Goal: Information Seeking & Learning: Learn about a topic

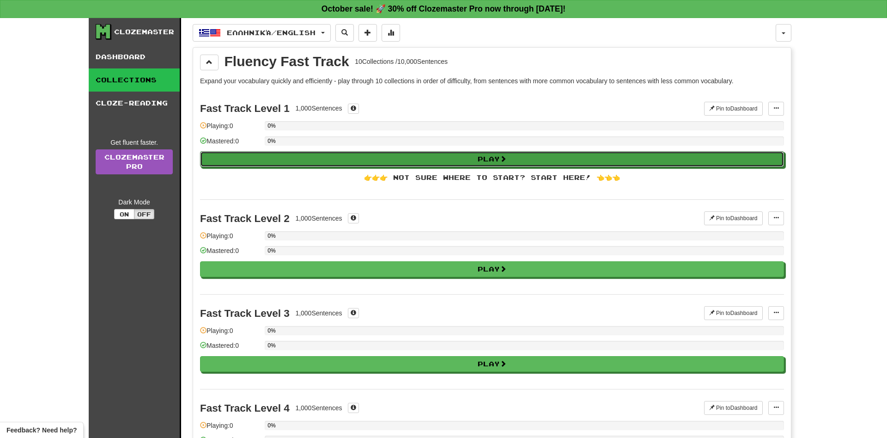
click at [286, 155] on button "Play" at bounding box center [492, 159] width 584 height 16
select select "**"
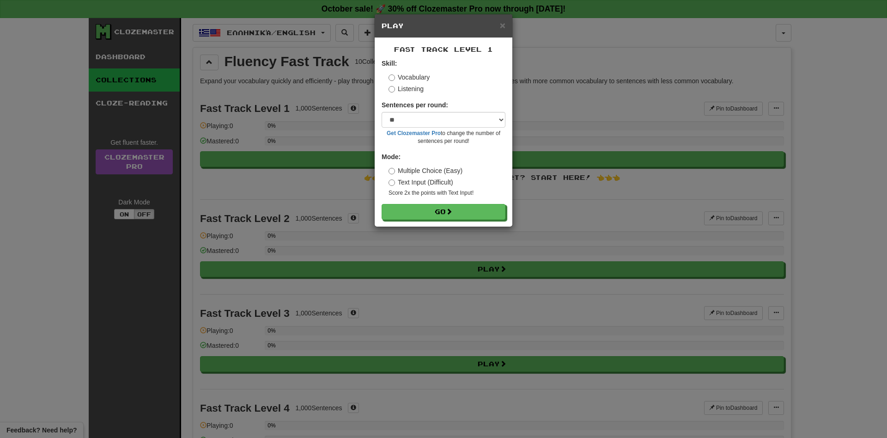
click at [421, 179] on label "Text Input (Difficult)" at bounding box center [421, 181] width 65 height 9
click at [432, 173] on label "Multiple Choice (Easy)" at bounding box center [426, 170] width 74 height 9
click at [439, 213] on button "Go" at bounding box center [444, 212] width 124 height 16
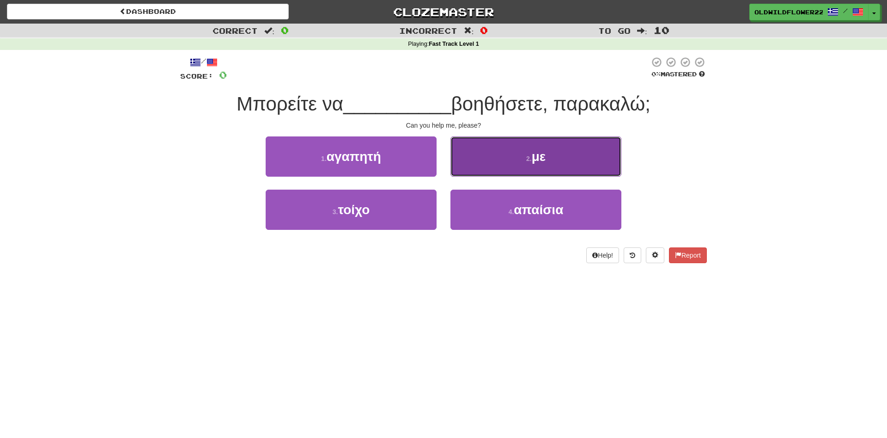
click at [531, 155] on small "2 ." at bounding box center [529, 158] width 6 height 7
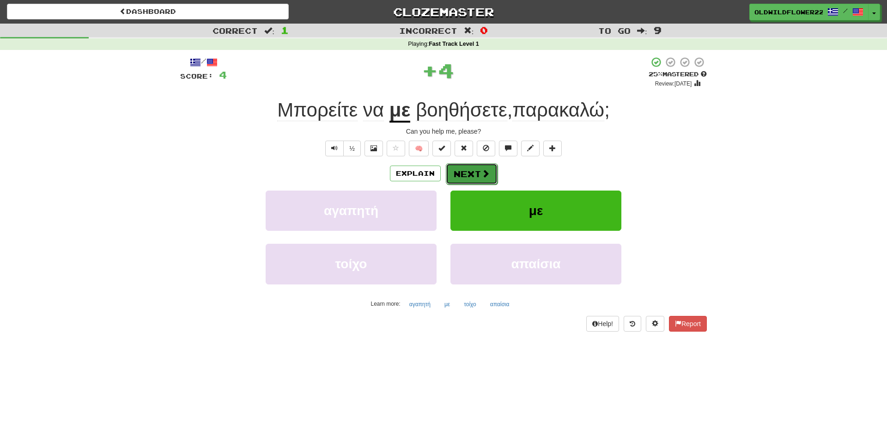
click at [489, 171] on span at bounding box center [486, 173] width 8 height 8
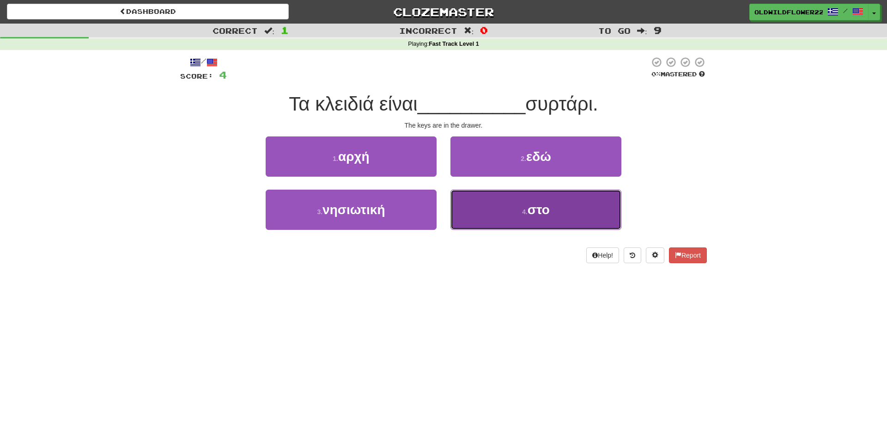
click at [540, 212] on span "στο" at bounding box center [539, 209] width 22 height 14
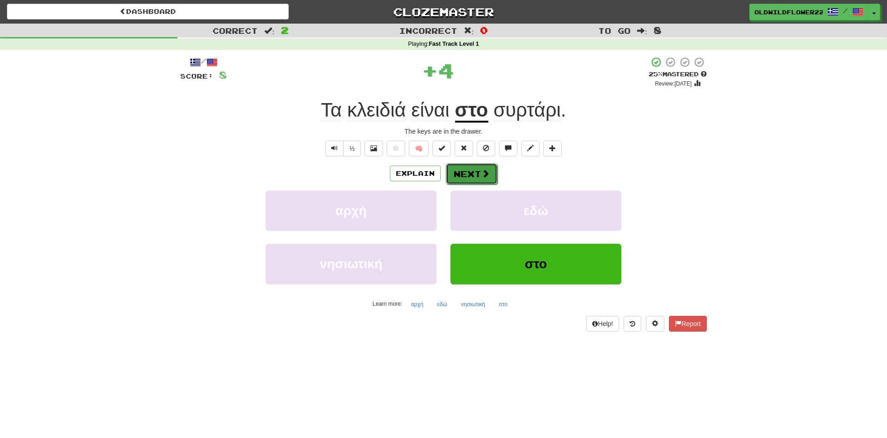
click at [482, 169] on span at bounding box center [486, 173] width 8 height 8
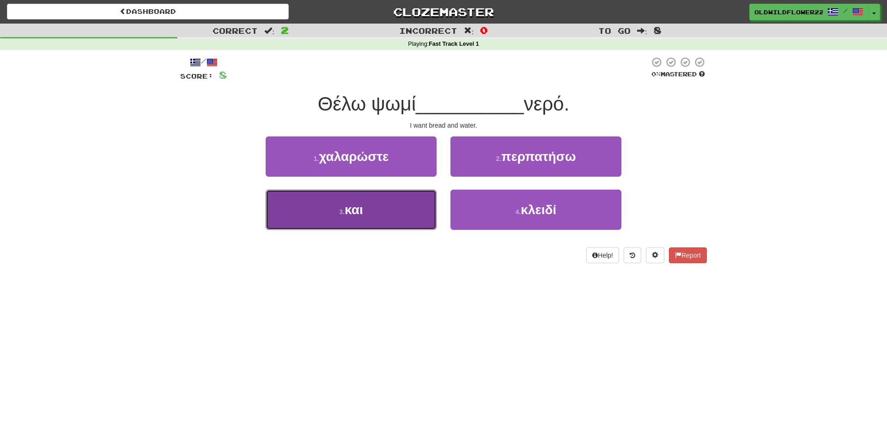
click at [414, 203] on button "3 . και" at bounding box center [351, 210] width 171 height 40
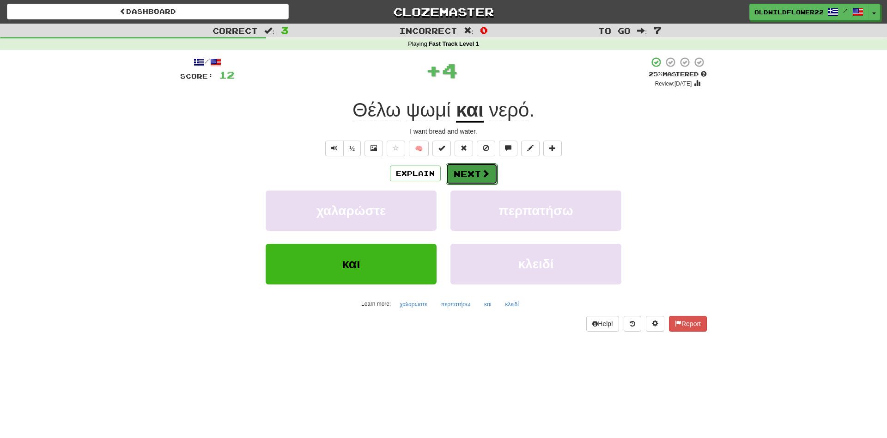
click at [473, 175] on button "Next" at bounding box center [472, 173] width 52 height 21
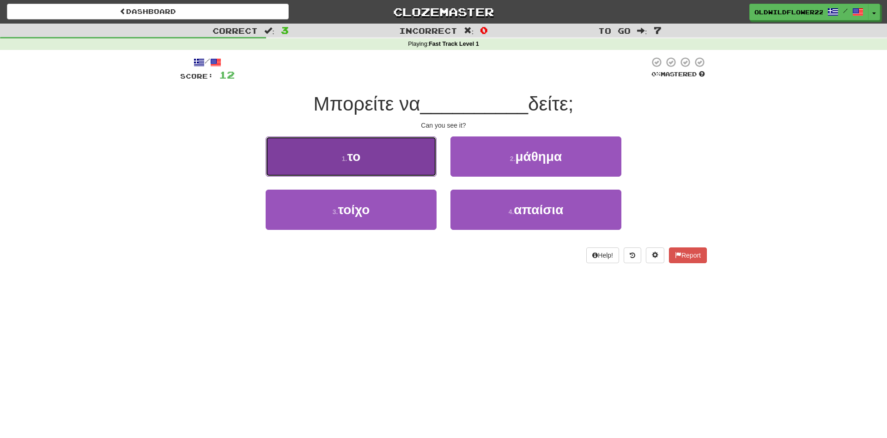
click at [338, 157] on button "1 . το" at bounding box center [351, 156] width 171 height 40
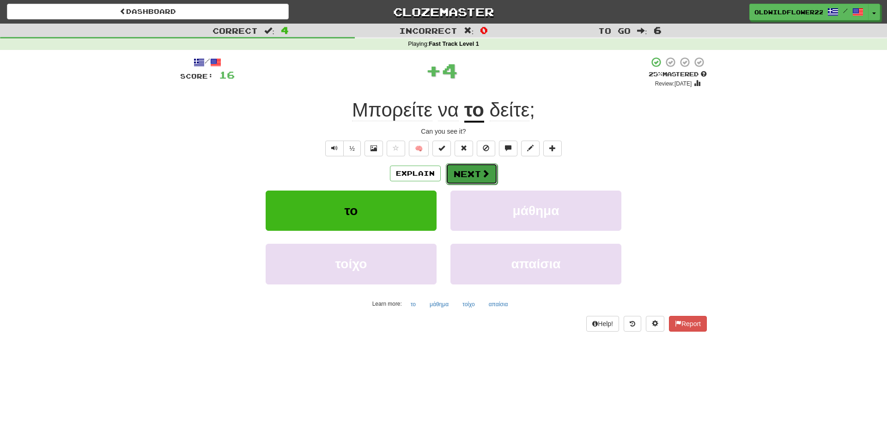
click at [490, 172] on button "Next" at bounding box center [472, 173] width 52 height 21
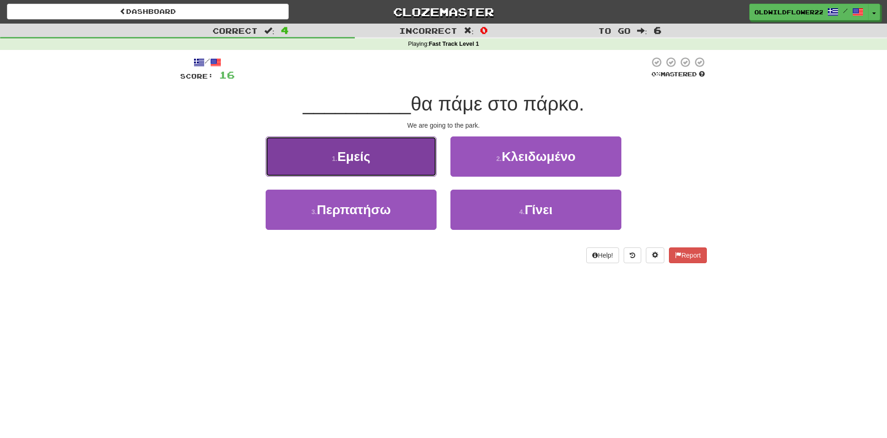
click at [355, 159] on span "Εμείς" at bounding box center [353, 156] width 33 height 14
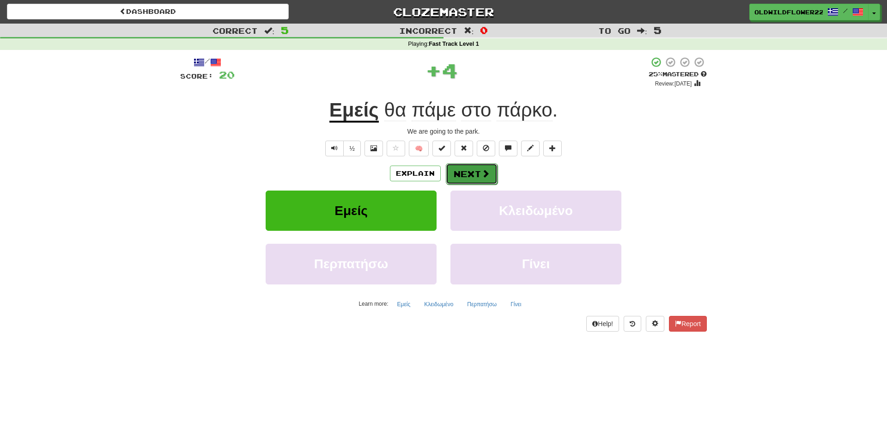
click at [472, 175] on button "Next" at bounding box center [472, 173] width 52 height 21
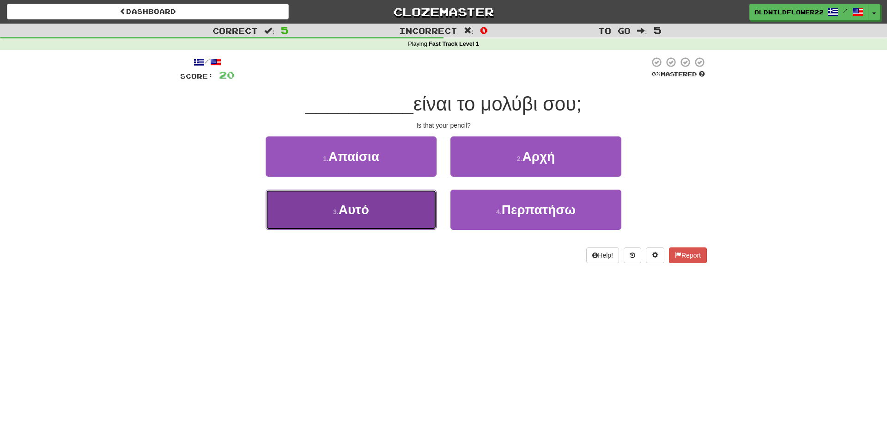
click at [396, 198] on button "3 . Αυτό" at bounding box center [351, 210] width 171 height 40
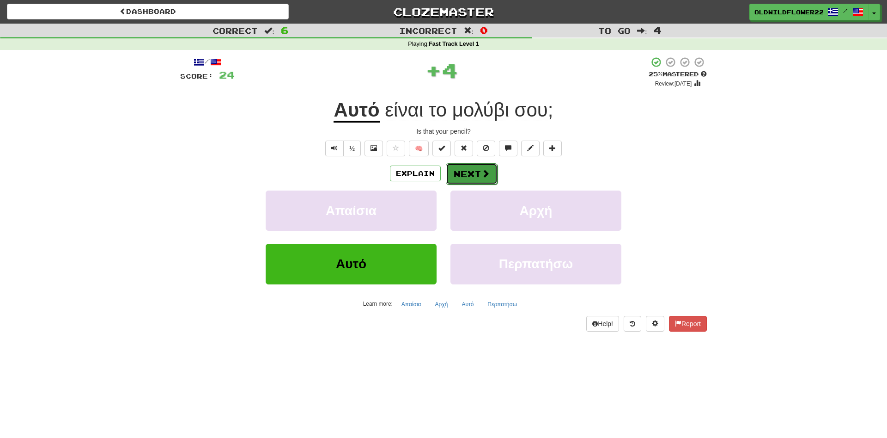
click at [469, 170] on button "Next" at bounding box center [472, 173] width 52 height 21
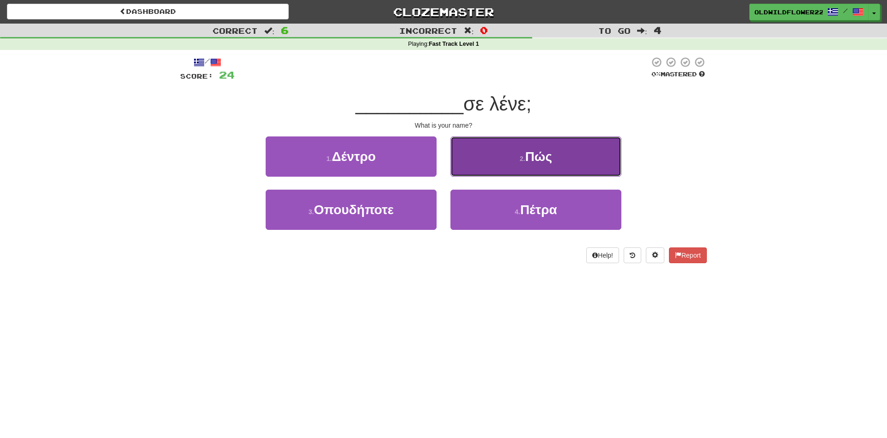
click at [556, 157] on button "2 . Πώς" at bounding box center [536, 156] width 171 height 40
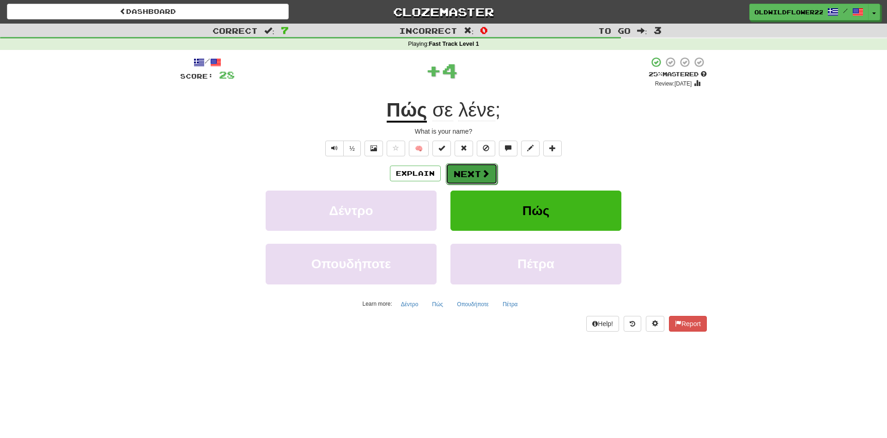
click at [467, 168] on button "Next" at bounding box center [472, 173] width 52 height 21
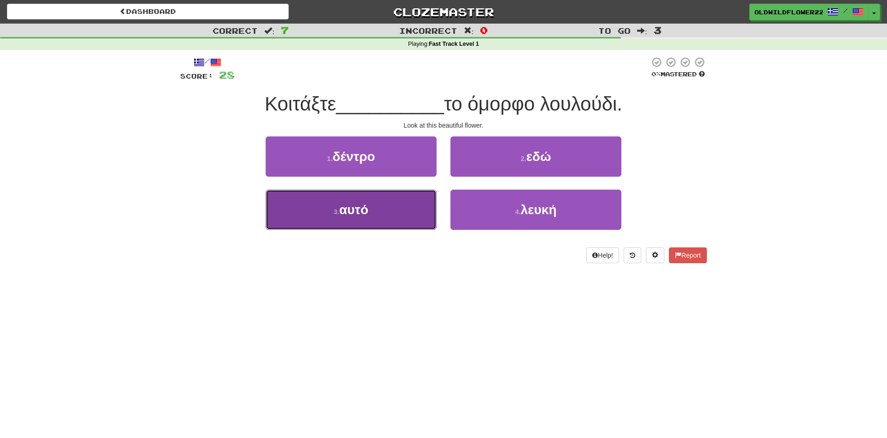
click at [410, 221] on button "3 . αυτό" at bounding box center [351, 210] width 171 height 40
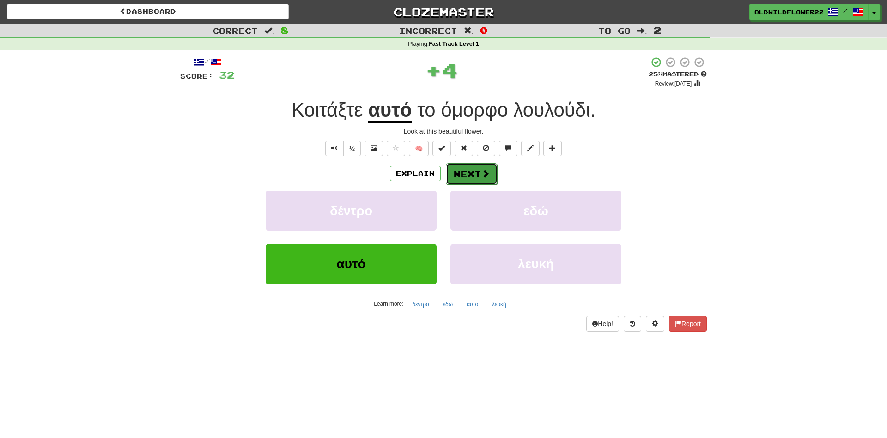
click at [472, 174] on button "Next" at bounding box center [472, 173] width 52 height 21
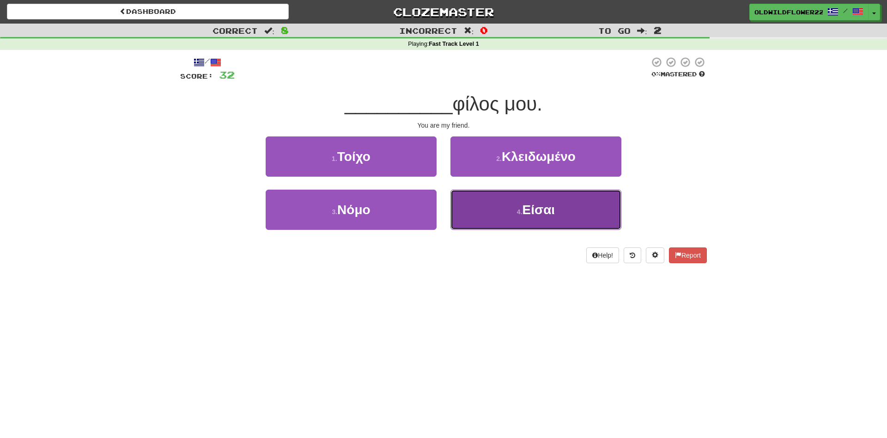
click at [523, 207] on button "4 . Είσαι" at bounding box center [536, 210] width 171 height 40
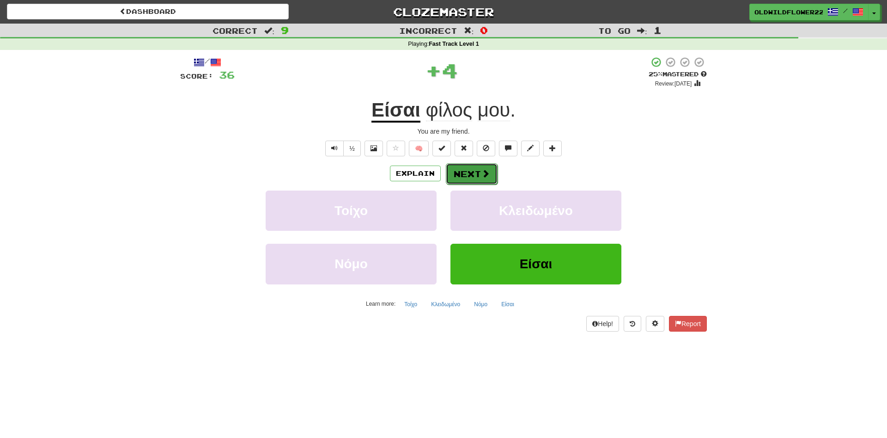
click at [472, 170] on button "Next" at bounding box center [472, 173] width 52 height 21
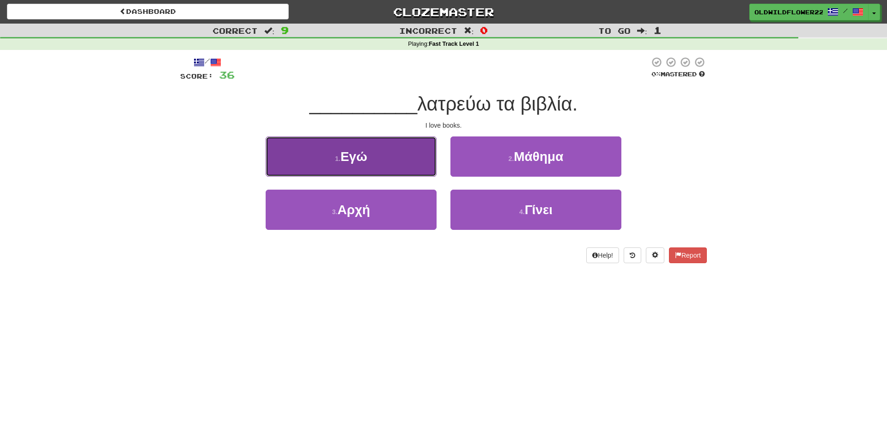
click at [363, 156] on span "Εγώ" at bounding box center [354, 156] width 27 height 14
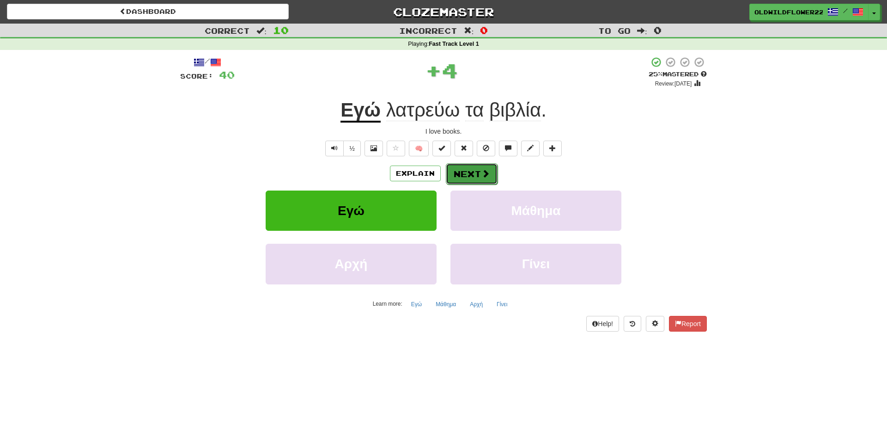
click at [484, 178] on button "Next" at bounding box center [472, 173] width 52 height 21
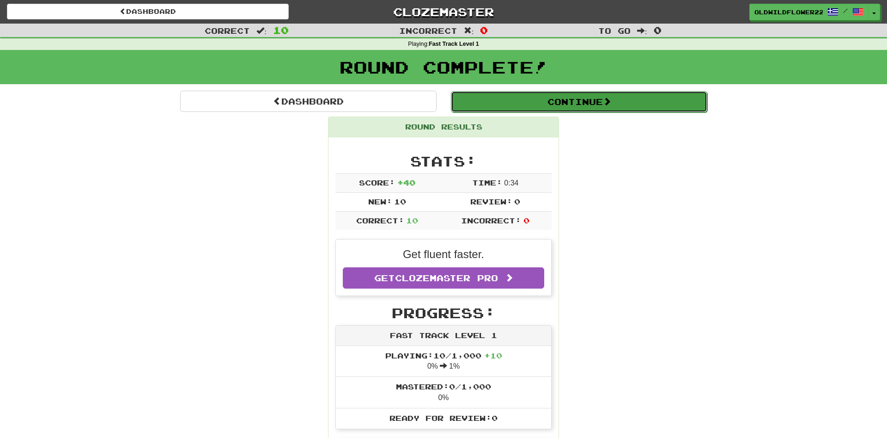
click at [503, 102] on button "Continue" at bounding box center [579, 101] width 257 height 21
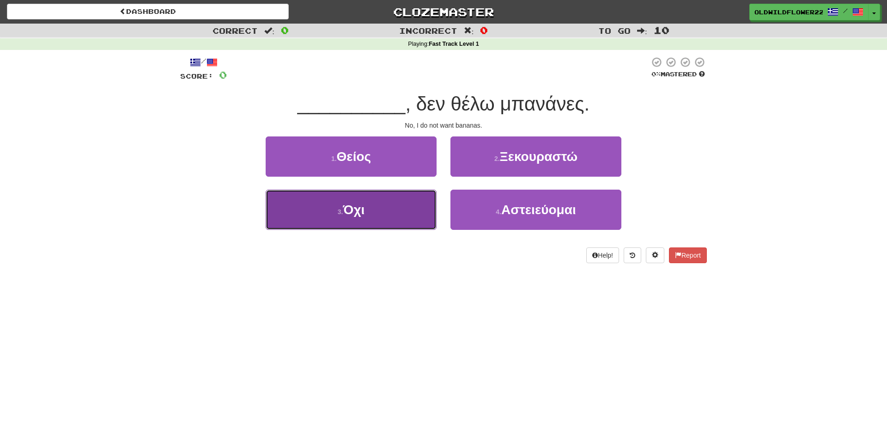
click at [393, 213] on button "3 . Όχι" at bounding box center [351, 210] width 171 height 40
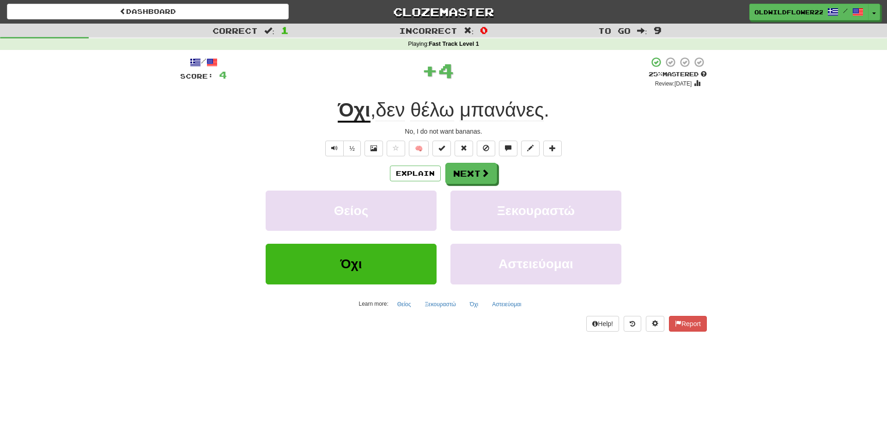
click at [466, 162] on div "/ Score: 4 + 4 25 % Mastered Review: 2025-10-16 Όχι , δεν θέλω μπανάνες . No, I…" at bounding box center [443, 193] width 527 height 275
click at [467, 171] on button "Next" at bounding box center [472, 173] width 52 height 21
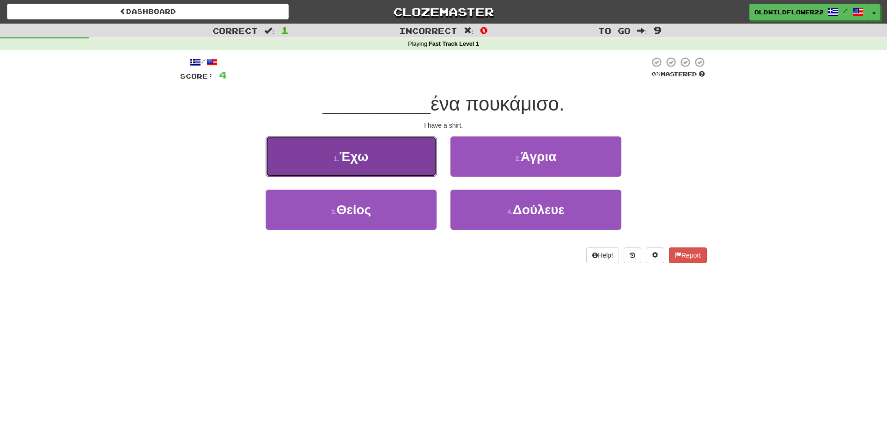
click at [394, 164] on button "1 . Έχω" at bounding box center [351, 156] width 171 height 40
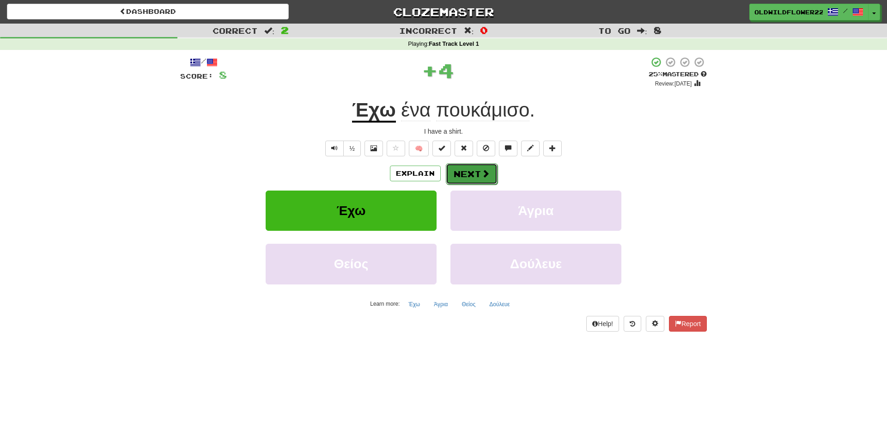
click at [488, 171] on span at bounding box center [486, 173] width 8 height 8
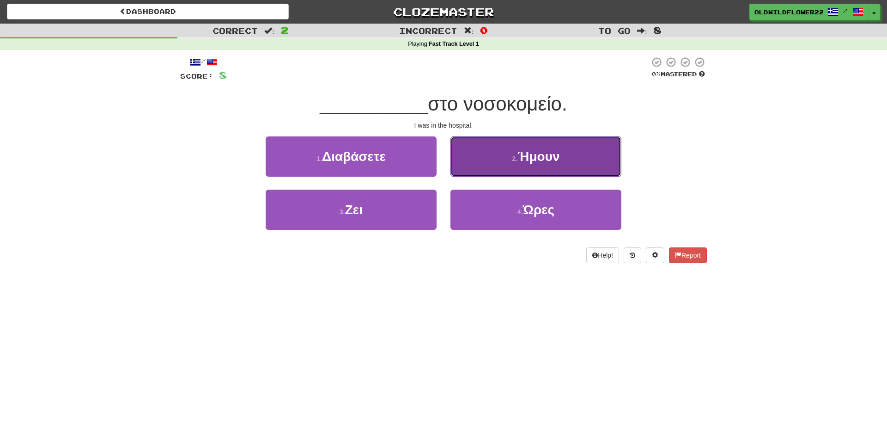
click at [490, 153] on button "2 . Ήμουν" at bounding box center [536, 156] width 171 height 40
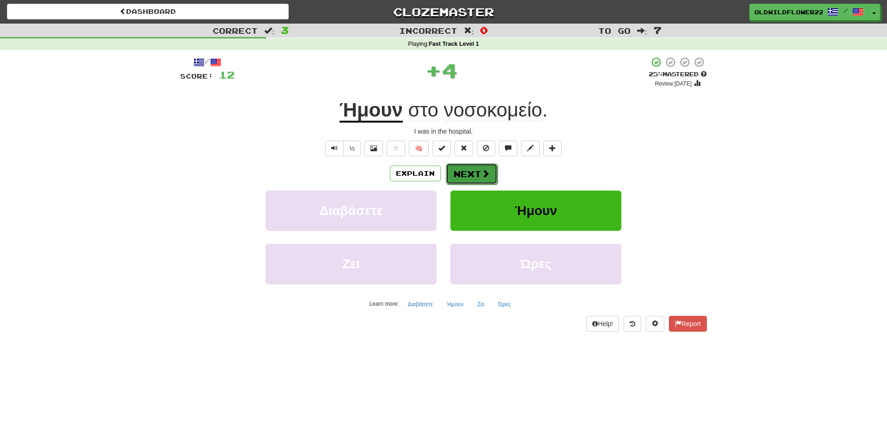
click at [470, 167] on button "Next" at bounding box center [472, 173] width 52 height 21
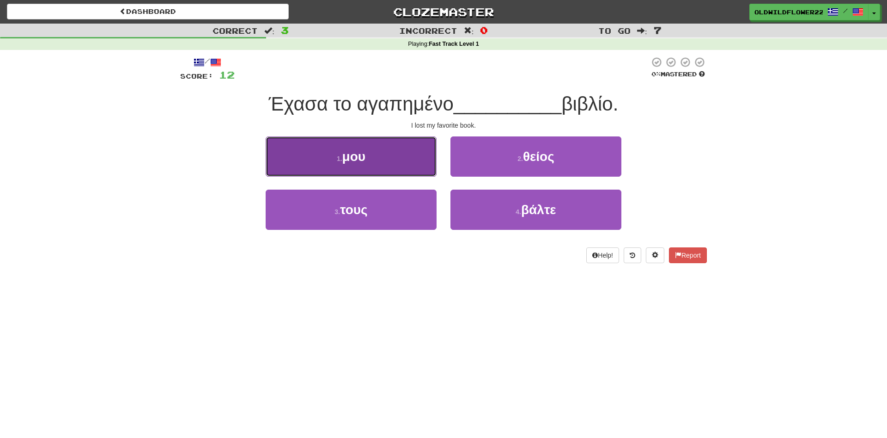
click at [391, 171] on button "1 . μου" at bounding box center [351, 156] width 171 height 40
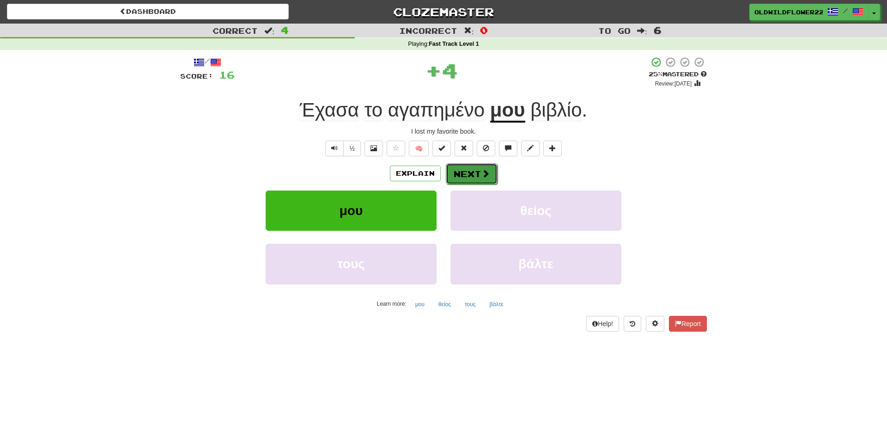
click at [487, 176] on span at bounding box center [486, 173] width 8 height 8
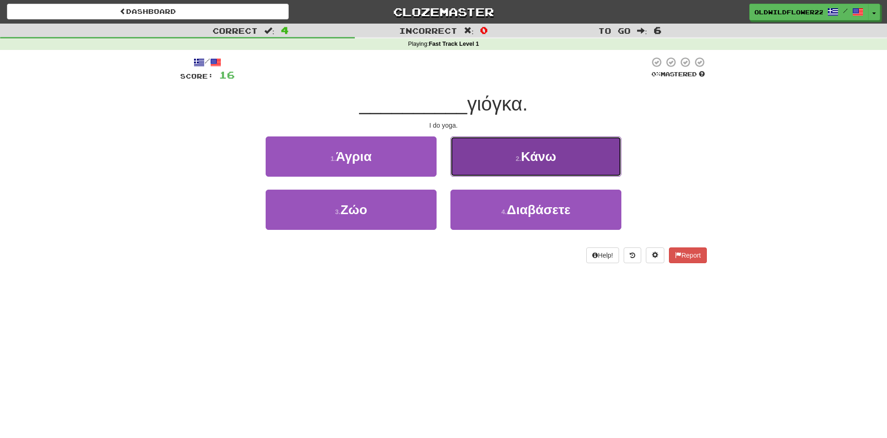
click at [501, 154] on button "2 . Κάνω" at bounding box center [536, 156] width 171 height 40
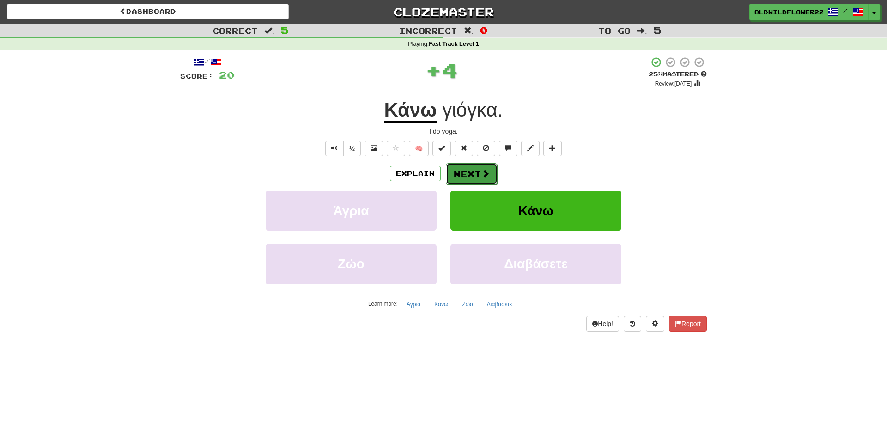
click at [470, 174] on button "Next" at bounding box center [472, 173] width 52 height 21
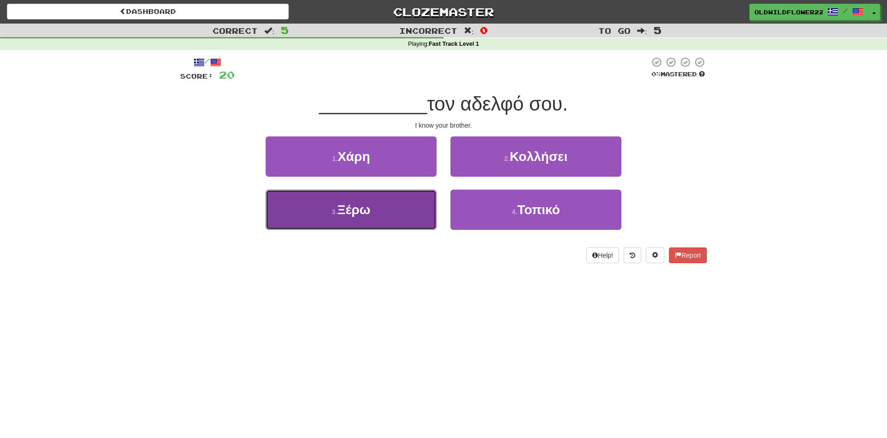
click at [372, 200] on button "3 . Ξέρω" at bounding box center [351, 210] width 171 height 40
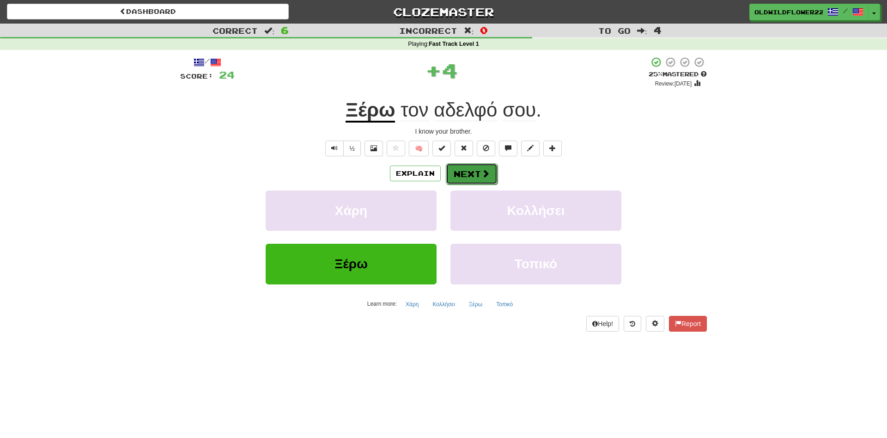
click at [473, 173] on button "Next" at bounding box center [472, 173] width 52 height 21
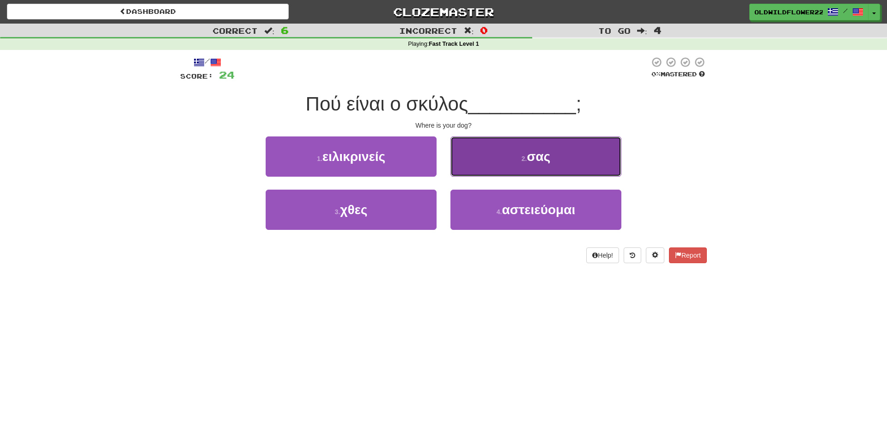
click at [481, 146] on button "2 . σας" at bounding box center [536, 156] width 171 height 40
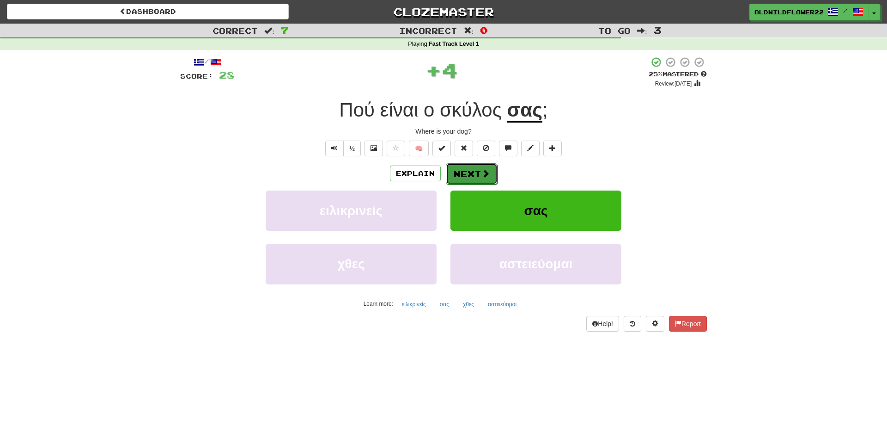
click at [492, 170] on button "Next" at bounding box center [472, 173] width 52 height 21
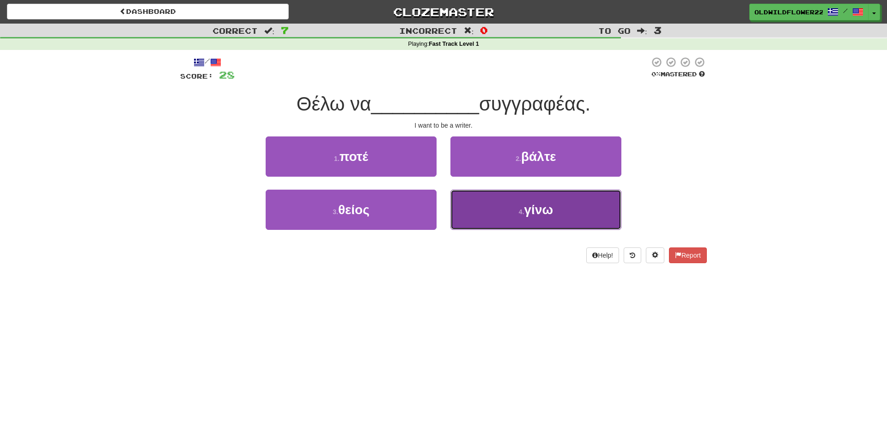
click at [510, 208] on button "4 . γίνω" at bounding box center [536, 210] width 171 height 40
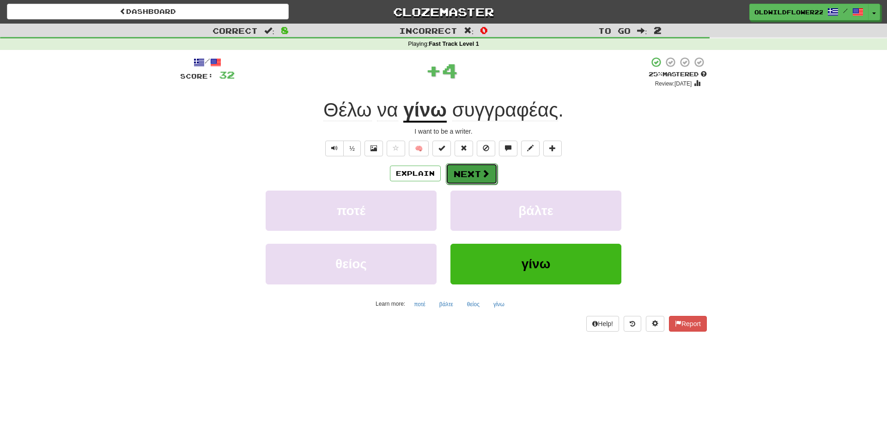
click at [474, 170] on button "Next" at bounding box center [472, 173] width 52 height 21
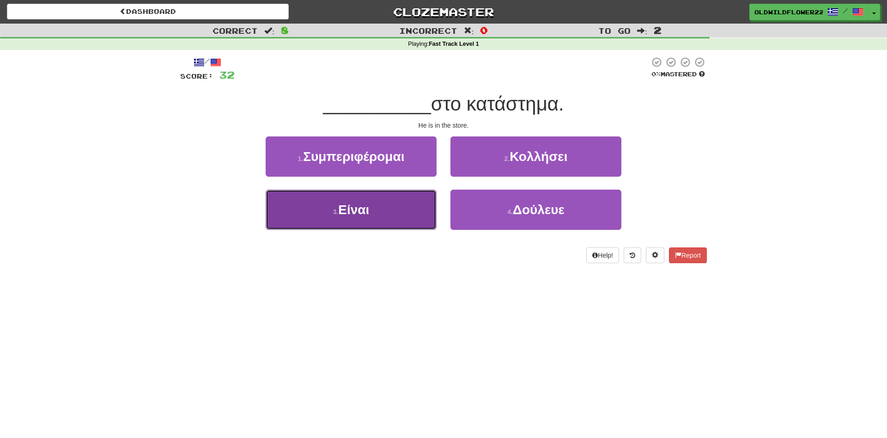
click at [388, 199] on button "3 . Είναι" at bounding box center [351, 210] width 171 height 40
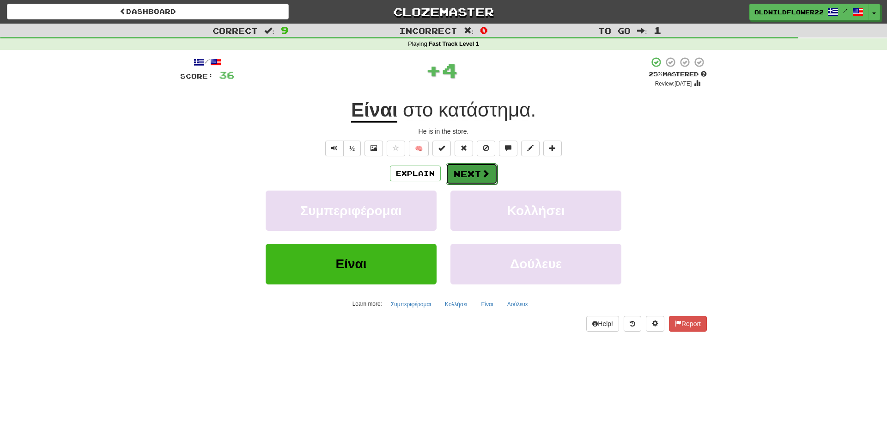
click at [486, 174] on span at bounding box center [486, 173] width 8 height 8
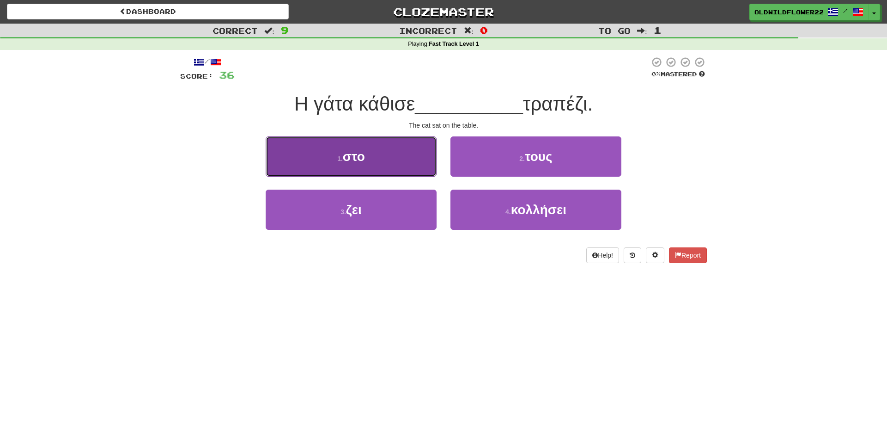
click at [416, 143] on button "1 . στο" at bounding box center [351, 156] width 171 height 40
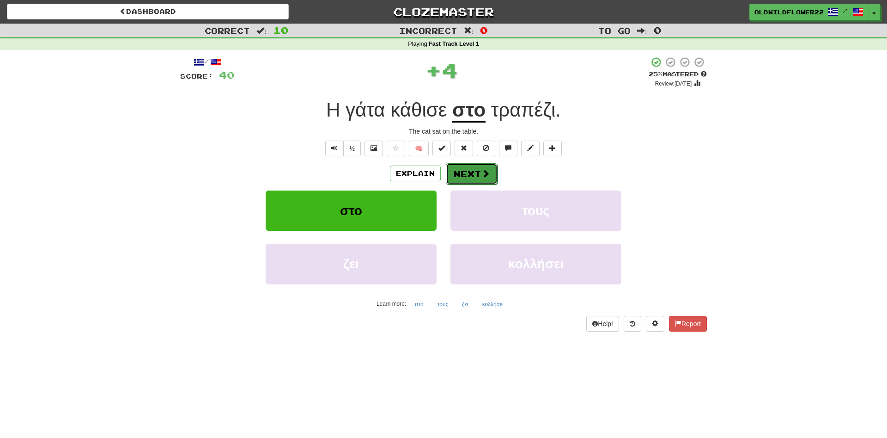
click at [470, 166] on button "Next" at bounding box center [472, 173] width 52 height 21
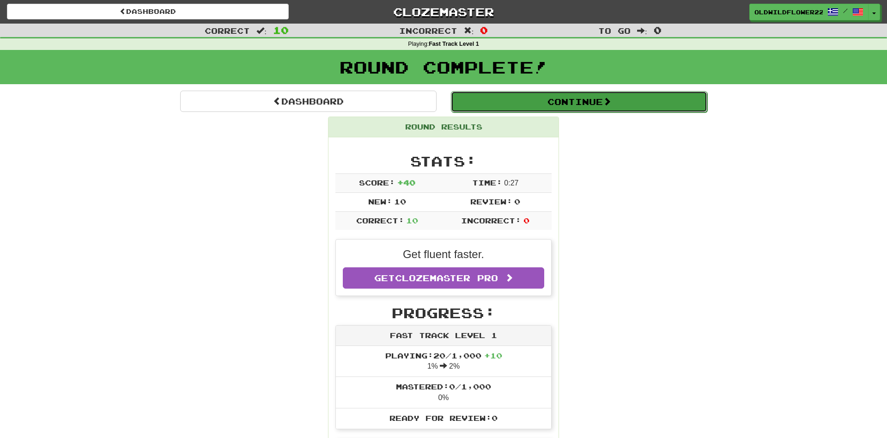
click at [535, 99] on button "Continue" at bounding box center [579, 101] width 257 height 21
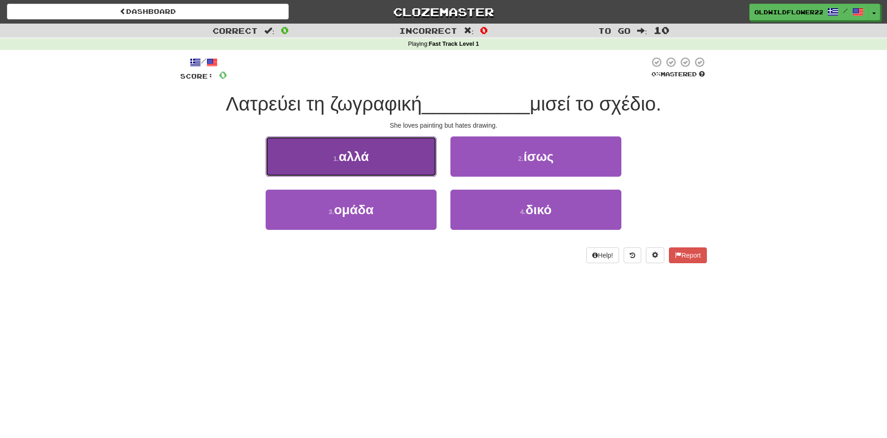
click at [388, 139] on button "1 . αλλά" at bounding box center [351, 156] width 171 height 40
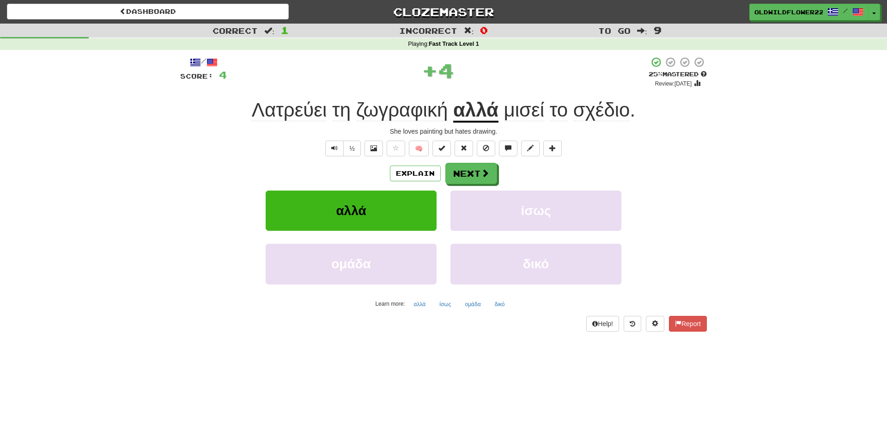
click at [408, 113] on span "ζωγραφική" at bounding box center [402, 110] width 92 height 22
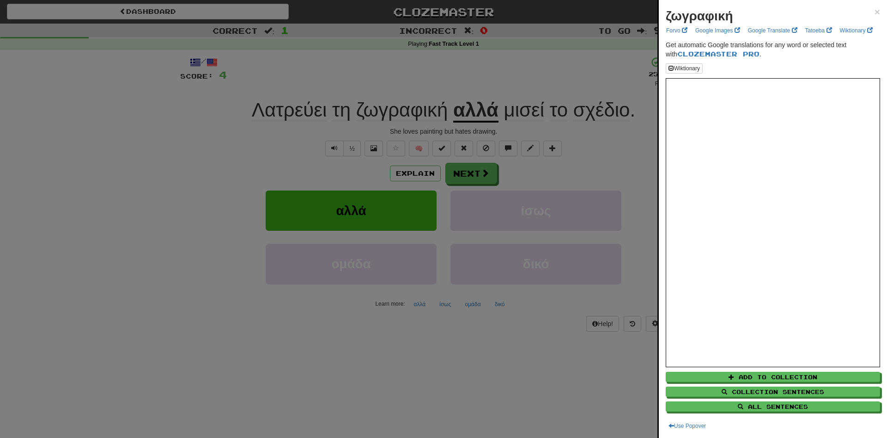
click at [408, 113] on div at bounding box center [443, 219] width 887 height 438
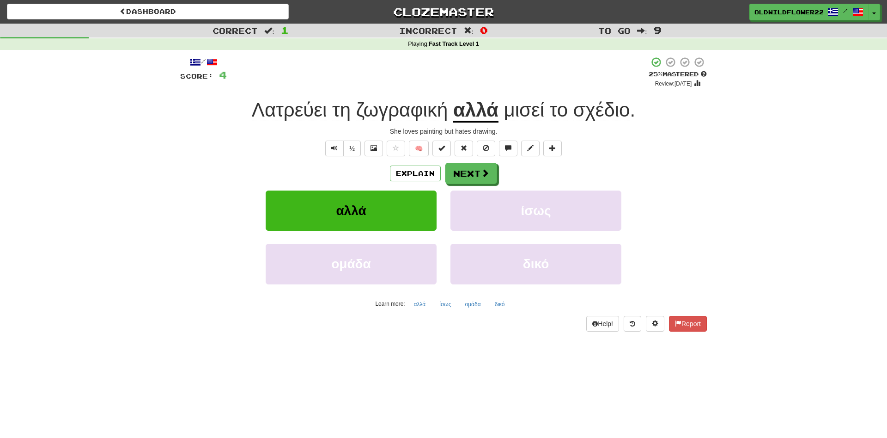
click at [599, 116] on span "σχέδιο" at bounding box center [602, 110] width 57 height 22
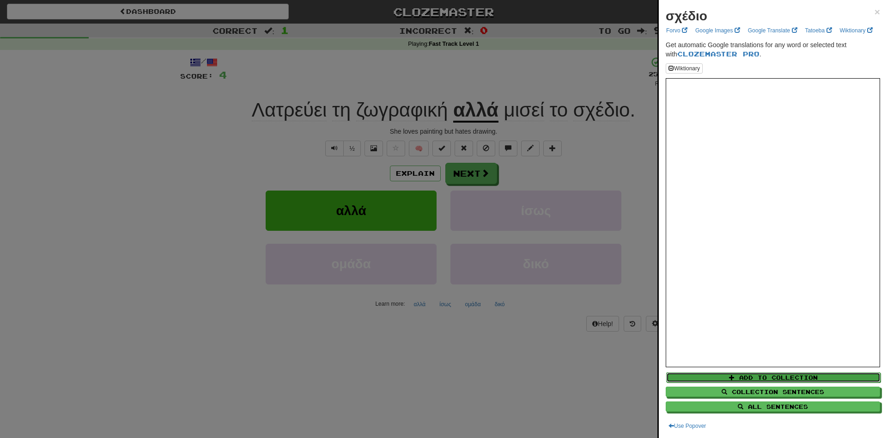
click at [746, 376] on button "Add to Collection" at bounding box center [773, 377] width 214 height 10
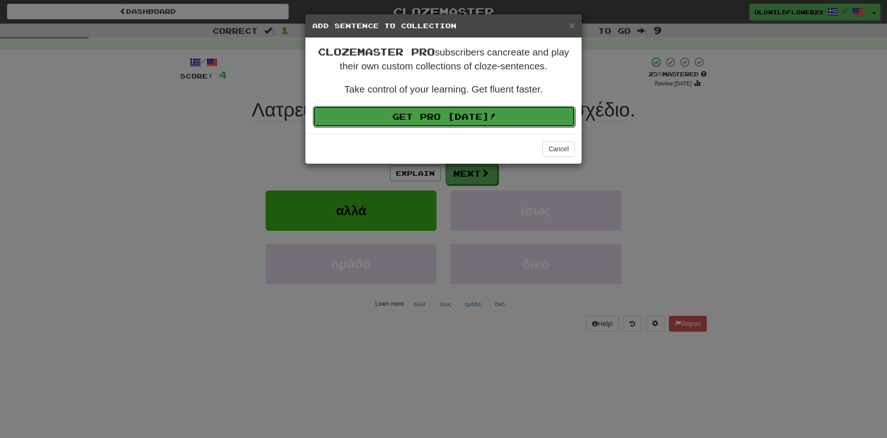
click at [475, 115] on link "Get Pro Today!" at bounding box center [444, 116] width 263 height 21
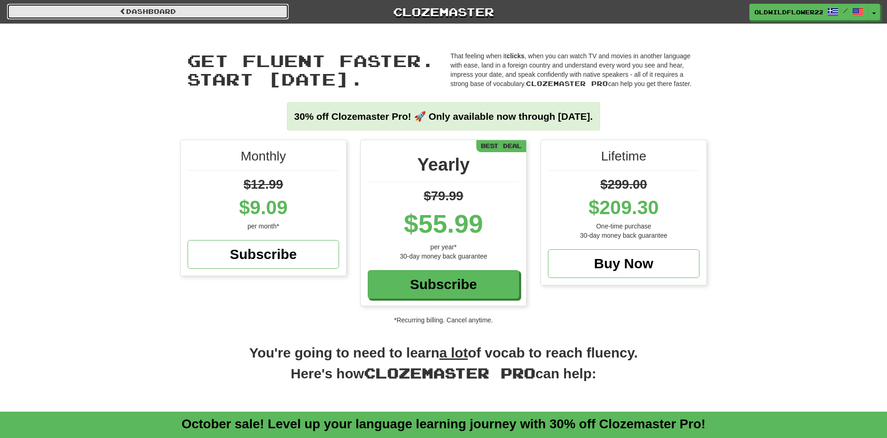
click at [208, 11] on link "Dashboard" at bounding box center [148, 12] width 282 height 16
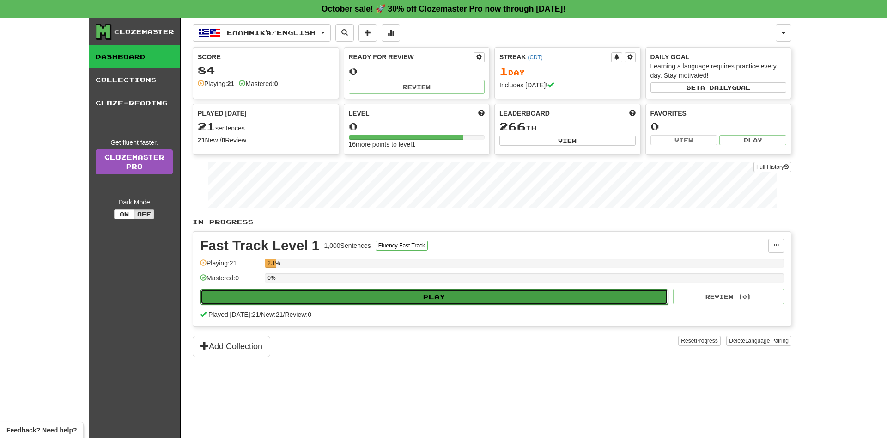
click at [406, 294] on button "Play" at bounding box center [435, 297] width 468 height 16
select select "**"
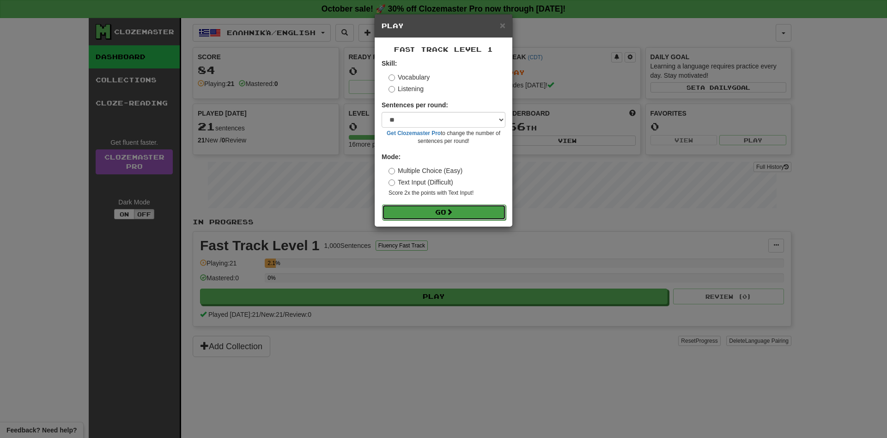
click at [429, 214] on button "Go" at bounding box center [444, 212] width 124 height 16
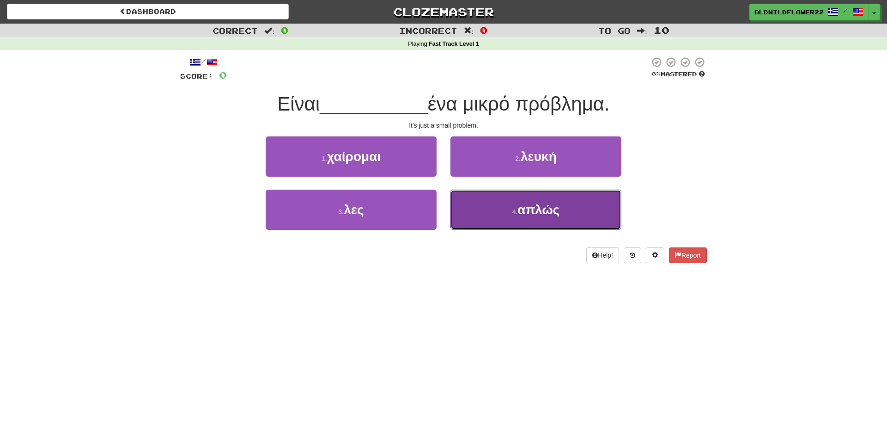
click at [513, 209] on small "4 ." at bounding box center [516, 211] width 6 height 7
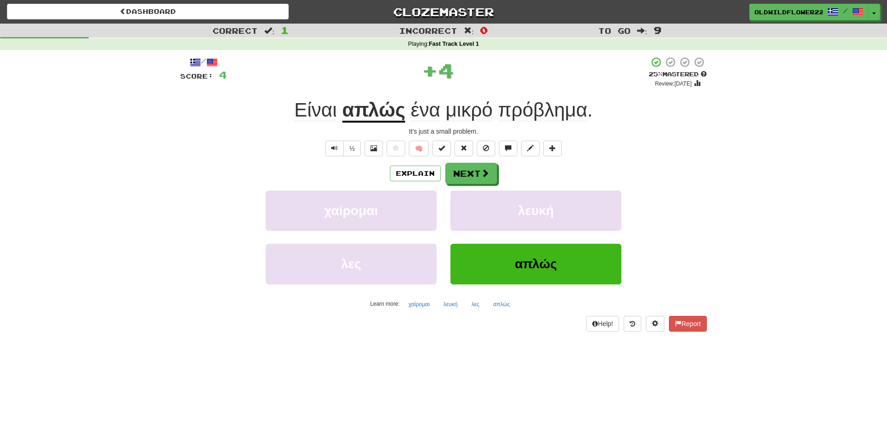
click at [459, 160] on div "/ Score: 4 + 4 25 % Mastered Review: 2025-10-16 Είναι απλώς ένα μικρό πρόβλημα …" at bounding box center [443, 193] width 527 height 275
click at [465, 180] on button "Next" at bounding box center [472, 173] width 52 height 21
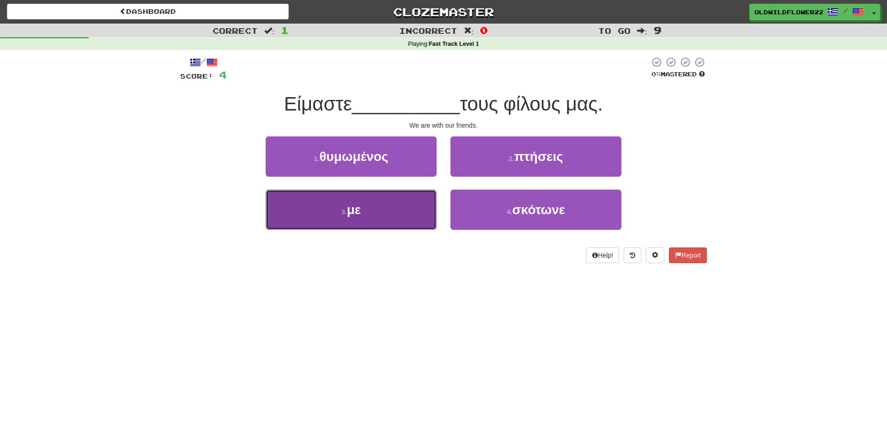
click at [317, 204] on button "3 . με" at bounding box center [351, 210] width 171 height 40
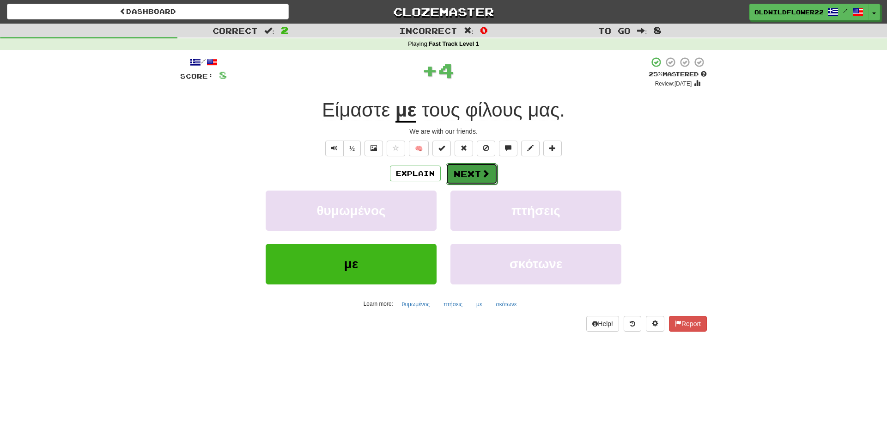
click at [474, 175] on button "Next" at bounding box center [472, 173] width 52 height 21
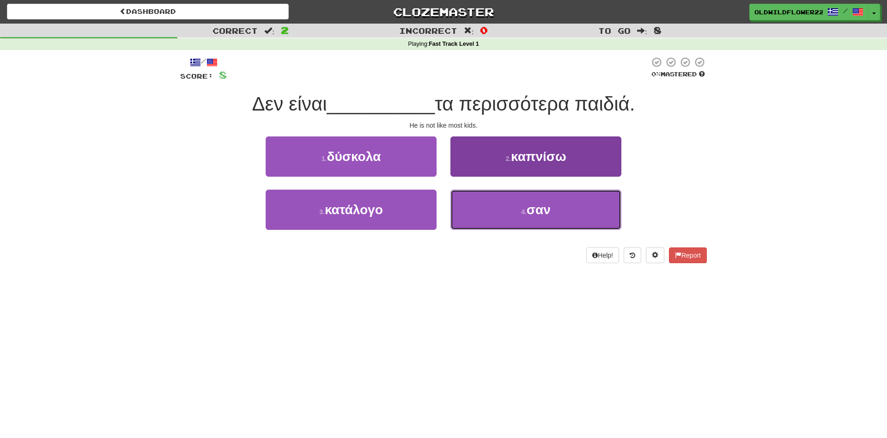
click at [533, 203] on button "4 . σαν" at bounding box center [536, 210] width 171 height 40
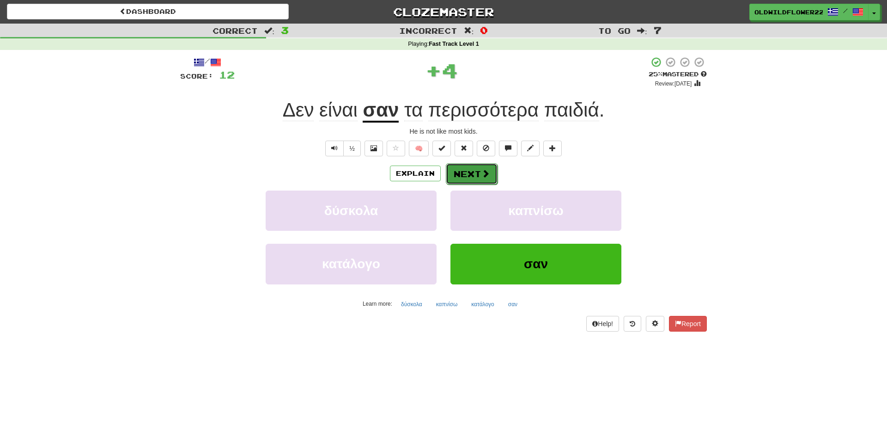
click at [482, 169] on span at bounding box center [486, 173] width 8 height 8
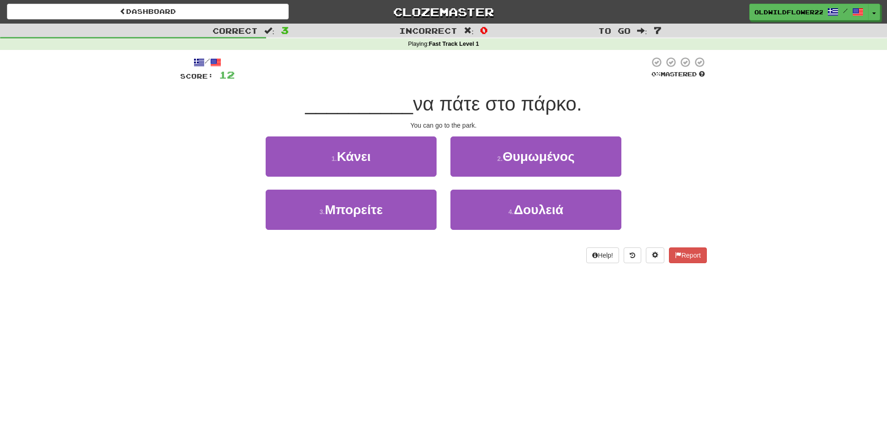
click at [392, 178] on div "1 . Κάνει" at bounding box center [351, 162] width 185 height 53
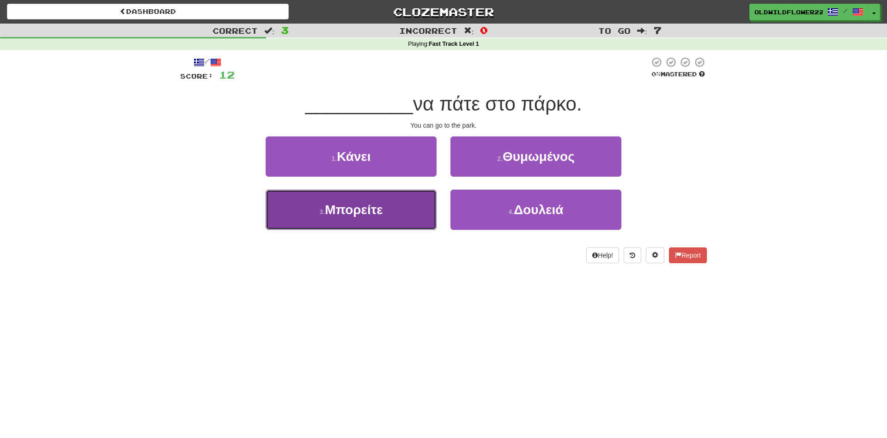
click at [397, 201] on button "3 . Μπορείτε" at bounding box center [351, 210] width 171 height 40
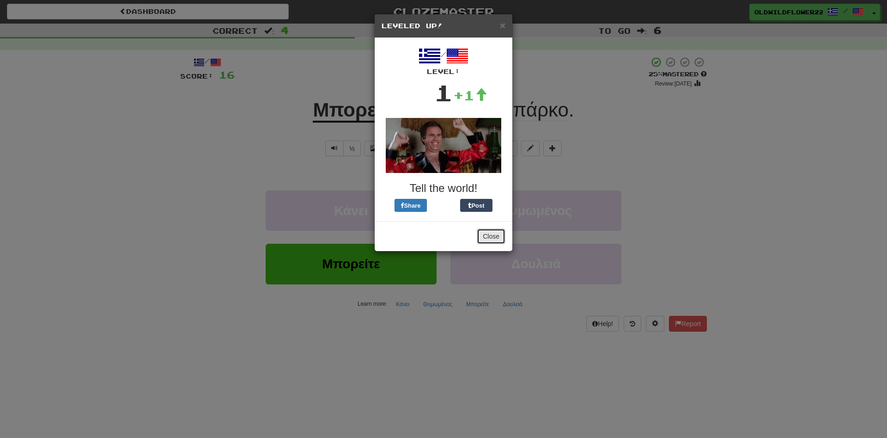
click at [495, 236] on button "Close" at bounding box center [491, 236] width 29 height 16
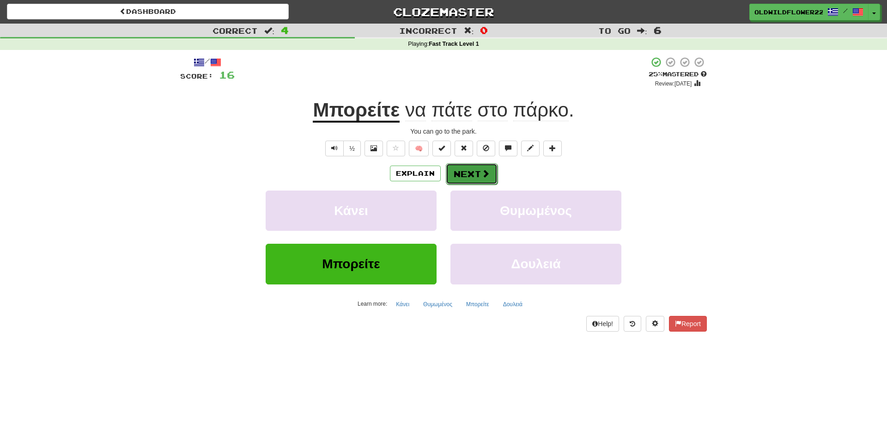
click at [484, 170] on span at bounding box center [486, 173] width 8 height 8
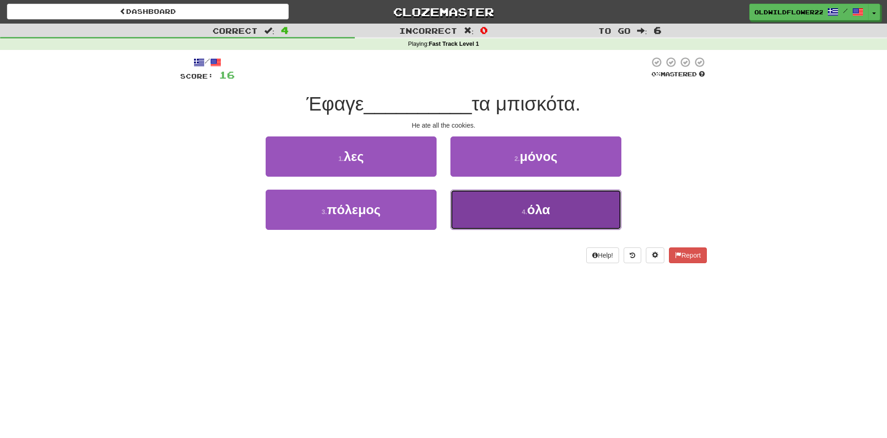
click at [570, 220] on button "4 . όλα" at bounding box center [536, 210] width 171 height 40
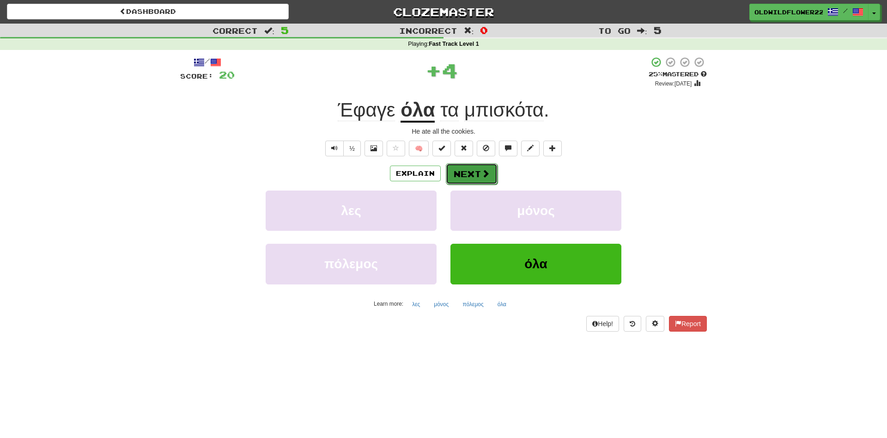
click at [478, 169] on button "Next" at bounding box center [472, 173] width 52 height 21
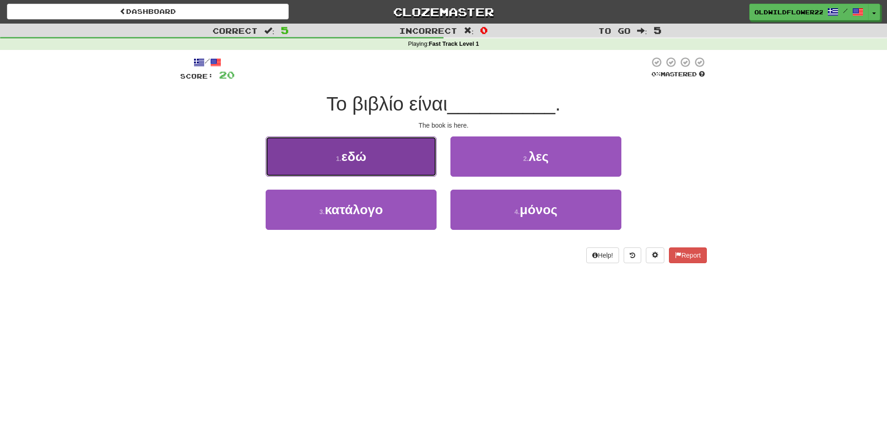
click at [381, 160] on button "1 . εδώ" at bounding box center [351, 156] width 171 height 40
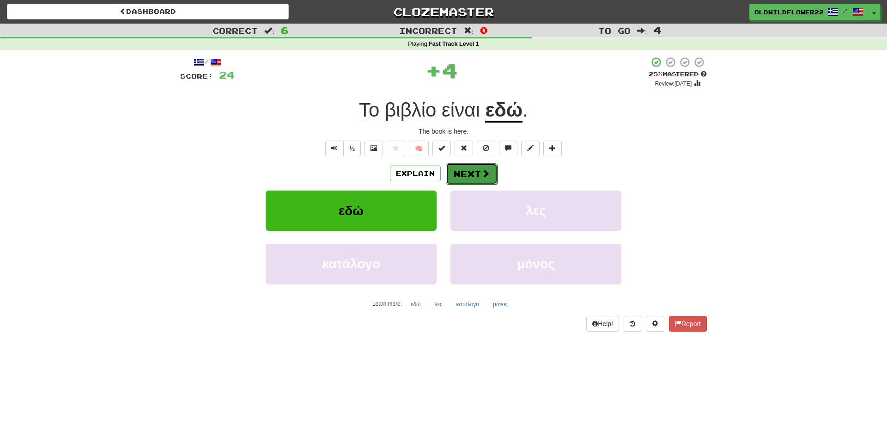
click at [471, 177] on button "Next" at bounding box center [472, 173] width 52 height 21
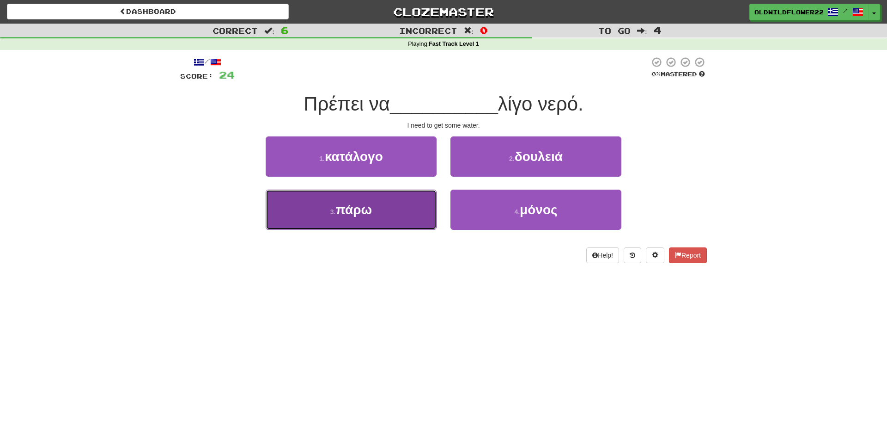
click at [418, 213] on button "3 . πάρω" at bounding box center [351, 210] width 171 height 40
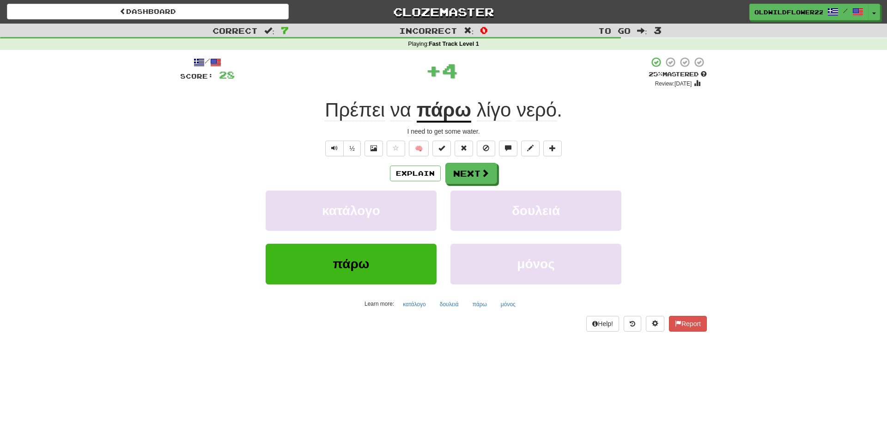
click at [488, 159] on div "/ Score: 28 + 4 25 % Mastered Review: 2025-10-16 Πρέπει να πάρω λίγο νερό . I n…" at bounding box center [443, 193] width 527 height 275
click at [477, 179] on button "Next" at bounding box center [472, 173] width 52 height 21
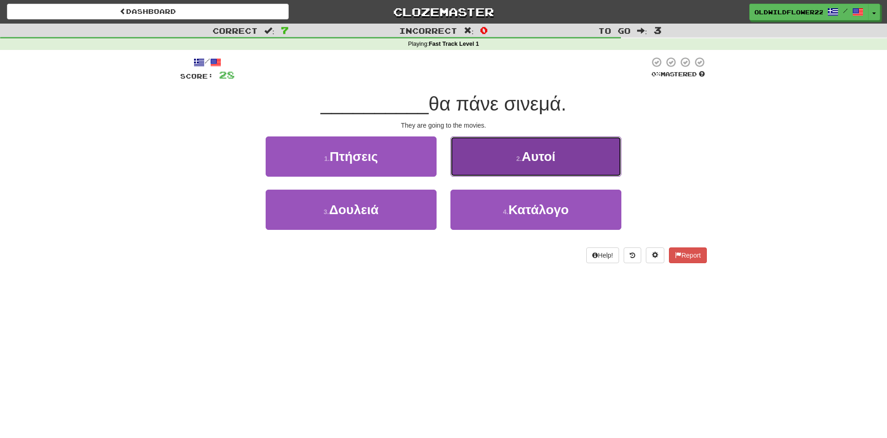
click at [557, 161] on button "2 . Αυτοί" at bounding box center [536, 156] width 171 height 40
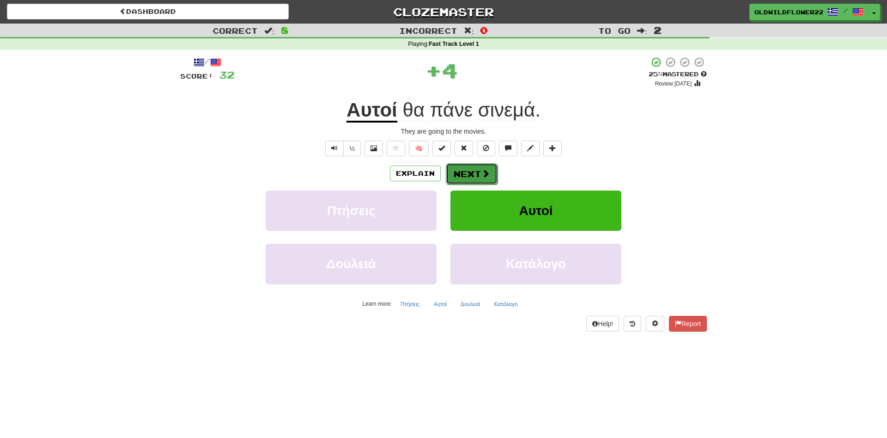
click at [490, 177] on button "Next" at bounding box center [472, 173] width 52 height 21
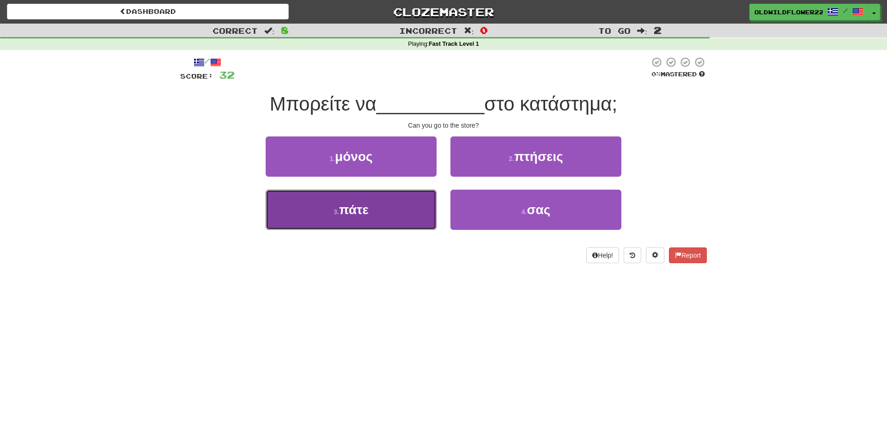
click at [332, 218] on button "3 . πάτε" at bounding box center [351, 210] width 171 height 40
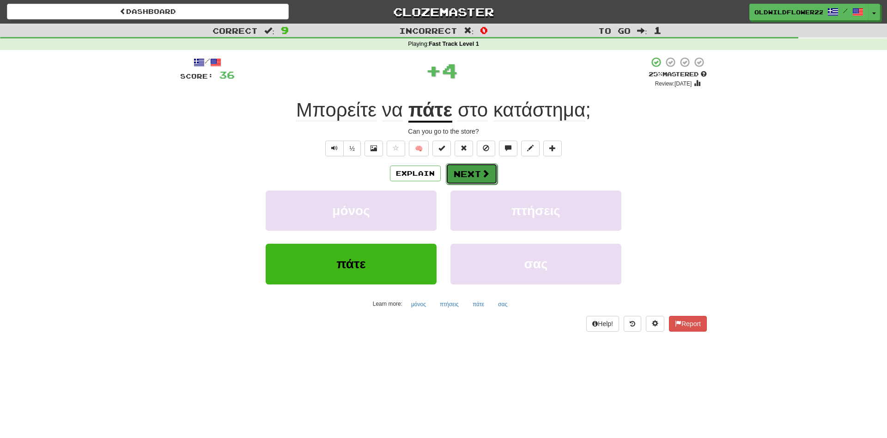
click at [482, 175] on span at bounding box center [486, 173] width 8 height 8
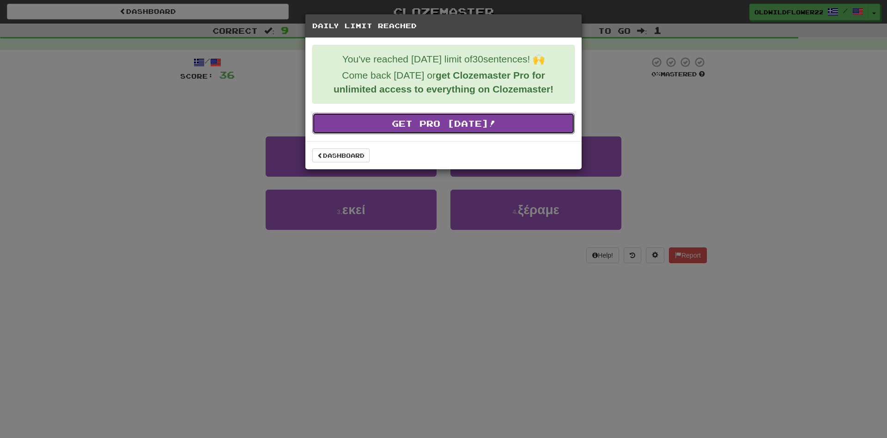
click at [503, 116] on link "Get Pro Today!" at bounding box center [443, 123] width 263 height 21
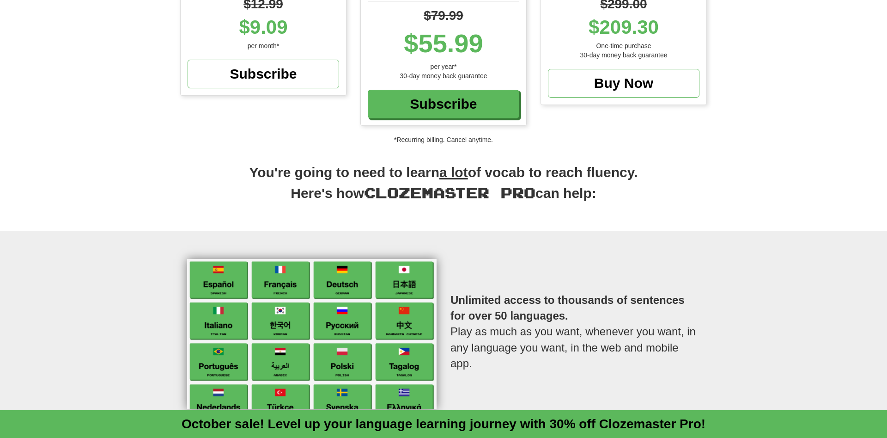
scroll to position [141, 0]
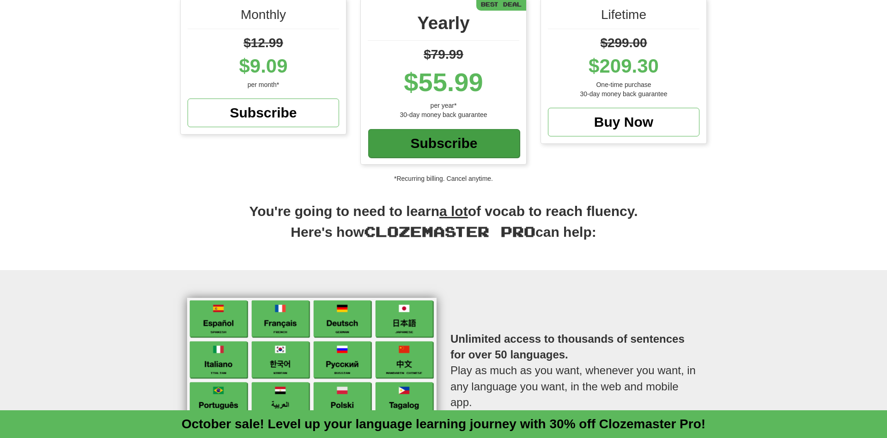
click at [420, 142] on div "Subscribe" at bounding box center [444, 143] width 152 height 29
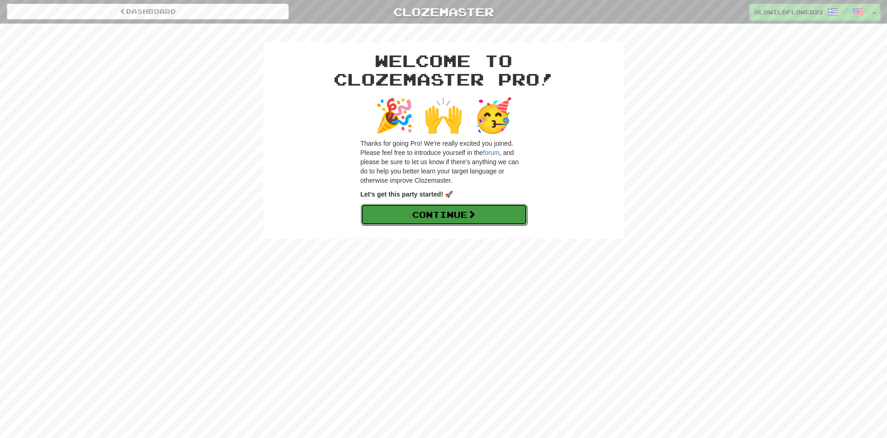
click at [483, 216] on link "Continue" at bounding box center [444, 214] width 166 height 21
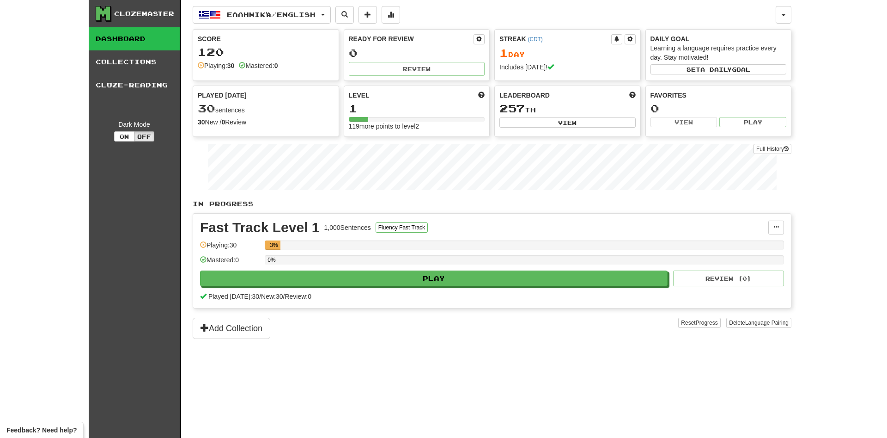
click at [141, 42] on link "Dashboard" at bounding box center [134, 38] width 91 height 23
click at [261, 11] on span "Ελληνικά / English" at bounding box center [271, 15] width 89 height 8
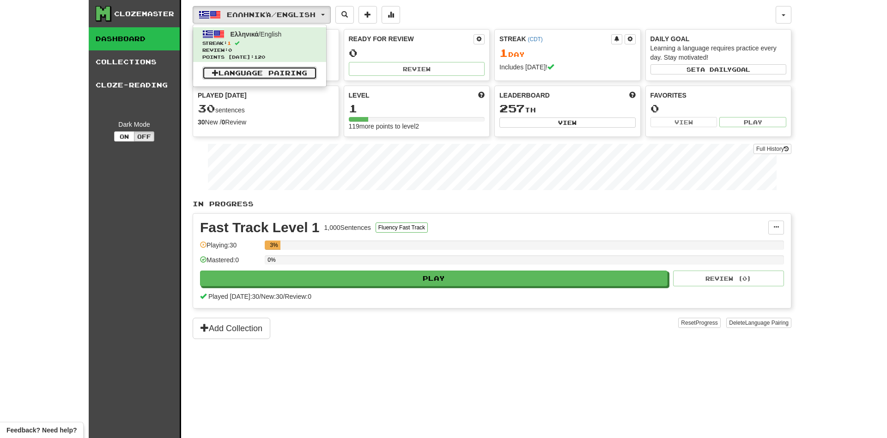
click at [279, 76] on link "Language Pairing" at bounding box center [259, 73] width 115 height 13
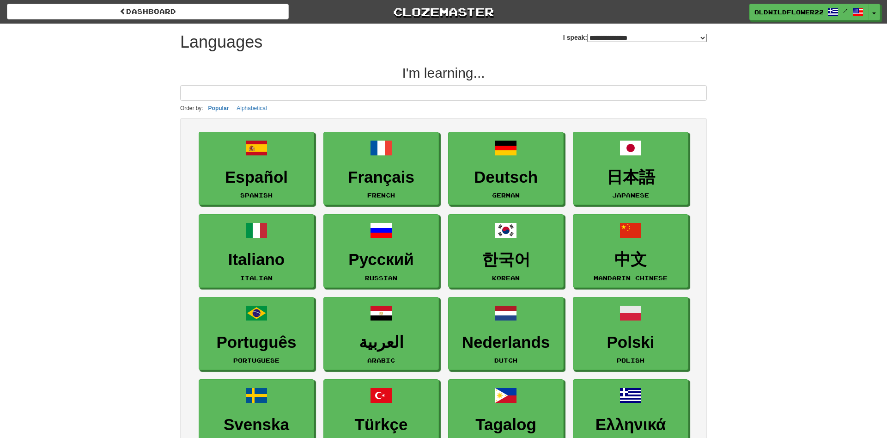
select select "*******"
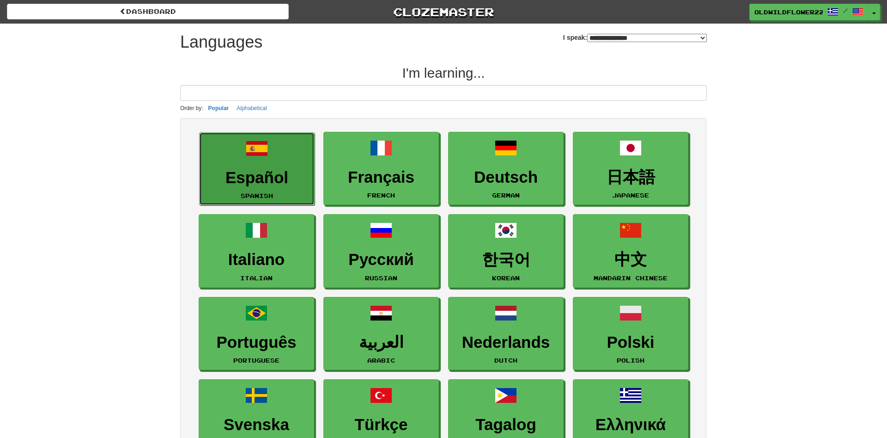
click at [261, 182] on h3 "Español" at bounding box center [256, 178] width 105 height 18
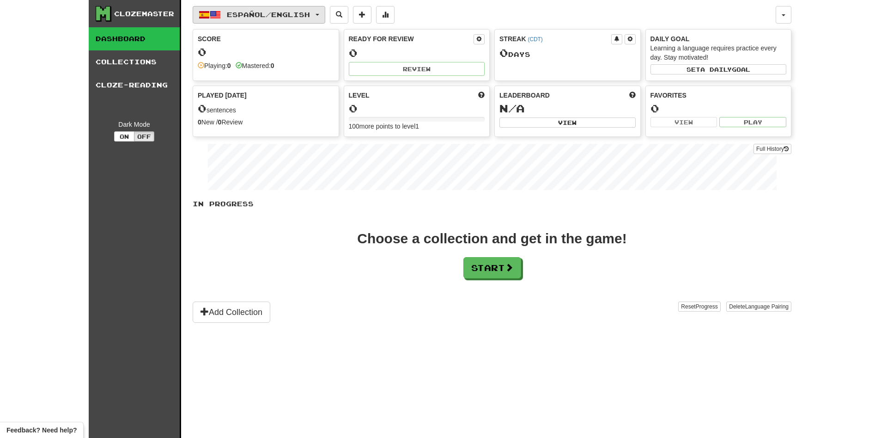
click at [301, 18] on span "Español / English" at bounding box center [268, 15] width 83 height 8
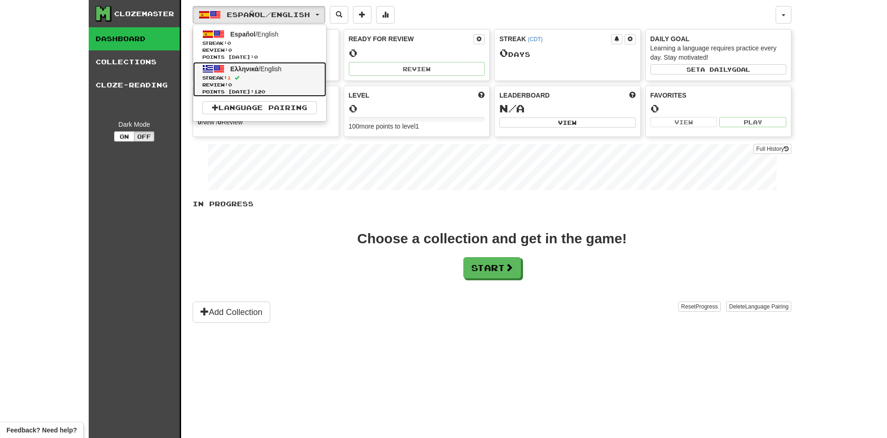
click at [286, 76] on span "Streak: 1" at bounding box center [259, 77] width 115 height 7
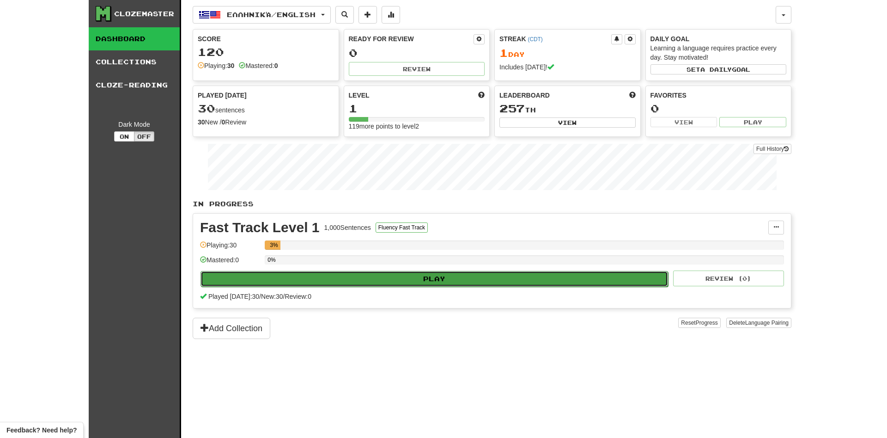
click at [393, 277] on button "Play" at bounding box center [435, 279] width 468 height 16
select select "**"
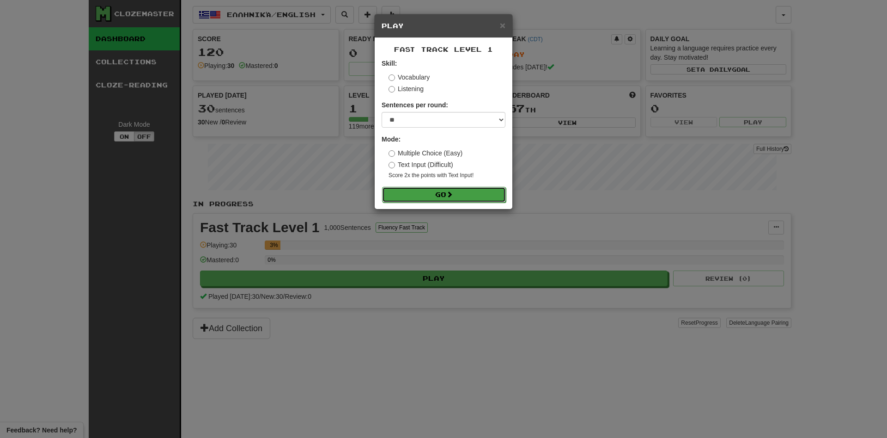
click at [477, 192] on button "Go" at bounding box center [444, 195] width 124 height 16
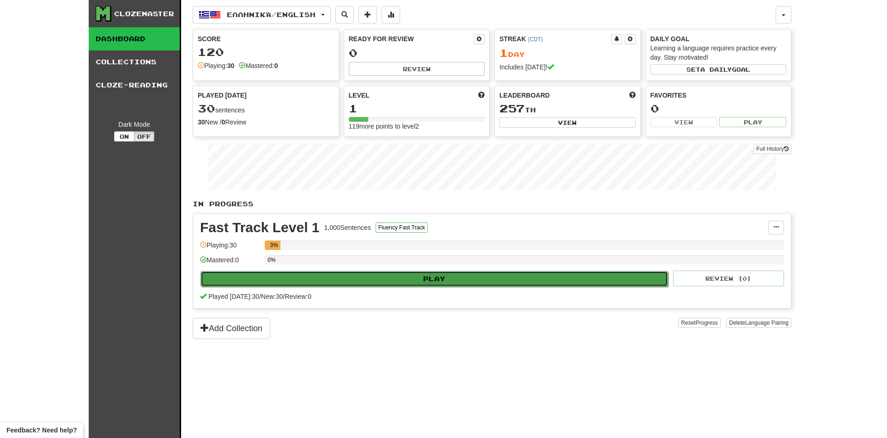
click at [397, 274] on button "Play" at bounding box center [435, 279] width 468 height 16
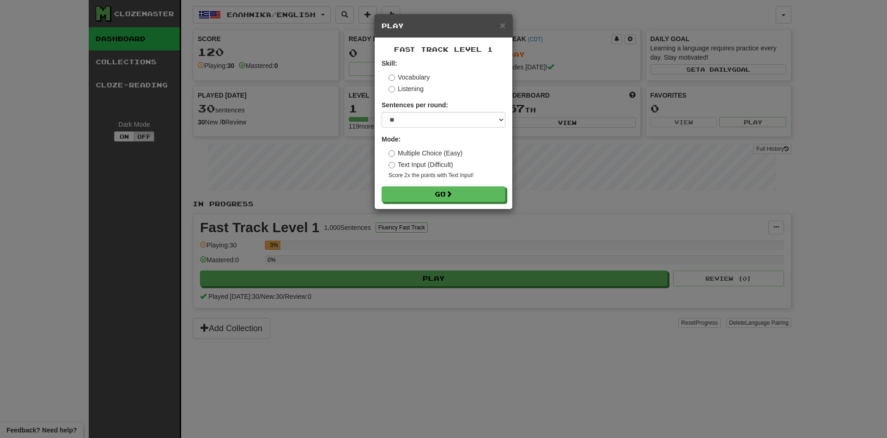
drag, startPoint x: 491, startPoint y: 128, endPoint x: 495, endPoint y: 124, distance: 5.9
click at [492, 127] on form "Skill: Vocabulary Listening Sentences per round: * ** ** ** ** ** *** ******** …" at bounding box center [444, 130] width 124 height 143
click at [382, 112] on select "* ** ** ** ** ** *** ********" at bounding box center [444, 120] width 124 height 16
select select "**"
click option "**" at bounding box center [0, 0] width 0 height 0
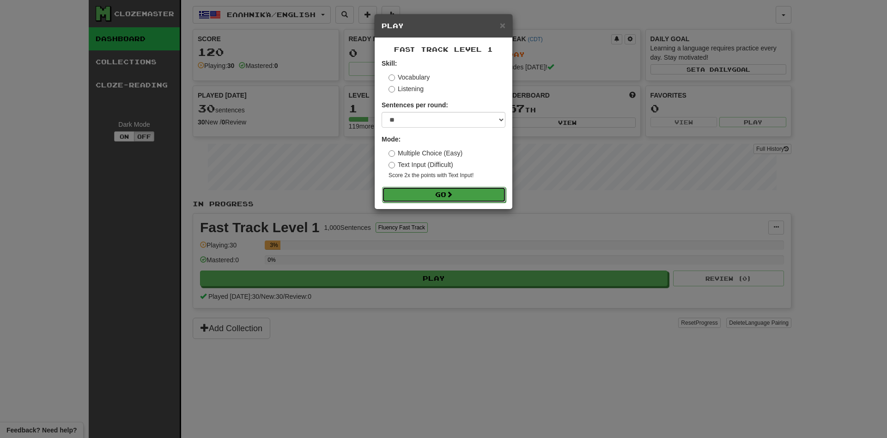
drag, startPoint x: 448, startPoint y: 200, endPoint x: 456, endPoint y: 202, distance: 8.6
click at [449, 200] on button "Go" at bounding box center [444, 195] width 124 height 16
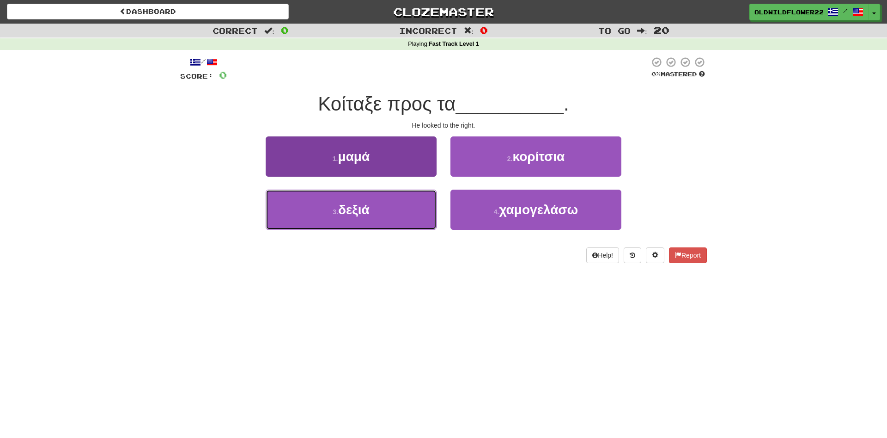
drag, startPoint x: 338, startPoint y: 191, endPoint x: 340, endPoint y: 198, distance: 7.2
click at [338, 193] on button "3 . δεξιά" at bounding box center [351, 210] width 171 height 40
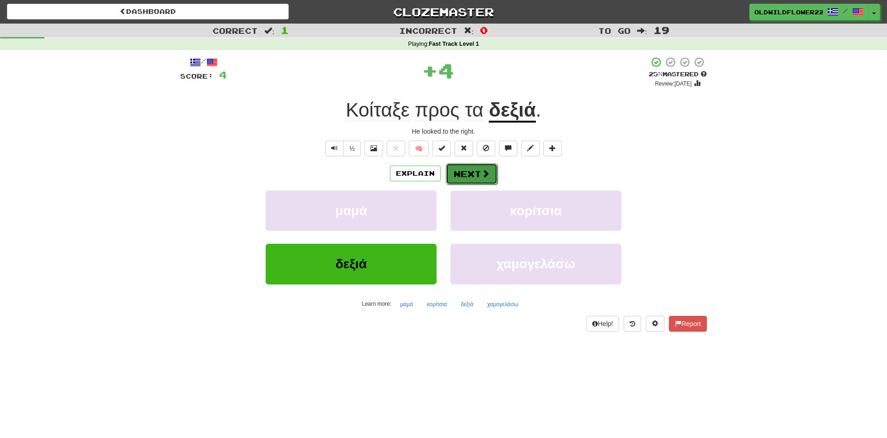
click at [471, 176] on button "Next" at bounding box center [472, 173] width 52 height 21
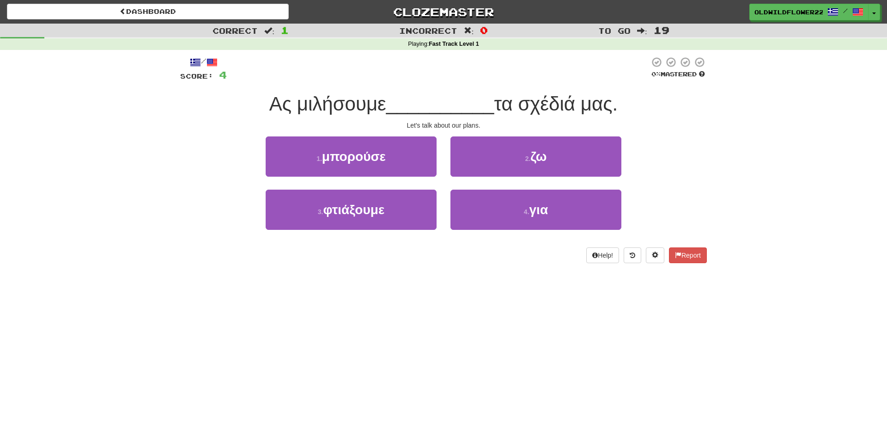
click at [566, 103] on span "τα σχέδιά μας." at bounding box center [556, 104] width 124 height 22
click at [560, 103] on span "τα σχέδιά μας." at bounding box center [556, 104] width 124 height 22
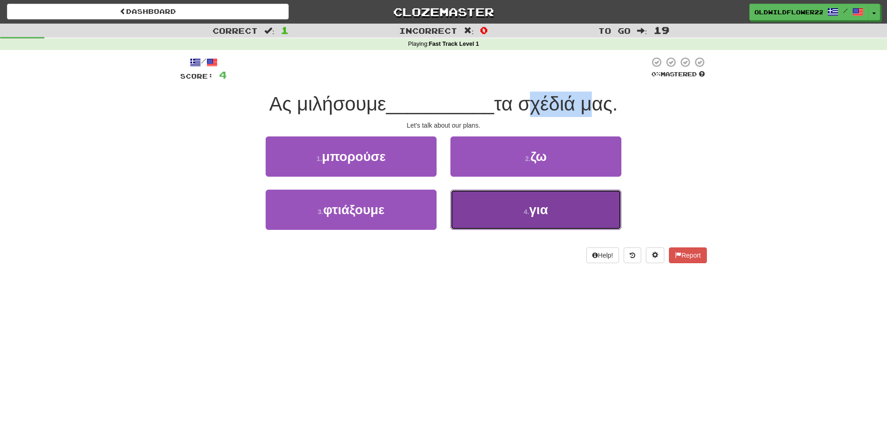
click at [525, 218] on button "4 . για" at bounding box center [536, 210] width 171 height 40
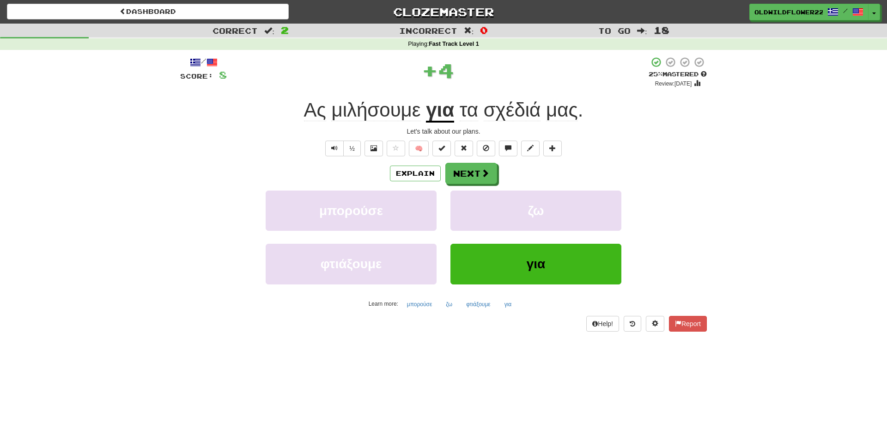
click at [516, 107] on span "σχέδιά" at bounding box center [512, 110] width 57 height 22
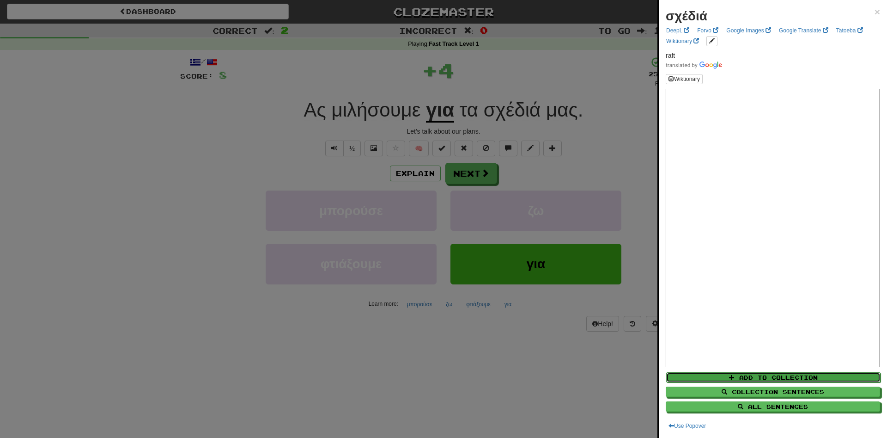
click at [778, 376] on button "Add to Collection" at bounding box center [773, 377] width 214 height 10
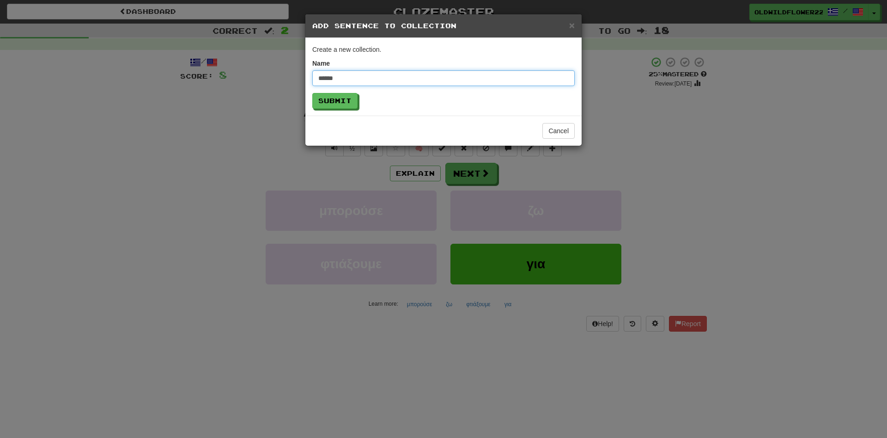
type input "******"
click at [312, 93] on button "Submit" at bounding box center [334, 101] width 45 height 16
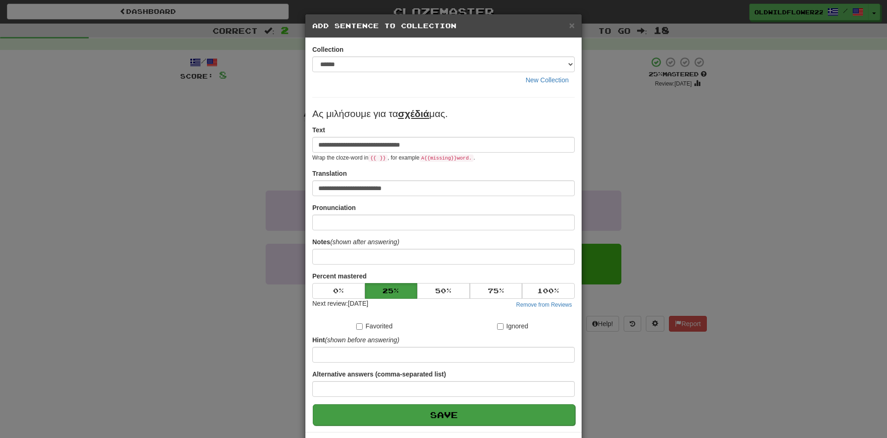
scroll to position [38, 0]
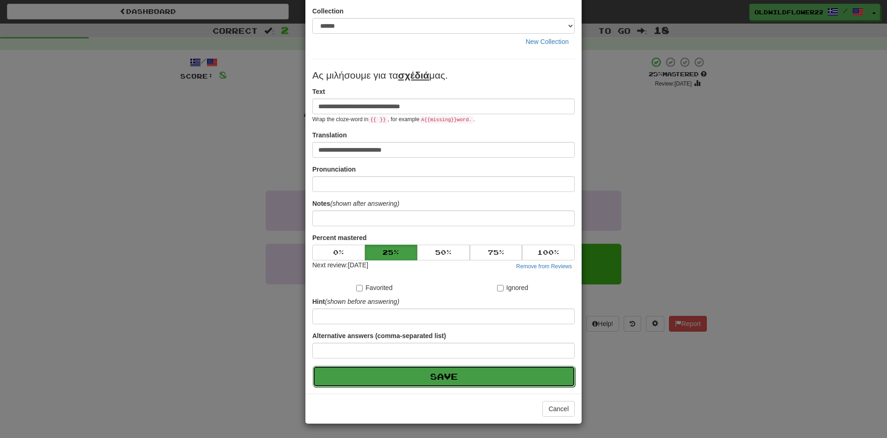
click at [446, 379] on button "Save" at bounding box center [444, 376] width 263 height 21
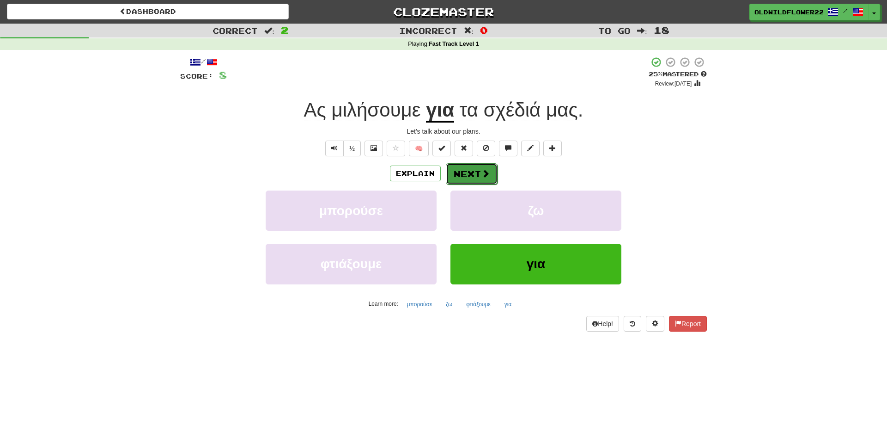
click at [468, 165] on button "Next" at bounding box center [472, 173] width 52 height 21
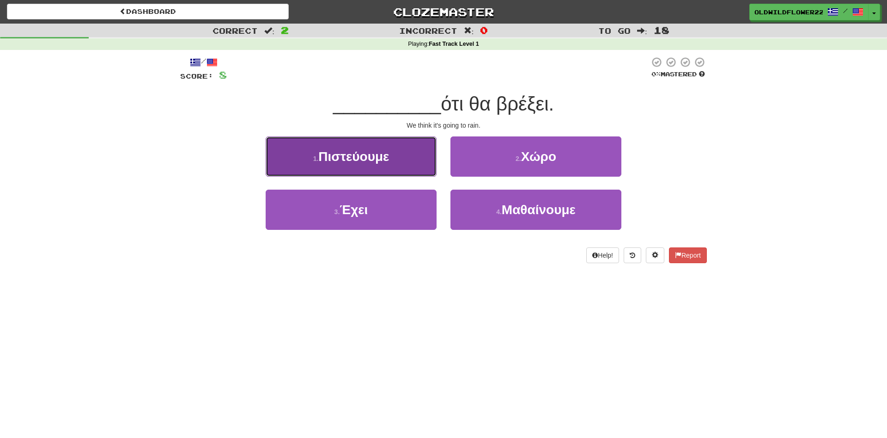
click at [390, 148] on button "1 . Πιστεύουμε" at bounding box center [351, 156] width 171 height 40
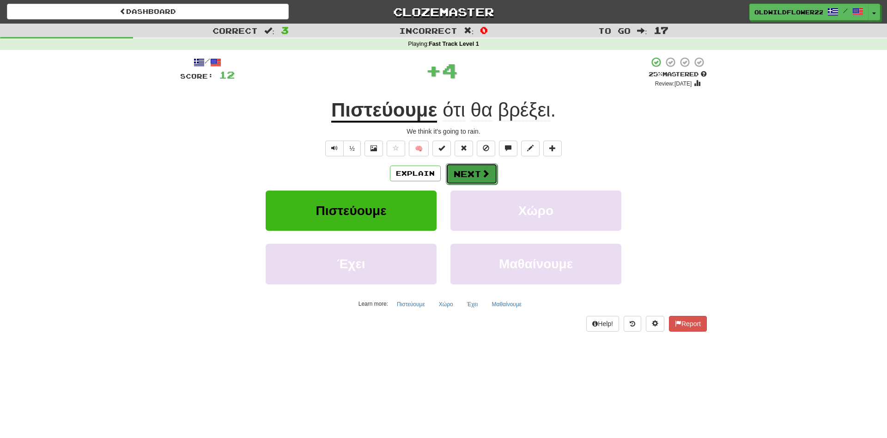
click at [471, 178] on button "Next" at bounding box center [472, 173] width 52 height 21
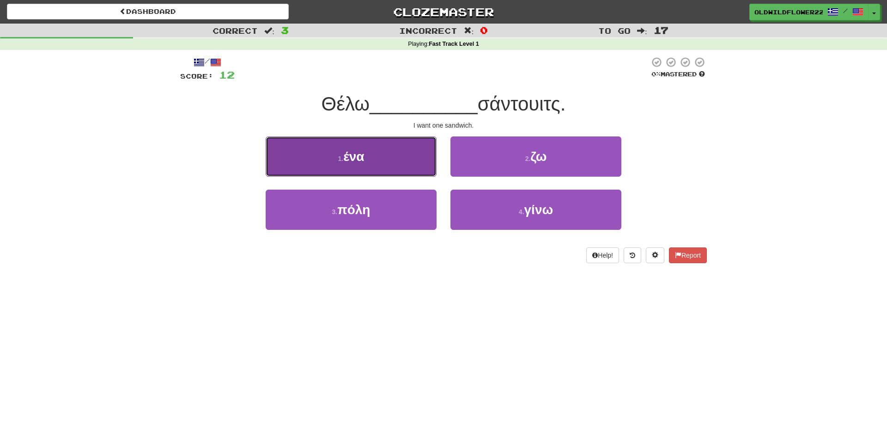
click at [366, 162] on button "1 . ένα" at bounding box center [351, 156] width 171 height 40
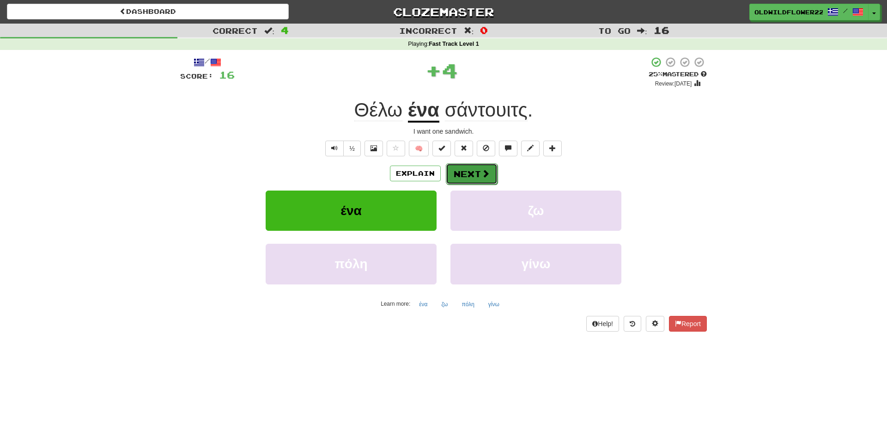
click at [487, 171] on span at bounding box center [486, 173] width 8 height 8
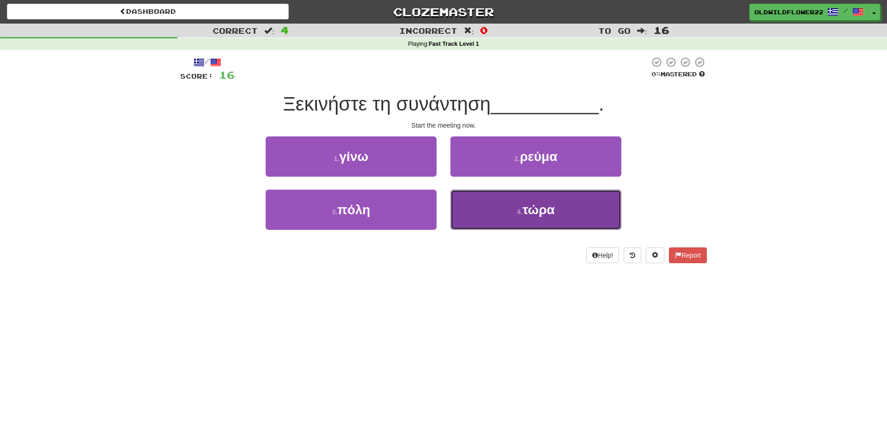
click at [511, 206] on button "4 . τώρα" at bounding box center [536, 210] width 171 height 40
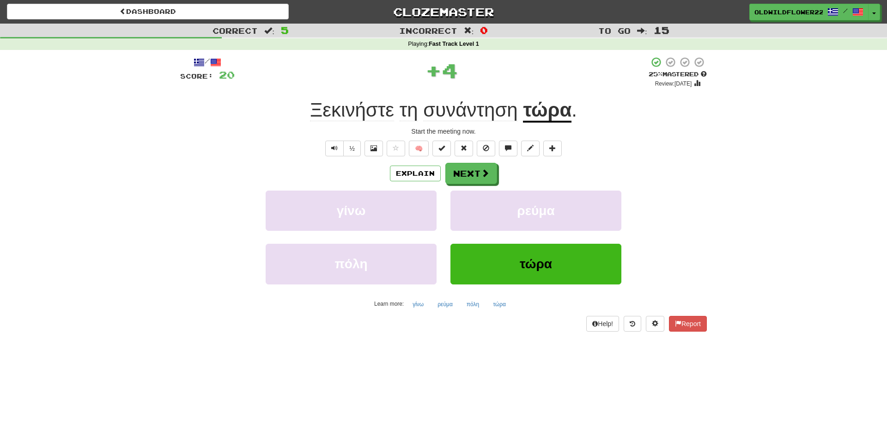
click at [469, 109] on span "συνάντηση" at bounding box center [470, 110] width 94 height 22
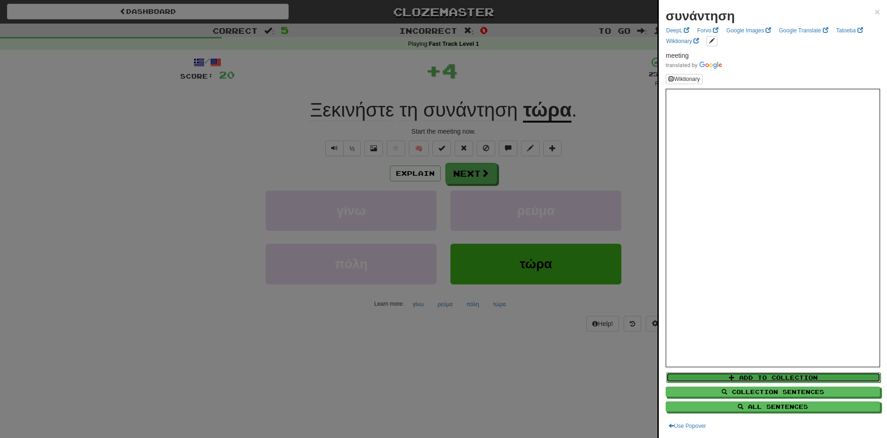
click at [777, 376] on button "Add to Collection" at bounding box center [773, 377] width 214 height 10
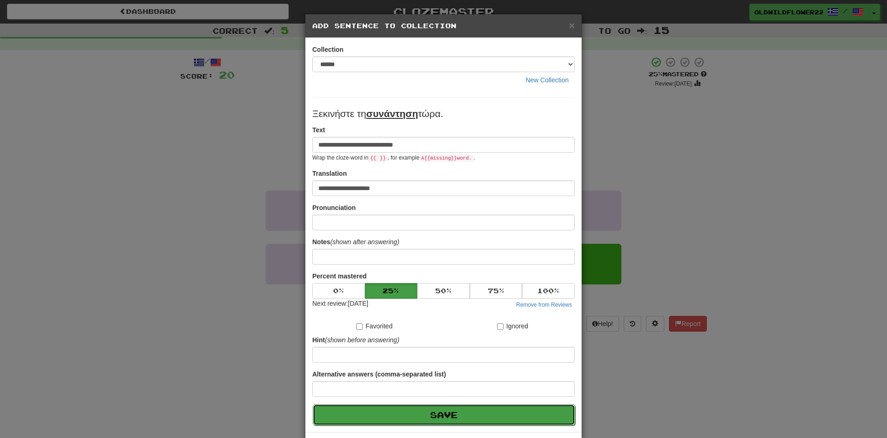
click at [512, 420] on button "Save" at bounding box center [444, 414] width 263 height 21
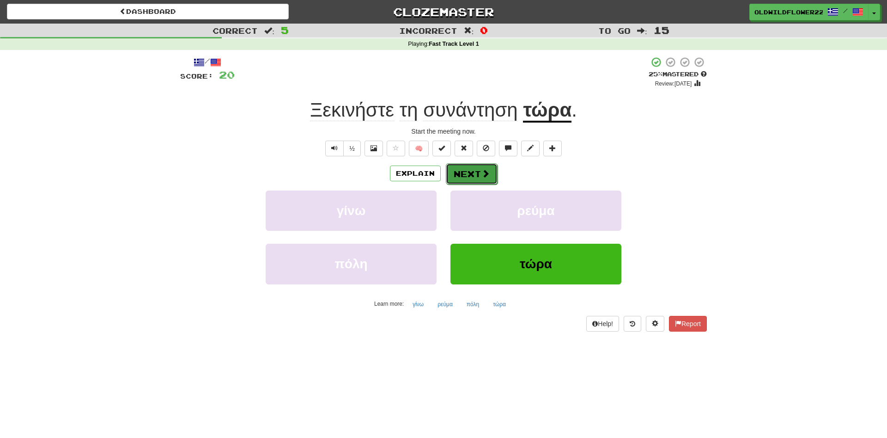
click at [483, 177] on span at bounding box center [486, 173] width 8 height 8
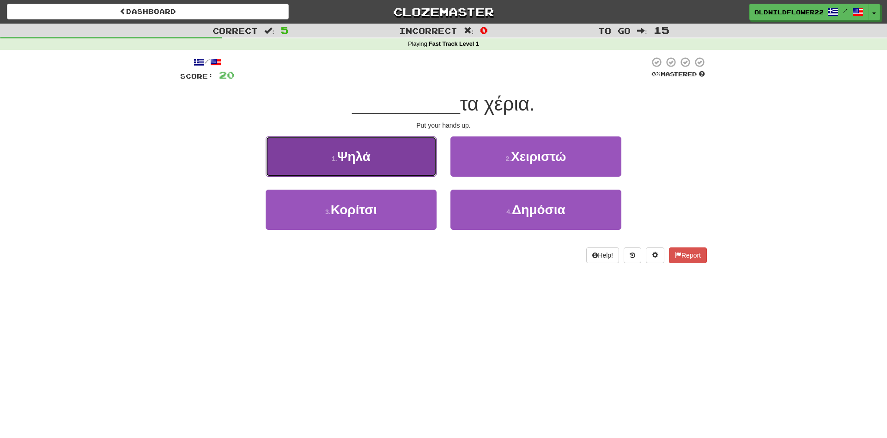
click at [387, 161] on button "1 . Ψηλά" at bounding box center [351, 156] width 171 height 40
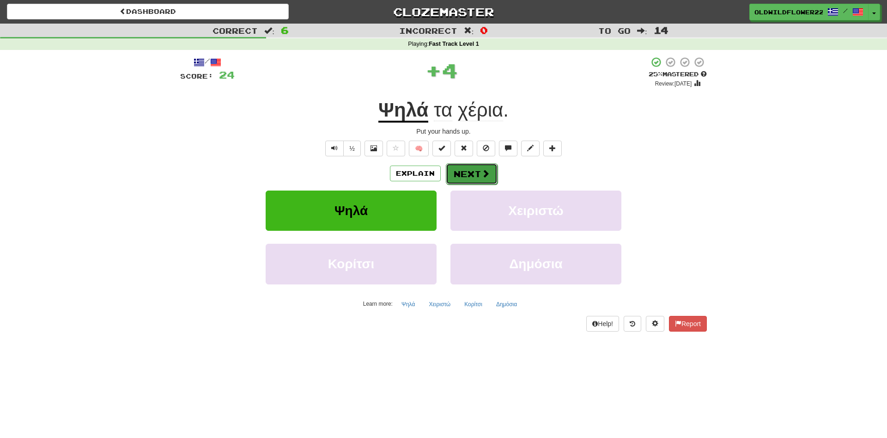
click at [473, 174] on button "Next" at bounding box center [472, 173] width 52 height 21
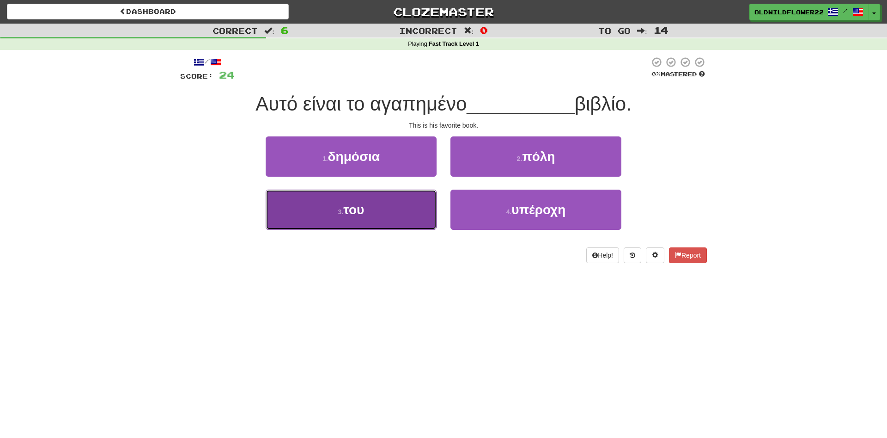
click at [418, 214] on button "3 . του" at bounding box center [351, 210] width 171 height 40
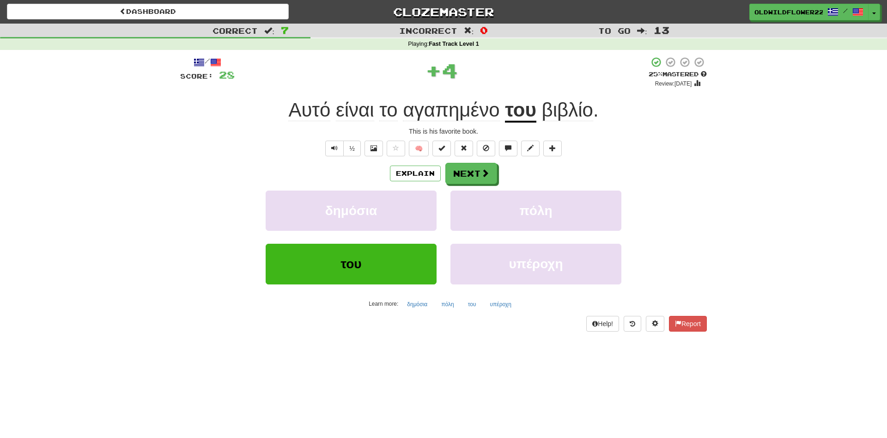
drag, startPoint x: 482, startPoint y: 161, endPoint x: 499, endPoint y: 158, distance: 17.4
click at [485, 161] on div "/ Score: 28 + 4 25 % Mastered Review: 2025-10-16 Αυτό είναι το αγαπημένο του βι…" at bounding box center [443, 193] width 527 height 275
click at [482, 171] on span at bounding box center [486, 173] width 8 height 8
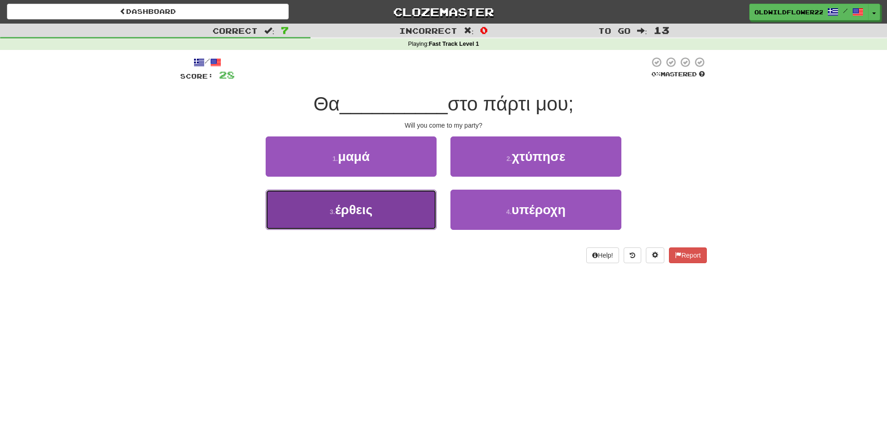
click at [408, 210] on button "3 . έρθεις" at bounding box center [351, 210] width 171 height 40
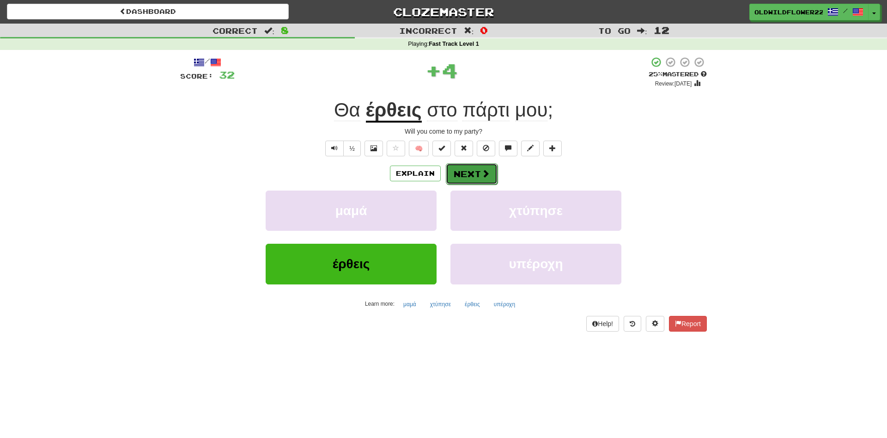
click at [492, 173] on button "Next" at bounding box center [472, 173] width 52 height 21
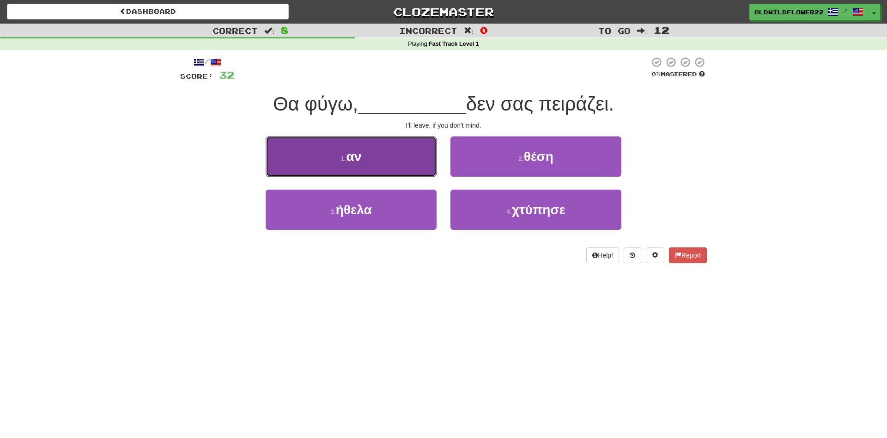
click at [361, 159] on span "αν" at bounding box center [353, 156] width 15 height 14
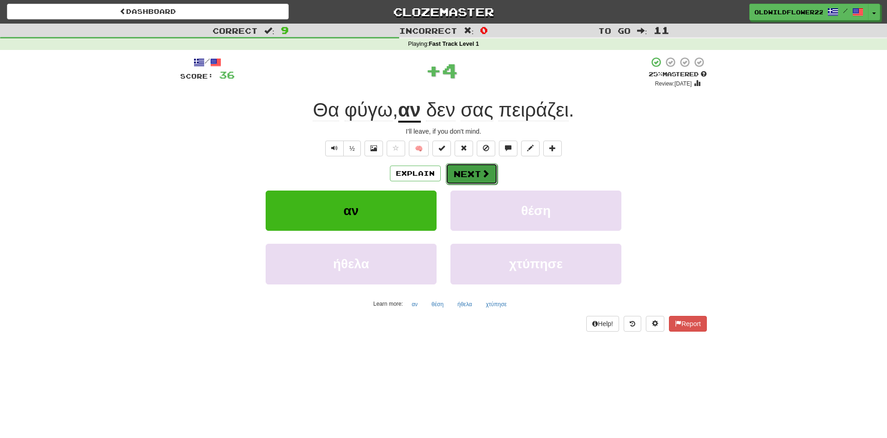
click at [481, 177] on button "Next" at bounding box center [472, 173] width 52 height 21
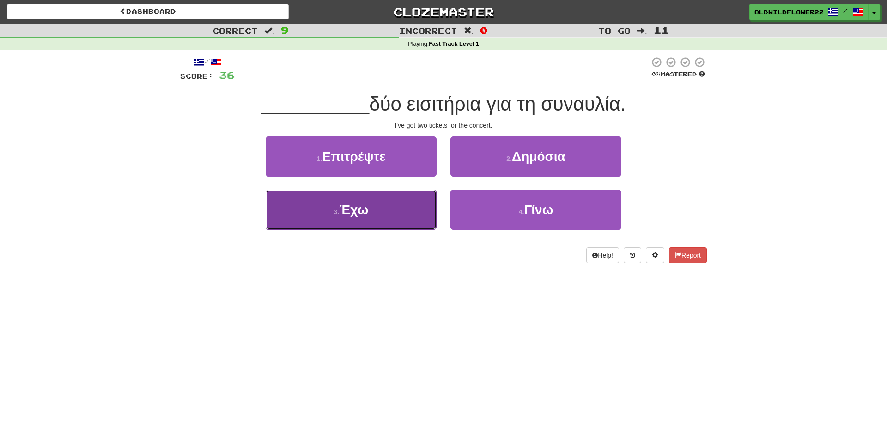
click at [407, 210] on button "3 . Έχω" at bounding box center [351, 210] width 171 height 40
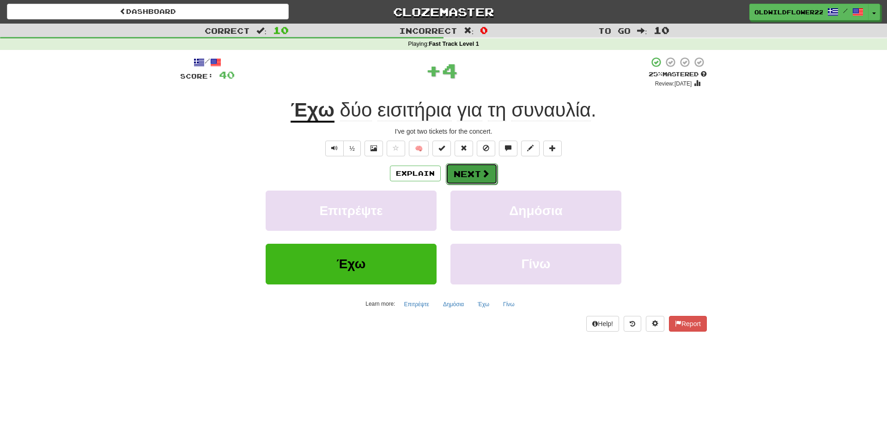
drag, startPoint x: 489, startPoint y: 175, endPoint x: 484, endPoint y: 168, distance: 8.6
click at [484, 168] on button "Next" at bounding box center [472, 173] width 52 height 21
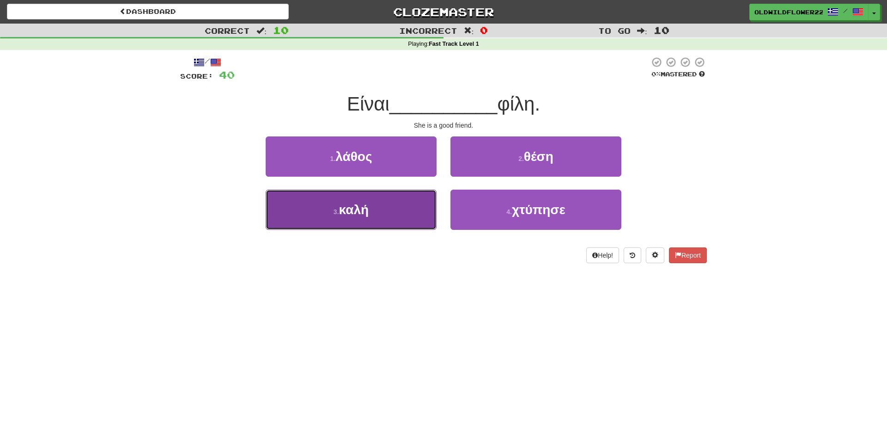
click at [399, 223] on button "3 . καλή" at bounding box center [351, 210] width 171 height 40
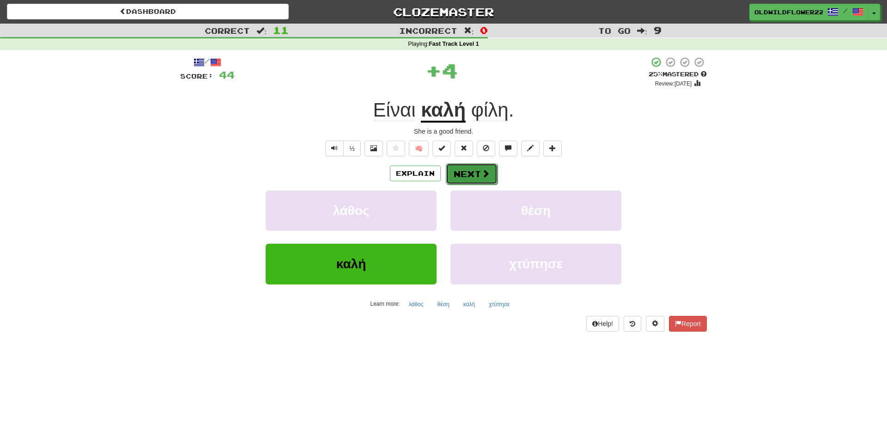
click at [480, 184] on button "Next" at bounding box center [472, 173] width 52 height 21
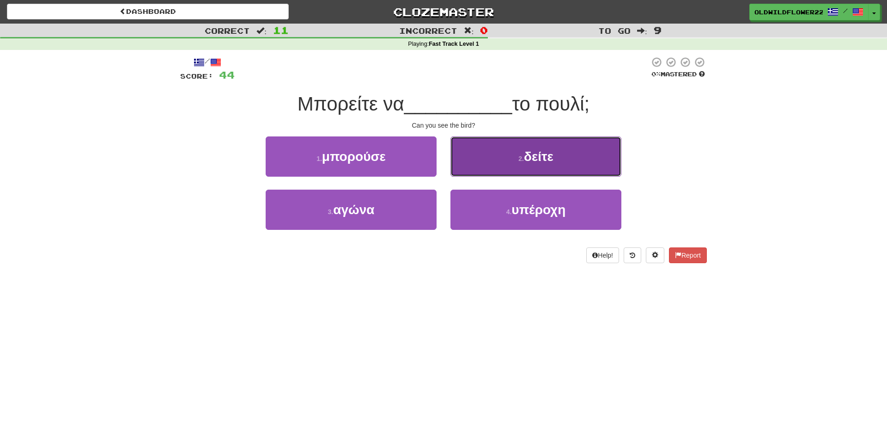
click at [539, 165] on button "2 . δείτε" at bounding box center [536, 156] width 171 height 40
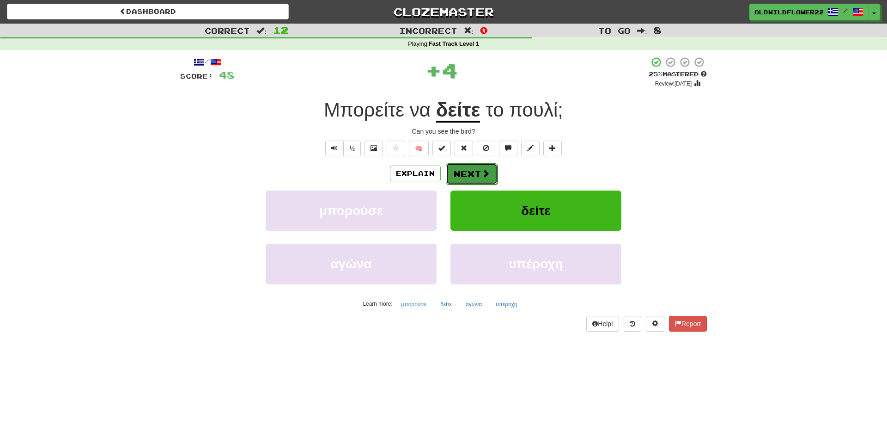
click at [481, 168] on button "Next" at bounding box center [472, 173] width 52 height 21
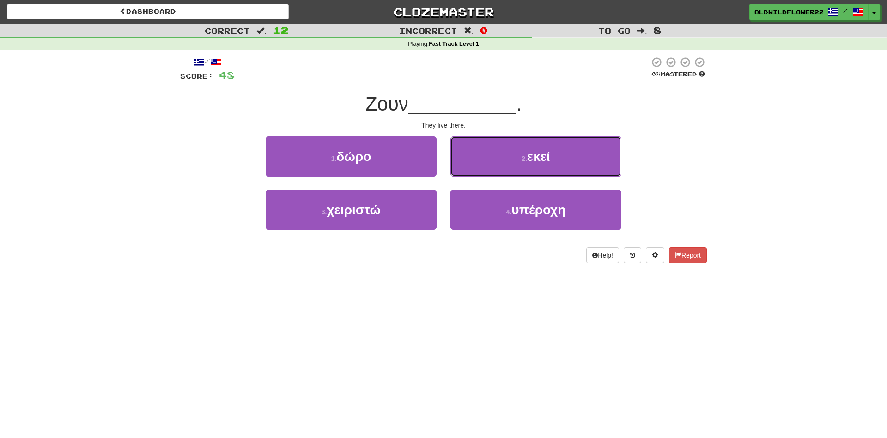
click at [589, 163] on button "2 . εκεί" at bounding box center [536, 156] width 171 height 40
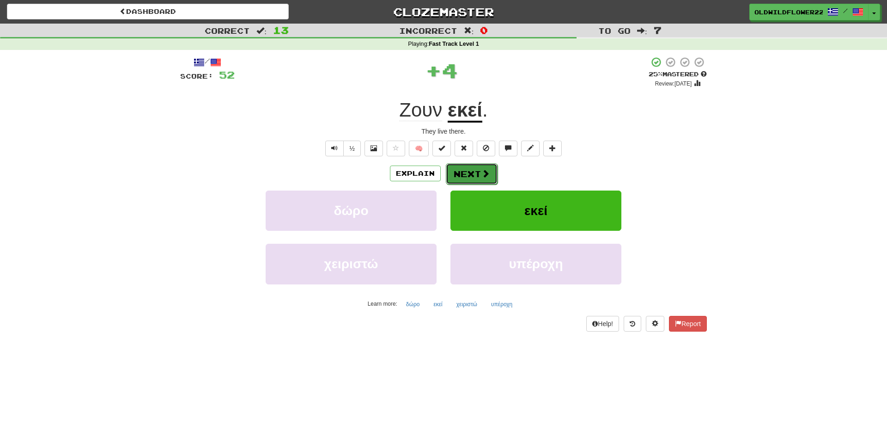
click at [484, 175] on span at bounding box center [486, 173] width 8 height 8
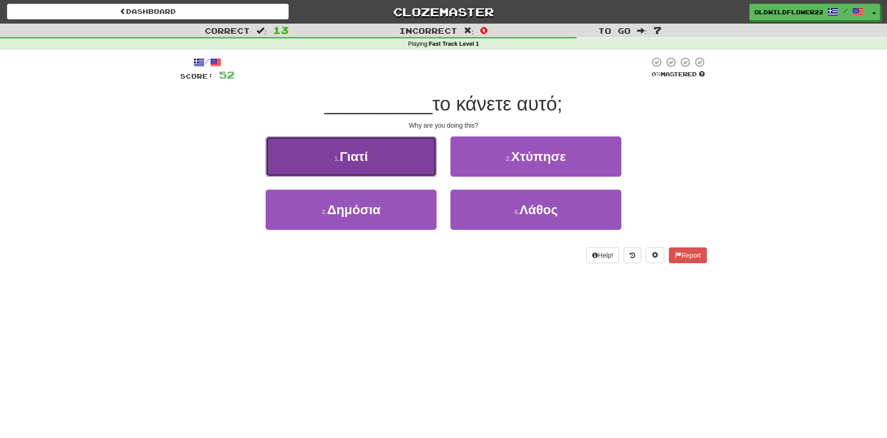
click at [389, 154] on button "1 . Γιατί" at bounding box center [351, 156] width 171 height 40
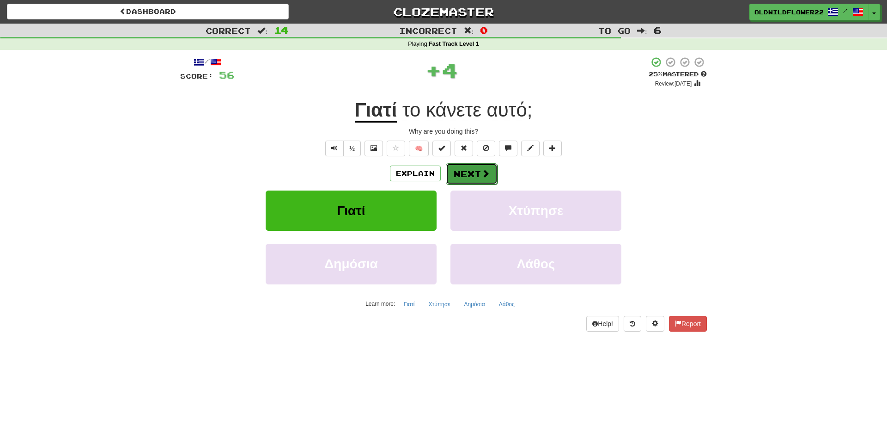
click at [477, 175] on button "Next" at bounding box center [472, 173] width 52 height 21
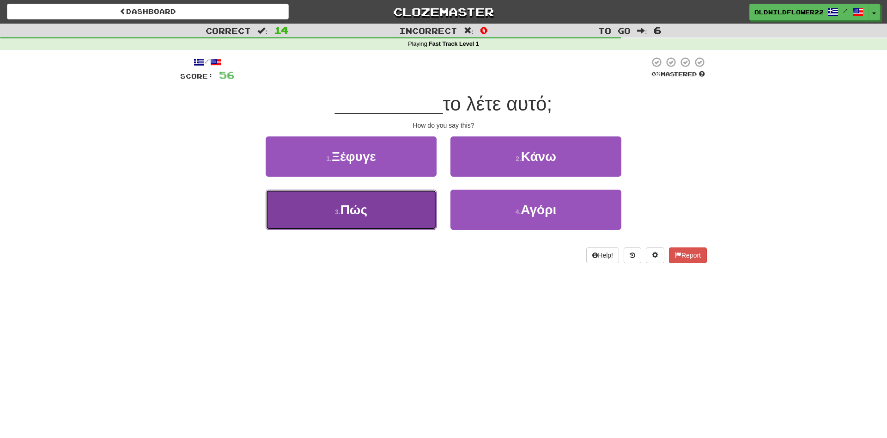
click at [399, 205] on button "3 . Πώς" at bounding box center [351, 210] width 171 height 40
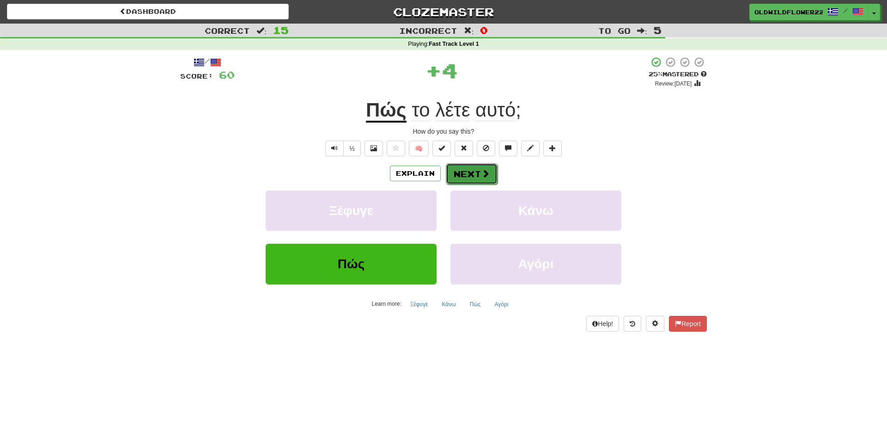
click at [489, 177] on button "Next" at bounding box center [472, 173] width 52 height 21
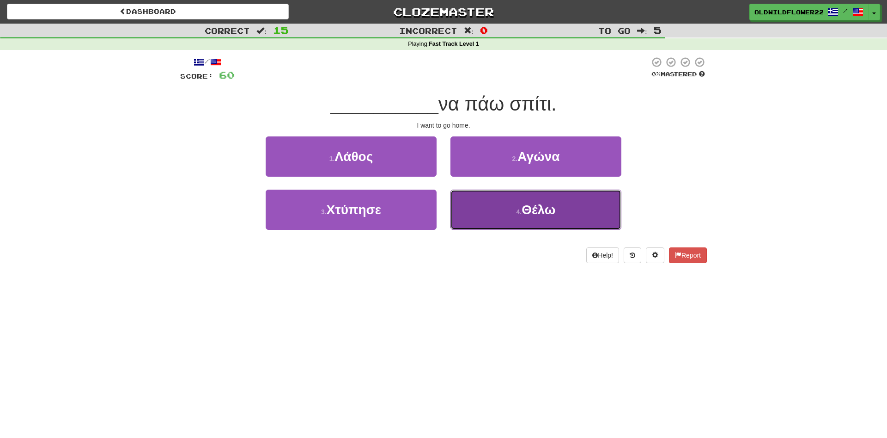
click at [483, 210] on button "4 . Θέλω" at bounding box center [536, 210] width 171 height 40
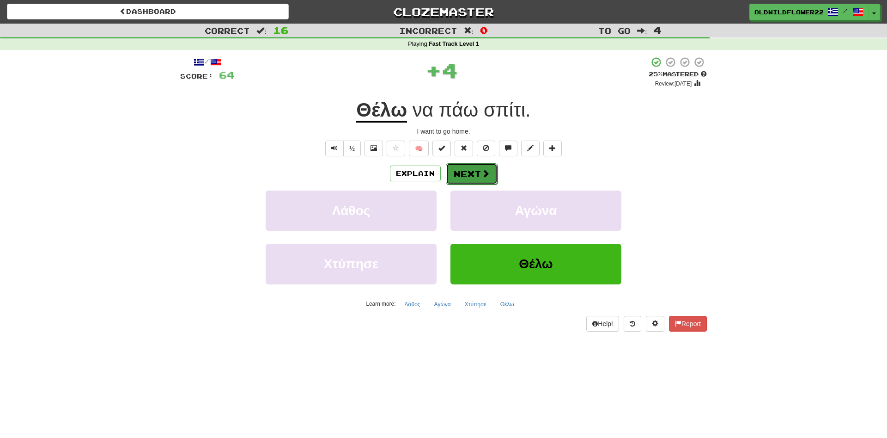
click at [477, 172] on button "Next" at bounding box center [472, 173] width 52 height 21
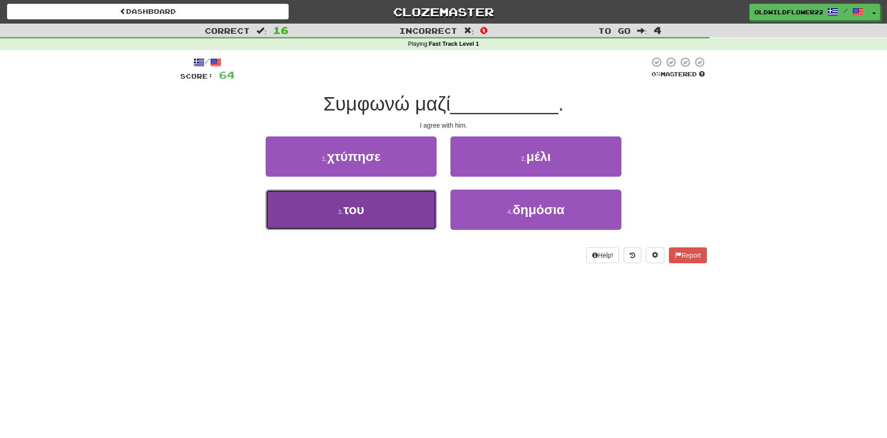
click at [416, 210] on button "3 . του" at bounding box center [351, 210] width 171 height 40
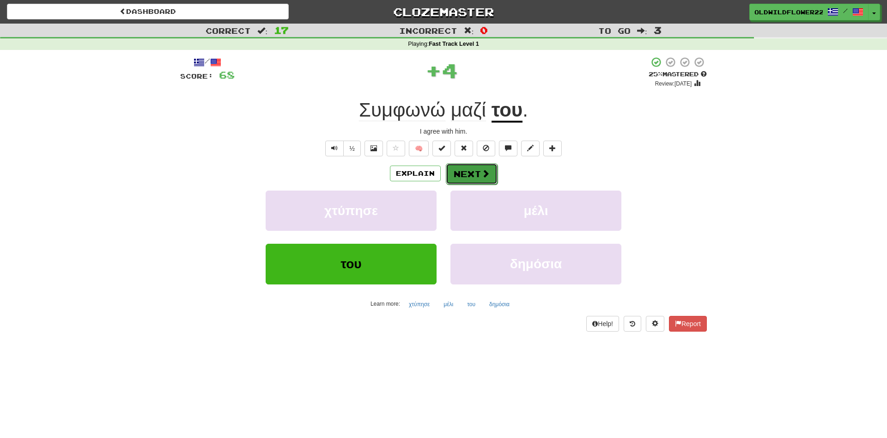
click at [489, 170] on span at bounding box center [486, 173] width 8 height 8
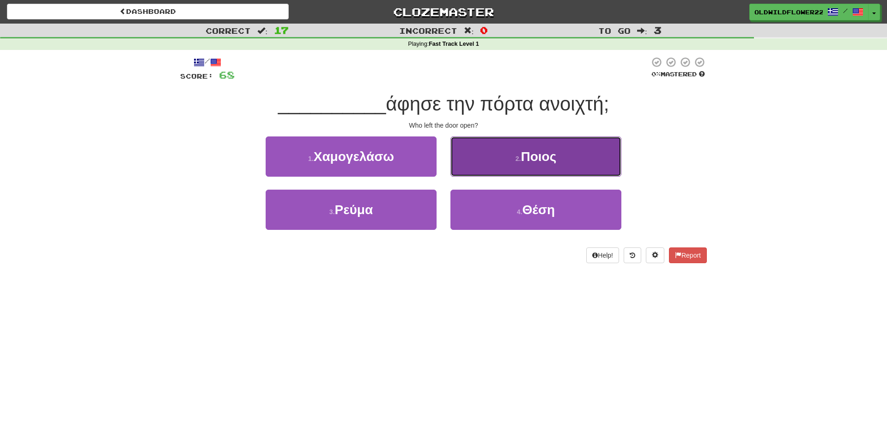
click at [569, 159] on button "2 . Ποιος" at bounding box center [536, 156] width 171 height 40
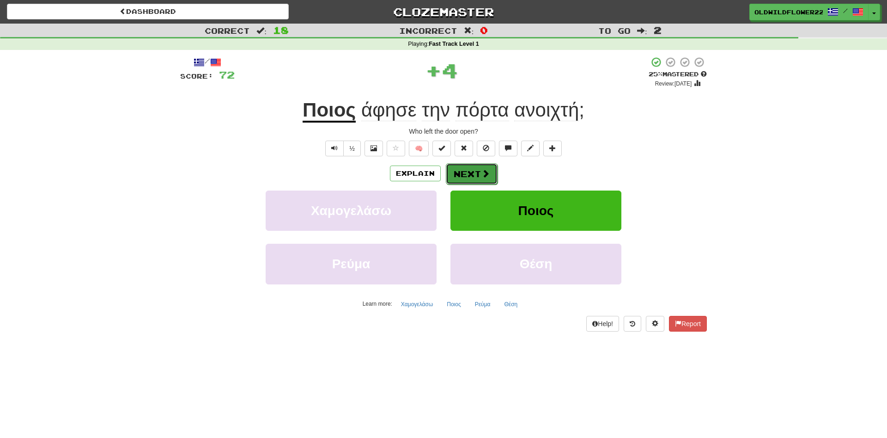
click at [467, 168] on button "Next" at bounding box center [472, 173] width 52 height 21
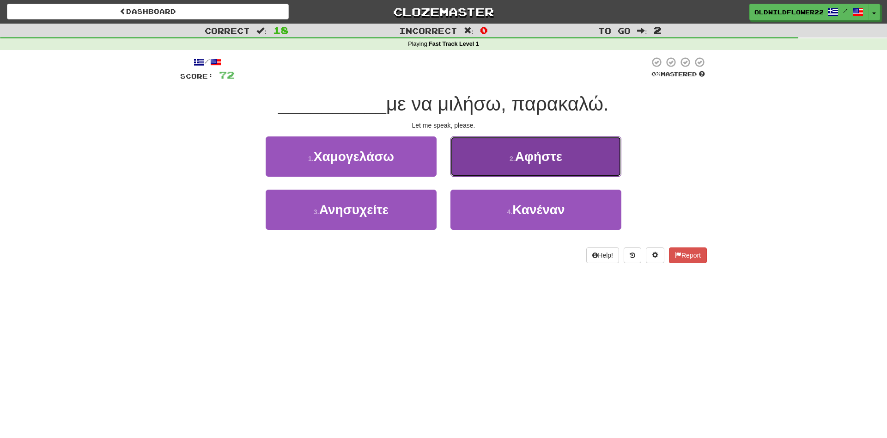
click at [561, 145] on button "2 . Αφήστε" at bounding box center [536, 156] width 171 height 40
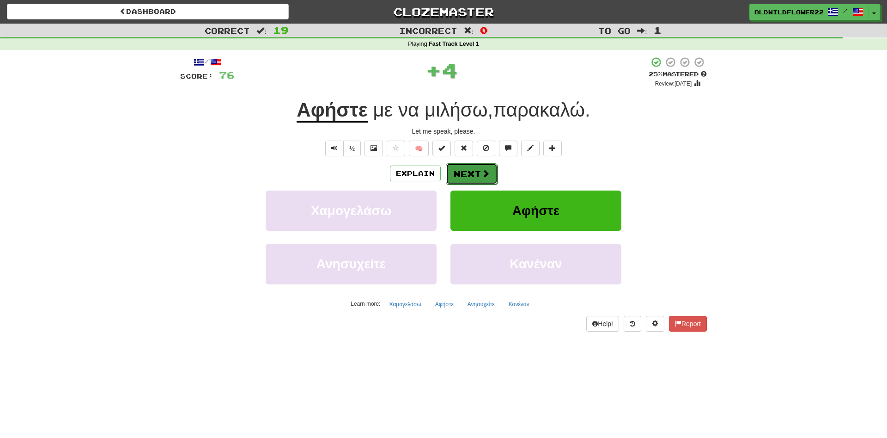
click at [495, 171] on button "Next" at bounding box center [472, 173] width 52 height 21
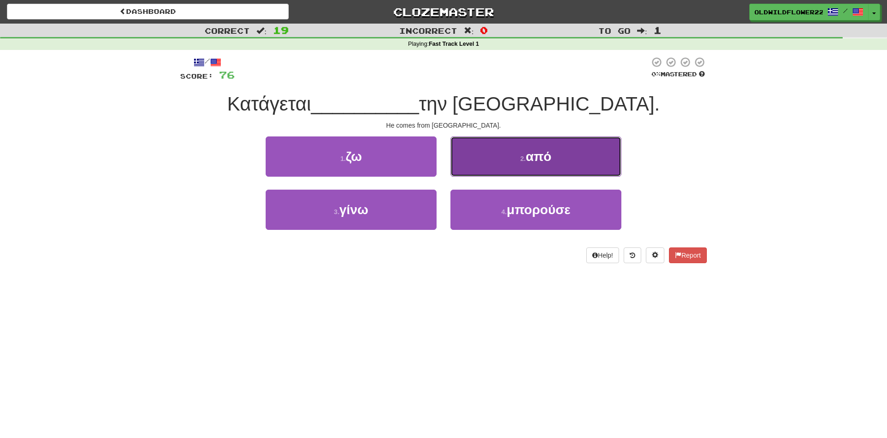
click at [516, 153] on button "2 . από" at bounding box center [536, 156] width 171 height 40
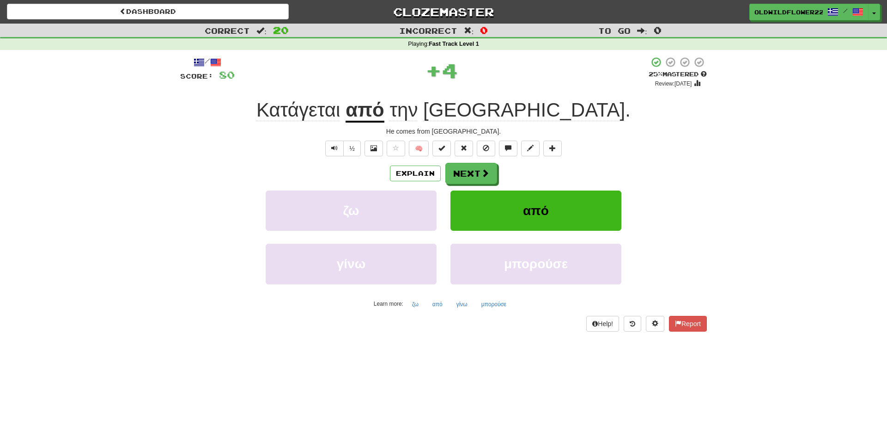
click at [340, 107] on span "Κατάγεται" at bounding box center [299, 110] width 84 height 22
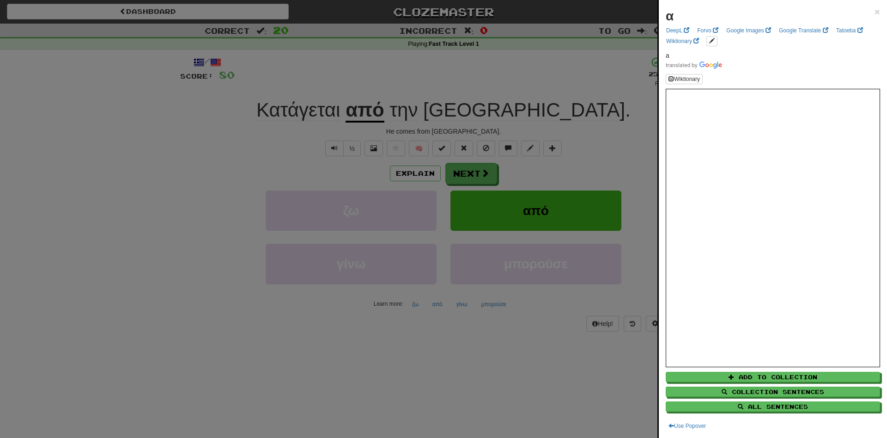
click at [413, 348] on div at bounding box center [443, 219] width 887 height 438
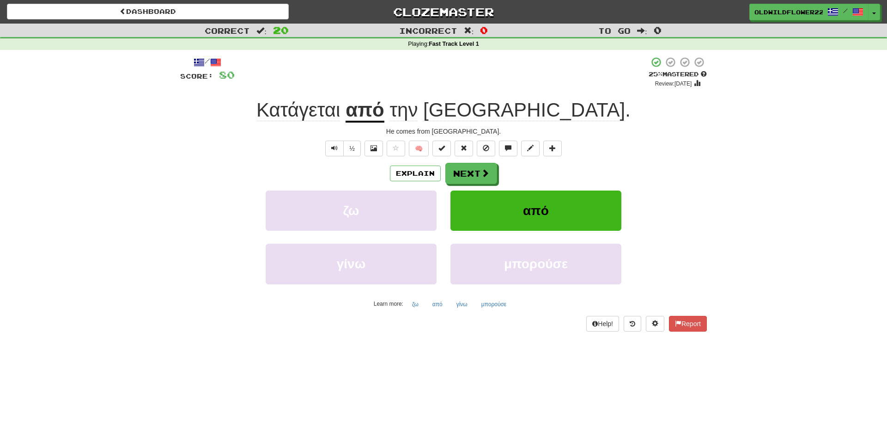
click at [340, 112] on span "Κατάγεται" at bounding box center [299, 110] width 84 height 22
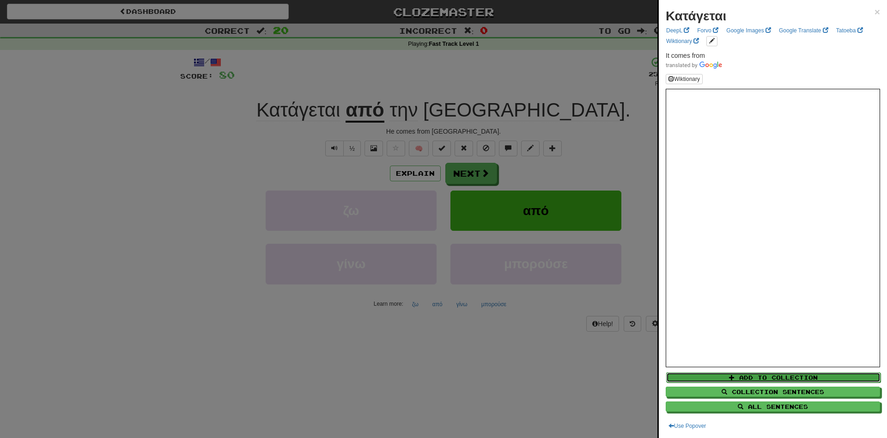
click at [786, 375] on button "Add to Collection" at bounding box center [773, 377] width 214 height 10
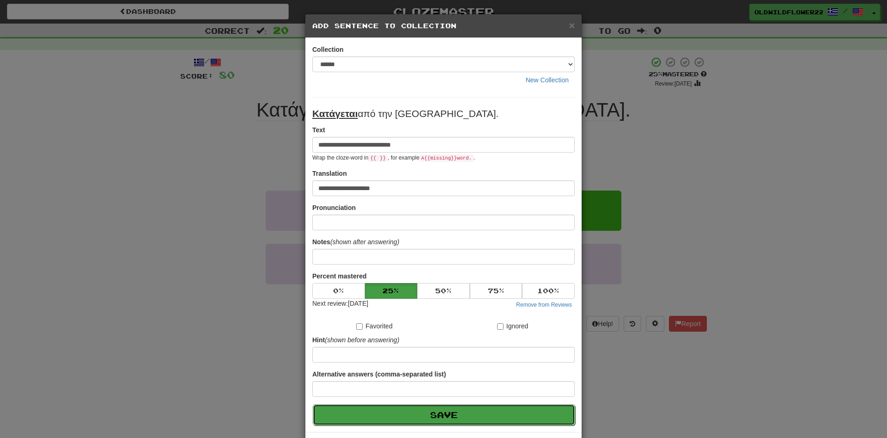
click at [455, 411] on button "Save" at bounding box center [444, 414] width 263 height 21
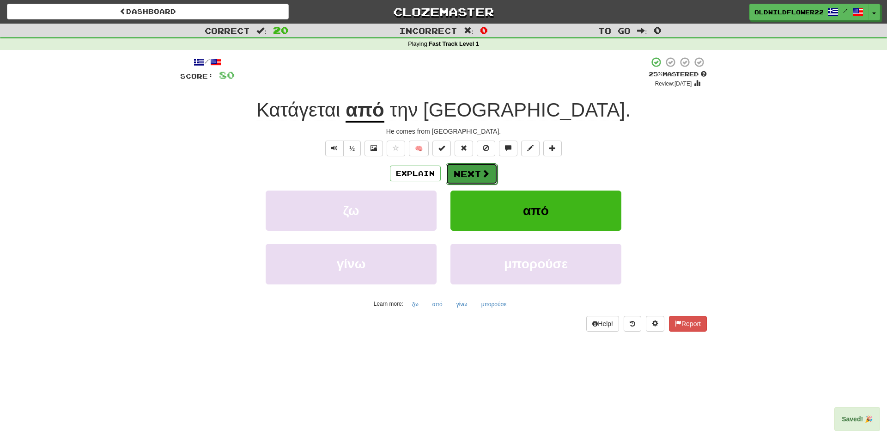
click at [468, 176] on button "Next" at bounding box center [472, 173] width 52 height 21
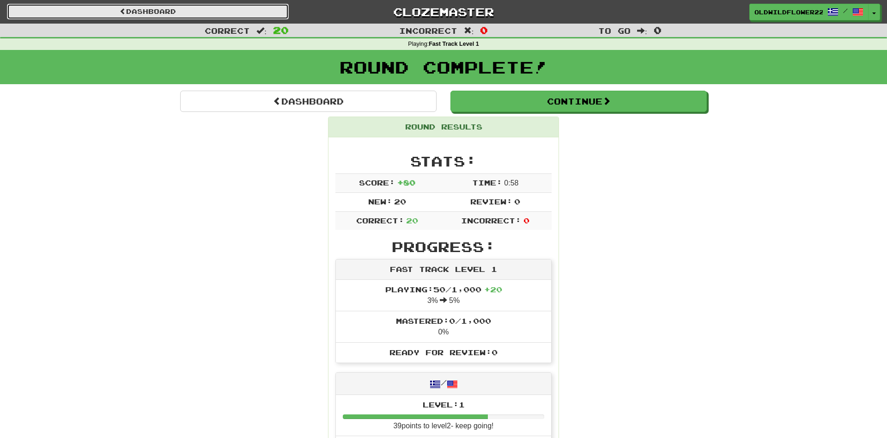
click at [277, 4] on link "Dashboard" at bounding box center [148, 12] width 282 height 16
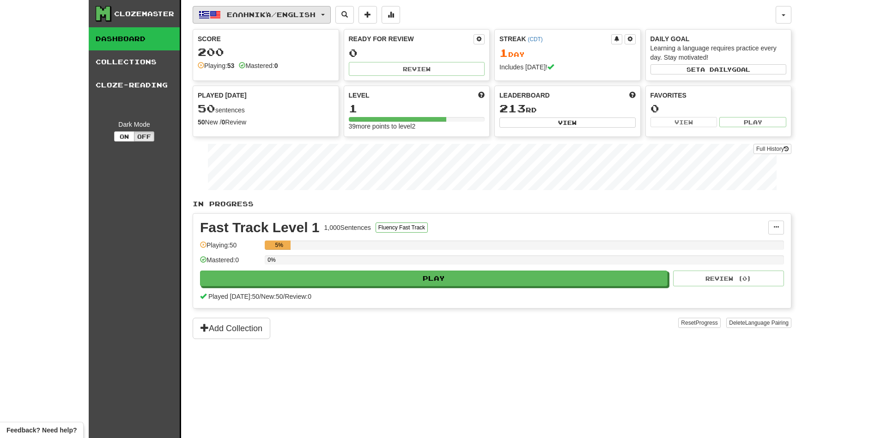
click at [223, 12] on button "Ελληνικά / English" at bounding box center [262, 15] width 138 height 18
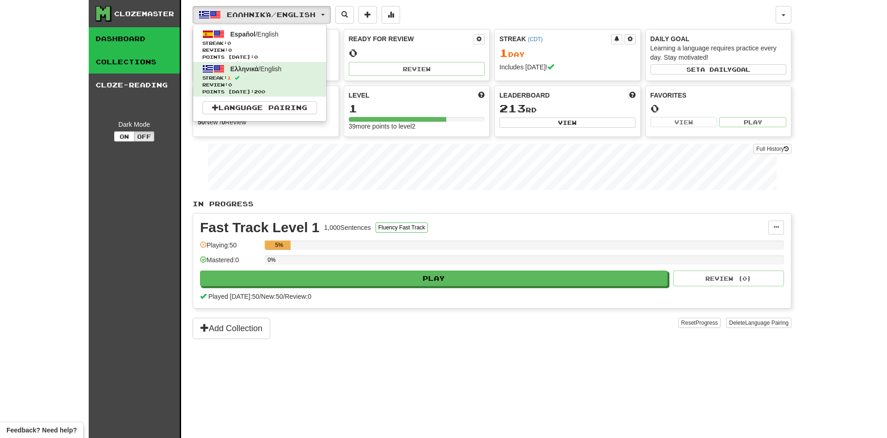
click at [132, 63] on link "Collections" at bounding box center [134, 61] width 91 height 23
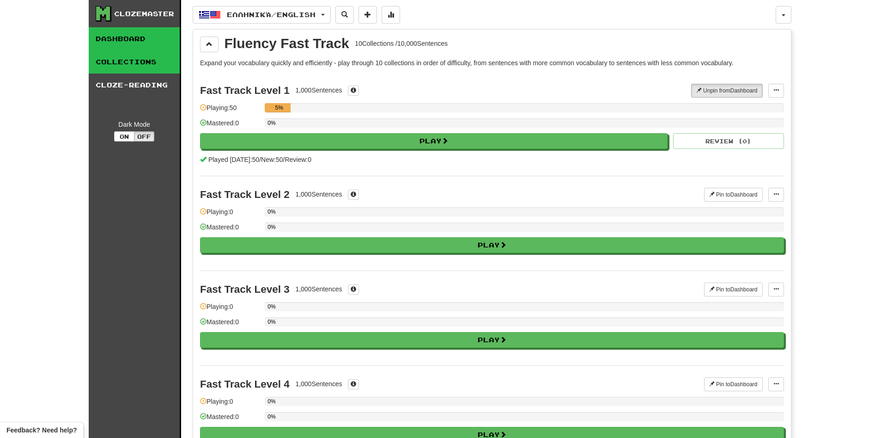
click at [126, 49] on link "Dashboard" at bounding box center [134, 38] width 91 height 23
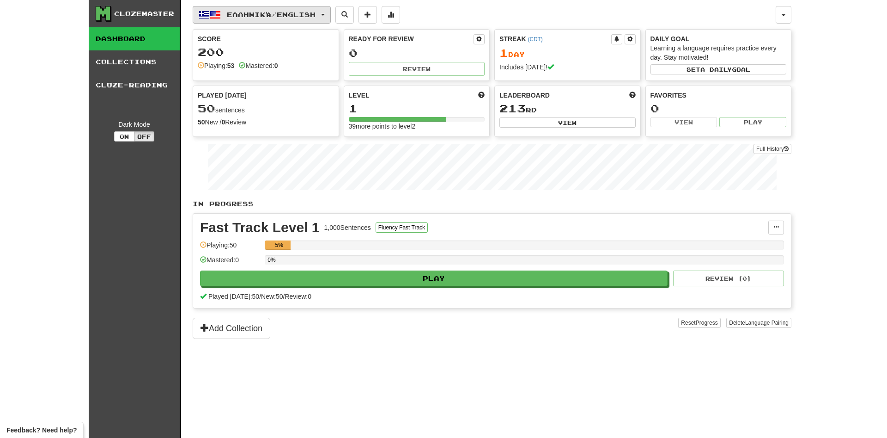
click at [325, 13] on button "Ελληνικά / English" at bounding box center [262, 15] width 138 height 18
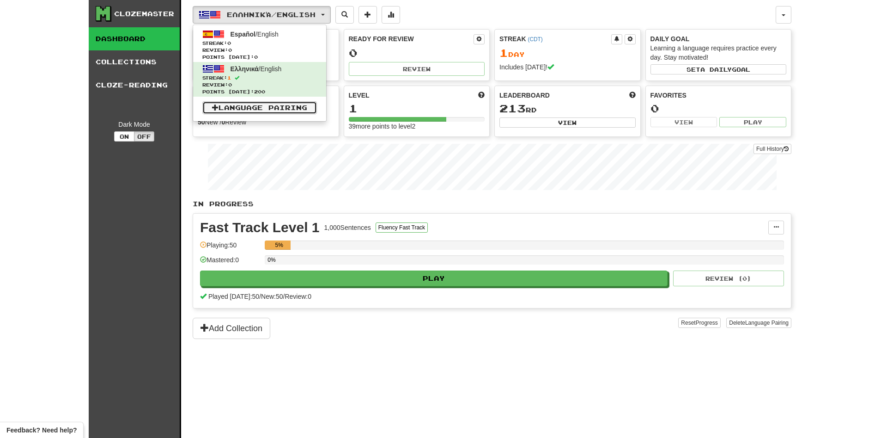
click at [288, 103] on link "Language Pairing" at bounding box center [259, 107] width 115 height 13
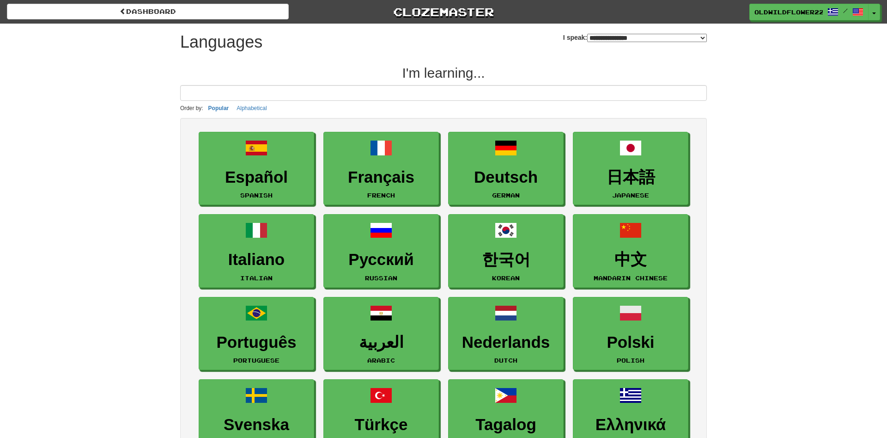
select select "*******"
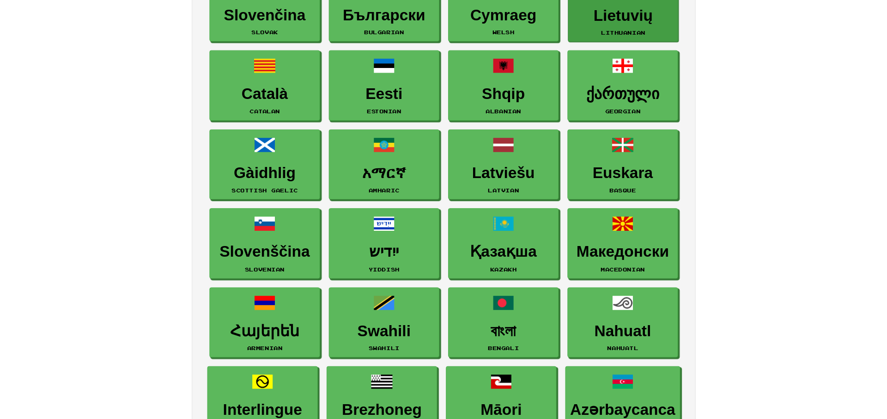
scroll to position [990, 0]
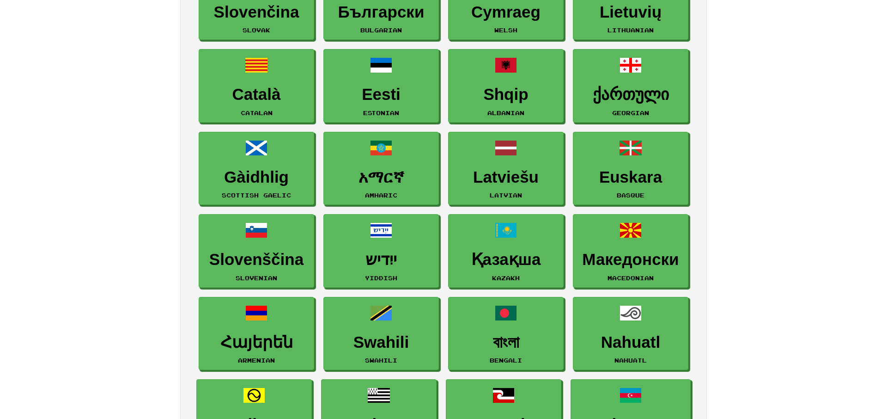
scroll to position [0, 0]
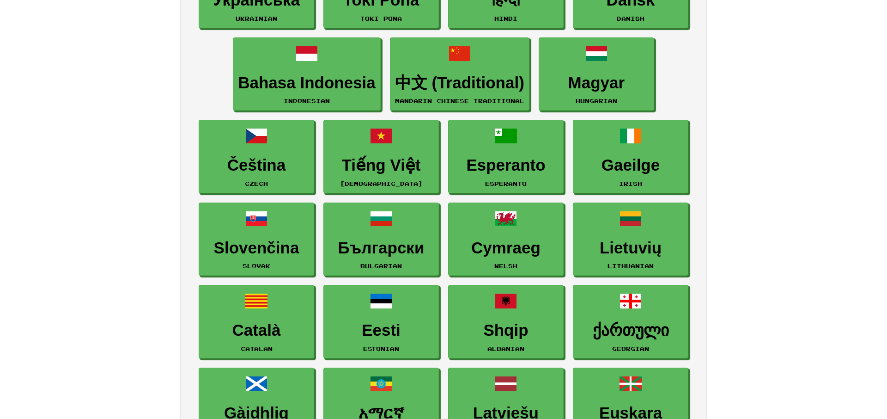
scroll to position [896, 0]
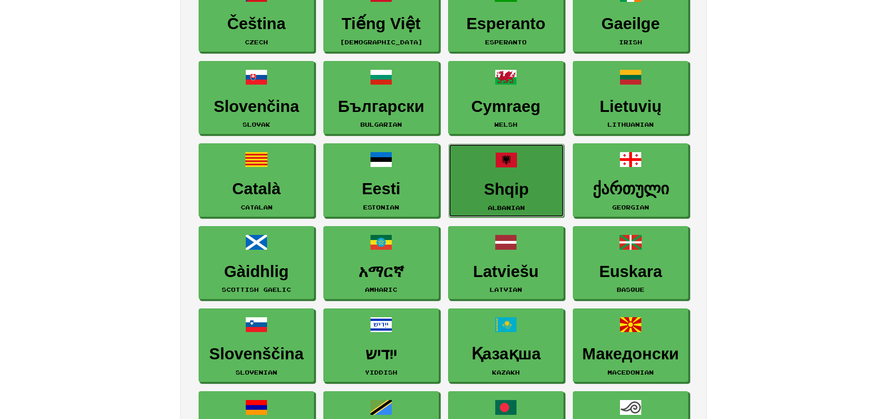
click at [493, 161] on link "Shqip Albanian" at bounding box center [507, 180] width 116 height 73
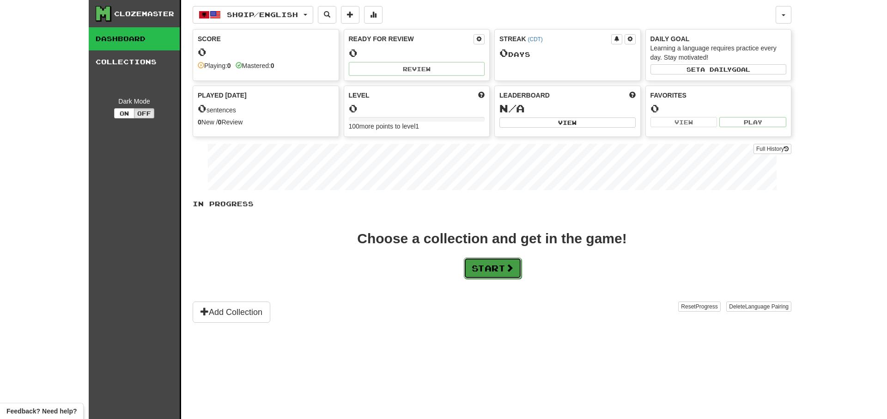
click at [480, 275] on button "Start" at bounding box center [493, 267] width 58 height 21
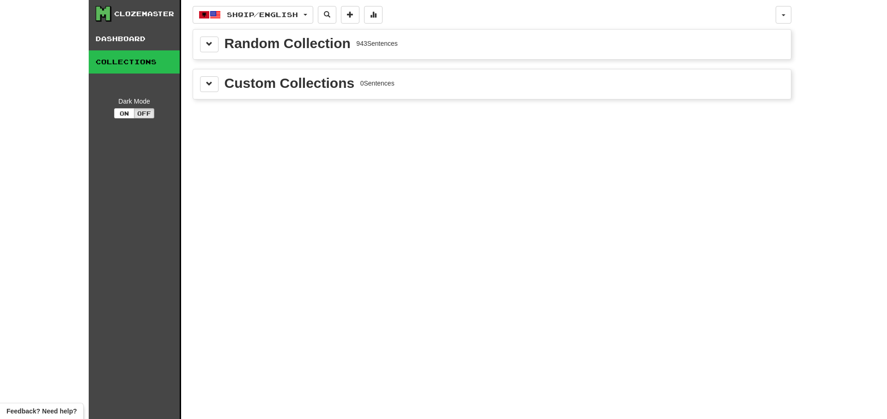
click at [201, 71] on div "Custom Collections 0 Sentences" at bounding box center [492, 84] width 598 height 30
click at [209, 76] on button at bounding box center [209, 84] width 18 height 16
click at [209, 74] on div "Custom Collections 0 Sentences Play shared collections of cloze sentences or cr…" at bounding box center [492, 106] width 598 height 75
click at [206, 78] on button at bounding box center [209, 84] width 18 height 16
click at [213, 49] on button at bounding box center [209, 45] width 18 height 16
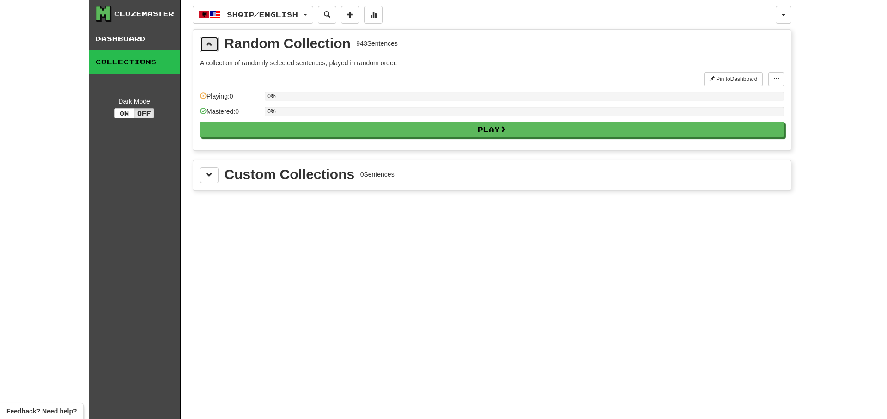
click at [213, 48] on button at bounding box center [209, 45] width 18 height 16
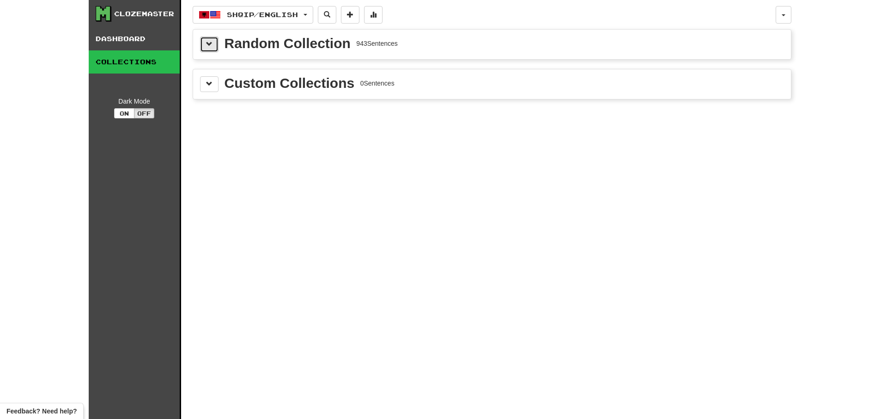
click at [208, 51] on button at bounding box center [209, 45] width 18 height 16
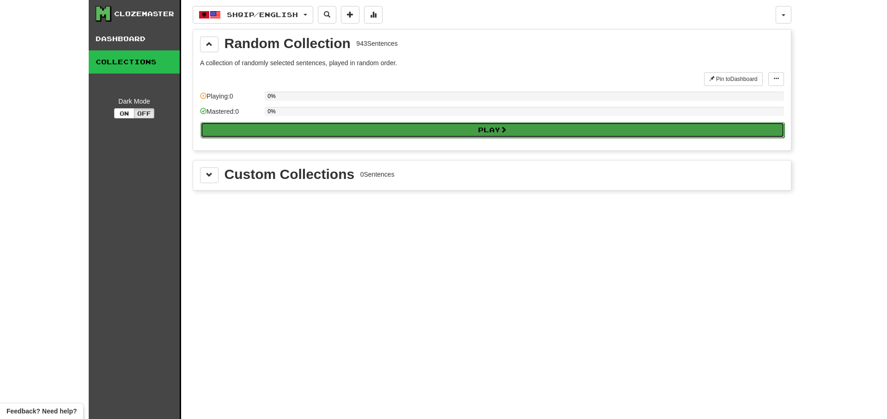
click at [381, 126] on button "Play" at bounding box center [493, 130] width 584 height 16
select select "**"
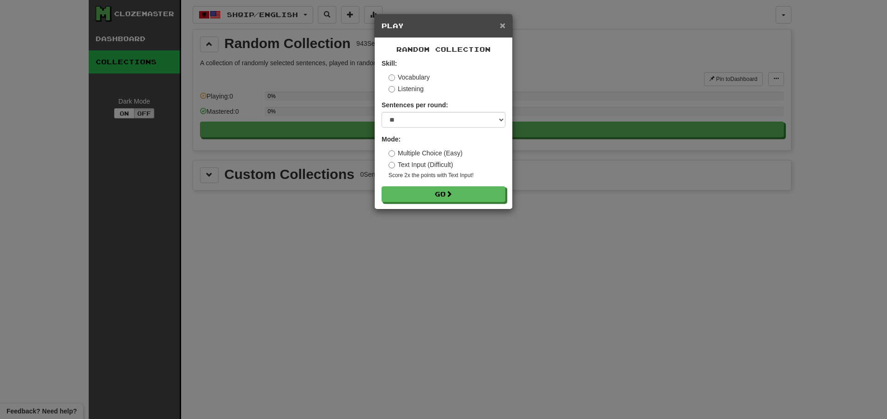
click at [501, 24] on span "×" at bounding box center [503, 25] width 6 height 11
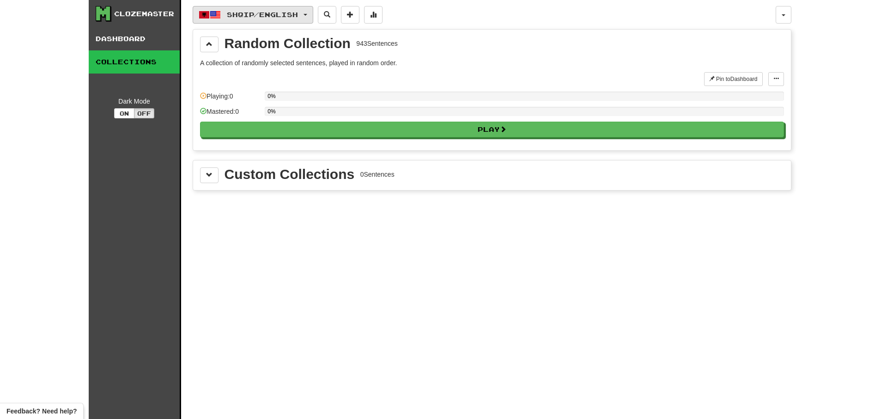
click at [296, 10] on button "Shqip / English" at bounding box center [253, 15] width 121 height 18
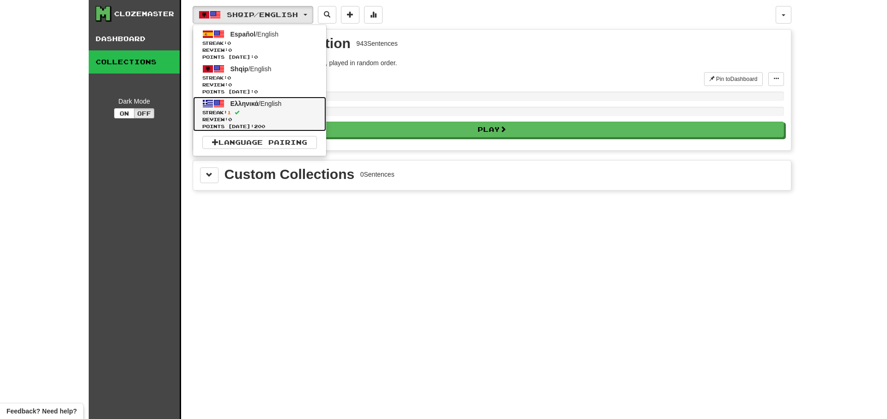
click at [269, 111] on span "Streak: 1" at bounding box center [259, 112] width 115 height 7
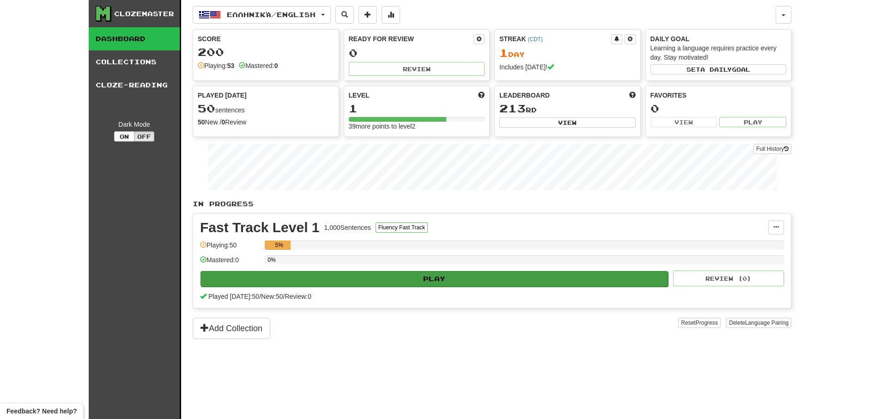
click at [324, 270] on div "Play Review ( 0 )" at bounding box center [492, 278] width 584 height 16
click at [477, 284] on button "Play" at bounding box center [435, 279] width 468 height 16
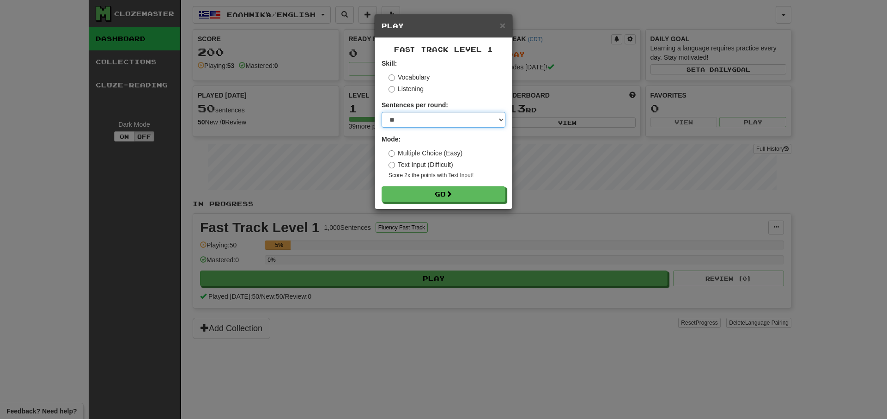
click at [382, 112] on select "* ** ** ** ** ** *** ********" at bounding box center [444, 120] width 124 height 16
select select "**"
click option "**" at bounding box center [0, 0] width 0 height 0
click at [419, 189] on button "Go" at bounding box center [444, 195] width 124 height 16
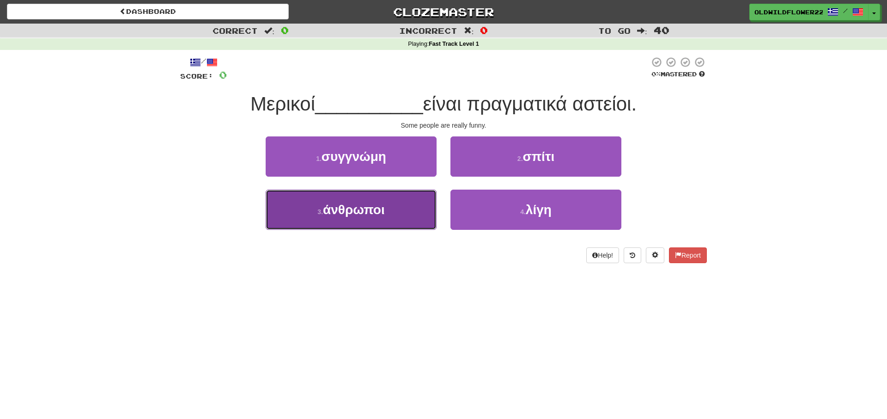
click at [330, 201] on button "3 . άνθρωποι" at bounding box center [351, 210] width 171 height 40
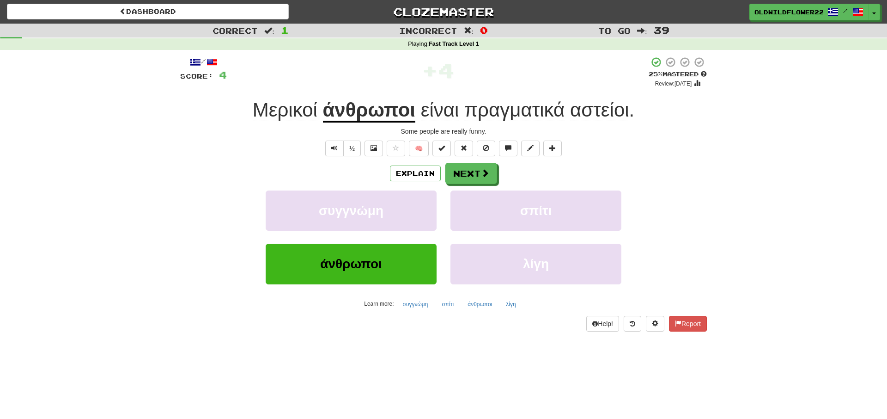
click at [592, 115] on span "αστείοι" at bounding box center [599, 110] width 59 height 22
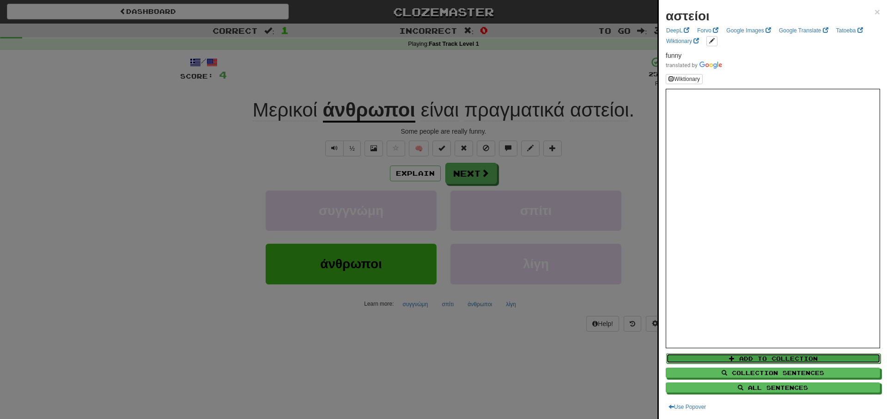
click at [748, 361] on button "Add to Collection" at bounding box center [773, 358] width 214 height 10
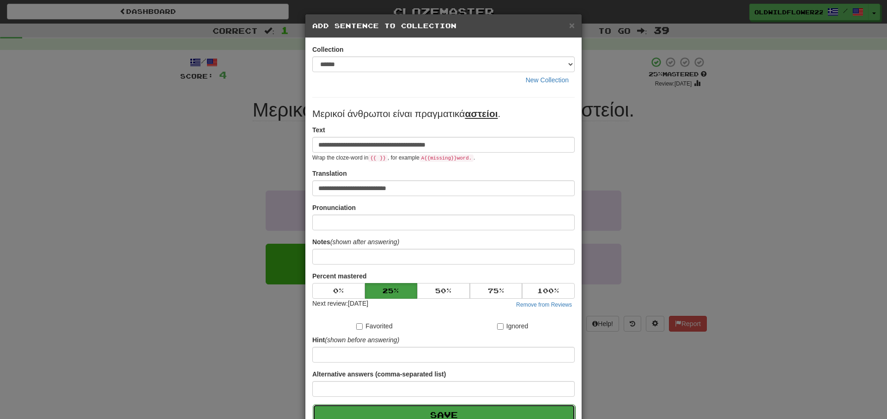
click at [486, 415] on button "Save" at bounding box center [444, 414] width 263 height 21
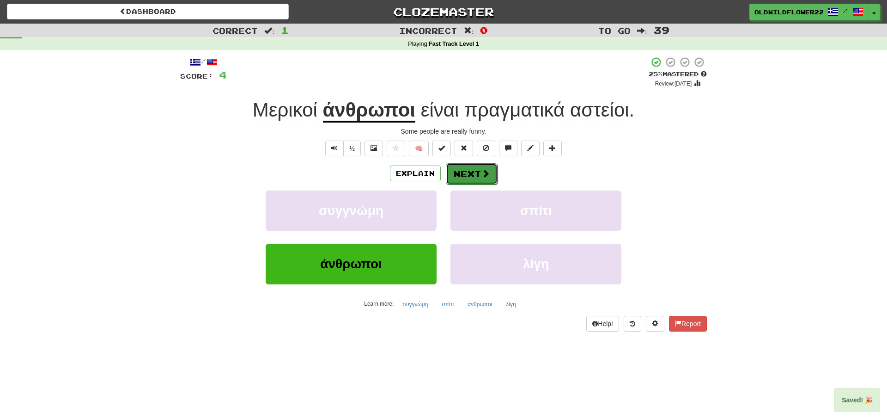
click at [489, 170] on button "Next" at bounding box center [472, 173] width 52 height 21
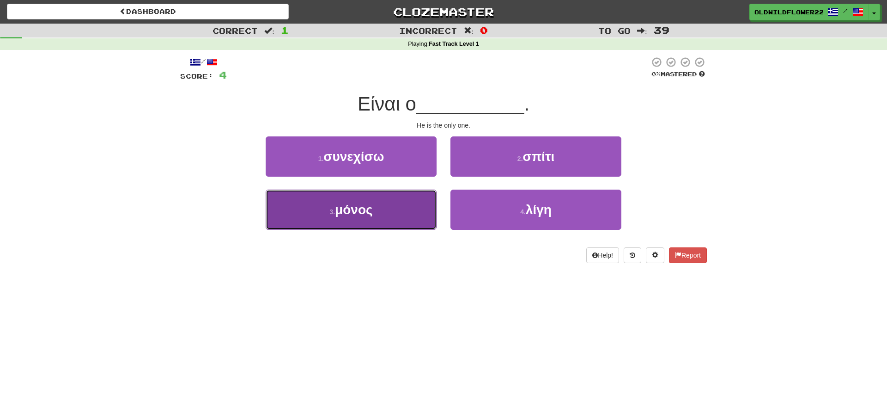
click at [344, 204] on span "μόνος" at bounding box center [353, 209] width 37 height 14
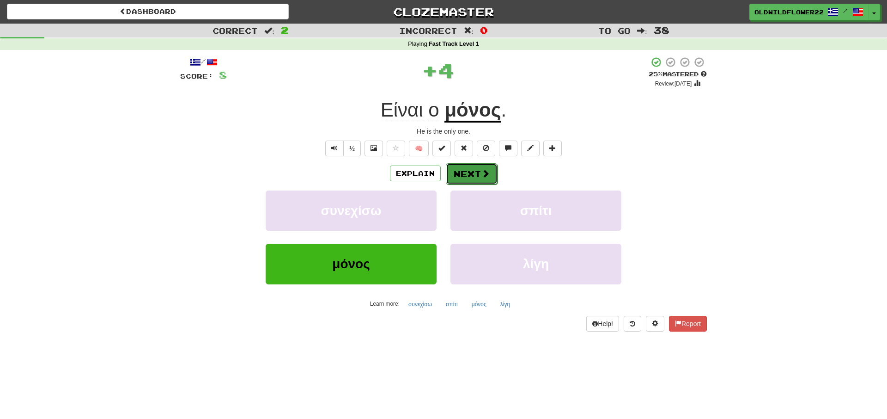
click at [474, 165] on button "Next" at bounding box center [472, 173] width 52 height 21
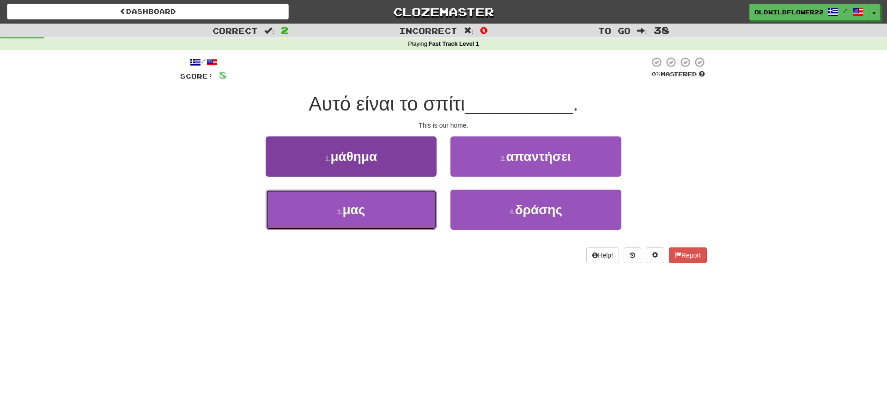
drag, startPoint x: 373, startPoint y: 192, endPoint x: 395, endPoint y: 192, distance: 22.6
click at [375, 192] on button "3 . μας" at bounding box center [351, 210] width 171 height 40
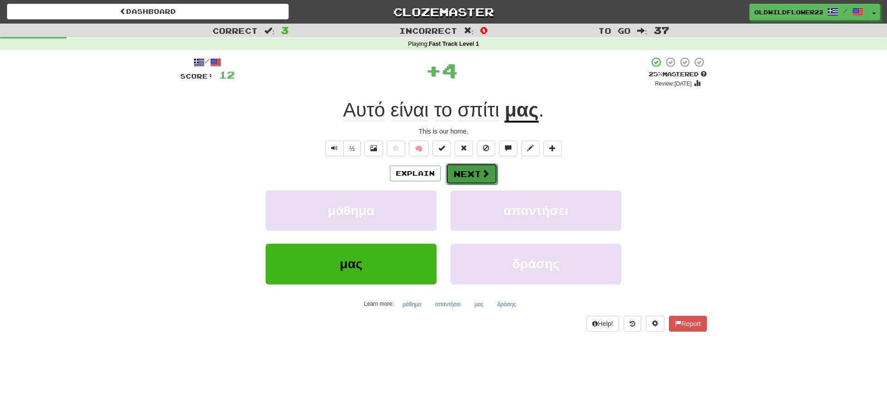
click at [487, 171] on span at bounding box center [486, 173] width 8 height 8
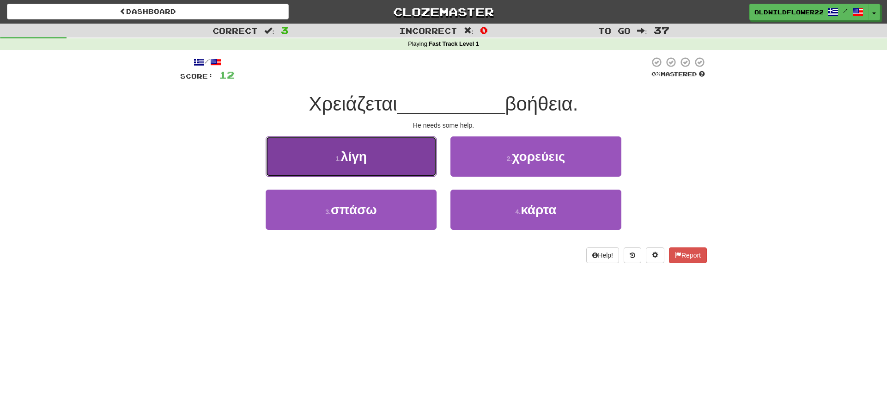
click at [425, 155] on button "1 . λίγη" at bounding box center [351, 156] width 171 height 40
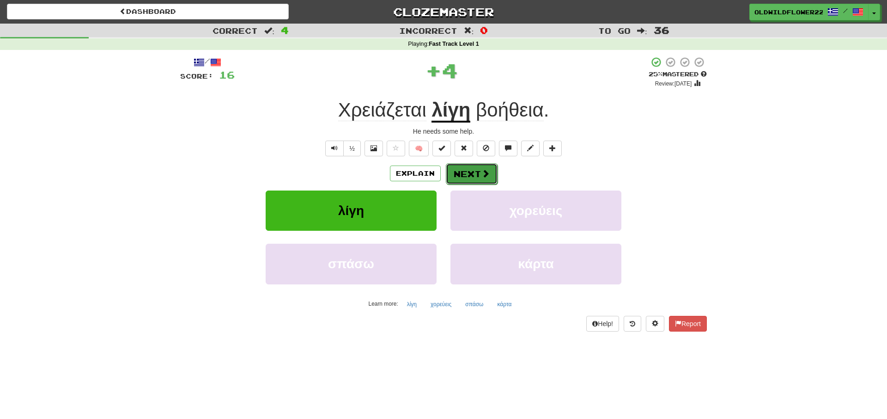
click at [487, 172] on span at bounding box center [486, 173] width 8 height 8
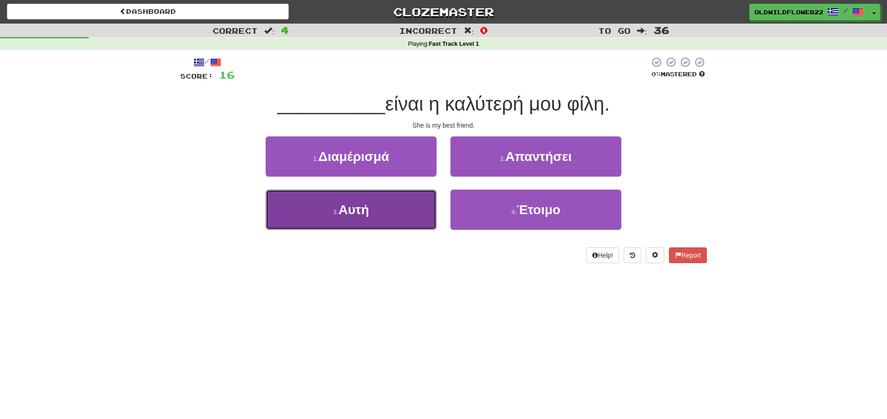
click at [410, 202] on button "3 . Αυτή" at bounding box center [351, 210] width 171 height 40
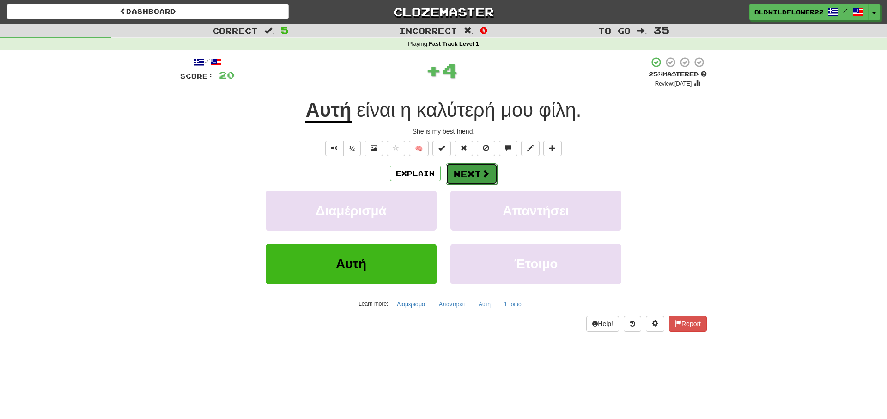
click at [489, 176] on span at bounding box center [486, 173] width 8 height 8
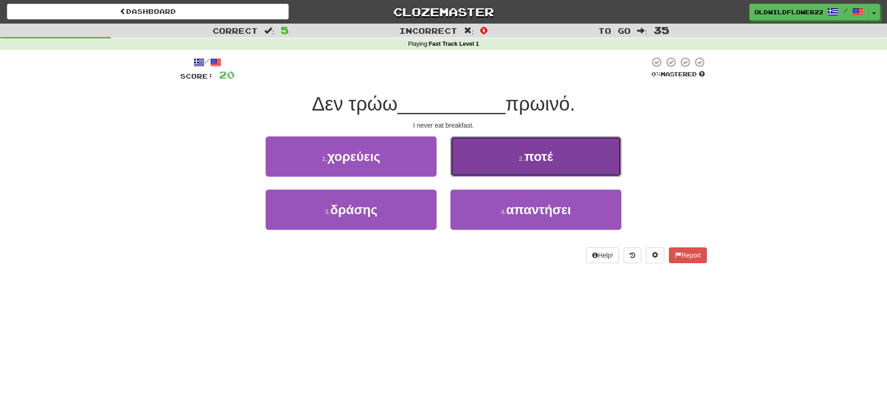
click at [506, 157] on button "2 . ποτέ" at bounding box center [536, 156] width 171 height 40
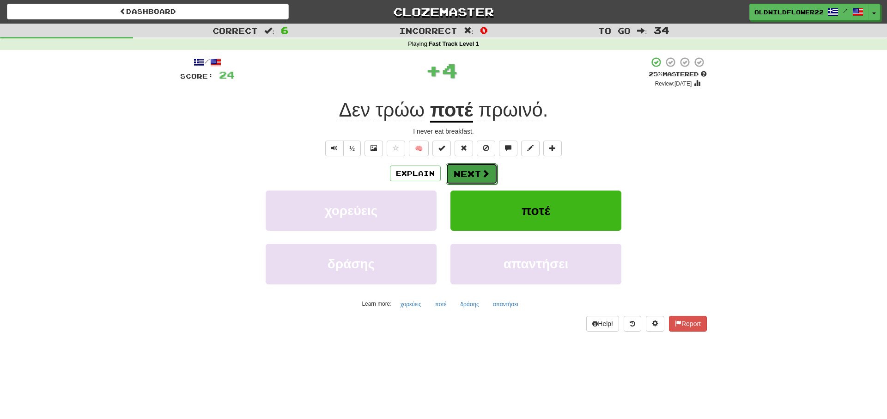
click at [485, 172] on span at bounding box center [486, 173] width 8 height 8
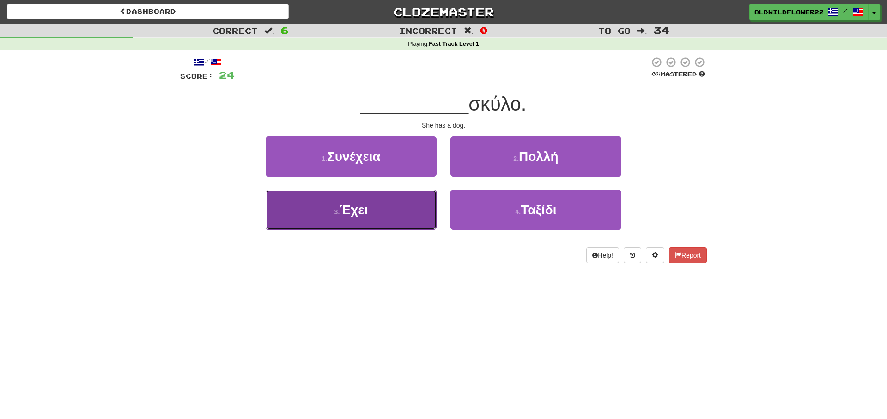
click at [357, 203] on span "Έχει" at bounding box center [354, 209] width 28 height 14
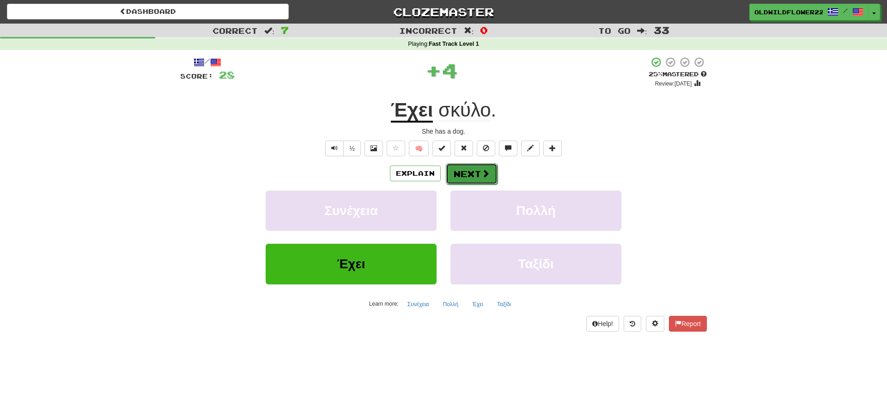
click at [459, 168] on button "Next" at bounding box center [472, 173] width 52 height 21
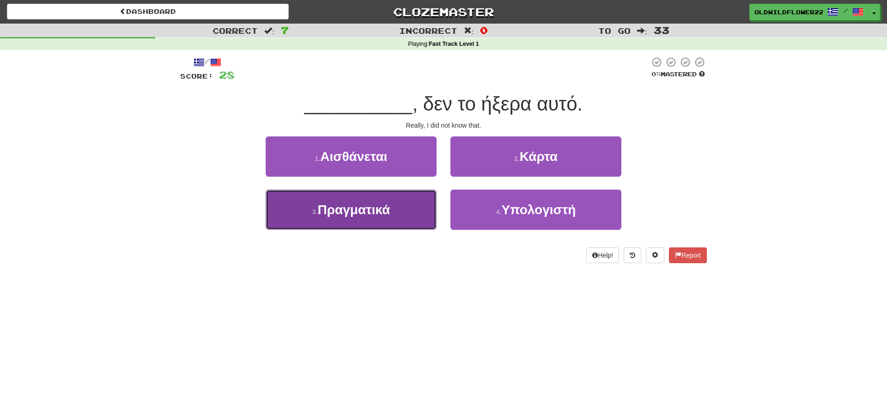
click at [375, 206] on span "Πραγματικά" at bounding box center [354, 209] width 73 height 14
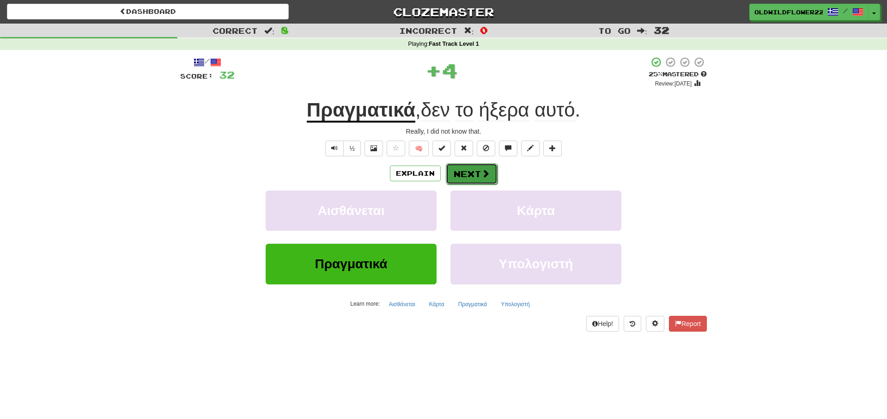
click at [477, 174] on button "Next" at bounding box center [472, 173] width 52 height 21
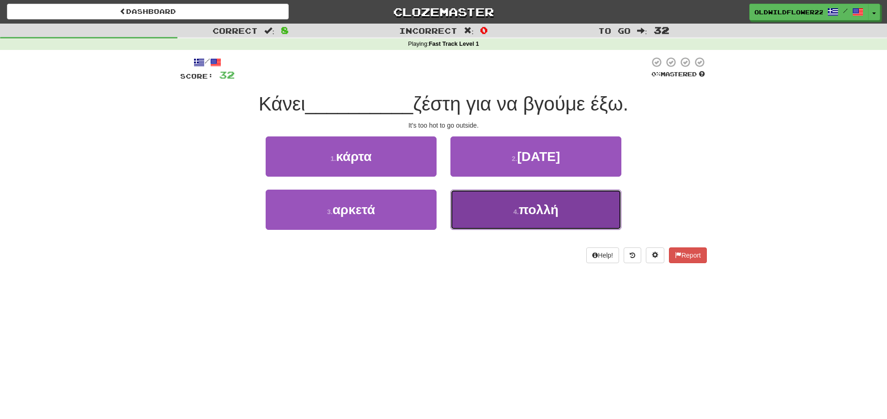
click at [533, 214] on span "πολλή" at bounding box center [539, 209] width 40 height 14
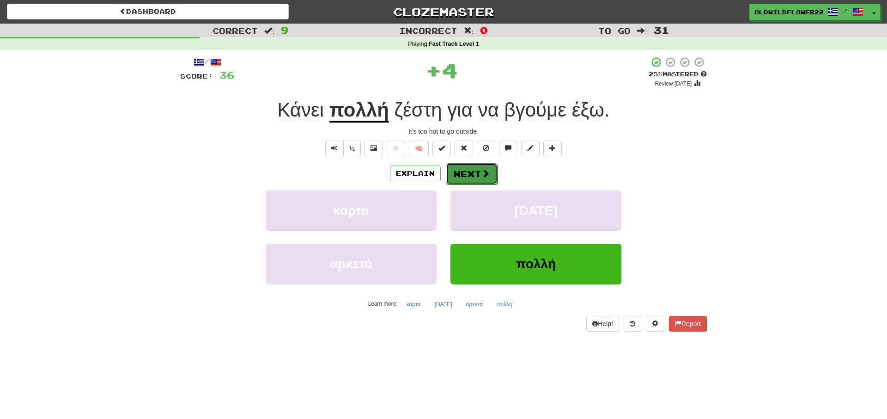
click at [477, 179] on button "Next" at bounding box center [472, 173] width 52 height 21
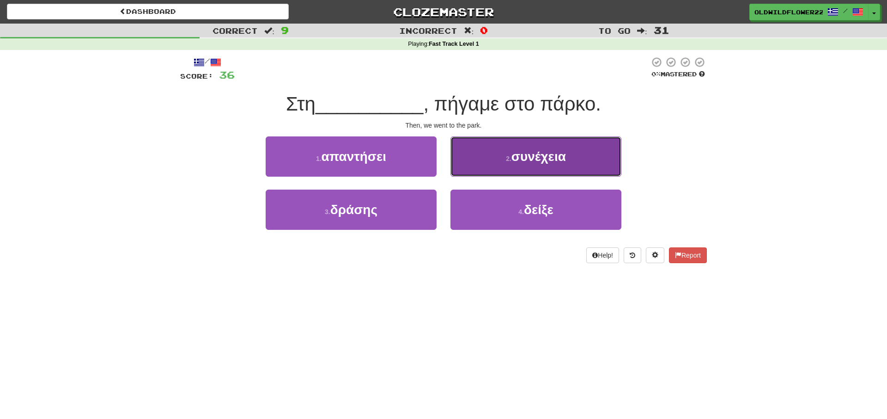
click at [560, 169] on button "2 . συνέχεια" at bounding box center [536, 156] width 171 height 40
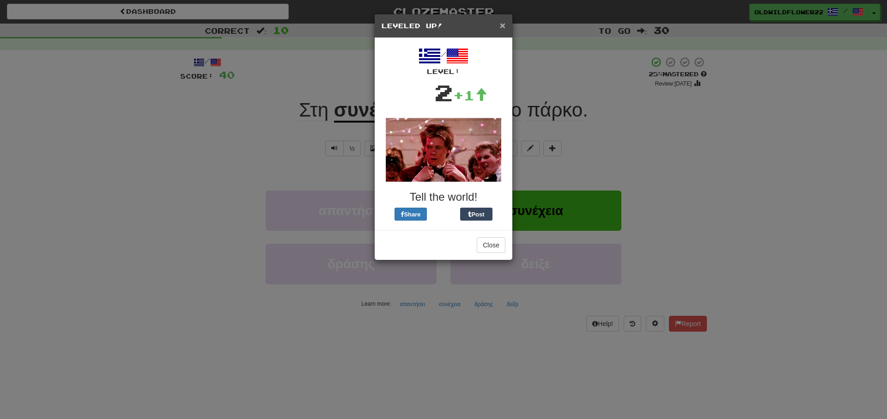
click at [503, 26] on span "×" at bounding box center [503, 25] width 6 height 11
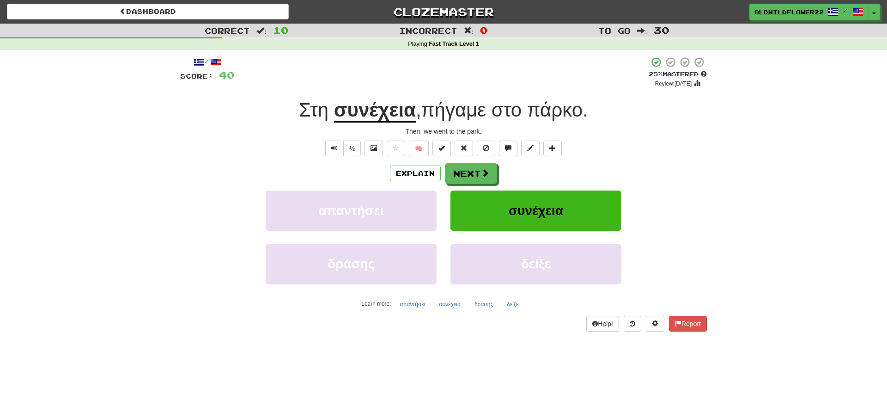
click at [317, 121] on span "Στη" at bounding box center [314, 110] width 30 height 22
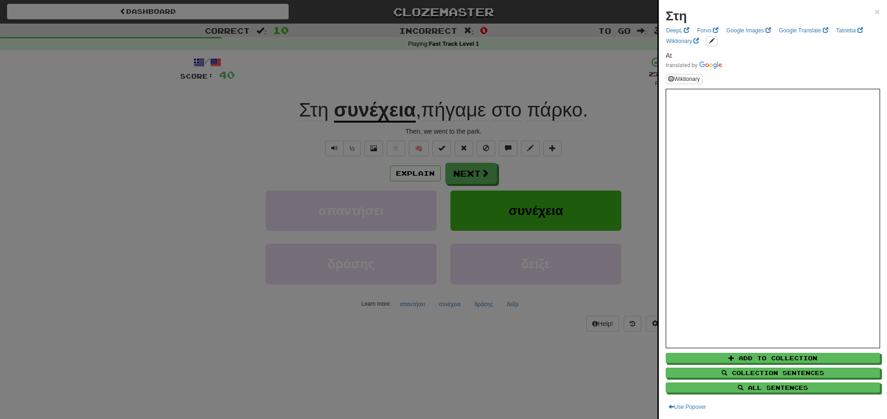
click at [588, 176] on div at bounding box center [443, 209] width 887 height 419
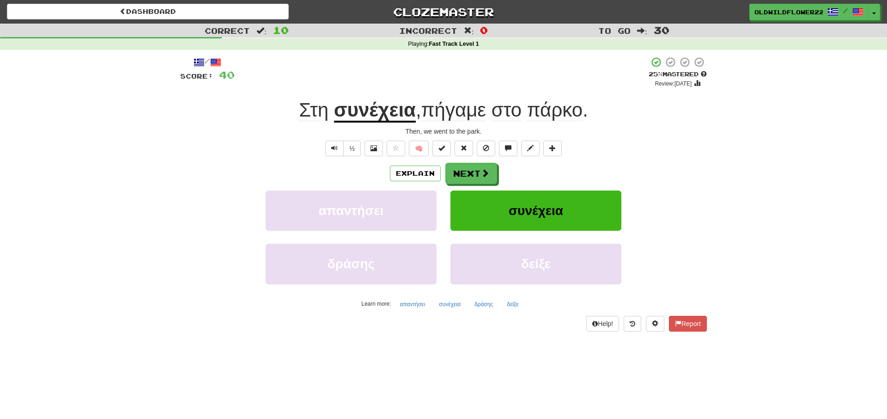
click at [375, 106] on u "συνέχεια" at bounding box center [375, 111] width 82 height 24
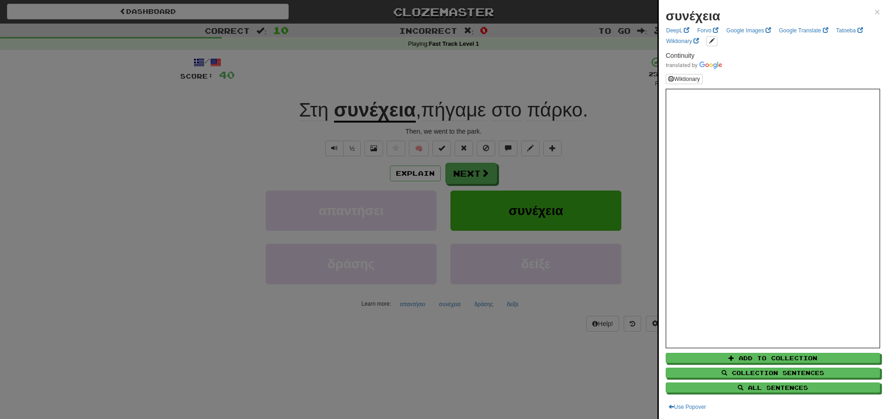
click at [277, 76] on div at bounding box center [443, 209] width 887 height 419
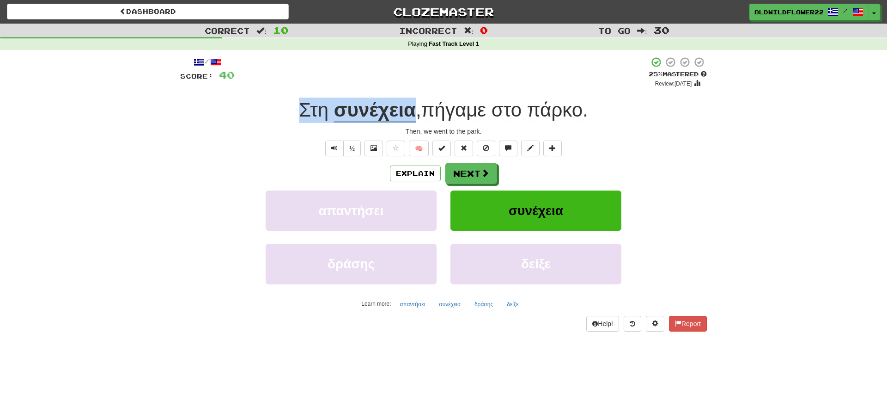
drag, startPoint x: 290, startPoint y: 109, endPoint x: 411, endPoint y: 115, distance: 120.8
click at [411, 115] on div "Στη συνέχεια , πήγαμε στο πάρκο ." at bounding box center [443, 110] width 527 height 25
drag, startPoint x: 414, startPoint y: 107, endPoint x: 301, endPoint y: 101, distance: 113.4
click at [301, 101] on div "Στη συνέχεια , πήγαμε στο πάρκο ." at bounding box center [443, 110] width 527 height 25
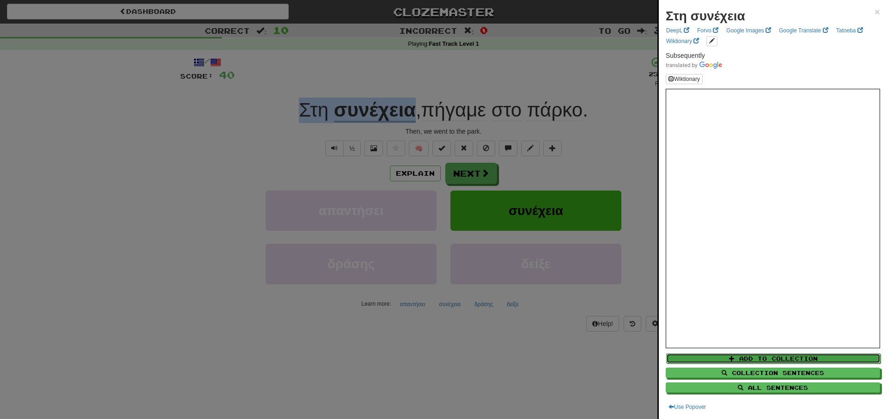
click at [730, 361] on span at bounding box center [732, 358] width 6 height 6
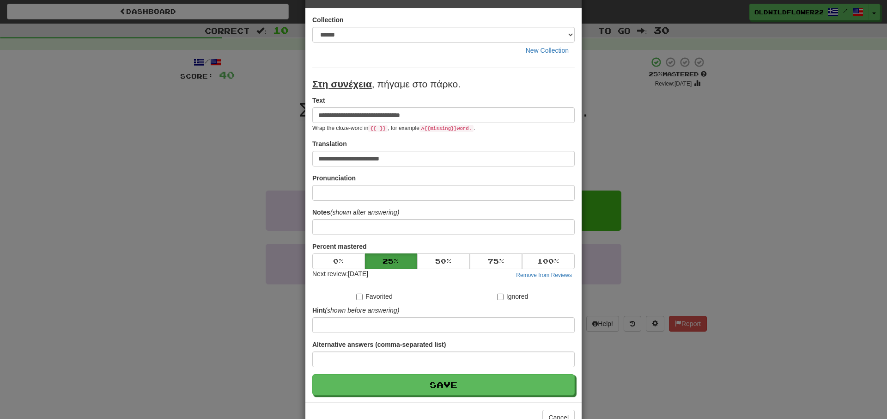
scroll to position [44, 0]
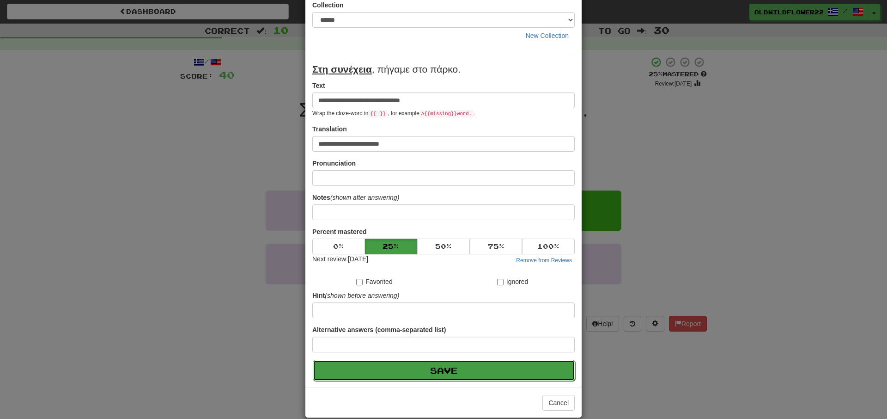
click at [410, 370] on button "Save" at bounding box center [444, 370] width 263 height 21
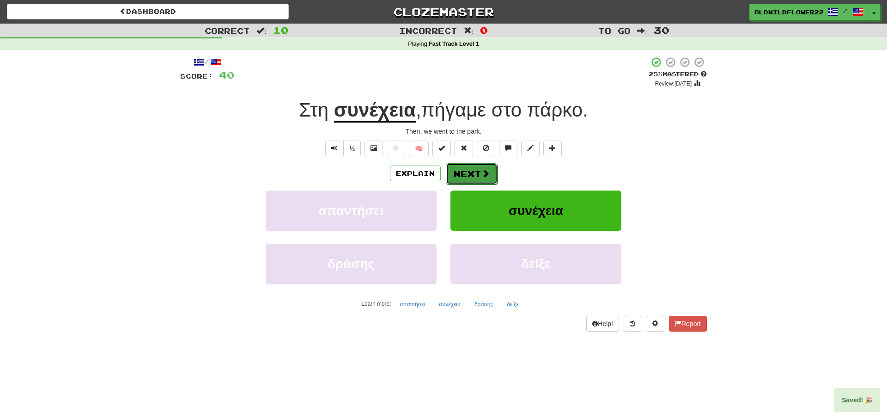
click at [470, 167] on button "Next" at bounding box center [472, 173] width 52 height 21
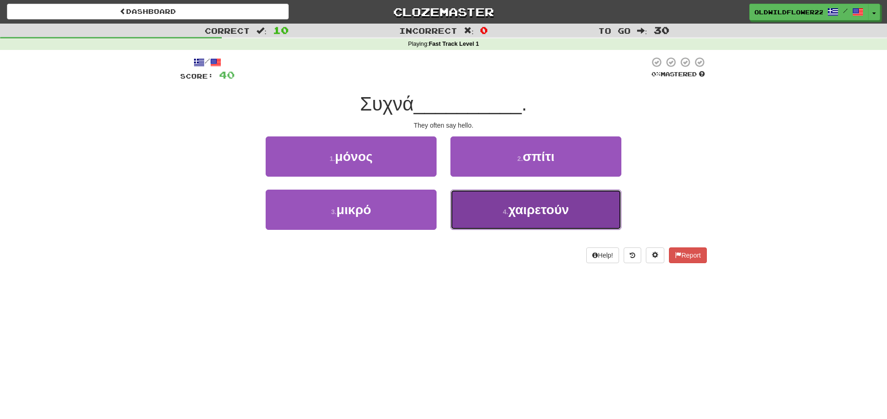
click at [519, 219] on button "4 . χαιρετούν" at bounding box center [536, 210] width 171 height 40
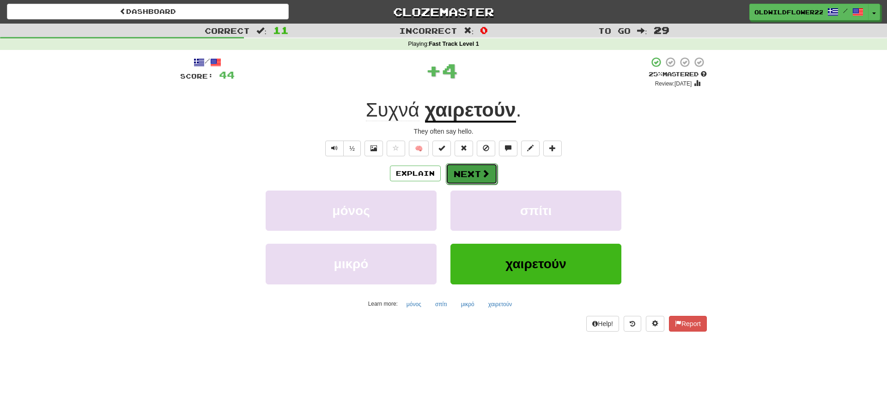
click at [465, 176] on button "Next" at bounding box center [472, 173] width 52 height 21
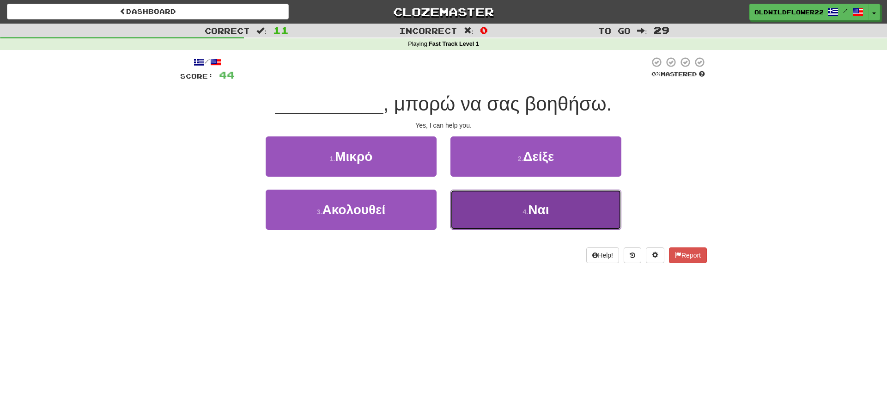
click at [517, 200] on button "4 . Ναι" at bounding box center [536, 210] width 171 height 40
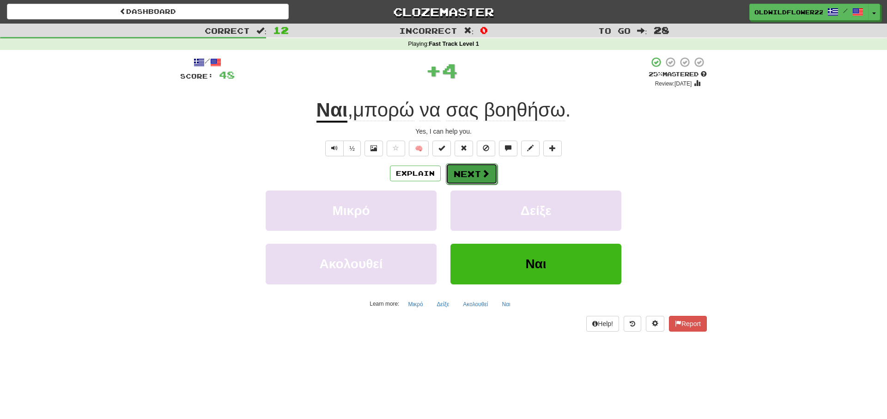
click at [454, 177] on button "Next" at bounding box center [472, 173] width 52 height 21
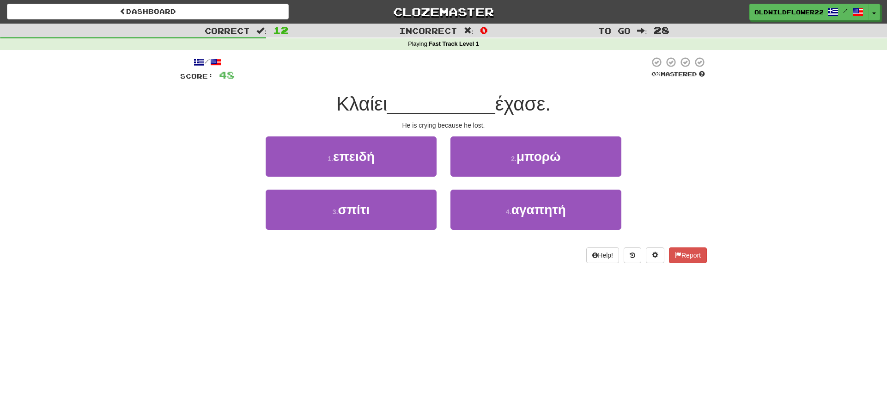
click at [322, 179] on div "1 . επειδή" at bounding box center [351, 162] width 185 height 53
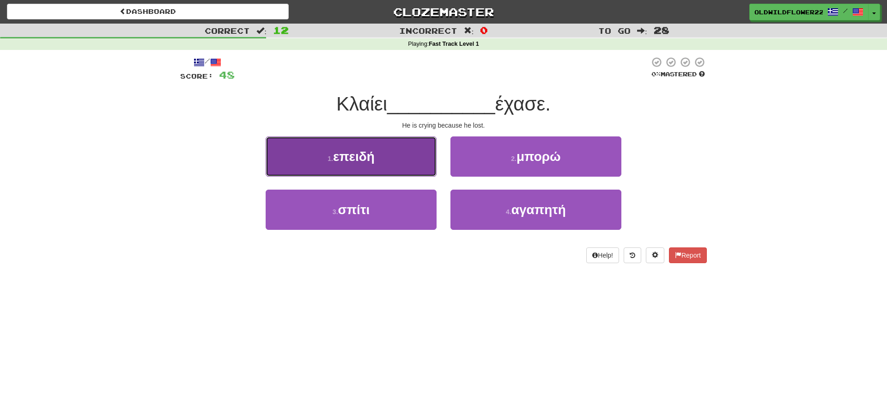
click at [325, 160] on button "1 . επειδή" at bounding box center [351, 156] width 171 height 40
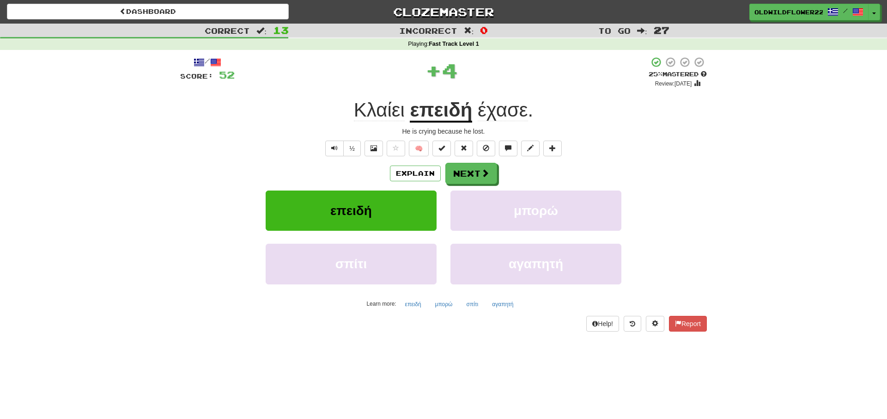
click at [465, 189] on div "Explain Next επειδή μπορώ σπίτι αγαπητή Learn more: επειδή μπορώ σπίτι αγαπητή" at bounding box center [443, 237] width 527 height 148
click at [467, 175] on button "Next" at bounding box center [472, 173] width 52 height 21
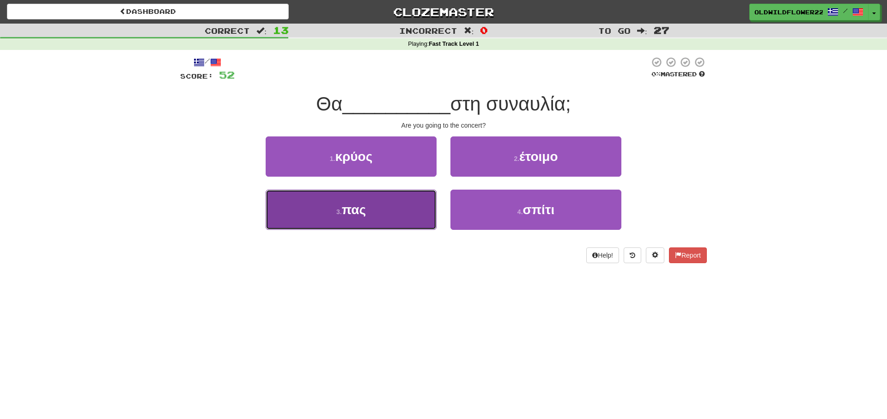
click at [377, 214] on button "3 . πας" at bounding box center [351, 210] width 171 height 40
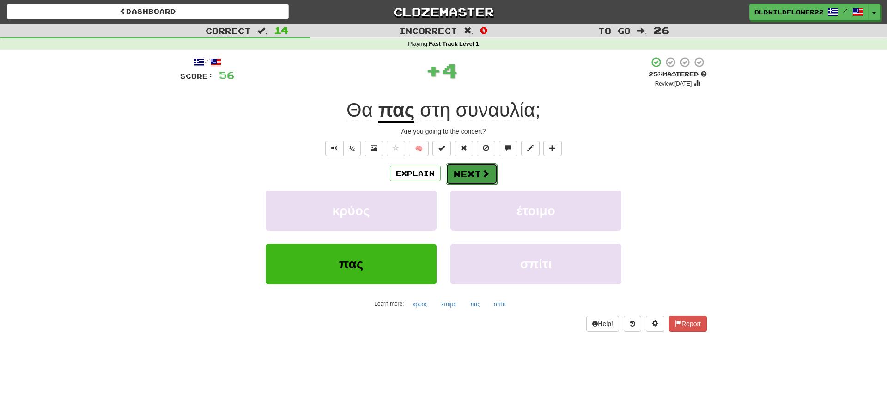
click at [483, 176] on span at bounding box center [486, 173] width 8 height 8
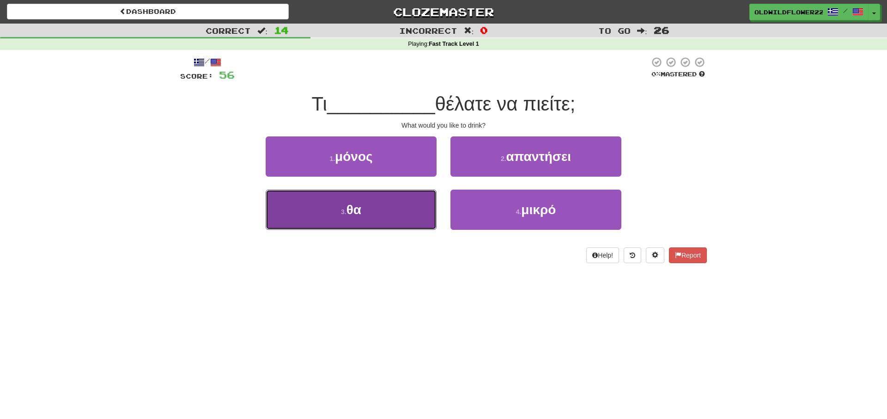
click at [353, 216] on span "θα" at bounding box center [354, 209] width 15 height 14
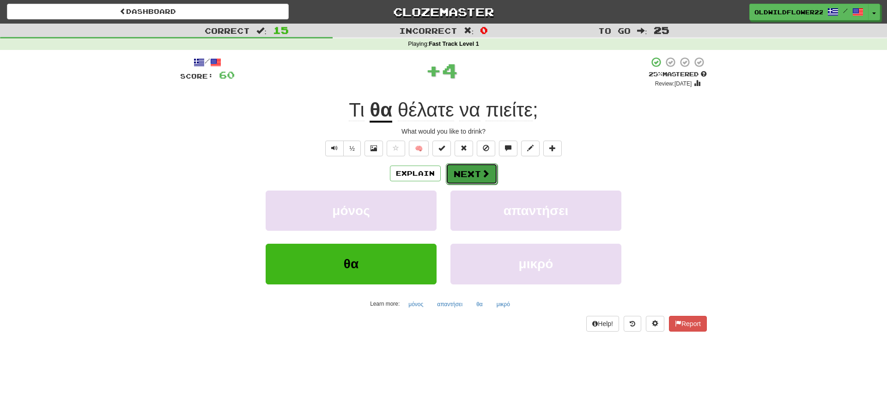
click at [475, 170] on button "Next" at bounding box center [472, 173] width 52 height 21
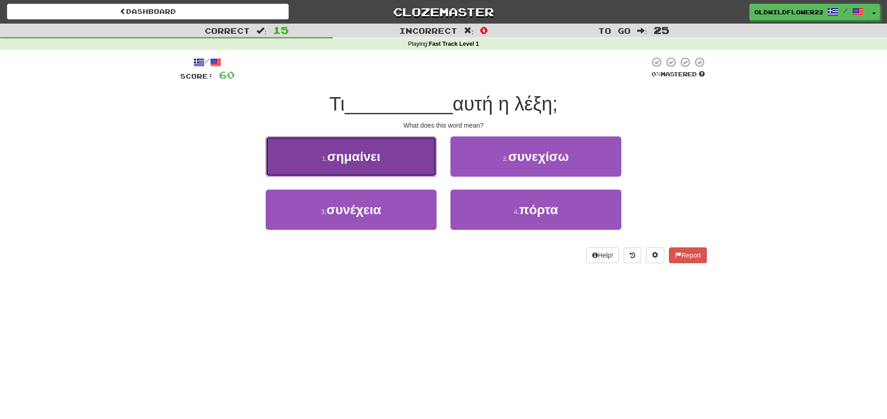
click at [385, 146] on button "1 . σημαίνει" at bounding box center [351, 156] width 171 height 40
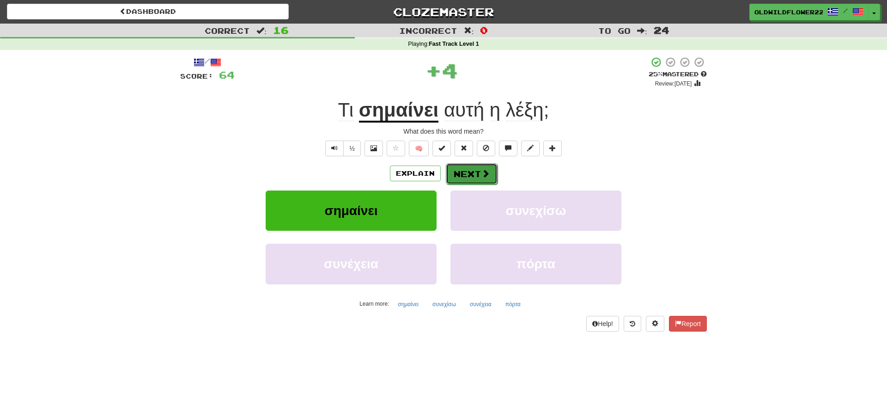
click at [477, 177] on button "Next" at bounding box center [472, 173] width 52 height 21
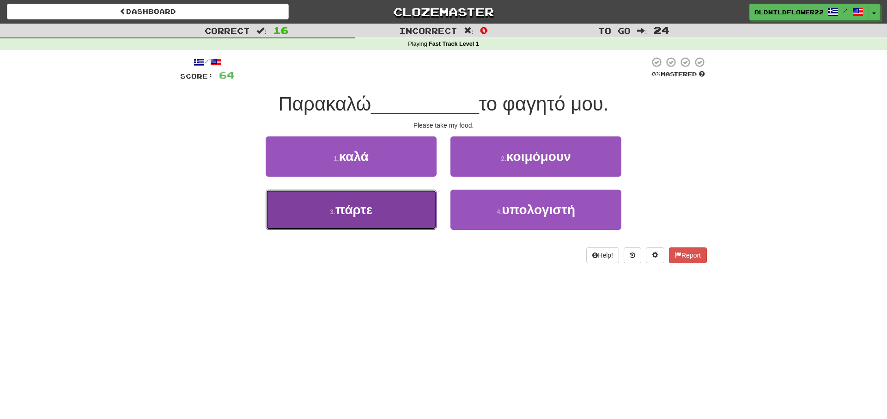
click at [386, 217] on button "3 . πάρτε" at bounding box center [351, 210] width 171 height 40
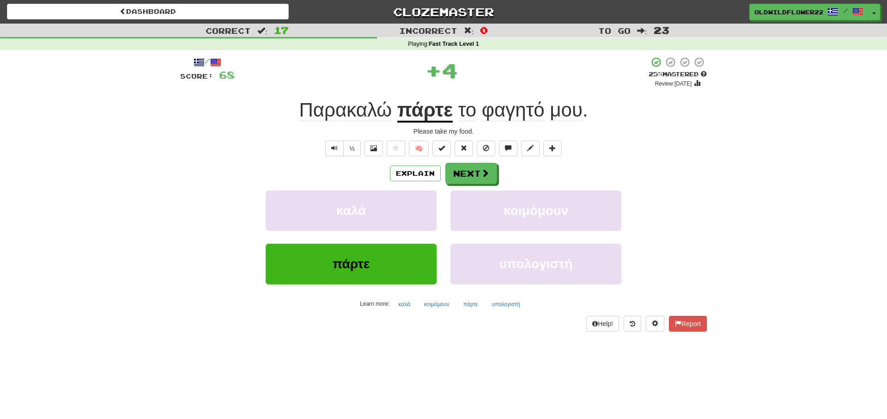
click at [459, 187] on div "Explain Next καλά κοιμόμουν πάρτε υπολογιστή Learn more: καλά κοιμόμουν πάρτε υ…" at bounding box center [443, 237] width 527 height 148
click at [462, 176] on button "Next" at bounding box center [472, 173] width 52 height 21
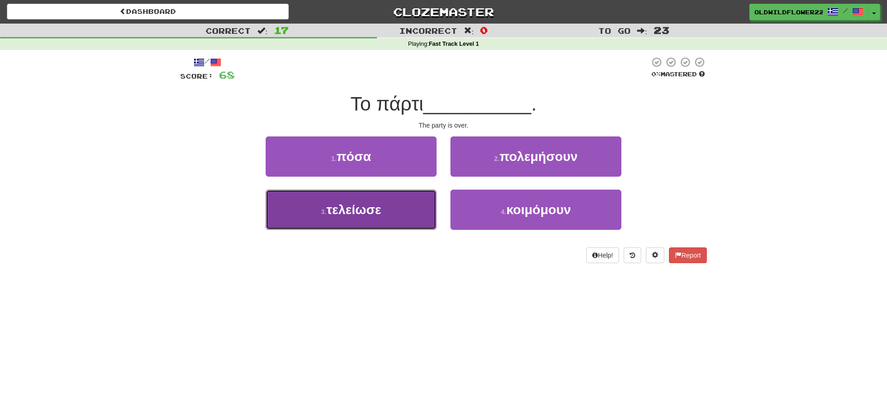
drag, startPoint x: 329, startPoint y: 201, endPoint x: 462, endPoint y: 187, distance: 134.2
click at [330, 200] on button "3 . τελείωσε" at bounding box center [351, 210] width 171 height 40
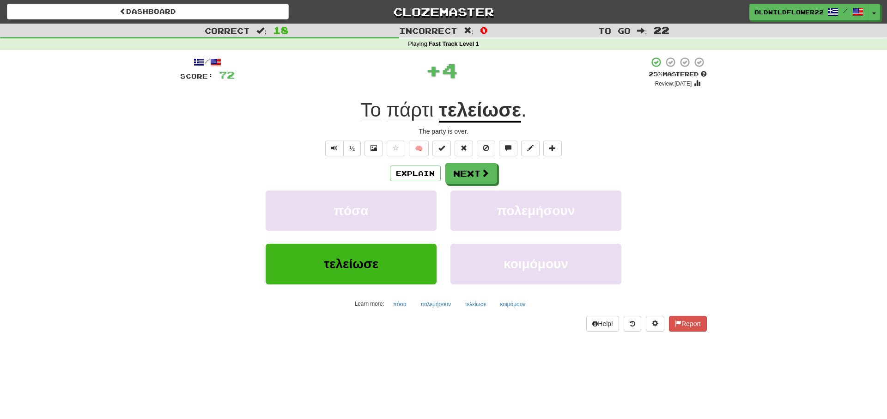
click at [467, 162] on div "/ Score: 72 + 4 25 % Mastered Review: 2025-10-16 Το πάρτι τελείωσε . The party …" at bounding box center [443, 193] width 527 height 275
click at [471, 171] on button "Next" at bounding box center [472, 173] width 52 height 21
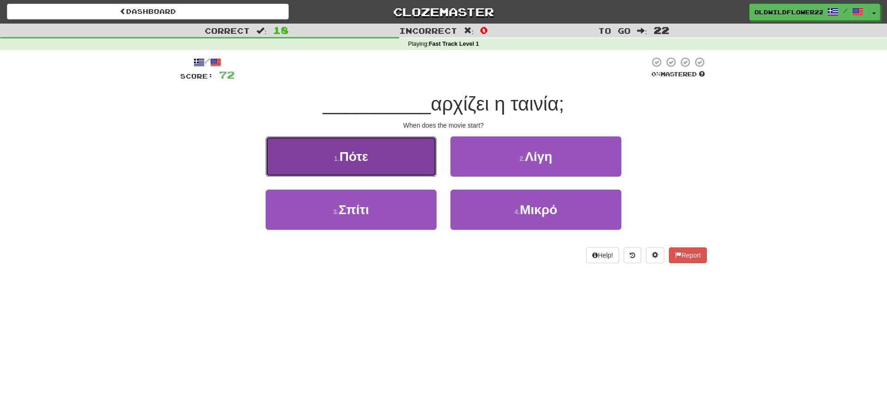
click at [381, 164] on button "1 . Πότε" at bounding box center [351, 156] width 171 height 40
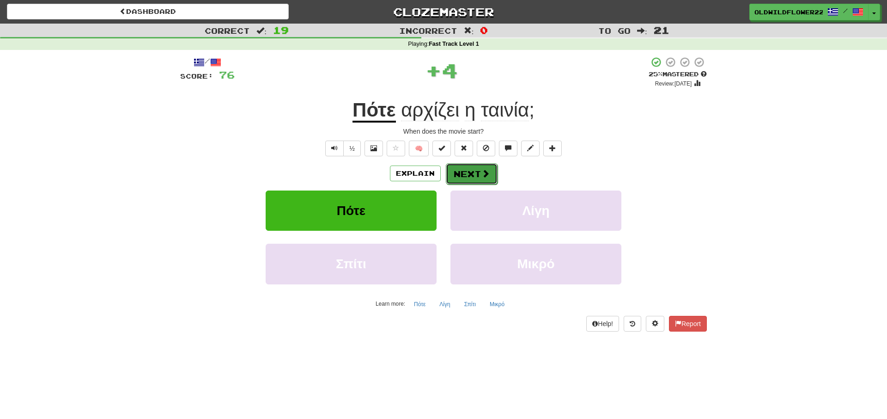
click at [463, 178] on button "Next" at bounding box center [472, 173] width 52 height 21
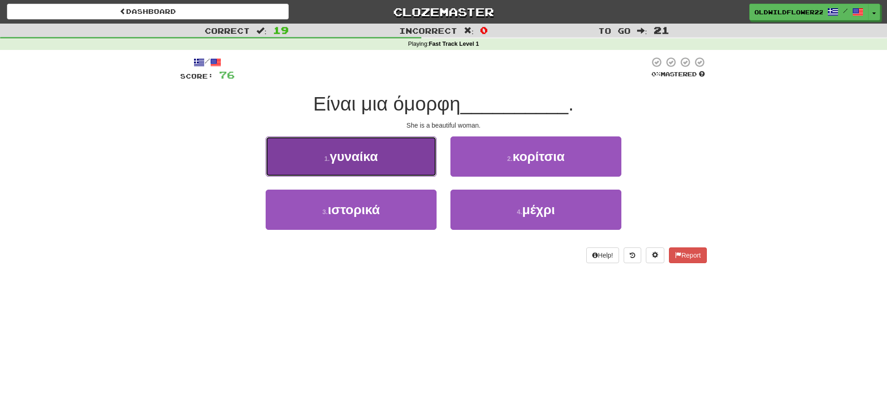
click at [391, 173] on button "1 . γυναίκα" at bounding box center [351, 156] width 171 height 40
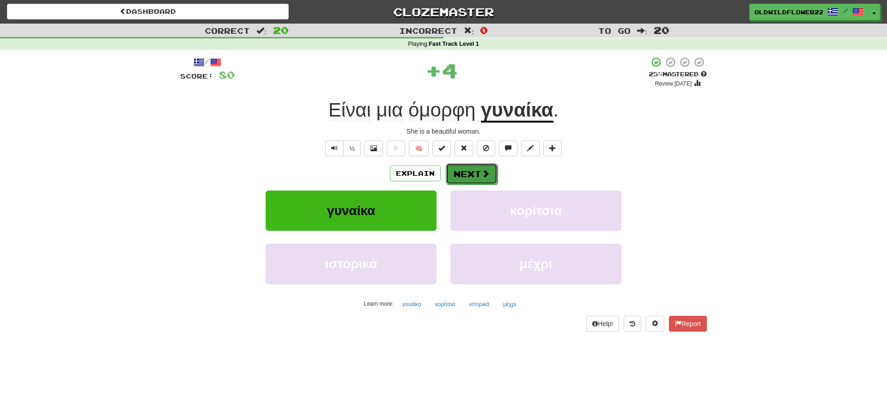
click at [469, 175] on button "Next" at bounding box center [472, 173] width 52 height 21
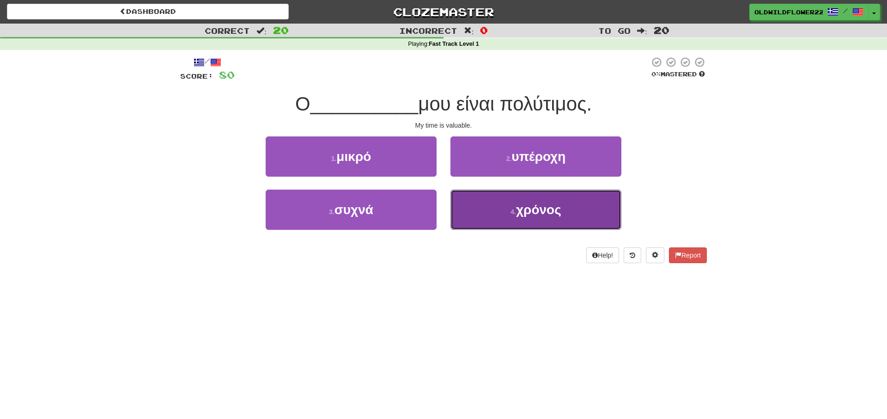
click at [500, 223] on button "4 . χρόνος" at bounding box center [536, 210] width 171 height 40
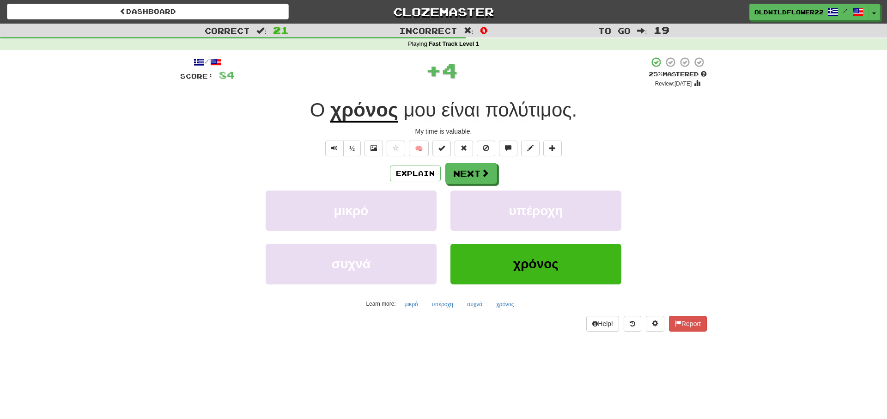
click at [533, 112] on span "πολύτιμος" at bounding box center [528, 110] width 87 height 22
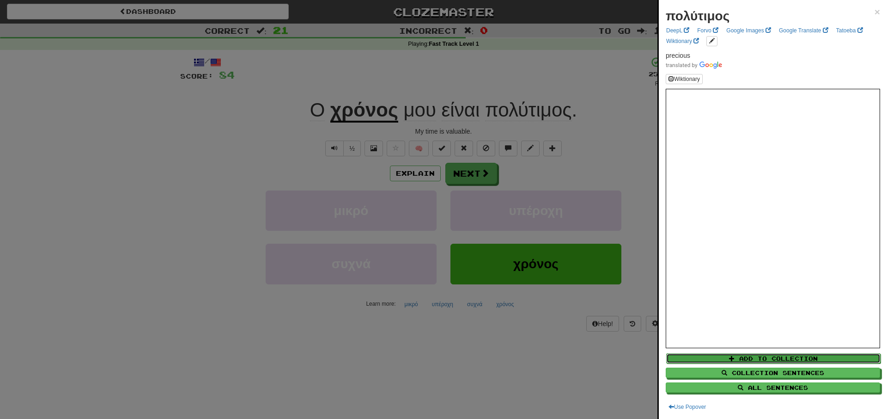
click at [770, 358] on button "Add to Collection" at bounding box center [773, 358] width 214 height 10
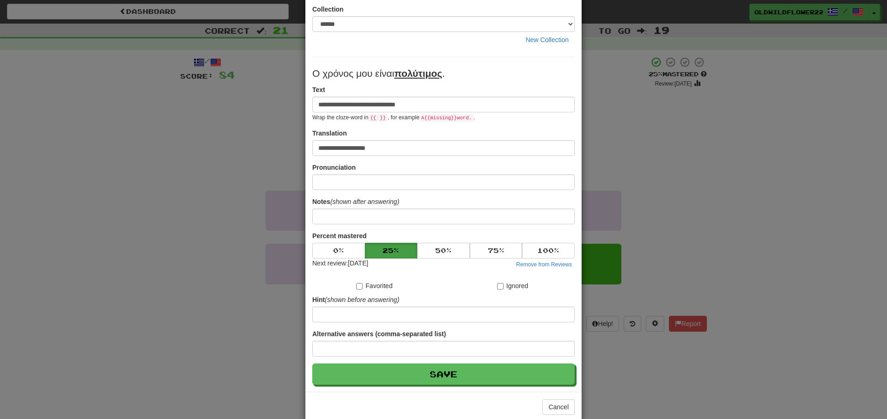
scroll to position [57, 0]
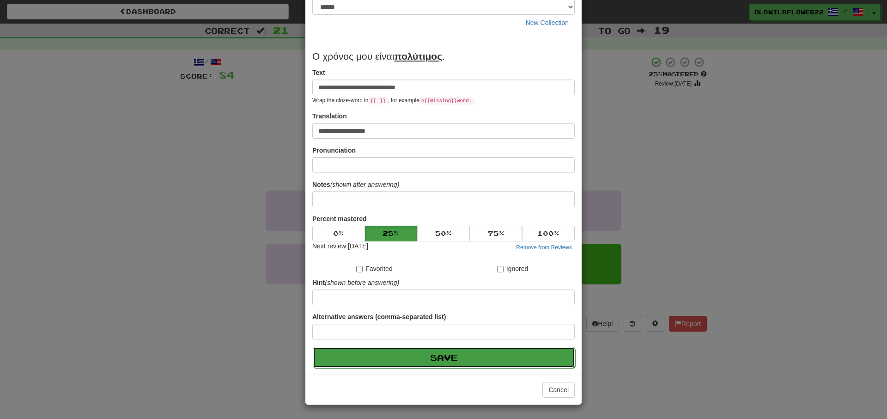
click at [454, 355] on button "Save" at bounding box center [444, 357] width 263 height 21
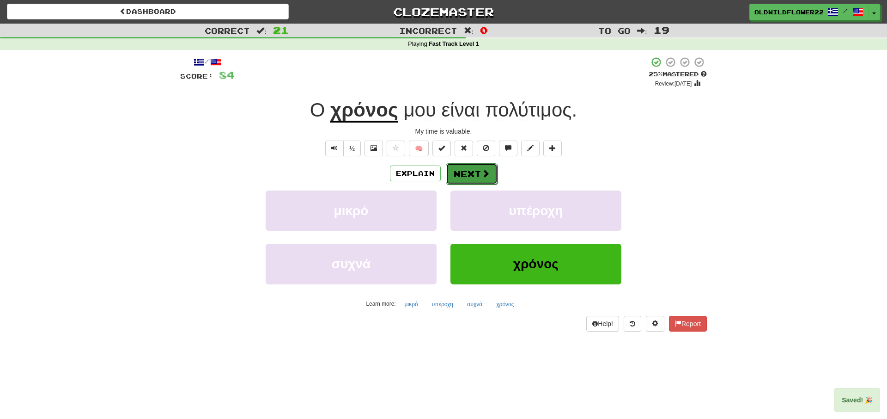
click at [481, 172] on button "Next" at bounding box center [472, 173] width 52 height 21
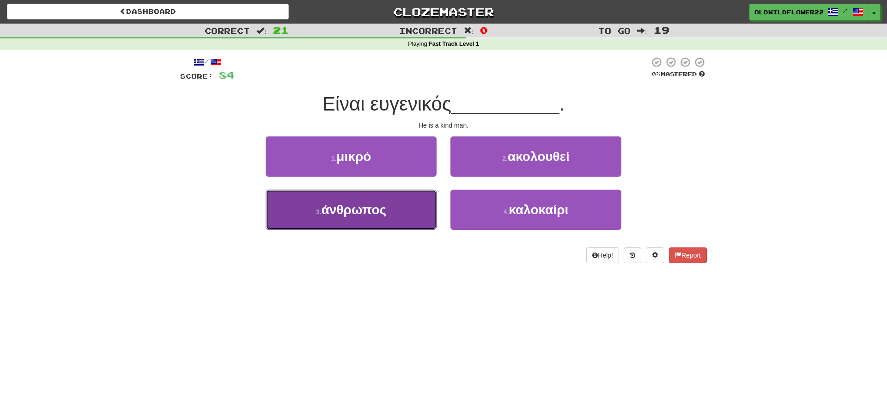
click at [318, 224] on button "3 . άνθρωπος" at bounding box center [351, 210] width 171 height 40
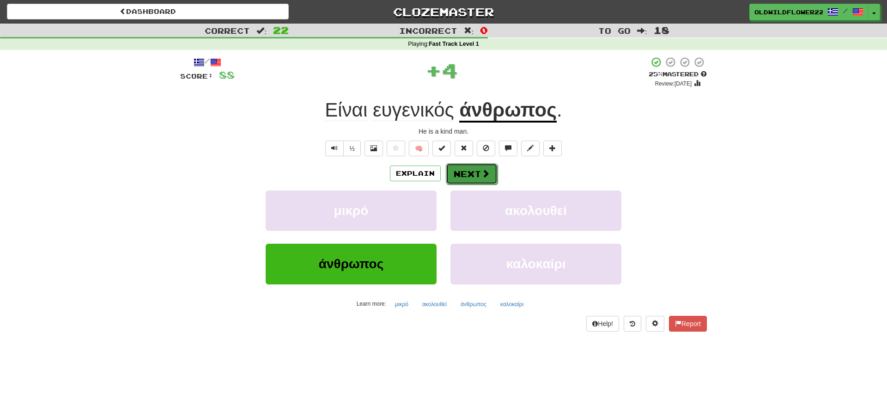
click at [483, 168] on button "Next" at bounding box center [472, 173] width 52 height 21
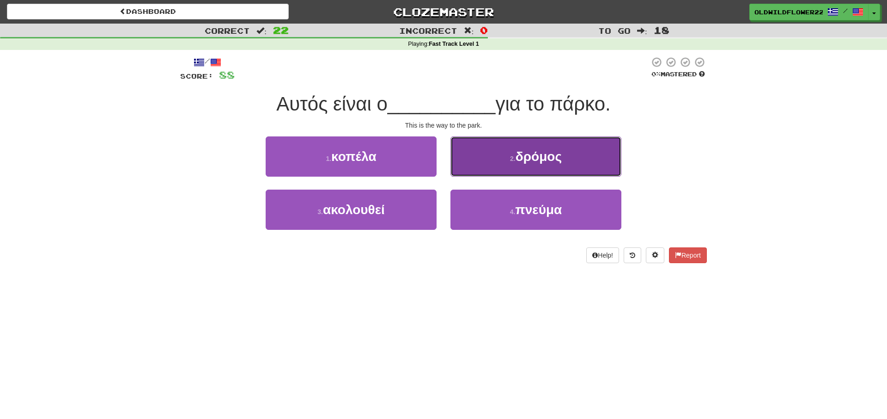
click at [522, 152] on span "δρόμος" at bounding box center [539, 156] width 46 height 14
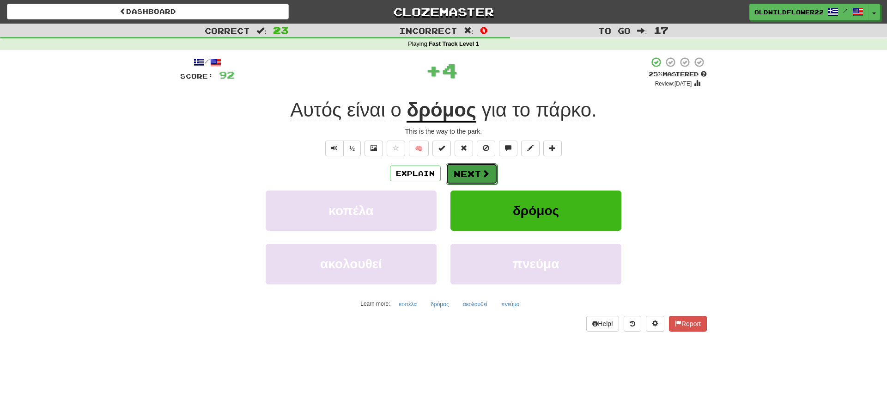
click at [463, 179] on button "Next" at bounding box center [472, 173] width 52 height 21
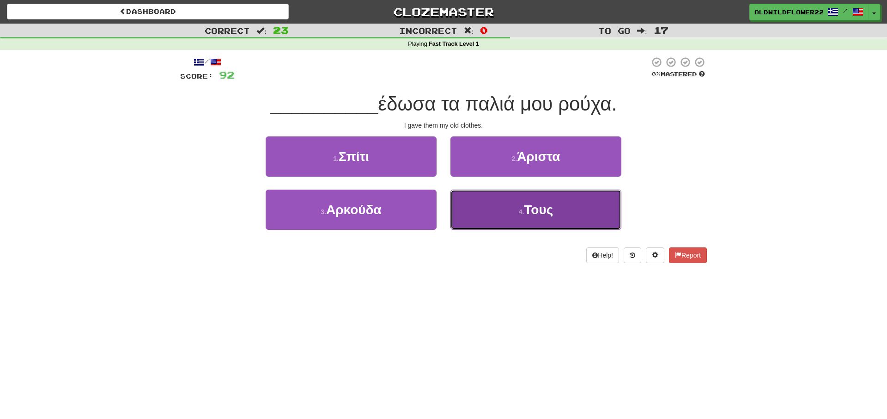
click at [523, 220] on button "4 . Τους" at bounding box center [536, 210] width 171 height 40
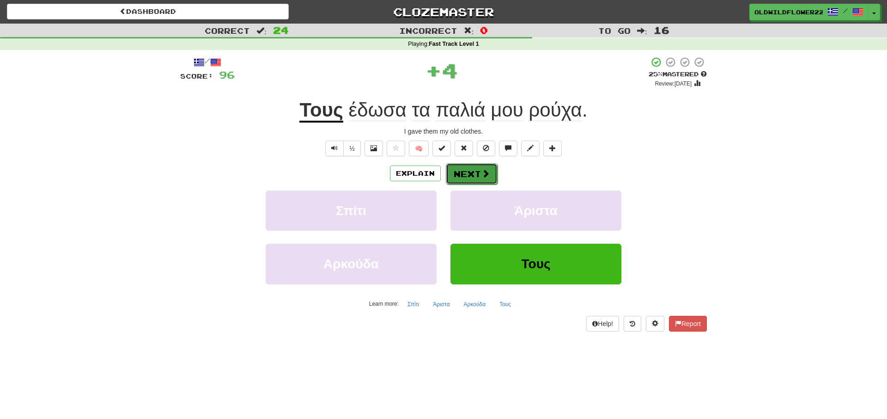
click at [457, 179] on button "Next" at bounding box center [472, 173] width 52 height 21
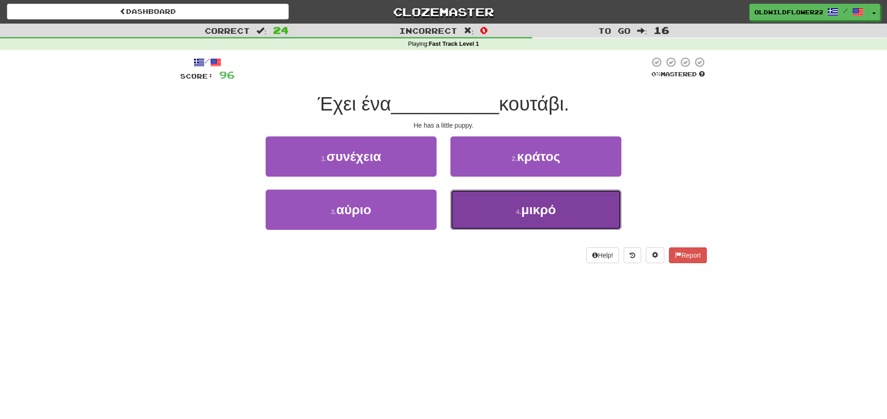
click at [556, 216] on button "4 . μικρό" at bounding box center [536, 210] width 171 height 40
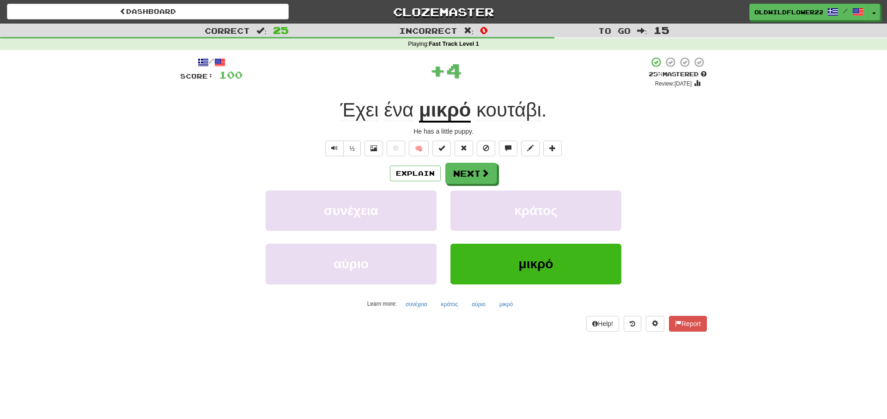
click at [509, 110] on span "κουτάβι" at bounding box center [509, 110] width 65 height 22
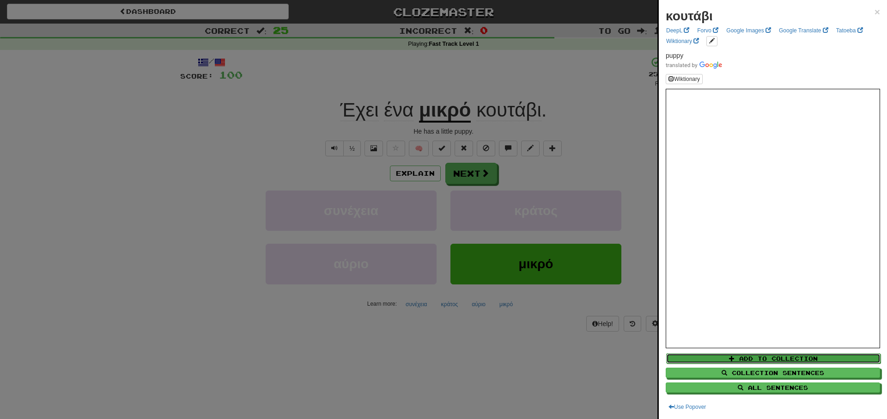
click at [793, 362] on button "Add to Collection" at bounding box center [773, 358] width 214 height 10
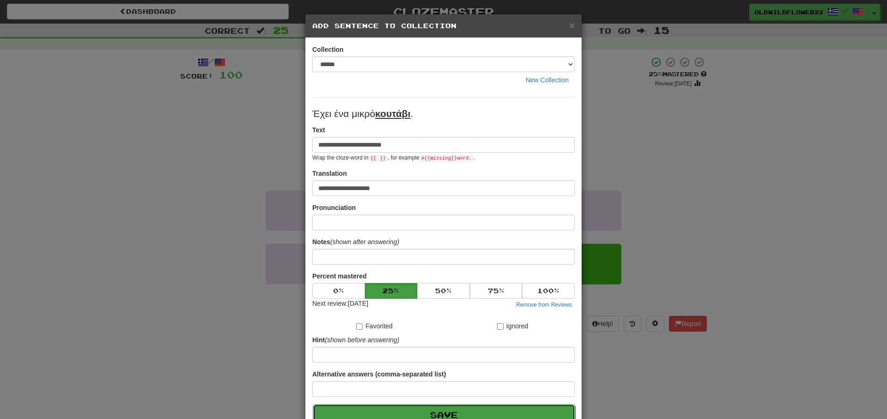
click at [435, 417] on button "Save" at bounding box center [444, 414] width 263 height 21
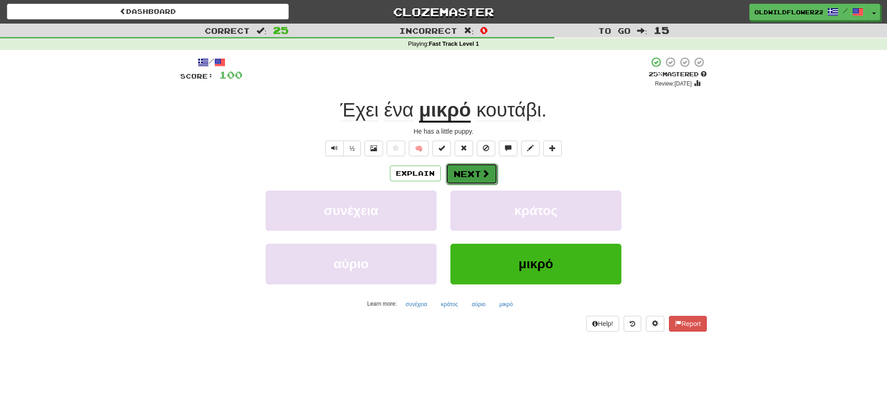
click at [475, 171] on button "Next" at bounding box center [472, 173] width 52 height 21
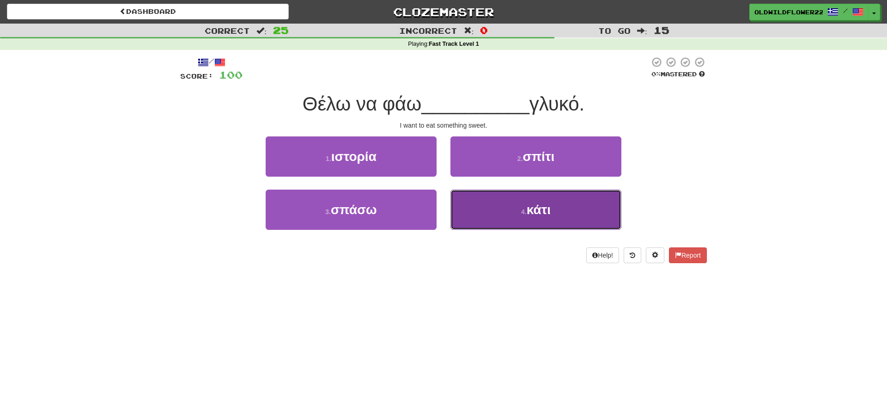
click at [589, 218] on button "4 . κάτι" at bounding box center [536, 210] width 171 height 40
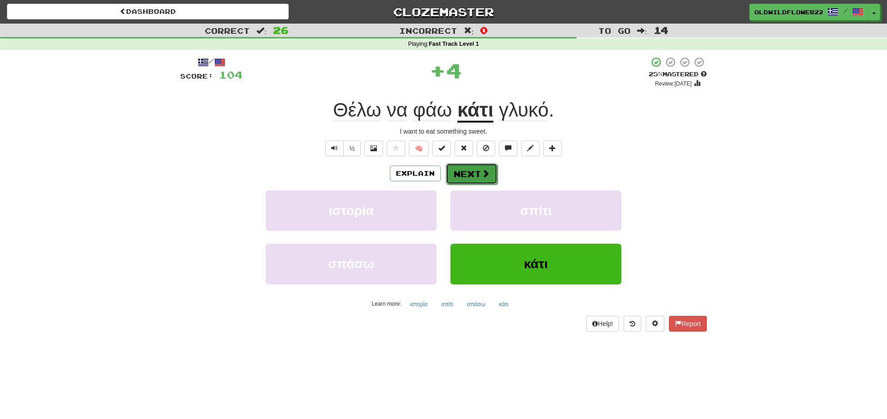
click at [476, 171] on button "Next" at bounding box center [472, 173] width 52 height 21
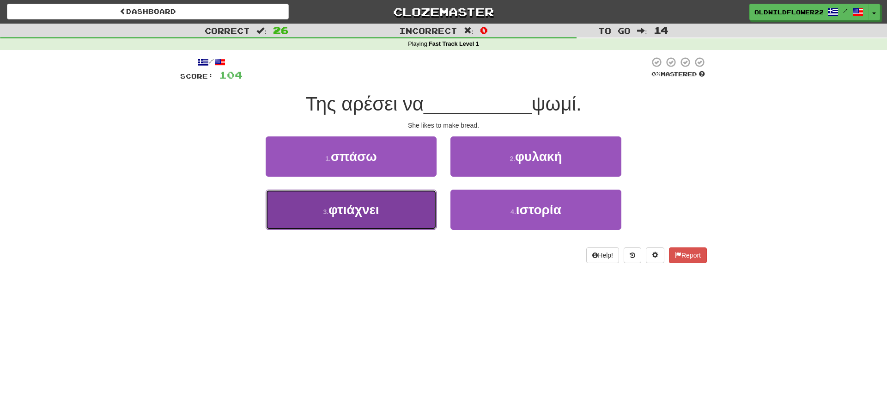
click at [325, 208] on button "3 . φτιάχνει" at bounding box center [351, 210] width 171 height 40
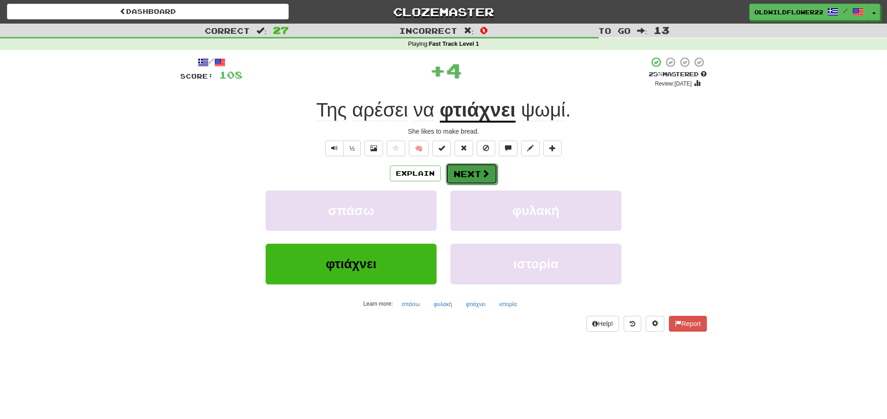
click at [468, 172] on button "Next" at bounding box center [472, 173] width 52 height 21
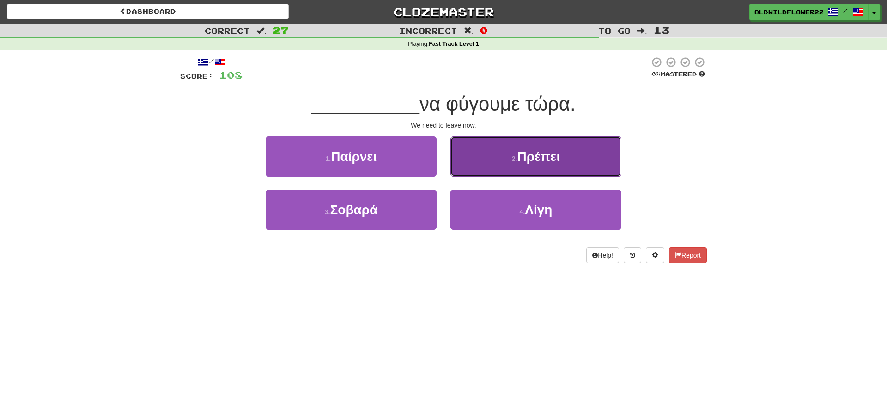
click at [571, 164] on button "2 . Πρέπει" at bounding box center [536, 156] width 171 height 40
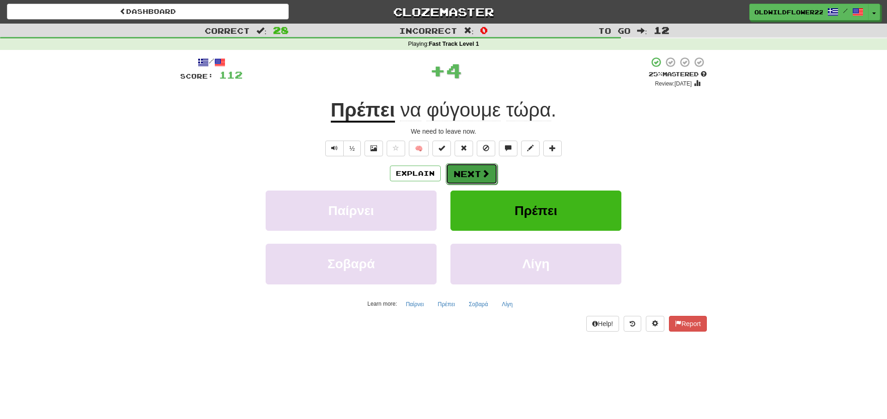
click at [480, 165] on button "Next" at bounding box center [472, 173] width 52 height 21
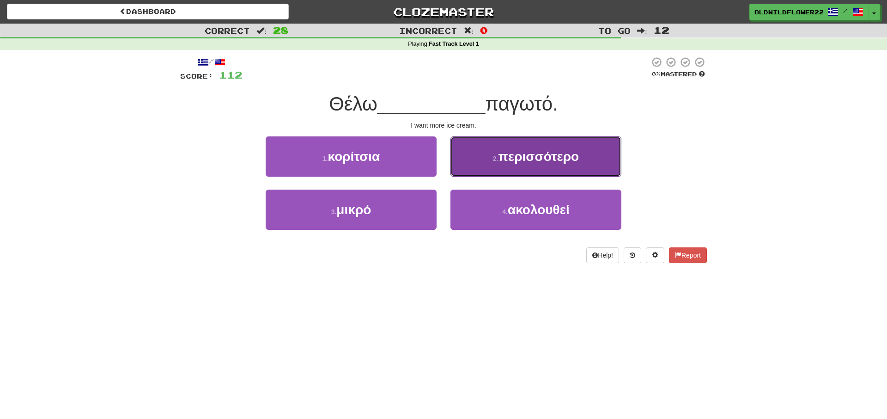
click at [542, 168] on button "2 . περισσότερο" at bounding box center [536, 156] width 171 height 40
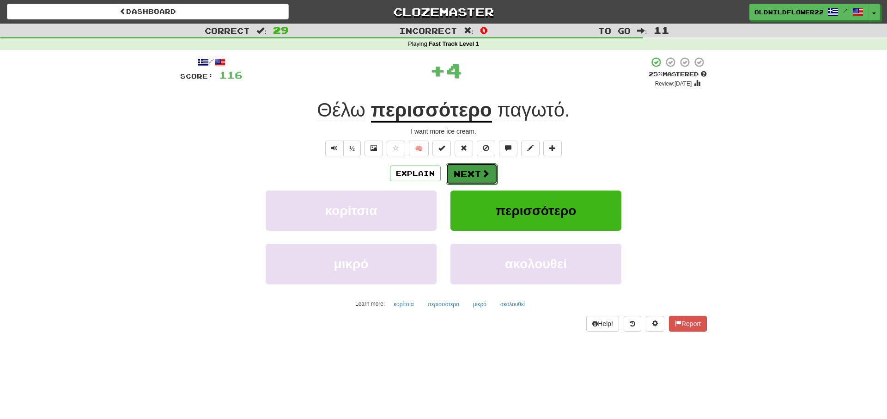
click at [461, 178] on button "Next" at bounding box center [472, 173] width 52 height 21
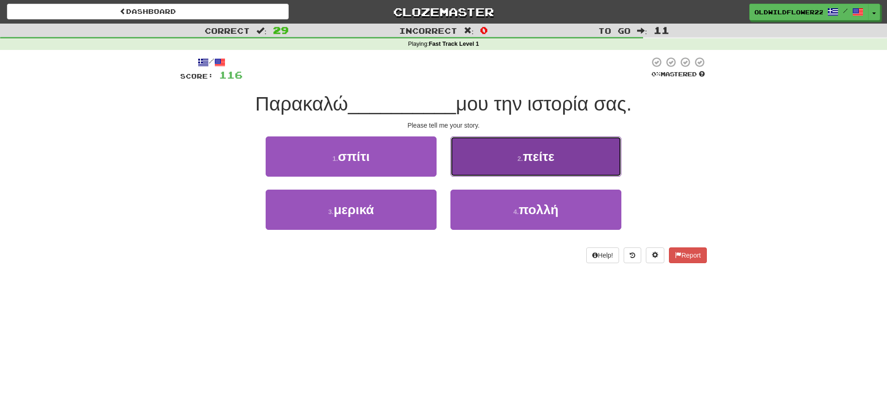
click at [523, 146] on button "2 . πείτε" at bounding box center [536, 156] width 171 height 40
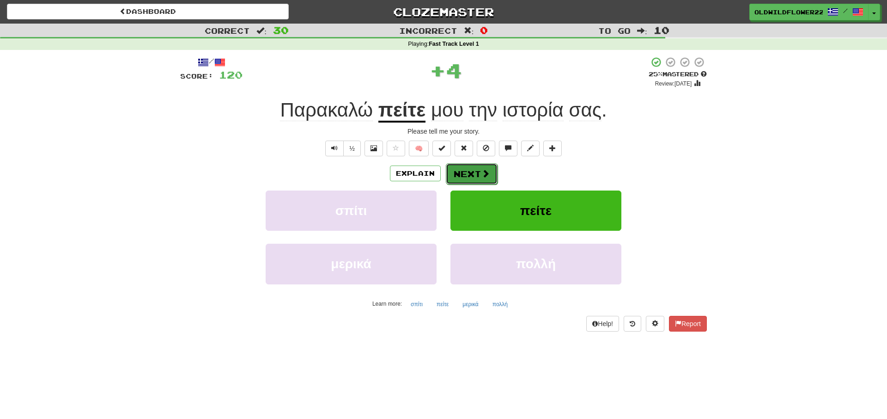
click at [462, 177] on button "Next" at bounding box center [472, 173] width 52 height 21
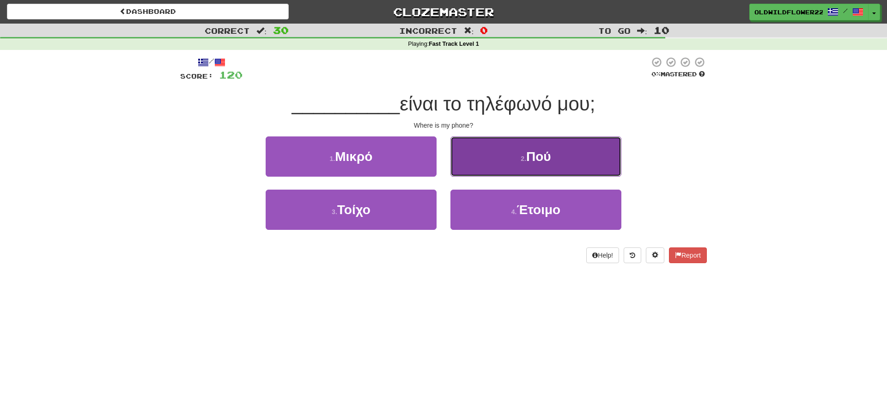
click at [507, 170] on button "2 . Πού" at bounding box center [536, 156] width 171 height 40
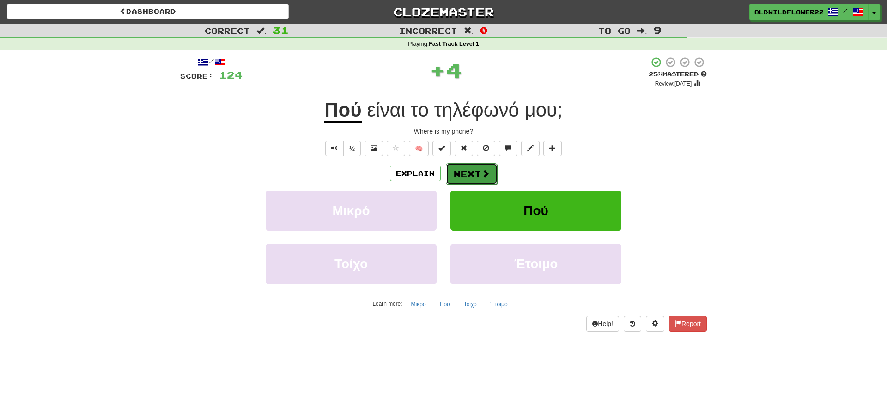
click at [487, 175] on span at bounding box center [486, 173] width 8 height 8
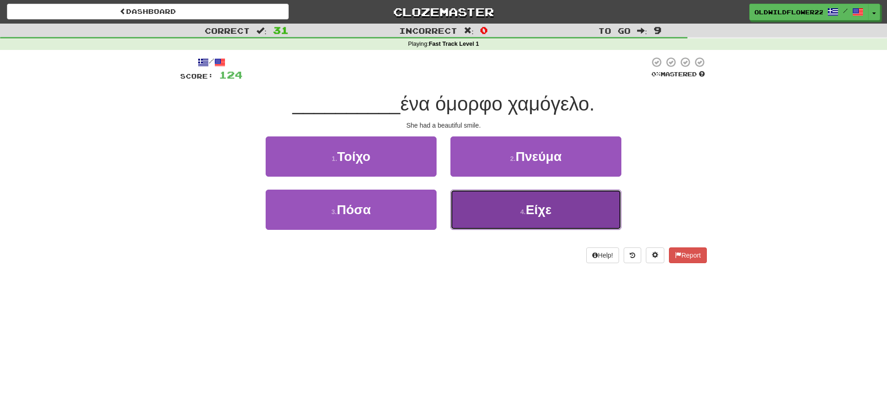
click at [568, 217] on button "4 . Είχε" at bounding box center [536, 210] width 171 height 40
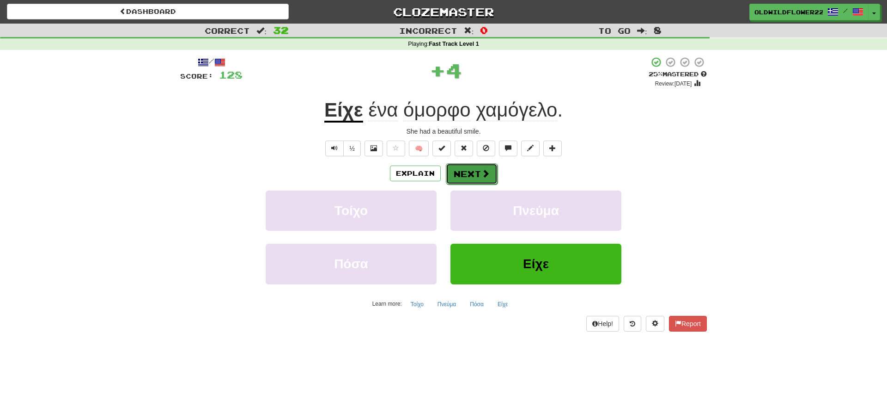
click at [470, 180] on button "Next" at bounding box center [472, 173] width 52 height 21
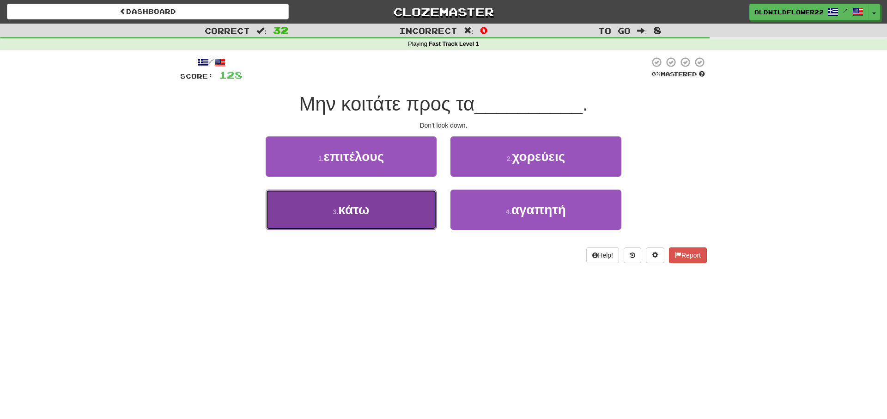
click at [376, 219] on button "3 . κάτω" at bounding box center [351, 210] width 171 height 40
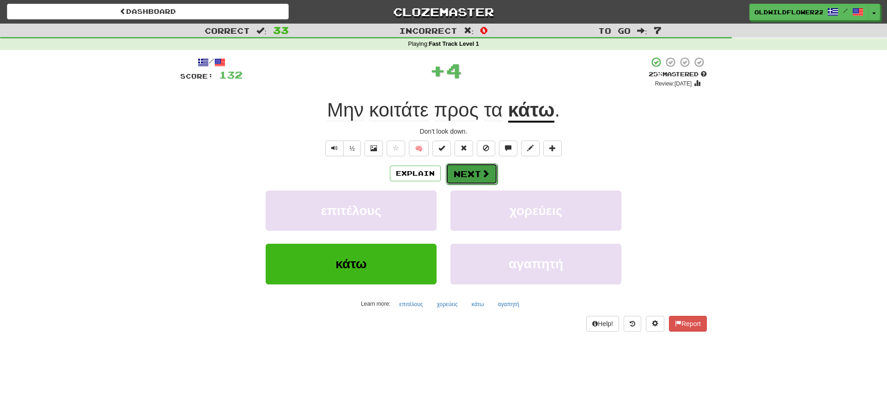
click at [467, 171] on button "Next" at bounding box center [472, 173] width 52 height 21
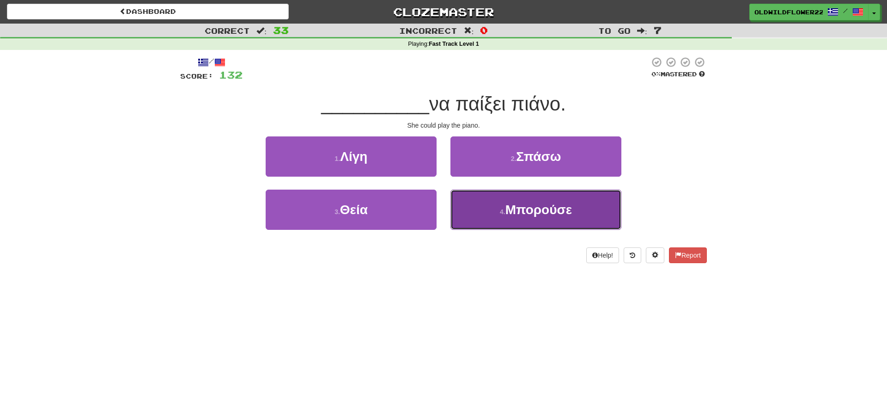
click at [579, 227] on button "4 . Μπορούσε" at bounding box center [536, 210] width 171 height 40
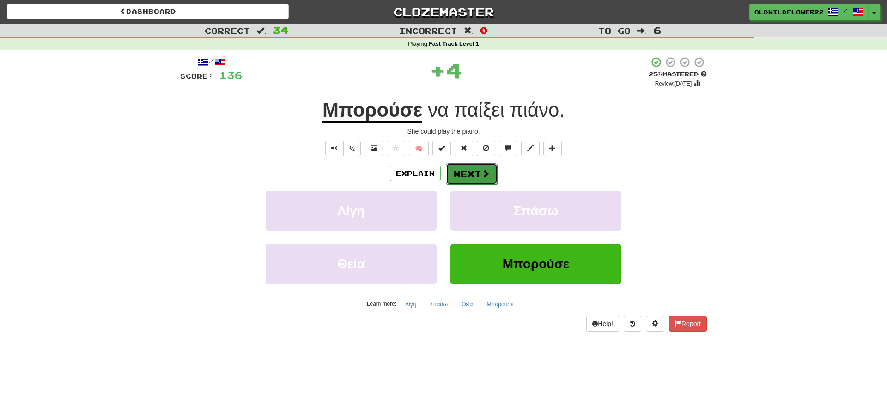
click at [485, 173] on span at bounding box center [486, 173] width 8 height 8
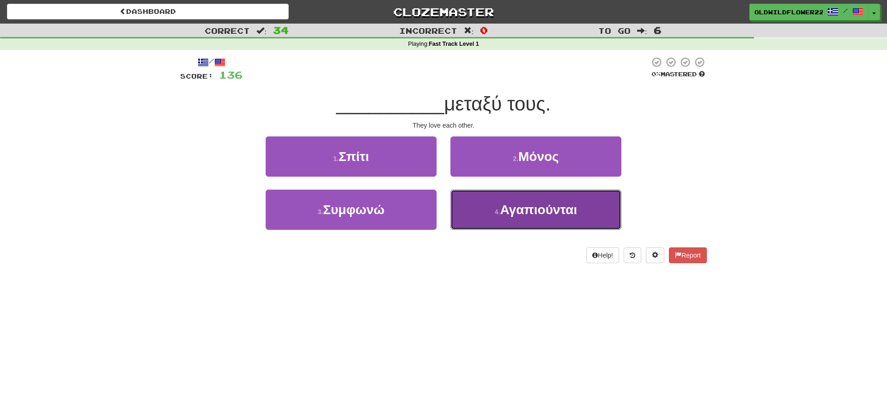
click at [552, 216] on span "Αγαπιούνται" at bounding box center [538, 209] width 77 height 14
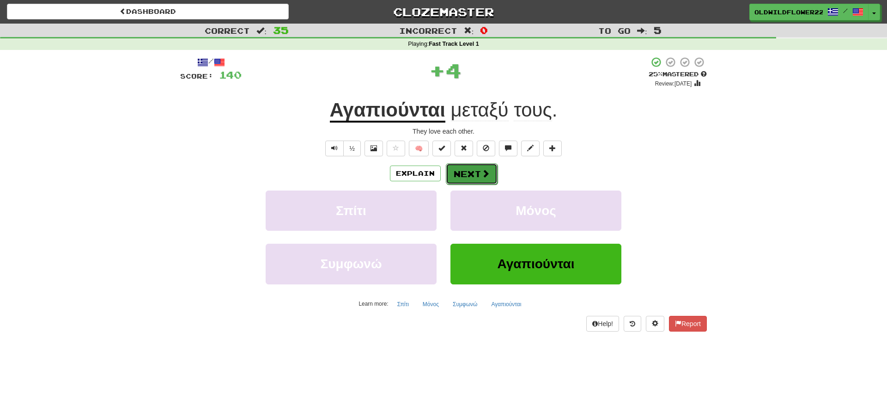
click at [483, 174] on span at bounding box center [486, 173] width 8 height 8
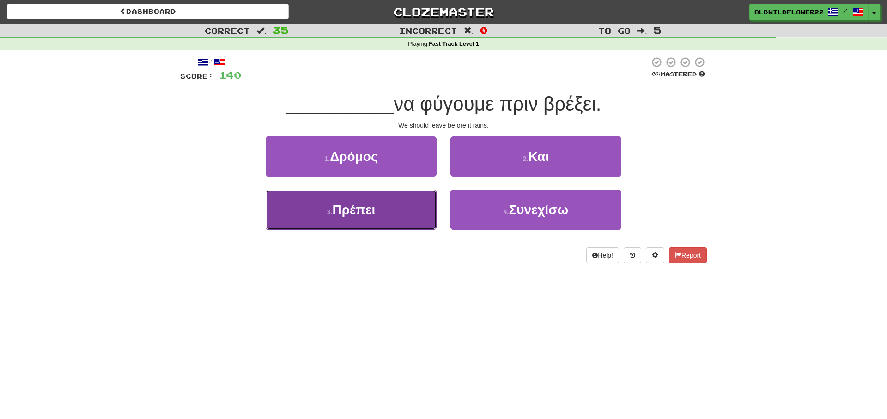
click at [409, 202] on button "3 . Πρέπει" at bounding box center [351, 210] width 171 height 40
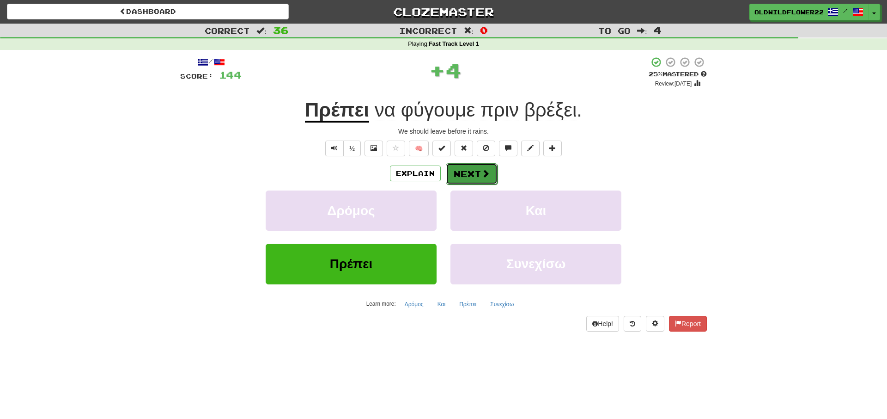
click at [477, 178] on button "Next" at bounding box center [472, 173] width 52 height 21
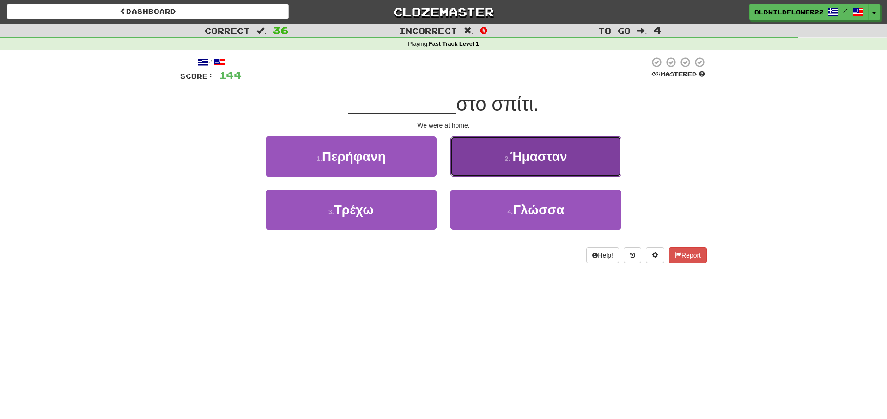
click at [532, 145] on button "2 . Ήμασταν" at bounding box center [536, 156] width 171 height 40
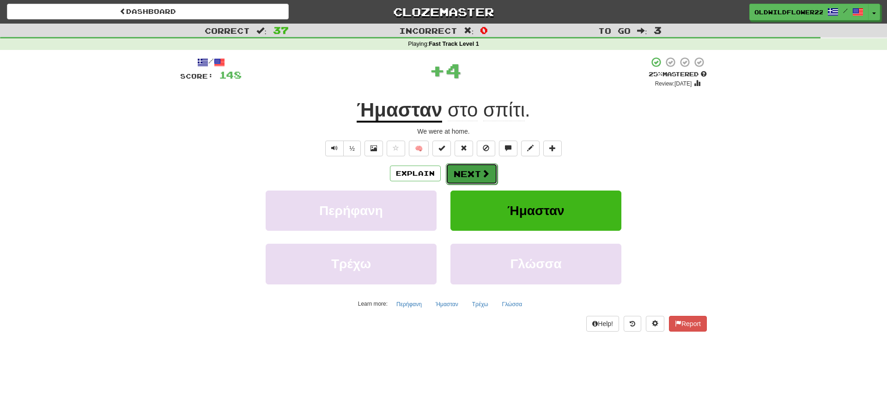
click at [470, 173] on button "Next" at bounding box center [472, 173] width 52 height 21
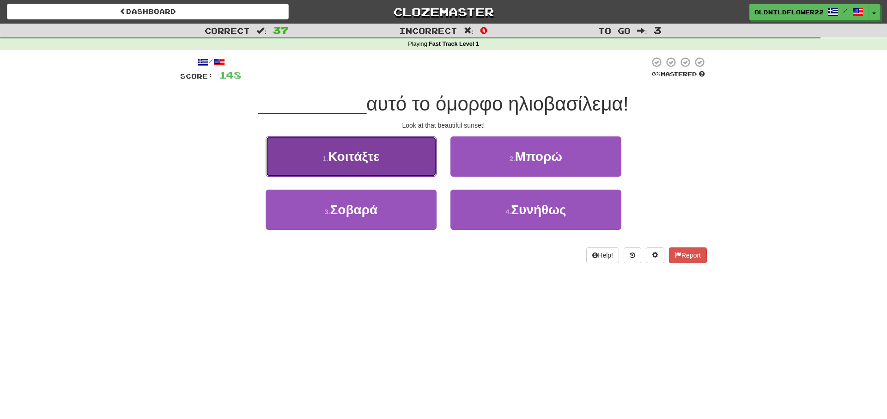
click at [356, 167] on button "1 . Κοιτάξτε" at bounding box center [351, 156] width 171 height 40
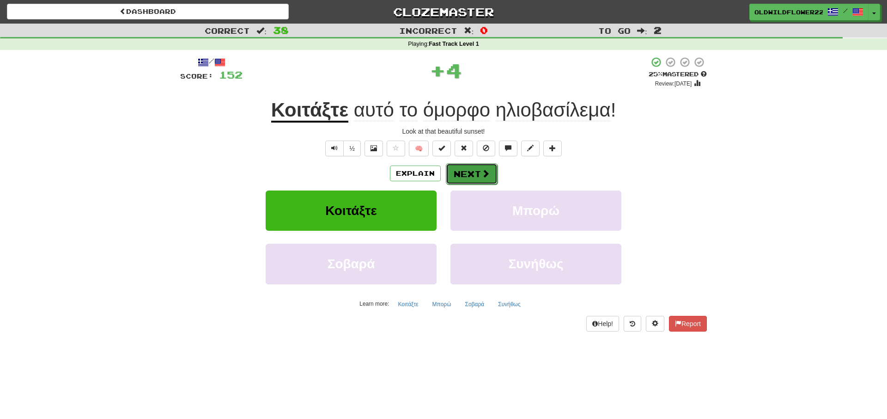
click at [480, 174] on button "Next" at bounding box center [472, 173] width 52 height 21
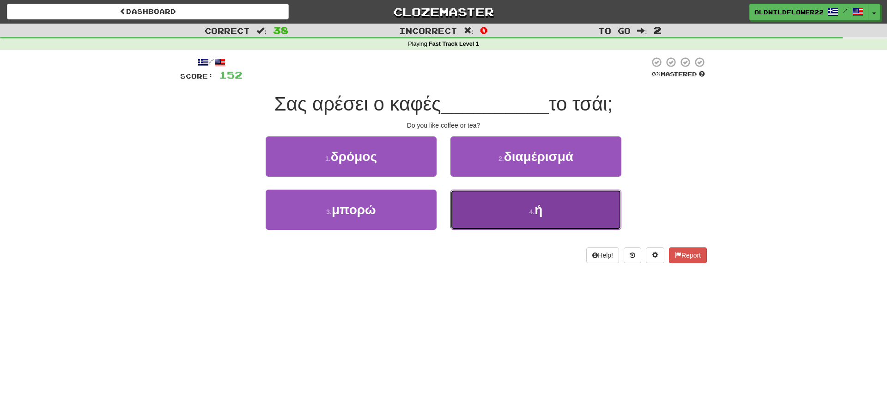
click at [513, 216] on button "4 . ή" at bounding box center [536, 210] width 171 height 40
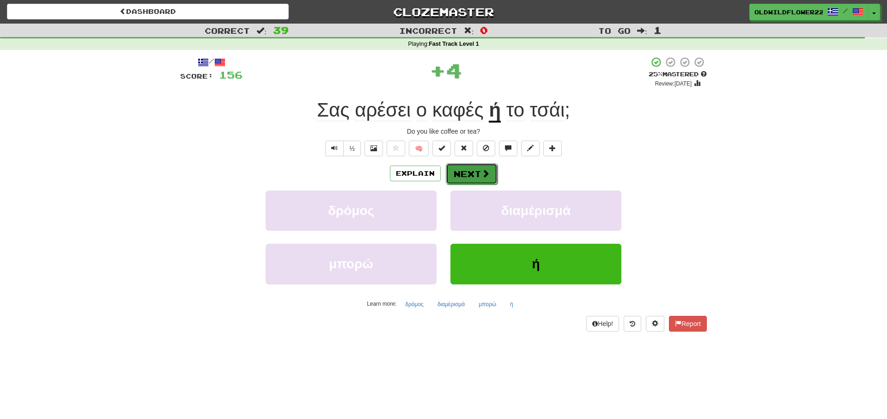
click at [459, 172] on button "Next" at bounding box center [472, 173] width 52 height 21
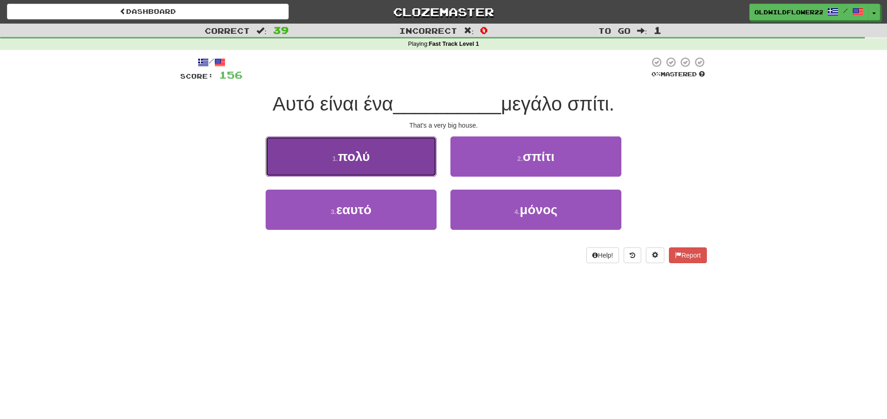
click at [380, 159] on button "1 . πολύ" at bounding box center [351, 156] width 171 height 40
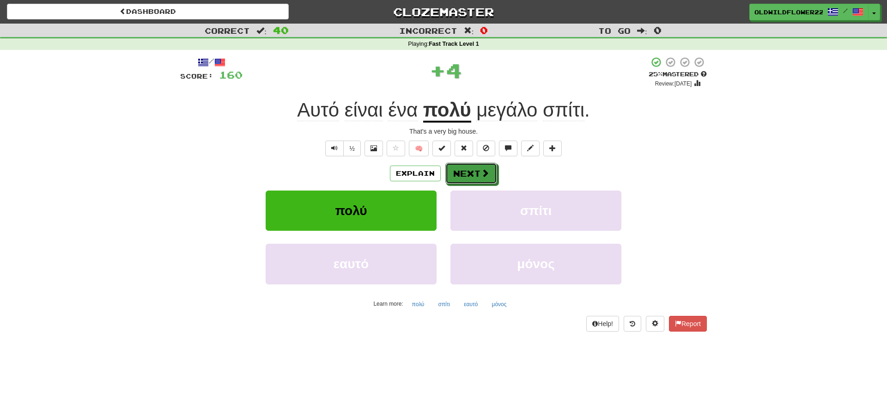
click at [483, 177] on span at bounding box center [485, 173] width 8 height 8
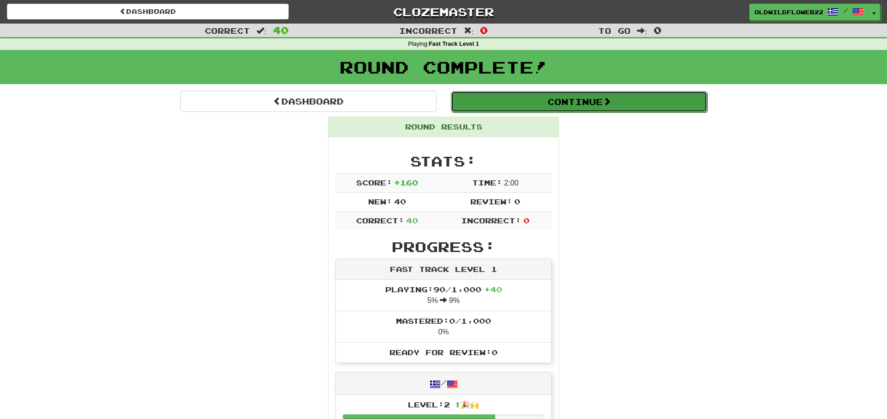
click at [593, 104] on button "Continue" at bounding box center [579, 101] width 257 height 21
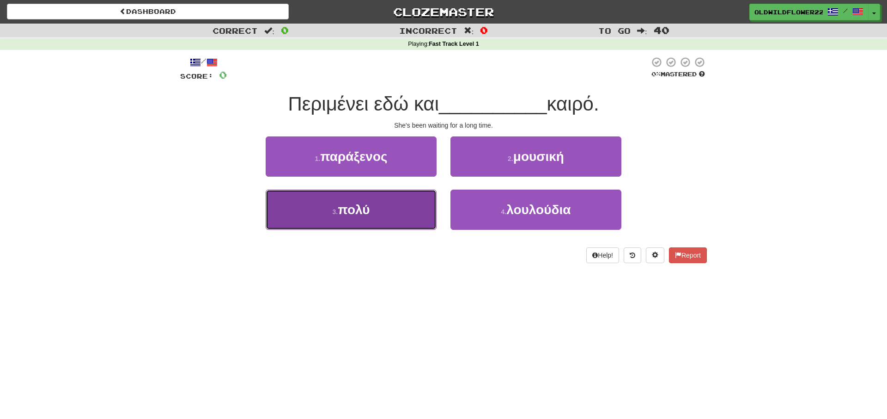
click at [385, 206] on button "3 . πολύ" at bounding box center [351, 210] width 171 height 40
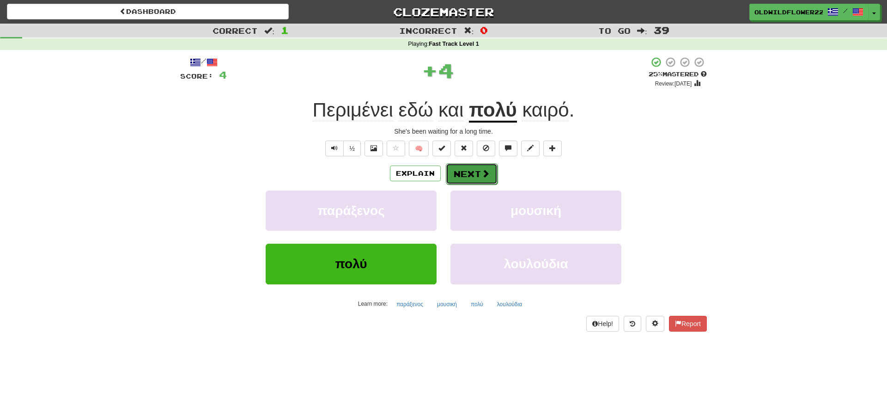
click at [467, 173] on button "Next" at bounding box center [472, 173] width 52 height 21
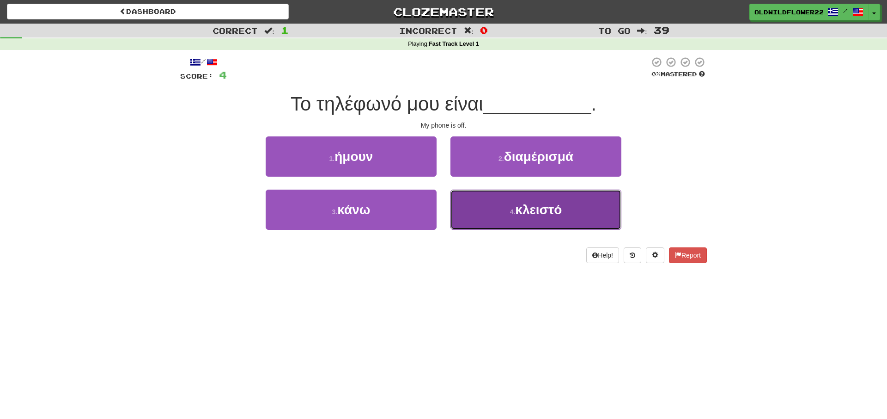
click at [501, 210] on button "4 . κλειστό" at bounding box center [536, 210] width 171 height 40
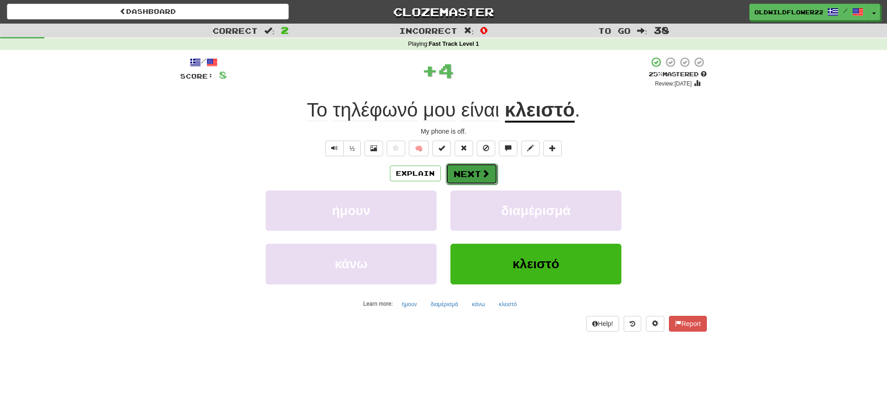
click at [471, 171] on button "Next" at bounding box center [472, 173] width 52 height 21
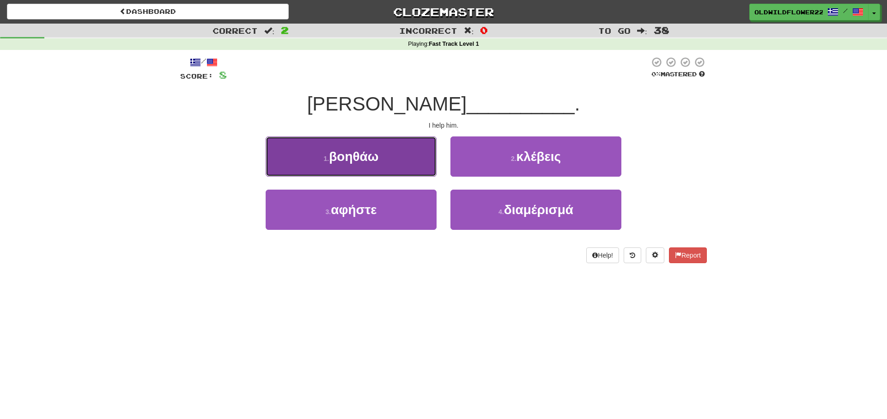
click at [408, 152] on button "1 . βοηθάω" at bounding box center [351, 156] width 171 height 40
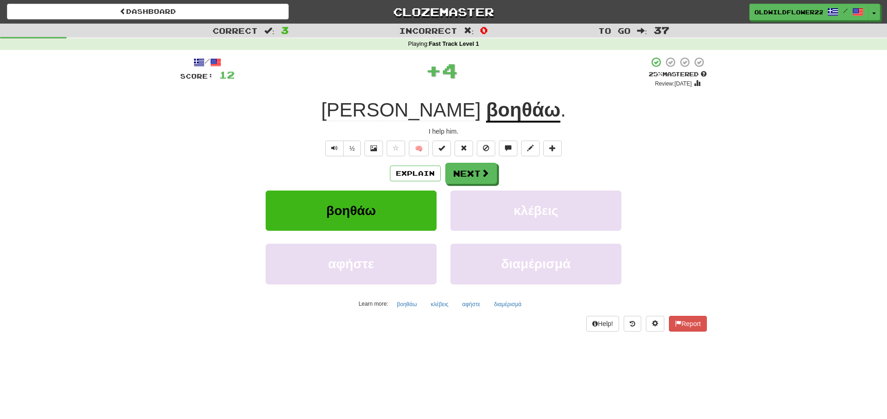
click at [473, 161] on div "/ Score: 12 + 4 25 % Mastered Review: 2025-10-16 Τον βοηθάω . I help him. ½ 🧠 E…" at bounding box center [443, 193] width 527 height 275
click at [480, 166] on button "Next" at bounding box center [472, 173] width 52 height 21
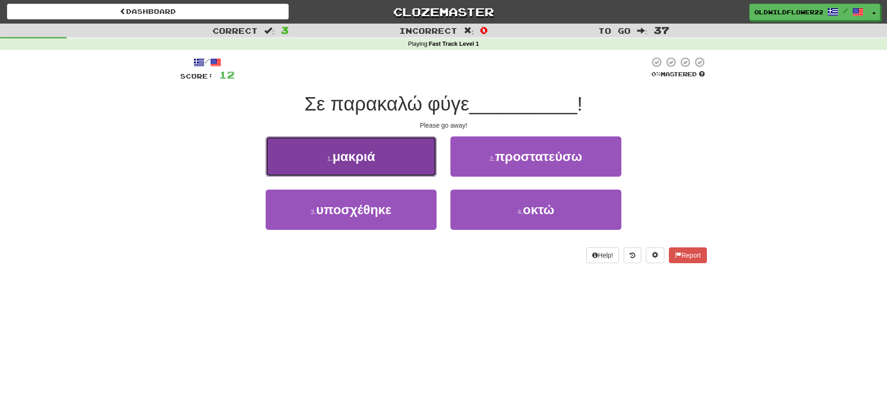
click at [419, 151] on button "1 . μακριά" at bounding box center [351, 156] width 171 height 40
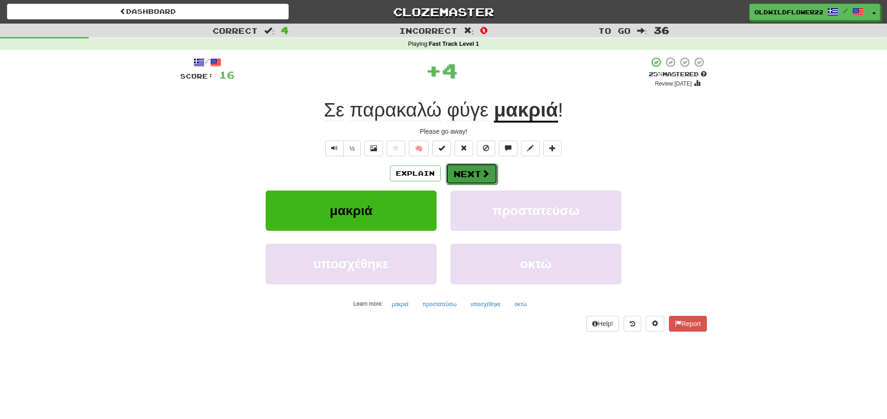
click at [476, 177] on button "Next" at bounding box center [472, 173] width 52 height 21
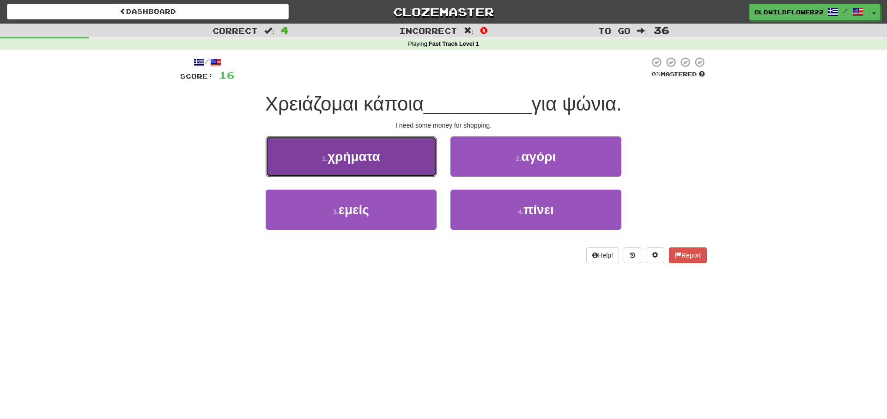
click at [370, 152] on span "χρήματα" at bounding box center [354, 156] width 53 height 14
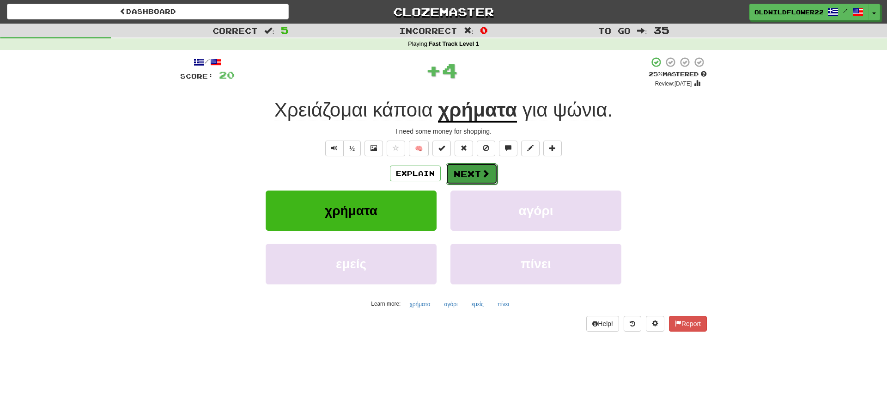
click at [487, 174] on span at bounding box center [486, 173] width 8 height 8
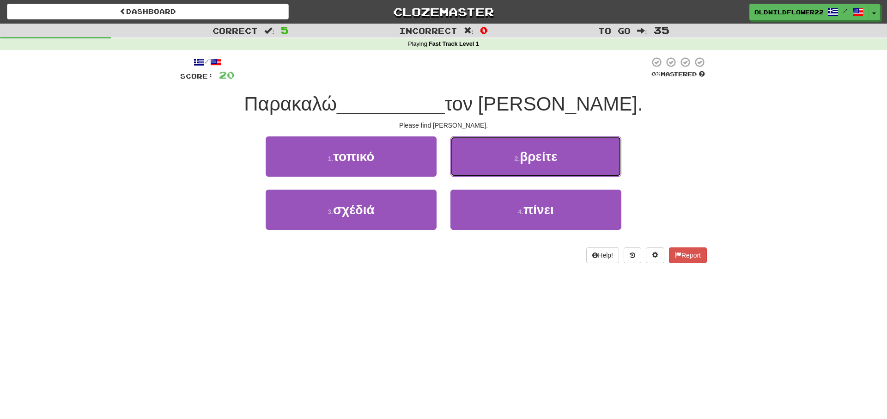
click at [514, 163] on button "2 . βρείτε" at bounding box center [536, 156] width 171 height 40
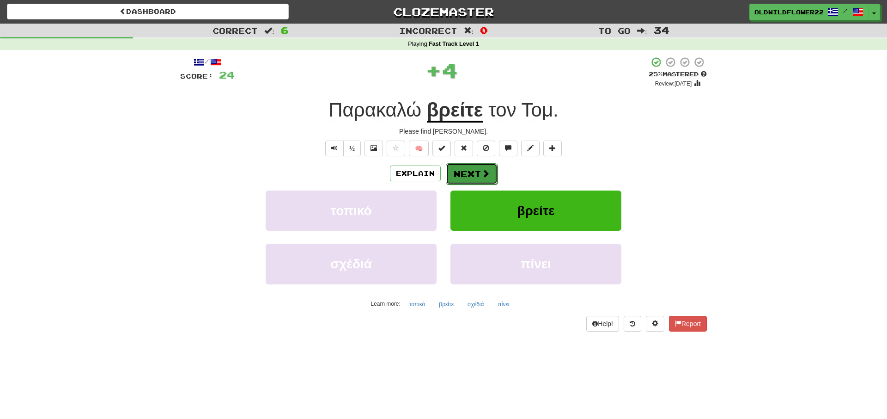
click at [489, 170] on button "Next" at bounding box center [472, 173] width 52 height 21
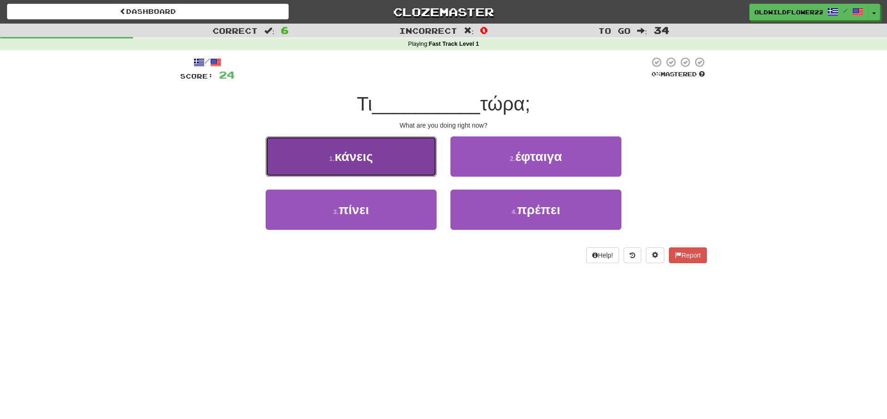
click at [355, 142] on button "1 . κάνεις" at bounding box center [351, 156] width 171 height 40
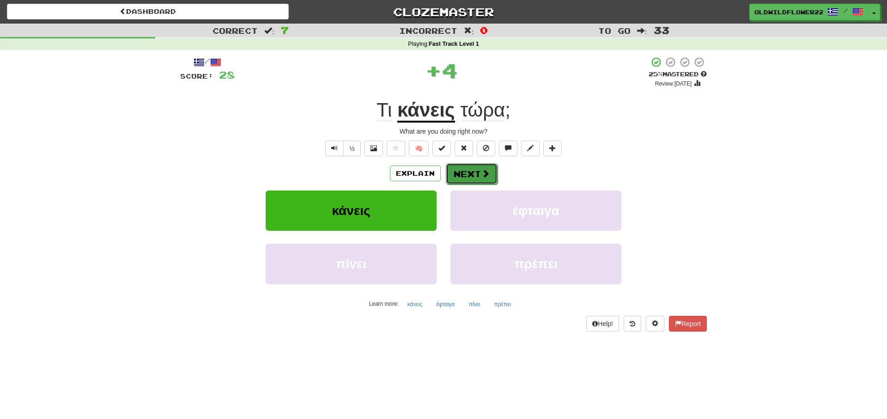
click at [459, 165] on button "Next" at bounding box center [472, 173] width 52 height 21
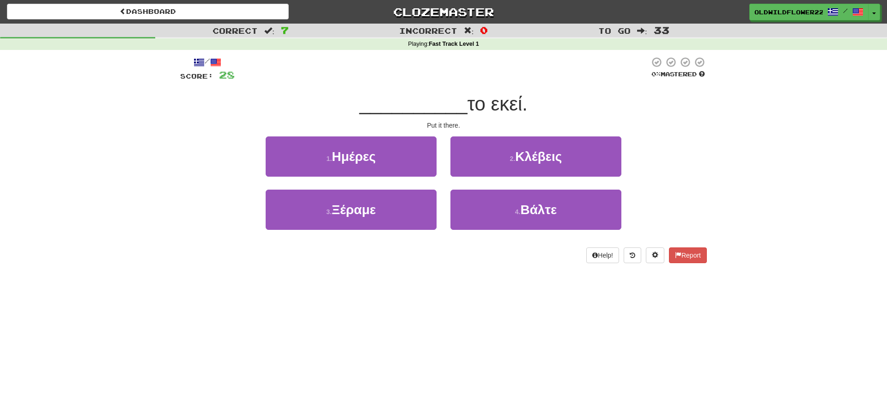
drag, startPoint x: 679, startPoint y: 189, endPoint x: 673, endPoint y: 190, distance: 6.2
click at [673, 190] on div "1 . Ημέρες 2 . Κλέβεις 3 . Ξέραμε 4 . Βάλτε" at bounding box center [443, 189] width 541 height 107
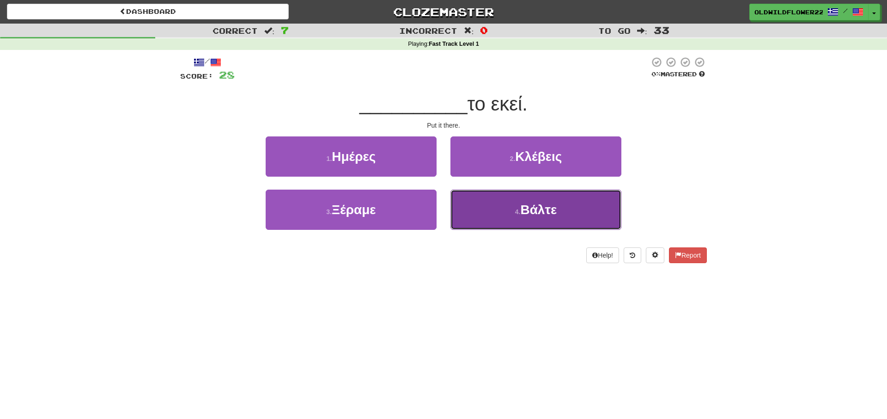
click at [607, 203] on button "4 . Βάλτε" at bounding box center [536, 210] width 171 height 40
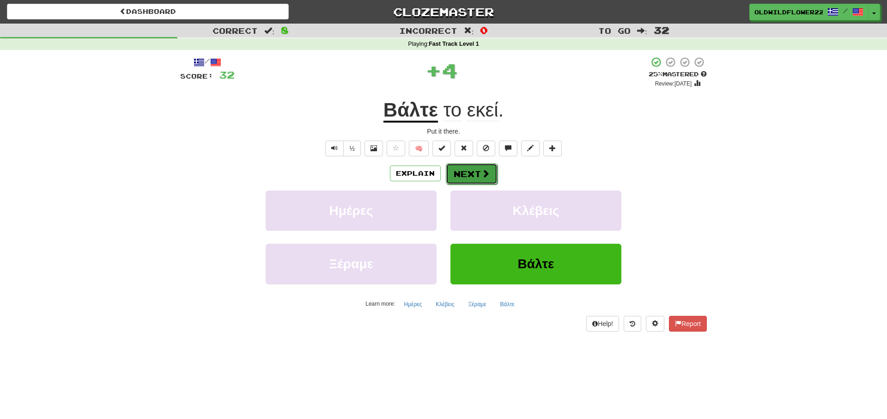
click at [469, 169] on button "Next" at bounding box center [472, 173] width 52 height 21
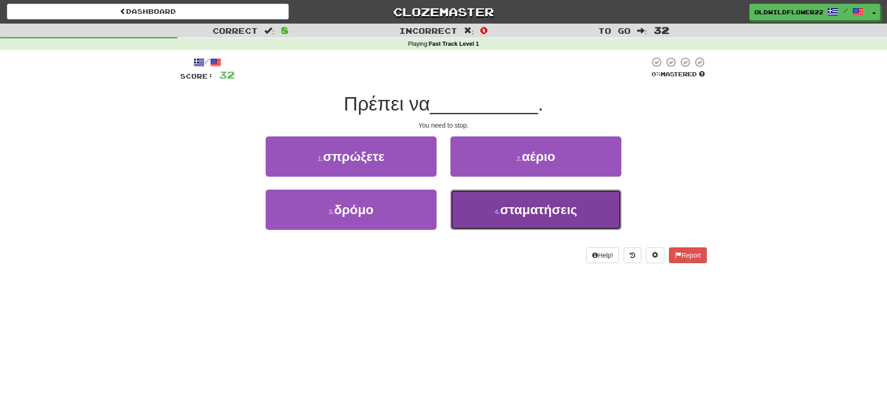
click at [522, 208] on span "σταματήσεις" at bounding box center [538, 209] width 77 height 14
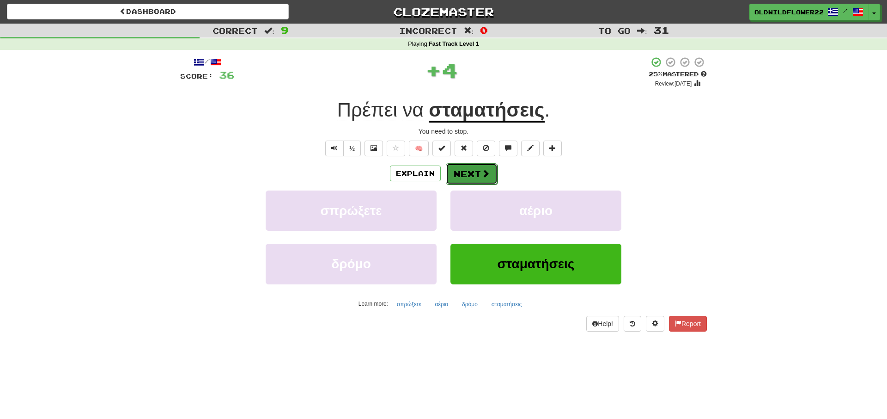
click at [471, 175] on button "Next" at bounding box center [472, 173] width 52 height 21
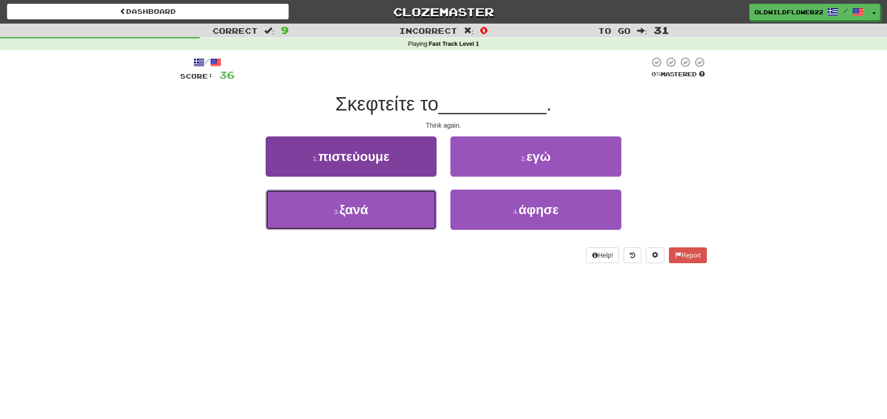
click at [380, 215] on button "3 . ξανά" at bounding box center [351, 210] width 171 height 40
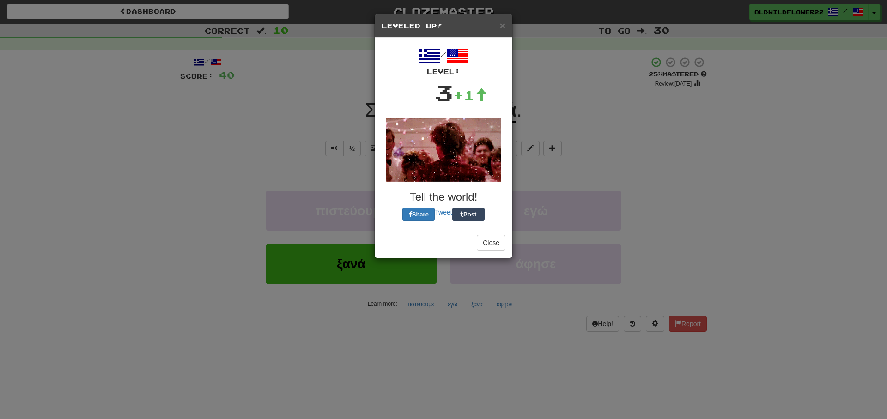
click at [499, 23] on h5 "Leveled Up!" at bounding box center [444, 25] width 124 height 9
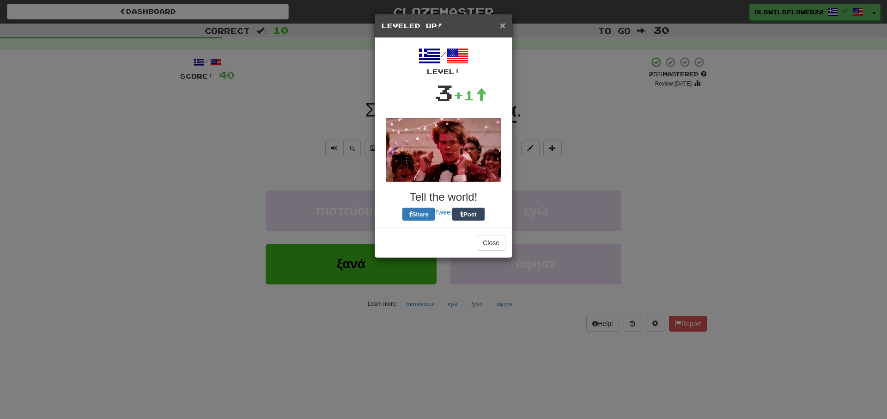
click at [503, 22] on span "×" at bounding box center [503, 25] width 6 height 11
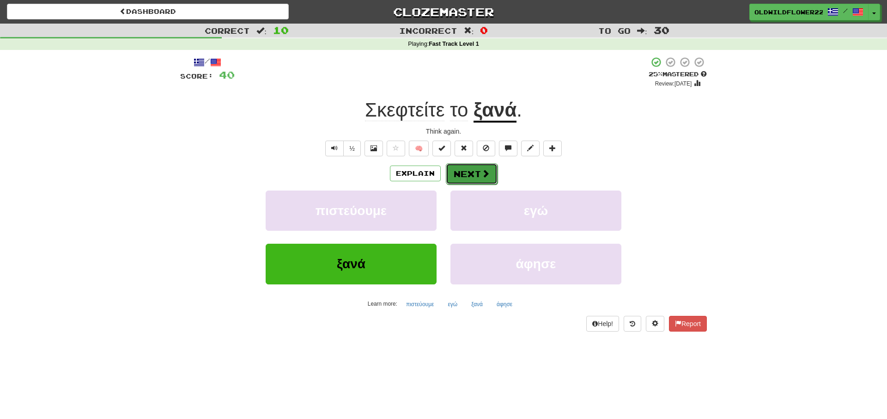
click at [468, 174] on button "Next" at bounding box center [472, 173] width 52 height 21
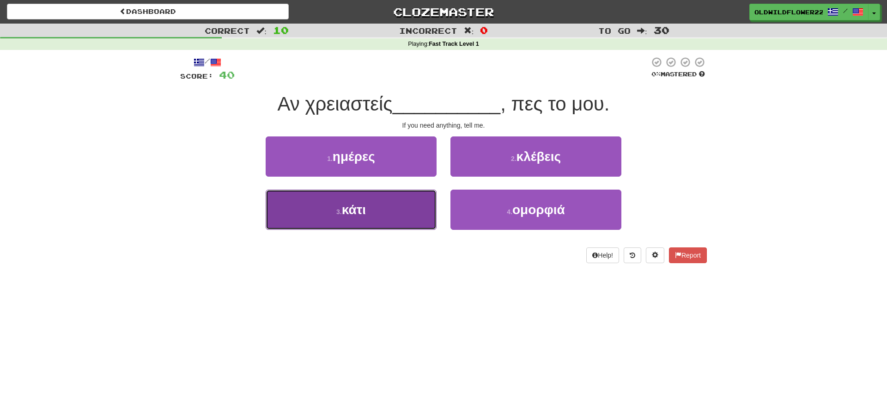
click at [301, 217] on button "3 . κάτι" at bounding box center [351, 210] width 171 height 40
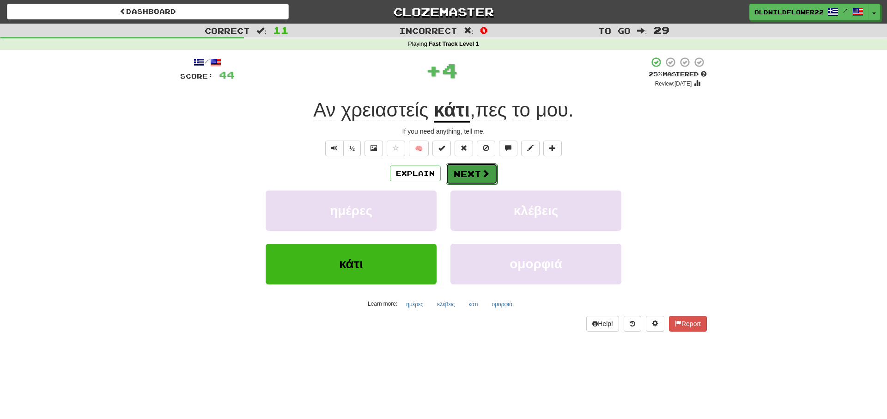
click at [459, 172] on button "Next" at bounding box center [472, 173] width 52 height 21
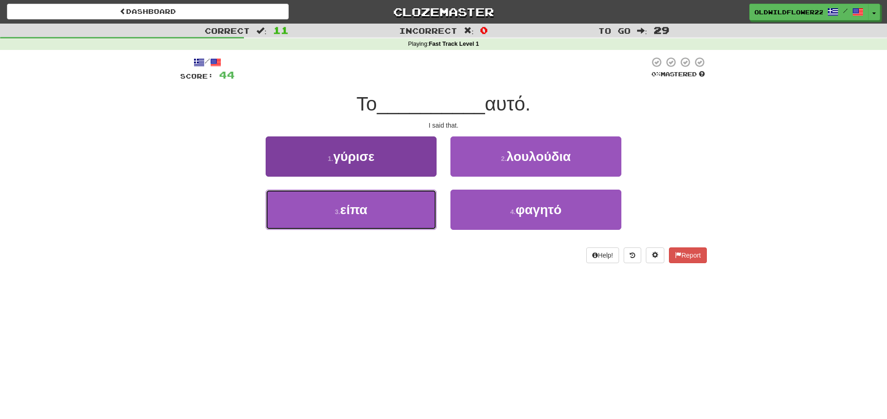
click at [342, 214] on span "είπα" at bounding box center [353, 209] width 27 height 14
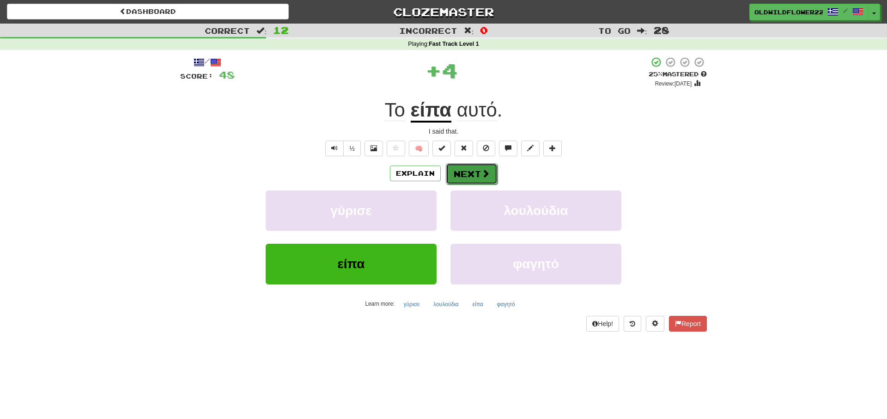
click at [464, 174] on button "Next" at bounding box center [472, 173] width 52 height 21
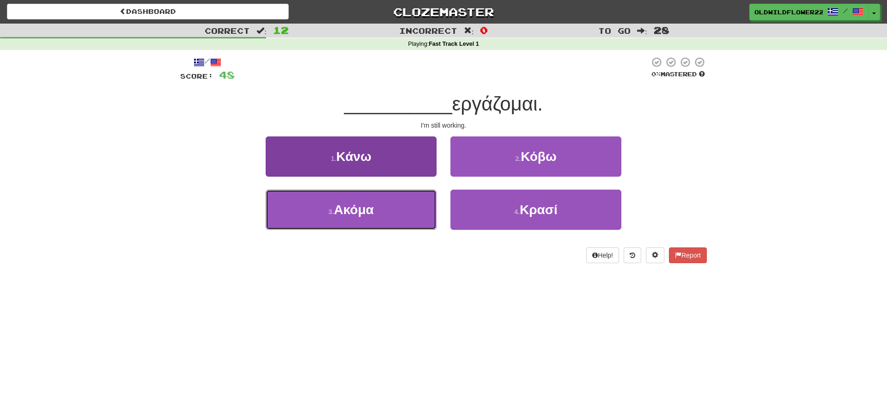
click at [386, 215] on button "3 . Ακόμα" at bounding box center [351, 210] width 171 height 40
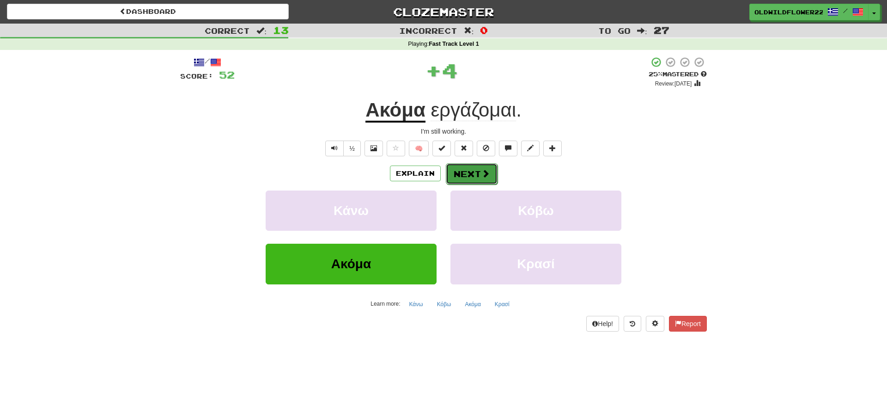
click at [464, 165] on button "Next" at bounding box center [472, 173] width 52 height 21
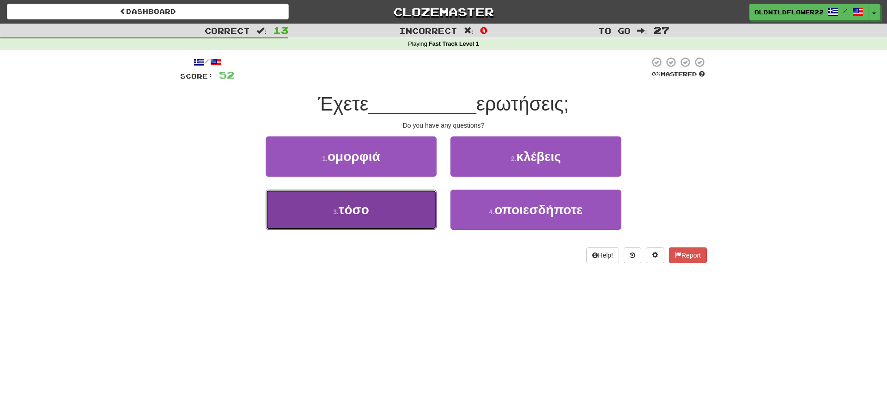
click at [396, 211] on button "3 . τόσο" at bounding box center [351, 210] width 171 height 40
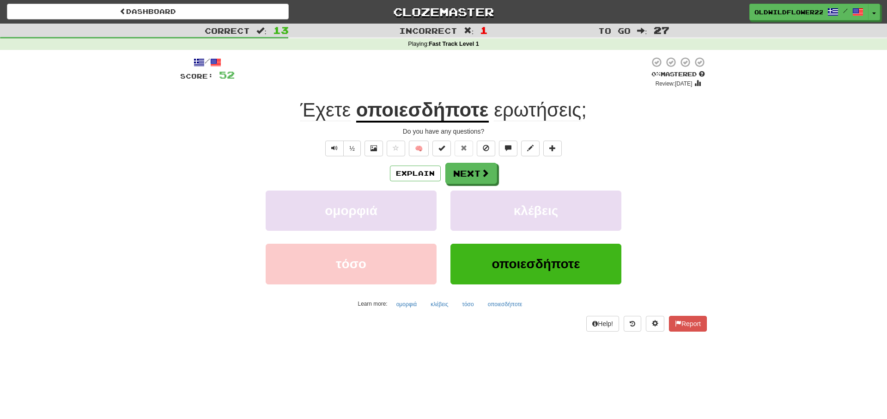
click at [393, 110] on u "οποιεσδήποτε" at bounding box center [422, 111] width 133 height 24
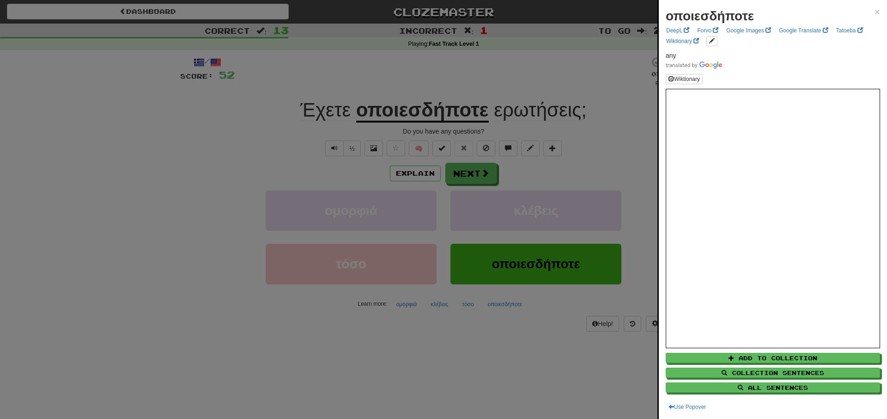
click at [704, 350] on div "Add to Collection Collection Sentences All Sentences" at bounding box center [773, 370] width 214 height 44
click at [703, 357] on button "Add to Collection" at bounding box center [773, 358] width 214 height 10
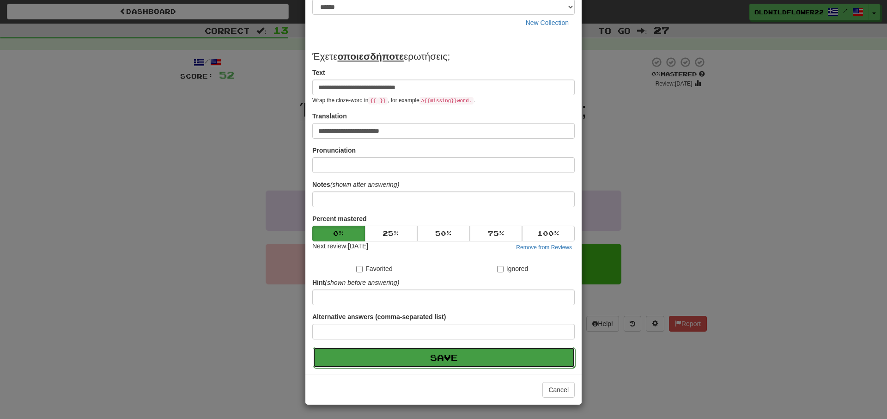
click at [446, 363] on button "Save" at bounding box center [444, 357] width 263 height 21
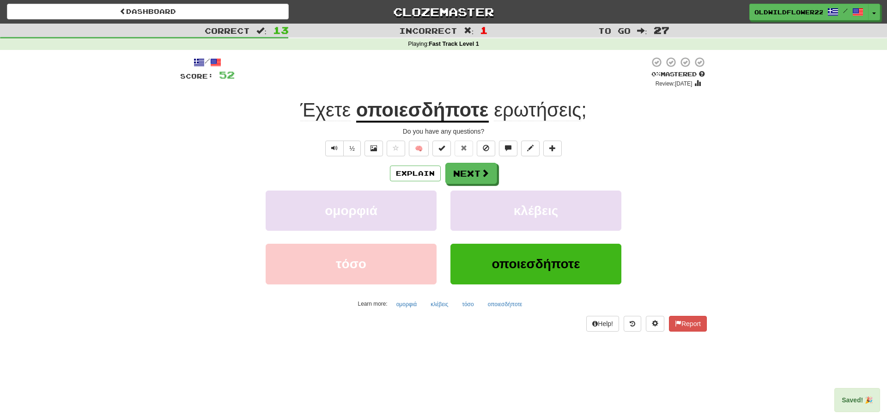
click at [468, 162] on div "/ Score: 52 0 % Mastered Review: 2025-10-15 Έχετε οποιεσδήποτε ερωτήσεις ; Do y…" at bounding box center [443, 193] width 527 height 275
click at [474, 169] on button "Next" at bounding box center [472, 173] width 52 height 21
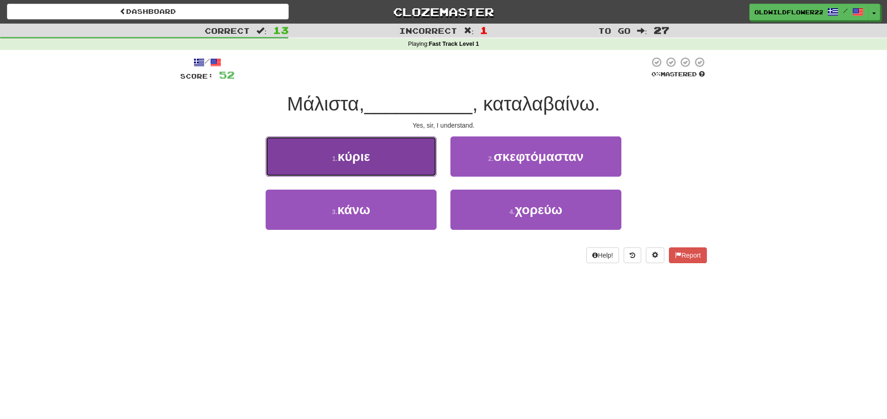
click at [359, 160] on span "κύριε" at bounding box center [354, 156] width 32 height 14
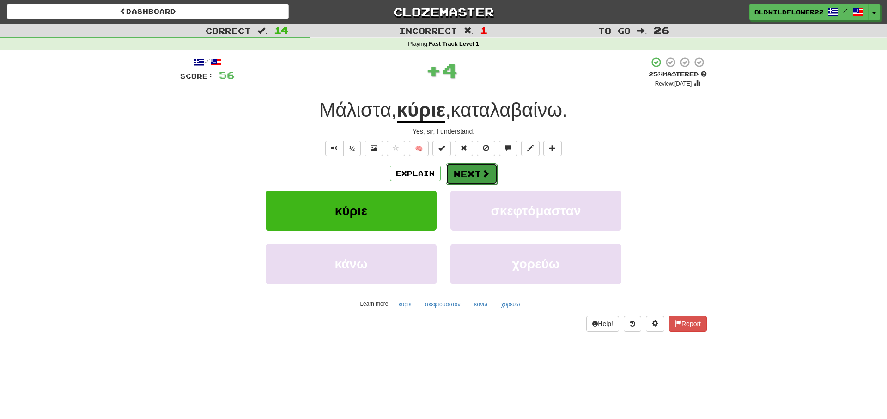
click at [481, 173] on button "Next" at bounding box center [472, 173] width 52 height 21
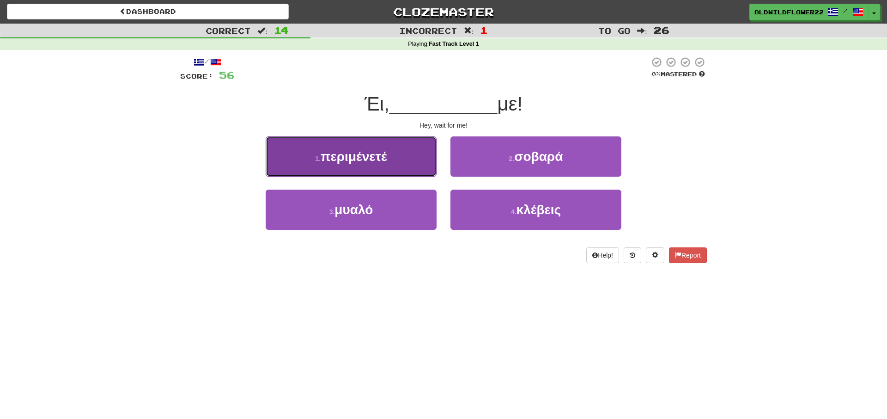
click at [366, 151] on span "περιμένετέ" at bounding box center [354, 156] width 67 height 14
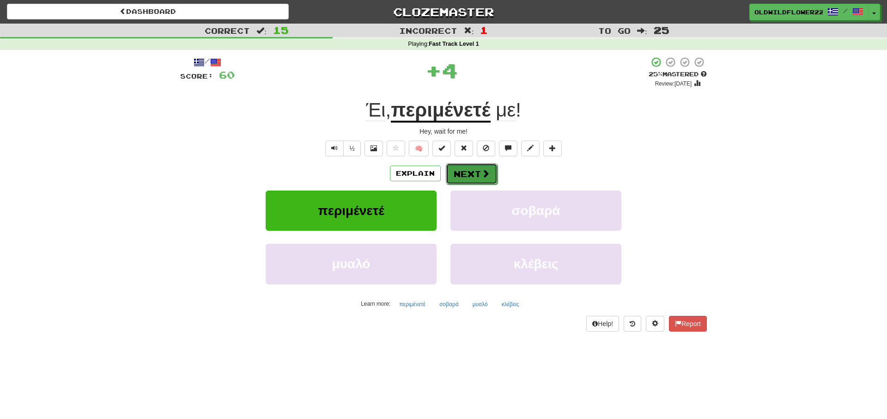
click at [470, 170] on button "Next" at bounding box center [472, 173] width 52 height 21
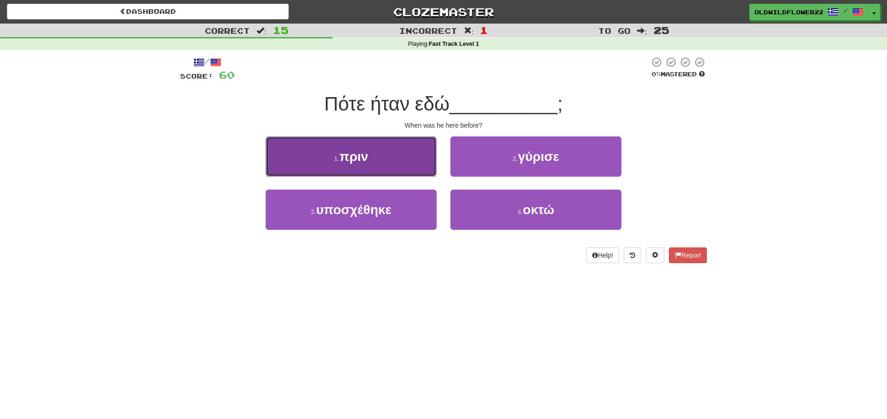
click at [357, 142] on button "1 . πριν" at bounding box center [351, 156] width 171 height 40
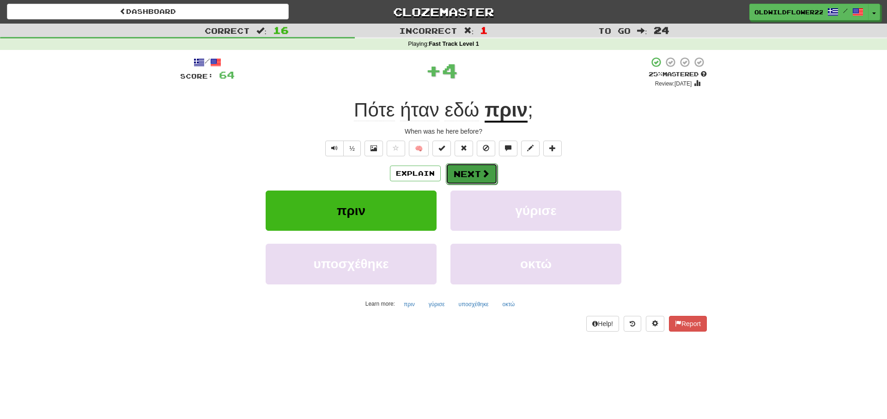
click at [474, 183] on button "Next" at bounding box center [472, 173] width 52 height 21
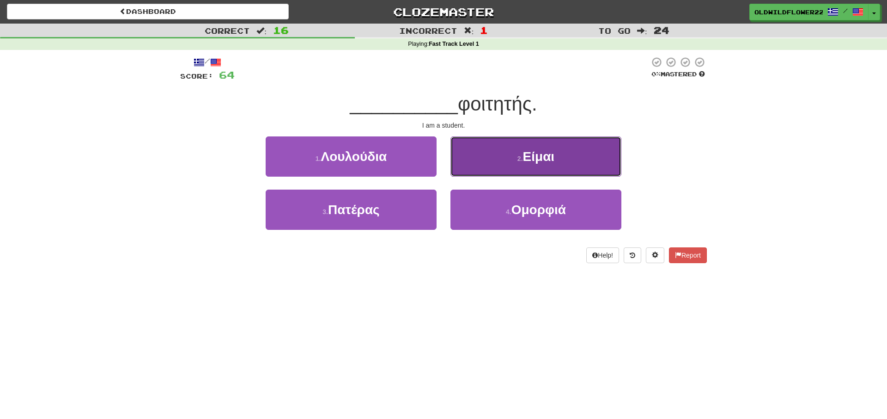
click at [502, 163] on button "2 . Είμαι" at bounding box center [536, 156] width 171 height 40
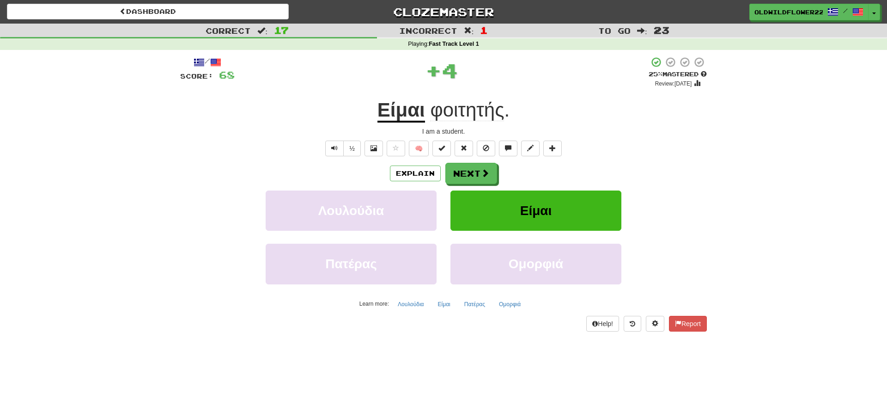
click at [457, 108] on span "φοιτητής" at bounding box center [467, 110] width 74 height 22
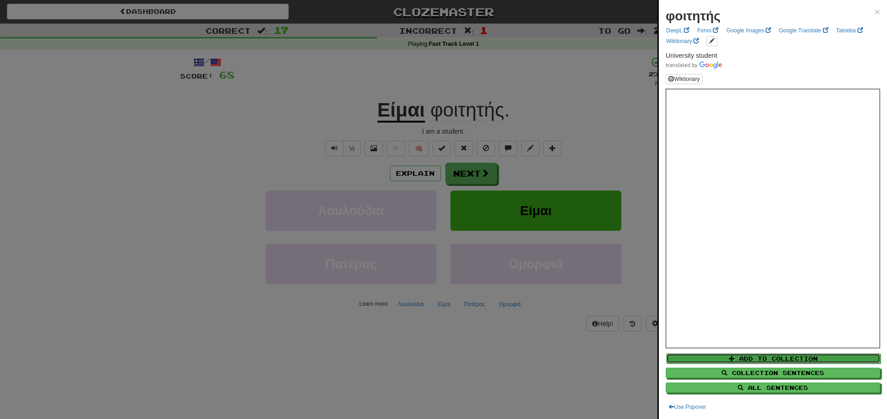
click at [756, 355] on button "Add to Collection" at bounding box center [773, 358] width 214 height 10
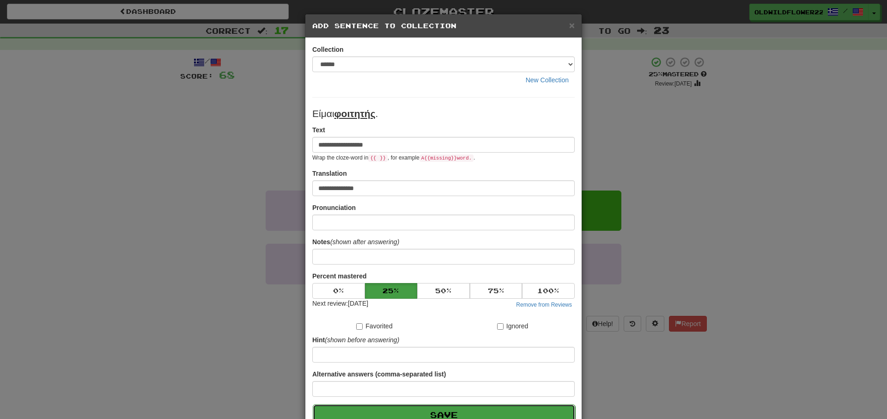
click at [431, 412] on button "Save" at bounding box center [444, 414] width 263 height 21
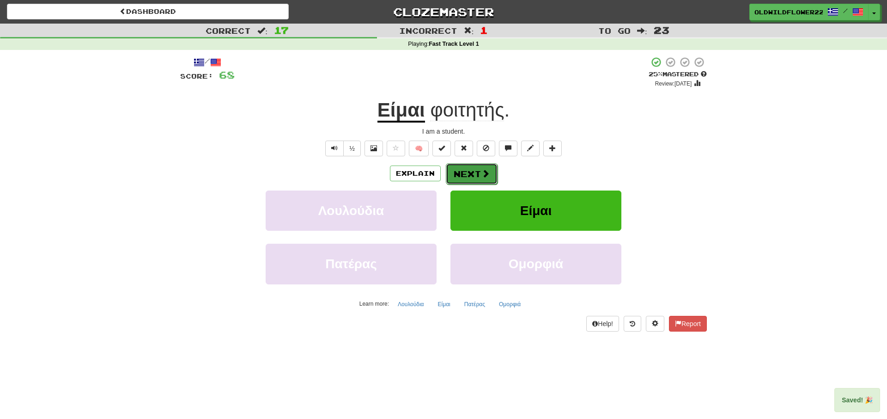
click at [462, 181] on button "Next" at bounding box center [472, 173] width 52 height 21
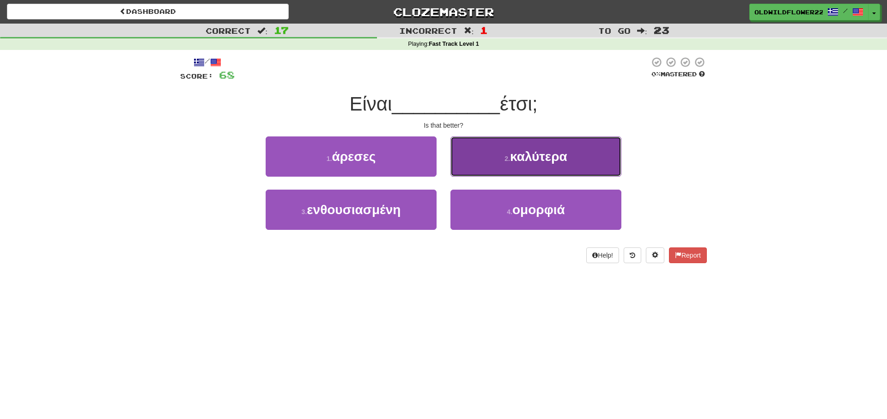
click at [538, 160] on span "καλύτερα" at bounding box center [538, 156] width 57 height 14
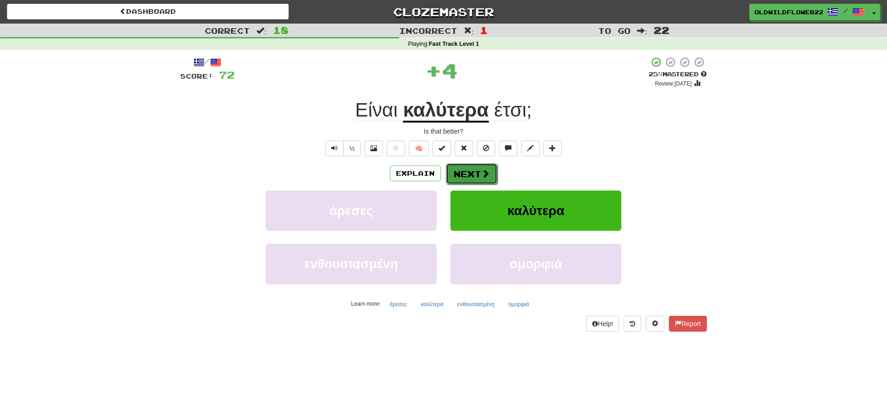
click at [477, 164] on button "Next" at bounding box center [472, 173] width 52 height 21
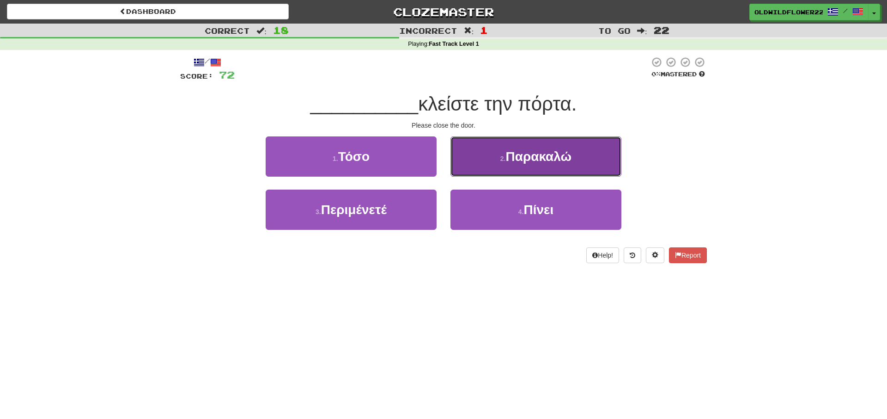
click at [502, 163] on button "2 . Παρακαλώ" at bounding box center [536, 156] width 171 height 40
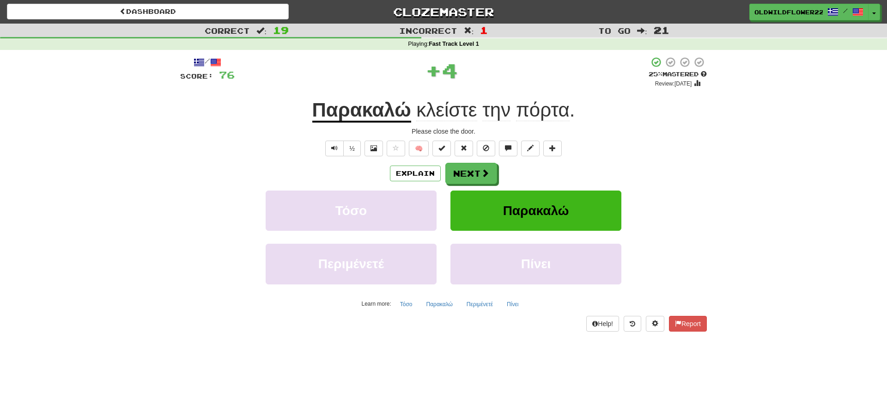
click at [497, 181] on div "Explain Next" at bounding box center [443, 173] width 527 height 21
click at [482, 175] on span at bounding box center [486, 173] width 8 height 8
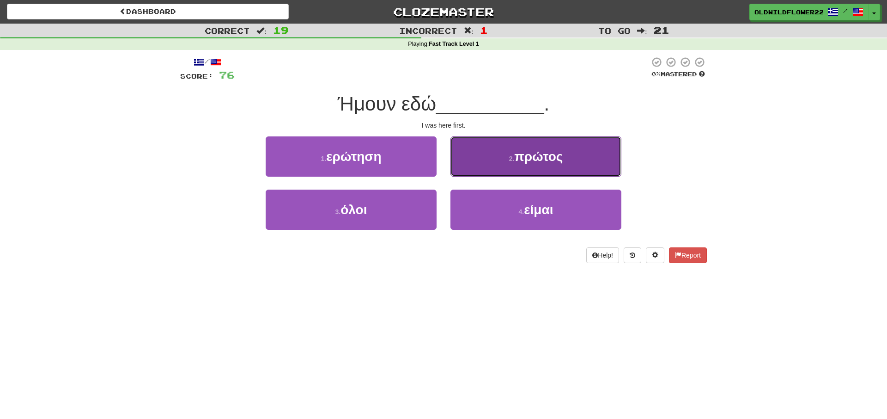
click at [517, 150] on span "πρώτος" at bounding box center [538, 156] width 49 height 14
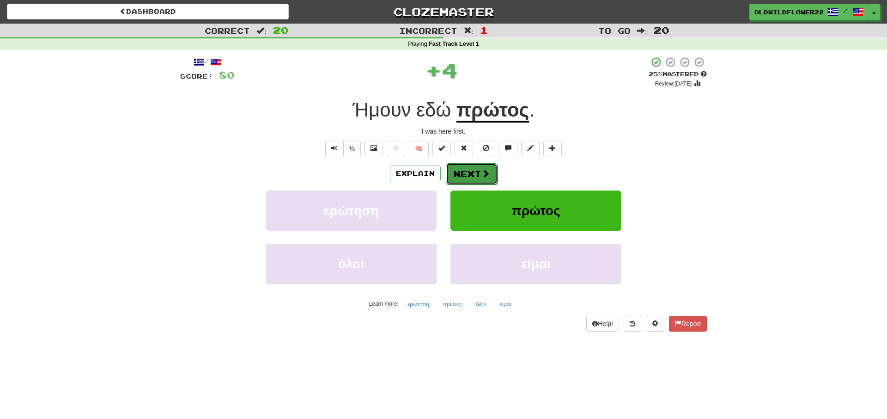
click at [469, 180] on button "Next" at bounding box center [472, 173] width 52 height 21
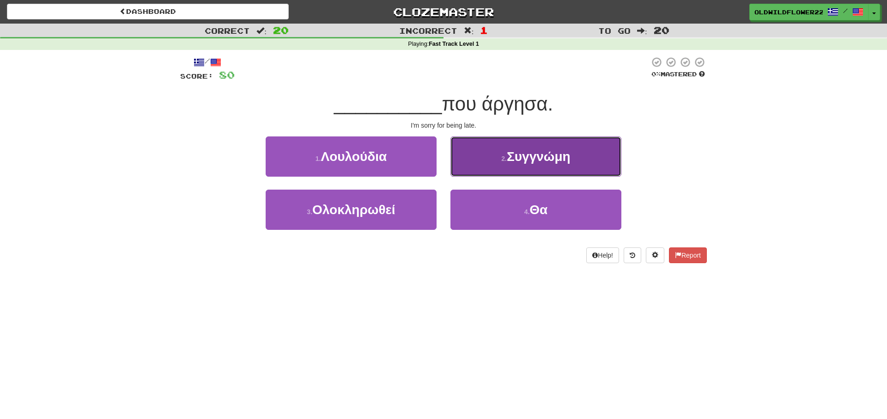
click at [522, 148] on button "2 . Συγγνώμη" at bounding box center [536, 156] width 171 height 40
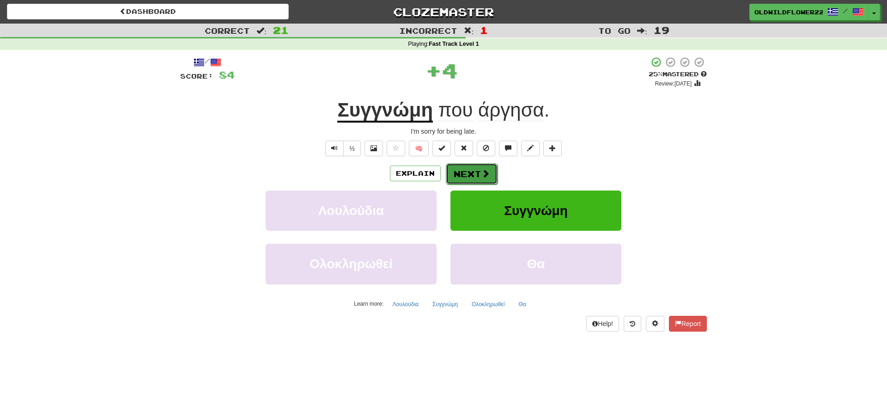
click at [474, 179] on button "Next" at bounding box center [472, 173] width 52 height 21
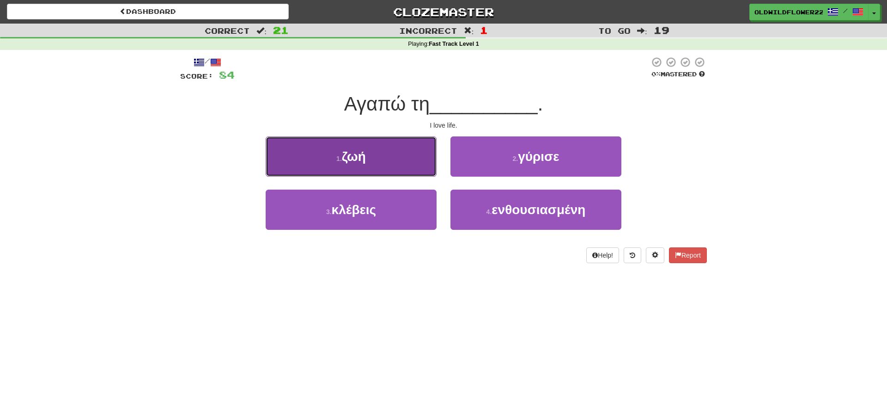
click at [365, 152] on span "ζωή" at bounding box center [354, 156] width 24 height 14
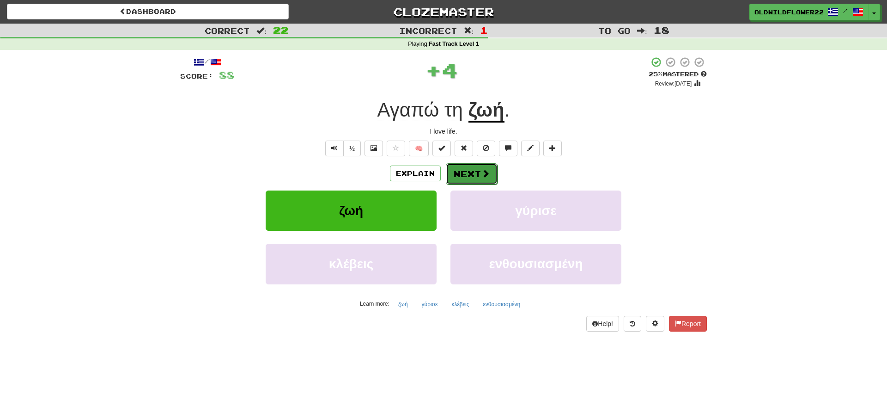
click at [460, 164] on button "Next" at bounding box center [472, 173] width 52 height 21
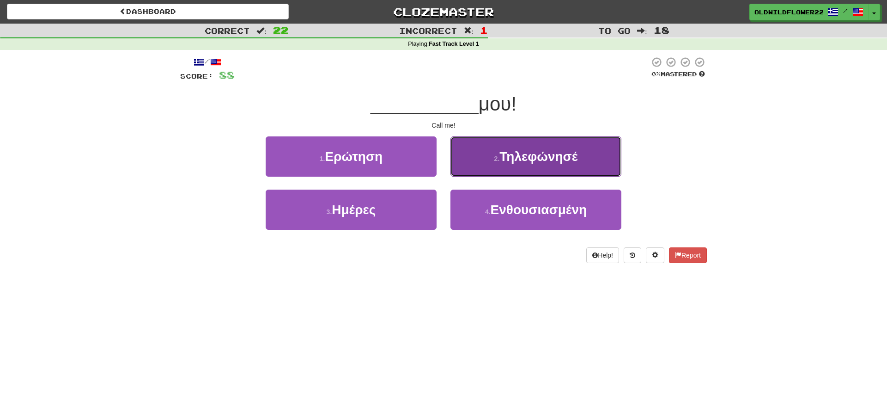
click at [579, 146] on button "2 . Τηλεφώνησέ" at bounding box center [536, 156] width 171 height 40
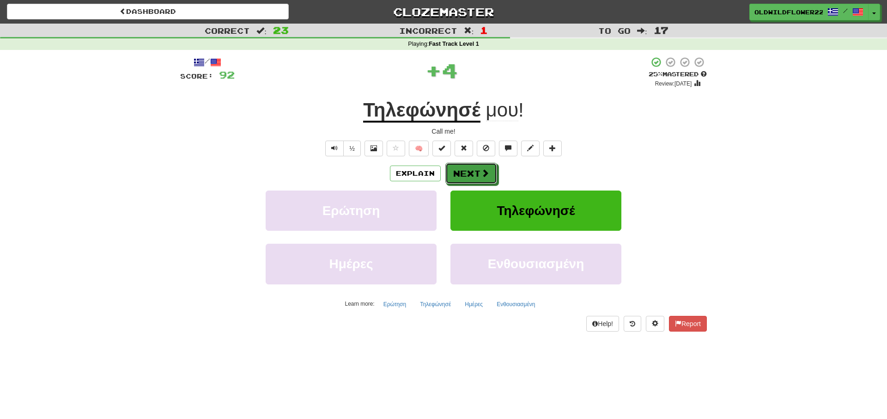
drag, startPoint x: 473, startPoint y: 167, endPoint x: 588, endPoint y: 117, distance: 125.0
click at [474, 168] on button "Next" at bounding box center [472, 173] width 52 height 21
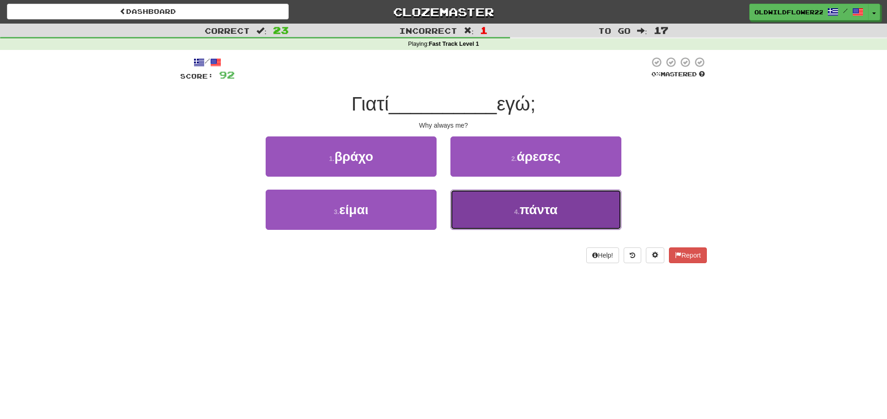
click at [518, 202] on button "4 . πάντα" at bounding box center [536, 210] width 171 height 40
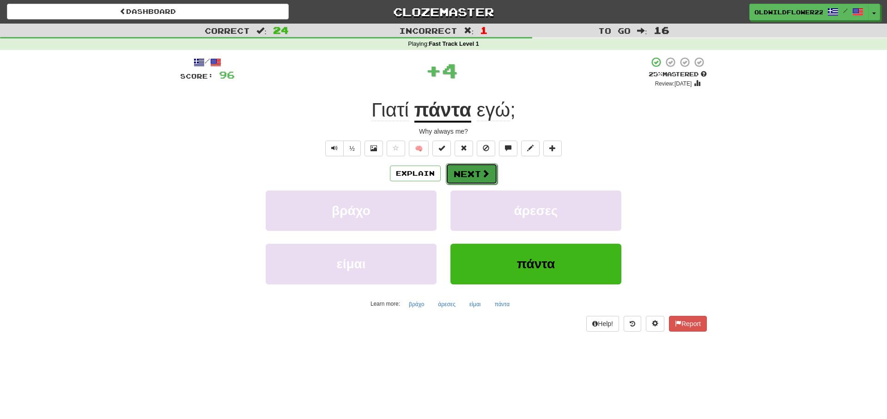
click at [479, 175] on button "Next" at bounding box center [472, 173] width 52 height 21
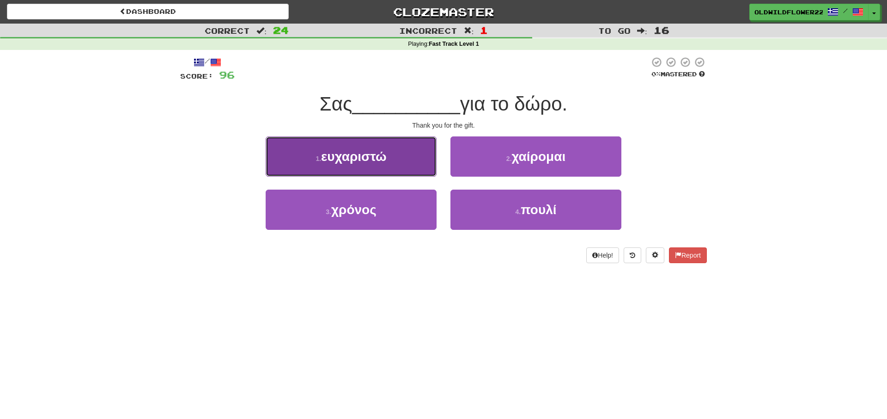
click at [378, 170] on button "1 . ευχαριστώ" at bounding box center [351, 156] width 171 height 40
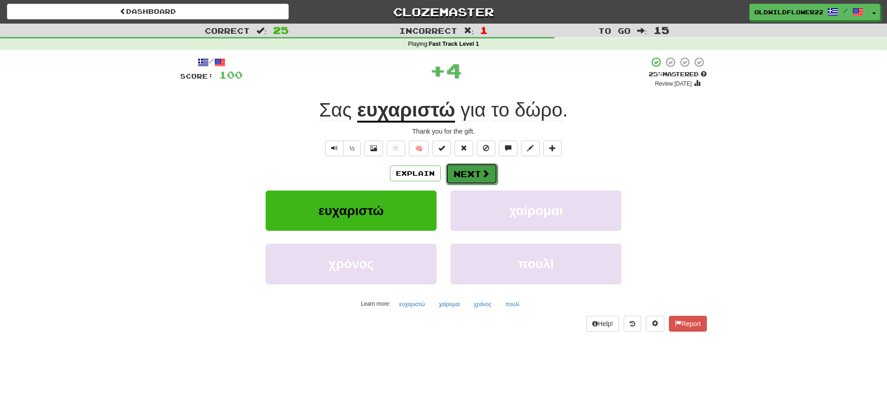
click at [486, 171] on span at bounding box center [486, 173] width 8 height 8
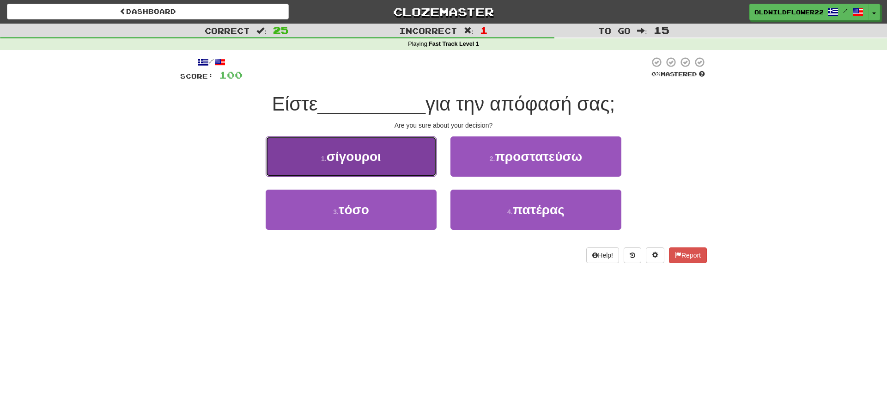
click at [381, 152] on span "σίγουροι" at bounding box center [354, 156] width 55 height 14
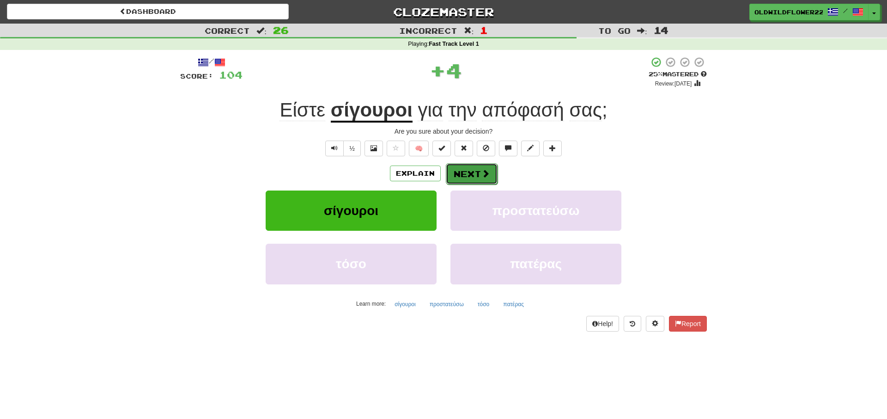
click at [479, 178] on button "Next" at bounding box center [472, 173] width 52 height 21
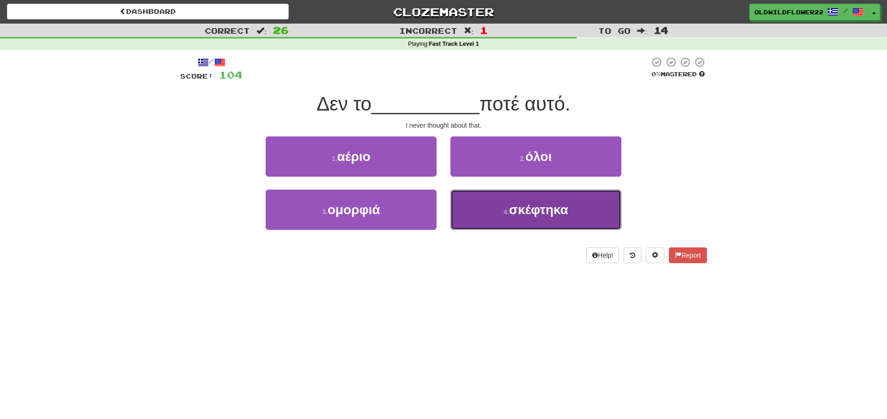
click at [488, 222] on button "4 . σκέφτηκα" at bounding box center [536, 210] width 171 height 40
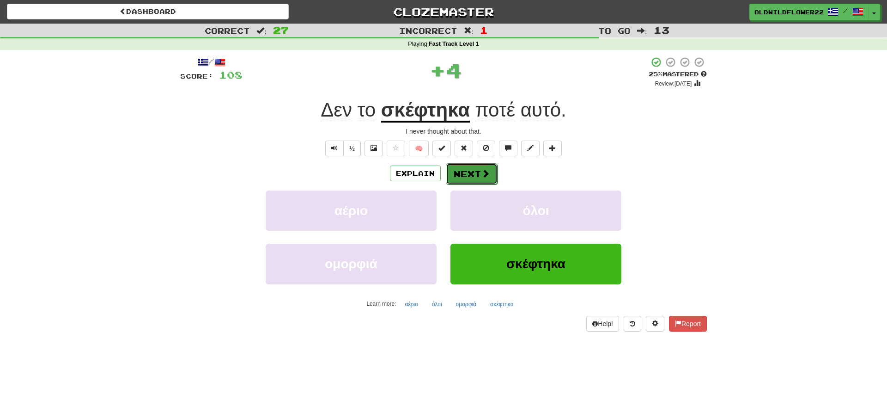
click at [483, 173] on span at bounding box center [486, 173] width 8 height 8
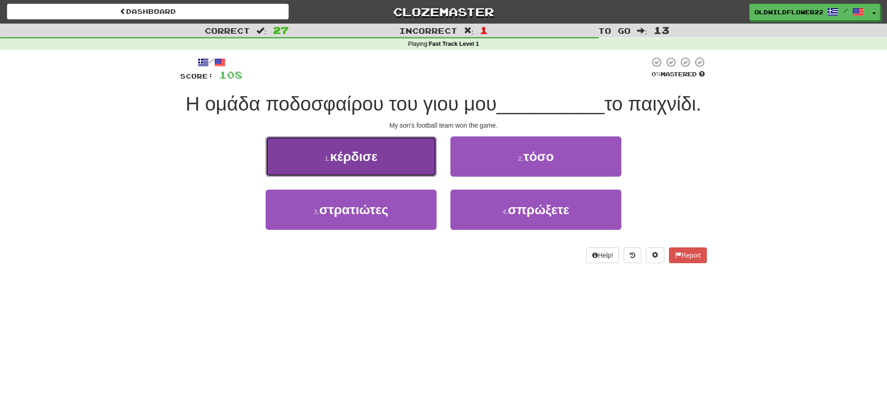
click at [373, 167] on button "1 . κέρδισε" at bounding box center [351, 156] width 171 height 40
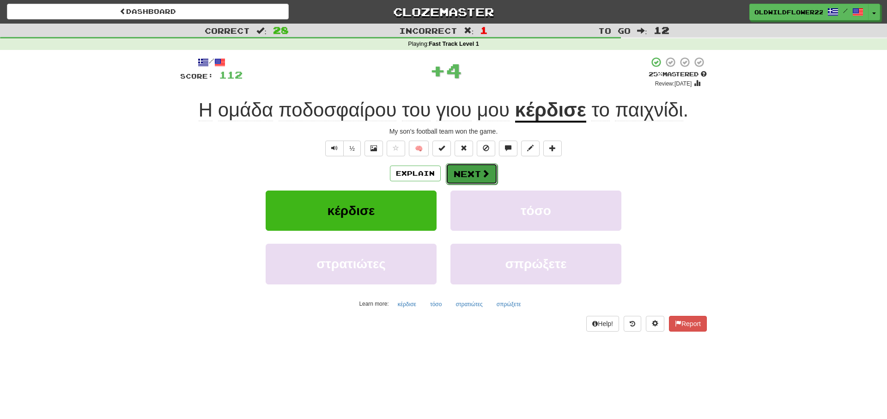
click at [489, 181] on button "Next" at bounding box center [472, 173] width 52 height 21
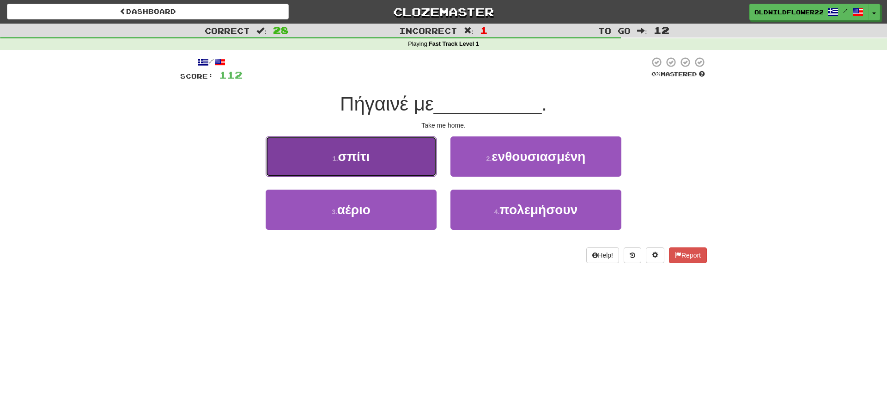
click at [385, 163] on button "1 . σπίτι" at bounding box center [351, 156] width 171 height 40
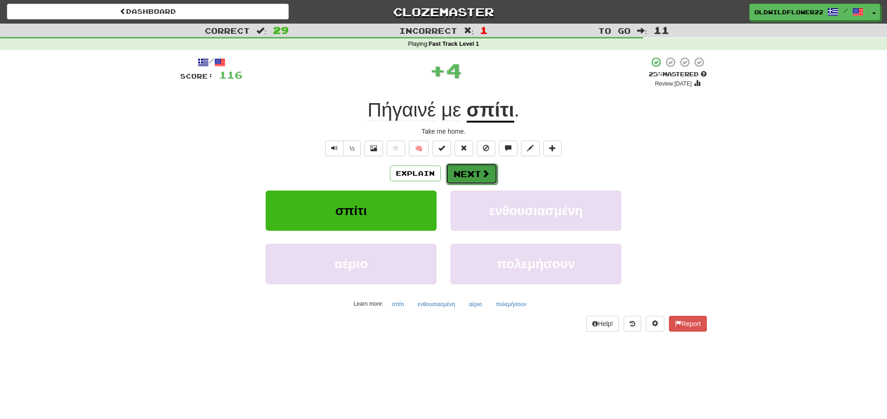
click at [464, 171] on button "Next" at bounding box center [472, 173] width 52 height 21
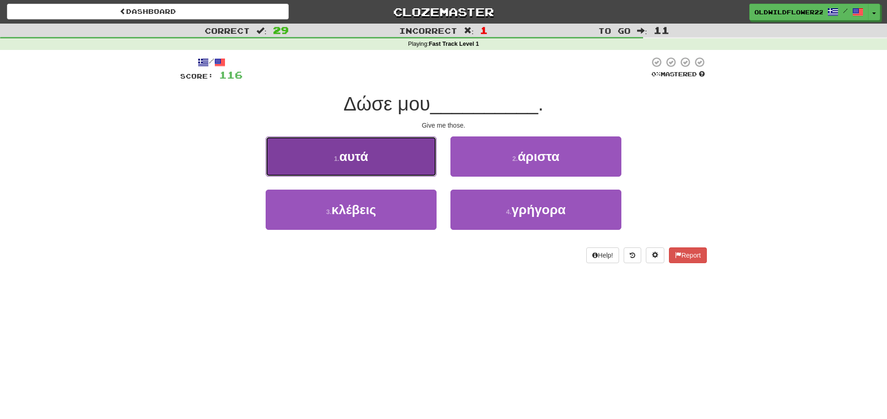
click at [435, 160] on button "1 . αυτά" at bounding box center [351, 156] width 171 height 40
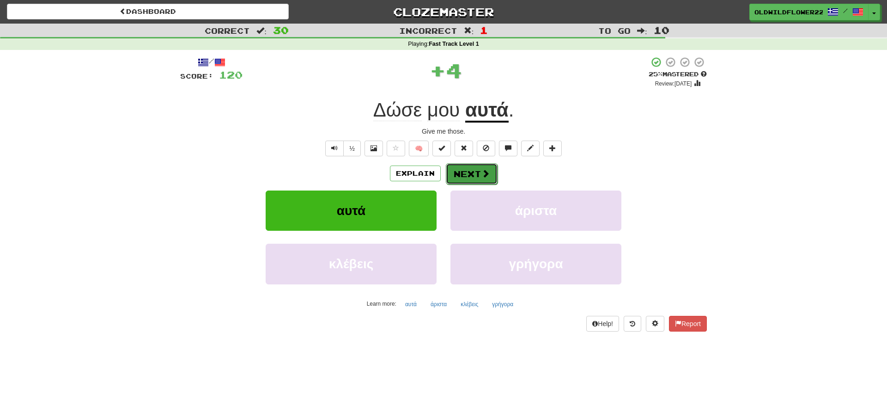
click at [477, 169] on button "Next" at bounding box center [472, 173] width 52 height 21
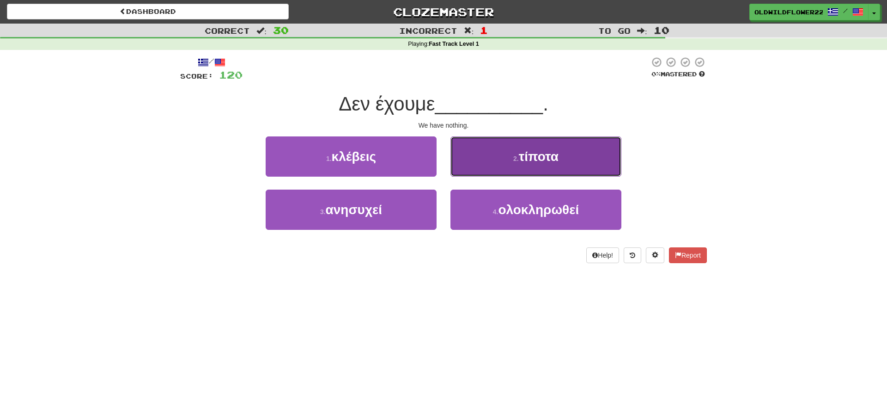
click at [529, 174] on button "2 . τίποτα" at bounding box center [536, 156] width 171 height 40
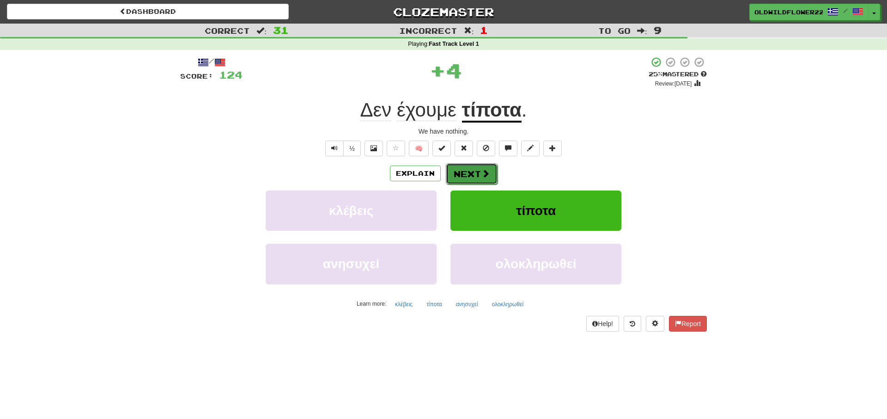
click at [460, 168] on button "Next" at bounding box center [472, 173] width 52 height 21
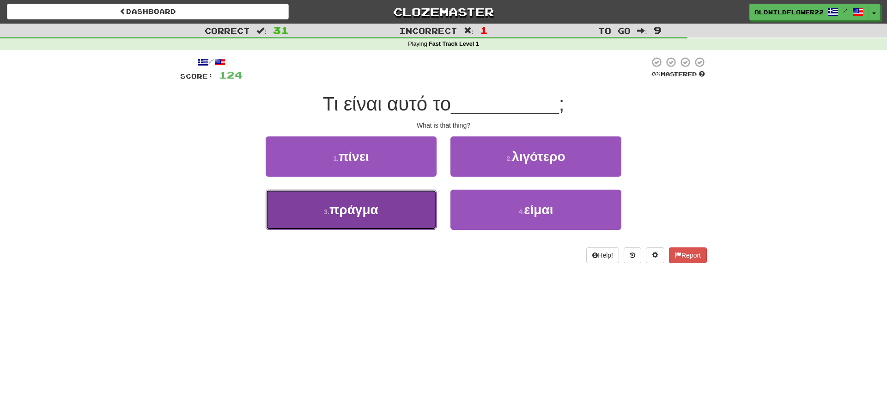
click at [352, 201] on button "3 . πράγμα" at bounding box center [351, 210] width 171 height 40
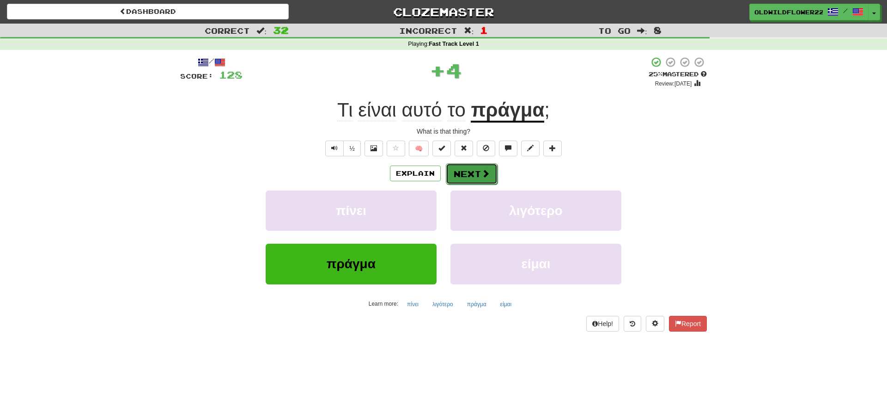
click at [475, 171] on button "Next" at bounding box center [472, 173] width 52 height 21
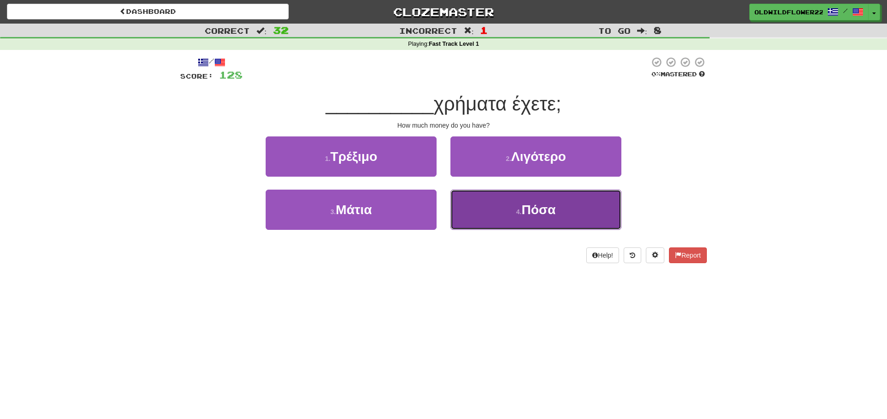
click at [565, 220] on button "4 . Πόσα" at bounding box center [536, 210] width 171 height 40
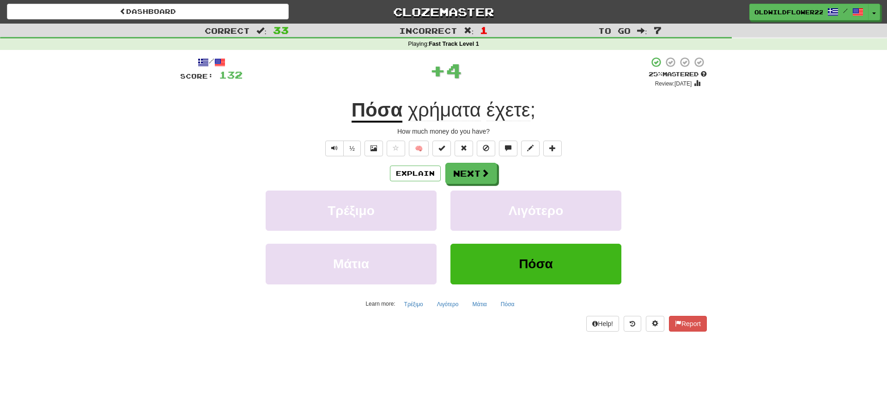
click at [497, 174] on div "Explain Next" at bounding box center [443, 173] width 527 height 21
click at [486, 172] on span at bounding box center [486, 173] width 8 height 8
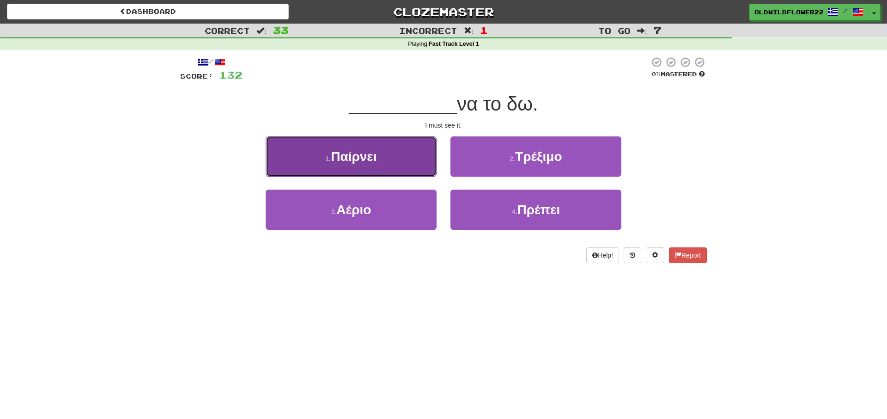
click at [296, 164] on button "1 . Παίρνει" at bounding box center [351, 156] width 171 height 40
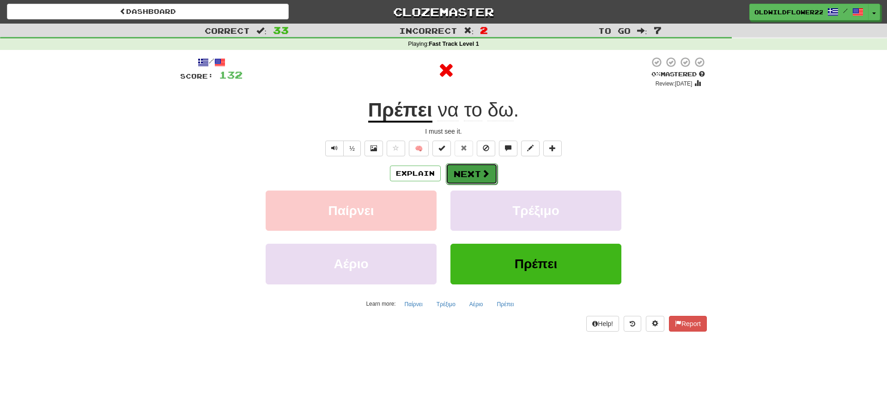
click at [465, 177] on button "Next" at bounding box center [472, 173] width 52 height 21
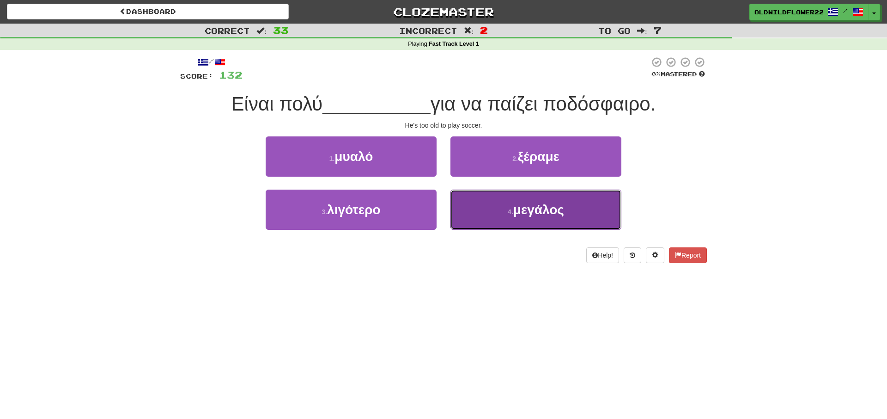
click at [503, 212] on button "4 . μεγάλος" at bounding box center [536, 210] width 171 height 40
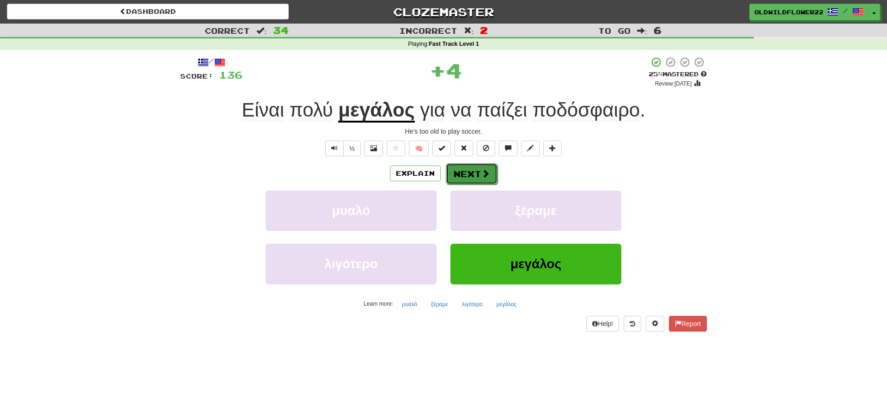
click at [460, 165] on button "Next" at bounding box center [472, 173] width 52 height 21
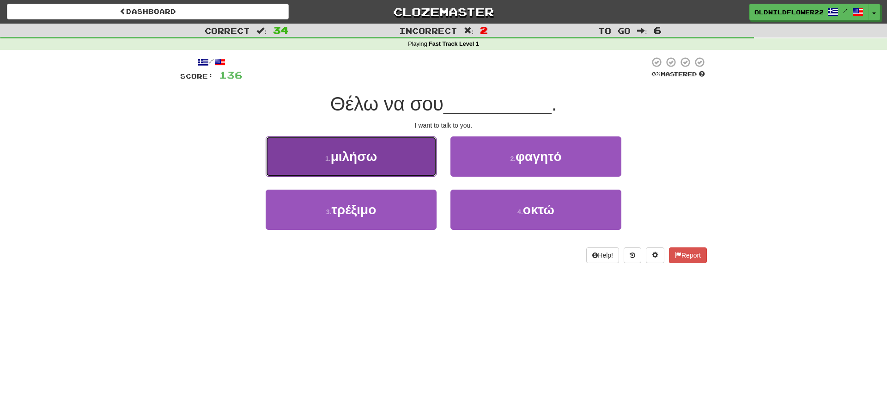
click at [364, 156] on span "μιλήσω" at bounding box center [354, 156] width 46 height 14
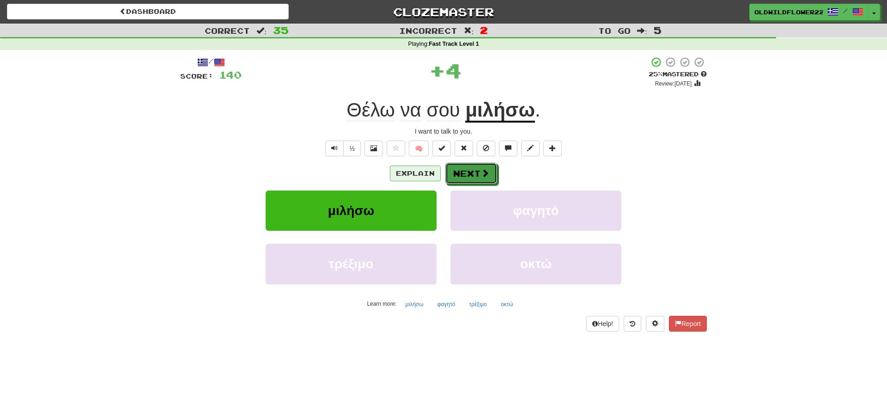
click at [440, 174] on div "Explain Next" at bounding box center [443, 173] width 527 height 21
click at [445, 172] on div "Explain Next" at bounding box center [443, 173] width 527 height 21
click at [478, 166] on button "Next" at bounding box center [472, 173] width 52 height 21
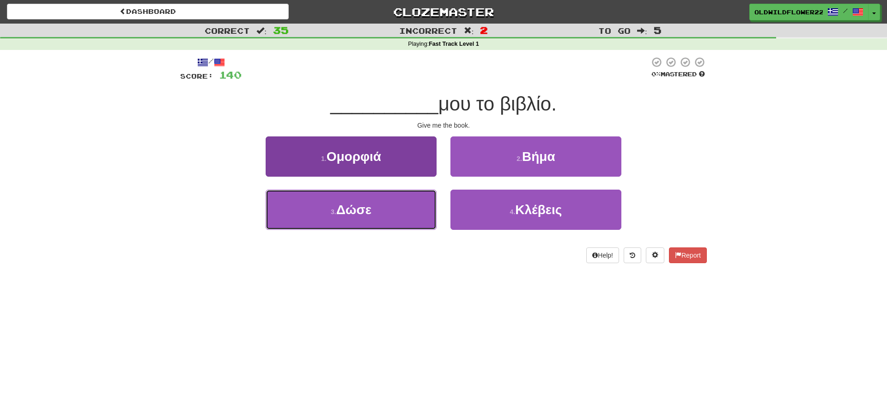
drag, startPoint x: 318, startPoint y: 222, endPoint x: 332, endPoint y: 224, distance: 14.1
click at [319, 222] on button "3 . Δώσε" at bounding box center [351, 210] width 171 height 40
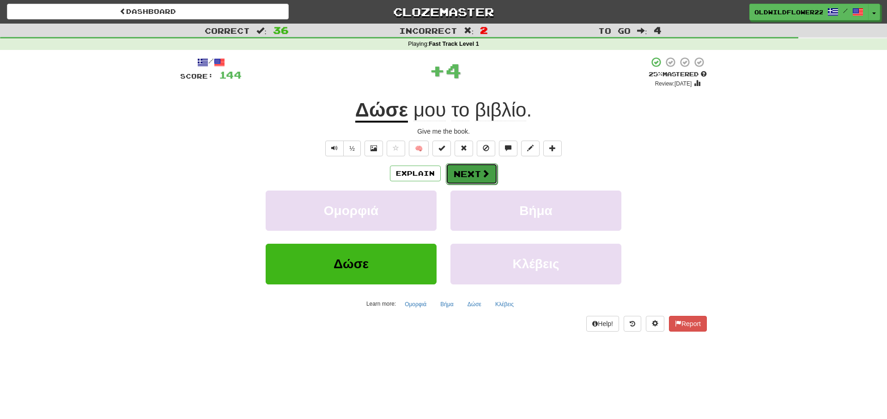
click at [476, 174] on button "Next" at bounding box center [472, 173] width 52 height 21
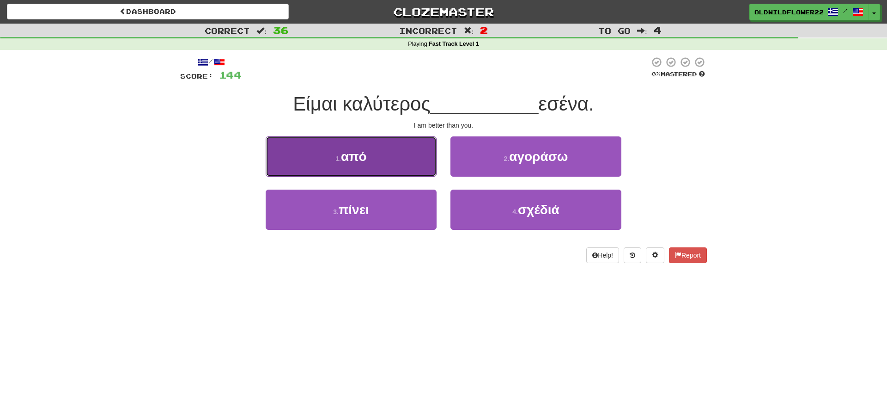
click at [326, 150] on button "1 . από" at bounding box center [351, 156] width 171 height 40
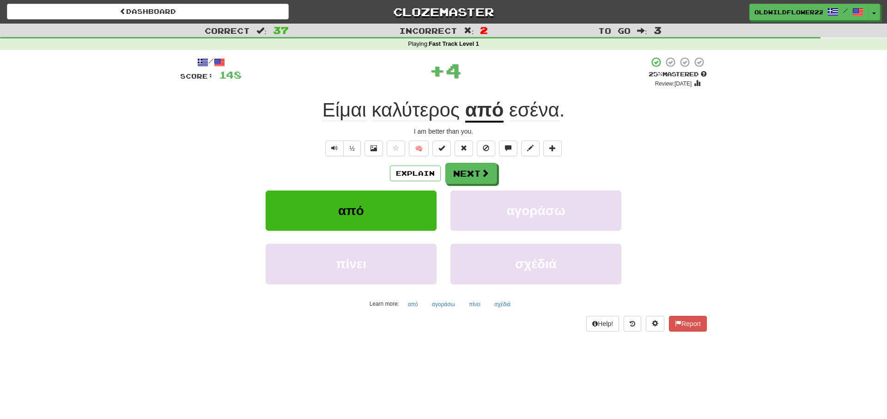
click at [499, 179] on div "Explain Next" at bounding box center [443, 173] width 527 height 21
click at [493, 179] on button "Next" at bounding box center [472, 173] width 52 height 21
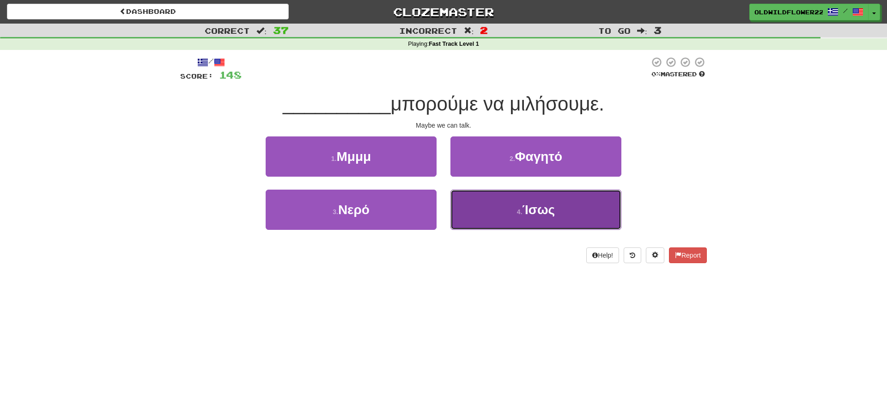
click at [498, 211] on button "4 . Ίσως" at bounding box center [536, 210] width 171 height 40
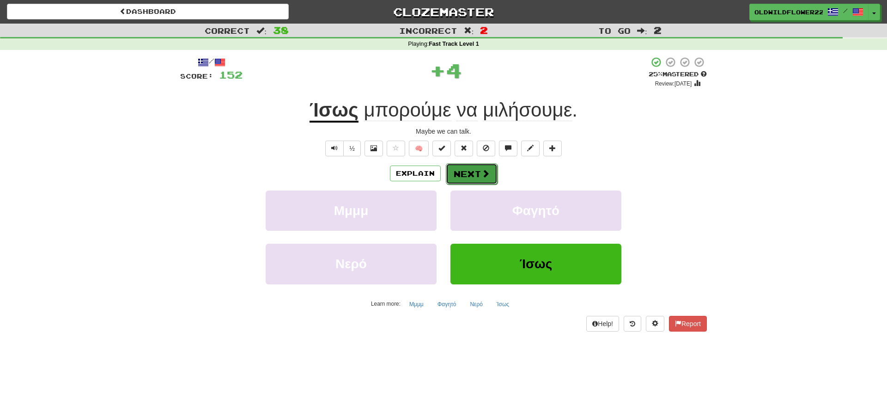
click at [456, 178] on button "Next" at bounding box center [472, 173] width 52 height 21
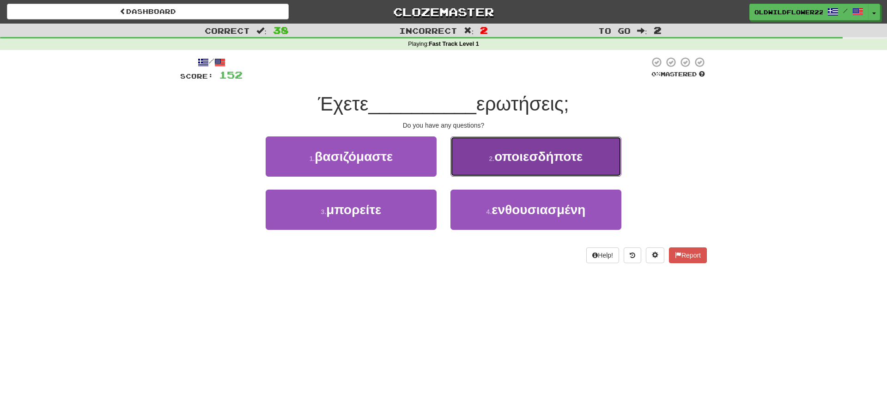
click at [589, 158] on button "2 . οποιεσδήποτε" at bounding box center [536, 156] width 171 height 40
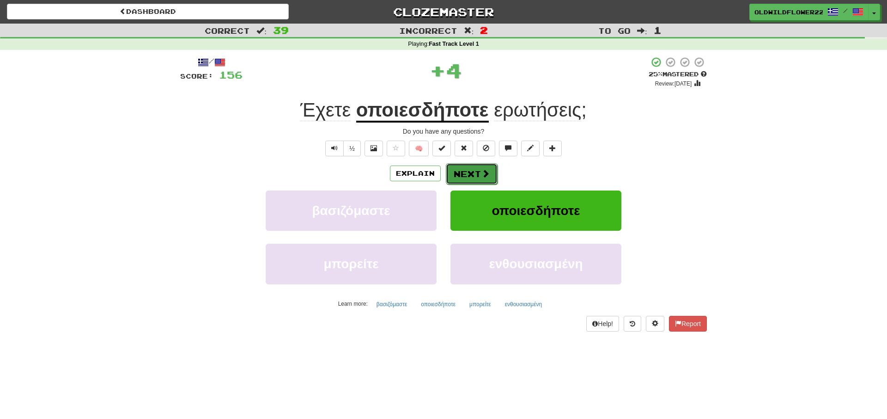
click at [479, 177] on button "Next" at bounding box center [472, 173] width 52 height 21
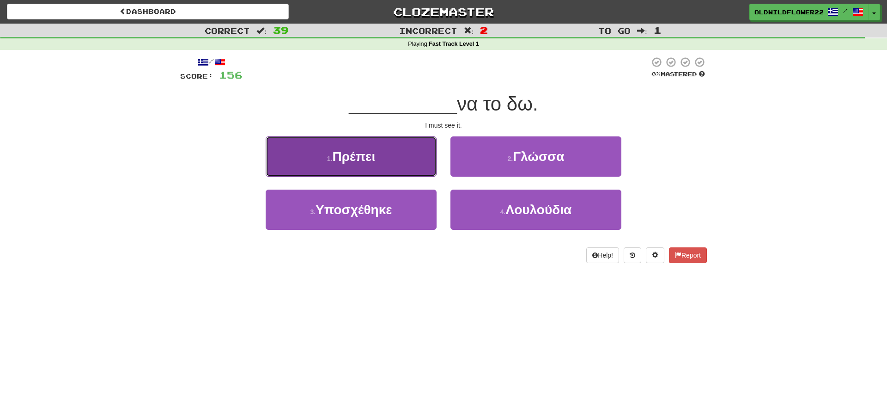
click at [408, 152] on button "1 . Πρέπει" at bounding box center [351, 156] width 171 height 40
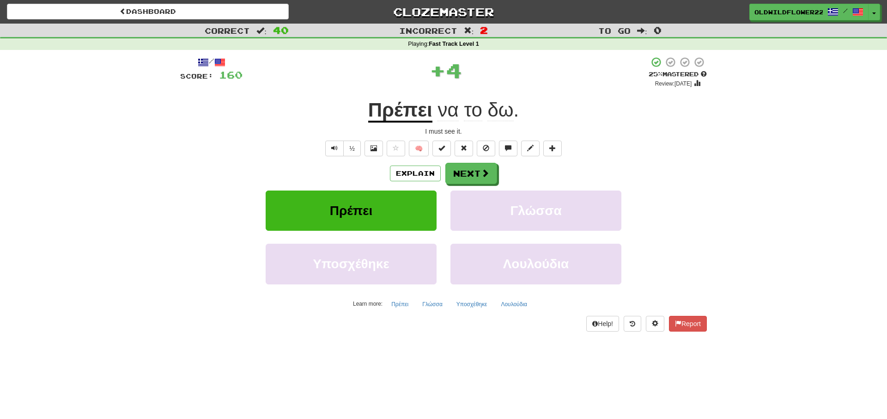
click at [469, 185] on div "Explain Next Πρέπει Γλώσσα Υποσχέθηκε Λουλούδια Learn more: Πρέπει Γλώσσα Υποσχ…" at bounding box center [443, 237] width 527 height 148
click at [474, 174] on button "Next" at bounding box center [472, 173] width 52 height 21
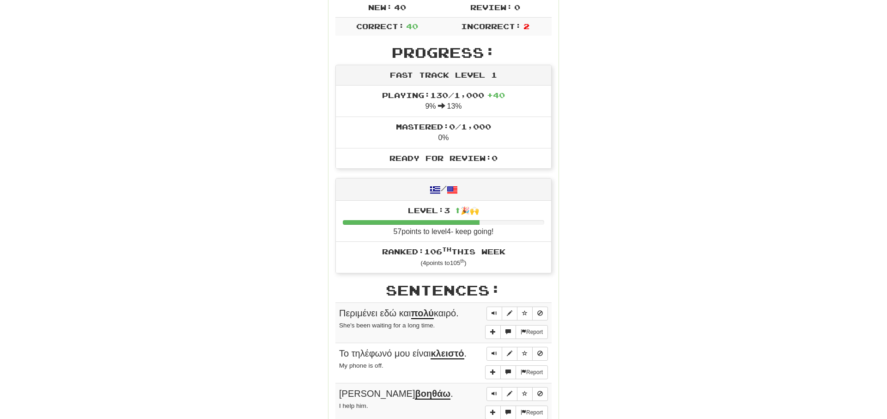
scroll to position [0, 0]
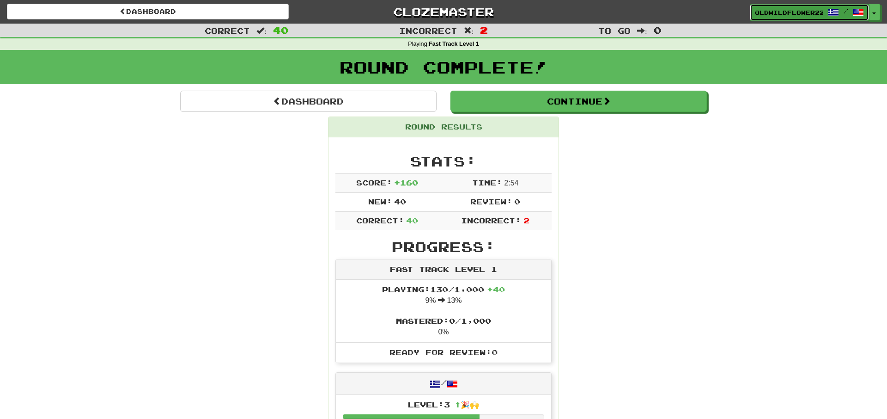
click at [791, 7] on link "OldWildflower2215 /" at bounding box center [809, 12] width 119 height 17
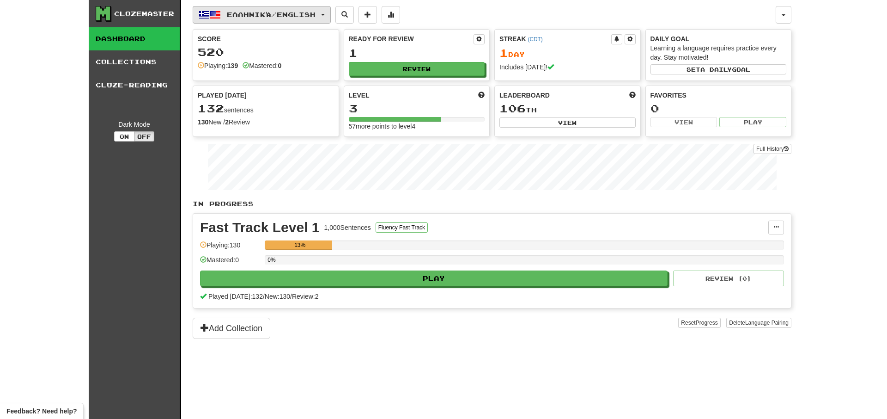
click at [244, 19] on button "Ελληνικά / English" at bounding box center [262, 15] width 138 height 18
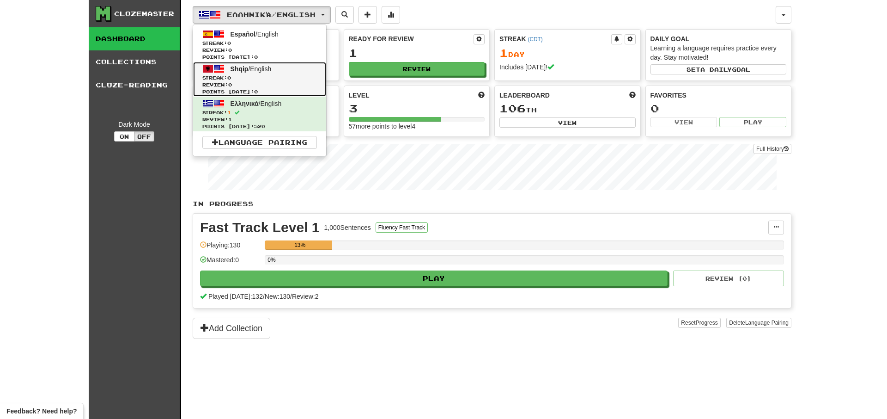
click at [270, 63] on link "Shqip / English Streak: 0 Review: 0 Points today: 0" at bounding box center [259, 79] width 133 height 35
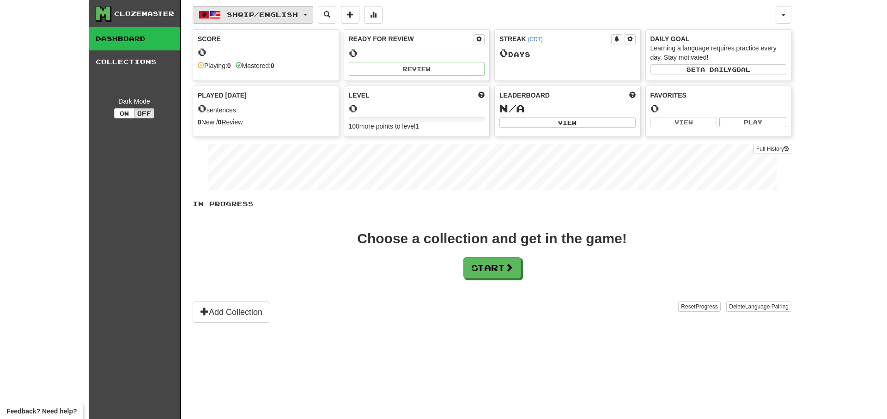
click at [269, 17] on span "Shqip / English" at bounding box center [262, 15] width 71 height 8
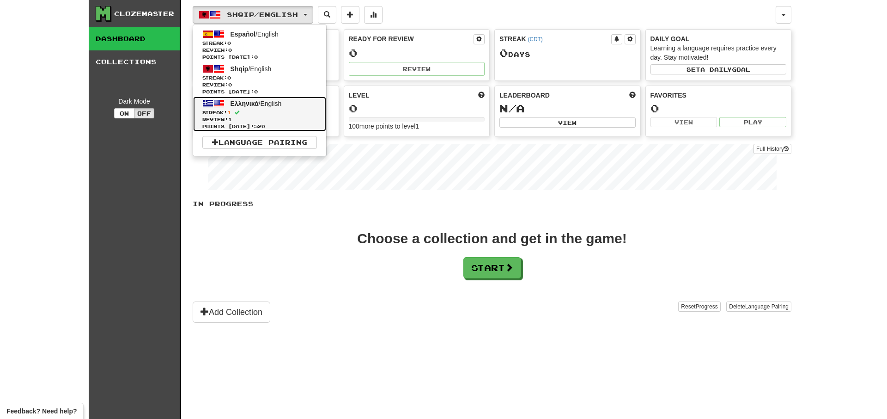
click at [258, 111] on span "Streak: 1" at bounding box center [259, 112] width 115 height 7
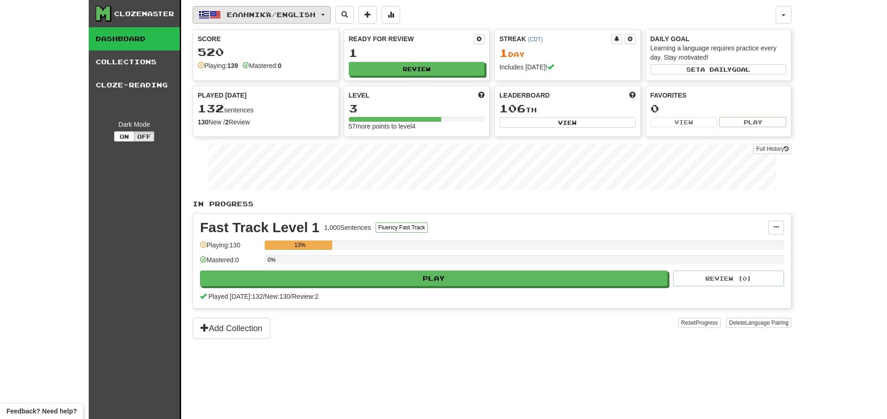
click at [293, 17] on span "Ελληνικά / English" at bounding box center [271, 15] width 89 height 8
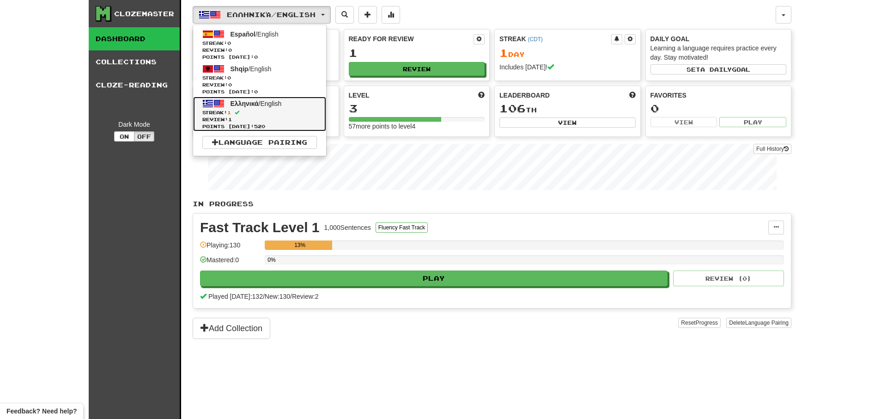
click at [254, 110] on span "Streak: 1" at bounding box center [259, 112] width 115 height 7
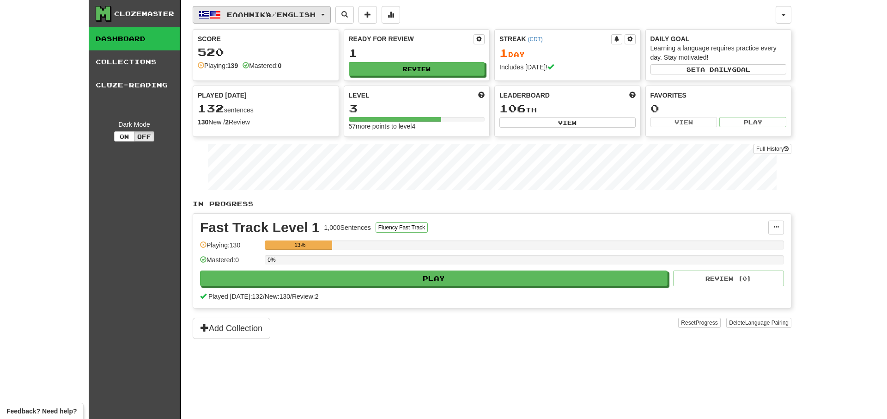
click at [304, 15] on span "Ελληνικά / English" at bounding box center [271, 15] width 89 height 8
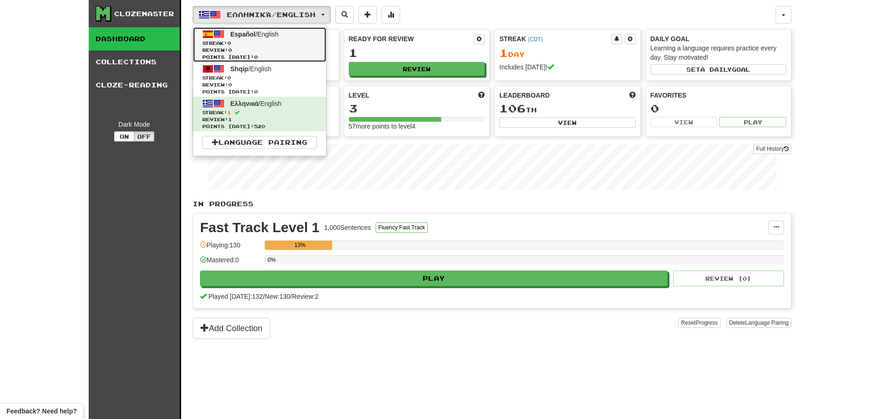
click at [275, 36] on span "Español / English" at bounding box center [255, 34] width 48 height 7
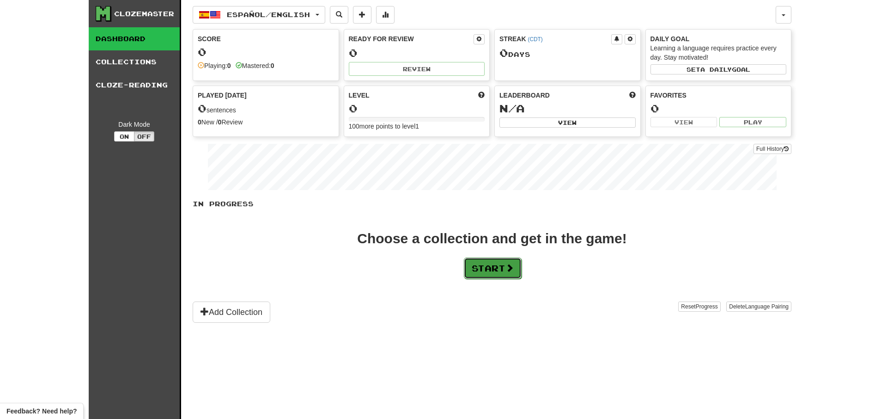
click at [467, 261] on button "Start" at bounding box center [493, 267] width 58 height 21
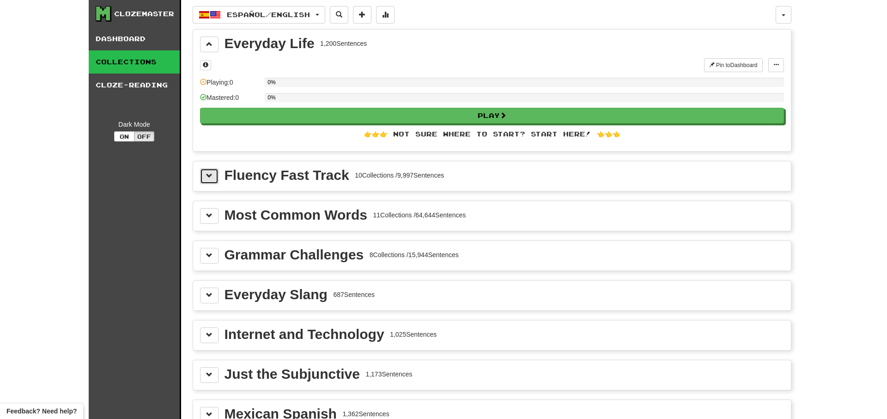
click at [202, 181] on button at bounding box center [209, 176] width 18 height 16
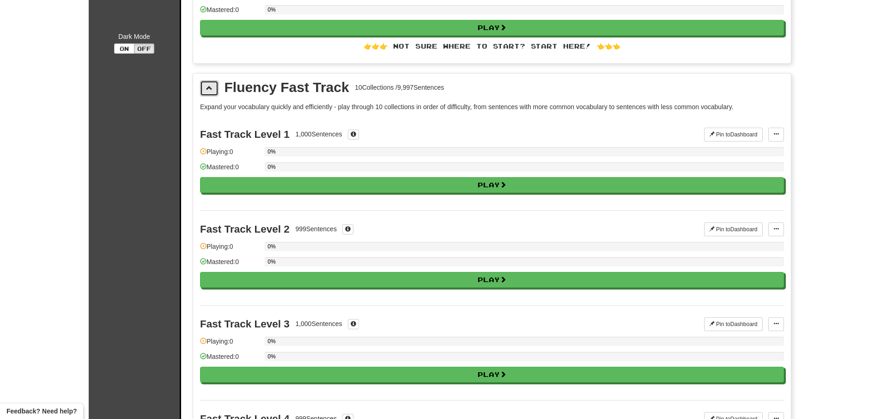
scroll to position [47, 0]
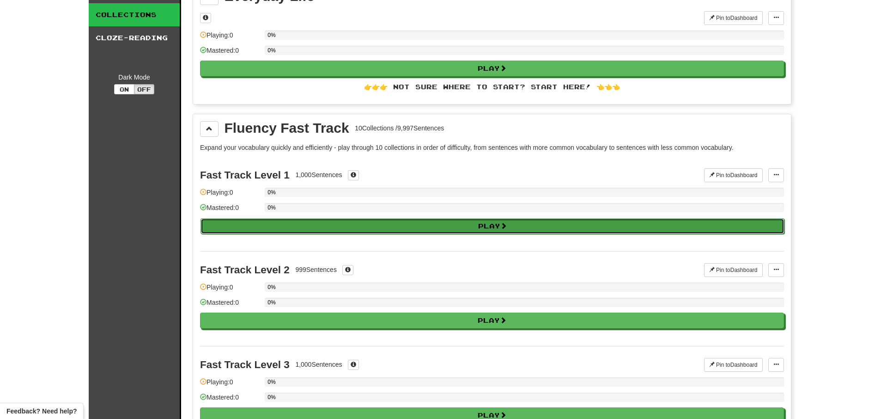
click at [231, 221] on button "Play" at bounding box center [493, 226] width 584 height 16
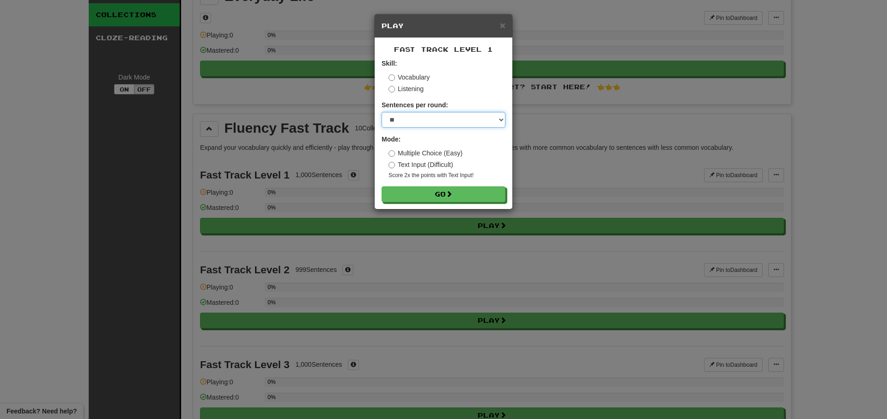
click at [382, 112] on select "* ** ** ** ** ** *** ********" at bounding box center [444, 120] width 124 height 16
select select "**"
click option "**" at bounding box center [0, 0] width 0 height 0
click at [405, 192] on button "Go" at bounding box center [444, 195] width 124 height 16
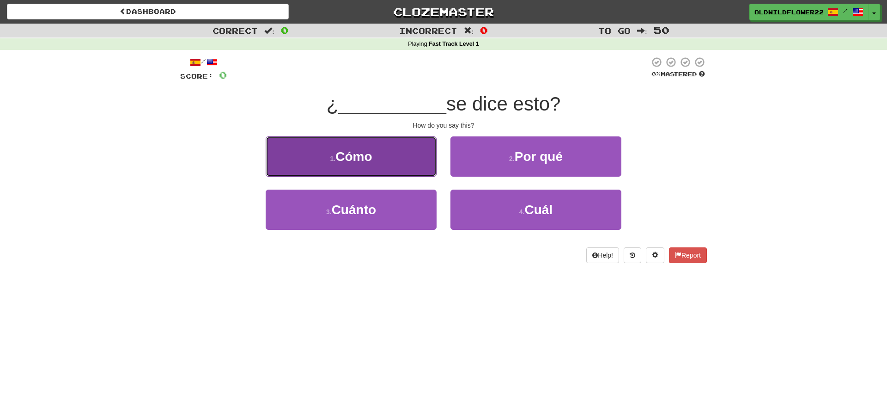
click at [395, 160] on button "1 . Cómo" at bounding box center [351, 156] width 171 height 40
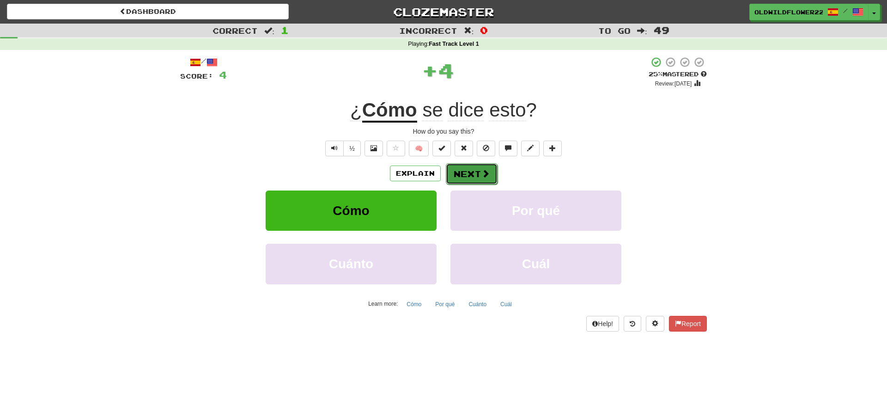
click at [471, 164] on button "Next" at bounding box center [472, 173] width 52 height 21
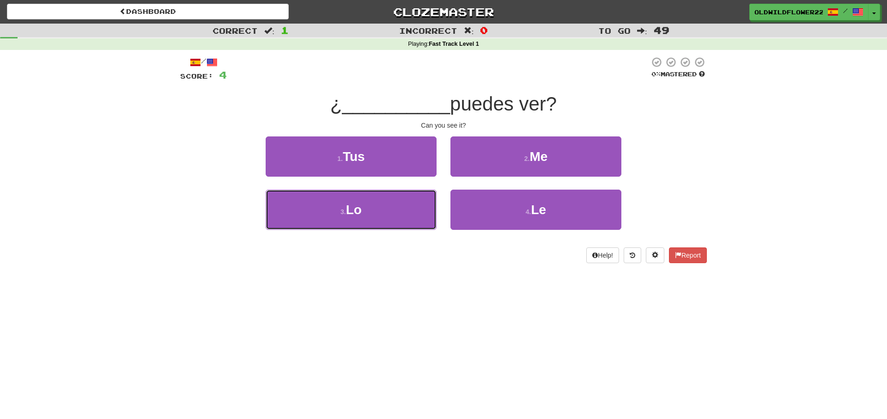
drag, startPoint x: 409, startPoint y: 201, endPoint x: 430, endPoint y: 187, distance: 25.3
click at [409, 201] on button "3 . Lo" at bounding box center [351, 210] width 171 height 40
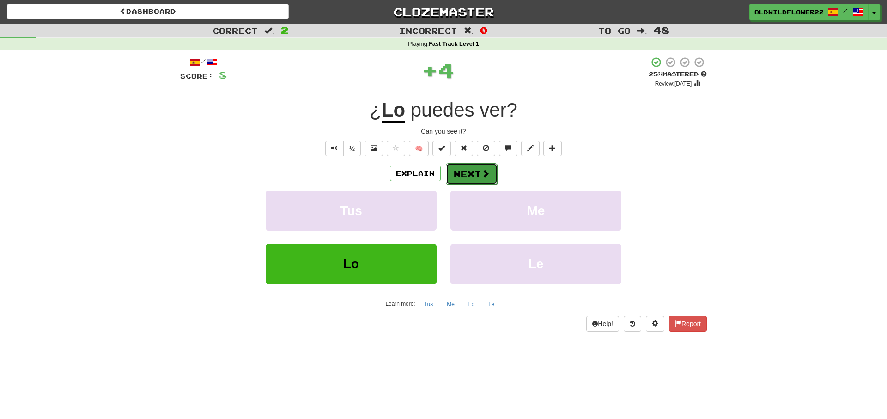
click at [465, 173] on button "Next" at bounding box center [472, 173] width 52 height 21
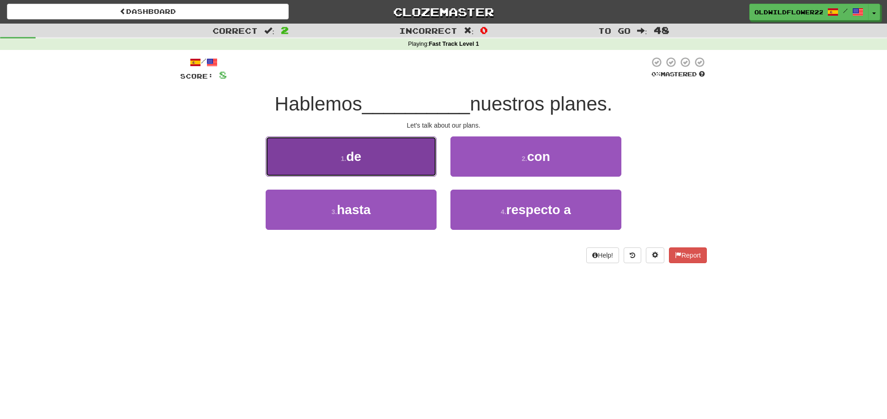
click at [356, 149] on button "1 . de" at bounding box center [351, 156] width 171 height 40
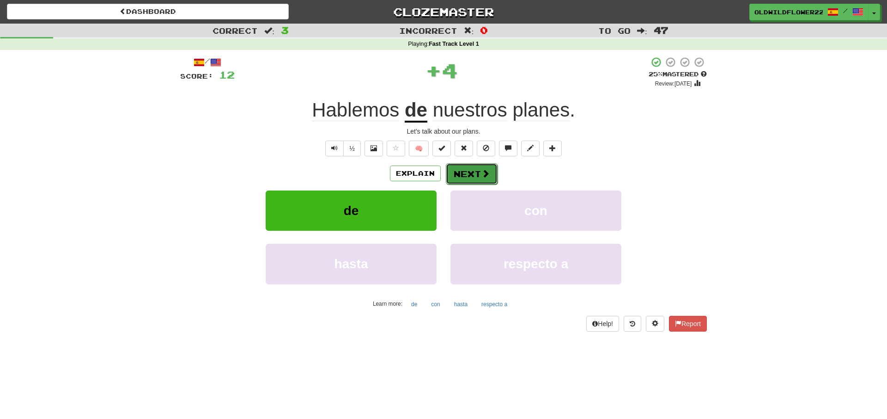
click at [487, 184] on button "Next" at bounding box center [472, 173] width 52 height 21
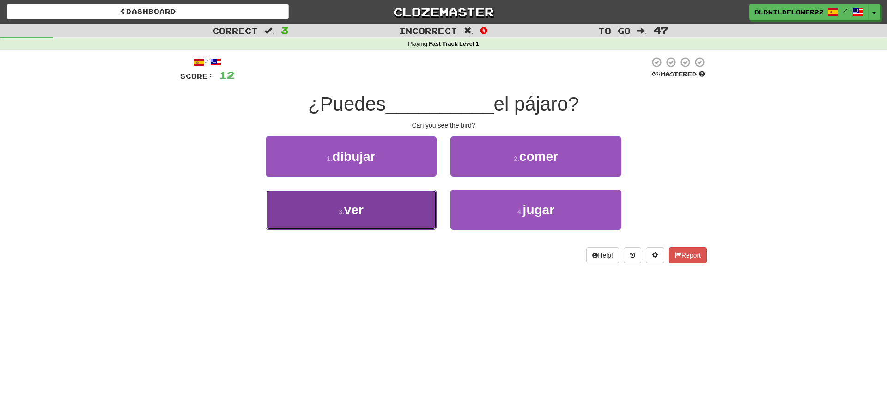
click at [386, 199] on button "3 . ver" at bounding box center [351, 210] width 171 height 40
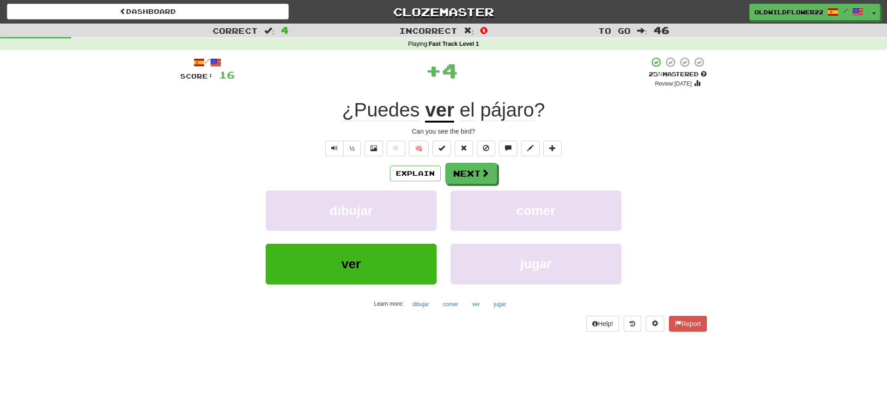
click at [509, 107] on span "pájaro" at bounding box center [507, 110] width 54 height 22
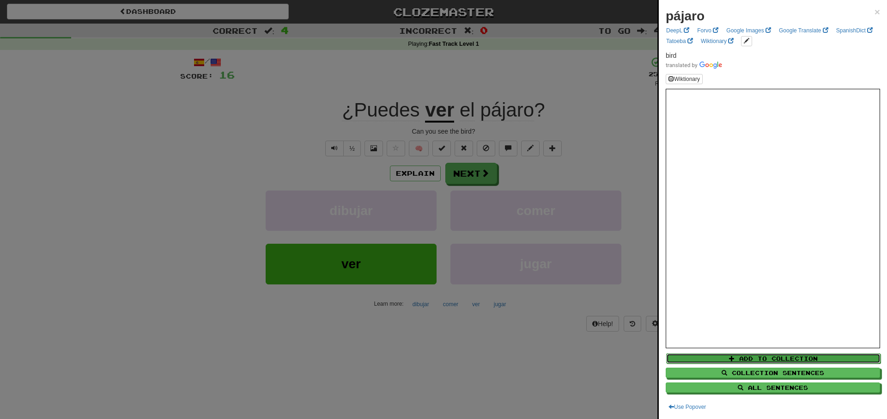
click at [740, 355] on button "Add to Collection" at bounding box center [773, 358] width 214 height 10
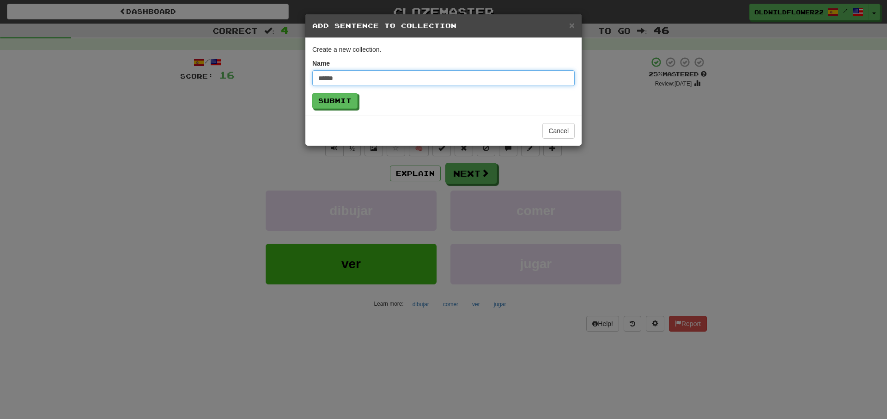
type input "******"
click at [312, 93] on button "Submit" at bounding box center [334, 101] width 45 height 16
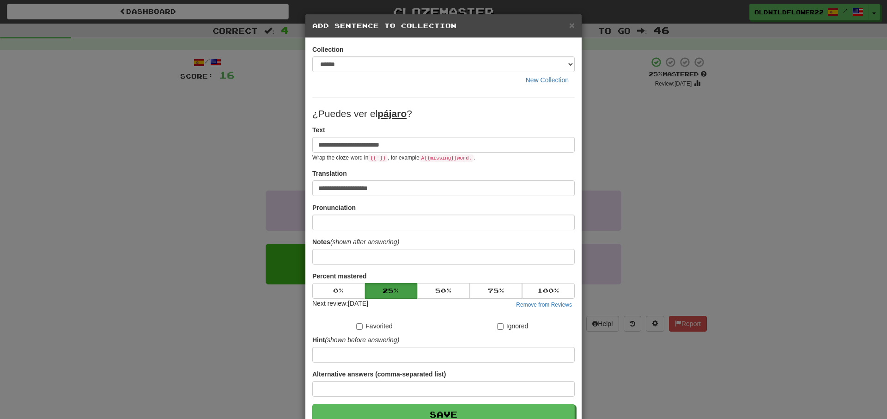
scroll to position [57, 0]
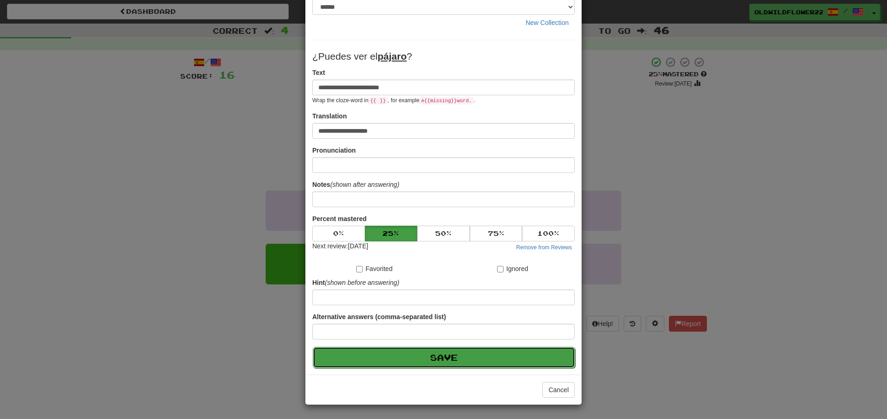
click at [464, 354] on button "Save" at bounding box center [444, 357] width 263 height 21
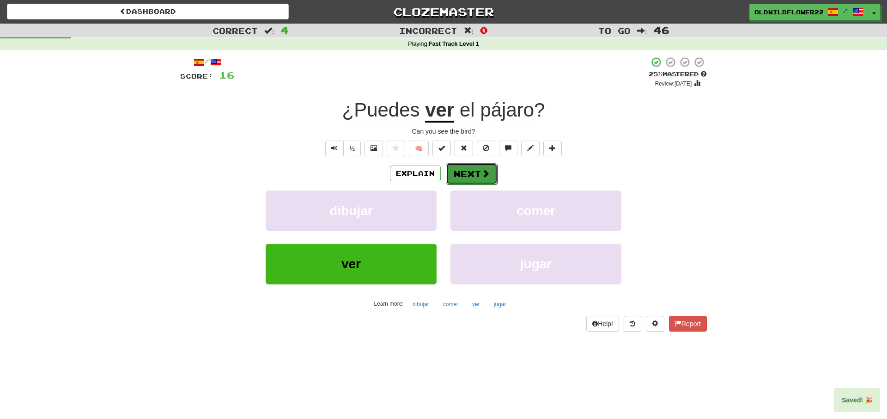
click at [490, 171] on button "Next" at bounding box center [472, 173] width 52 height 21
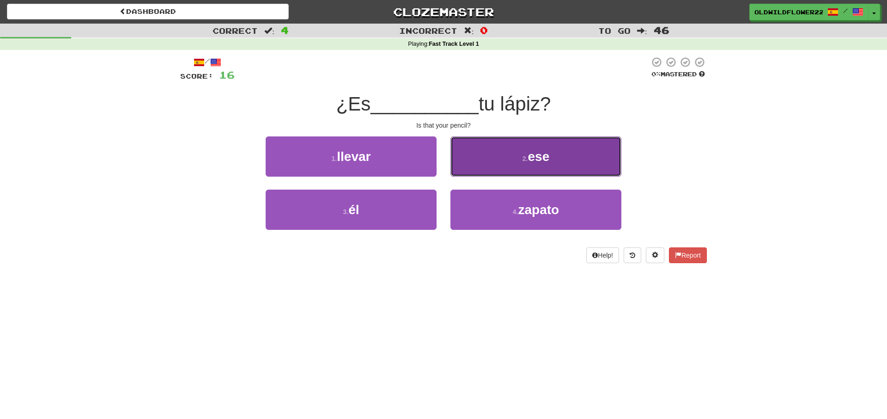
click at [573, 159] on button "2 . ese" at bounding box center [536, 156] width 171 height 40
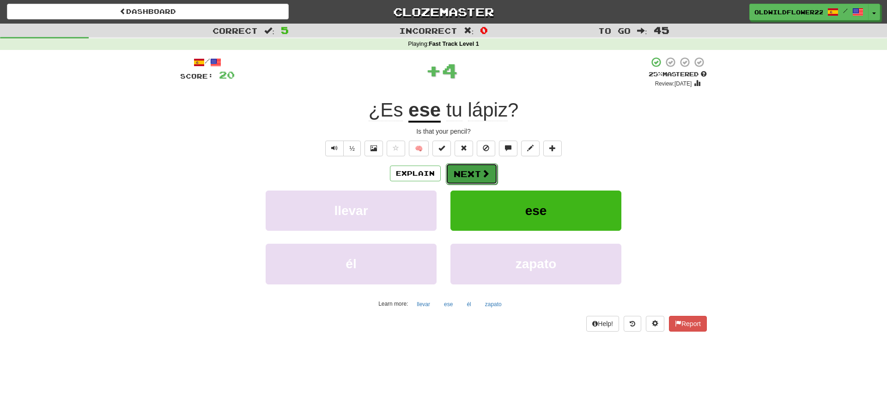
click at [480, 172] on button "Next" at bounding box center [472, 173] width 52 height 21
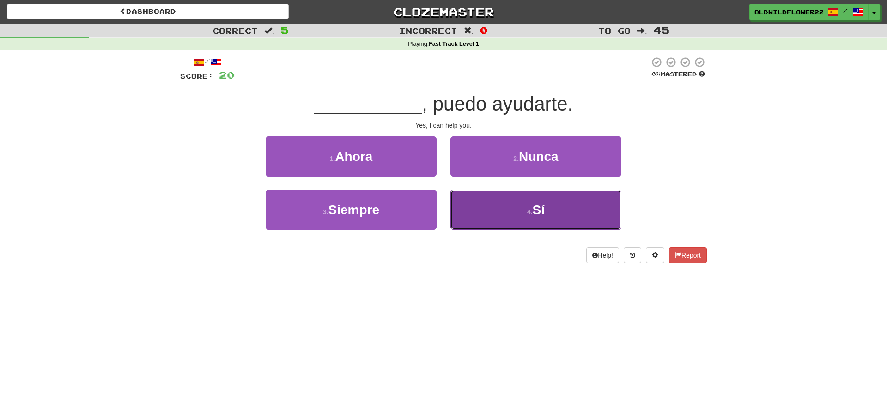
click at [494, 223] on button "4 . Sí" at bounding box center [536, 210] width 171 height 40
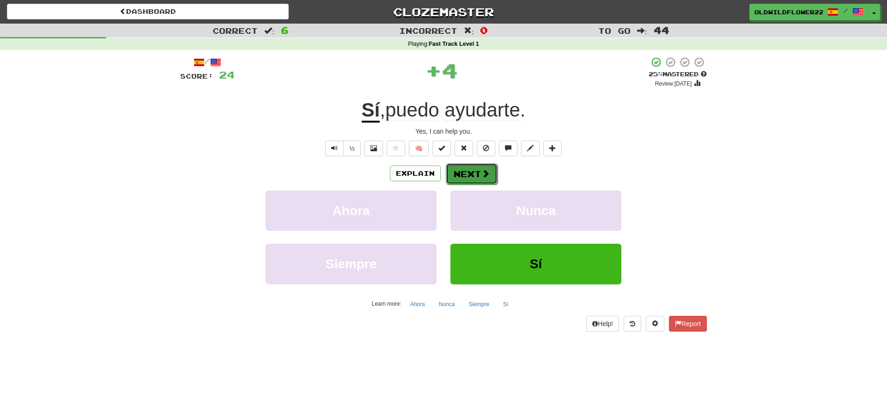
click at [474, 167] on button "Next" at bounding box center [472, 173] width 52 height 21
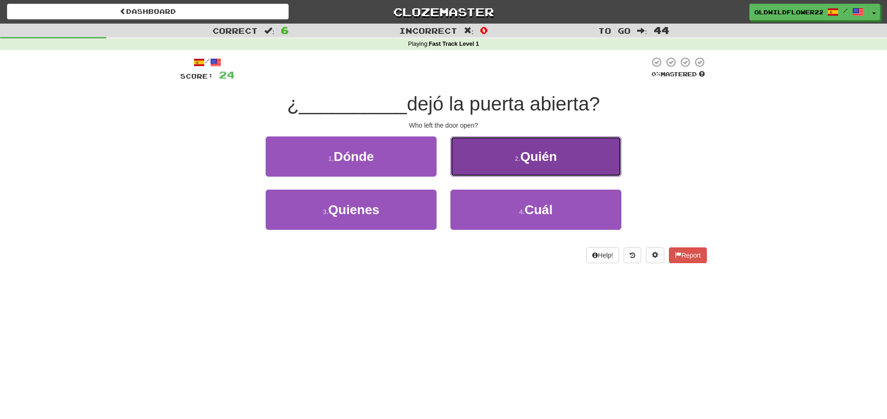
click at [521, 165] on button "2 . Quién" at bounding box center [536, 156] width 171 height 40
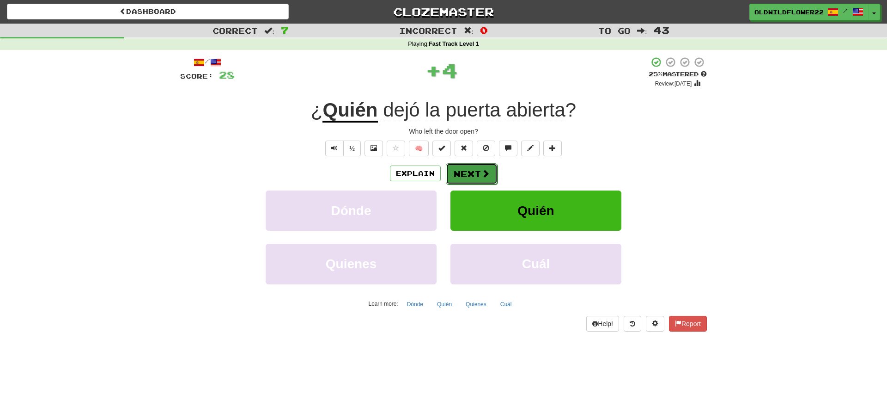
click at [463, 172] on button "Next" at bounding box center [472, 173] width 52 height 21
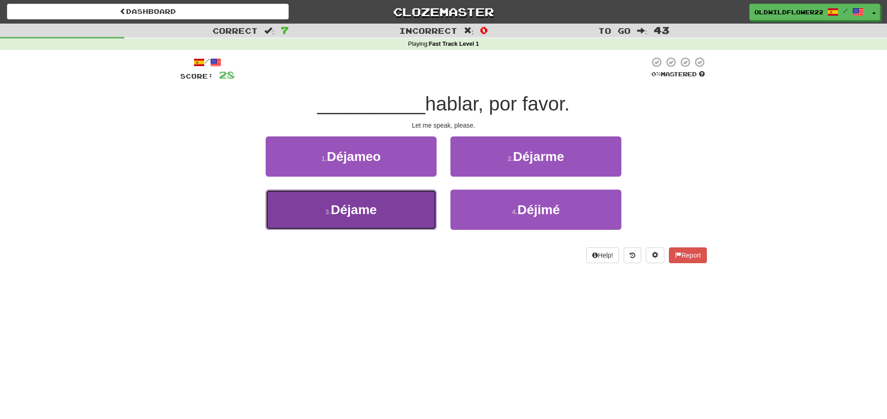
click at [385, 203] on button "3 . Déjame" at bounding box center [351, 210] width 171 height 40
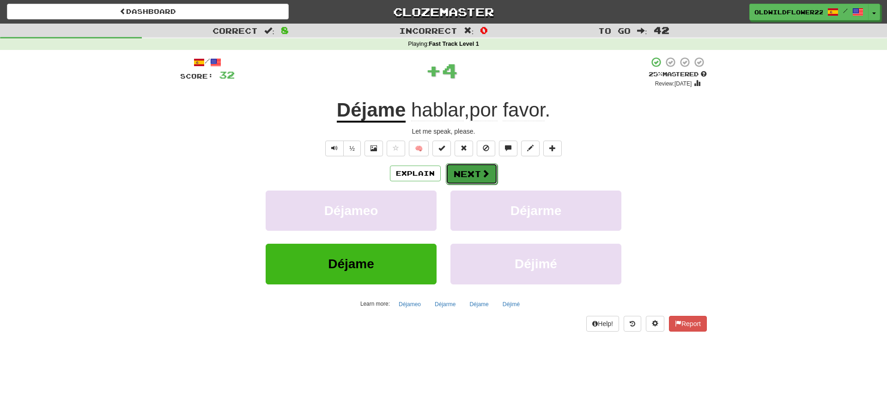
click at [484, 177] on span at bounding box center [486, 173] width 8 height 8
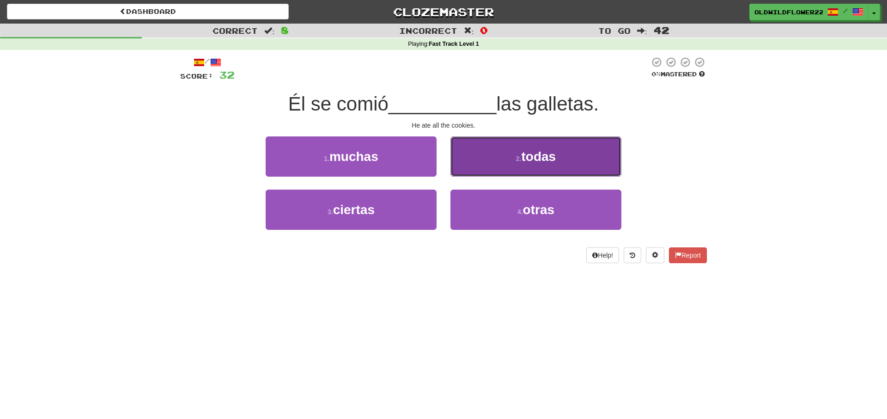
click at [471, 158] on button "2 . todas" at bounding box center [536, 156] width 171 height 40
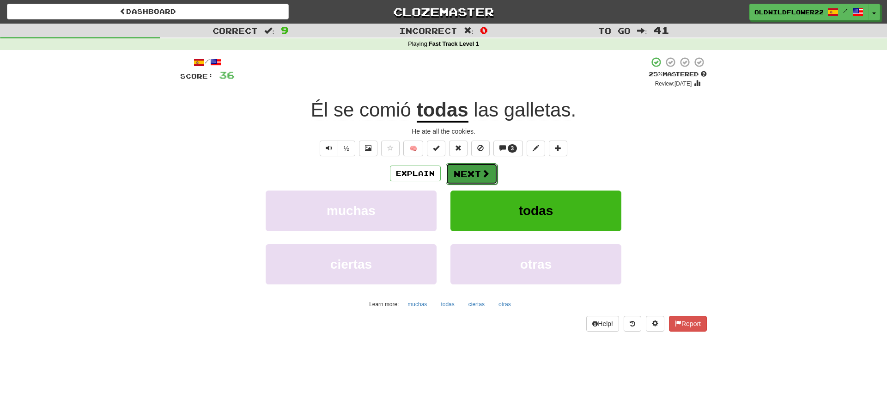
click at [485, 177] on span at bounding box center [486, 173] width 8 height 8
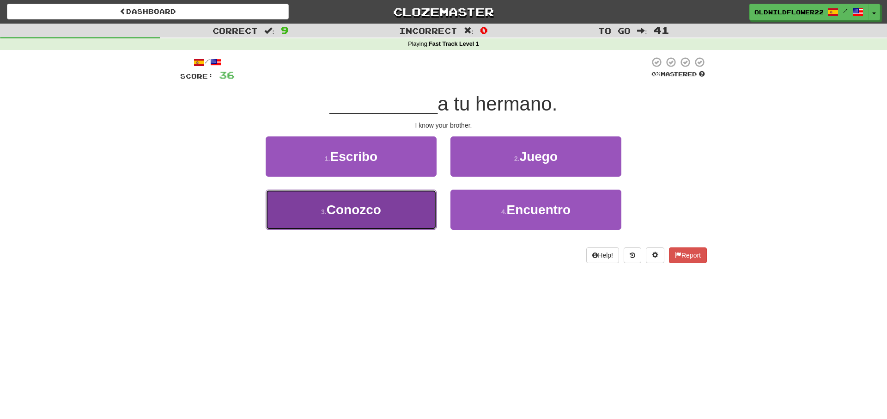
click at [403, 216] on button "3 . Conozco" at bounding box center [351, 210] width 171 height 40
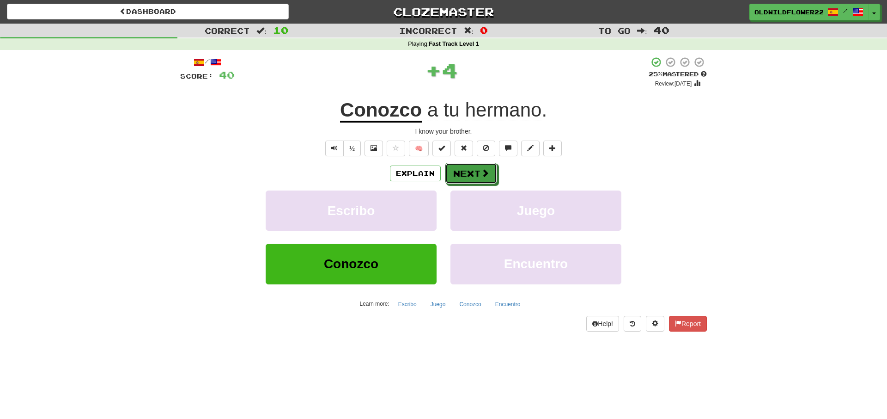
drag, startPoint x: 479, startPoint y: 177, endPoint x: 352, endPoint y: 104, distance: 146.5
click at [479, 176] on button "Next" at bounding box center [472, 173] width 52 height 21
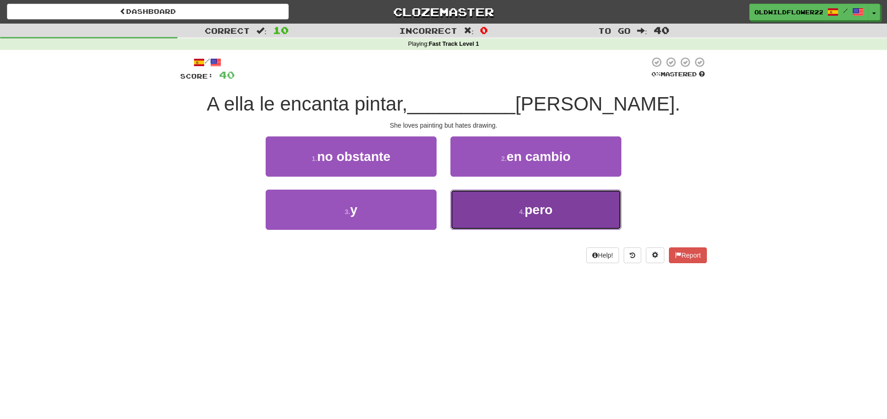
click at [596, 210] on button "4 . pero" at bounding box center [536, 210] width 171 height 40
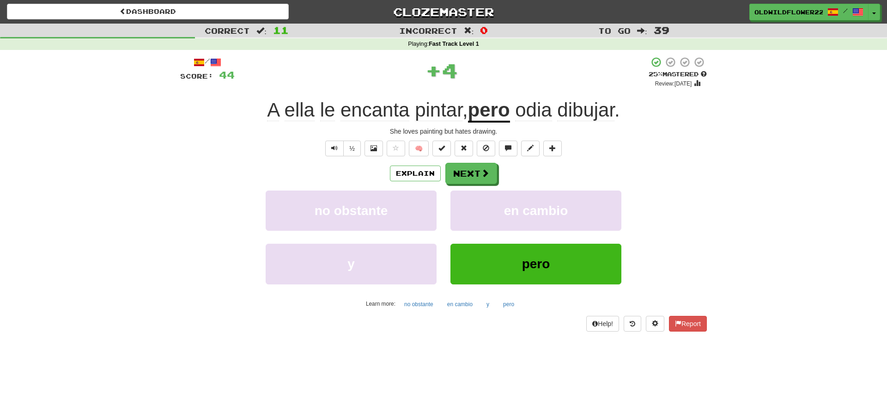
click at [542, 110] on span "odia" at bounding box center [533, 110] width 37 height 22
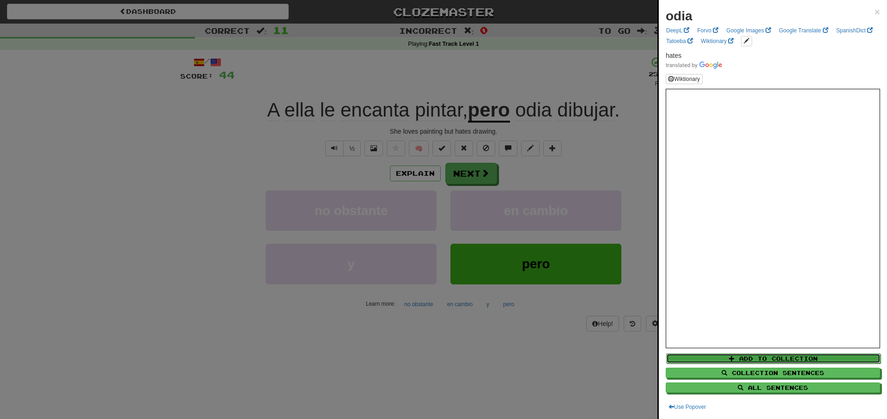
click at [759, 357] on button "Add to Collection" at bounding box center [773, 358] width 214 height 10
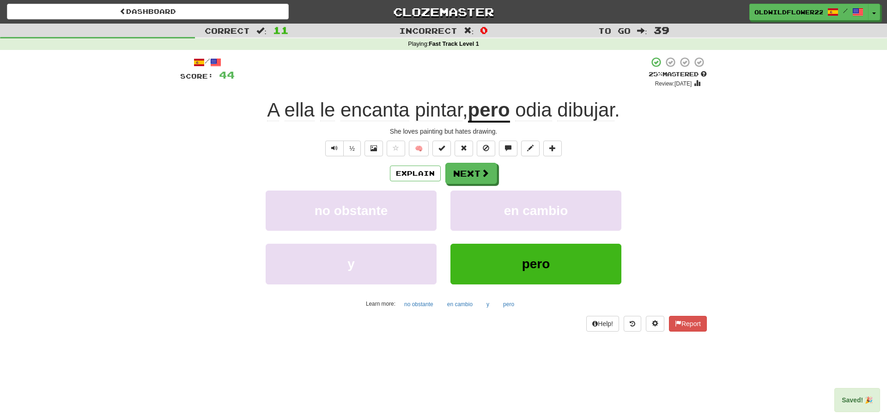
click at [199, 200] on div "no obstante en cambio" at bounding box center [443, 216] width 555 height 53
click at [465, 174] on button "Next" at bounding box center [472, 173] width 52 height 21
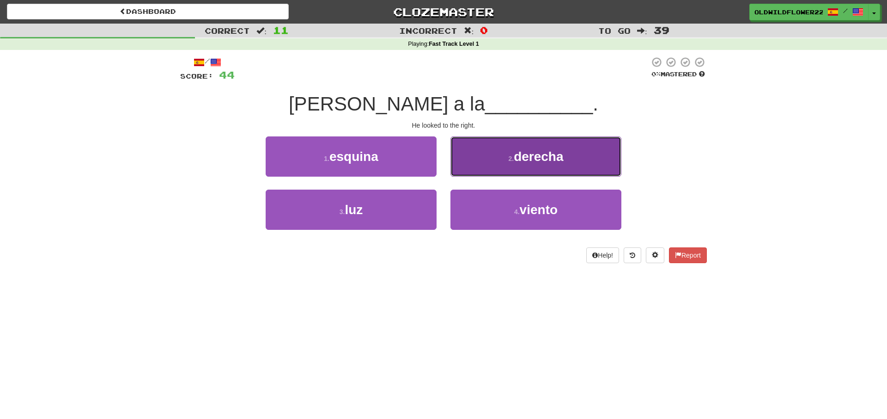
click at [521, 164] on span "derecha" at bounding box center [538, 156] width 49 height 14
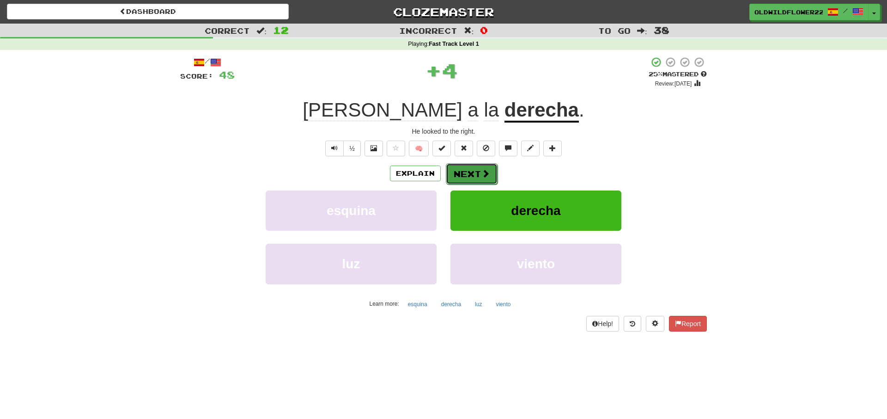
click at [483, 173] on span at bounding box center [486, 173] width 8 height 8
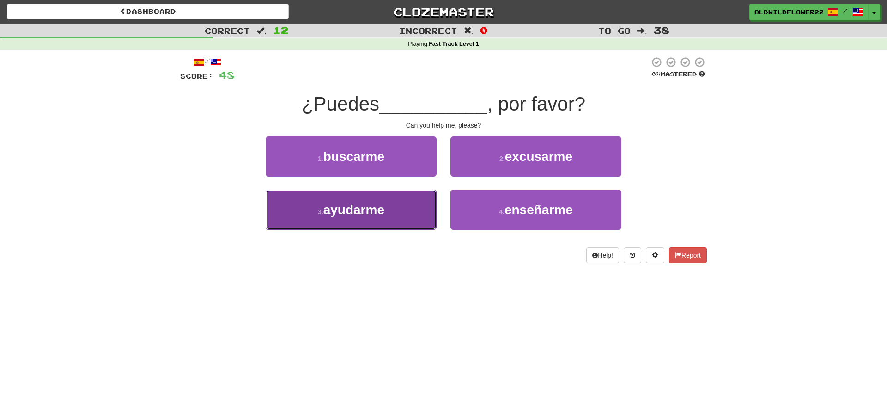
click at [393, 221] on button "3 . ayudarme" at bounding box center [351, 210] width 171 height 40
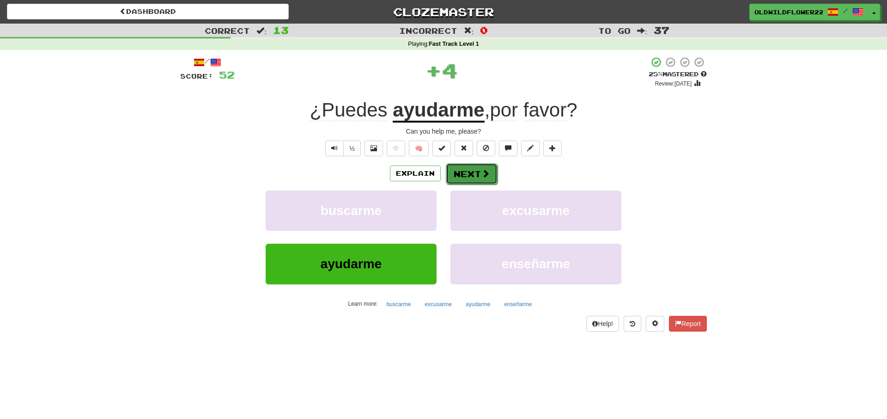
click at [485, 170] on button "Next" at bounding box center [472, 173] width 52 height 21
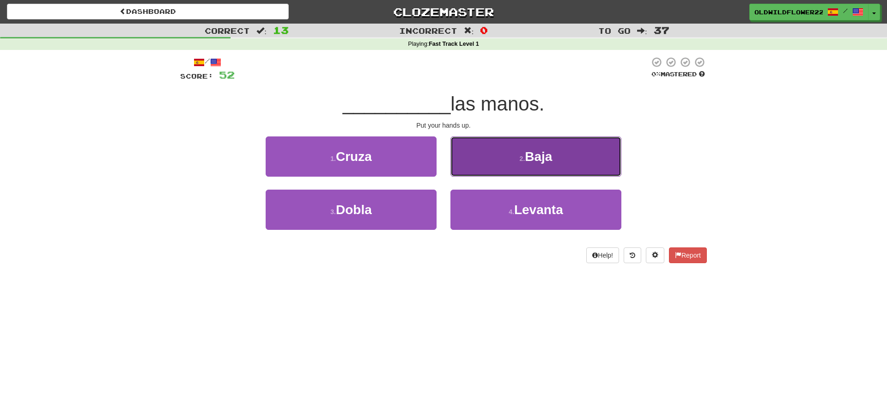
drag, startPoint x: 513, startPoint y: 166, endPoint x: 507, endPoint y: 162, distance: 6.9
click at [513, 166] on button "2 . Baja" at bounding box center [536, 156] width 171 height 40
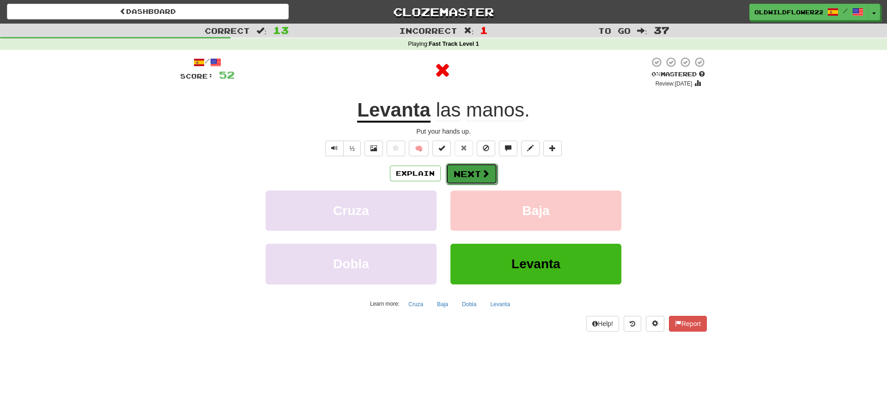
click at [473, 170] on button "Next" at bounding box center [472, 173] width 52 height 21
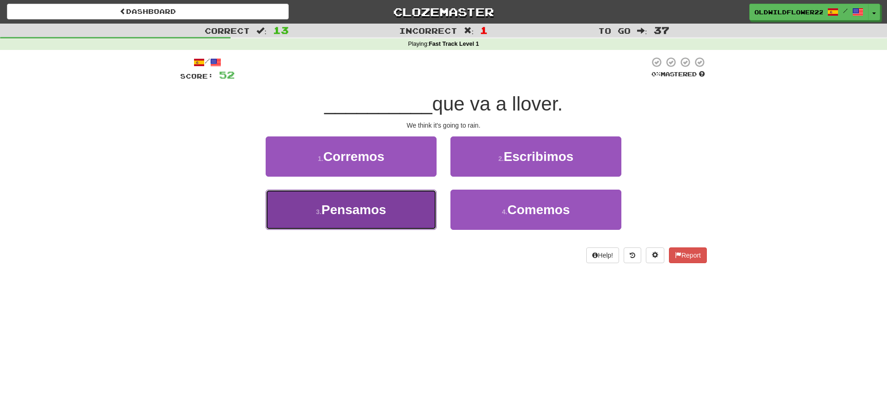
click at [395, 204] on button "3 . Pensamos" at bounding box center [351, 210] width 171 height 40
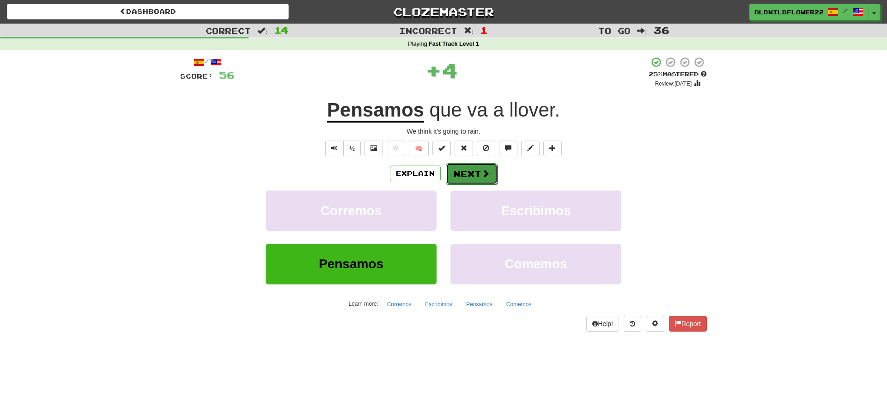
click at [484, 182] on button "Next" at bounding box center [472, 173] width 52 height 21
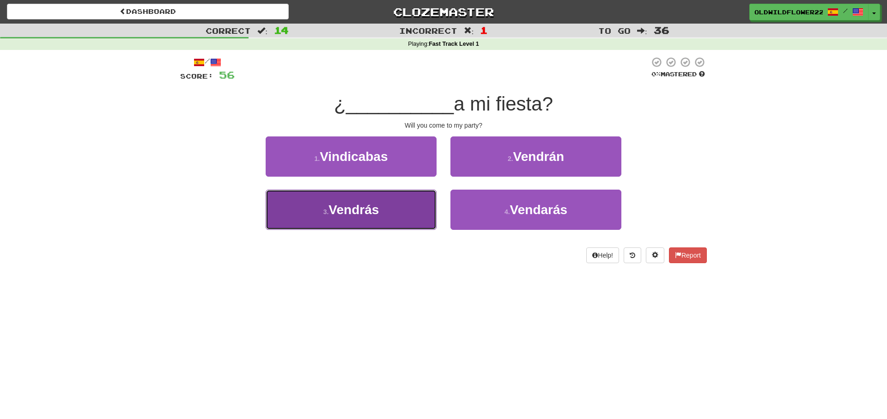
click at [392, 211] on button "3 . Vendrás" at bounding box center [351, 210] width 171 height 40
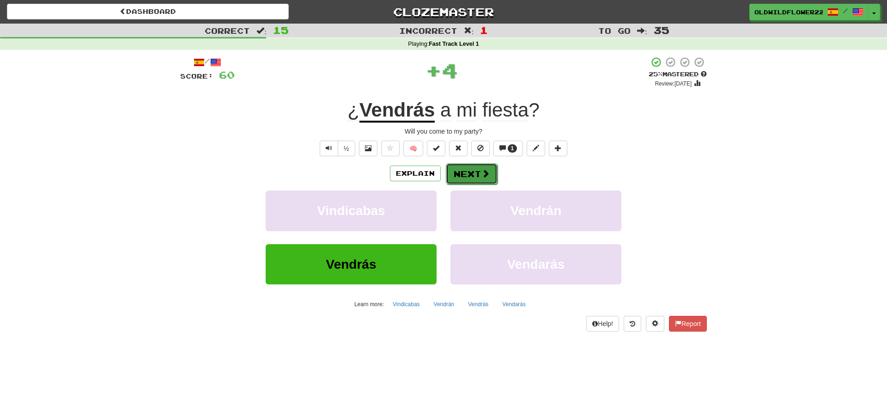
click at [472, 183] on button "Next" at bounding box center [472, 173] width 52 height 21
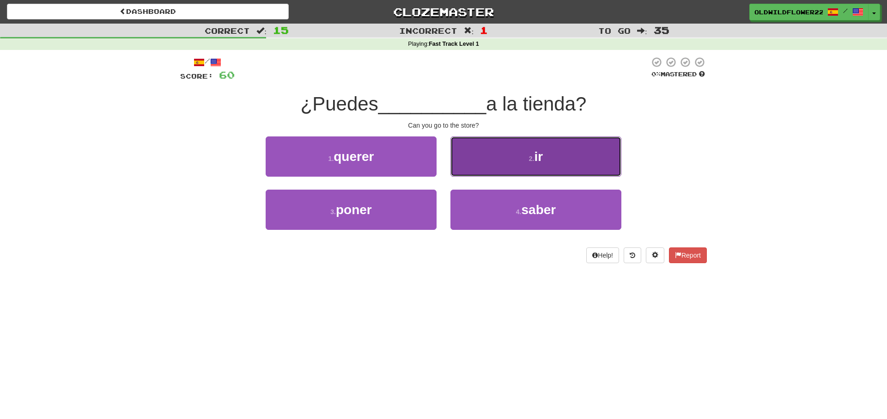
click at [527, 162] on button "2 . ir" at bounding box center [536, 156] width 171 height 40
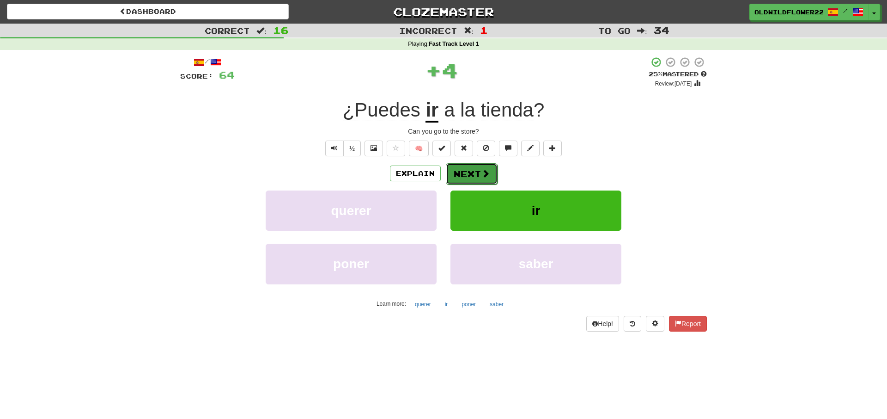
click at [473, 173] on button "Next" at bounding box center [472, 173] width 52 height 21
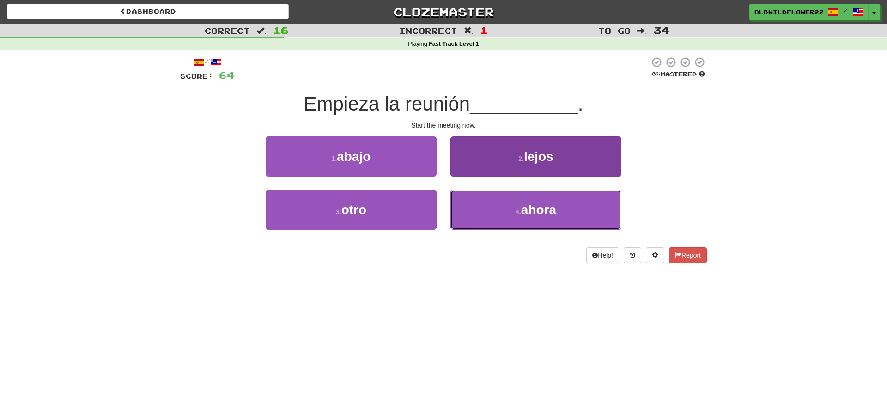
drag, startPoint x: 522, startPoint y: 220, endPoint x: 498, endPoint y: 191, distance: 37.3
click at [522, 219] on button "4 . ahora" at bounding box center [536, 210] width 171 height 40
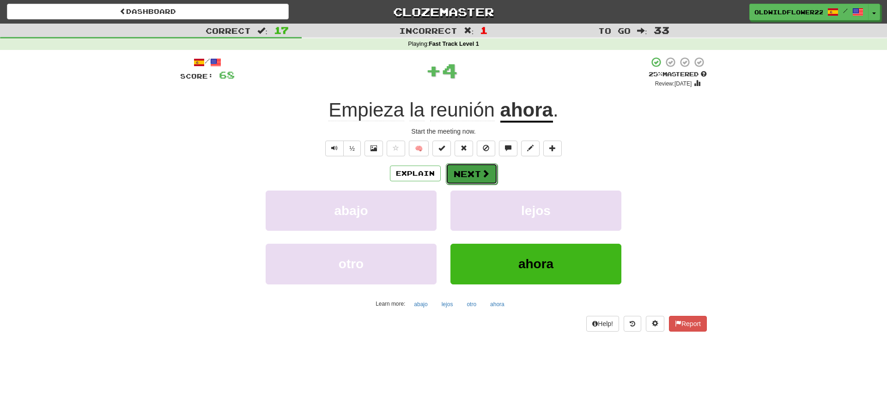
click at [486, 169] on span at bounding box center [486, 173] width 8 height 8
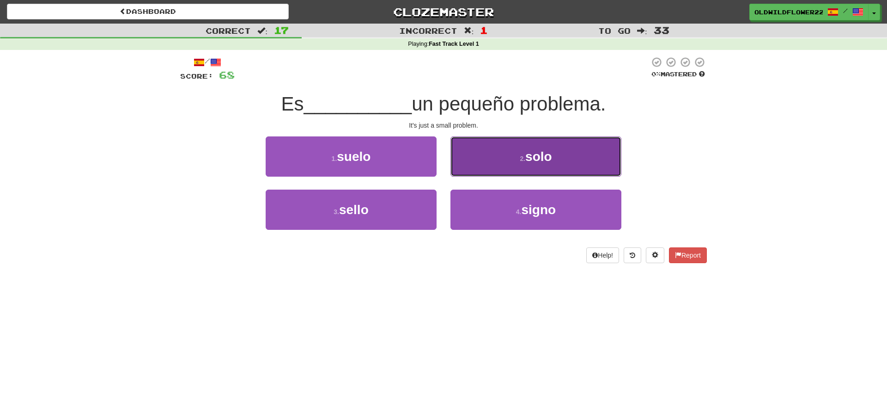
click at [514, 147] on button "2 . solo" at bounding box center [536, 156] width 171 height 40
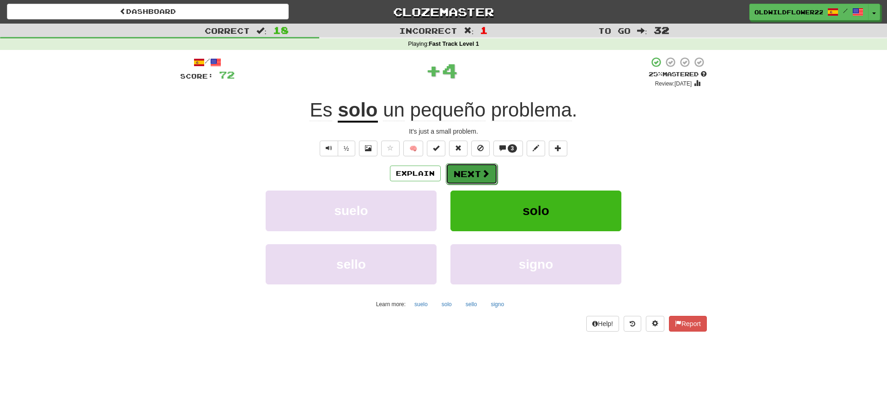
click at [471, 179] on button "Next" at bounding box center [472, 173] width 52 height 21
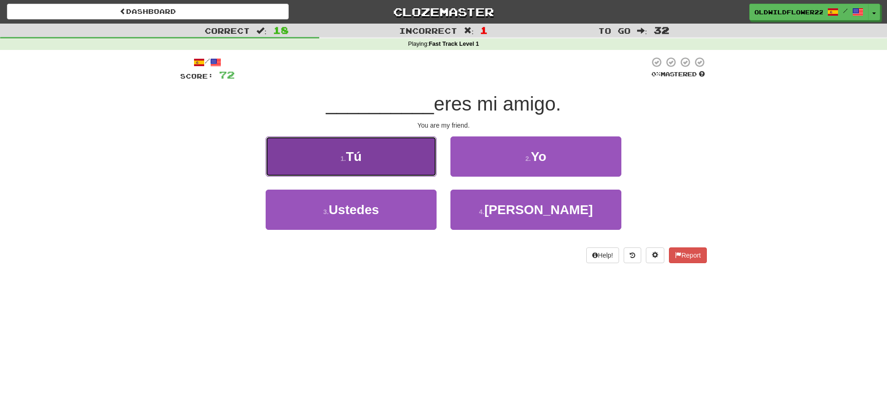
click at [411, 167] on button "1 . Tú" at bounding box center [351, 156] width 171 height 40
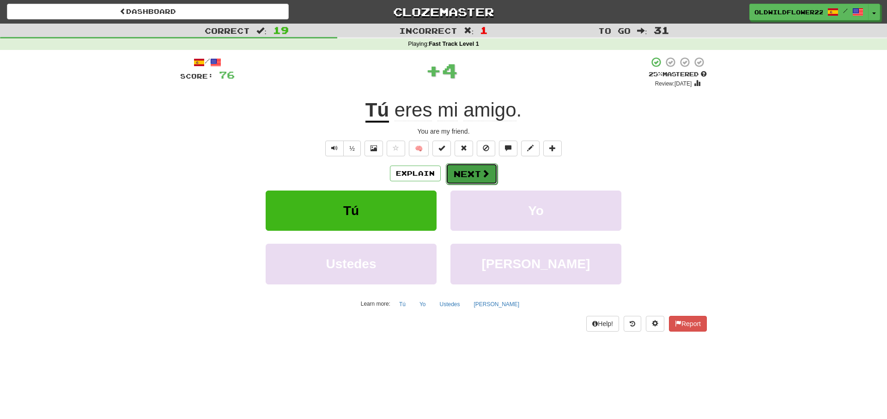
click at [467, 178] on button "Next" at bounding box center [472, 173] width 52 height 21
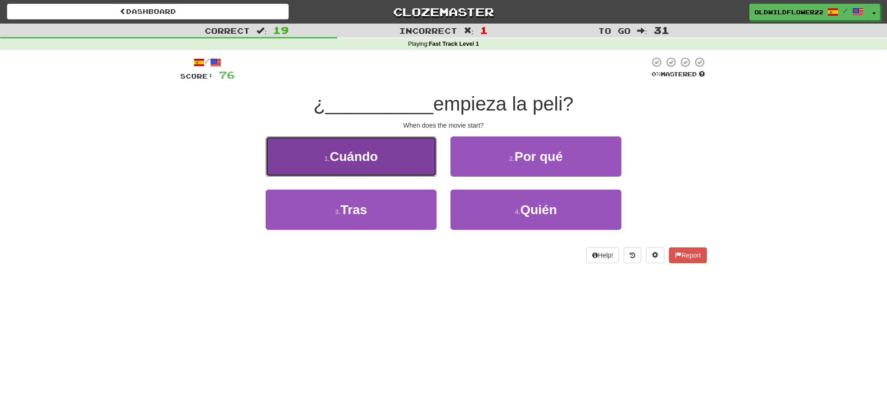
click at [347, 164] on button "1 . Cuándo" at bounding box center [351, 156] width 171 height 40
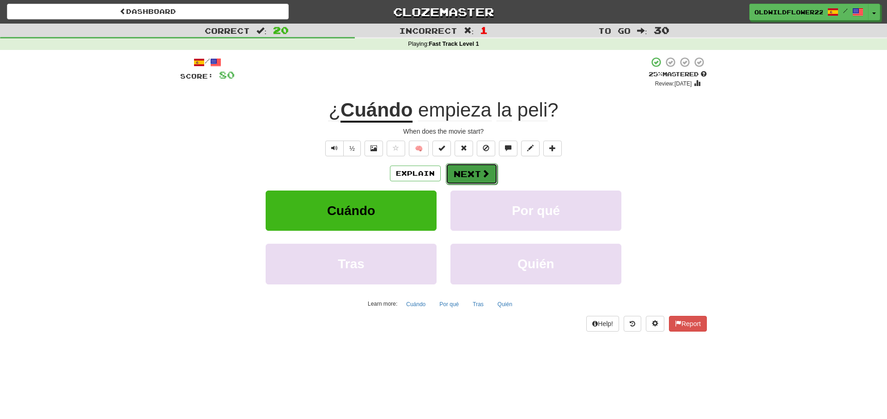
click at [475, 176] on button "Next" at bounding box center [472, 173] width 52 height 21
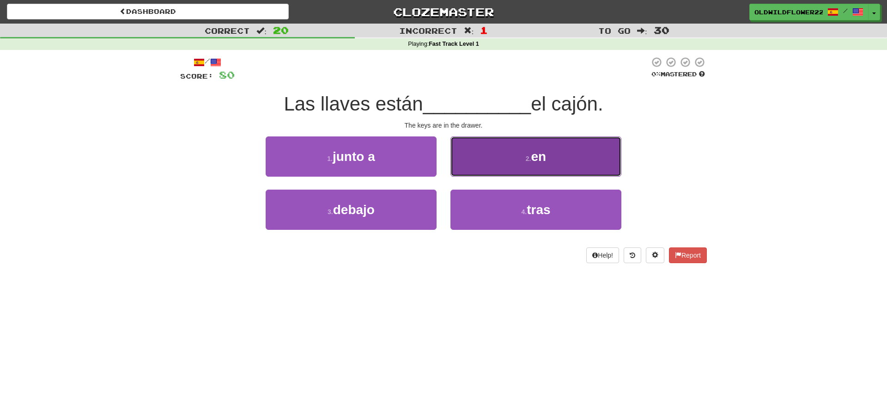
click at [509, 159] on button "2 . en" at bounding box center [536, 156] width 171 height 40
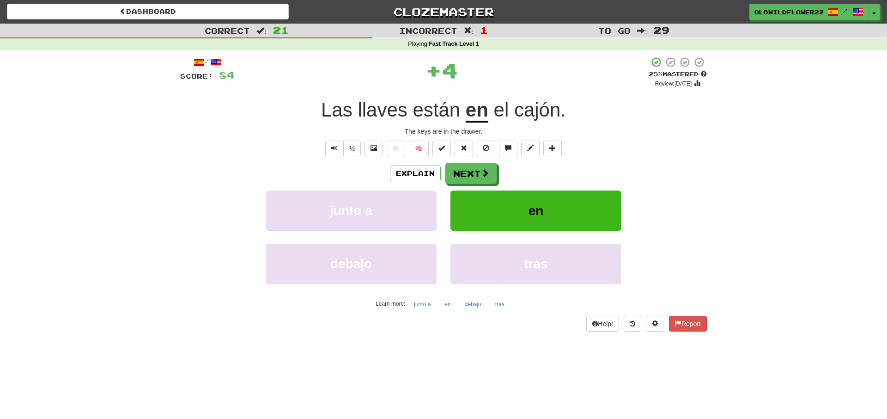
click at [523, 111] on span "cajón" at bounding box center [537, 110] width 46 height 22
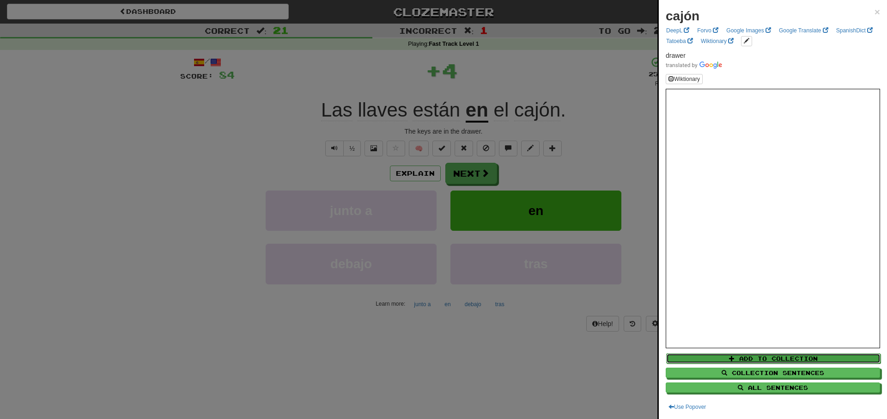
click at [798, 359] on button "Add to Collection" at bounding box center [773, 358] width 214 height 10
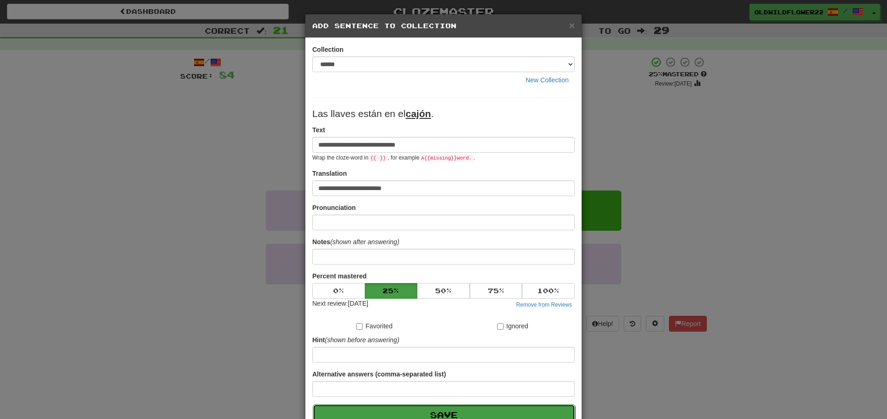
click at [455, 416] on button "Save" at bounding box center [444, 414] width 263 height 21
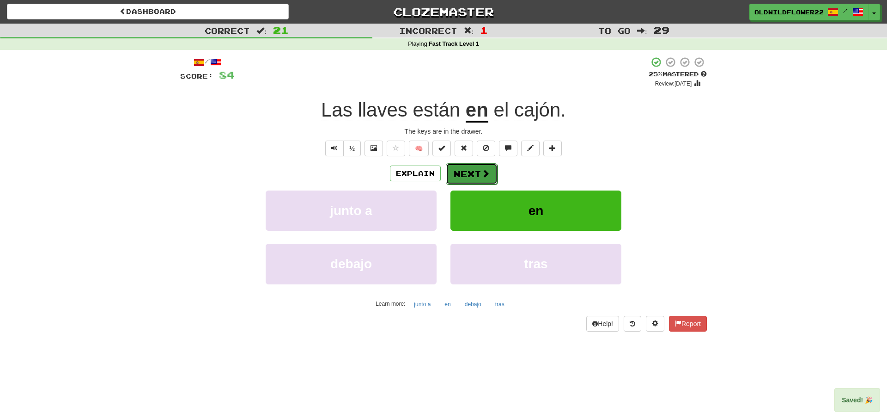
click at [482, 177] on span at bounding box center [486, 173] width 8 height 8
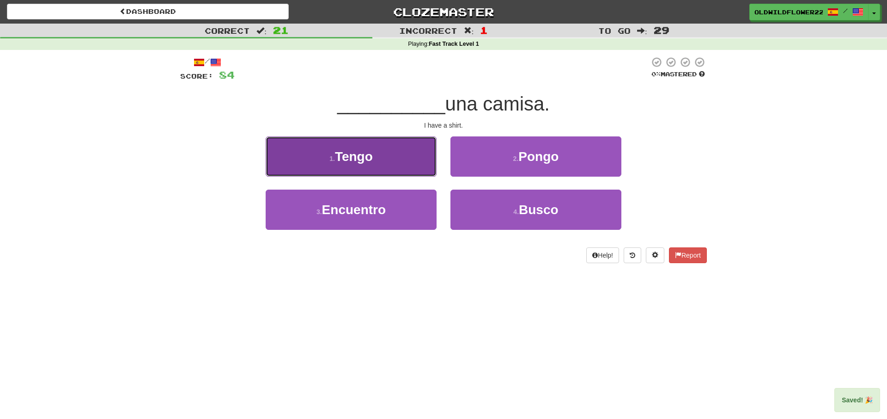
click at [358, 157] on span "Tengo" at bounding box center [354, 156] width 38 height 14
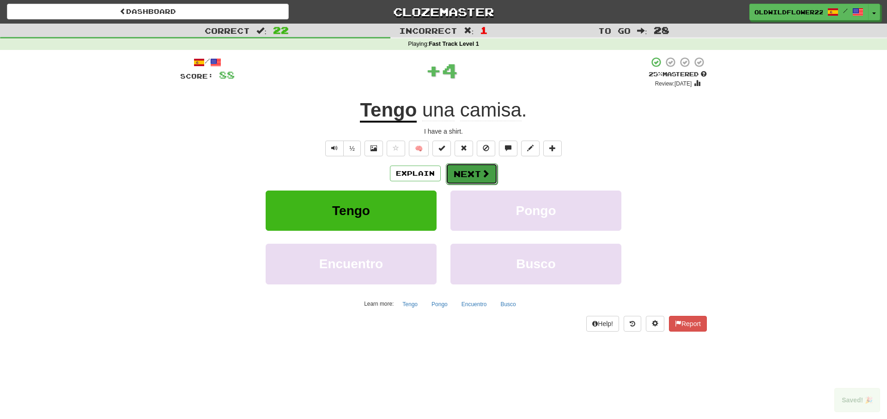
click at [457, 177] on button "Next" at bounding box center [472, 173] width 52 height 21
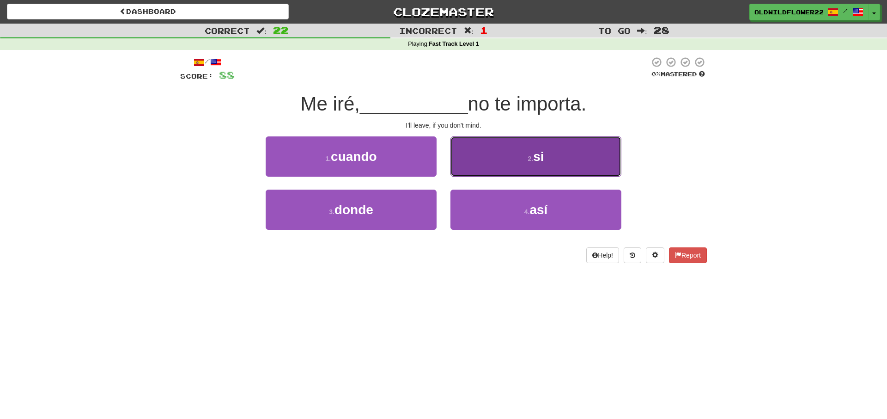
click at [471, 159] on button "2 . si" at bounding box center [536, 156] width 171 height 40
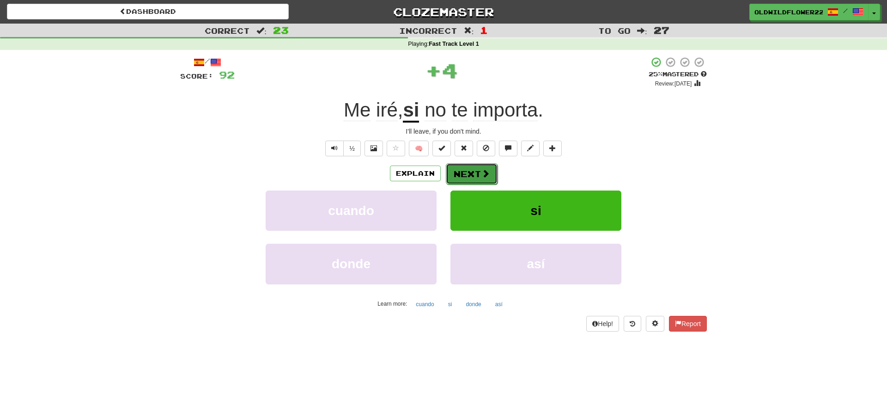
click at [462, 171] on button "Next" at bounding box center [472, 173] width 52 height 21
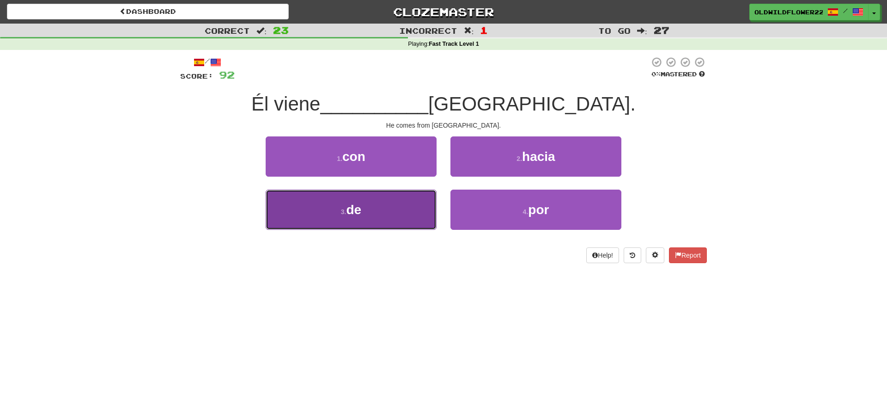
click at [394, 221] on button "3 . de" at bounding box center [351, 210] width 171 height 40
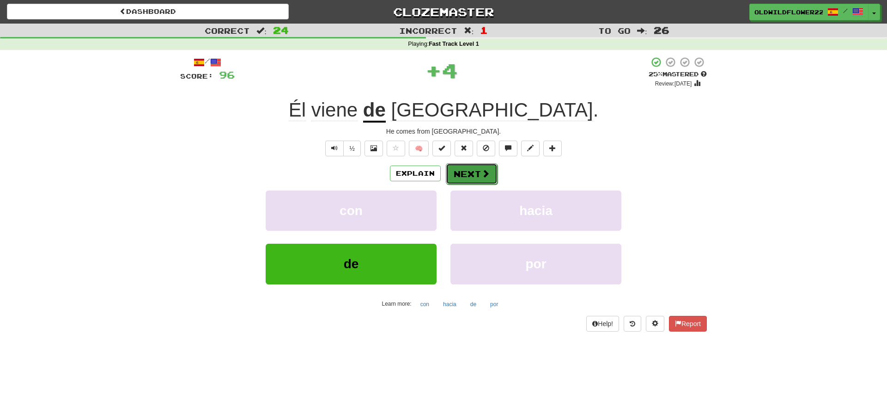
drag, startPoint x: 480, startPoint y: 174, endPoint x: 481, endPoint y: 178, distance: 4.6
click at [481, 178] on button "Next" at bounding box center [472, 173] width 52 height 21
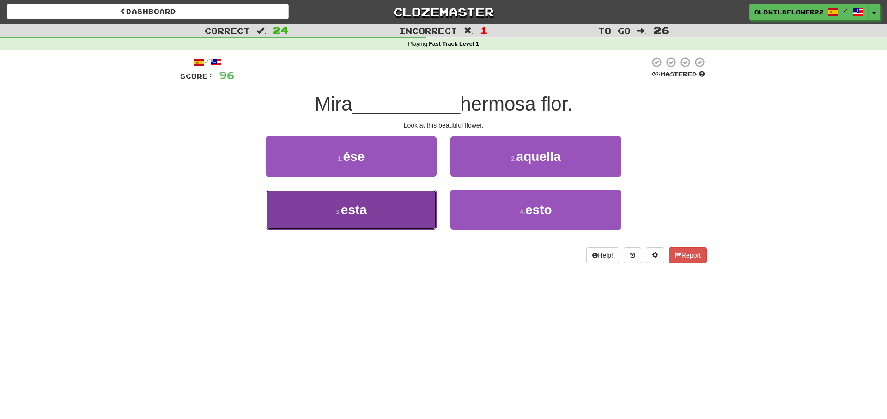
click at [395, 216] on button "3 . esta" at bounding box center [351, 210] width 171 height 40
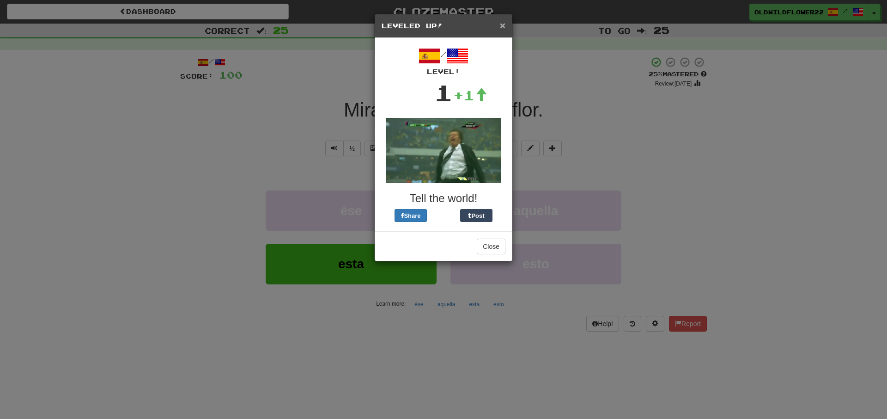
click at [503, 24] on span "×" at bounding box center [503, 25] width 6 height 11
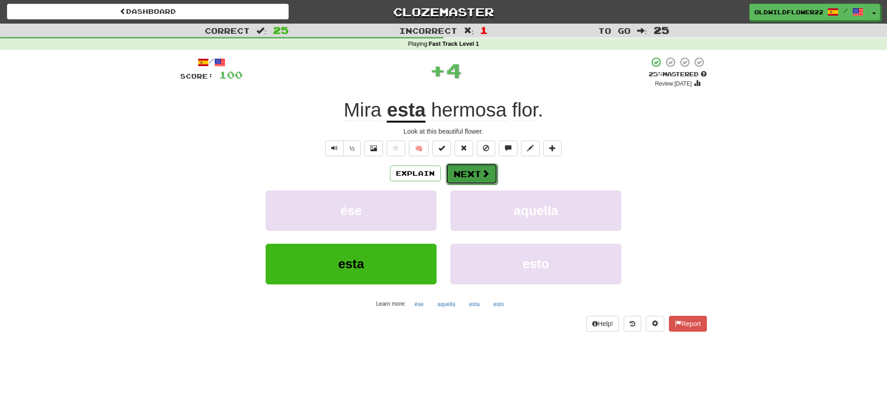
click at [462, 179] on button "Next" at bounding box center [472, 173] width 52 height 21
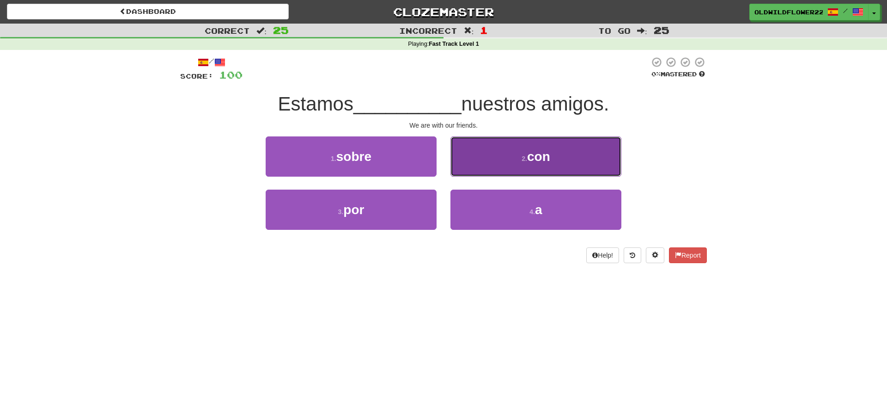
click at [498, 162] on button "2 . con" at bounding box center [536, 156] width 171 height 40
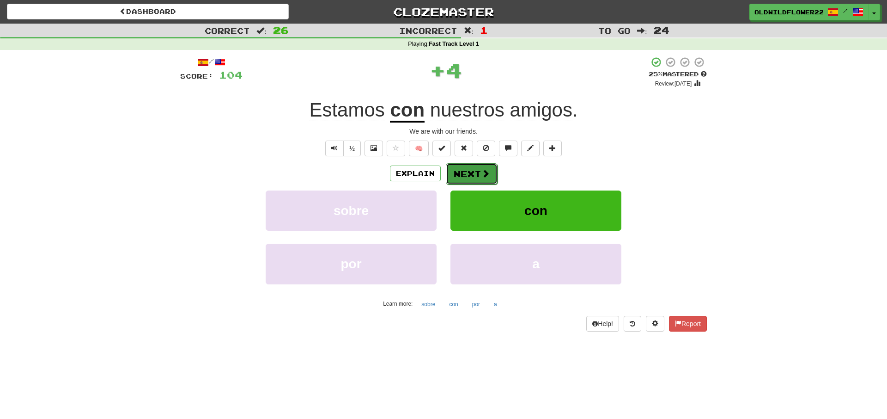
click at [460, 175] on button "Next" at bounding box center [472, 173] width 52 height 21
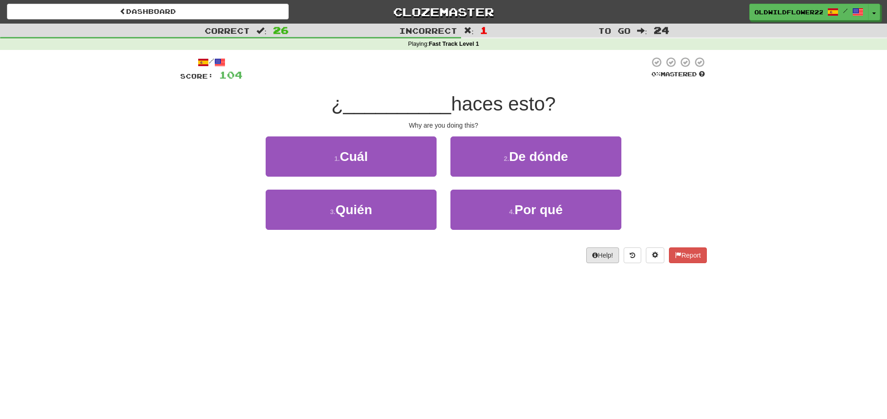
drag, startPoint x: 557, startPoint y: 251, endPoint x: 586, endPoint y: 250, distance: 28.7
click at [578, 255] on div "/ Score: 104 0 % Mastered ¿ __________ haces esto? Why are you doing this? 1 . …" at bounding box center [443, 159] width 527 height 207
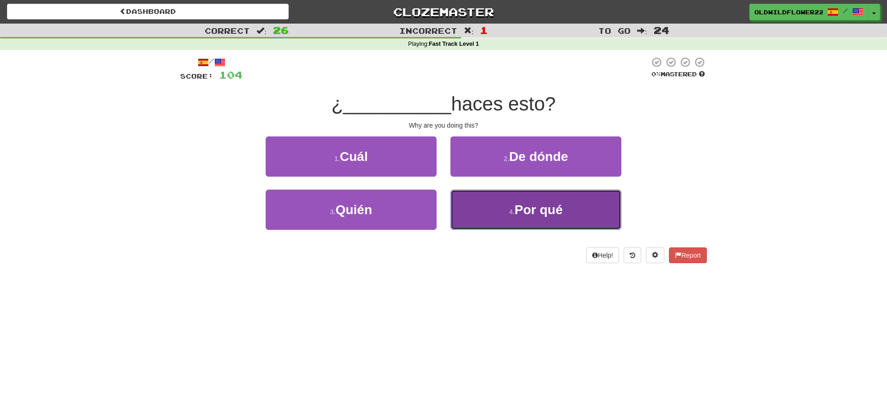
click at [507, 215] on button "4 . Por qué" at bounding box center [536, 210] width 171 height 40
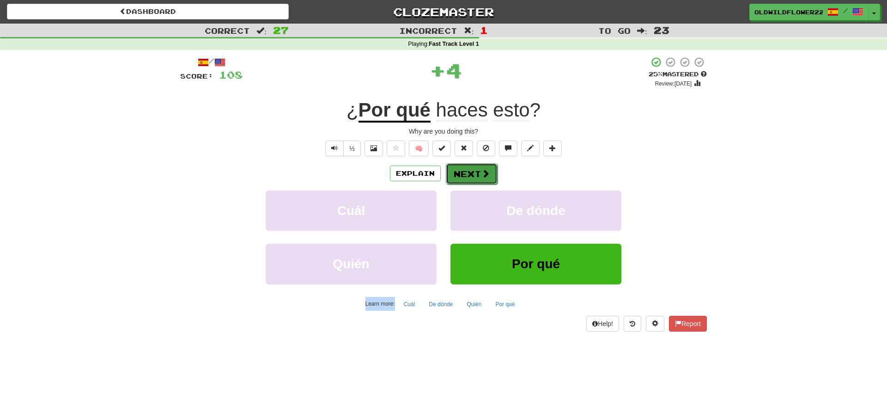
click at [477, 167] on button "Next" at bounding box center [472, 173] width 52 height 21
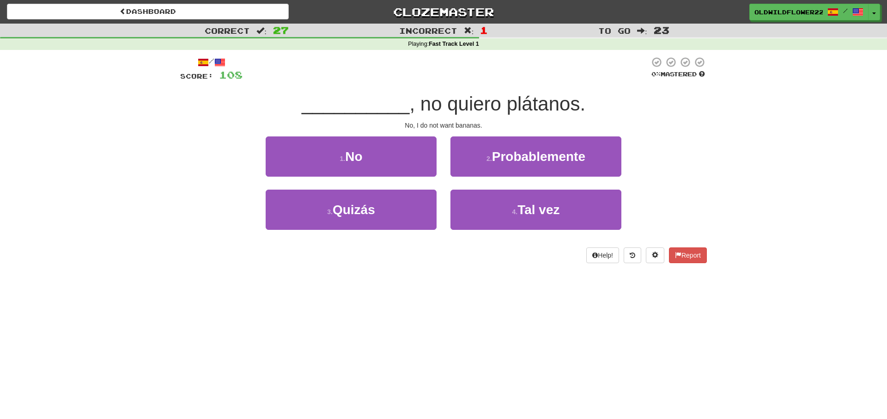
click at [176, 223] on div "/ Score: 108 0 % Mastered __________ , no quiero plátanos. No, I do not want ba…" at bounding box center [443, 163] width 541 height 226
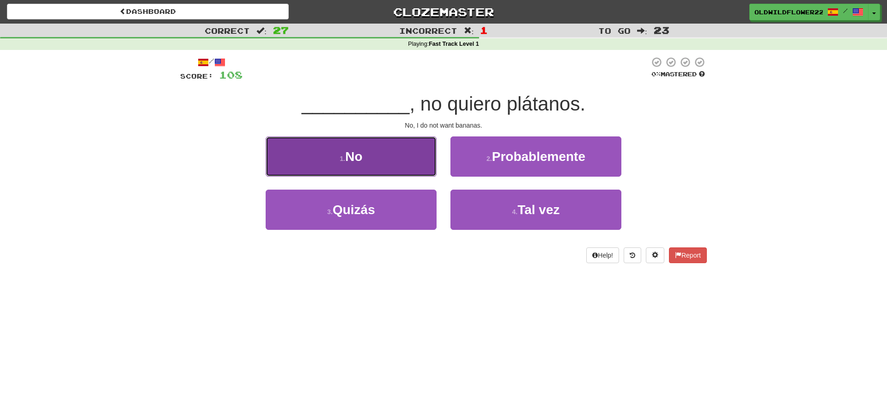
click at [337, 153] on button "1 . No" at bounding box center [351, 156] width 171 height 40
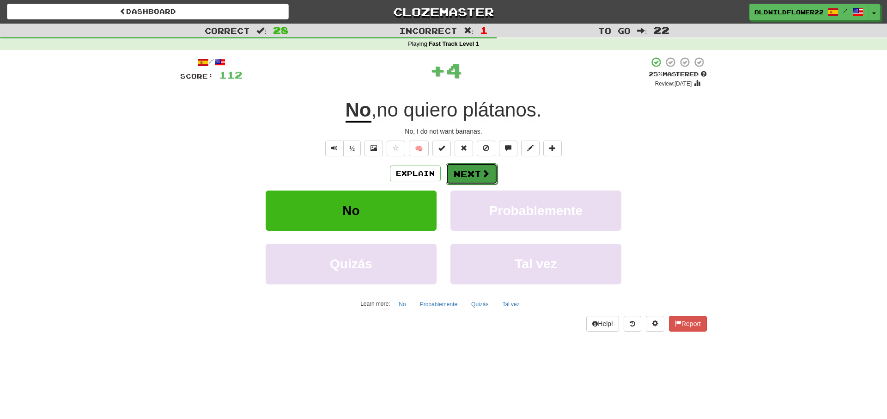
click at [479, 178] on button "Next" at bounding box center [472, 173] width 52 height 21
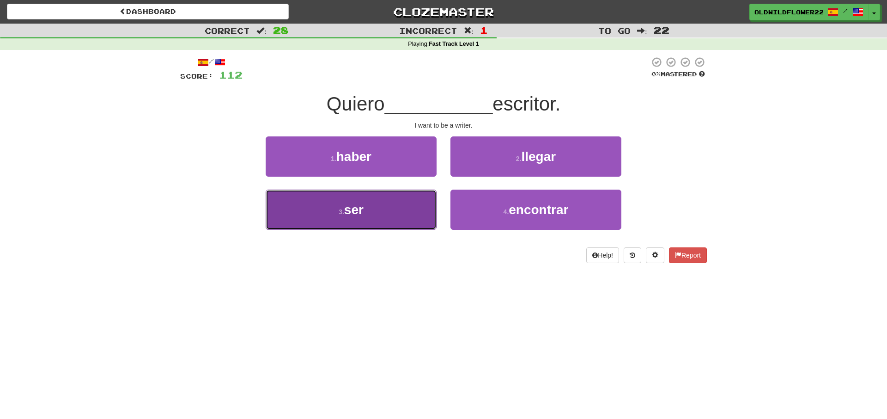
click at [335, 213] on button "3 . ser" at bounding box center [351, 210] width 171 height 40
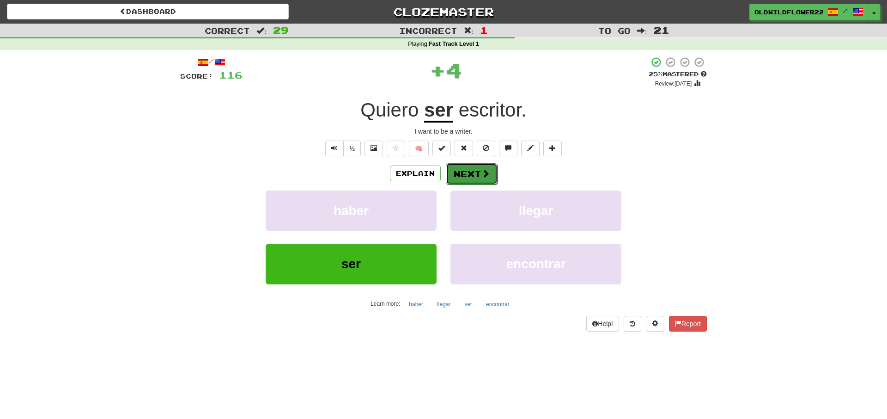
click at [480, 182] on button "Next" at bounding box center [472, 173] width 52 height 21
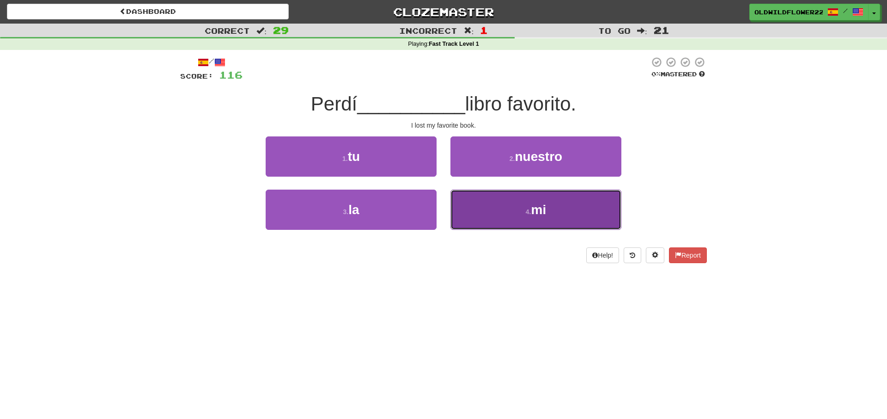
click at [523, 204] on button "4 . mi" at bounding box center [536, 210] width 171 height 40
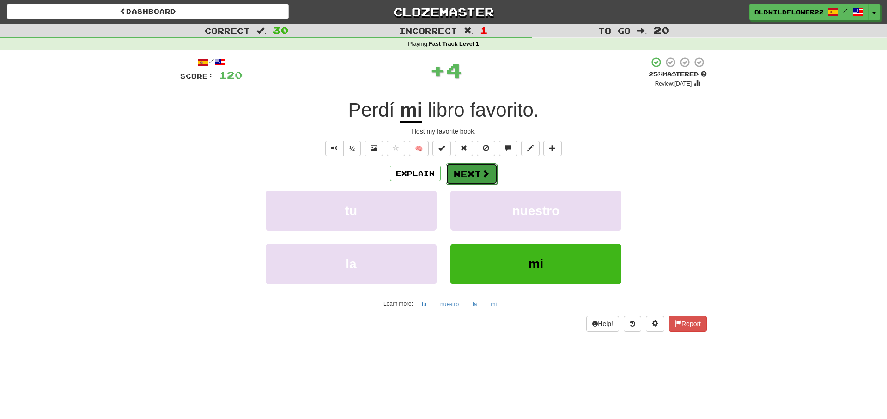
click at [469, 175] on button "Next" at bounding box center [472, 173] width 52 height 21
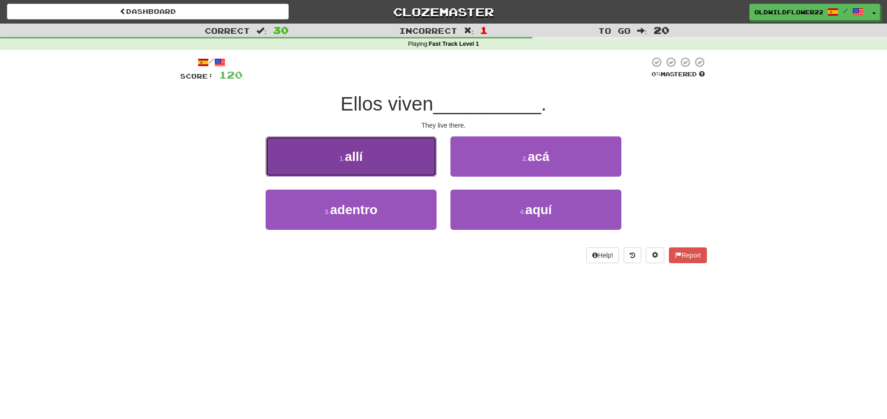
drag, startPoint x: 400, startPoint y: 160, endPoint x: 410, endPoint y: 161, distance: 9.8
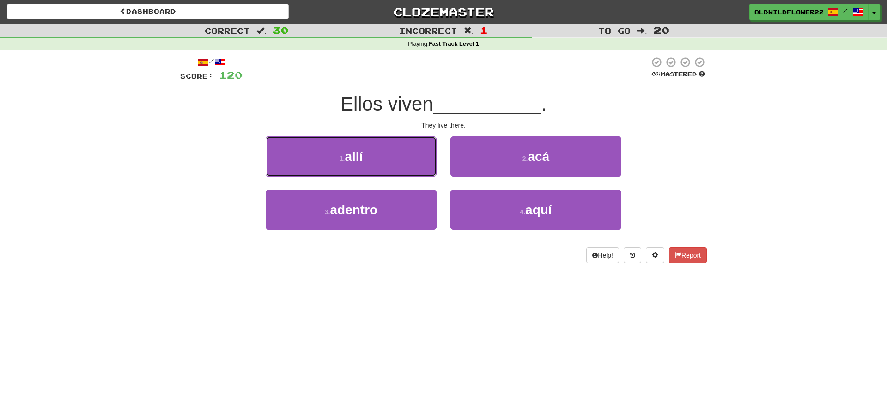
click at [401, 161] on button "1 . allí" at bounding box center [351, 156] width 171 height 40
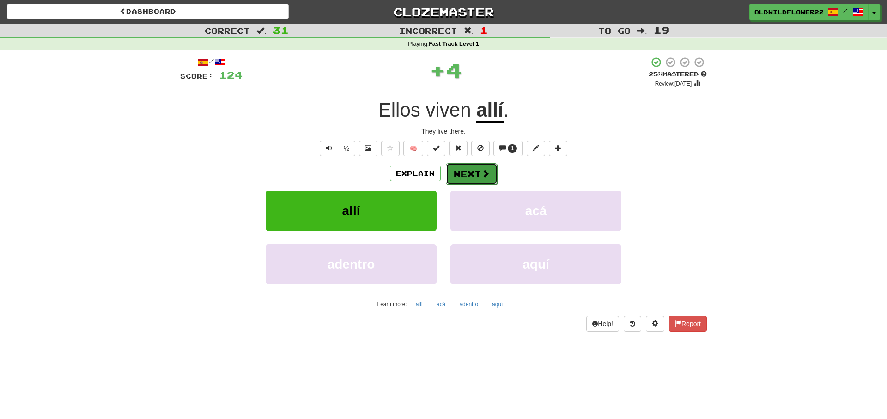
click at [486, 167] on button "Next" at bounding box center [472, 173] width 52 height 21
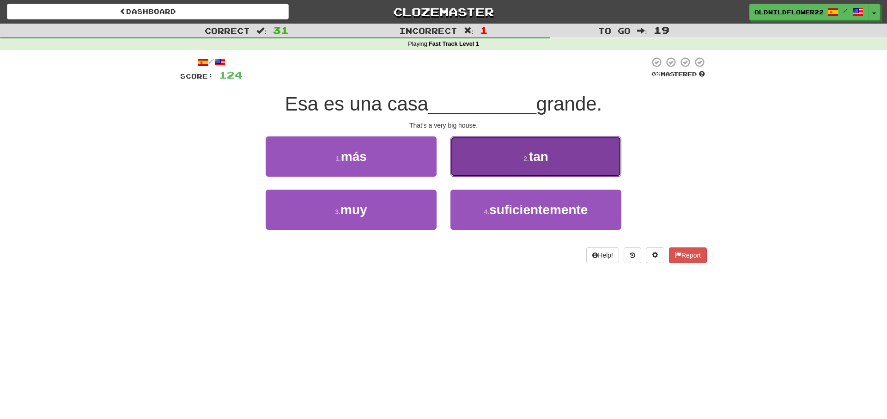
click at [507, 147] on button "2 . tan" at bounding box center [536, 156] width 171 height 40
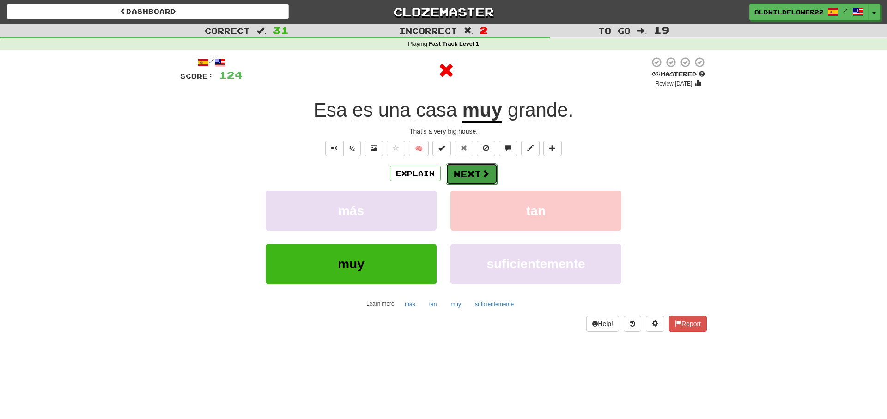
click at [487, 179] on button "Next" at bounding box center [472, 173] width 52 height 21
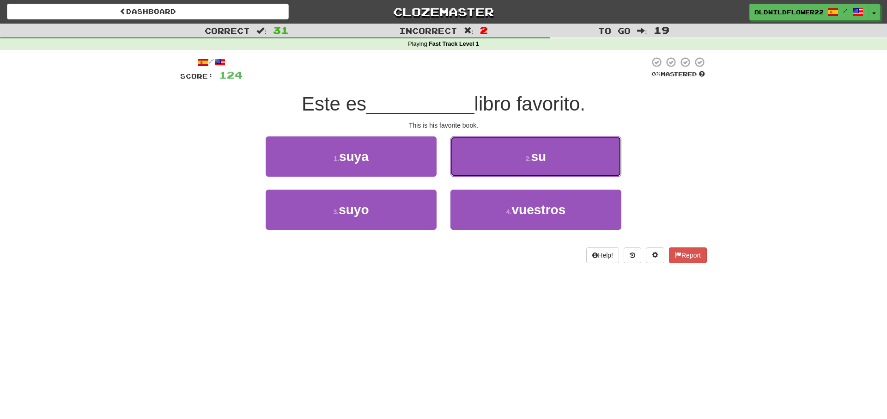
click at [484, 159] on button "2 . su" at bounding box center [536, 156] width 171 height 40
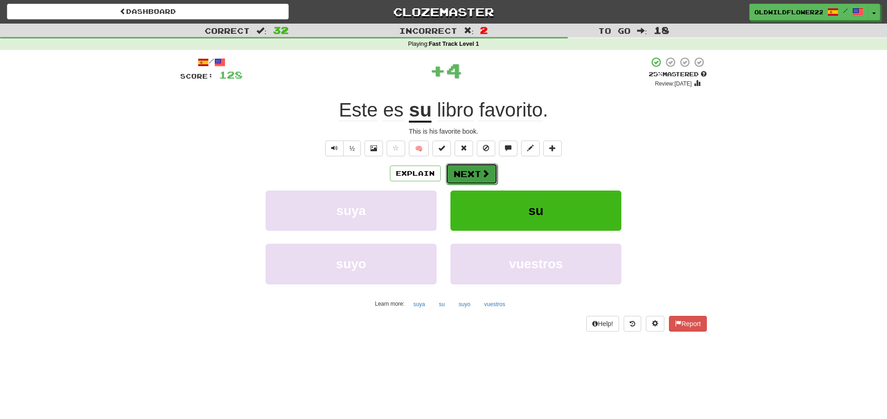
click at [461, 176] on button "Next" at bounding box center [472, 173] width 52 height 21
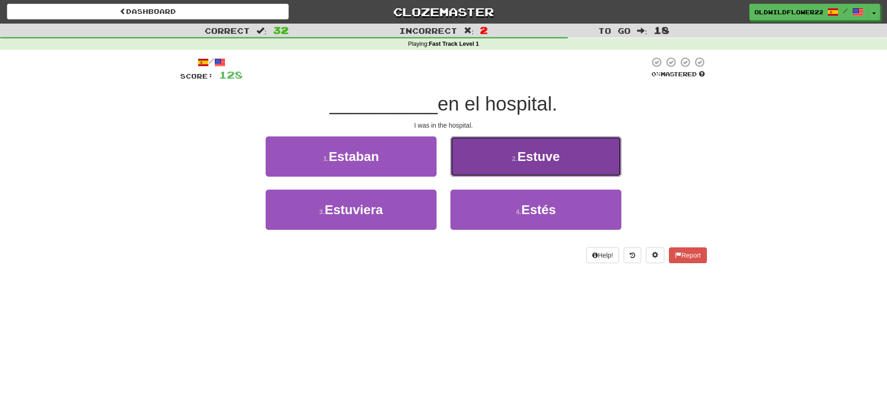
click at [521, 160] on span "Estuve" at bounding box center [539, 156] width 43 height 14
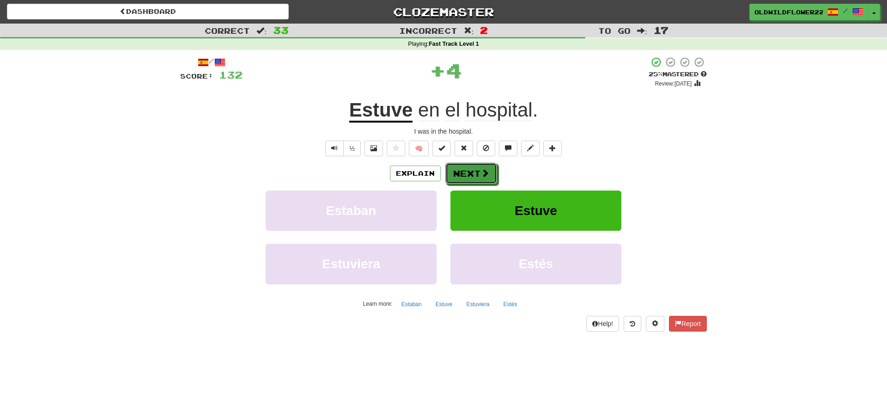
drag, startPoint x: 474, startPoint y: 171, endPoint x: 504, endPoint y: 126, distance: 54.6
click at [474, 171] on button "Next" at bounding box center [472, 173] width 52 height 21
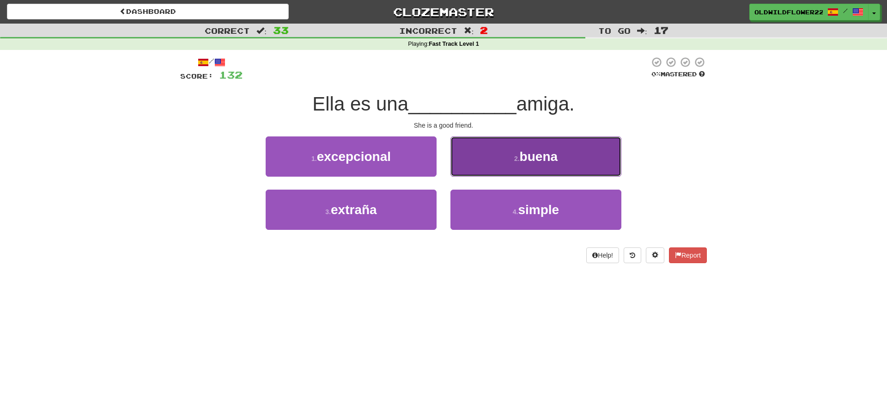
click at [550, 165] on button "2 . buena" at bounding box center [536, 156] width 171 height 40
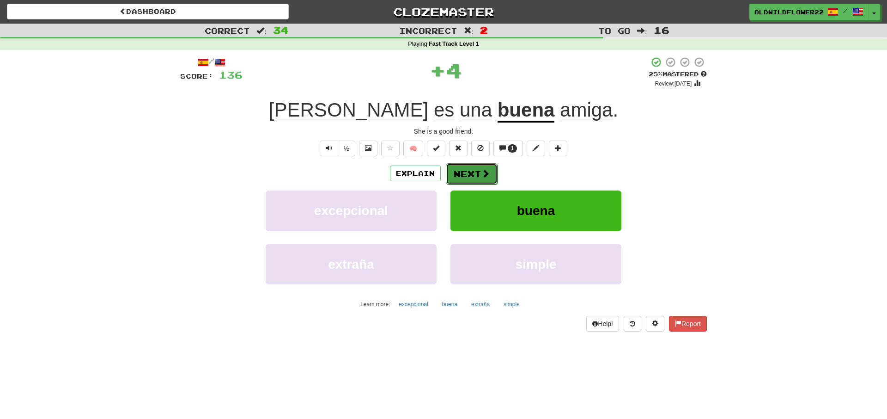
click at [482, 171] on button "Next" at bounding box center [472, 173] width 52 height 21
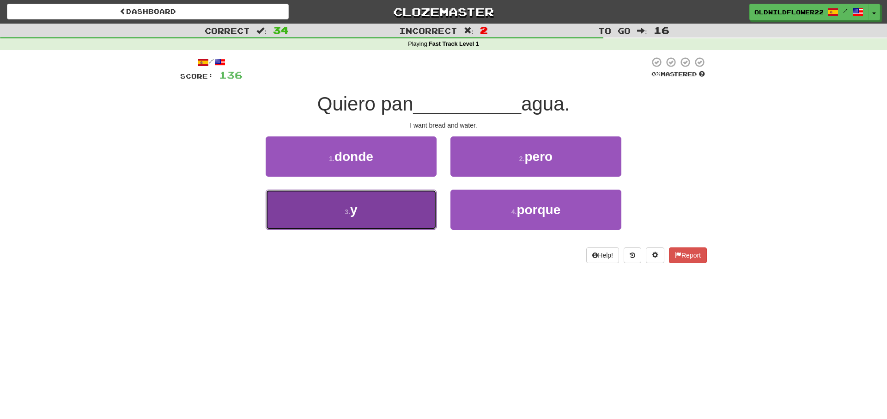
click at [380, 222] on button "3 . y" at bounding box center [351, 210] width 171 height 40
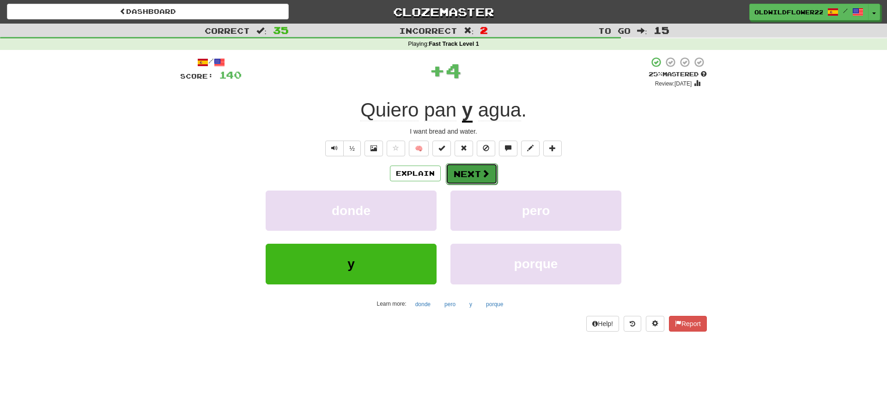
click at [461, 170] on button "Next" at bounding box center [472, 173] width 52 height 21
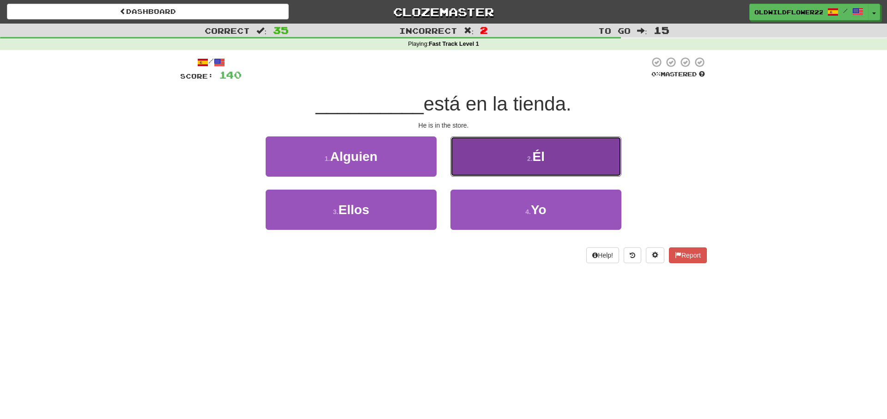
drag, startPoint x: 498, startPoint y: 169, endPoint x: 503, endPoint y: 172, distance: 6.4
click at [498, 170] on button "2 . Él" at bounding box center [536, 156] width 171 height 40
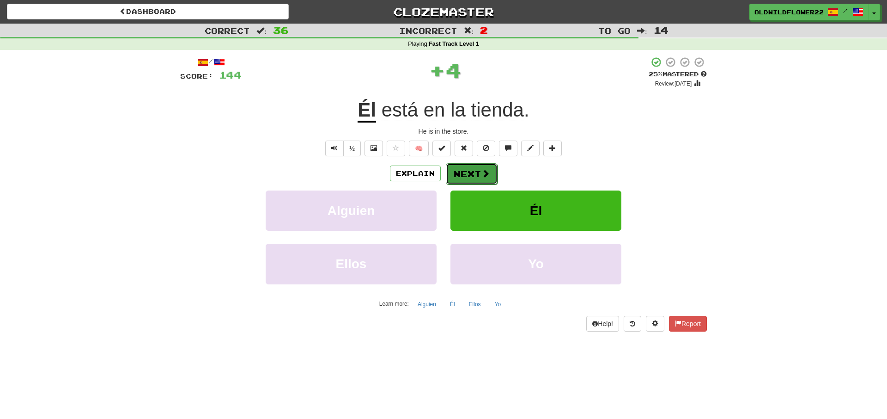
click at [489, 177] on button "Next" at bounding box center [472, 173] width 52 height 21
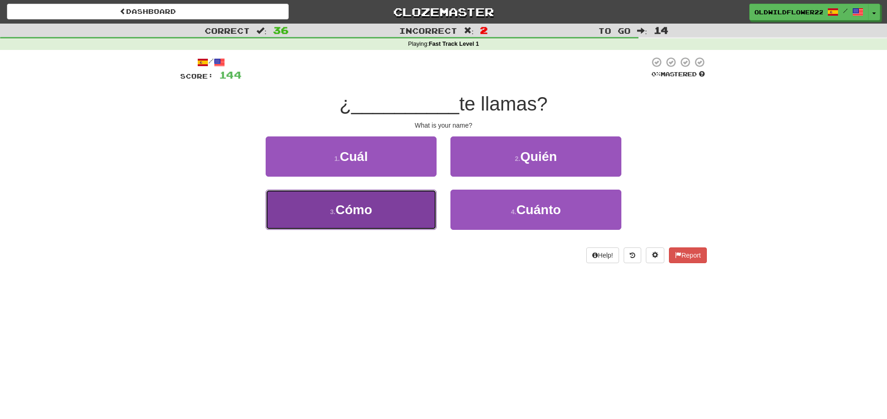
click at [359, 215] on span "Cómo" at bounding box center [354, 209] width 37 height 14
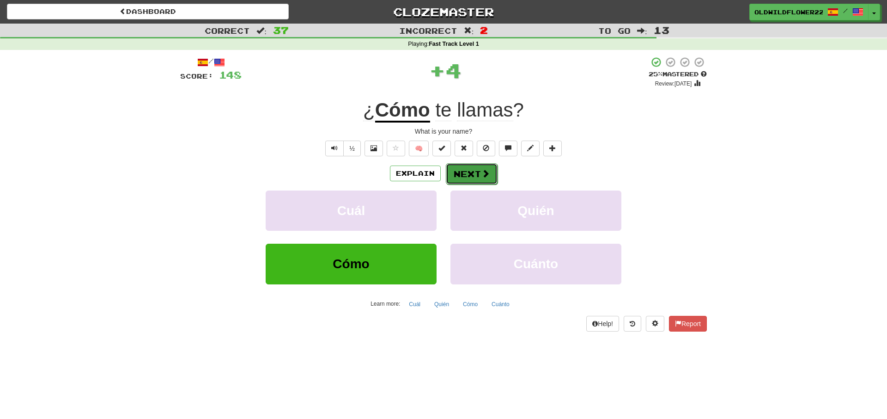
click at [476, 176] on button "Next" at bounding box center [472, 173] width 52 height 21
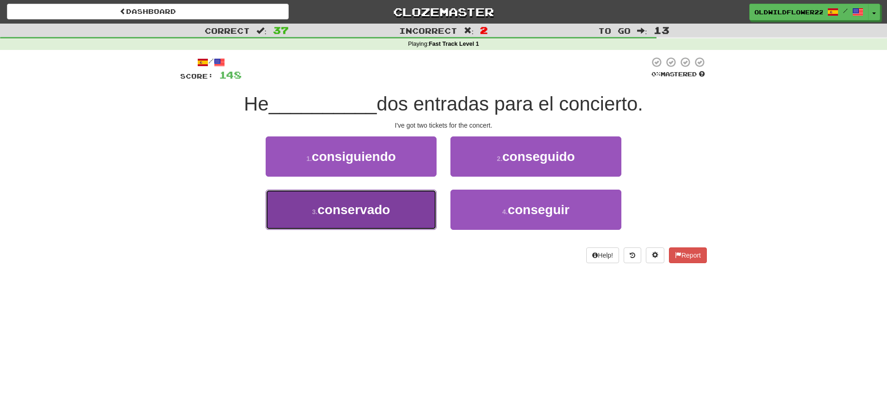
click at [341, 212] on span "conservado" at bounding box center [354, 209] width 73 height 14
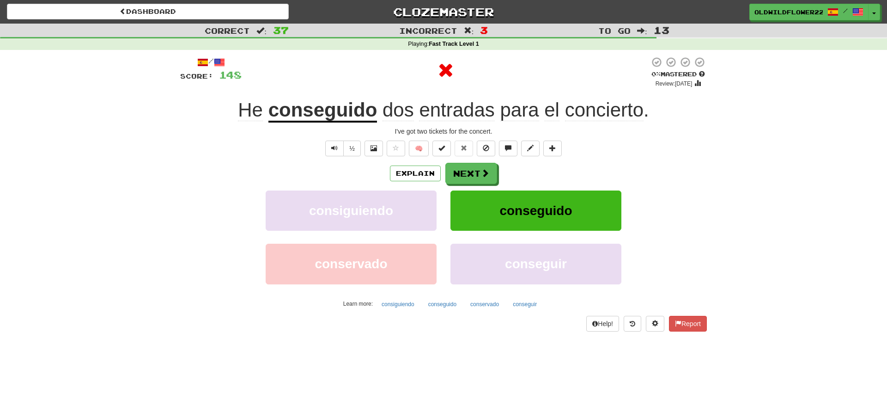
click at [324, 109] on u "conseguido" at bounding box center [323, 111] width 109 height 24
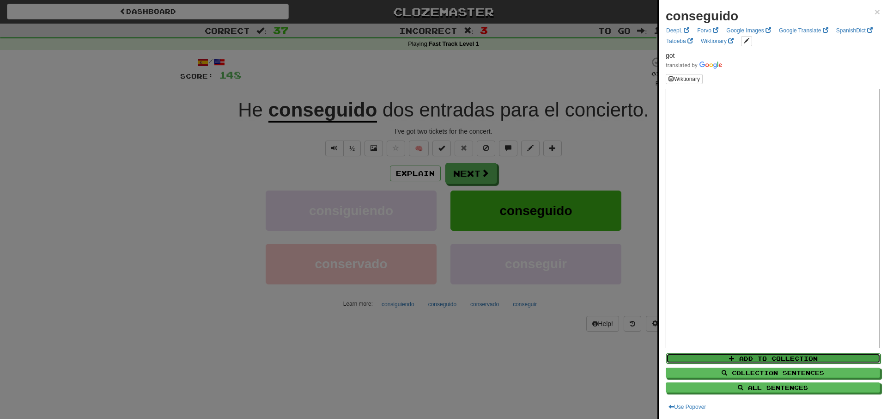
click at [775, 358] on button "Add to Collection" at bounding box center [773, 358] width 214 height 10
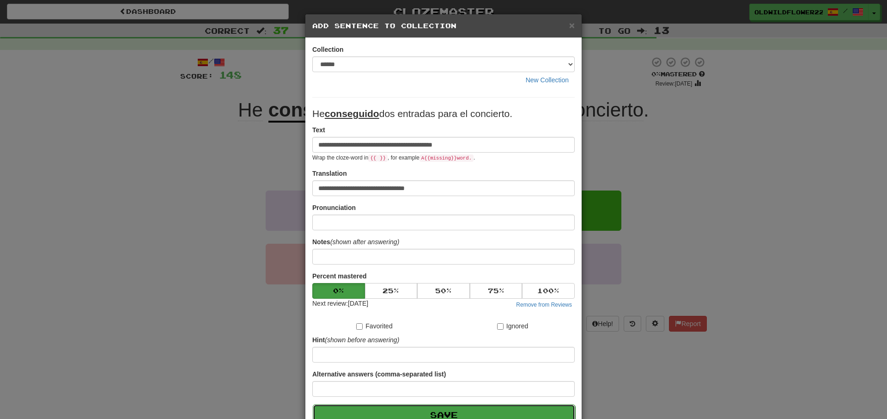
click at [419, 410] on button "Save" at bounding box center [444, 414] width 263 height 21
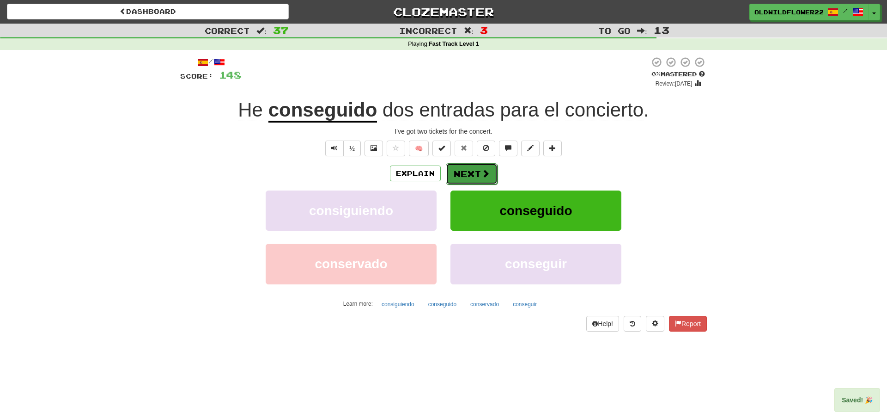
click at [469, 179] on button "Next" at bounding box center [472, 173] width 52 height 21
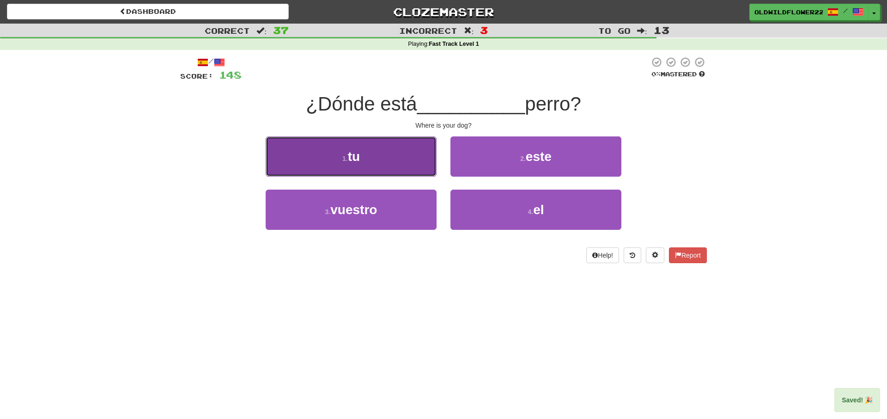
click at [404, 166] on button "1 . tu" at bounding box center [351, 156] width 171 height 40
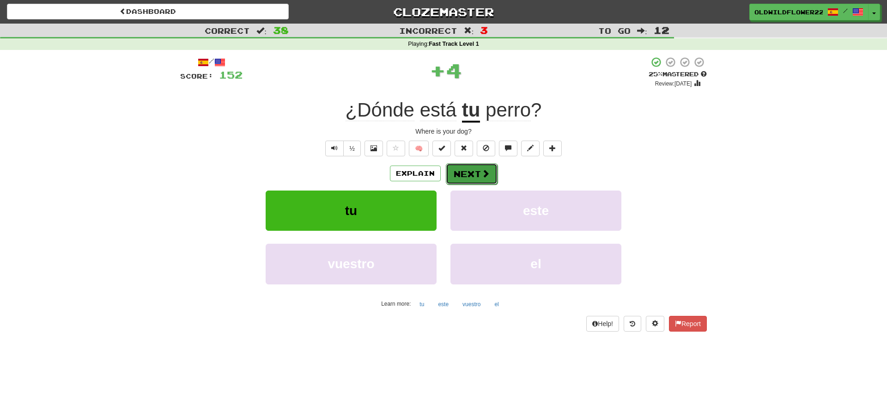
click at [470, 171] on button "Next" at bounding box center [472, 173] width 52 height 21
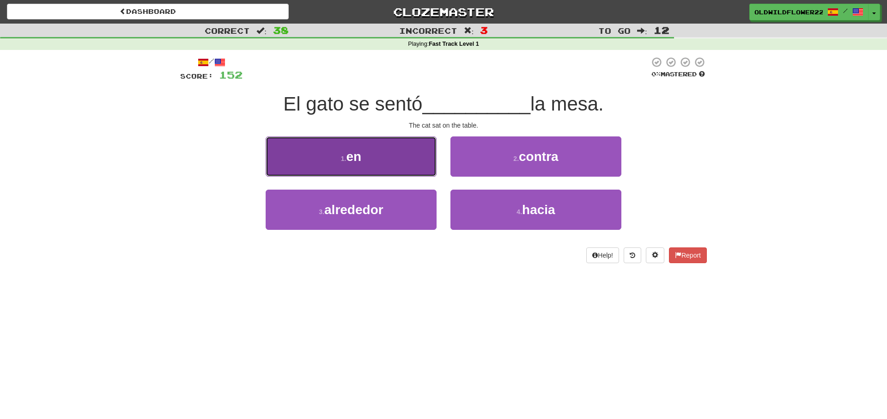
click at [407, 166] on button "1 . en" at bounding box center [351, 156] width 171 height 40
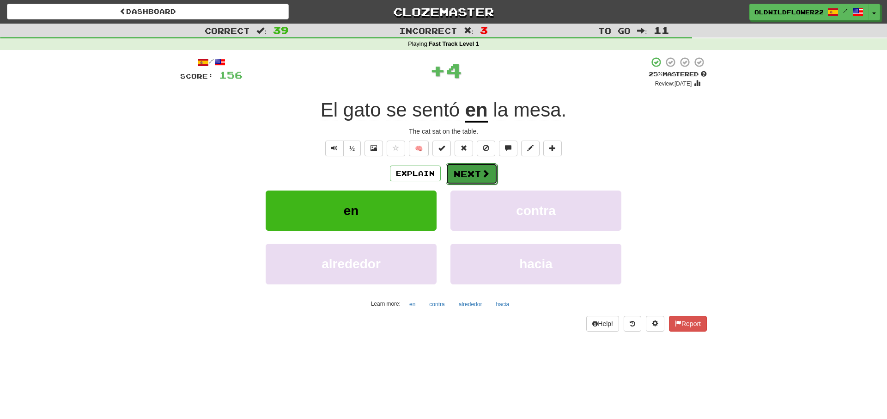
click at [485, 174] on span at bounding box center [486, 173] width 8 height 8
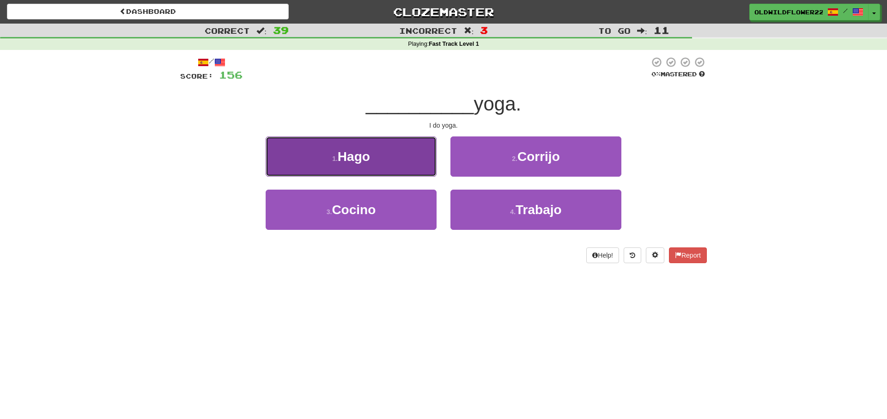
click at [355, 143] on button "1 . Hago" at bounding box center [351, 156] width 171 height 40
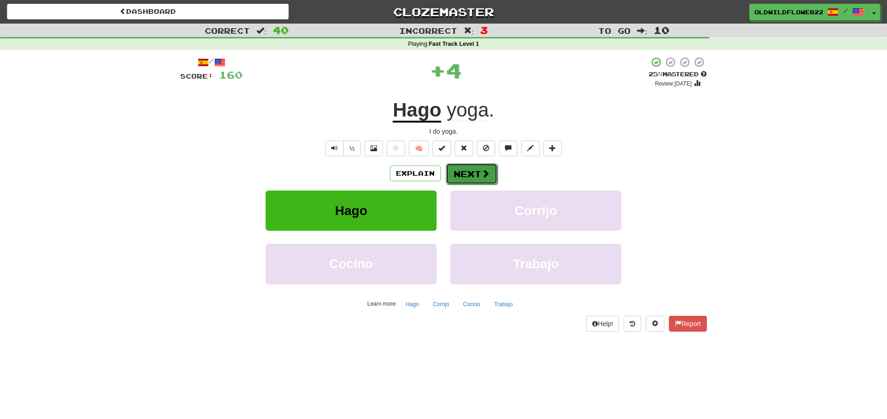
click at [463, 178] on button "Next" at bounding box center [472, 173] width 52 height 21
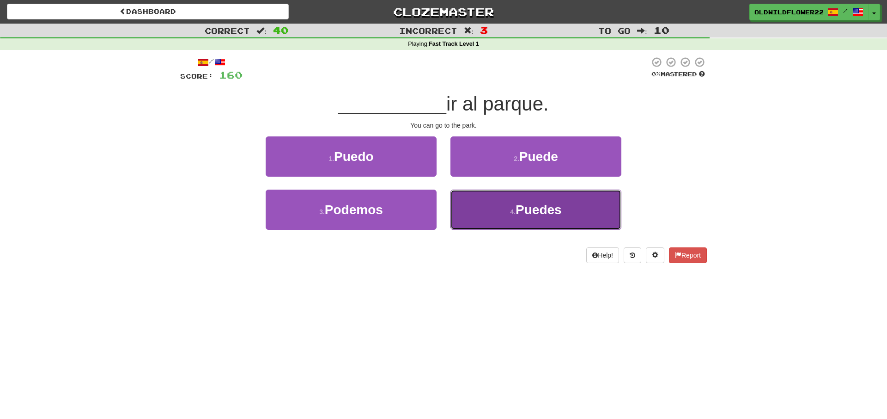
click at [617, 207] on button "4 . Puedes" at bounding box center [536, 210] width 171 height 40
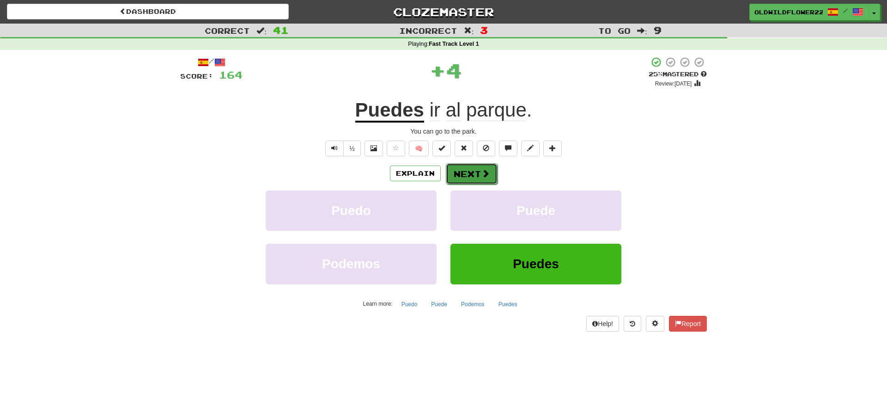
click at [486, 174] on span at bounding box center [486, 173] width 8 height 8
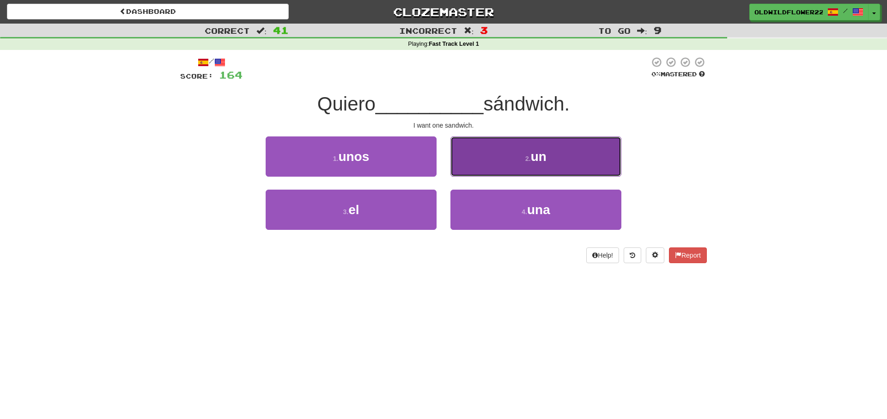
click at [561, 152] on button "2 . un" at bounding box center [536, 156] width 171 height 40
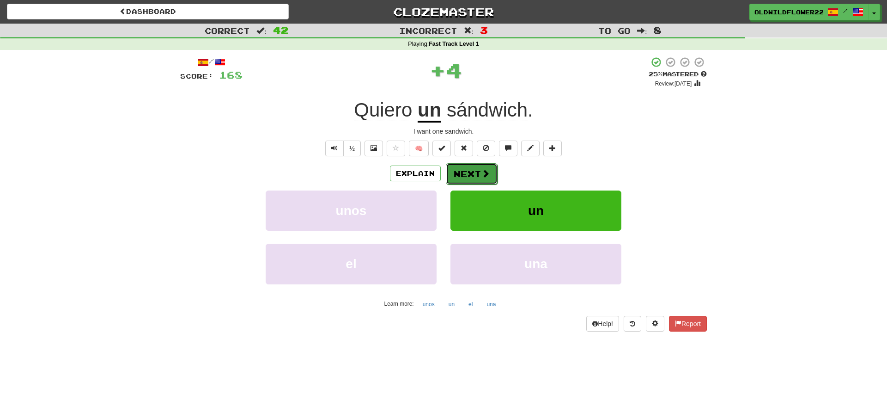
click at [467, 182] on button "Next" at bounding box center [472, 173] width 52 height 21
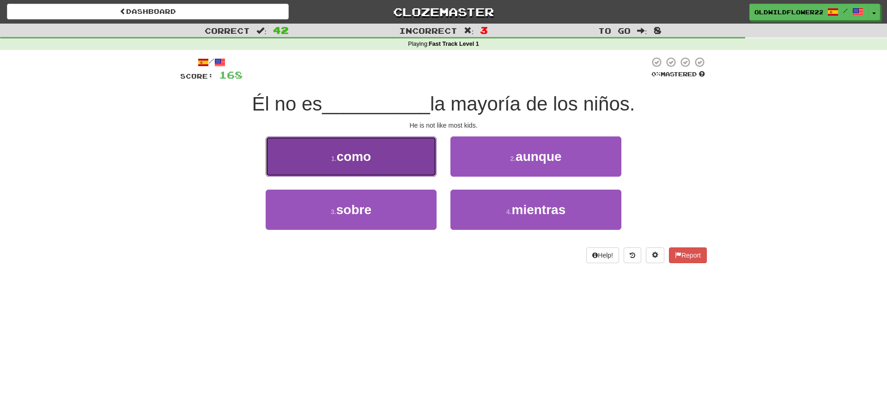
click at [350, 172] on button "1 . como" at bounding box center [351, 156] width 171 height 40
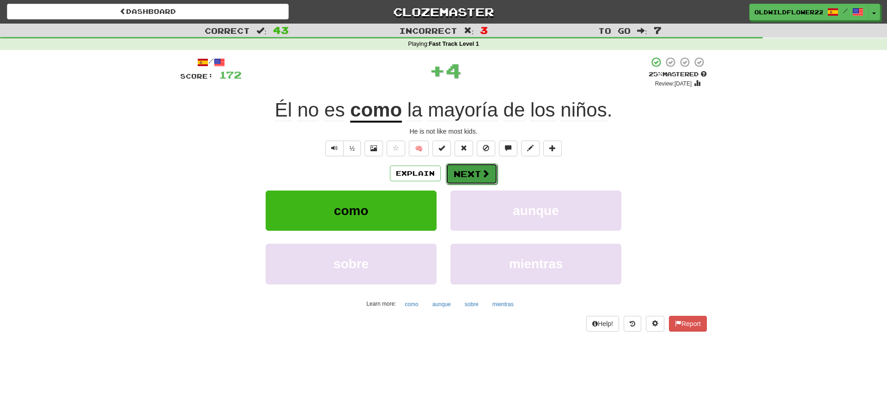
click at [478, 179] on button "Next" at bounding box center [472, 173] width 52 height 21
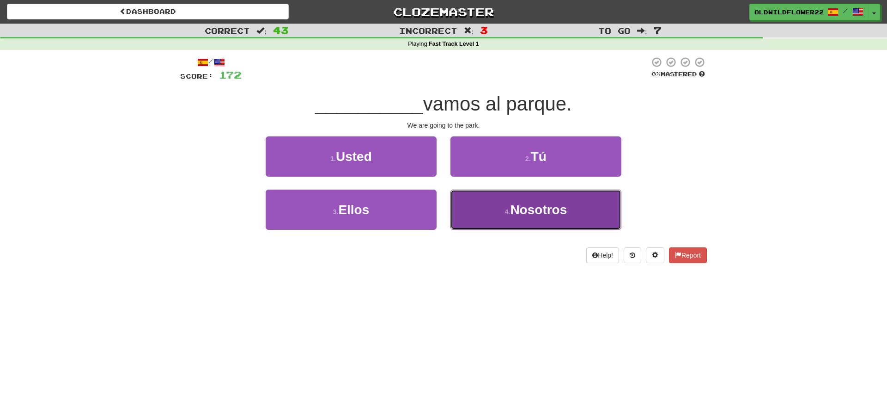
click at [485, 199] on button "4 . Nosotros" at bounding box center [536, 210] width 171 height 40
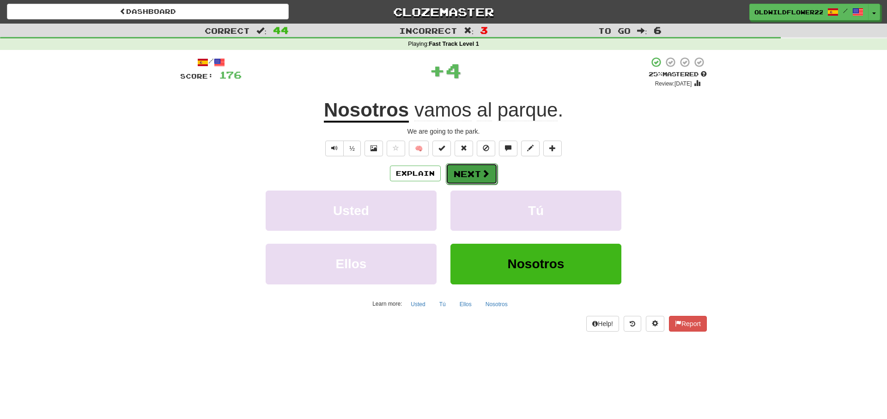
click at [484, 175] on span at bounding box center [486, 173] width 8 height 8
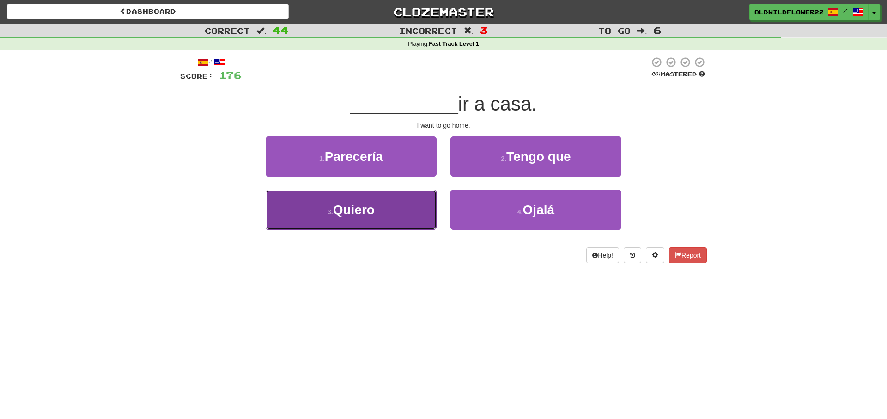
click at [402, 200] on button "3 . Quiero" at bounding box center [351, 210] width 171 height 40
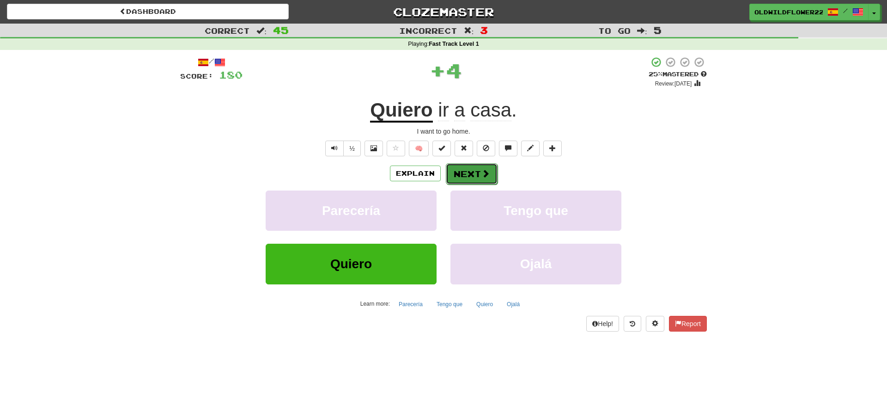
click at [486, 173] on span at bounding box center [486, 173] width 8 height 8
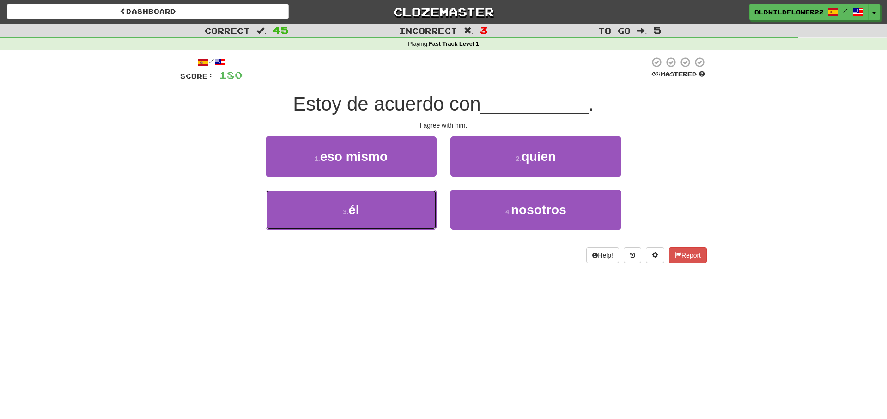
drag, startPoint x: 370, startPoint y: 201, endPoint x: 396, endPoint y: 185, distance: 30.0
click at [370, 201] on button "3 . él" at bounding box center [351, 210] width 171 height 40
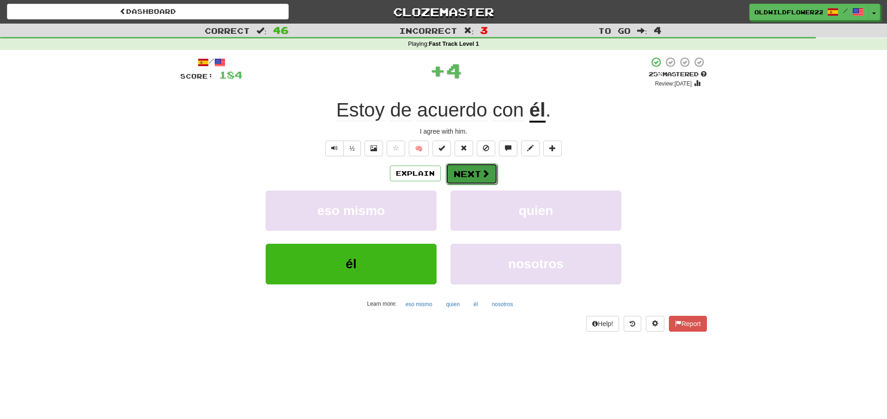
click at [483, 170] on span at bounding box center [486, 173] width 8 height 8
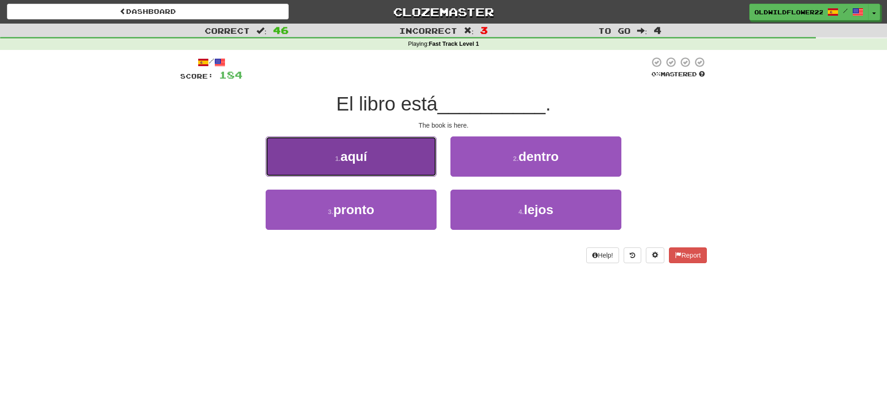
click at [399, 157] on button "1 . aquí" at bounding box center [351, 156] width 171 height 40
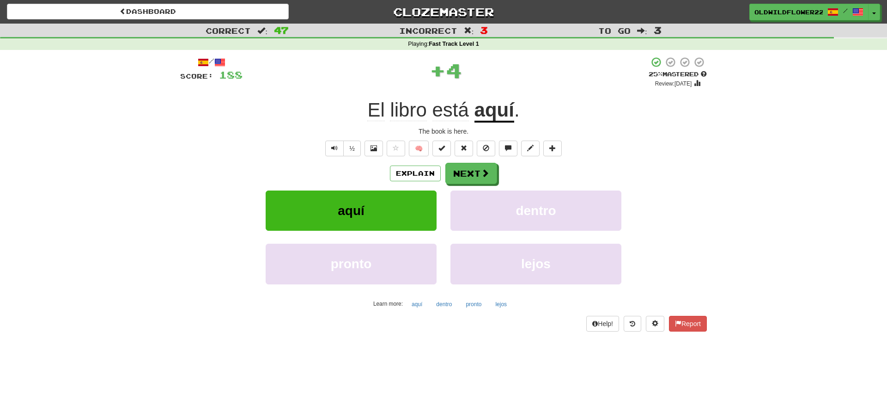
click at [502, 162] on div "/ Score: 188 + 4 25 % Mastered Review: 2025-10-16 El libro está aquí . The book…" at bounding box center [443, 193] width 527 height 275
click at [492, 171] on button "Next" at bounding box center [472, 173] width 52 height 21
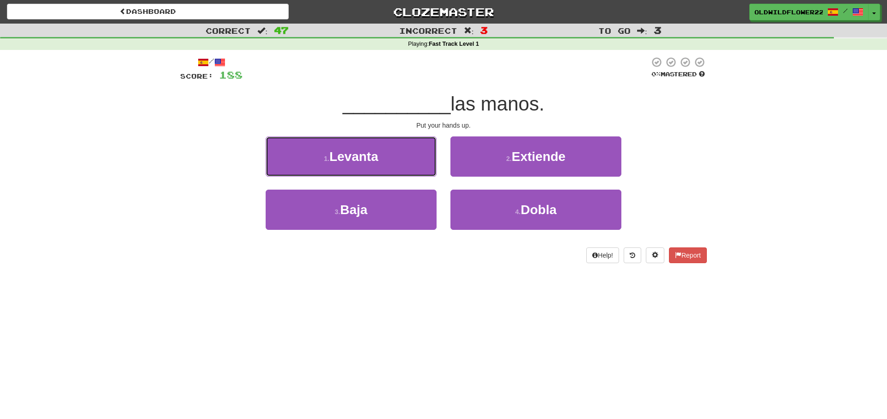
drag, startPoint x: 354, startPoint y: 149, endPoint x: 400, endPoint y: 136, distance: 48.1
click at [382, 141] on button "1 . Levanta" at bounding box center [351, 156] width 171 height 40
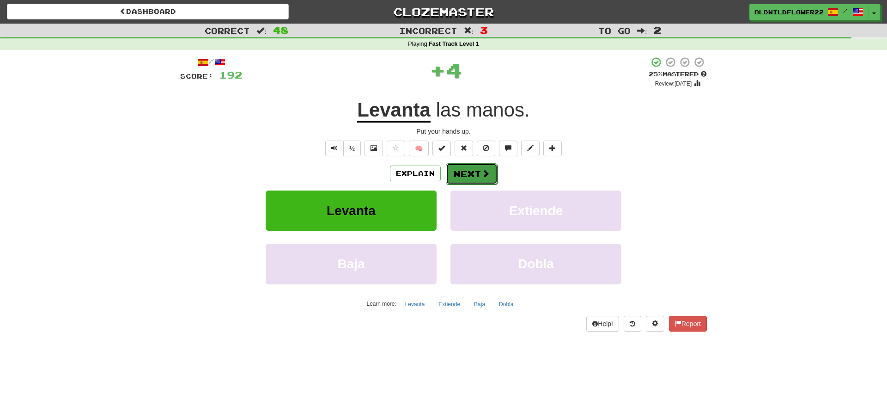
click at [484, 171] on span at bounding box center [486, 173] width 8 height 8
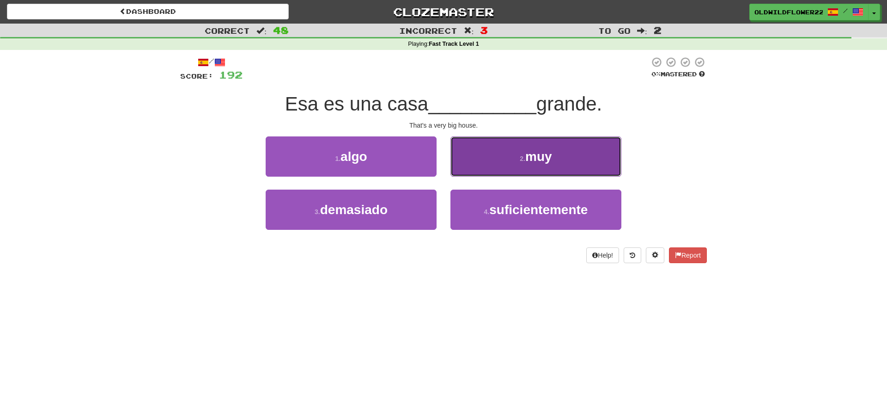
click at [488, 158] on button "2 . muy" at bounding box center [536, 156] width 171 height 40
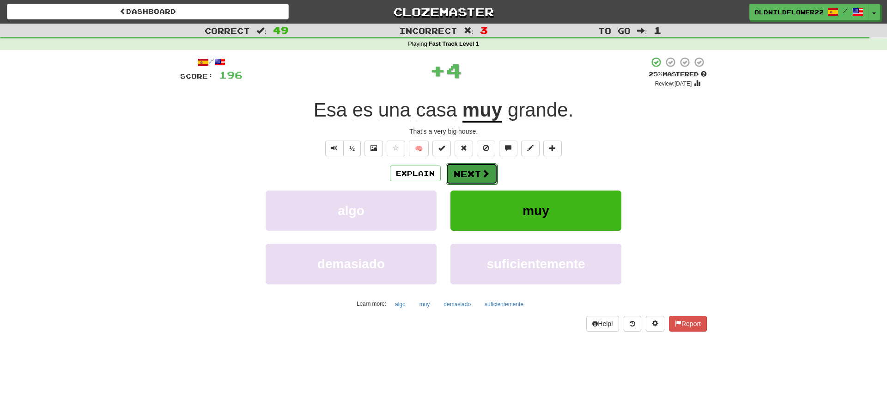
click at [476, 168] on button "Next" at bounding box center [472, 173] width 52 height 21
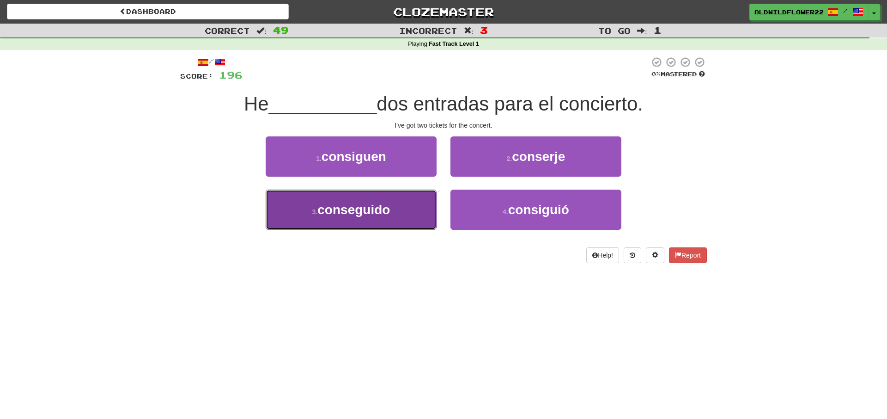
click at [390, 211] on span "conseguido" at bounding box center [354, 209] width 73 height 14
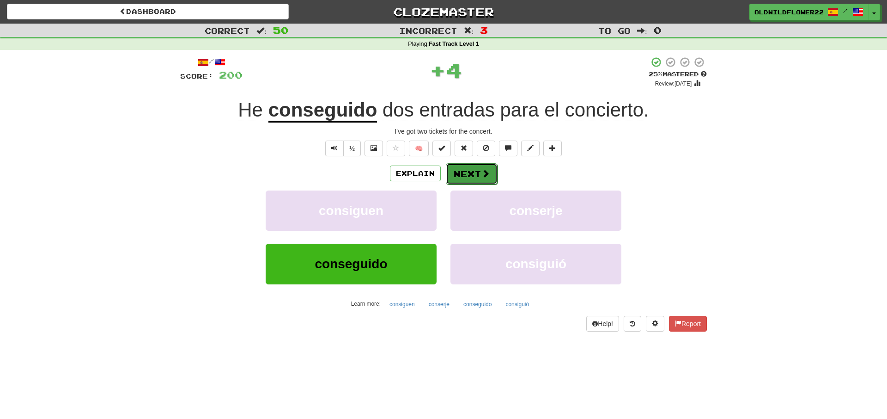
click at [471, 177] on button "Next" at bounding box center [472, 173] width 52 height 21
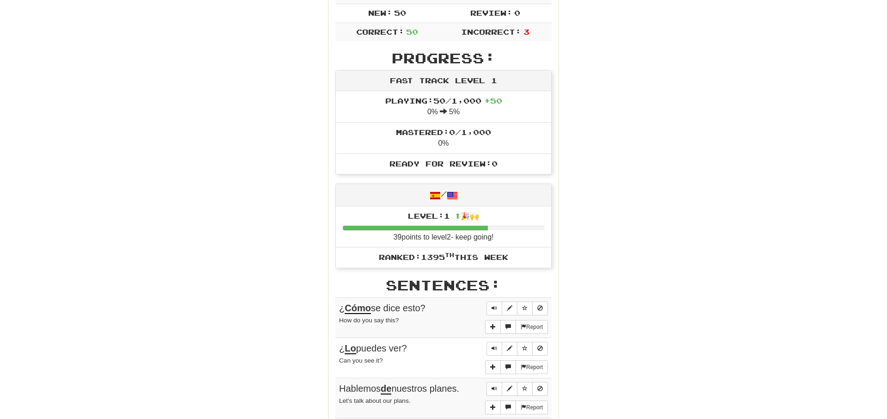
scroll to position [0, 0]
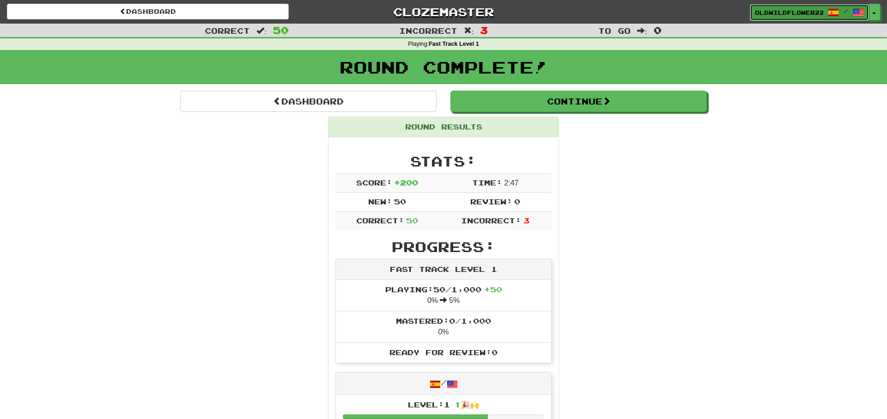
click at [786, 17] on link "OldWildflower2215 /" at bounding box center [809, 12] width 119 height 17
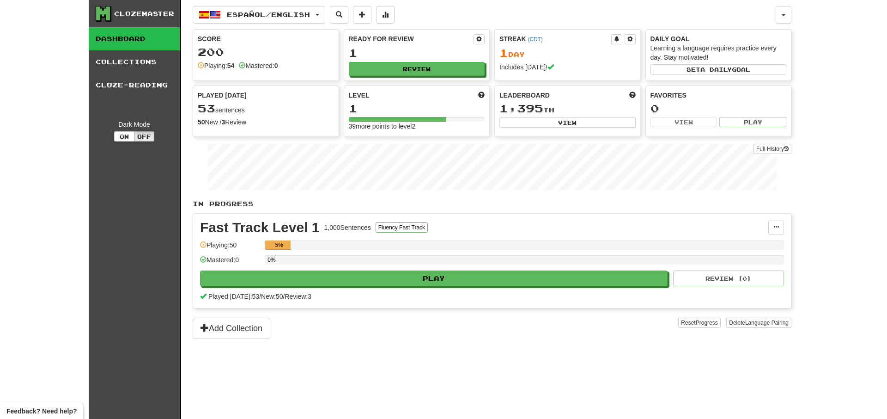
click at [293, 5] on div "Español / English Español / English Streak: 1 Review: 1 Points [DATE]: 200 Shqi…" at bounding box center [492, 221] width 599 height 442
click at [296, 14] on span "Español / English" at bounding box center [268, 15] width 83 height 8
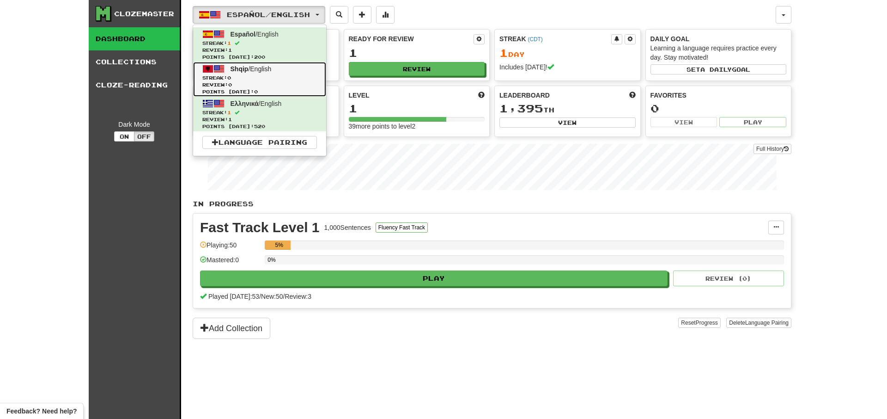
click at [275, 73] on link "Shqip / English Streak: 0 Review: 0 Points [DATE]: 0" at bounding box center [259, 79] width 133 height 35
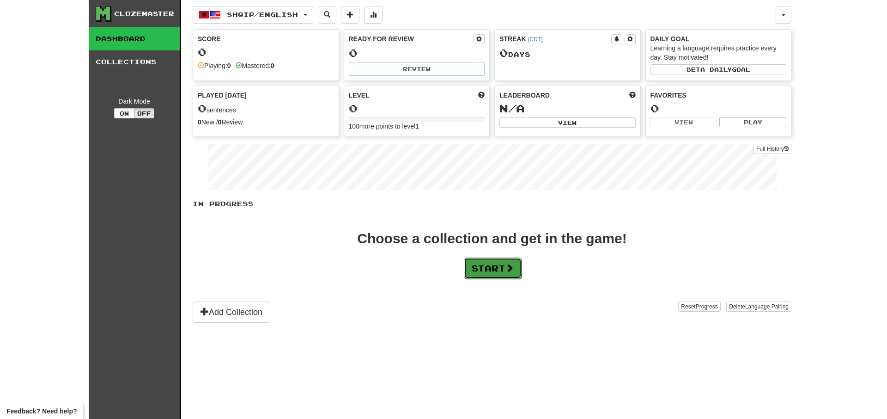
click at [481, 276] on button "Start" at bounding box center [493, 267] width 58 height 21
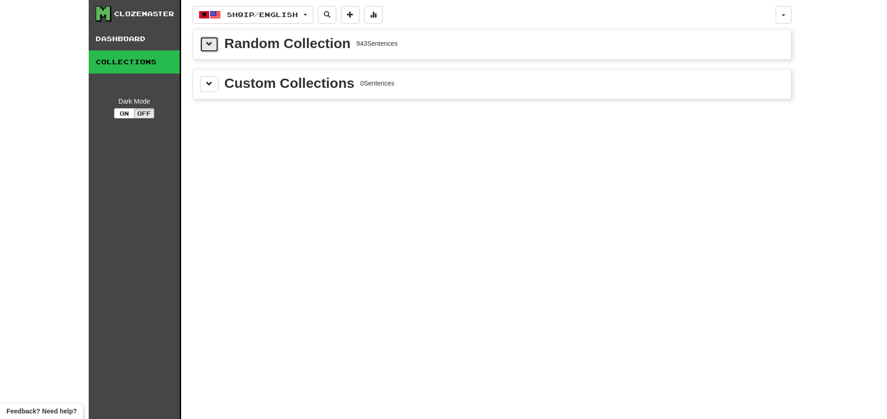
click at [204, 44] on button at bounding box center [209, 45] width 18 height 16
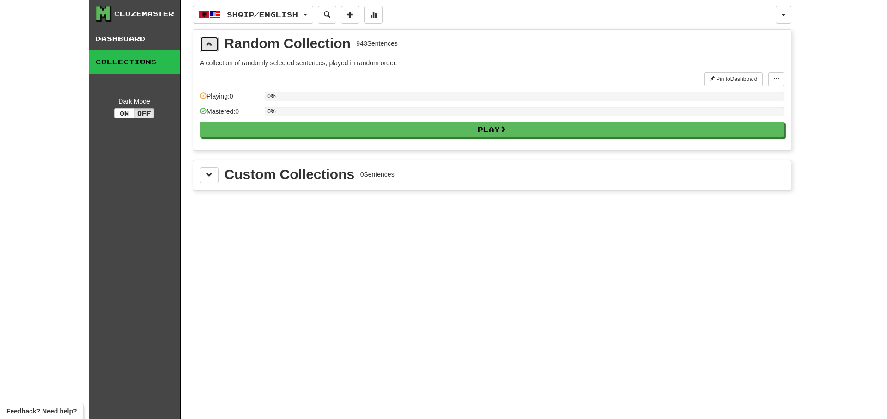
click at [212, 43] on span at bounding box center [209, 44] width 6 height 6
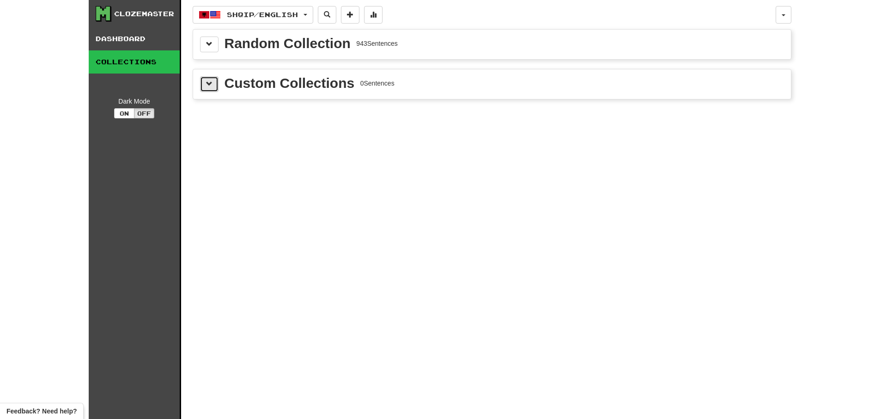
click at [212, 85] on span at bounding box center [209, 83] width 6 height 6
click at [212, 84] on span at bounding box center [209, 83] width 6 height 6
click at [210, 42] on span at bounding box center [209, 44] width 6 height 6
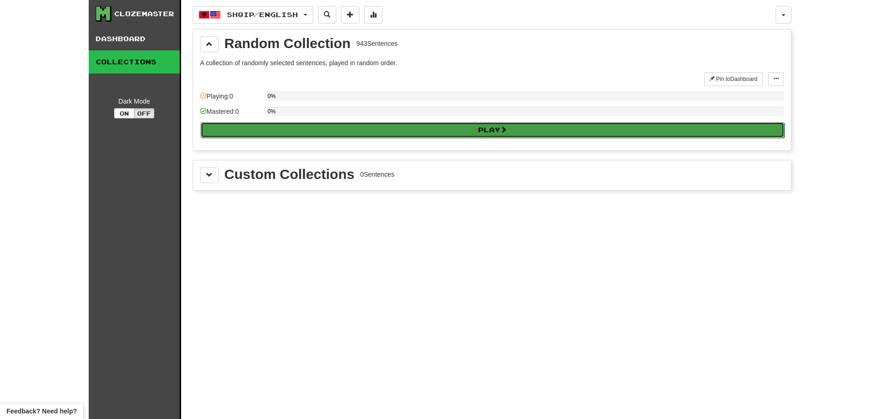
click at [287, 131] on button "Play" at bounding box center [493, 130] width 584 height 16
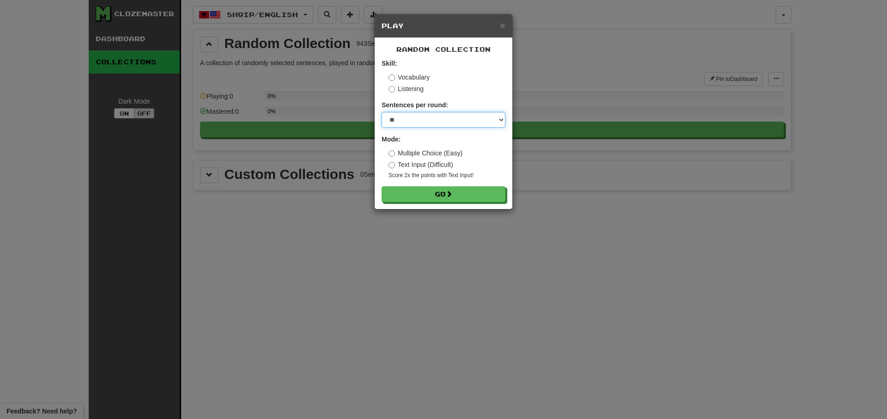
click at [382, 112] on select "* ** ** ** ** ** *** ********" at bounding box center [444, 120] width 124 height 16
select select "**"
click option "**" at bounding box center [0, 0] width 0 height 0
click at [432, 196] on button "Go" at bounding box center [444, 195] width 124 height 16
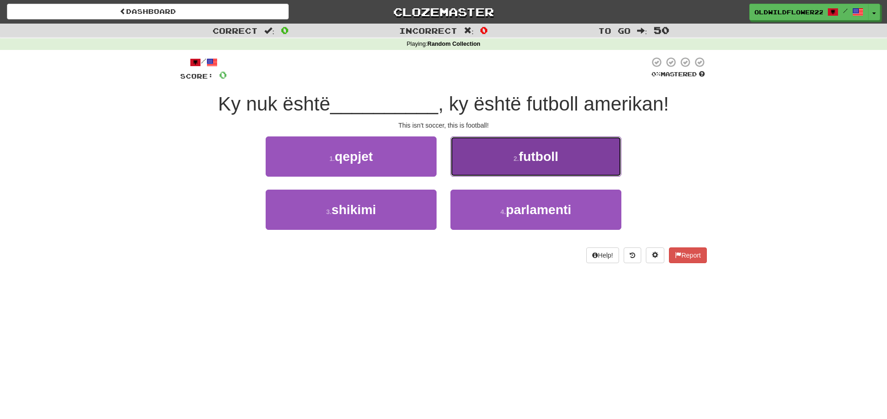
click at [537, 149] on button "2 . futboll" at bounding box center [536, 156] width 171 height 40
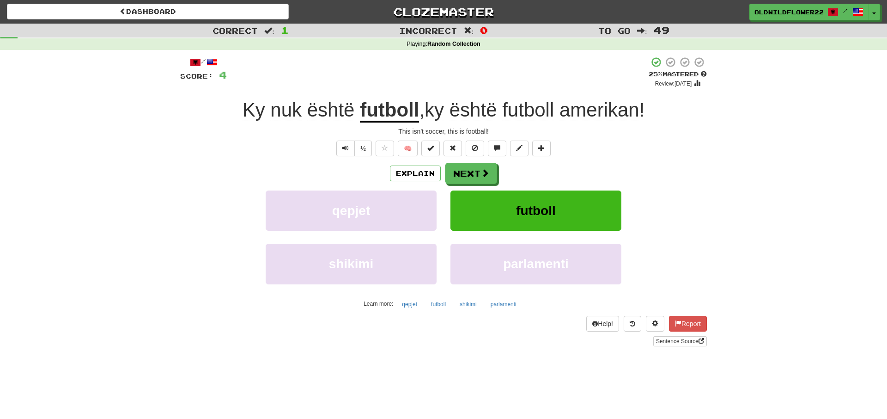
click at [257, 118] on span "Ky" at bounding box center [254, 110] width 23 height 22
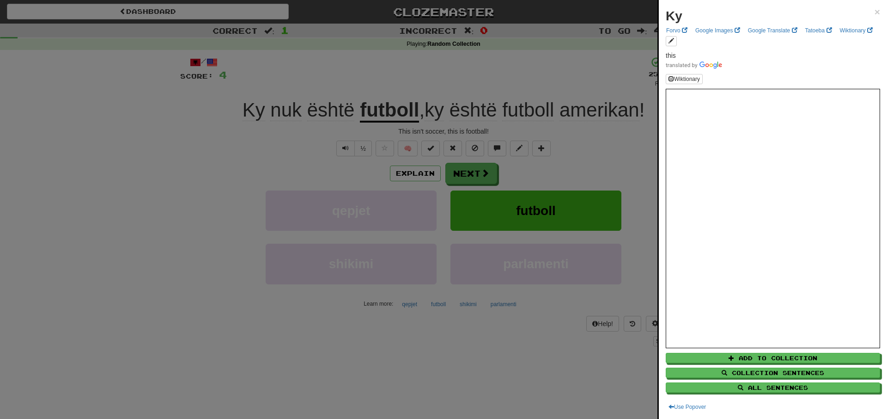
click at [241, 126] on div at bounding box center [443, 209] width 887 height 419
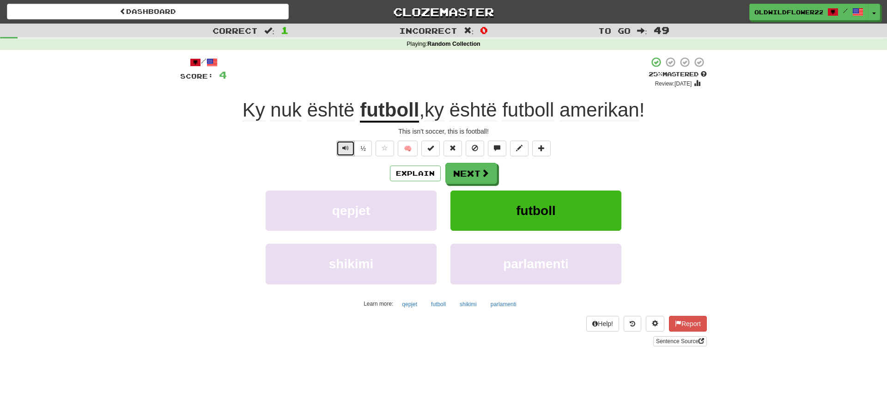
click at [343, 149] on span "Text-to-speech controls" at bounding box center [345, 148] width 6 height 6
click at [347, 141] on button "Text-to-speech controls" at bounding box center [345, 149] width 18 height 16
click at [345, 147] on span "Text-to-speech controls" at bounding box center [345, 148] width 6 height 6
click at [349, 150] on button "Text-to-speech controls" at bounding box center [345, 149] width 18 height 16
click at [342, 150] on button "Text-to-speech controls" at bounding box center [345, 149] width 18 height 16
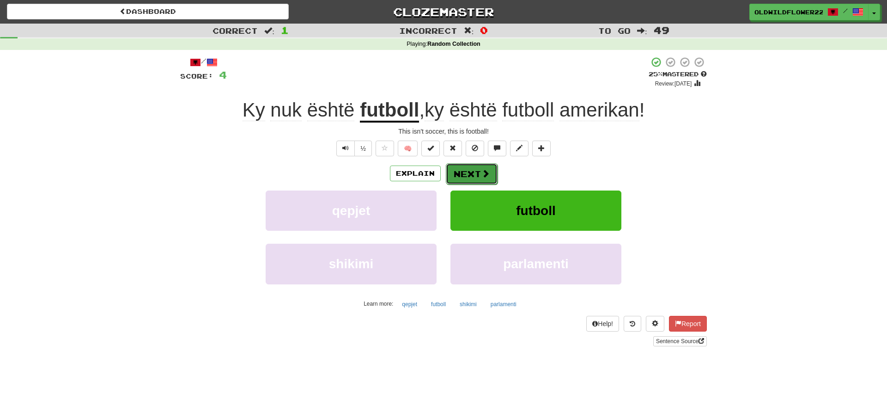
click at [485, 175] on span at bounding box center [486, 173] width 8 height 8
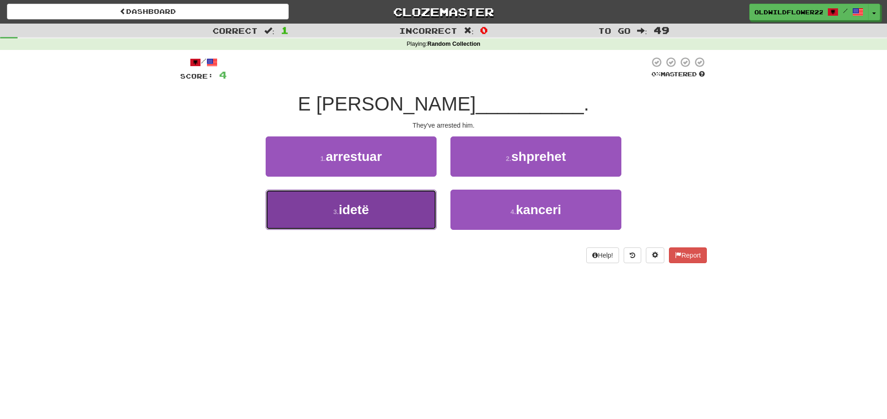
click at [383, 201] on button "3 . idetë" at bounding box center [351, 210] width 171 height 40
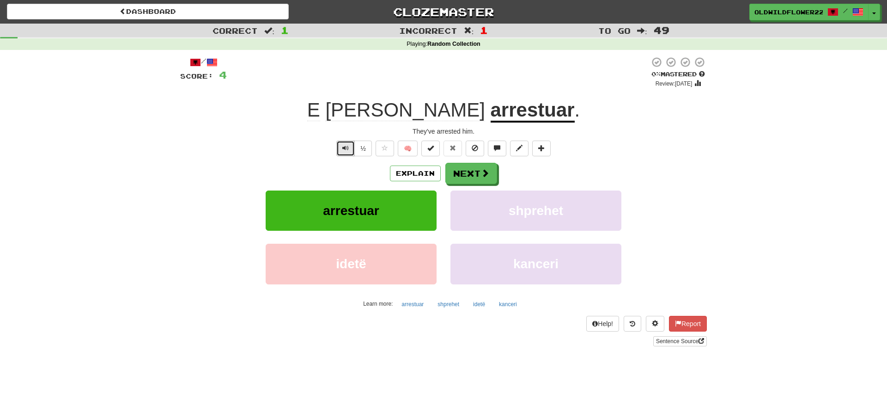
click at [343, 148] on span "Text-to-speech controls" at bounding box center [345, 148] width 6 height 6
click at [349, 152] on button "Text-to-speech controls" at bounding box center [345, 149] width 18 height 16
click at [340, 153] on button "Text-to-speech controls" at bounding box center [345, 149] width 18 height 16
click at [479, 172] on button "Next" at bounding box center [472, 173] width 52 height 21
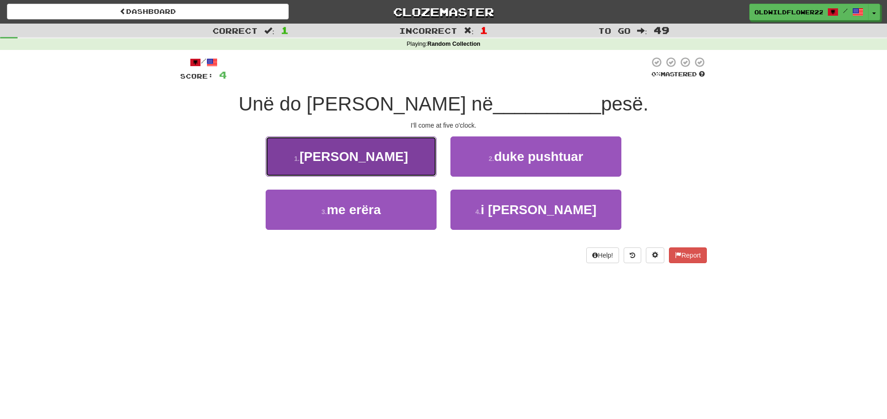
click at [420, 162] on button "1 . orën" at bounding box center [351, 156] width 171 height 40
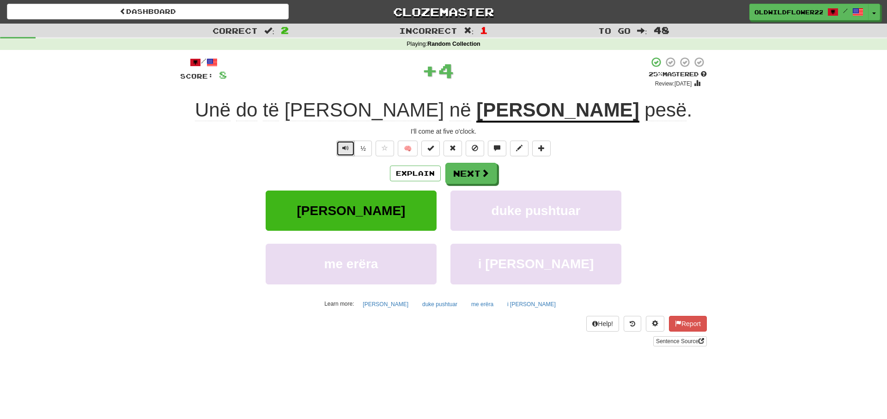
click at [349, 153] on button "Text-to-speech controls" at bounding box center [345, 149] width 18 height 16
click at [478, 176] on button "Next" at bounding box center [472, 173] width 52 height 21
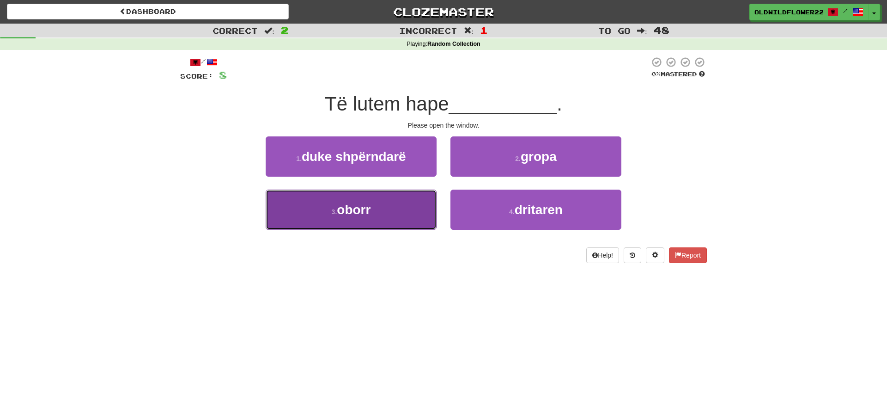
click at [369, 221] on button "3 . oborr" at bounding box center [351, 210] width 171 height 40
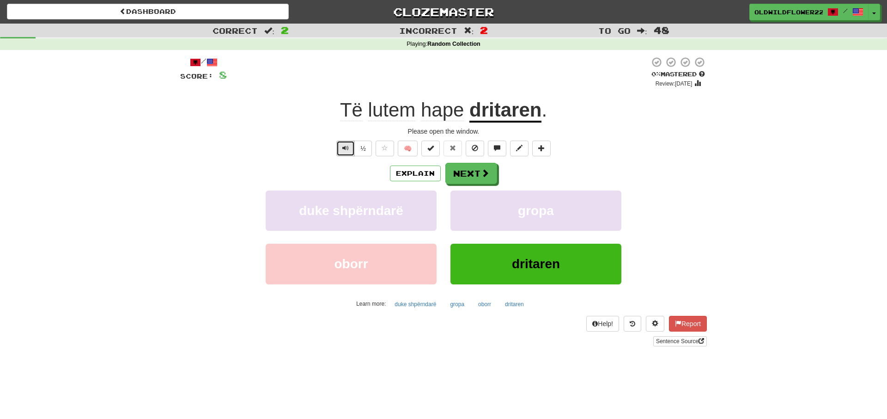
click at [346, 147] on span "Text-to-speech controls" at bounding box center [345, 148] width 6 height 6
click at [483, 176] on span at bounding box center [486, 173] width 8 height 8
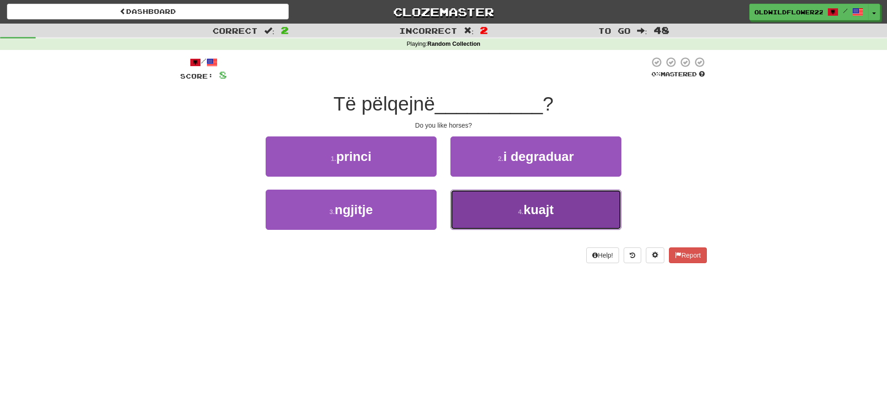
click at [530, 211] on span "kuajt" at bounding box center [539, 209] width 30 height 14
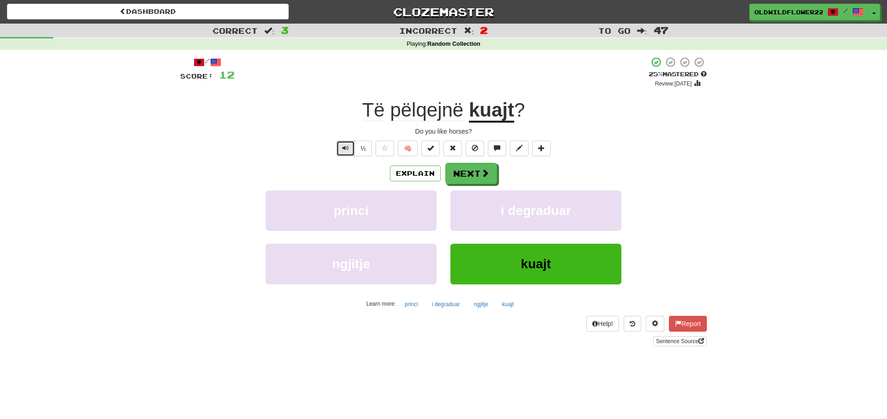
click at [341, 146] on button "Text-to-speech controls" at bounding box center [345, 149] width 18 height 16
drag, startPoint x: 338, startPoint y: 144, endPoint x: 342, endPoint y: 150, distance: 7.3
click at [340, 147] on button "Text-to-speech controls" at bounding box center [345, 149] width 18 height 16
click at [474, 177] on button "Next" at bounding box center [472, 173] width 52 height 21
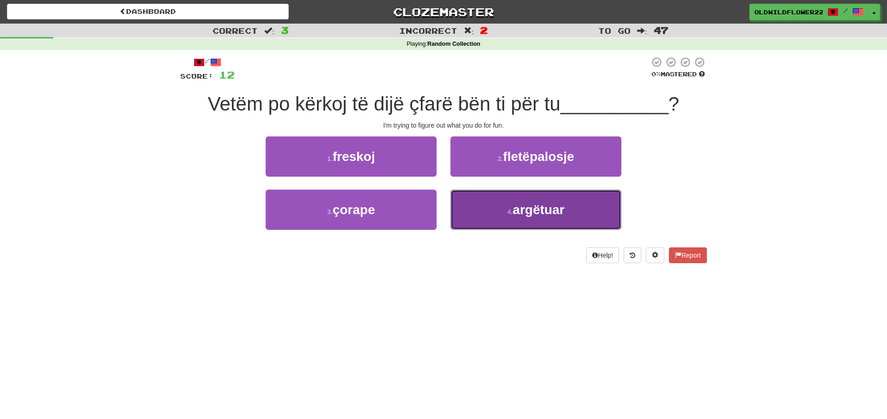
click at [520, 212] on span "argëtuar" at bounding box center [539, 209] width 52 height 14
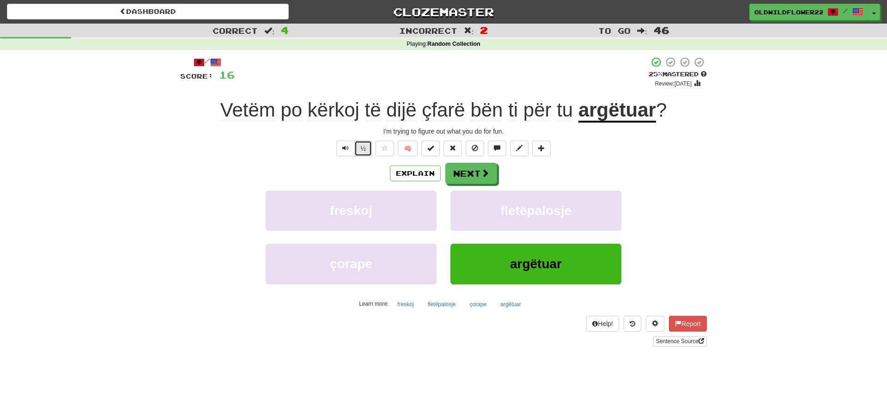
click at [361, 144] on button "½" at bounding box center [364, 149] width 18 height 16
click at [344, 148] on span "Text-to-speech controls" at bounding box center [345, 148] width 6 height 6
click at [367, 145] on button "½" at bounding box center [364, 149] width 18 height 16
click at [493, 179] on button "Next" at bounding box center [472, 173] width 52 height 21
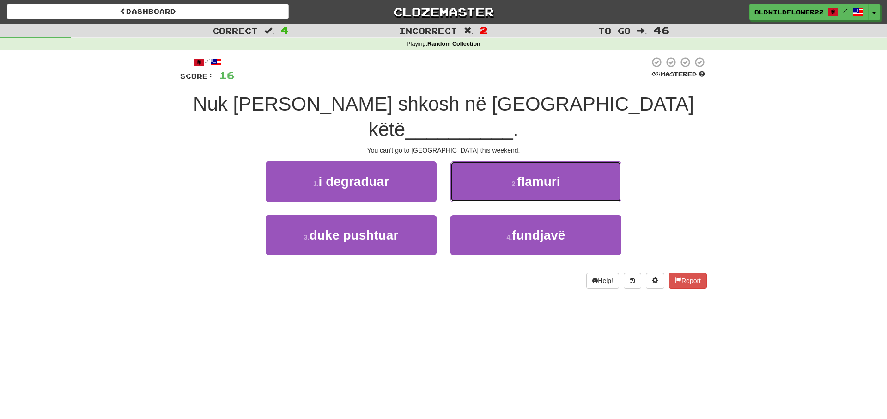
click at [541, 174] on span "flamuri" at bounding box center [538, 181] width 43 height 14
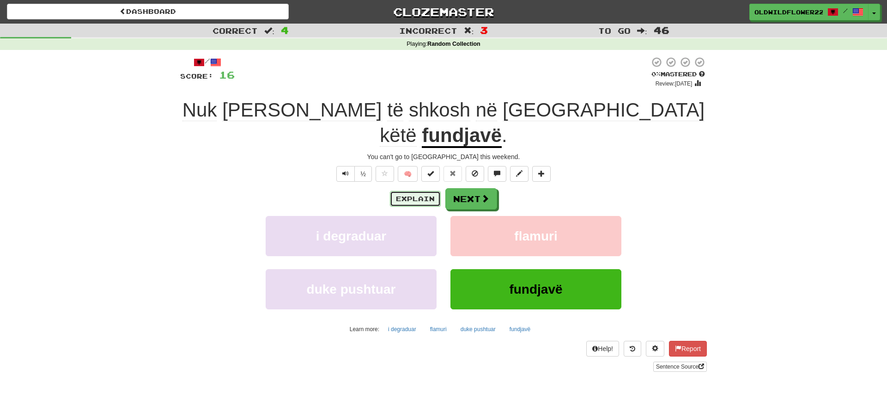
click at [413, 191] on button "Explain" at bounding box center [415, 199] width 51 height 16
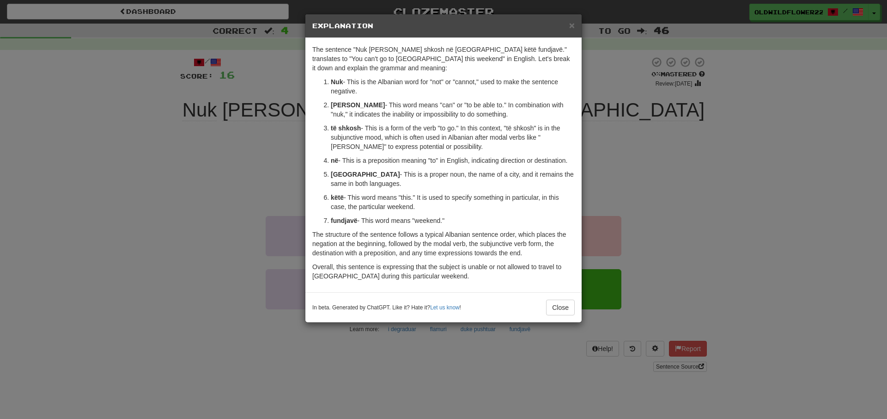
click at [575, 19] on div "× Explanation" at bounding box center [444, 26] width 276 height 24
click at [573, 31] on div "× Explanation" at bounding box center [444, 26] width 276 height 24
click at [578, 25] on div "× Explanation" at bounding box center [444, 26] width 276 height 24
click at [573, 25] on span "×" at bounding box center [572, 25] width 6 height 11
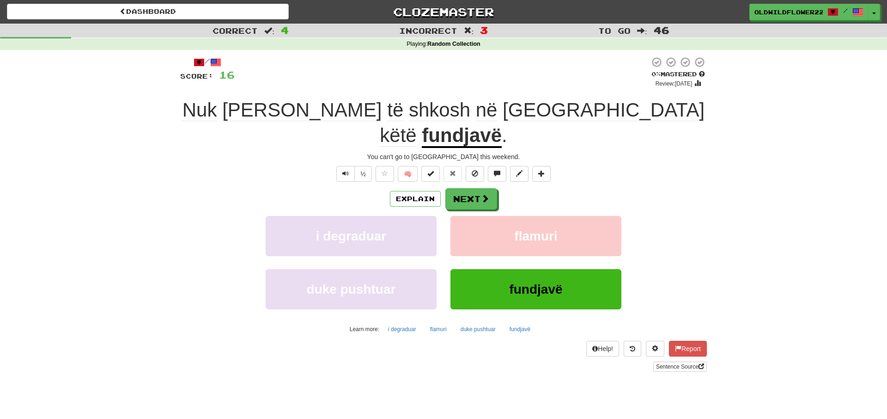
click at [756, 21] on div "Dashboard Clozemaster OldWildflower2215 / Toggle Dropdown Dashboard Leaderboard…" at bounding box center [444, 12] width 874 height 24
click at [783, 12] on span "OldWildflower2215" at bounding box center [789, 12] width 68 height 8
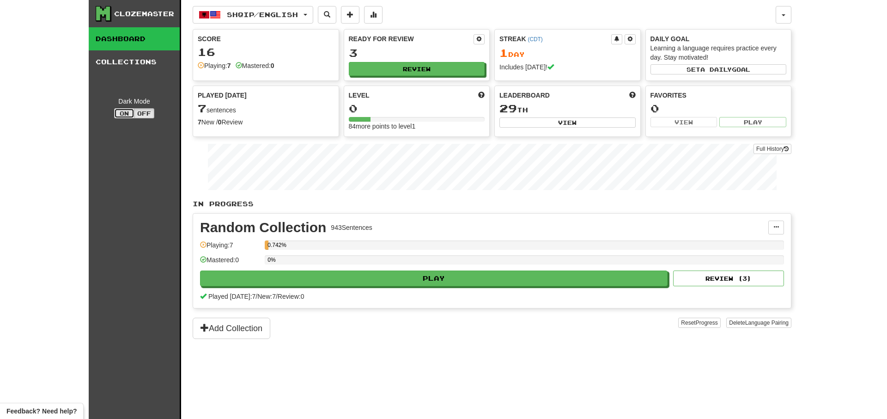
click at [130, 113] on button "On" at bounding box center [124, 113] width 20 height 10
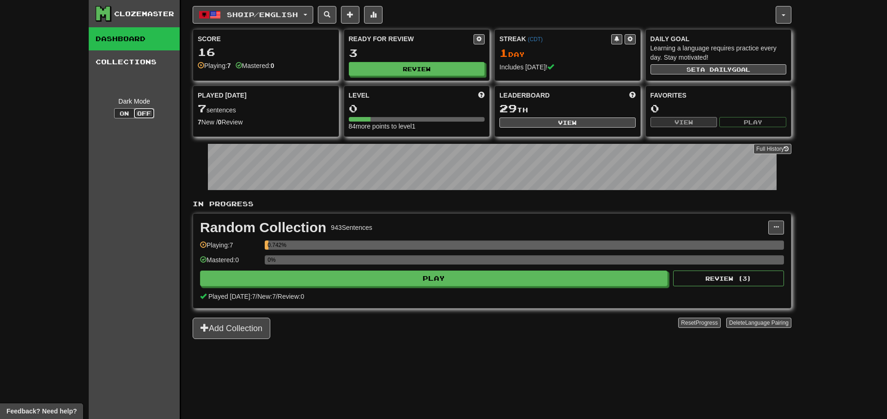
click at [141, 112] on button "Off" at bounding box center [144, 113] width 20 height 10
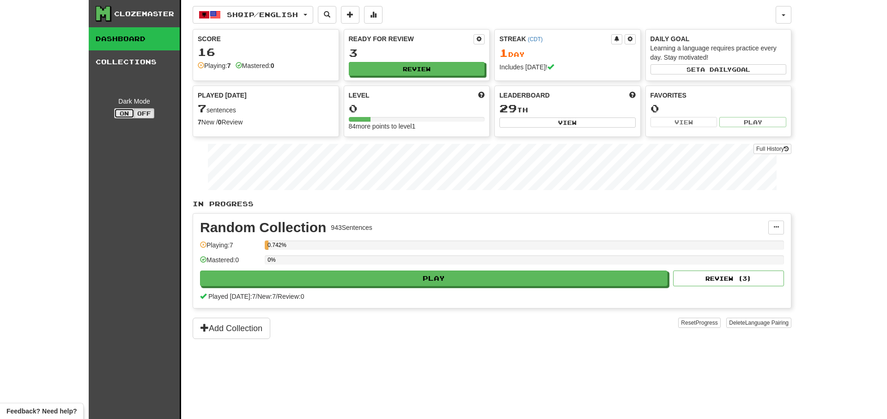
click at [126, 110] on button "On" at bounding box center [124, 113] width 20 height 10
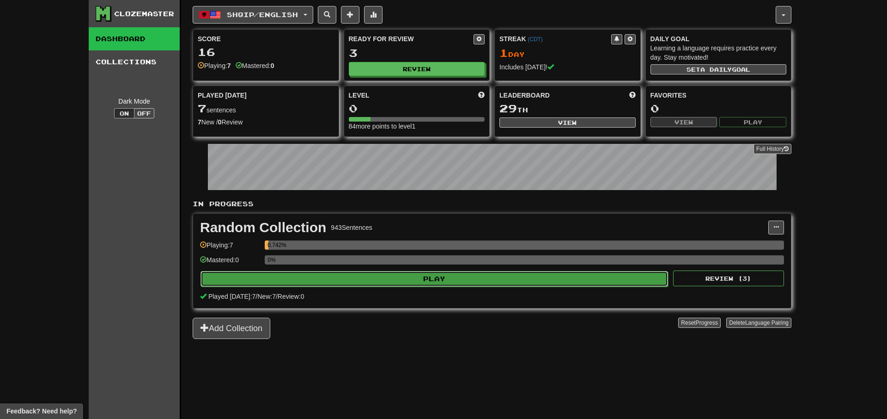
click at [563, 282] on button "Play" at bounding box center [435, 279] width 468 height 16
select select "**"
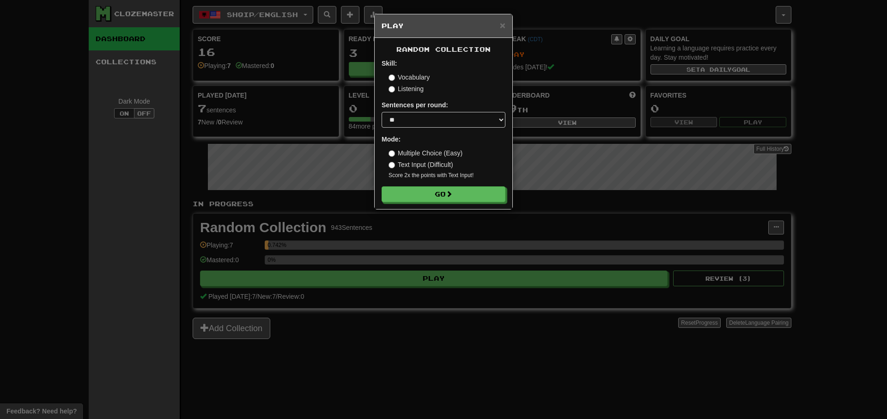
click at [414, 92] on label "Listening" at bounding box center [406, 88] width 35 height 9
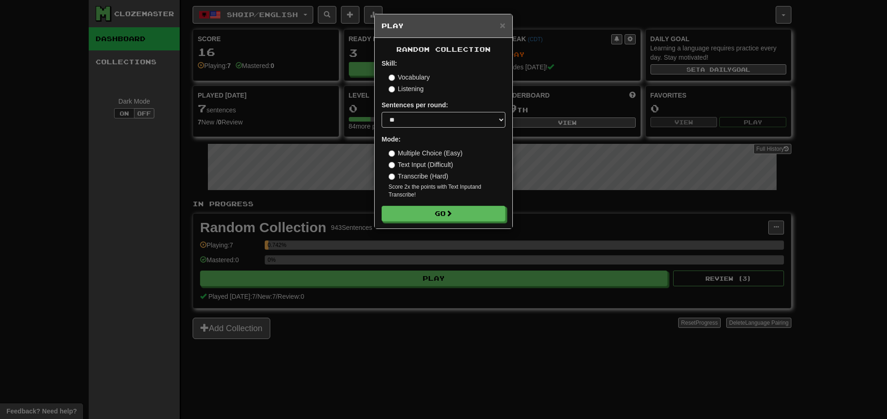
click at [419, 75] on label "Vocabulary" at bounding box center [409, 77] width 41 height 9
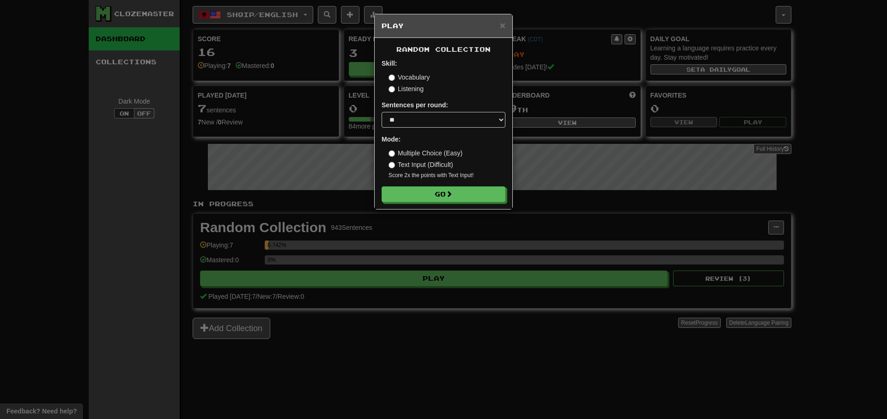
click at [413, 84] on div "Vocabulary Listening" at bounding box center [447, 83] width 117 height 21
click at [403, 86] on label "Listening" at bounding box center [406, 88] width 35 height 9
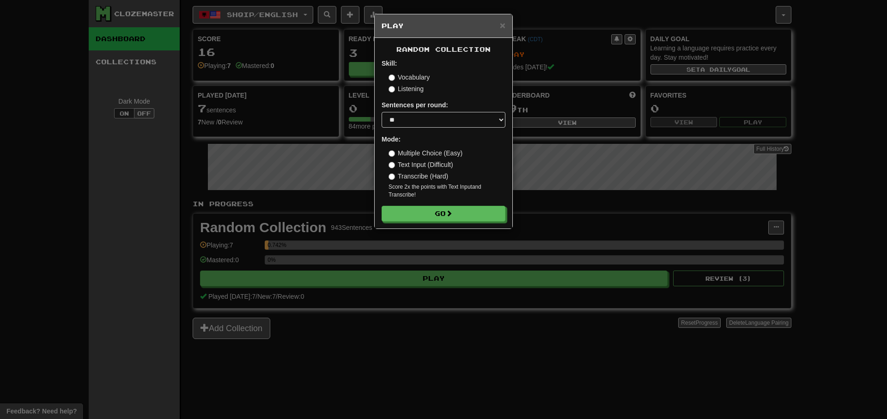
click at [413, 75] on label "Vocabulary" at bounding box center [409, 77] width 41 height 9
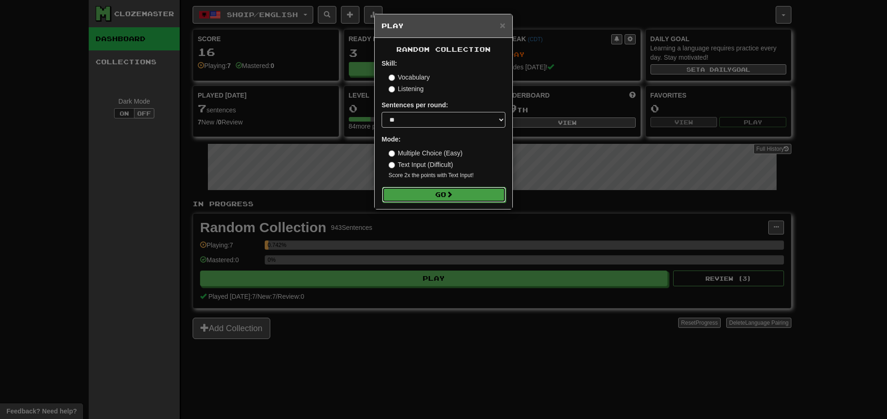
click at [404, 198] on button "Go" at bounding box center [444, 195] width 124 height 16
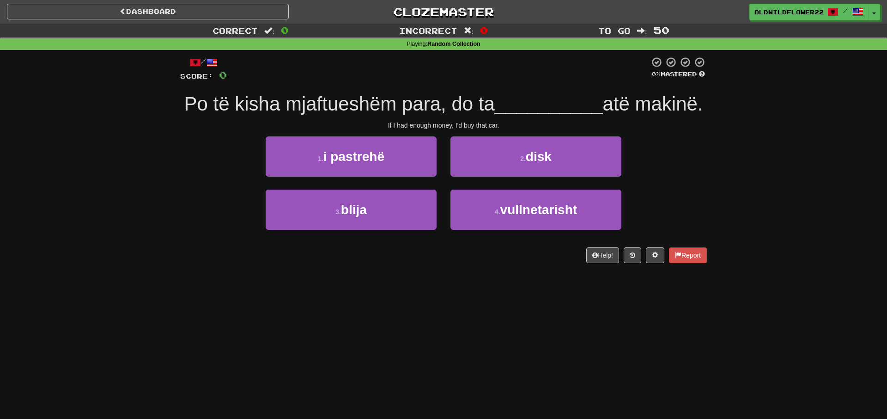
click at [657, 30] on span "50" at bounding box center [662, 29] width 16 height 11
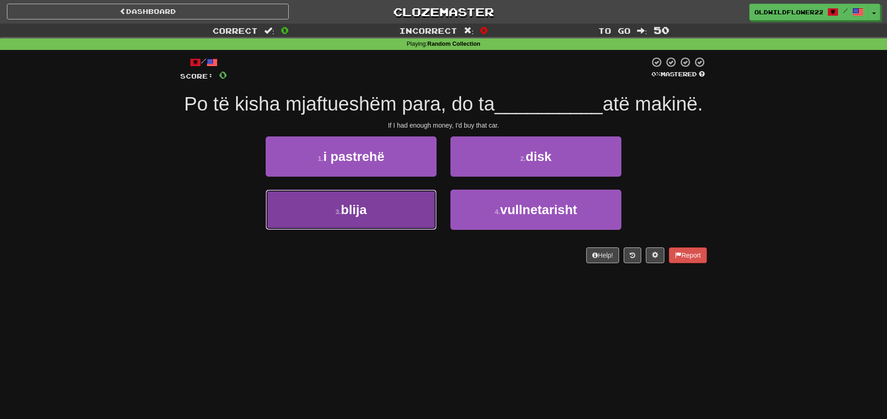
click at [394, 230] on button "3 . blija" at bounding box center [351, 210] width 171 height 40
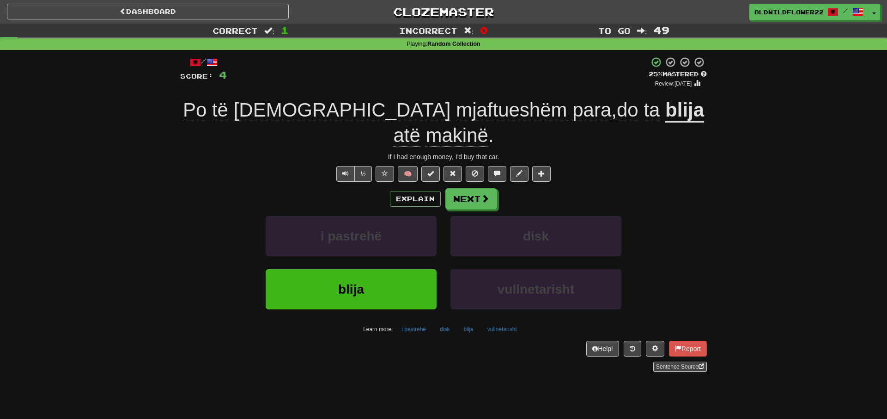
click at [420, 124] on span "atë" at bounding box center [406, 135] width 27 height 22
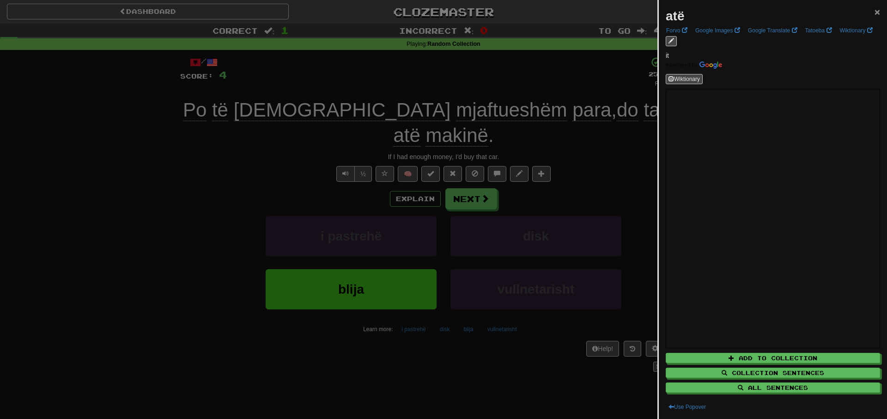
click at [879, 9] on span "×" at bounding box center [878, 11] width 6 height 11
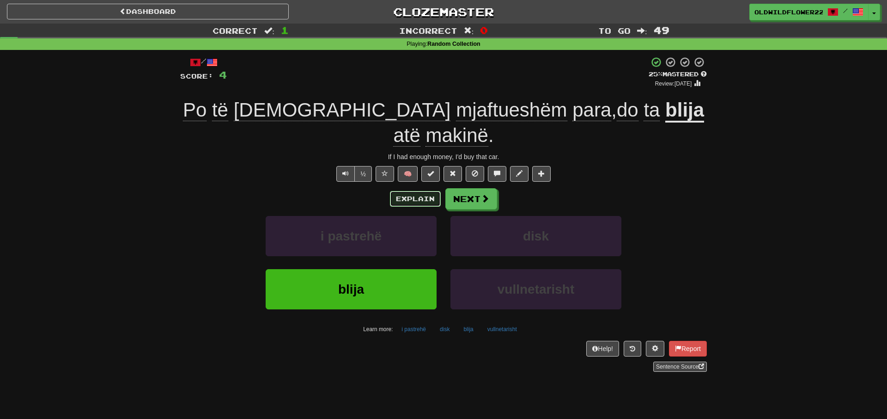
click at [427, 191] on button "Explain" at bounding box center [415, 199] width 51 height 16
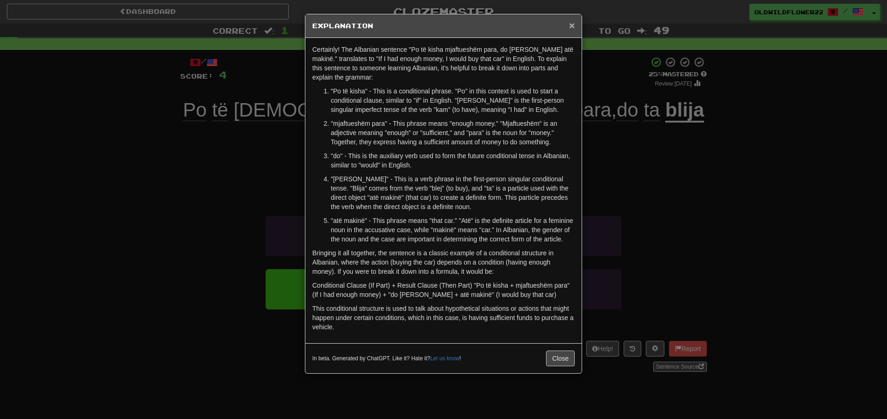
click at [573, 22] on span "×" at bounding box center [572, 25] width 6 height 11
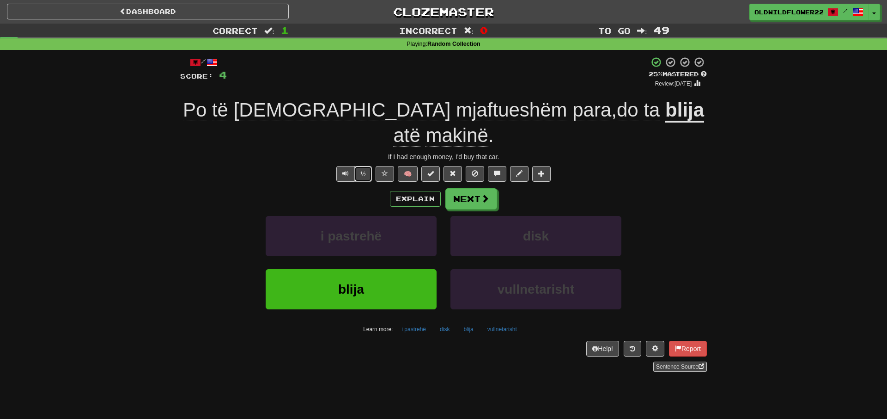
click at [361, 166] on button "½" at bounding box center [364, 174] width 18 height 16
click at [471, 189] on button "Next" at bounding box center [472, 199] width 52 height 21
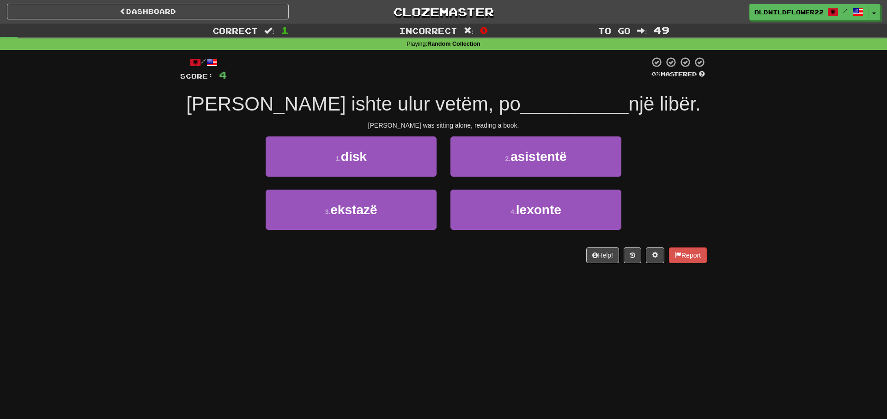
click at [251, 104] on span "Tomi ishte ulur vetëm, po" at bounding box center [353, 104] width 335 height 22
click at [291, 99] on span "Tomi ishte ulur vetëm, po" at bounding box center [353, 104] width 335 height 22
click at [340, 104] on span "Tomi ishte ulur vetëm, po" at bounding box center [353, 104] width 335 height 22
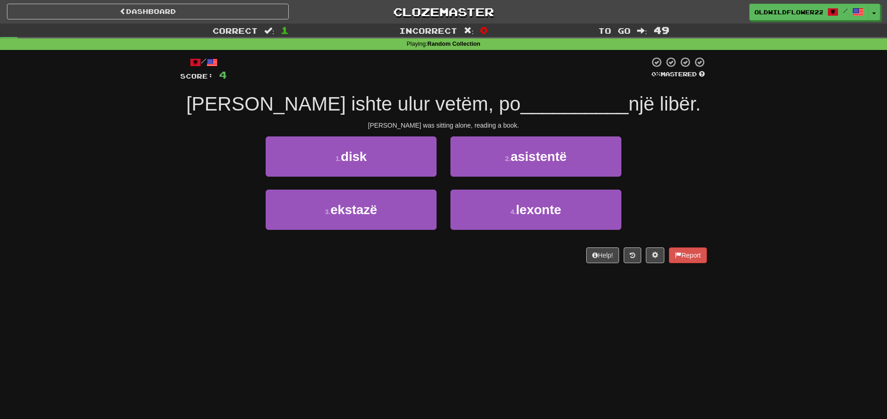
click at [342, 106] on span "Tomi ishte ulur vetëm, po" at bounding box center [353, 104] width 335 height 22
click at [385, 103] on span "Tomi ishte ulur vetëm, po" at bounding box center [353, 104] width 335 height 22
click at [459, 113] on span "Tomi ishte ulur vetëm, po" at bounding box center [353, 104] width 335 height 22
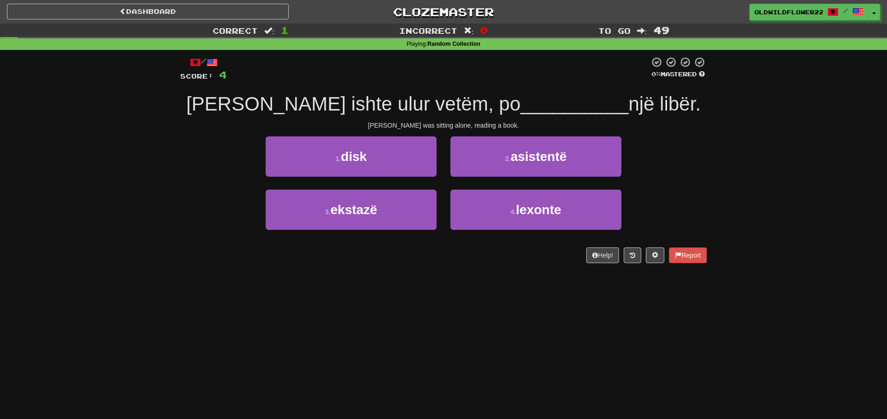
click at [436, 106] on span "Tomi ishte ulur vetëm, po" at bounding box center [353, 104] width 335 height 22
click at [503, 88] on div "/ Score: 4 0 % Mastered Tomi ishte ulur vetëm, po __________ një libër. Tom was…" at bounding box center [443, 159] width 527 height 207
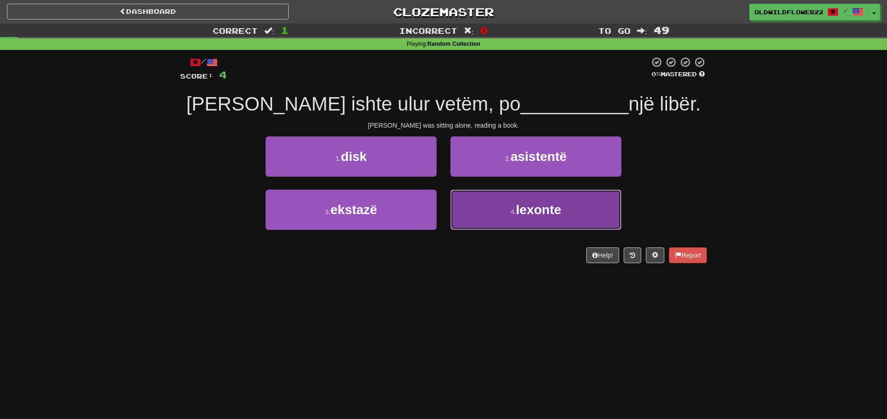
click at [546, 218] on button "4 . lexonte" at bounding box center [536, 210] width 171 height 40
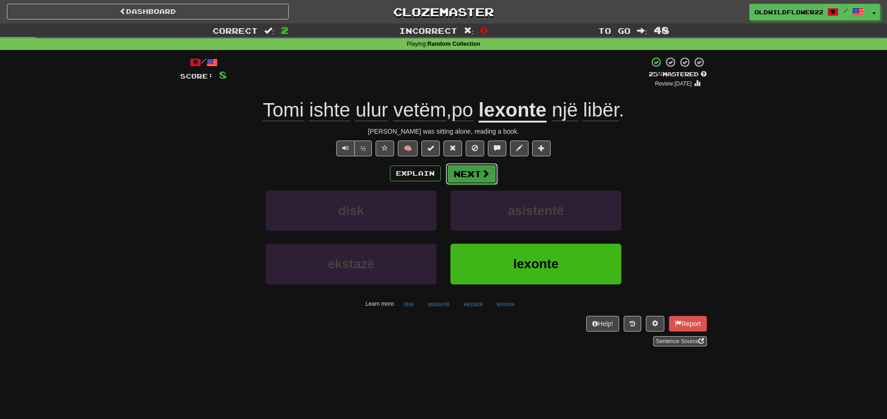
click at [471, 174] on button "Next" at bounding box center [472, 173] width 52 height 21
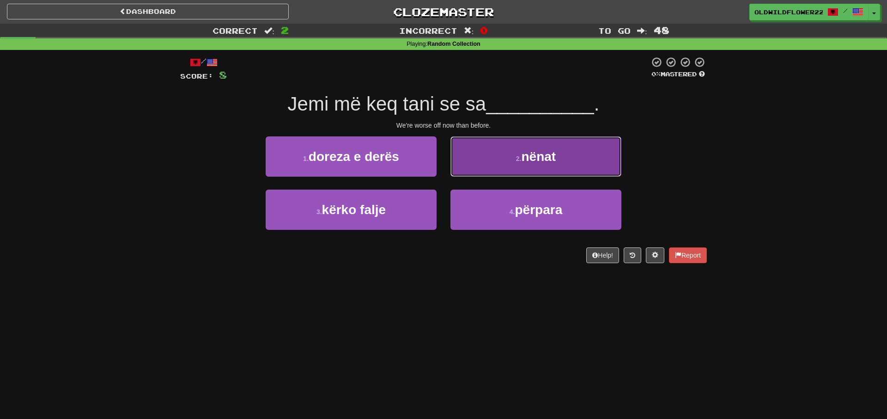
click at [494, 165] on button "2 . nënat" at bounding box center [536, 156] width 171 height 40
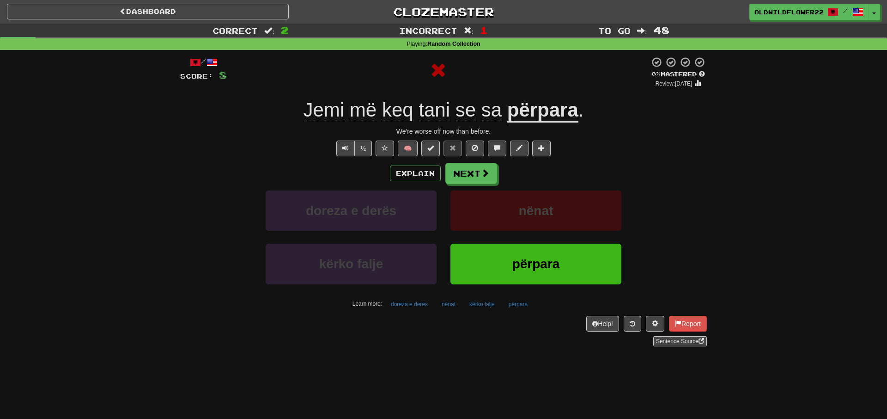
click at [556, 113] on u "përpara" at bounding box center [542, 111] width 71 height 24
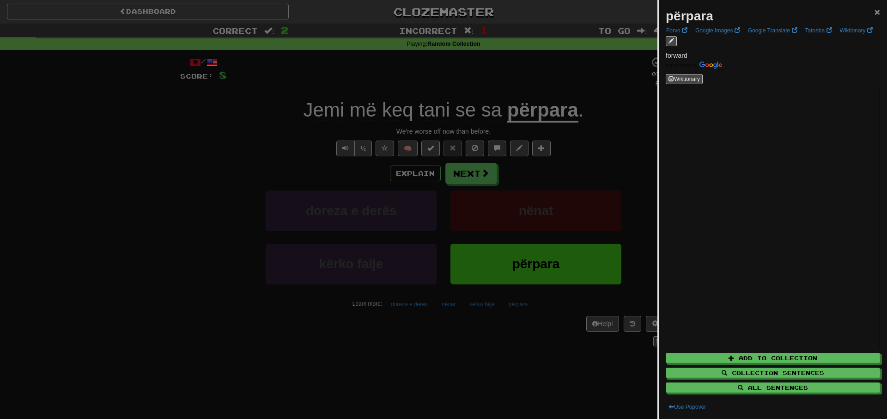
click at [878, 7] on span "×" at bounding box center [878, 11] width 6 height 11
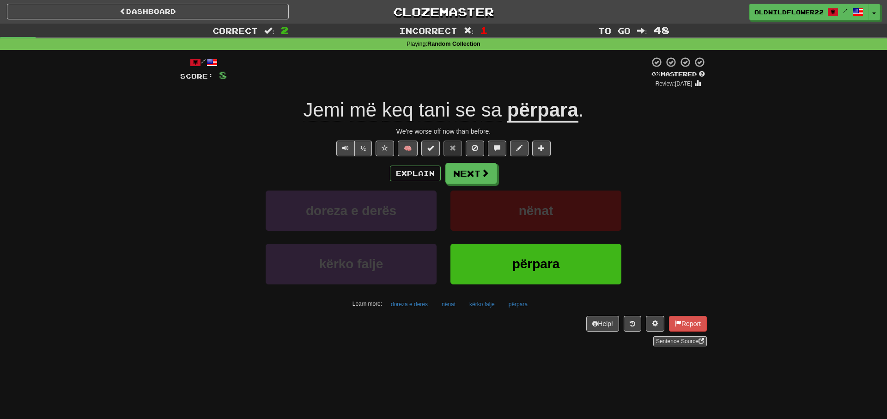
click at [323, 119] on span "Jemi" at bounding box center [324, 110] width 41 height 22
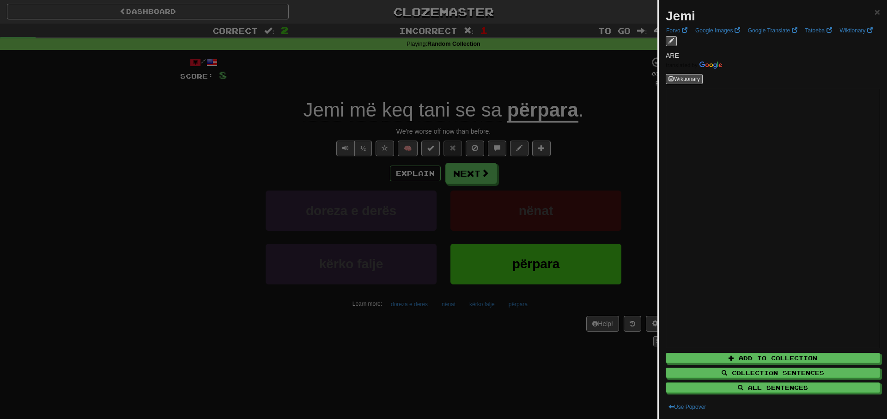
click at [312, 125] on div at bounding box center [443, 209] width 887 height 419
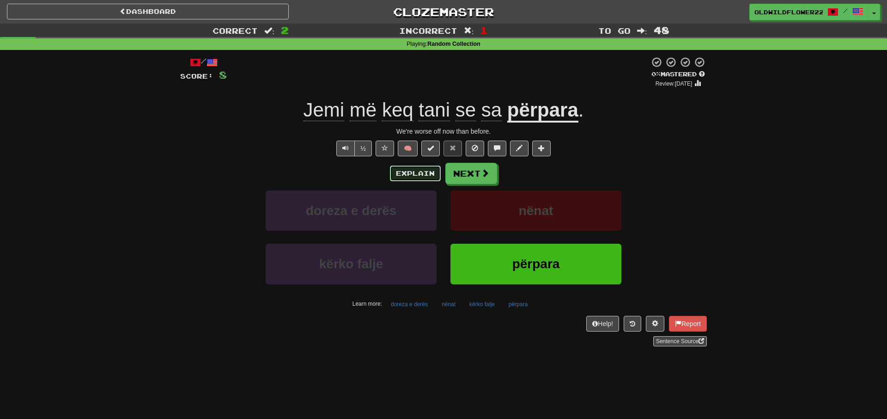
click at [416, 176] on button "Explain" at bounding box center [415, 173] width 51 height 16
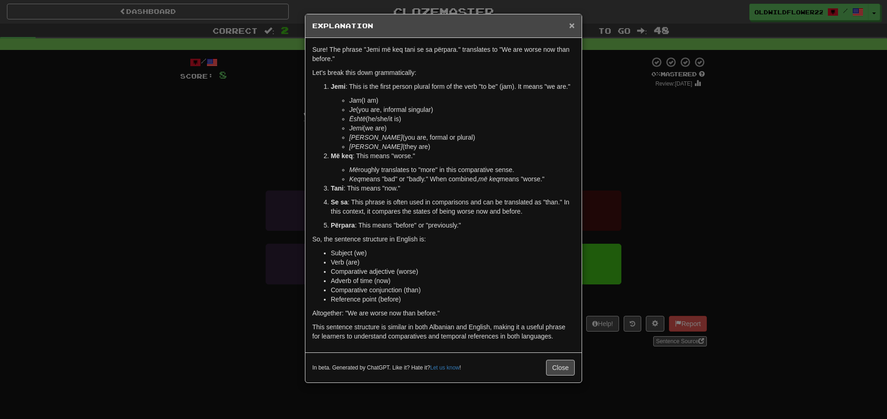
click at [570, 25] on span "×" at bounding box center [572, 25] width 6 height 11
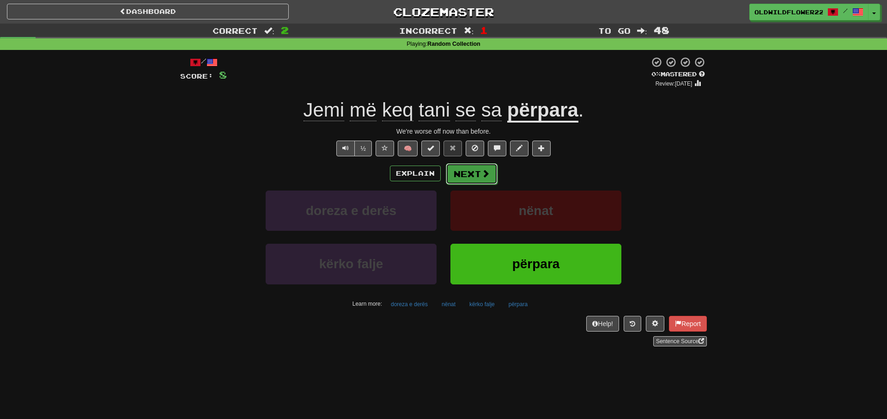
click at [489, 174] on span at bounding box center [486, 173] width 8 height 8
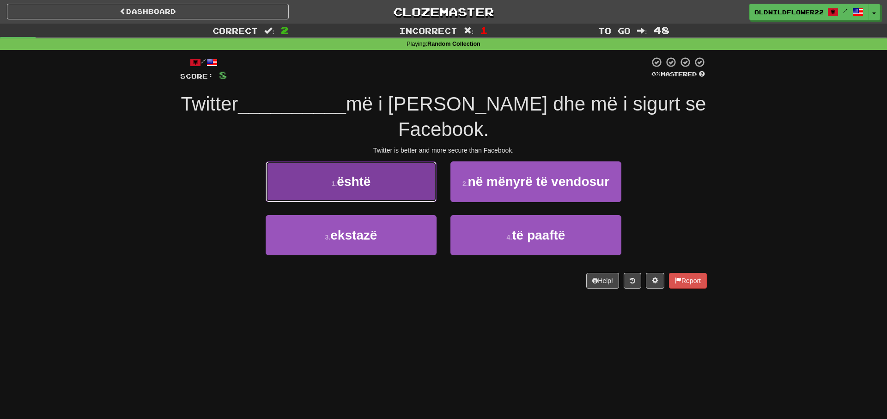
click at [347, 174] on span "është" at bounding box center [354, 181] width 34 height 14
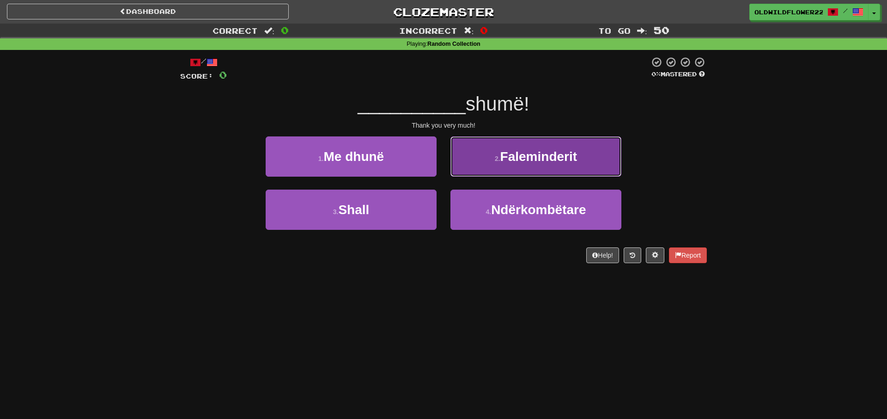
click at [531, 158] on span "Faleminderit" at bounding box center [539, 156] width 77 height 14
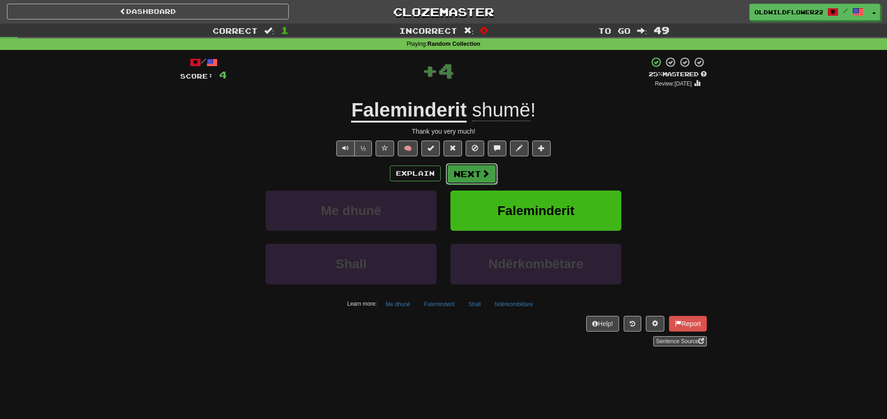
click at [481, 176] on button "Next" at bounding box center [472, 173] width 52 height 21
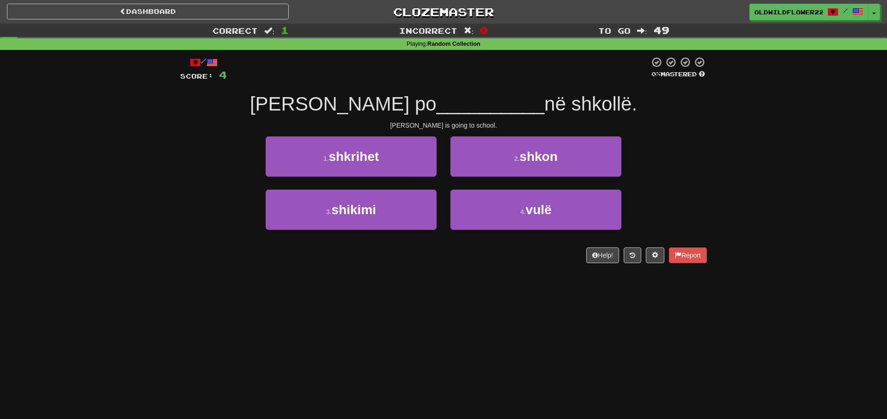
click at [365, 108] on span "[PERSON_NAME] po" at bounding box center [343, 104] width 187 height 22
click at [363, 103] on span "[PERSON_NAME] po" at bounding box center [343, 104] width 187 height 22
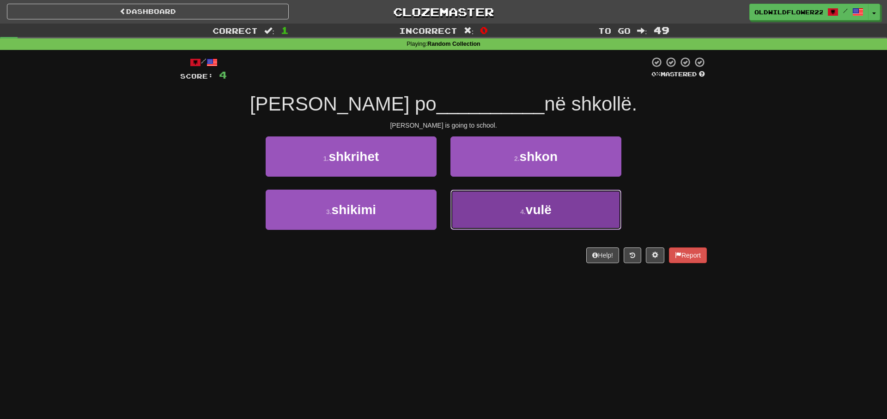
click at [480, 194] on button "4 . vulë" at bounding box center [536, 210] width 171 height 40
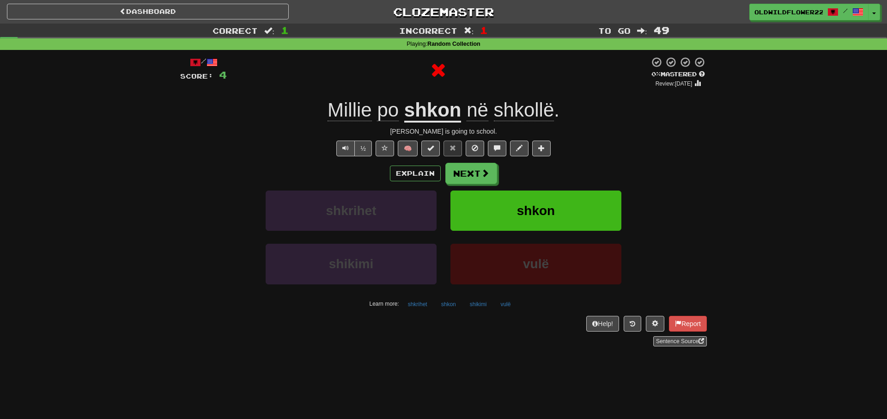
click at [440, 115] on u "shkon" at bounding box center [432, 111] width 57 height 24
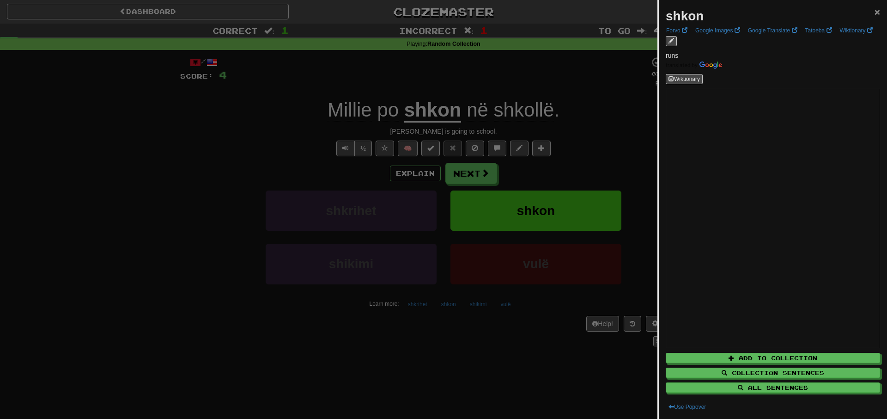
click at [877, 12] on span "×" at bounding box center [878, 11] width 6 height 11
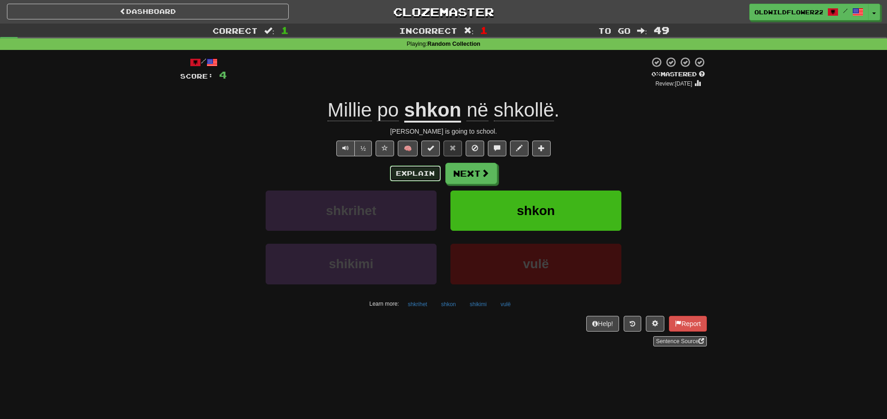
click at [417, 177] on button "Explain" at bounding box center [415, 173] width 51 height 16
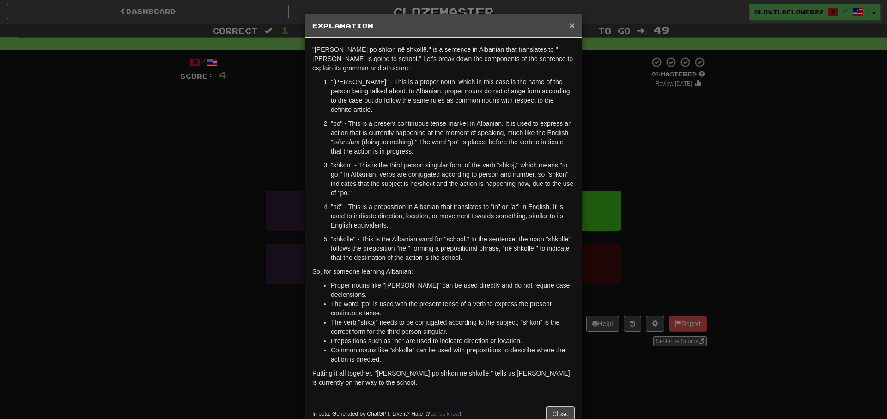
click at [569, 26] on span "×" at bounding box center [572, 25] width 6 height 11
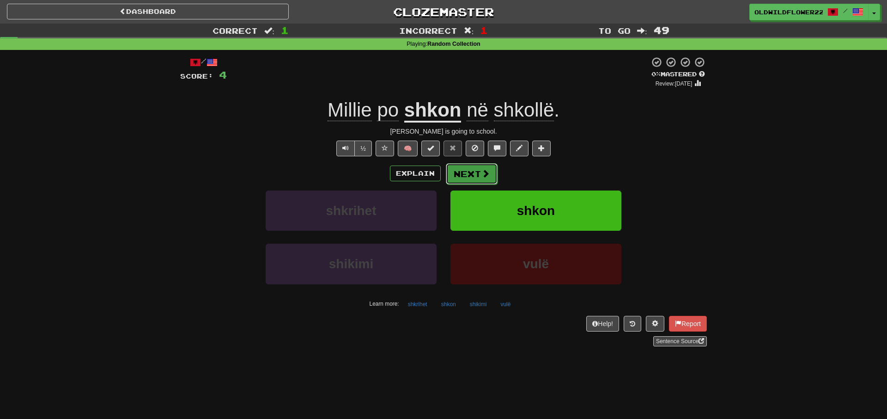
click at [459, 169] on button "Next" at bounding box center [472, 173] width 52 height 21
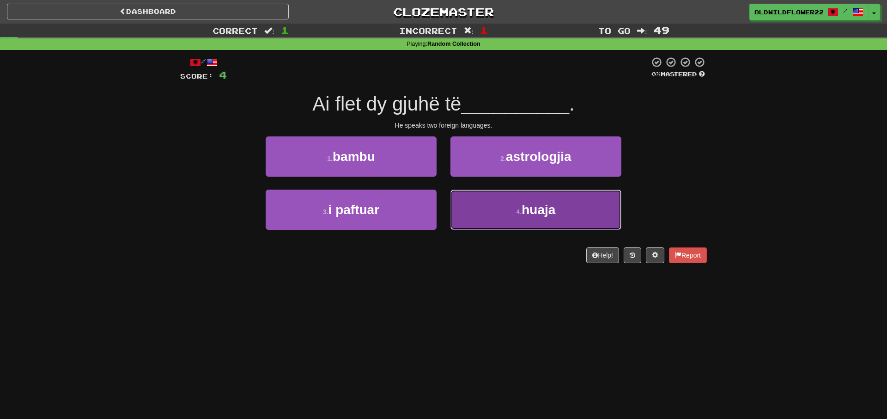
click at [559, 229] on button "4 . [GEOGRAPHIC_DATA]" at bounding box center [536, 210] width 171 height 40
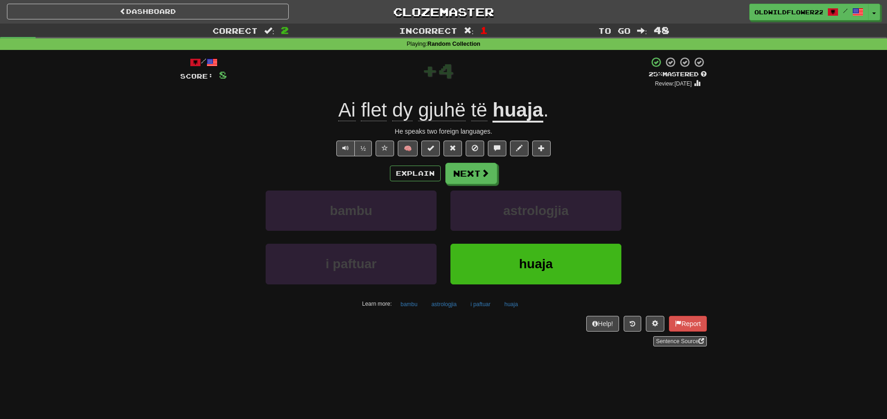
click at [527, 111] on u "huaja" at bounding box center [518, 111] width 51 height 24
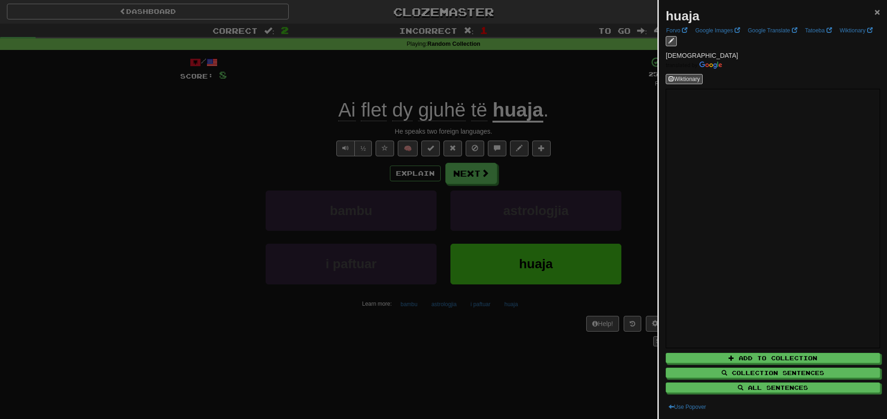
click at [878, 10] on span "×" at bounding box center [878, 11] width 6 height 11
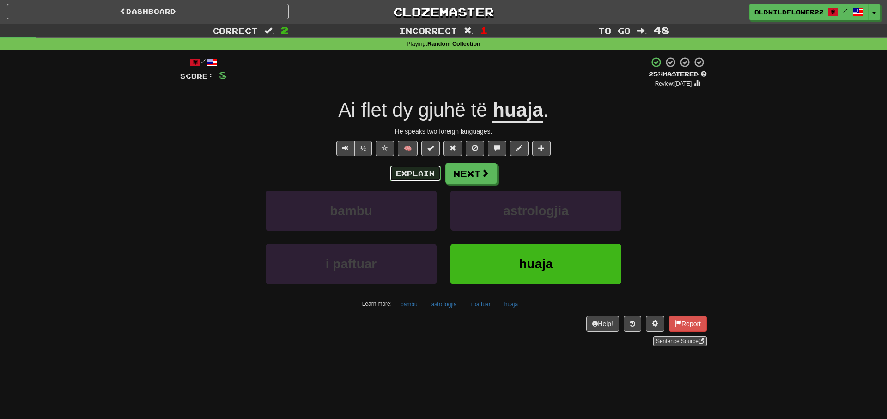
click at [425, 169] on button "Explain" at bounding box center [415, 173] width 51 height 16
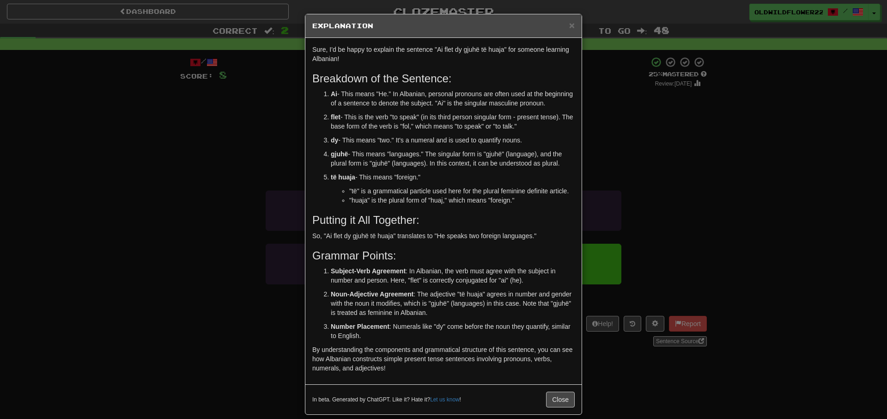
click at [567, 24] on h5 "Explanation" at bounding box center [443, 25] width 263 height 9
click at [577, 24] on div "× Explanation" at bounding box center [444, 26] width 276 height 24
click at [570, 24] on span "×" at bounding box center [572, 25] width 6 height 11
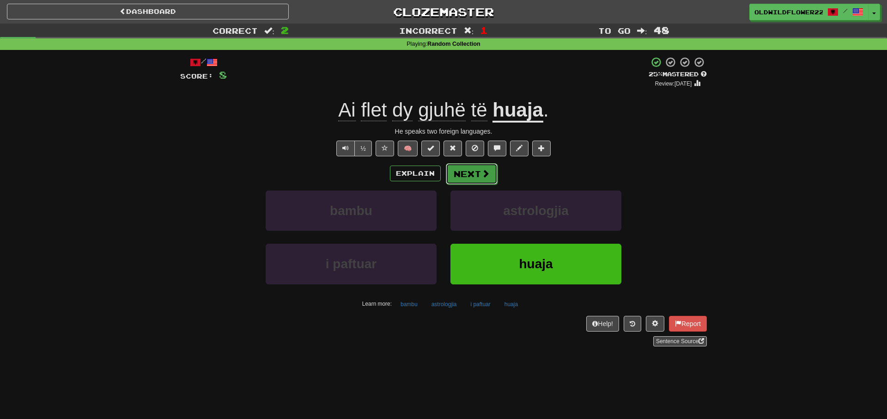
click at [482, 177] on span at bounding box center [486, 173] width 8 height 8
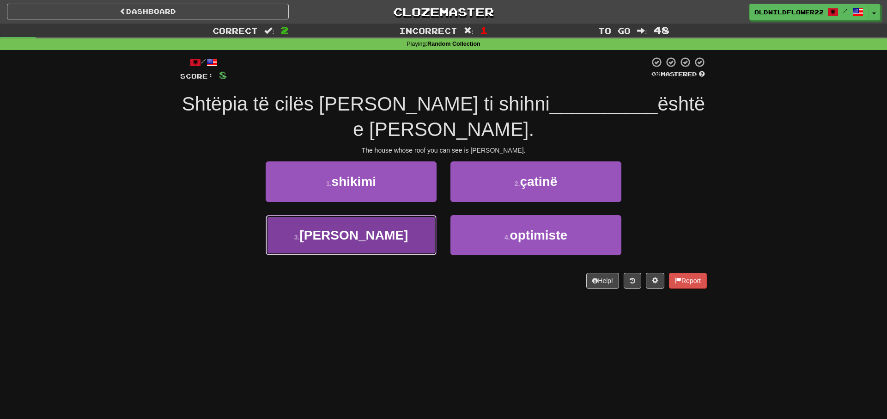
click at [391, 215] on button "3 . [PERSON_NAME]" at bounding box center [351, 235] width 171 height 40
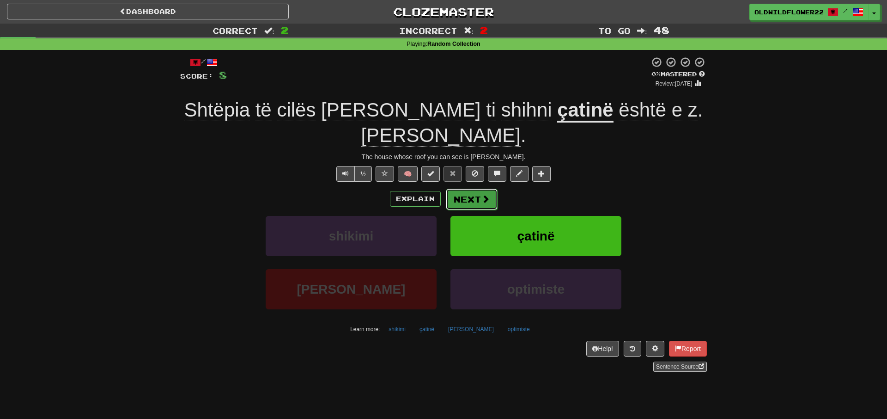
click at [485, 195] on span at bounding box center [486, 199] width 8 height 8
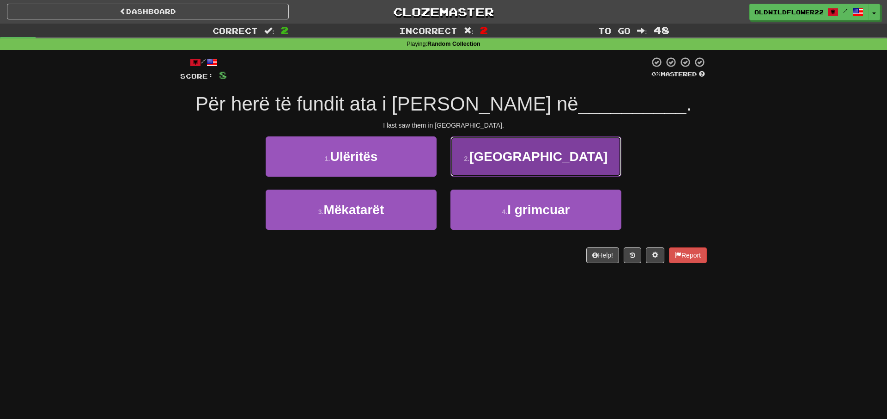
click at [575, 159] on button "2 . [GEOGRAPHIC_DATA]" at bounding box center [536, 156] width 171 height 40
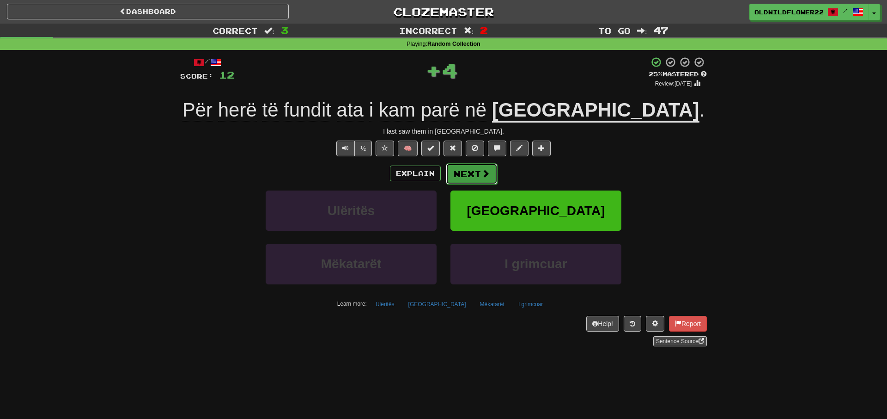
click at [477, 175] on button "Next" at bounding box center [472, 173] width 52 height 21
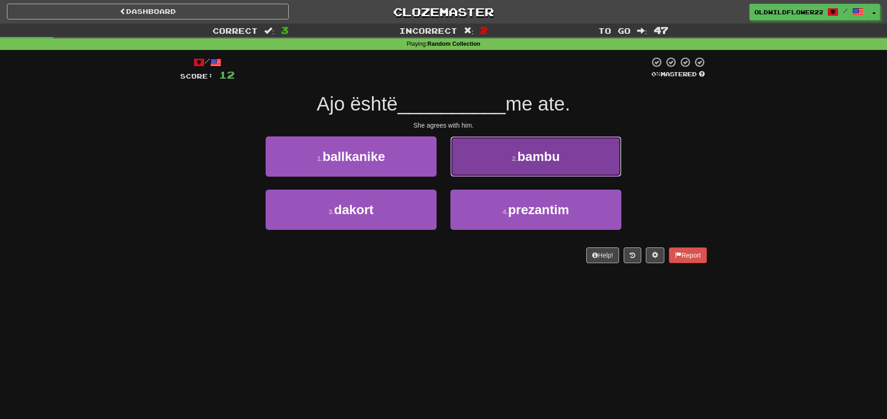
click at [530, 159] on span "bambu" at bounding box center [539, 156] width 43 height 14
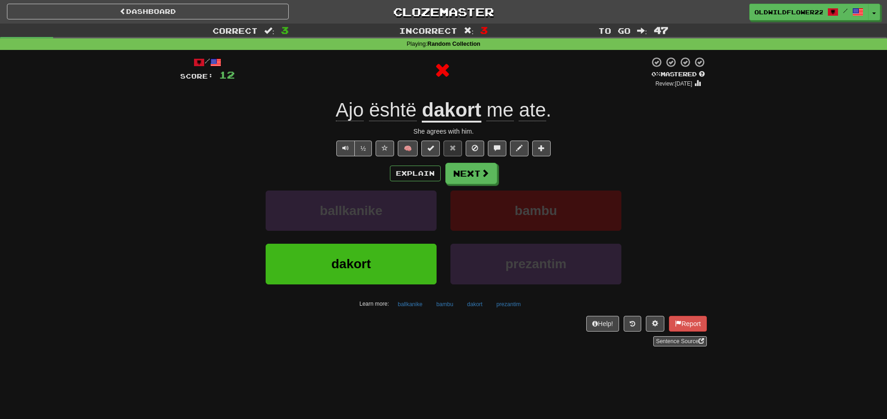
click at [461, 106] on u "dakort" at bounding box center [451, 111] width 59 height 24
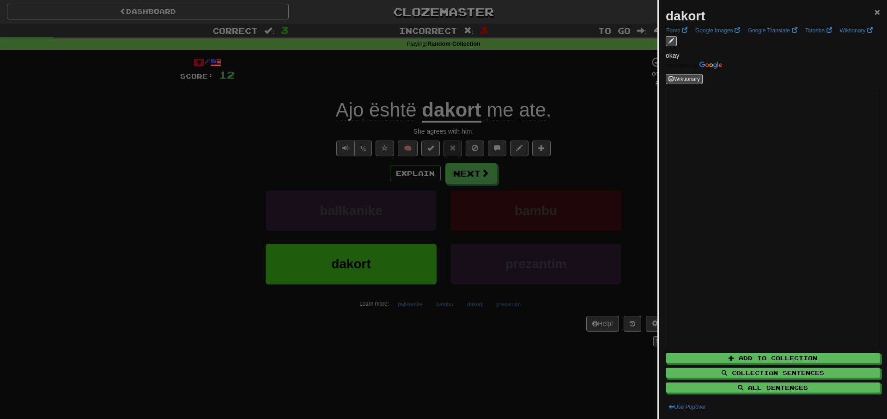
click at [876, 9] on span "×" at bounding box center [878, 11] width 6 height 11
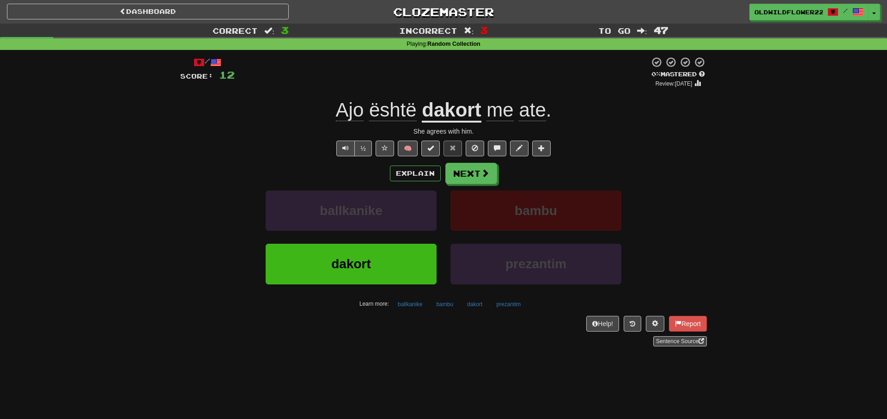
click at [363, 113] on span "Ajo" at bounding box center [350, 110] width 28 height 22
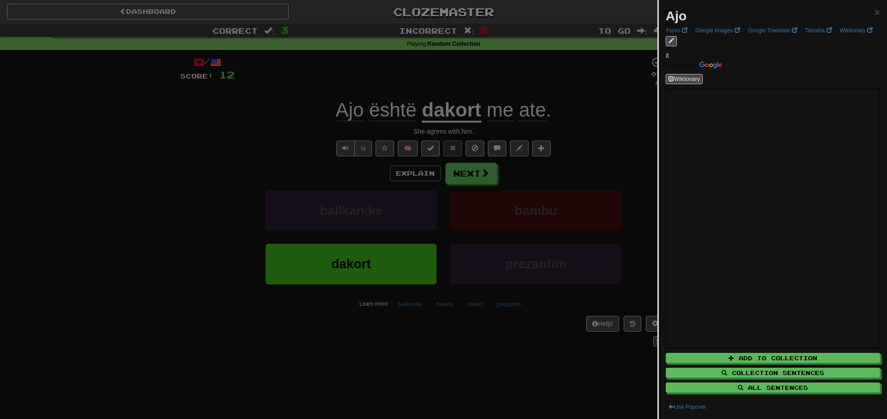
click at [601, 122] on div at bounding box center [443, 209] width 887 height 419
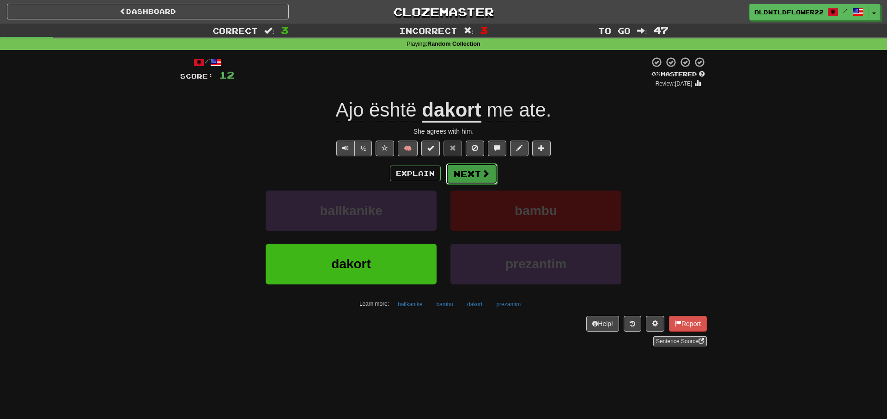
click at [477, 173] on button "Next" at bounding box center [472, 173] width 52 height 21
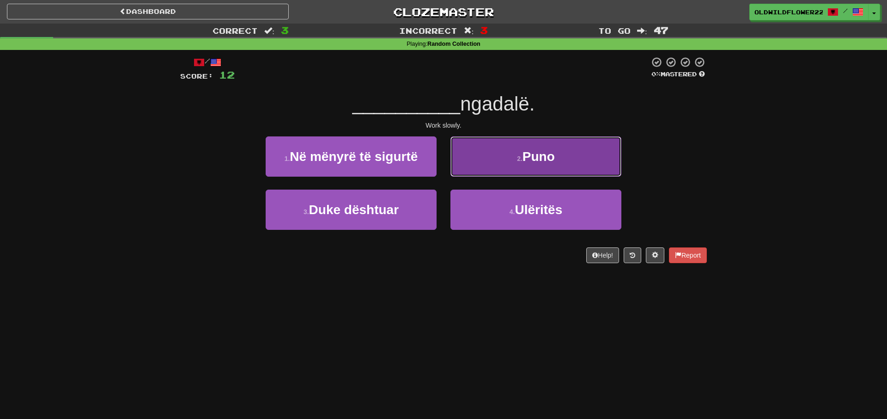
click at [508, 147] on button "2 . [GEOGRAPHIC_DATA]" at bounding box center [536, 156] width 171 height 40
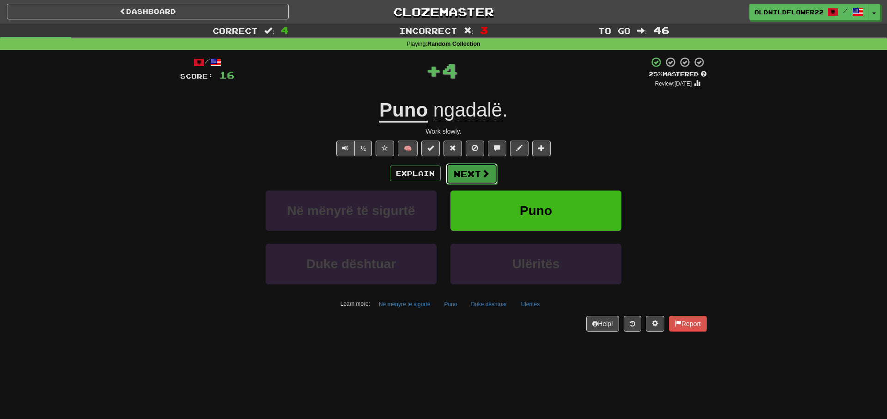
click at [474, 171] on button "Next" at bounding box center [472, 173] width 52 height 21
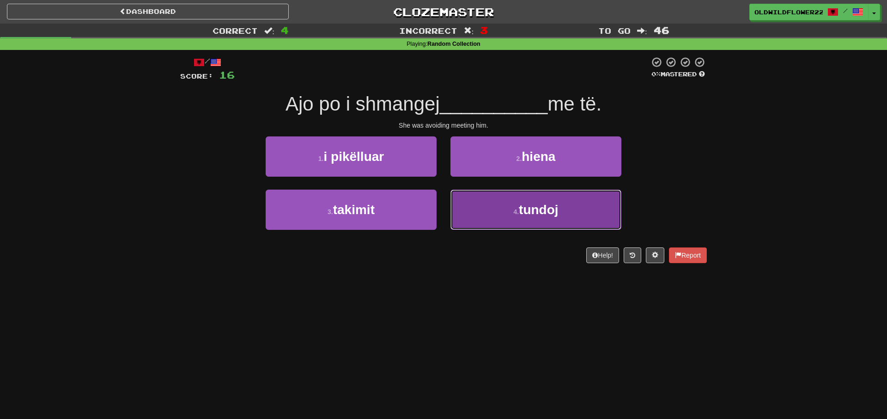
click at [493, 213] on button "4 . tundoj" at bounding box center [536, 210] width 171 height 40
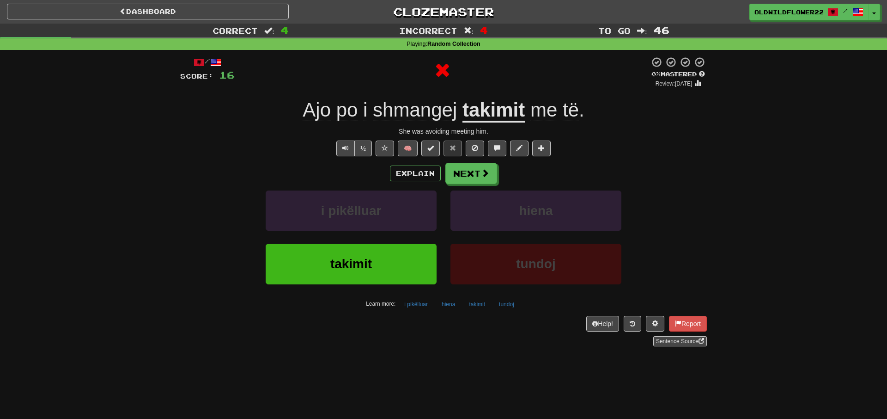
click at [487, 120] on u "takimit" at bounding box center [494, 111] width 62 height 24
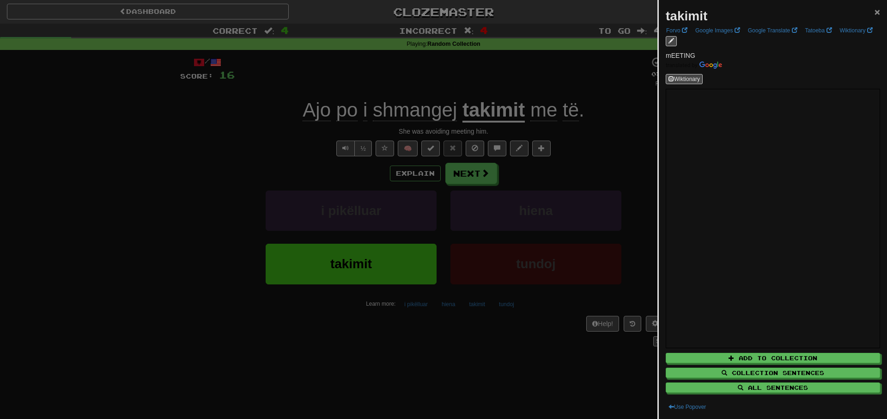
click at [879, 12] on span "×" at bounding box center [878, 11] width 6 height 11
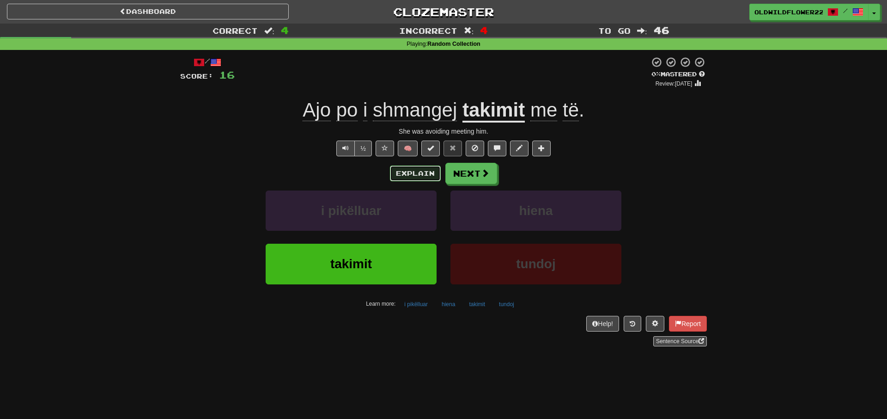
click at [410, 176] on button "Explain" at bounding box center [415, 173] width 51 height 16
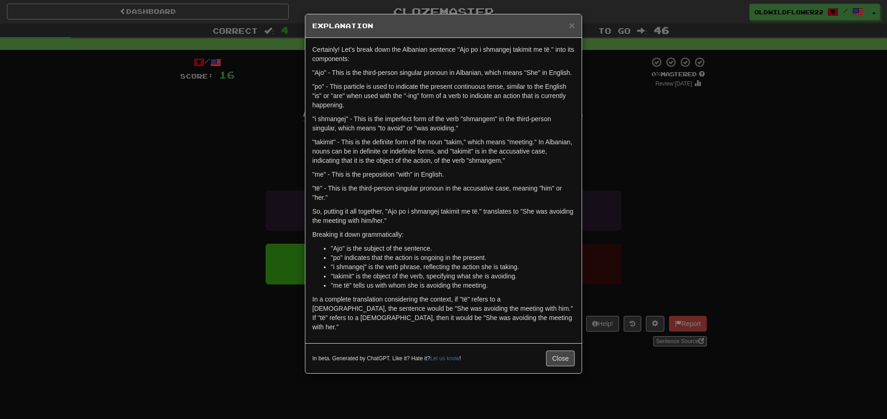
drag, startPoint x: 629, startPoint y: 121, endPoint x: 627, endPoint y: 113, distance: 7.6
click at [629, 121] on div "× Explanation Certainly! Let's break down the Albanian sentence "Ajo po i shman…" at bounding box center [443, 209] width 887 height 419
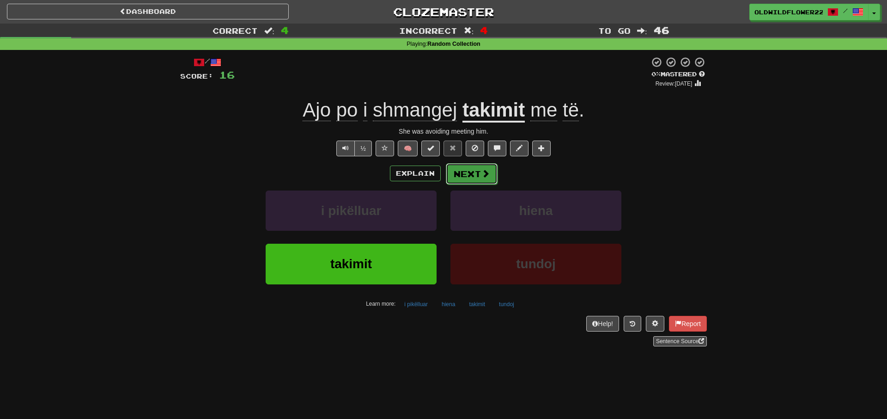
click at [469, 175] on button "Next" at bounding box center [472, 173] width 52 height 21
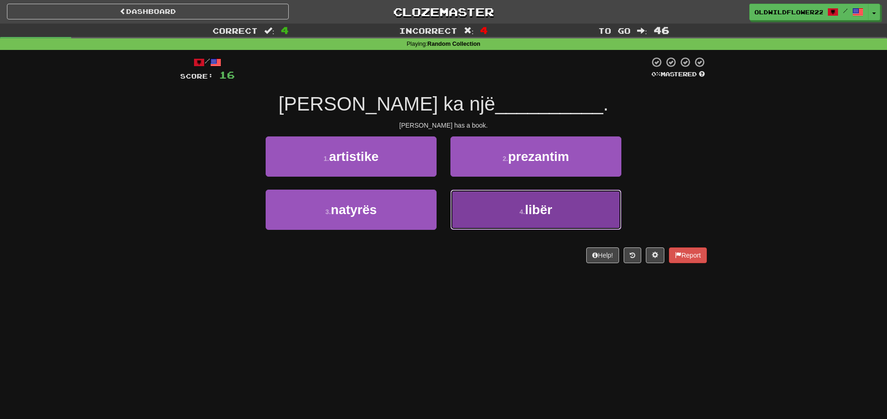
click at [569, 198] on button "4 . libër" at bounding box center [536, 210] width 171 height 40
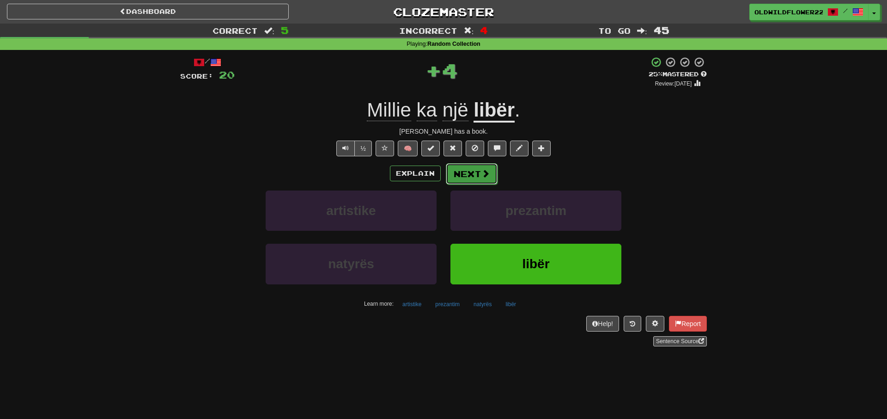
click at [475, 168] on button "Next" at bounding box center [472, 173] width 52 height 21
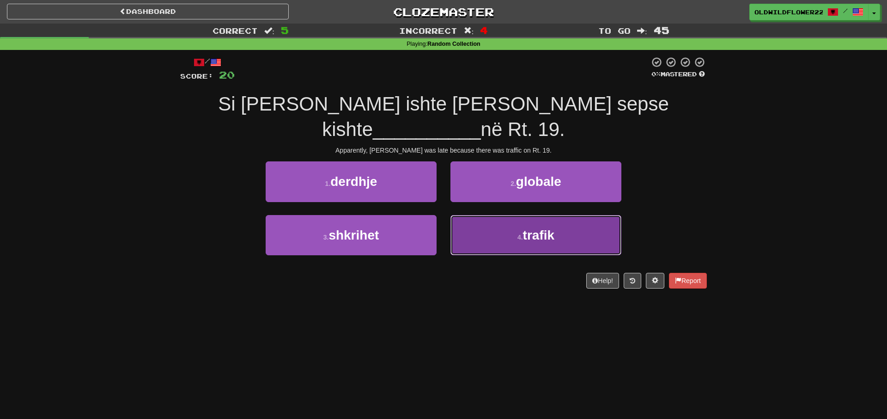
click at [510, 245] on button "4 . trafik" at bounding box center [536, 235] width 171 height 40
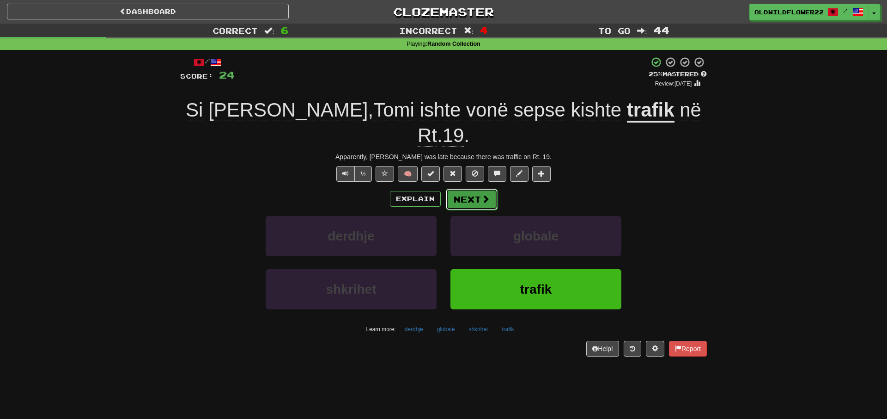
click at [487, 195] on span at bounding box center [486, 199] width 8 height 8
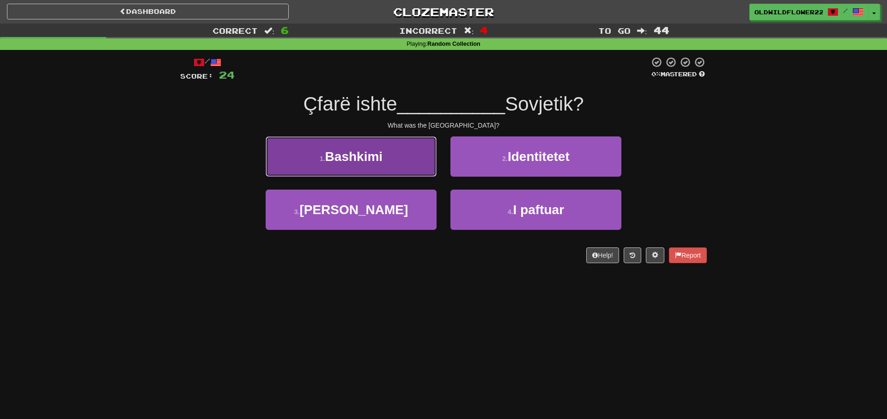
click at [351, 160] on span "Bashkimi" at bounding box center [354, 156] width 58 height 14
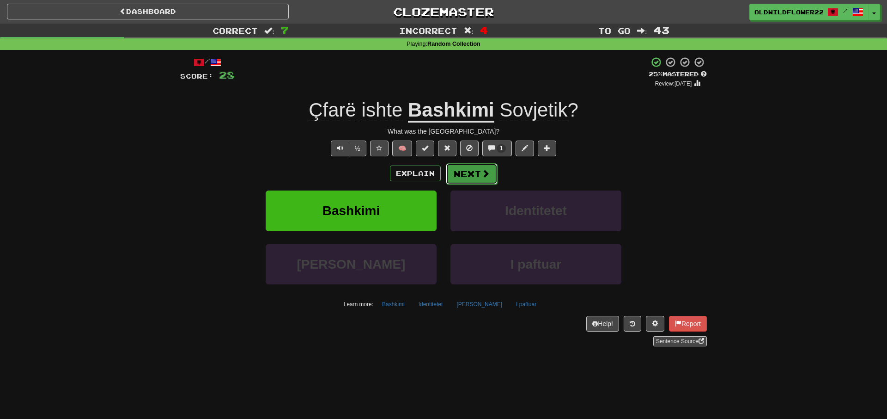
click at [493, 174] on button "Next" at bounding box center [472, 173] width 52 height 21
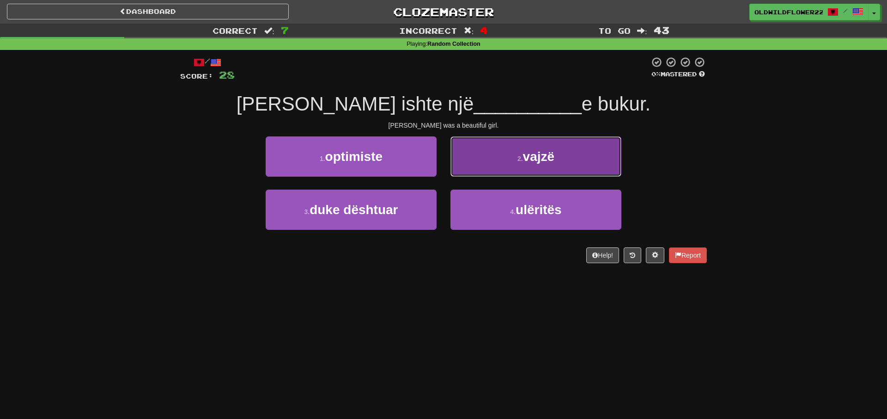
click at [526, 170] on button "2 . vajzë" at bounding box center [536, 156] width 171 height 40
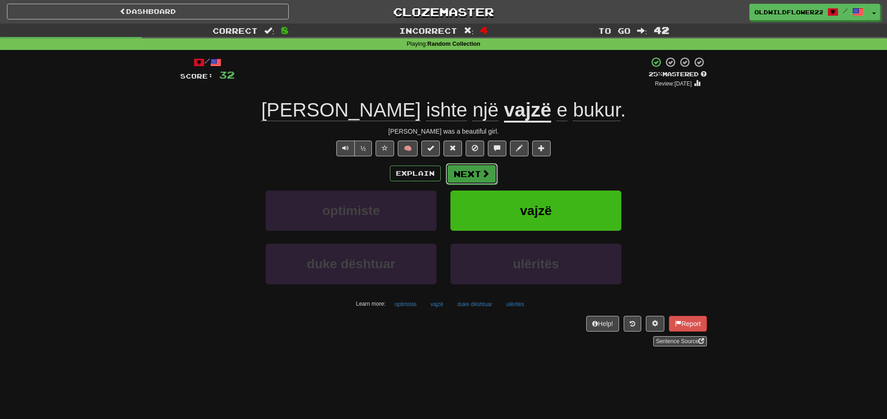
click at [475, 168] on button "Next" at bounding box center [472, 173] width 52 height 21
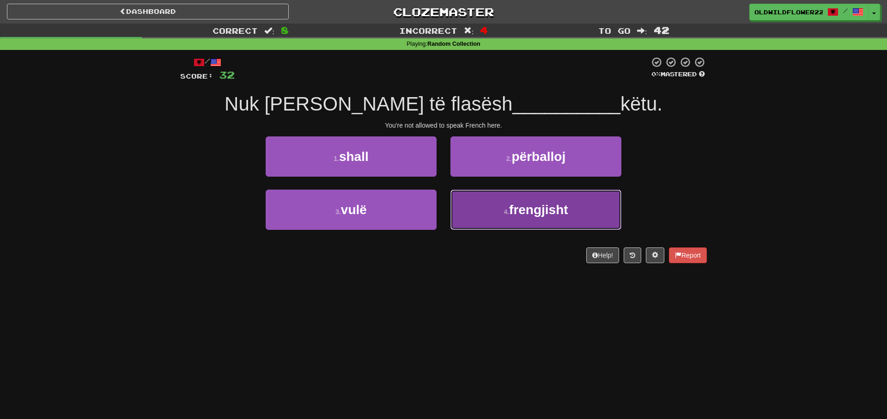
click at [521, 212] on span "frengjisht" at bounding box center [538, 209] width 59 height 14
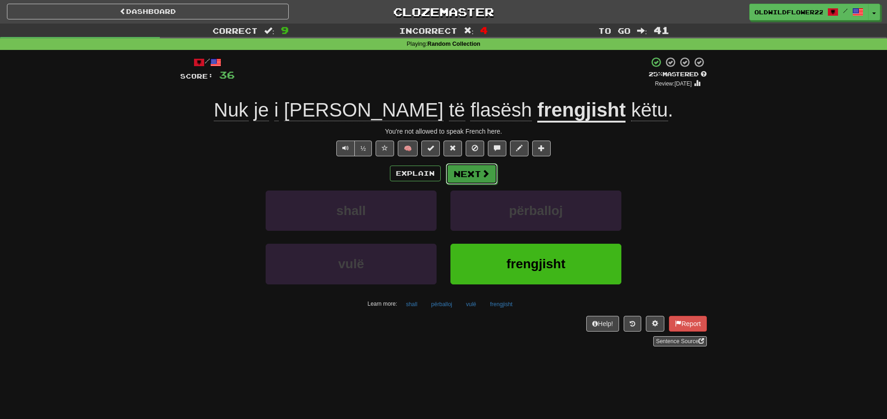
click at [462, 174] on button "Next" at bounding box center [472, 173] width 52 height 21
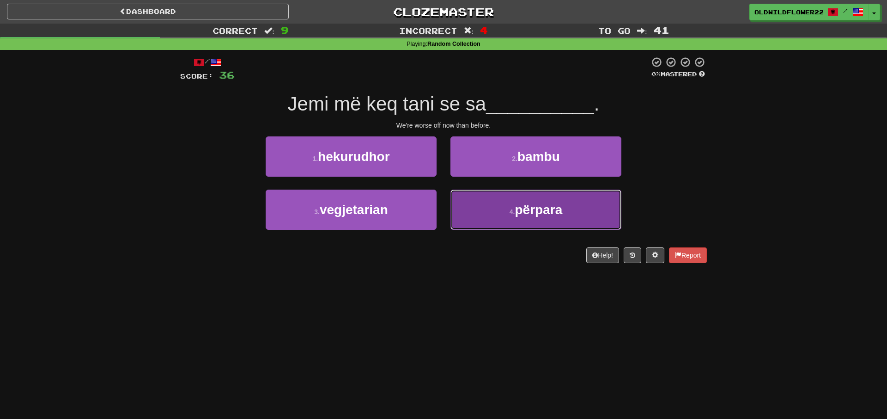
click at [556, 221] on button "4 . përpara" at bounding box center [536, 210] width 171 height 40
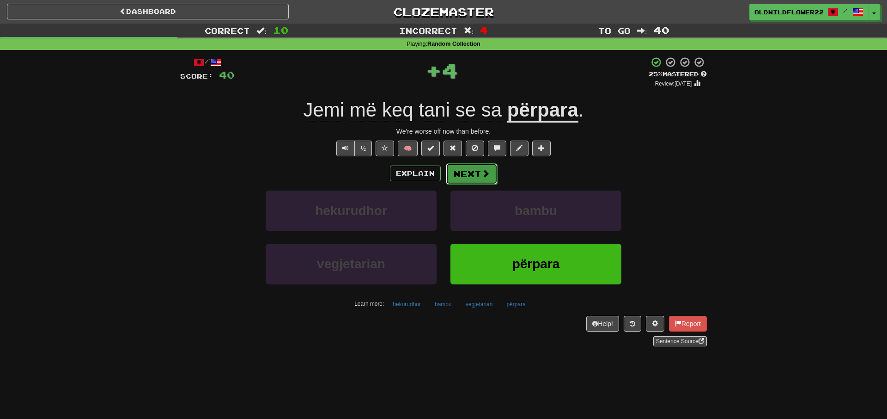
click at [475, 181] on button "Next" at bounding box center [472, 173] width 52 height 21
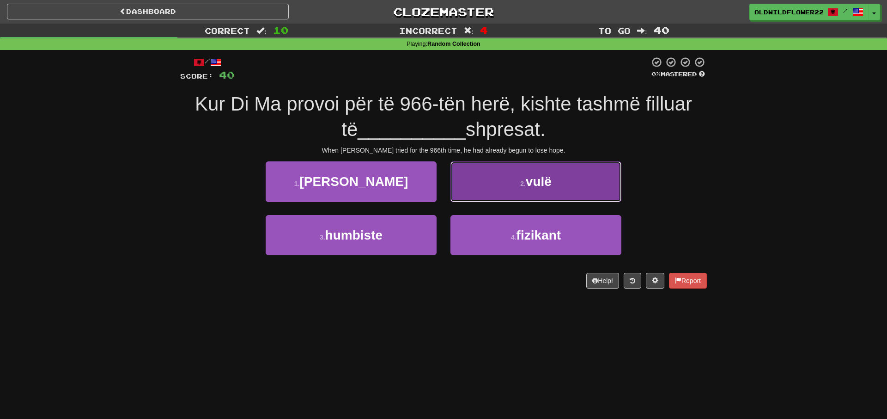
click at [517, 185] on button "2 . vulë" at bounding box center [536, 181] width 171 height 40
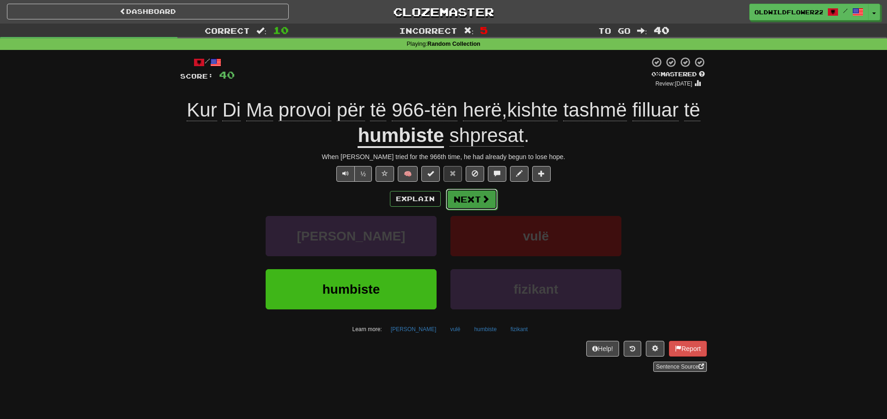
click at [479, 206] on button "Next" at bounding box center [472, 199] width 52 height 21
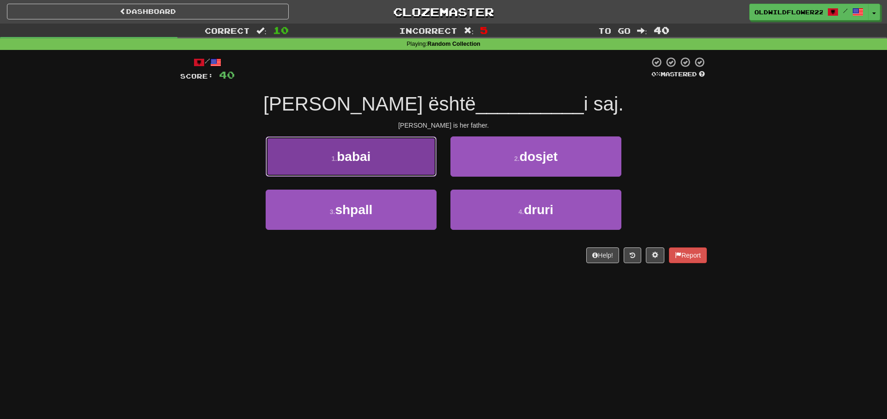
click at [405, 163] on button "1 . babai" at bounding box center [351, 156] width 171 height 40
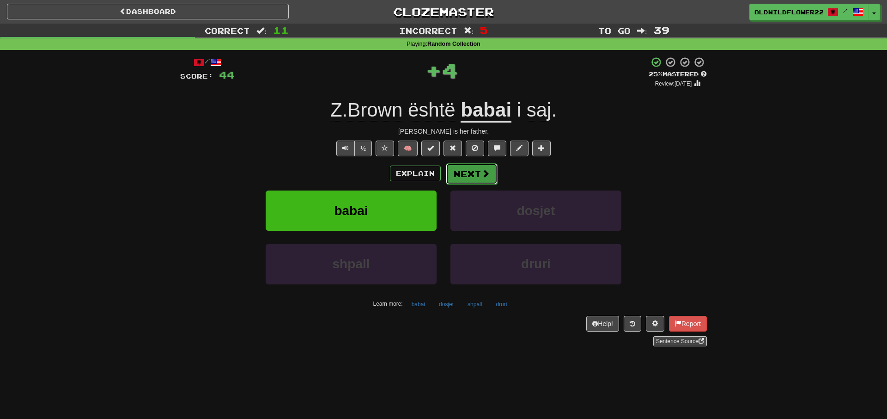
click at [472, 174] on button "Next" at bounding box center [472, 173] width 52 height 21
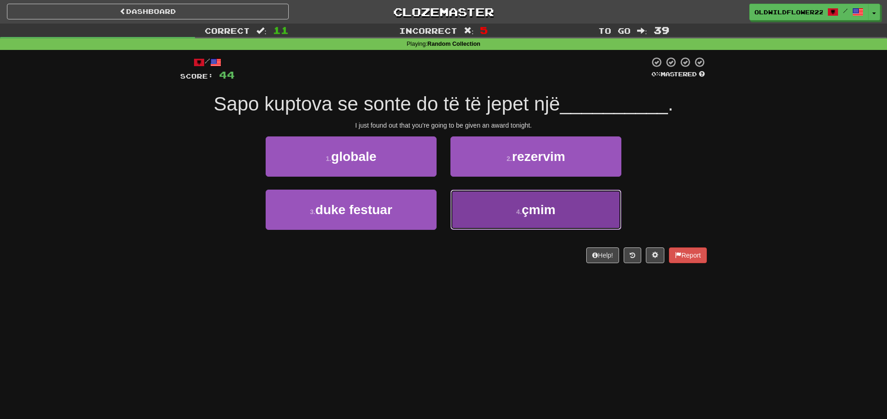
click at [479, 216] on button "4 . çmim" at bounding box center [536, 210] width 171 height 40
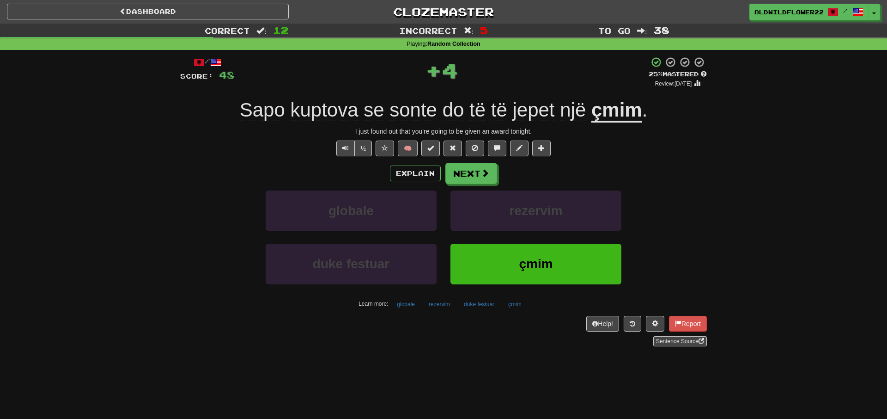
click at [614, 112] on u "çmim" at bounding box center [617, 111] width 51 height 24
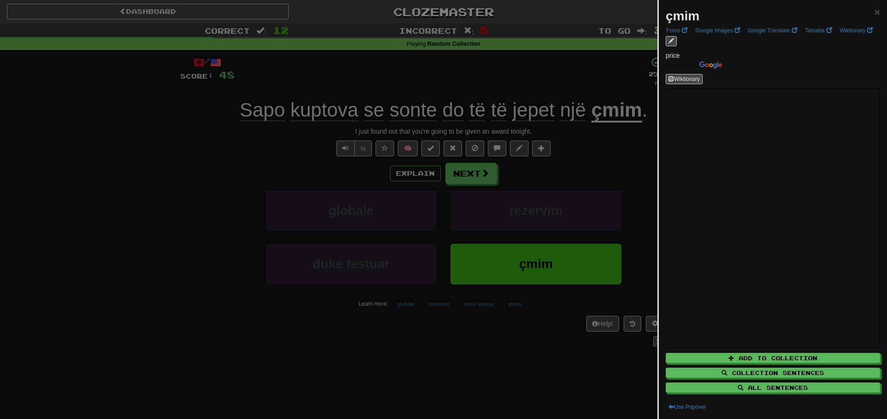
click at [881, 14] on div "çmim × Forvo Google Images Google Translate Tatoeba Wiktionary price Wiktionary…" at bounding box center [773, 209] width 228 height 419
click at [881, 6] on div "çmim × Forvo Google Images Google Translate Tatoeba Wiktionary price Wiktionary…" at bounding box center [773, 209] width 228 height 419
click at [879, 10] on span "×" at bounding box center [878, 11] width 6 height 11
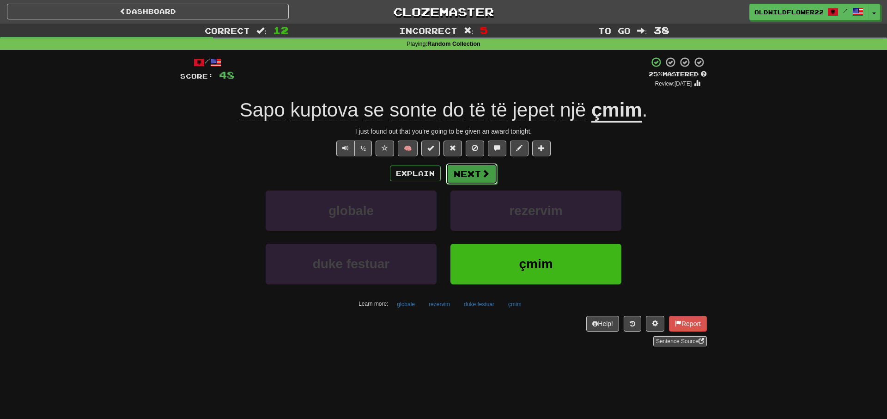
click at [483, 171] on span at bounding box center [486, 173] width 8 height 8
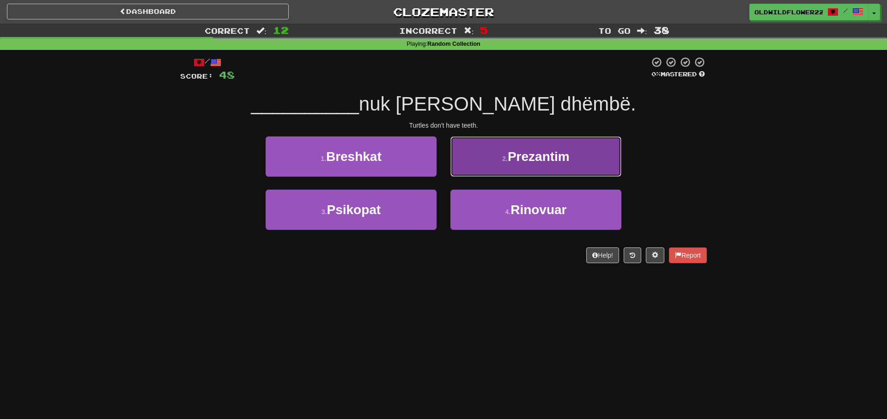
click at [513, 163] on span "Prezantim" at bounding box center [539, 156] width 62 height 14
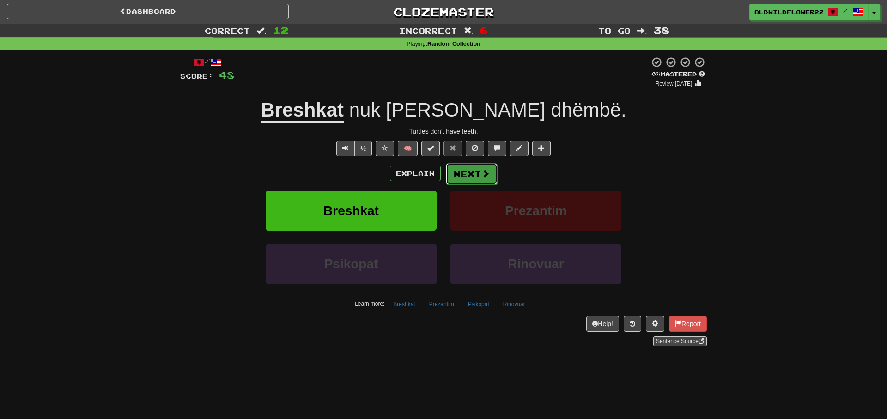
click at [472, 175] on button "Next" at bounding box center [472, 173] width 52 height 21
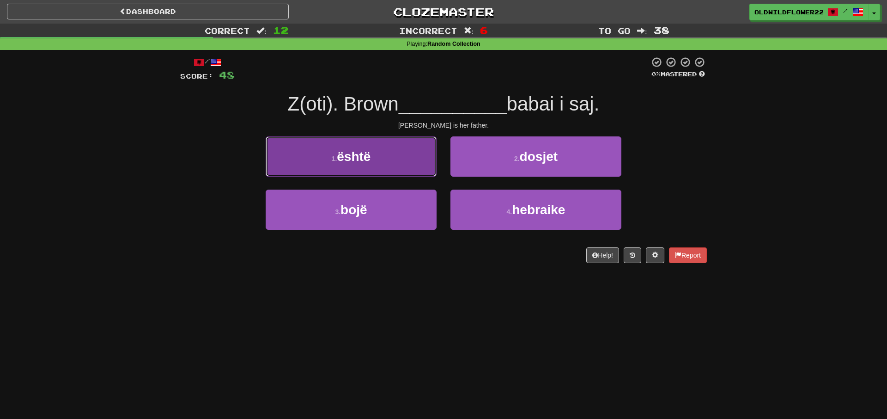
click at [401, 170] on button "1 . është" at bounding box center [351, 156] width 171 height 40
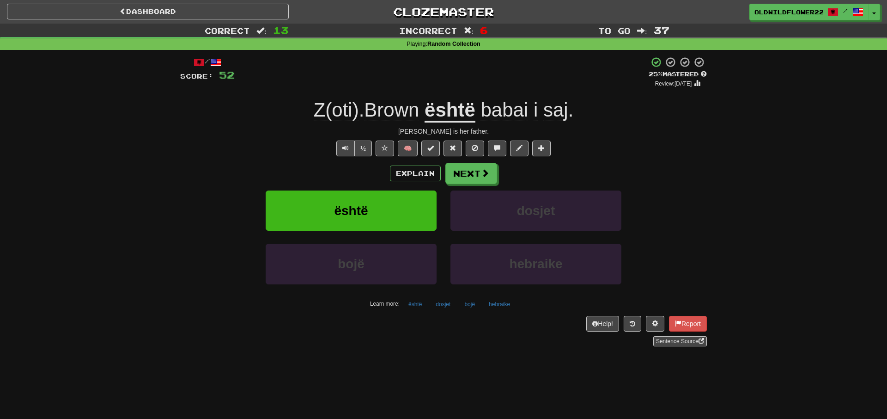
click at [537, 110] on span "i" at bounding box center [536, 110] width 4 height 22
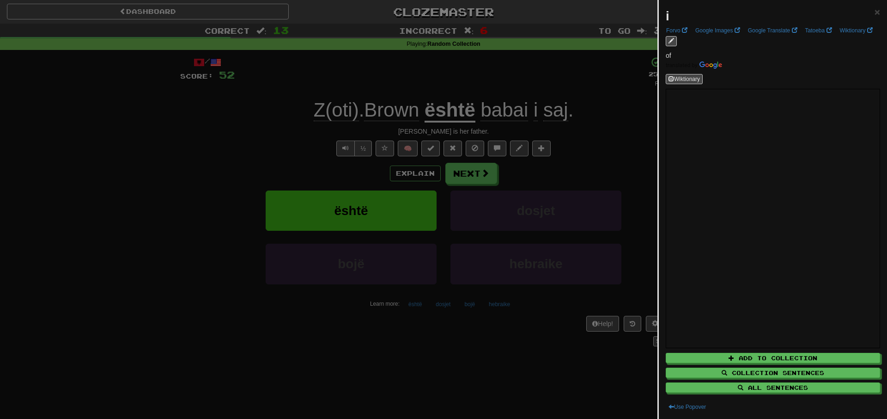
click at [533, 112] on div at bounding box center [443, 209] width 887 height 419
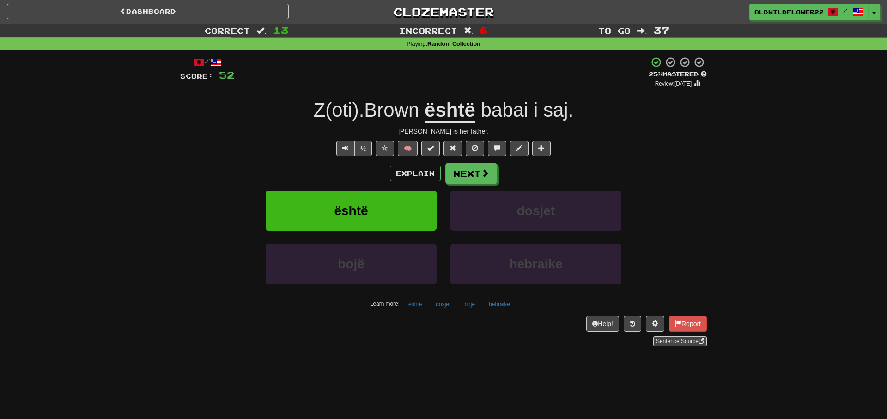
click at [538, 112] on span "i" at bounding box center [536, 110] width 4 height 22
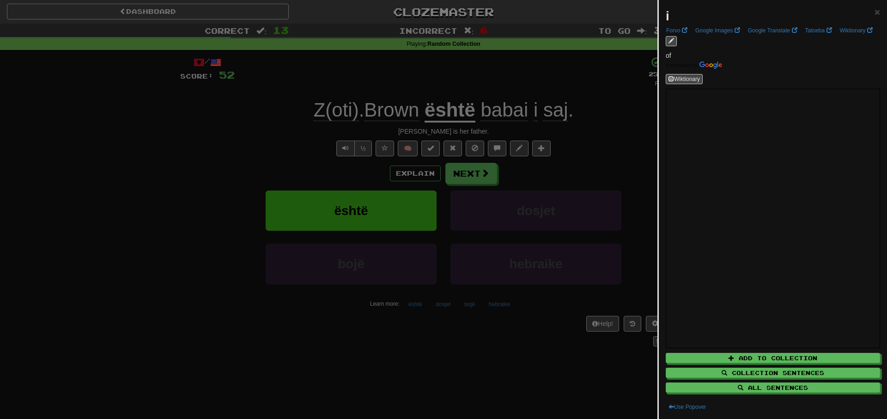
click at [538, 112] on div at bounding box center [443, 209] width 887 height 419
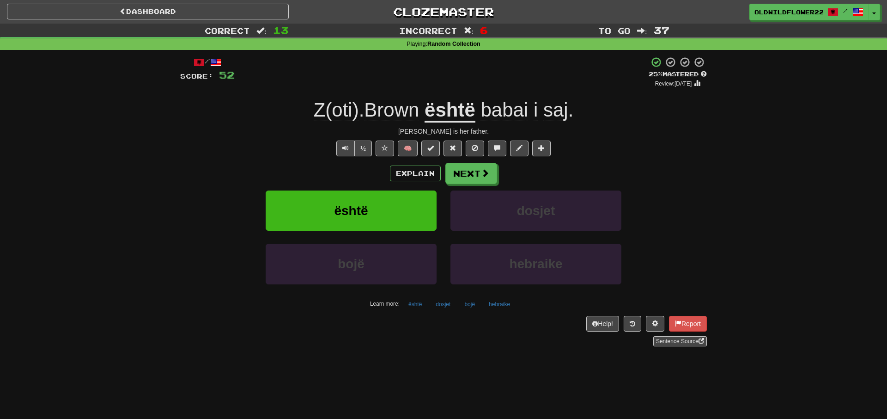
click at [553, 110] on span "saj" at bounding box center [556, 110] width 25 height 22
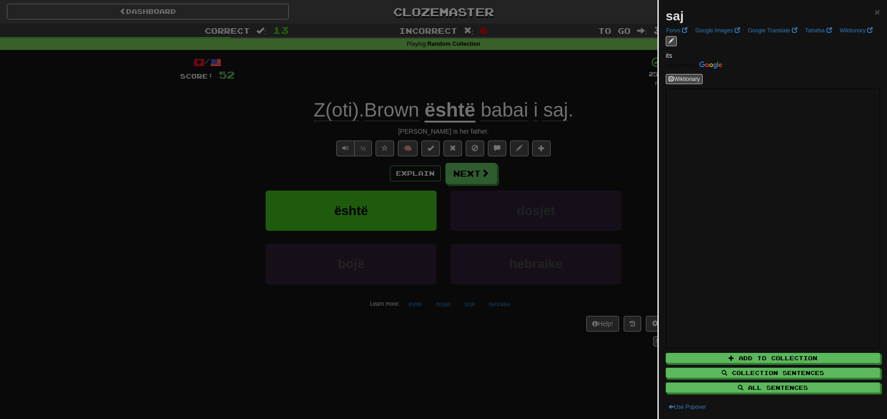
click at [571, 108] on div at bounding box center [443, 209] width 887 height 419
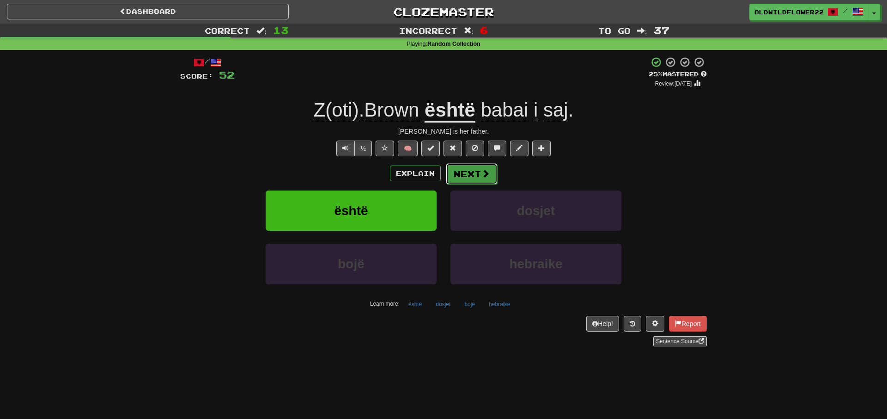
click at [472, 170] on button "Next" at bounding box center [472, 173] width 52 height 21
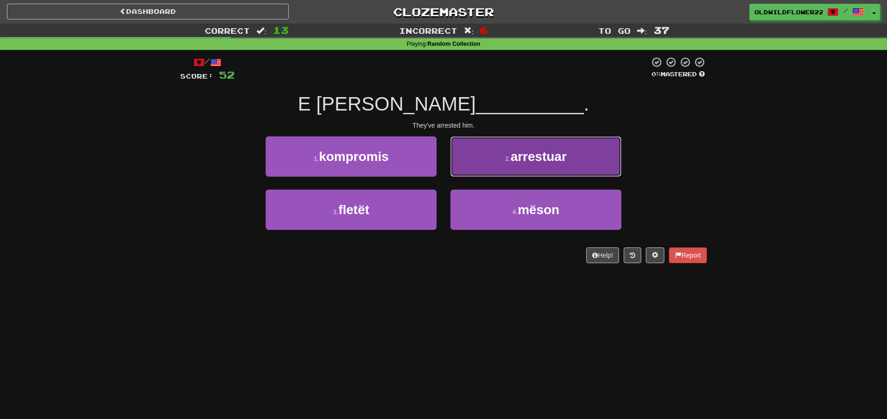
click at [501, 170] on button "2 . arrestuar" at bounding box center [536, 156] width 171 height 40
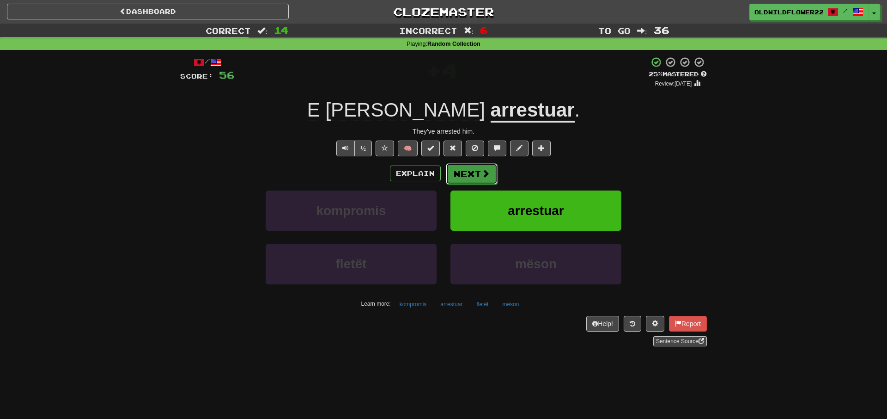
click at [476, 177] on button "Next" at bounding box center [472, 173] width 52 height 21
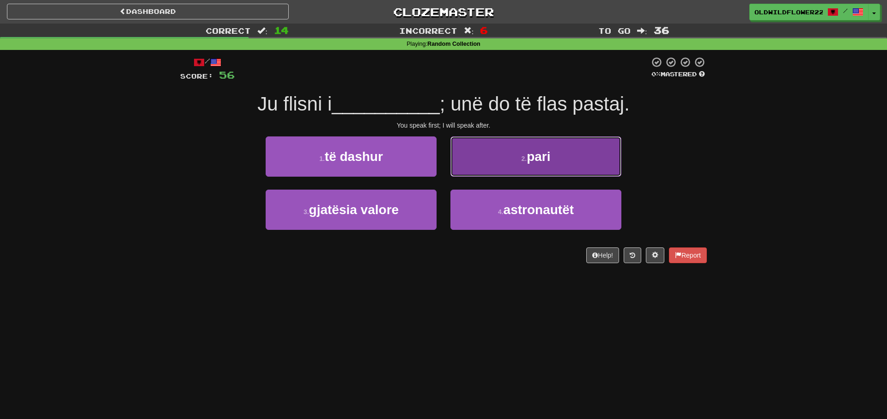
click at [598, 151] on button "2 . pari" at bounding box center [536, 156] width 171 height 40
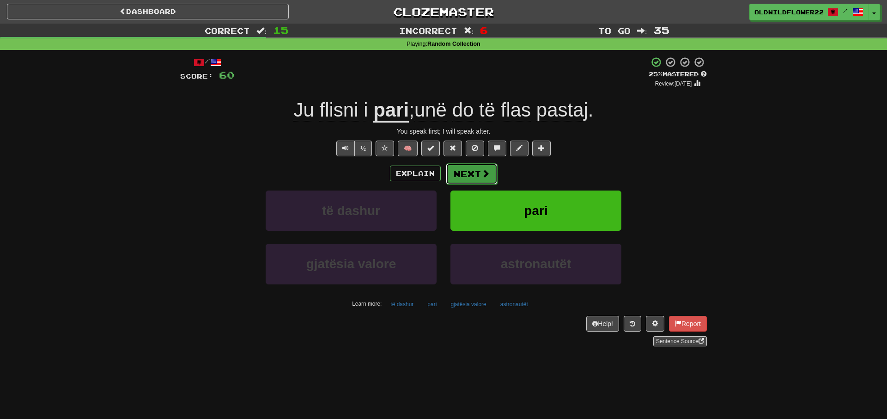
click at [477, 176] on button "Next" at bounding box center [472, 173] width 52 height 21
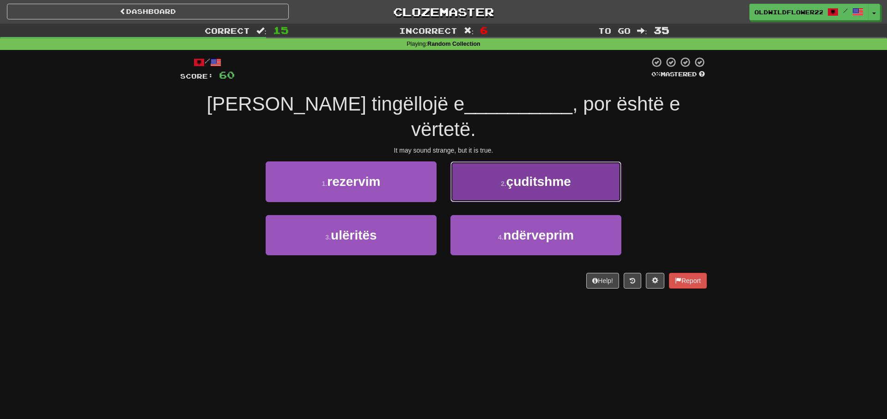
click at [483, 167] on button "2 . çuditshme" at bounding box center [536, 181] width 171 height 40
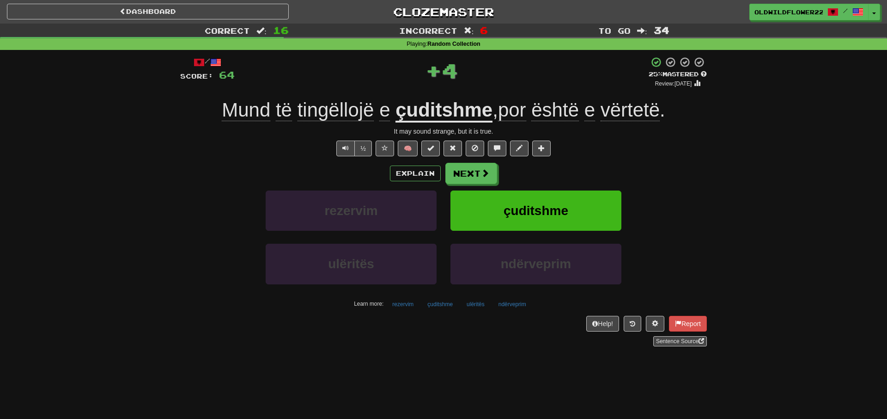
click at [446, 109] on u "çuditshme" at bounding box center [444, 111] width 97 height 24
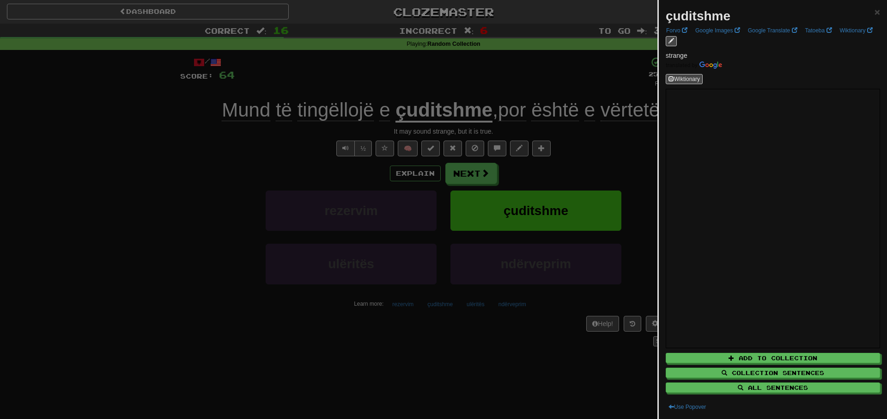
click at [881, 12] on div "çuditshme × Forvo Google Images Google Translate Tatoeba Wiktionary strange Wik…" at bounding box center [773, 209] width 228 height 419
click at [881, 9] on div "çuditshme × Forvo Google Images Google Translate Tatoeba Wiktionary strange Wik…" at bounding box center [773, 209] width 228 height 419
click at [553, 161] on div at bounding box center [443, 209] width 887 height 419
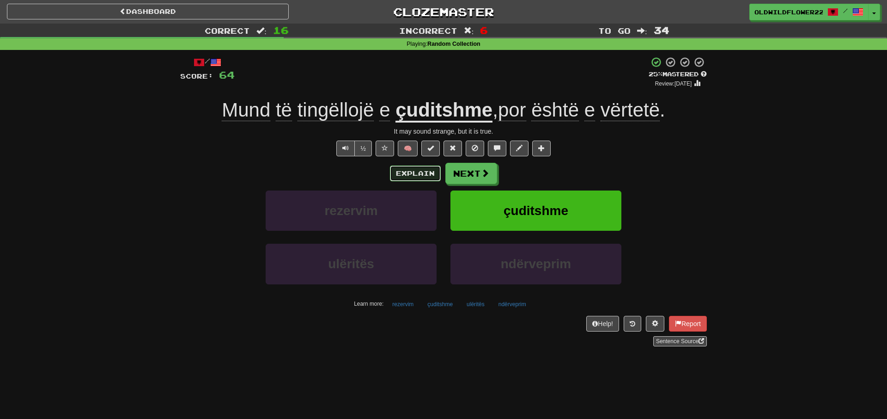
click at [416, 169] on button "Explain" at bounding box center [415, 173] width 51 height 16
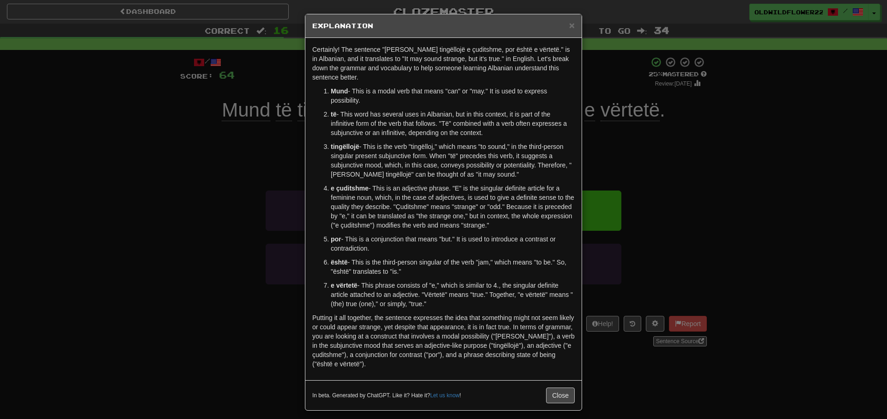
click at [763, 178] on div "× Explanation Certainly! The sentence "Mund të tingëllojë e çuditshme, por ësht…" at bounding box center [443, 209] width 887 height 419
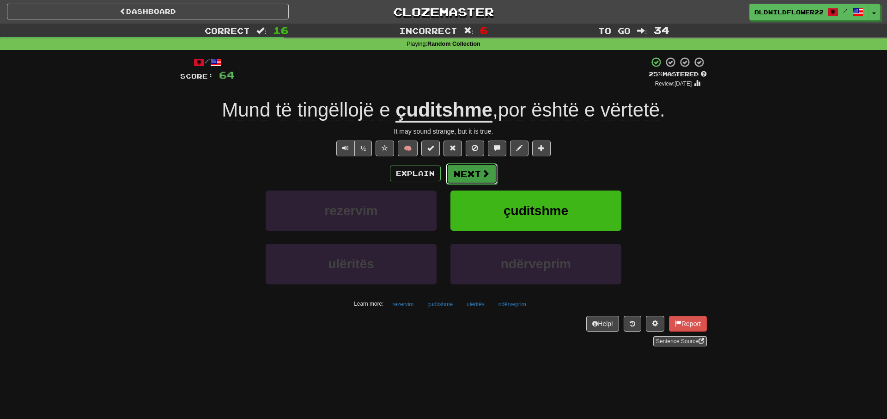
click at [477, 178] on button "Next" at bounding box center [472, 173] width 52 height 21
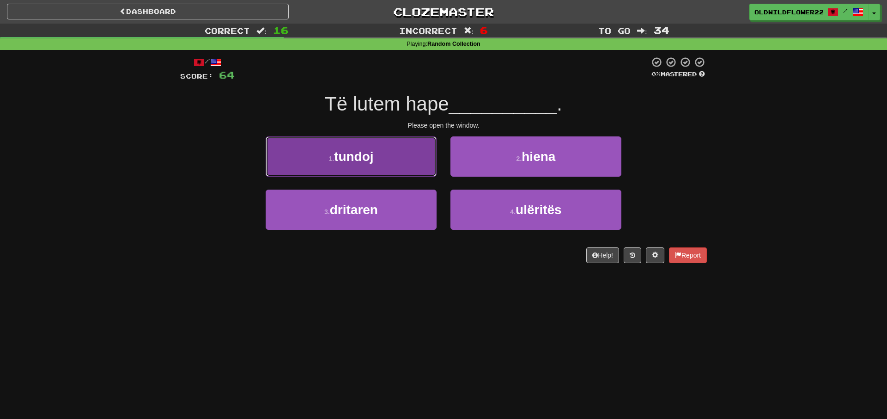
click at [374, 152] on span "tundoj" at bounding box center [354, 156] width 40 height 14
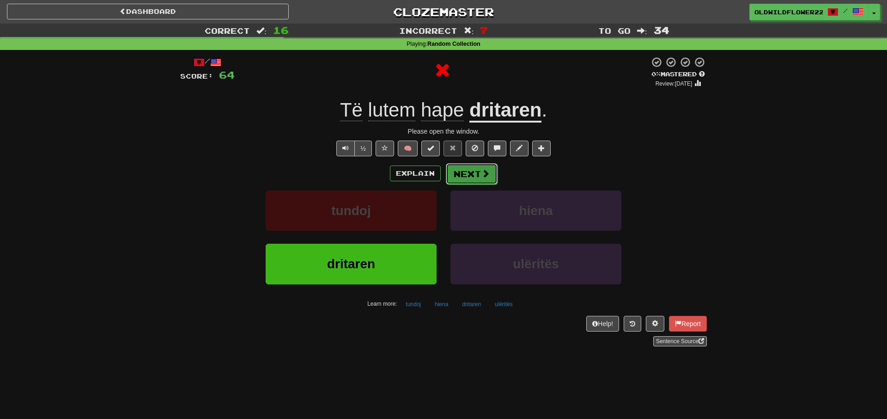
click at [471, 168] on button "Next" at bounding box center [472, 173] width 52 height 21
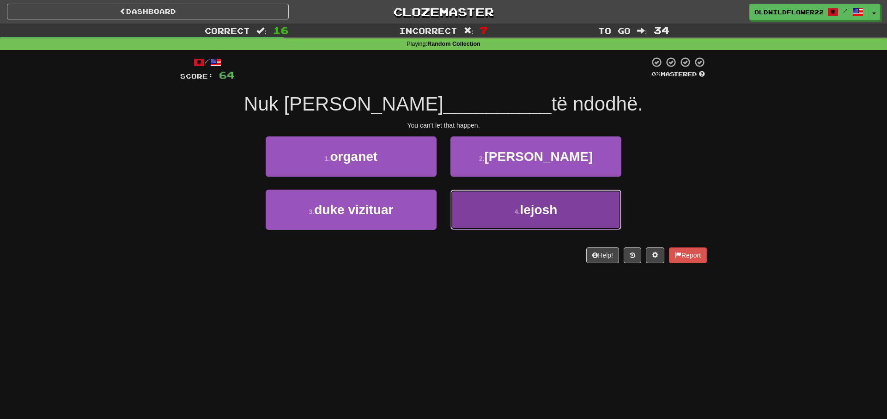
click at [481, 211] on button "4 . lejosh" at bounding box center [536, 210] width 171 height 40
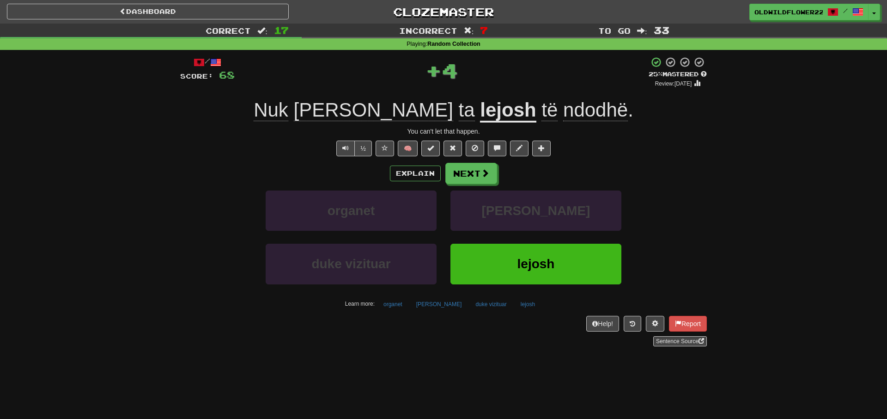
click at [480, 105] on u "lejosh" at bounding box center [508, 111] width 56 height 24
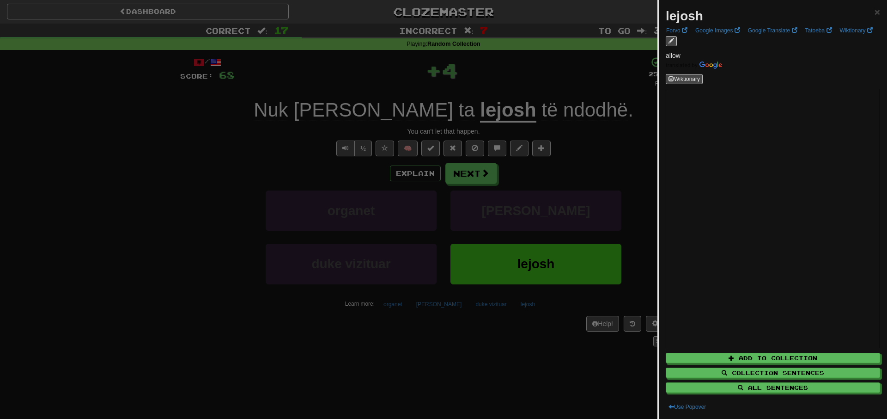
click at [439, 105] on div at bounding box center [443, 209] width 887 height 419
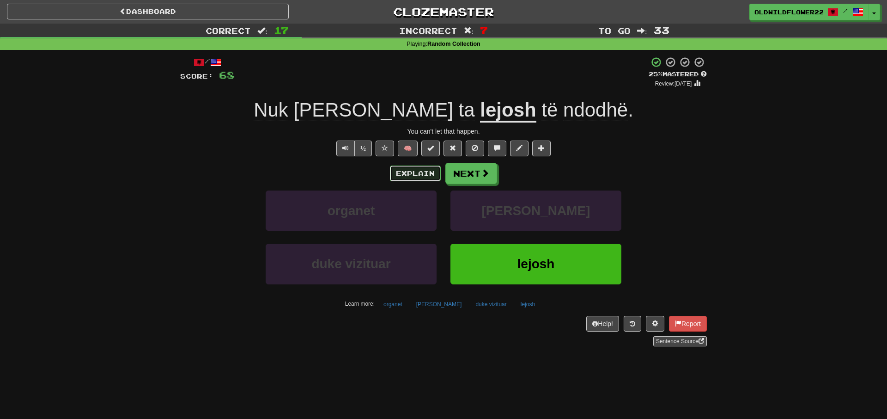
click at [403, 177] on button "Explain" at bounding box center [415, 173] width 51 height 16
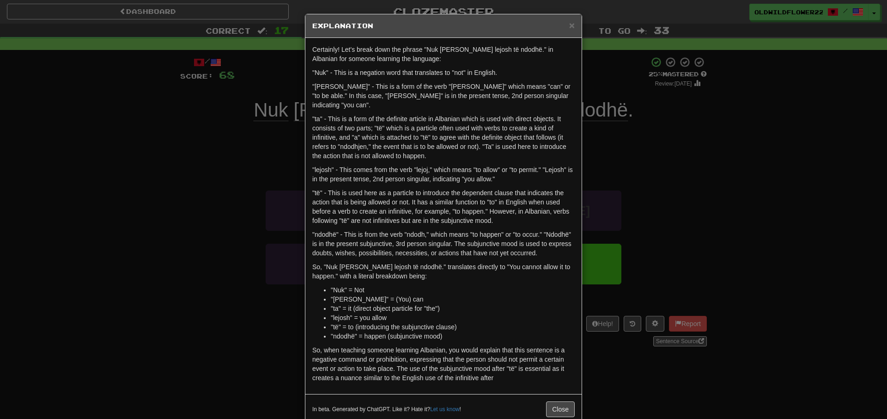
click at [754, 180] on div "× Explanation Certainly! Let's break down the phrase "Nuk mund ta lejosh të ndo…" at bounding box center [443, 209] width 887 height 419
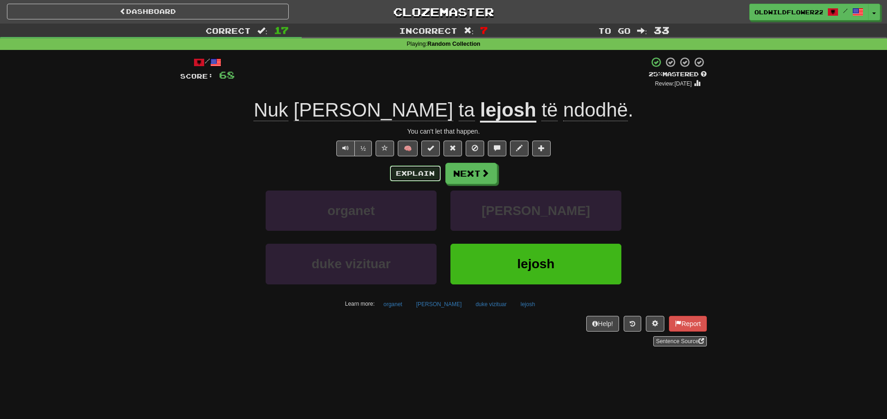
click at [404, 171] on button "Explain" at bounding box center [415, 173] width 51 height 16
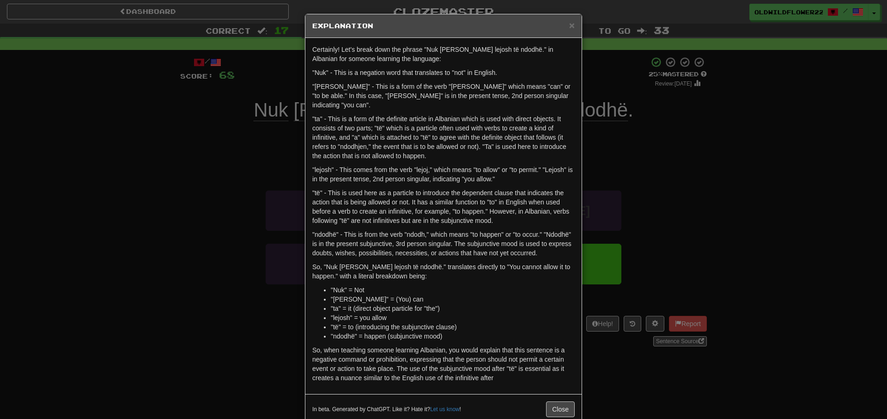
click at [404, 171] on p ""lejosh" - This comes from the verb "lejoj," which means "to allow" or "to perm…" at bounding box center [443, 174] width 263 height 18
click at [665, 137] on div "× Explanation Certainly! Let's break down the phrase "Nuk mund ta lejosh të ndo…" at bounding box center [443, 209] width 887 height 419
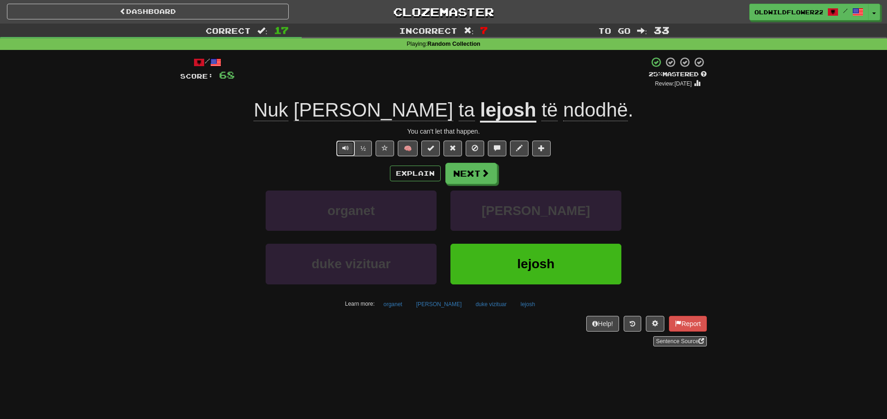
click at [348, 149] on span "Text-to-speech controls" at bounding box center [345, 148] width 6 height 6
click at [471, 172] on button "Next" at bounding box center [472, 173] width 52 height 21
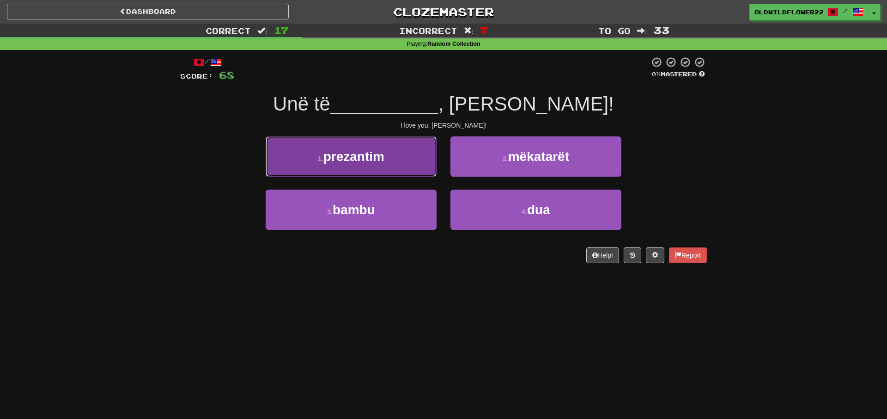
click at [352, 161] on span "prezantim" at bounding box center [354, 156] width 61 height 14
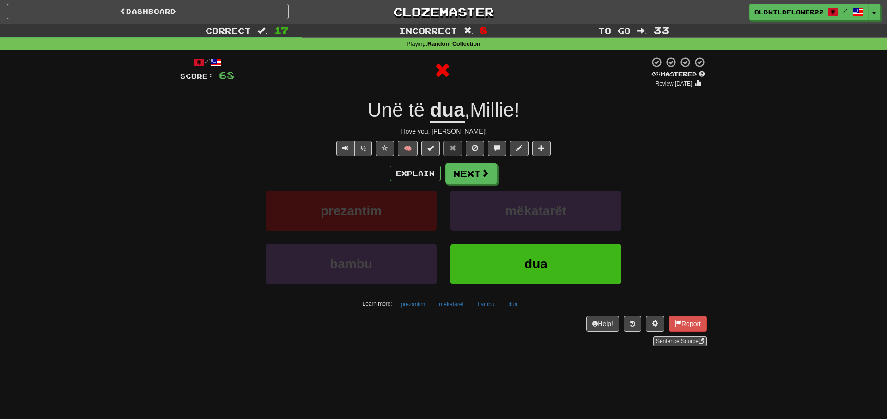
click at [447, 112] on u "dua" at bounding box center [447, 111] width 35 height 24
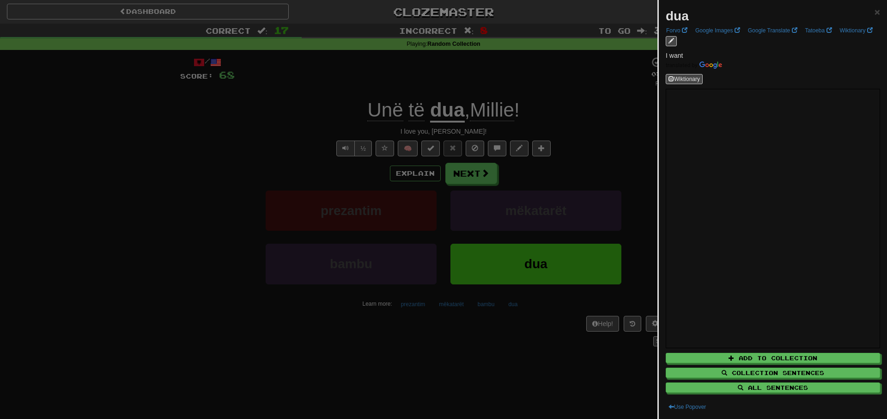
click at [618, 121] on div at bounding box center [443, 209] width 887 height 419
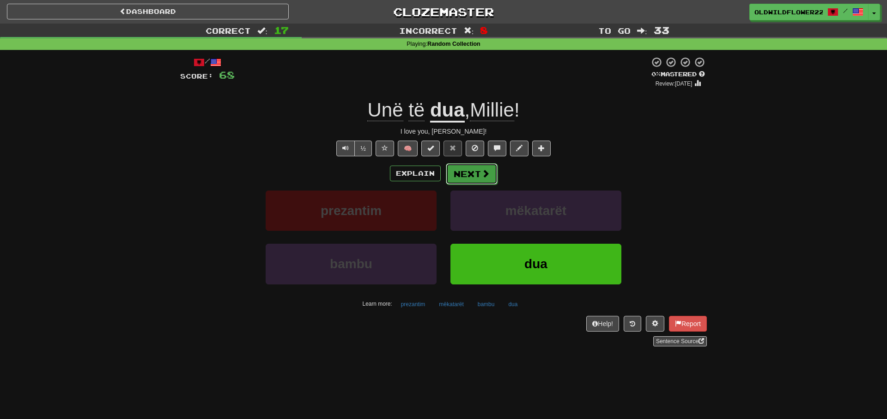
click at [455, 169] on button "Next" at bounding box center [472, 173] width 52 height 21
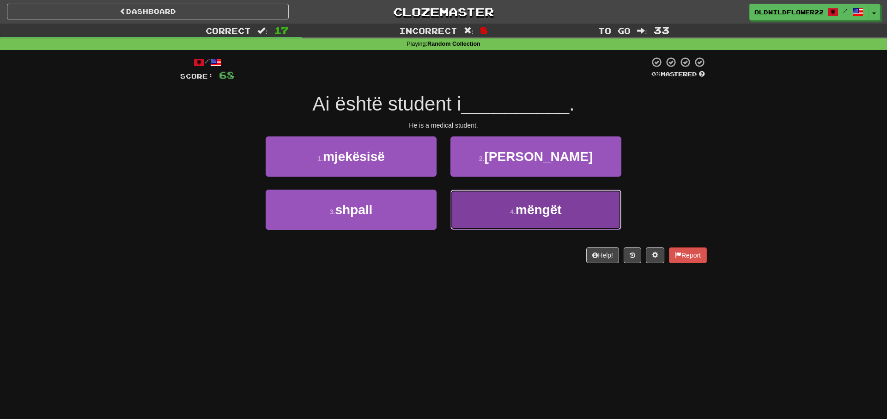
click at [570, 214] on button "4 . mëngët" at bounding box center [536, 210] width 171 height 40
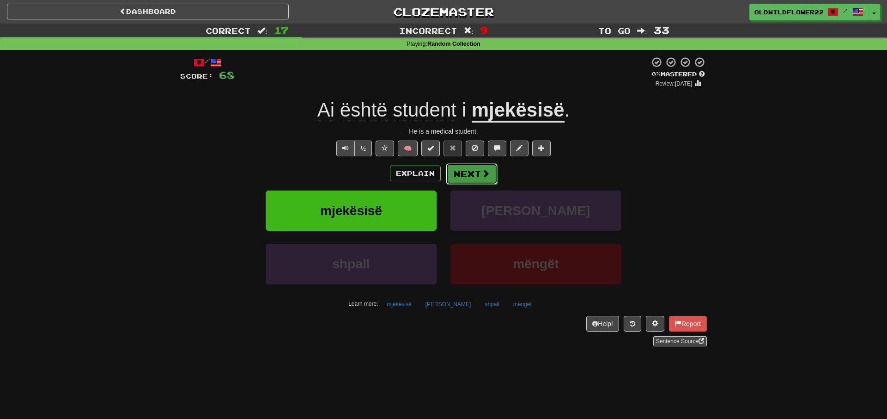
click at [486, 180] on button "Next" at bounding box center [472, 173] width 52 height 21
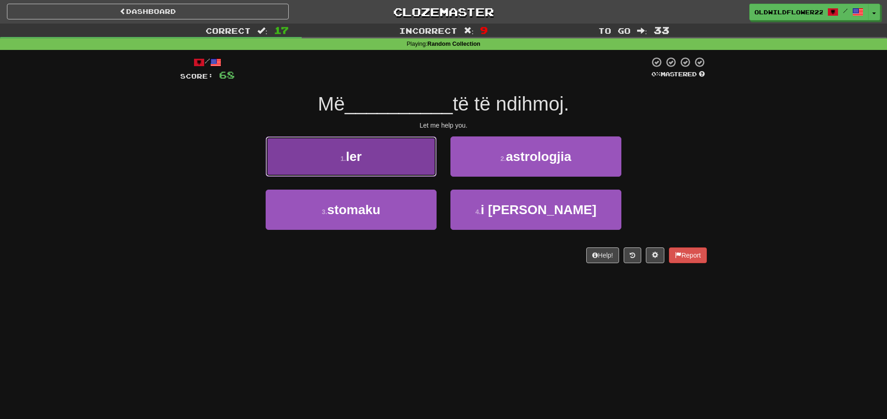
click at [363, 165] on button "1 . ler" at bounding box center [351, 156] width 171 height 40
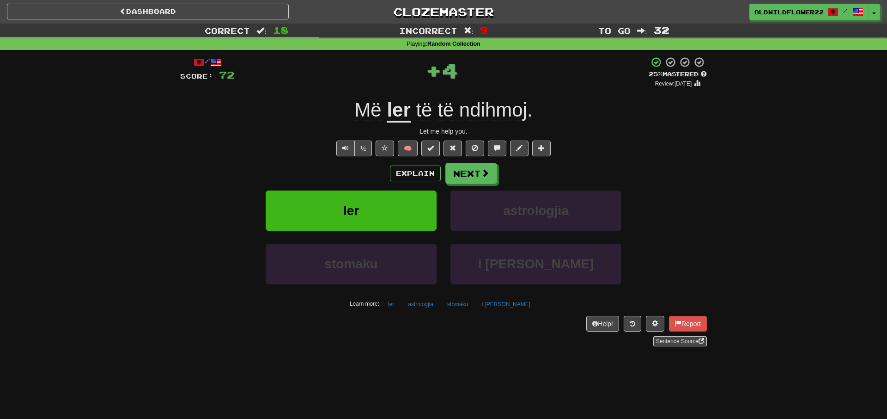
click at [402, 114] on u "ler" at bounding box center [399, 111] width 24 height 24
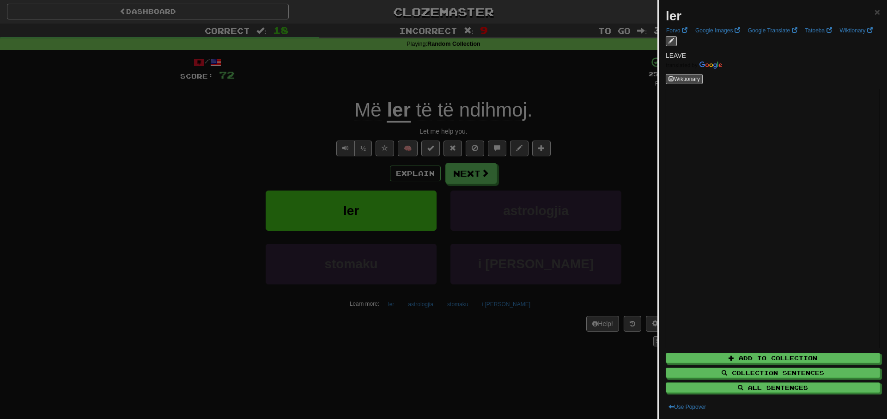
click at [602, 110] on div at bounding box center [443, 209] width 887 height 419
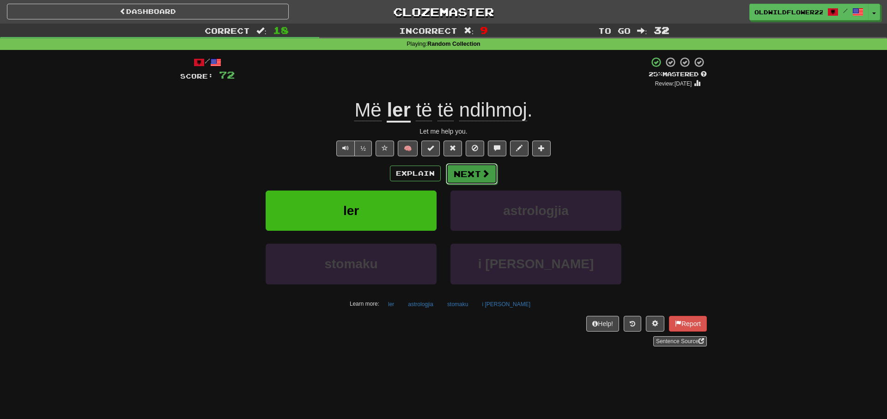
click at [475, 173] on button "Next" at bounding box center [472, 173] width 52 height 21
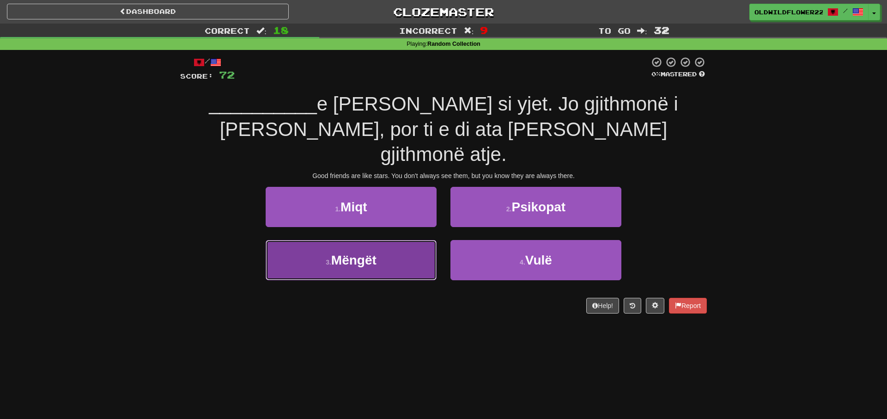
click at [347, 253] on span "Mëngët" at bounding box center [353, 260] width 45 height 14
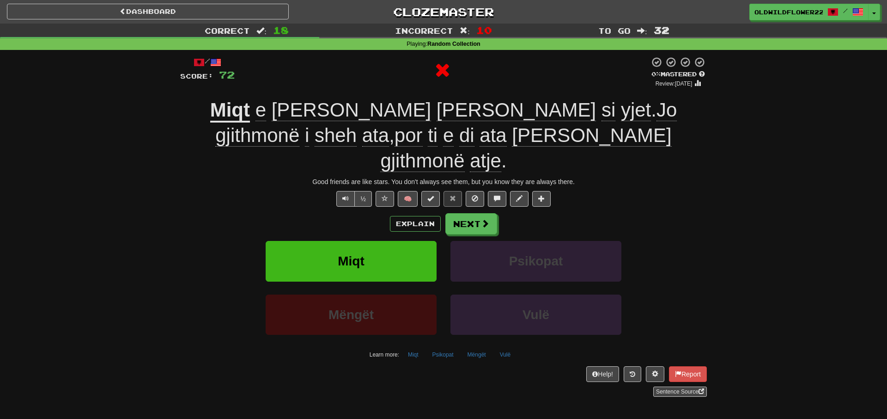
click at [220, 117] on u "Miqt" at bounding box center [230, 111] width 40 height 24
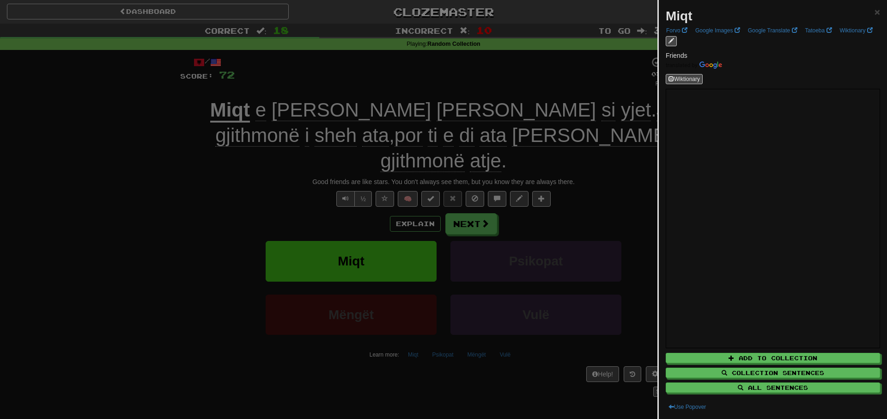
click at [114, 243] on div at bounding box center [443, 209] width 887 height 419
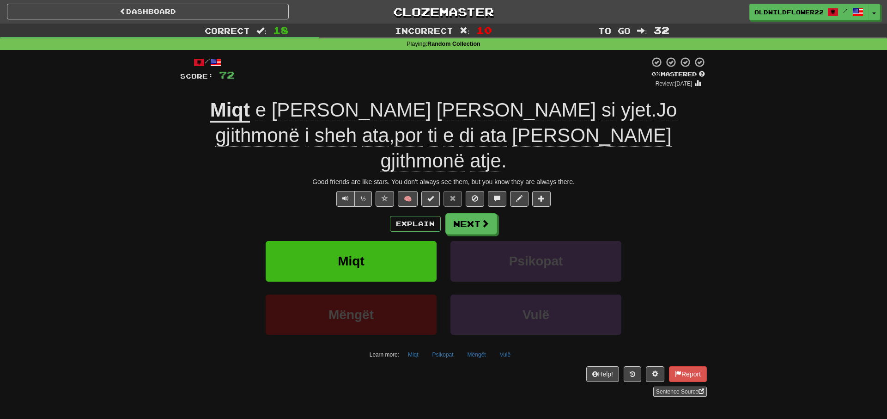
click at [197, 61] on span at bounding box center [199, 62] width 11 height 11
click at [820, 13] on span "OldWildflower2215" at bounding box center [789, 12] width 68 height 8
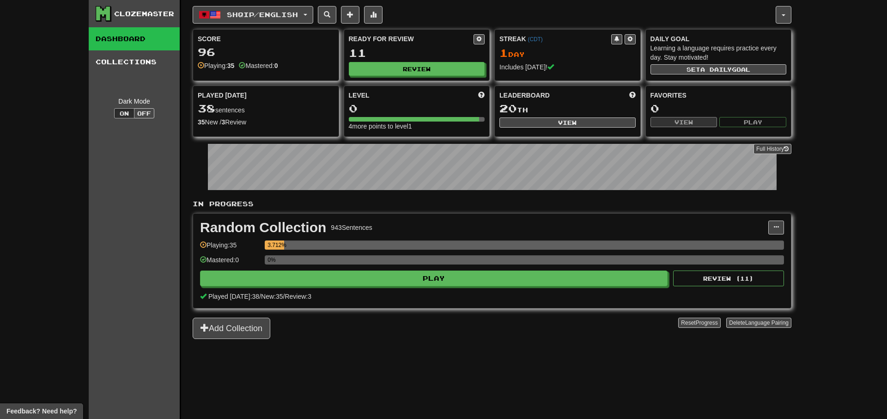
click at [260, 4] on div "Shqip / English Español / English Streak: 1 Review: 1 Points [DATE]: 200 Shqip …" at bounding box center [492, 221] width 599 height 442
click at [262, 8] on button "Shqip / English" at bounding box center [253, 15] width 121 height 18
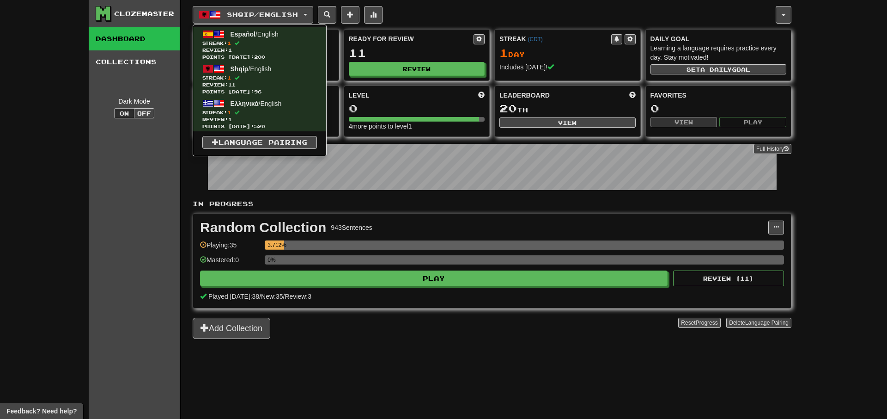
click at [457, 354] on div "Shqip / English Español / English Streak: 1 Review: 1 Points [DATE]: 200 Shqip …" at bounding box center [492, 221] width 599 height 442
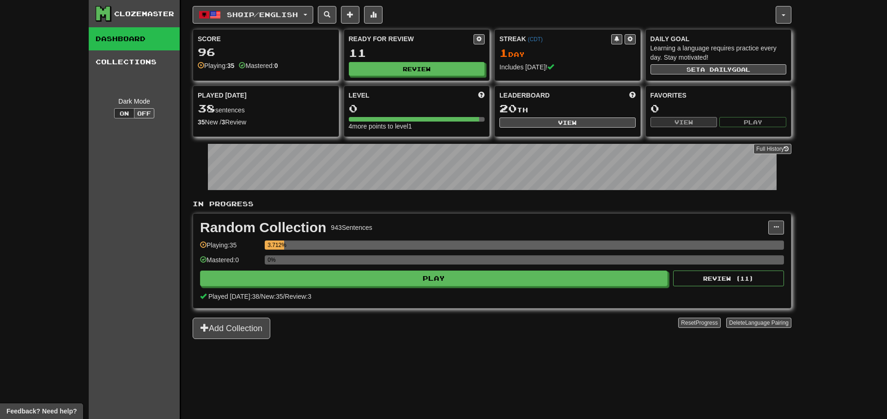
click at [256, 295] on span "Played [DATE]: 38" at bounding box center [233, 296] width 51 height 7
click at [280, 14] on span "Shqip / English" at bounding box center [262, 15] width 71 height 8
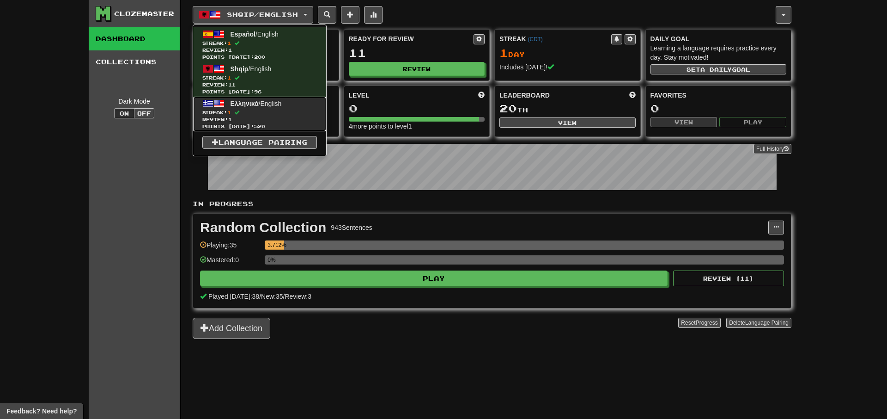
click at [278, 111] on span "Streak: 1" at bounding box center [259, 112] width 115 height 7
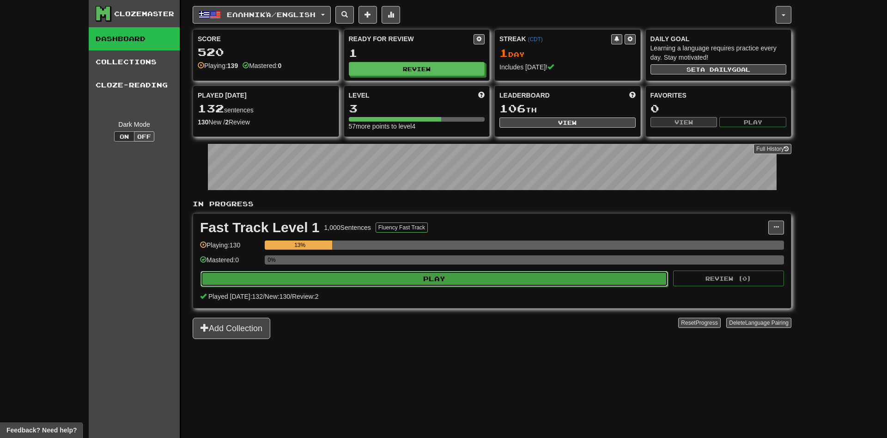
click at [305, 278] on button "Play" at bounding box center [435, 279] width 468 height 16
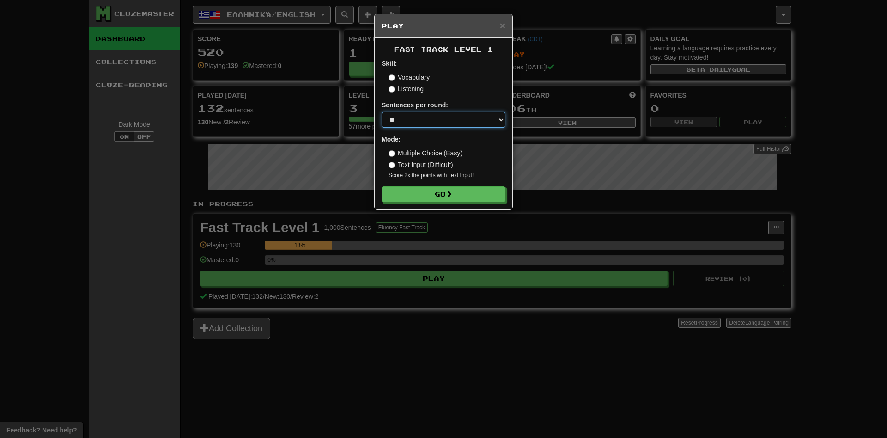
click at [382, 112] on select "* ** ** ** ** ** *** ********" at bounding box center [444, 120] width 124 height 16
select select "***"
click option "***" at bounding box center [0, 0] width 0 height 0
click at [412, 195] on button "Go" at bounding box center [444, 195] width 124 height 16
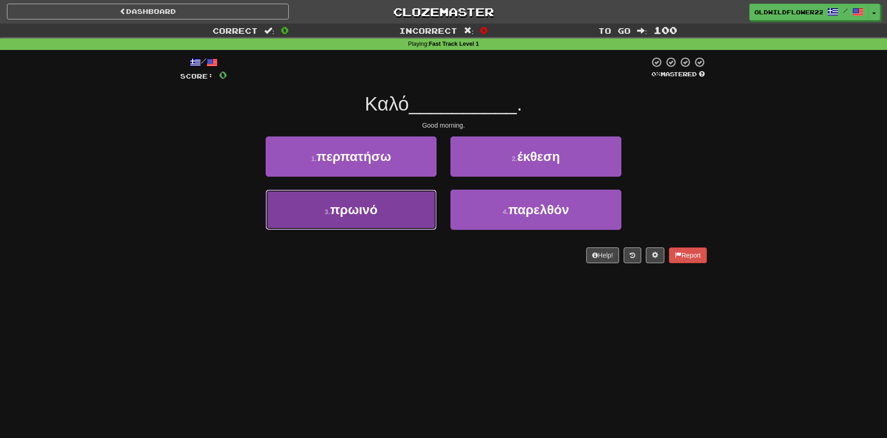
click at [393, 203] on button "3 . πρωινό" at bounding box center [351, 210] width 171 height 40
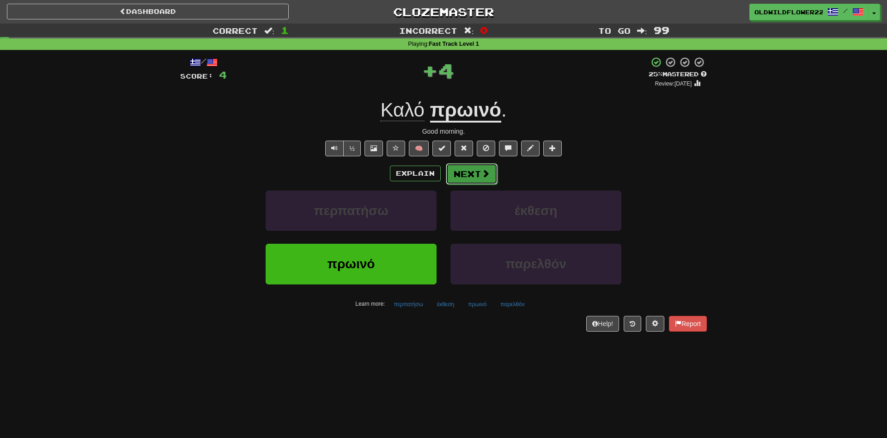
click at [457, 168] on button "Next" at bounding box center [472, 173] width 52 height 21
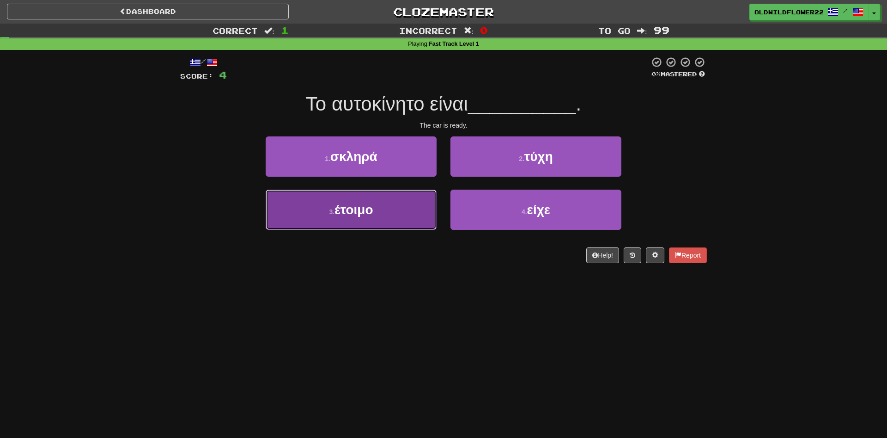
click at [387, 216] on button "3 . έτοιμο" at bounding box center [351, 210] width 171 height 40
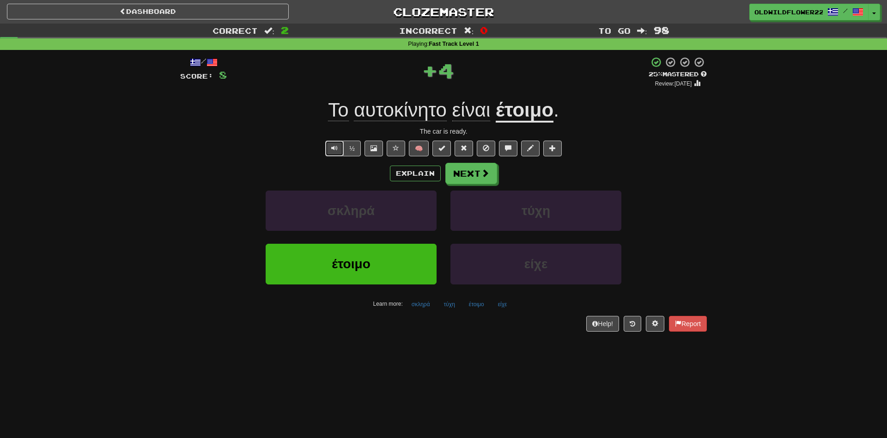
click at [335, 150] on span "Text-to-speech controls" at bounding box center [334, 148] width 6 height 6
click at [463, 169] on button "Next" at bounding box center [472, 173] width 52 height 21
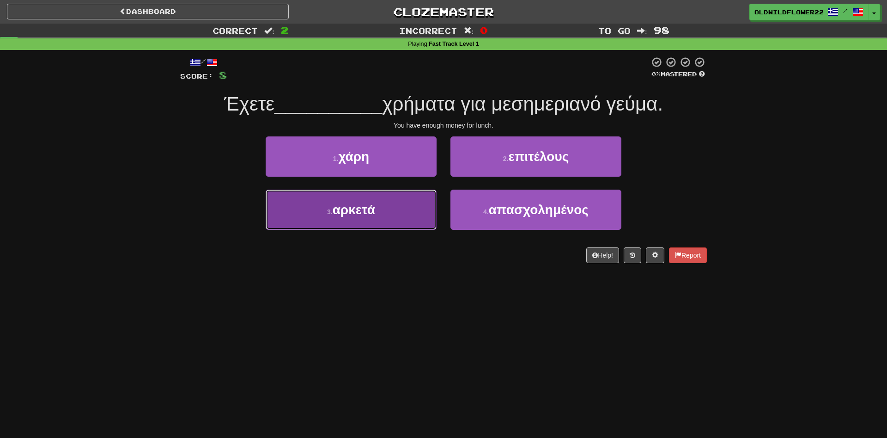
click at [361, 224] on button "3 . αρκετά" at bounding box center [351, 210] width 171 height 40
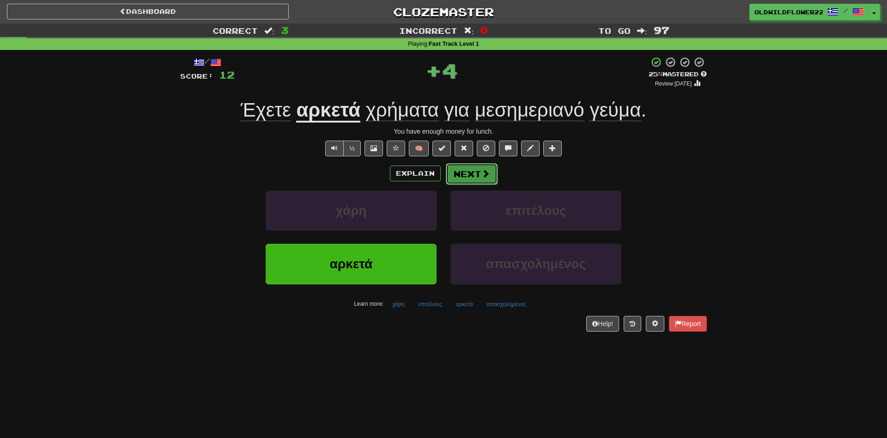
click at [469, 175] on button "Next" at bounding box center [472, 173] width 52 height 21
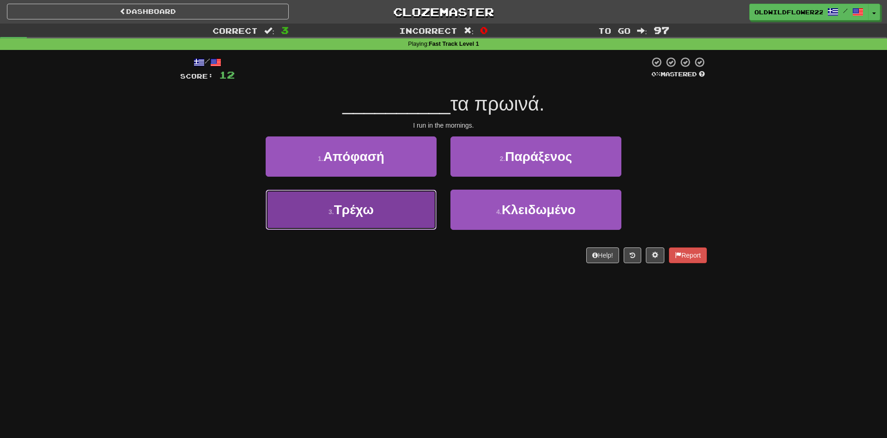
click at [362, 217] on button "3 . Τρέχω" at bounding box center [351, 210] width 171 height 40
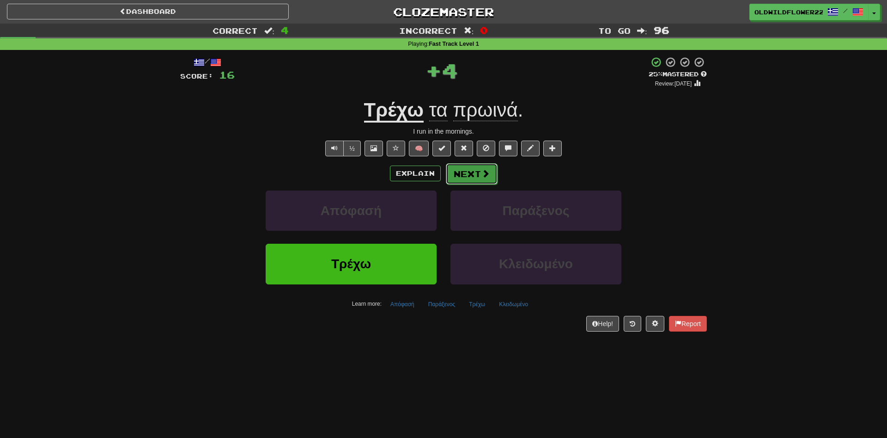
click at [471, 172] on button "Next" at bounding box center [472, 173] width 52 height 21
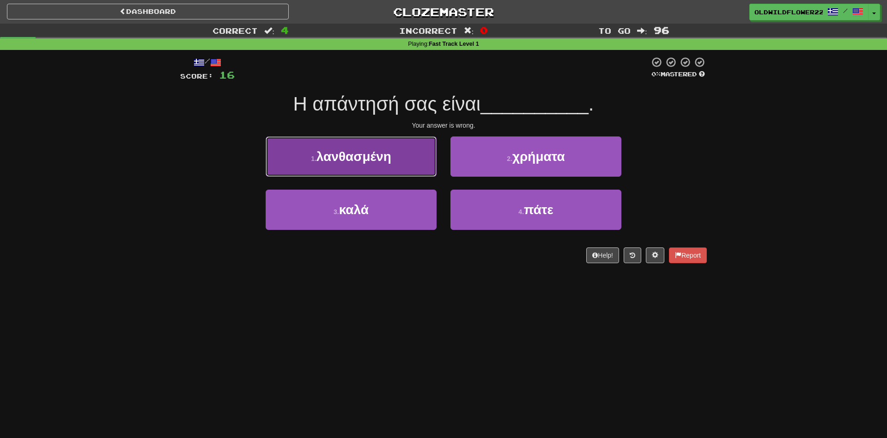
click at [381, 165] on button "1 . λανθασμένη" at bounding box center [351, 156] width 171 height 40
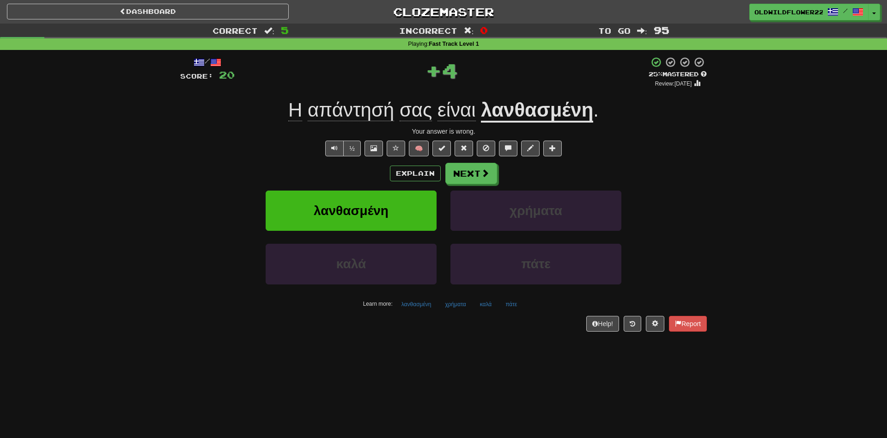
click at [538, 118] on u "λανθασμένη" at bounding box center [537, 111] width 112 height 24
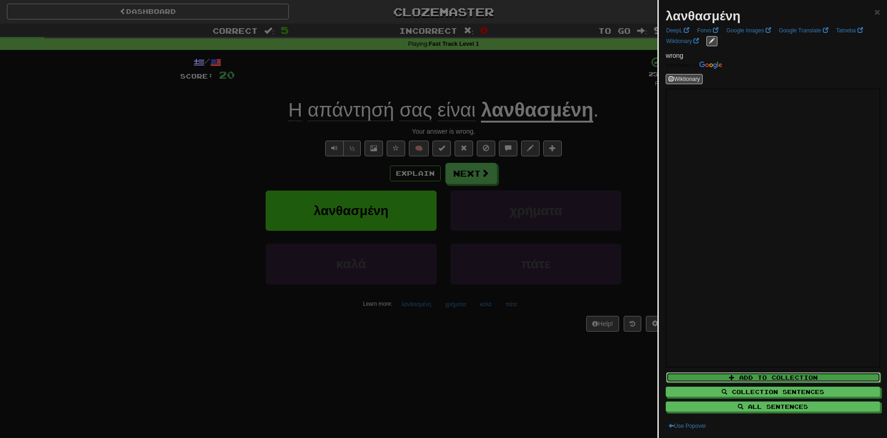
click at [775, 372] on button "Add to Collection" at bounding box center [773, 377] width 214 height 10
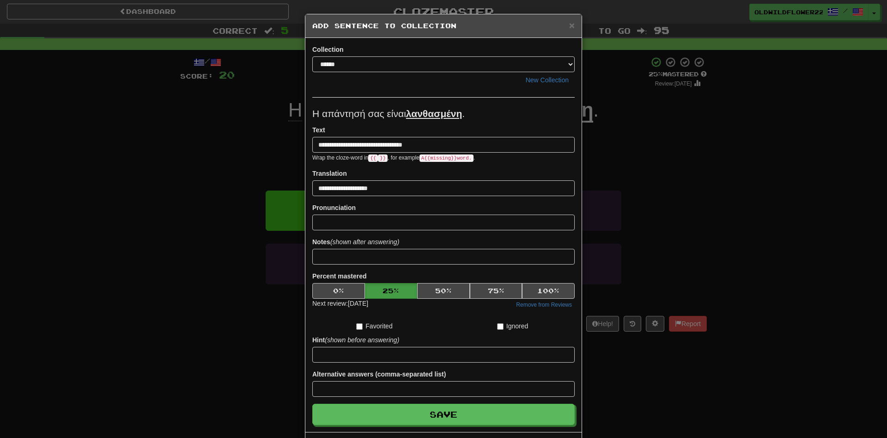
scroll to position [38, 0]
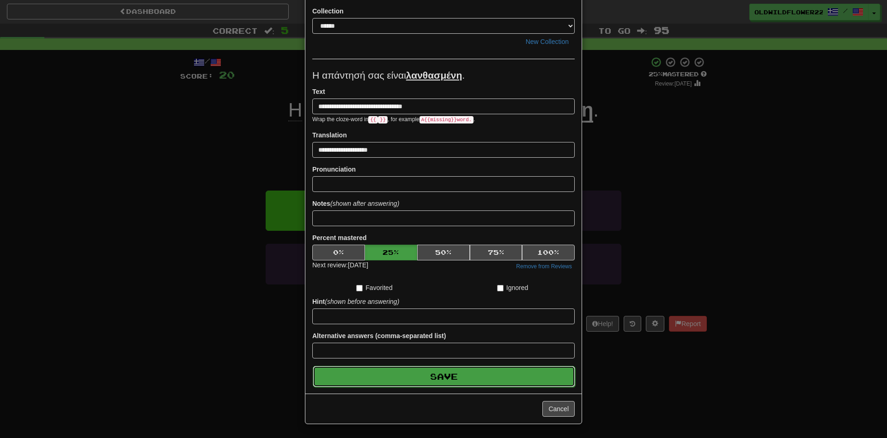
click at [551, 380] on button "Save" at bounding box center [444, 376] width 263 height 21
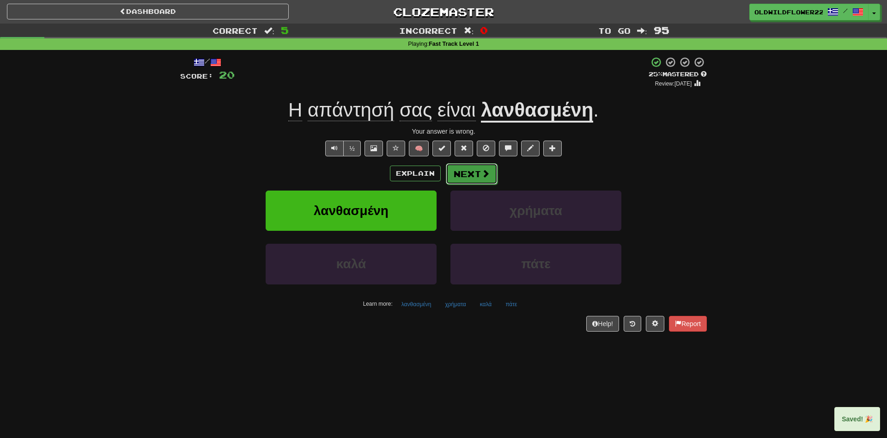
click at [465, 177] on button "Next" at bounding box center [472, 173] width 52 height 21
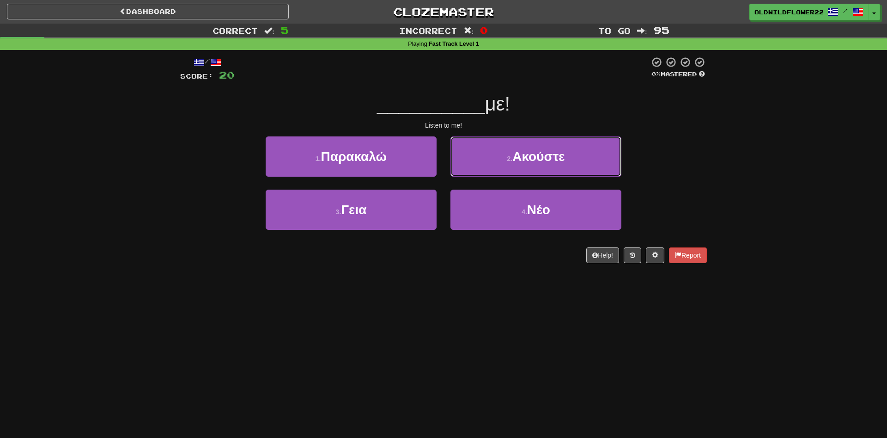
click at [497, 158] on button "2 . Ακούστε" at bounding box center [536, 156] width 171 height 40
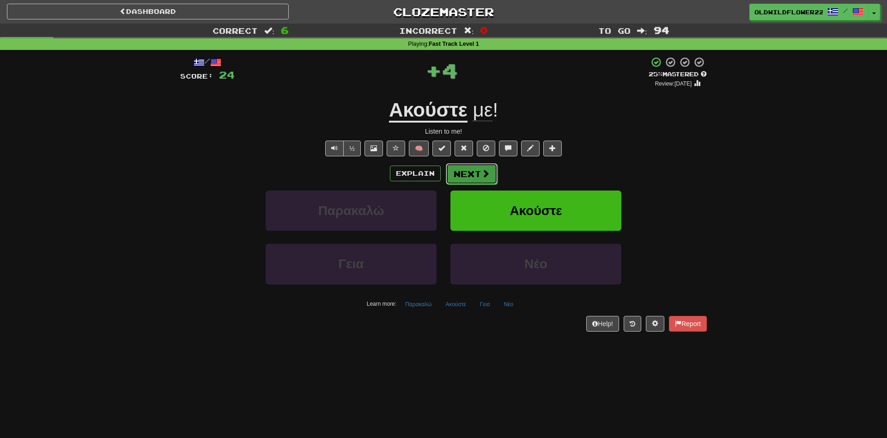
click at [483, 176] on span at bounding box center [486, 173] width 8 height 8
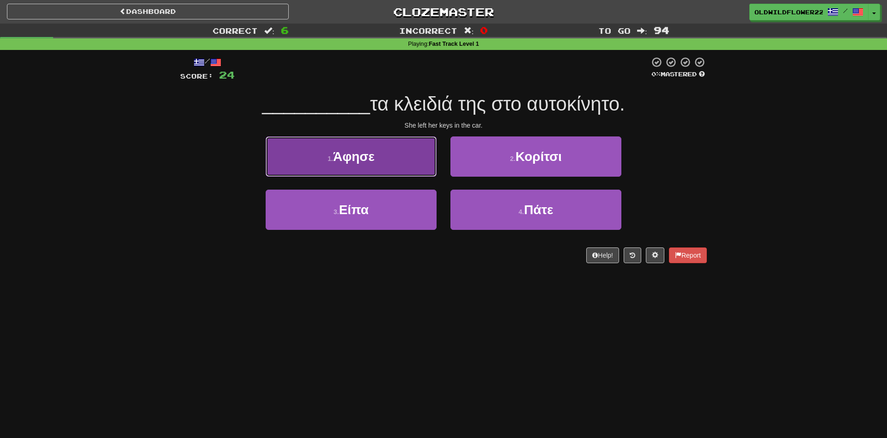
click at [332, 156] on small "1 ." at bounding box center [331, 158] width 6 height 7
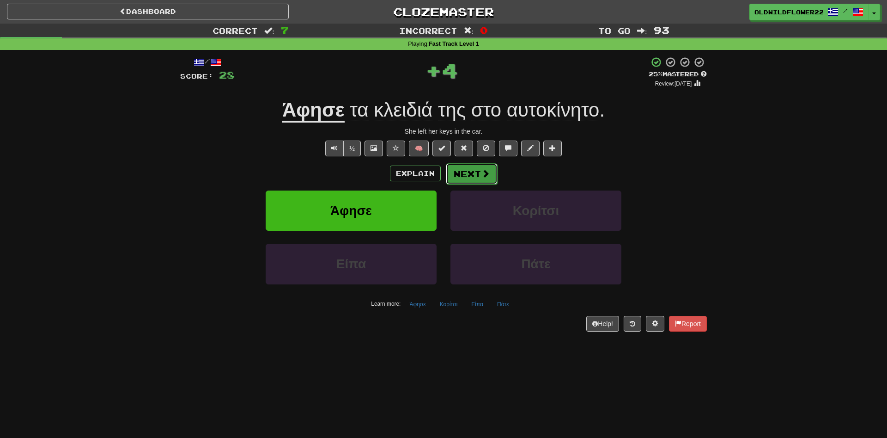
click at [477, 177] on button "Next" at bounding box center [472, 173] width 52 height 21
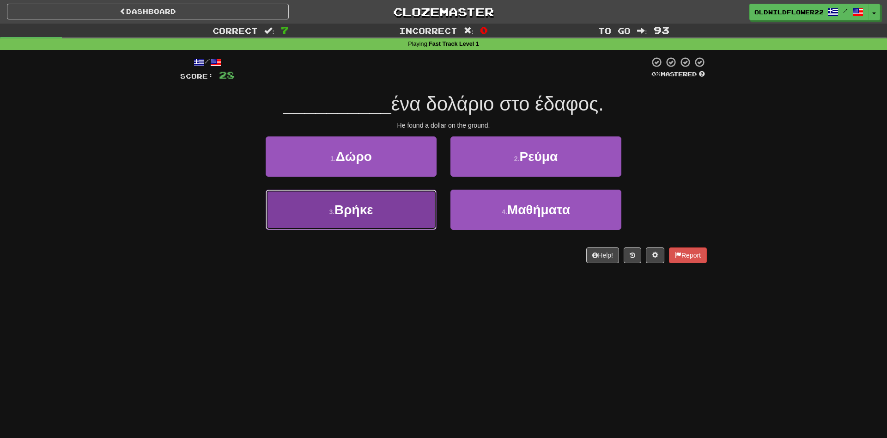
click at [361, 223] on button "3 . Βρήκε" at bounding box center [351, 210] width 171 height 40
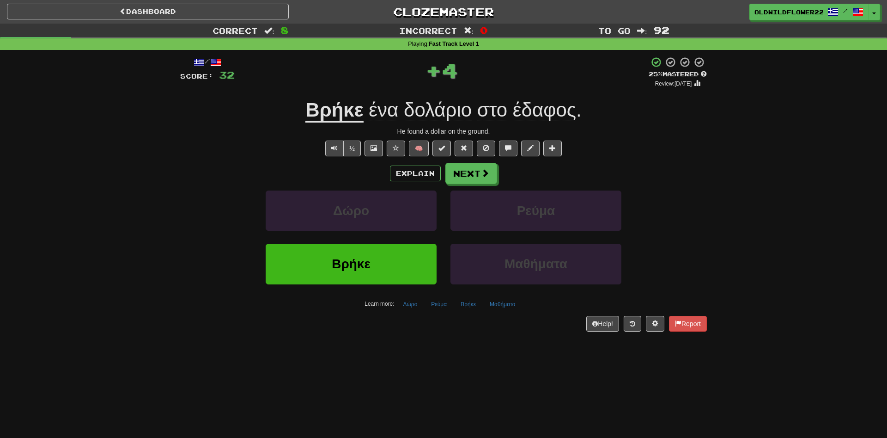
click at [560, 114] on span "έδαφος" at bounding box center [544, 110] width 63 height 22
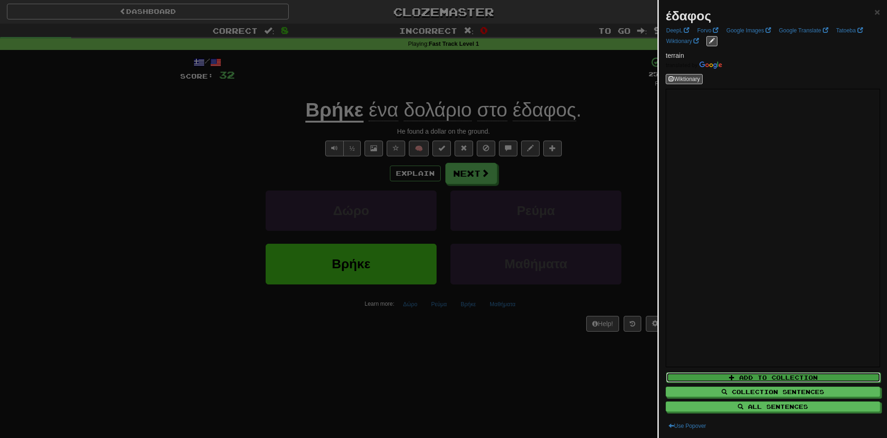
click at [845, 378] on button "Add to Collection" at bounding box center [773, 377] width 214 height 10
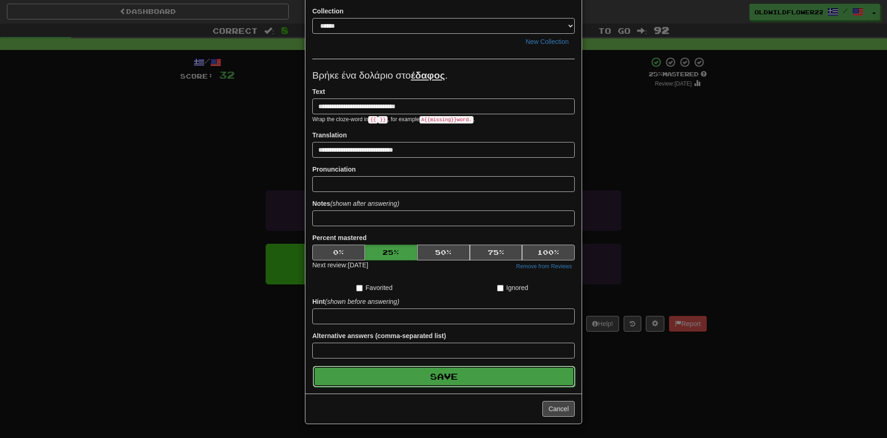
click at [471, 376] on button "Save" at bounding box center [444, 376] width 263 height 21
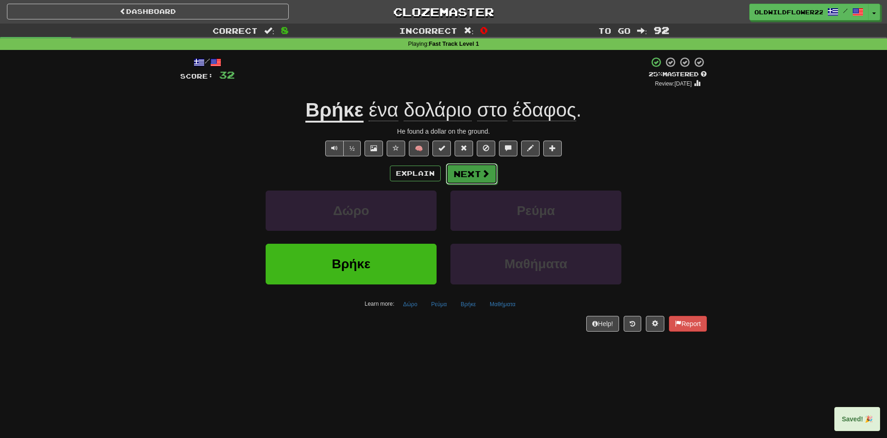
click at [463, 168] on button "Next" at bounding box center [472, 173] width 52 height 21
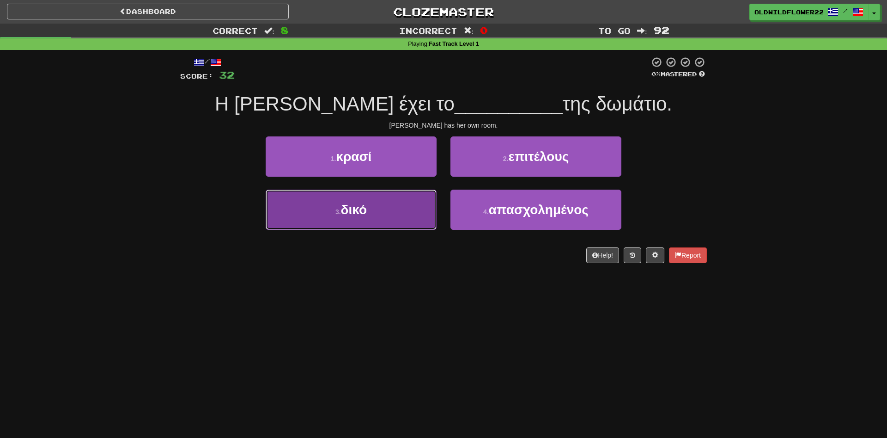
click at [333, 221] on button "3 . δικό" at bounding box center [351, 210] width 171 height 40
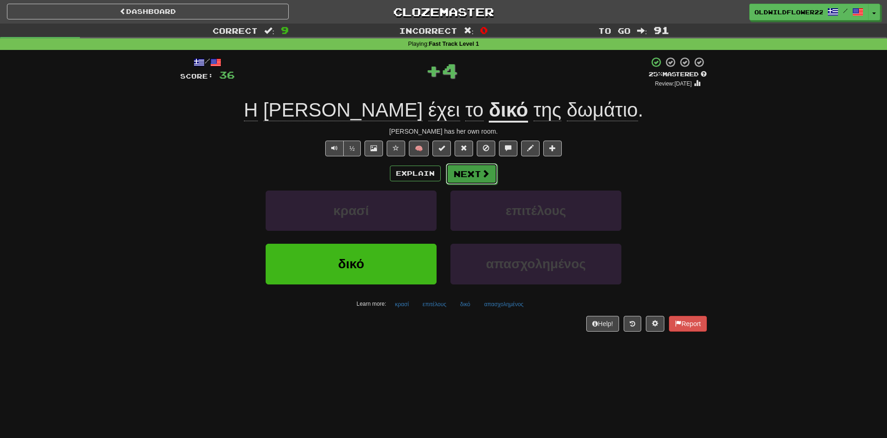
click at [486, 179] on button "Next" at bounding box center [472, 173] width 52 height 21
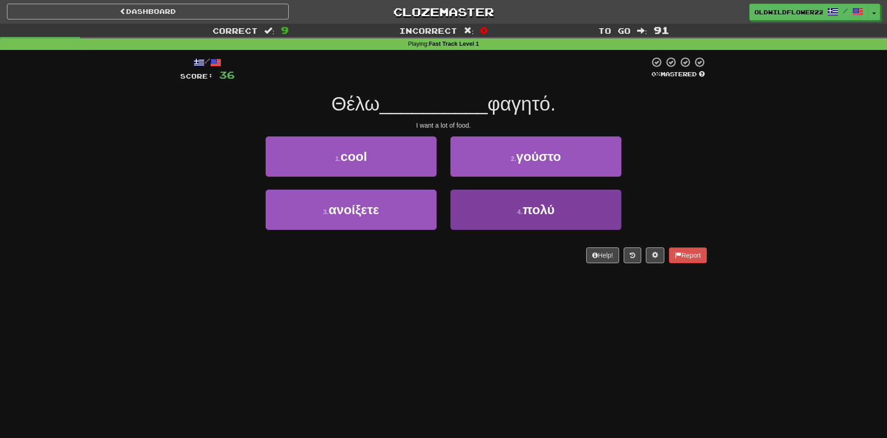
drag, startPoint x: 450, startPoint y: 208, endPoint x: 455, endPoint y: 205, distance: 5.8
click at [450, 209] on div "4 . πολύ" at bounding box center [536, 216] width 185 height 53
click at [489, 211] on button "4 . πολύ" at bounding box center [536, 210] width 171 height 40
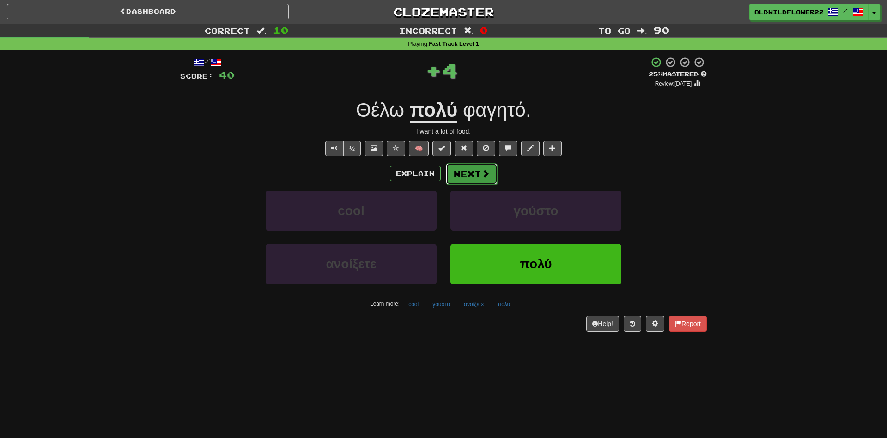
click at [493, 171] on button "Next" at bounding box center [472, 173] width 52 height 21
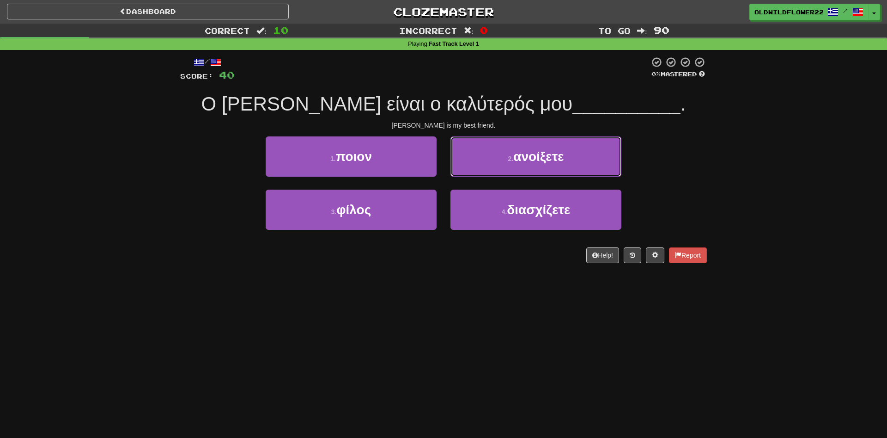
click at [483, 171] on button "2 . ανοίξετε" at bounding box center [536, 156] width 171 height 40
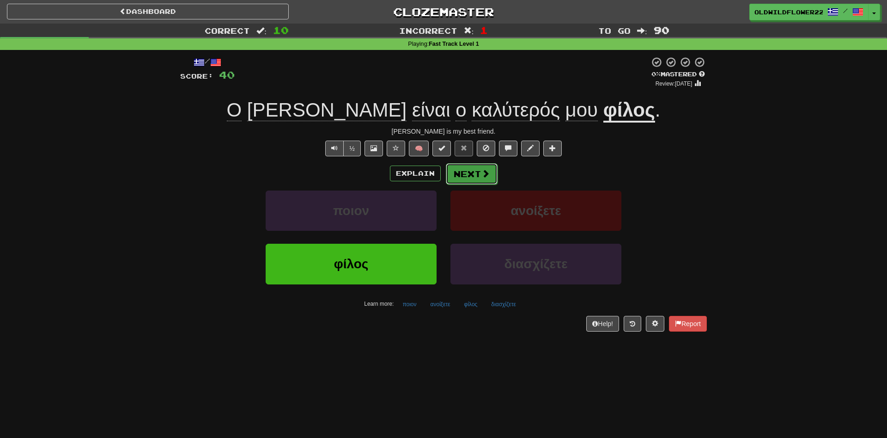
click at [457, 181] on button "Next" at bounding box center [472, 173] width 52 height 21
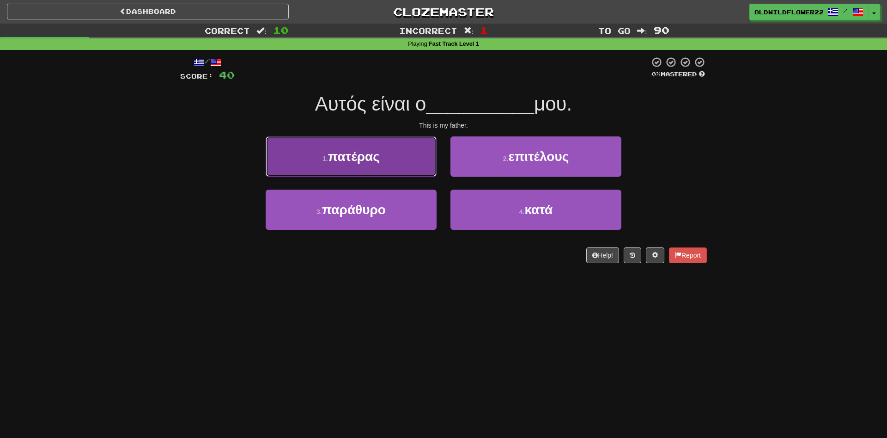
click at [383, 164] on button "1 . πατέρας" at bounding box center [351, 156] width 171 height 40
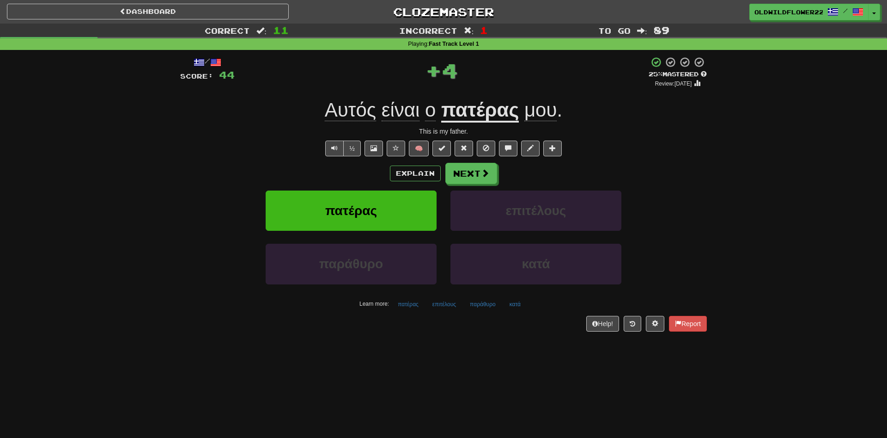
click at [507, 167] on div "Explain Next" at bounding box center [443, 173] width 527 height 21
click at [477, 177] on button "Next" at bounding box center [472, 173] width 52 height 21
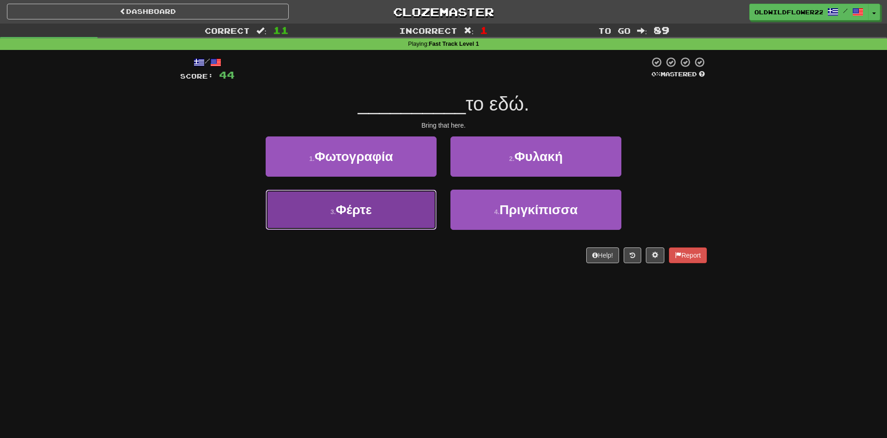
click at [377, 214] on button "3 . Φέρτε" at bounding box center [351, 210] width 171 height 40
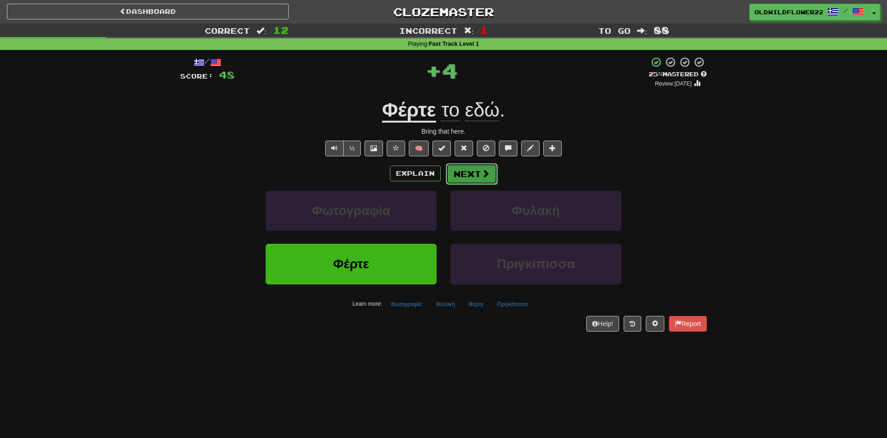
click at [483, 163] on button "Next" at bounding box center [472, 173] width 52 height 21
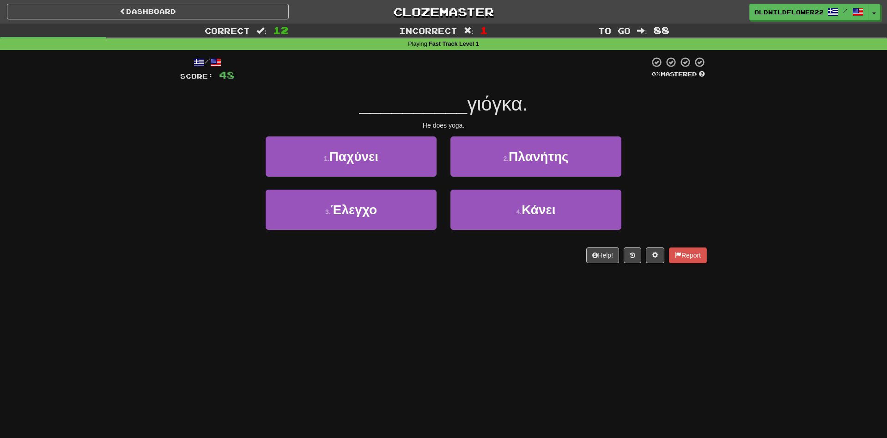
click at [558, 232] on div "4 . Κάνει" at bounding box center [536, 216] width 185 height 53
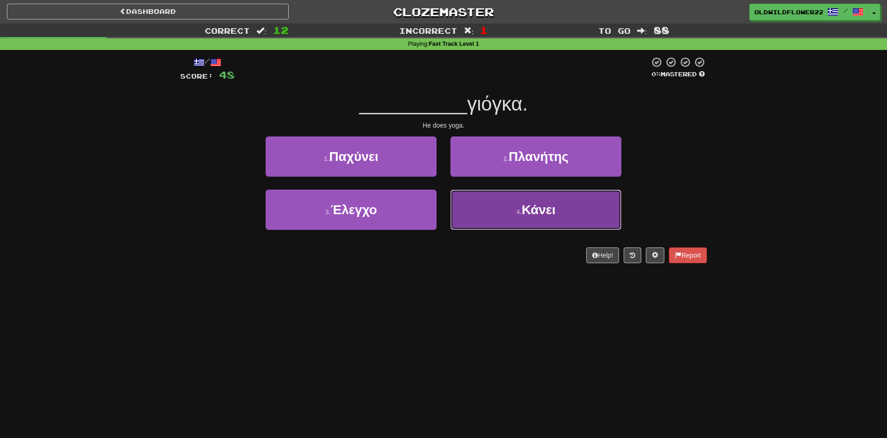
click at [563, 222] on button "4 . Κάνει" at bounding box center [536, 210] width 171 height 40
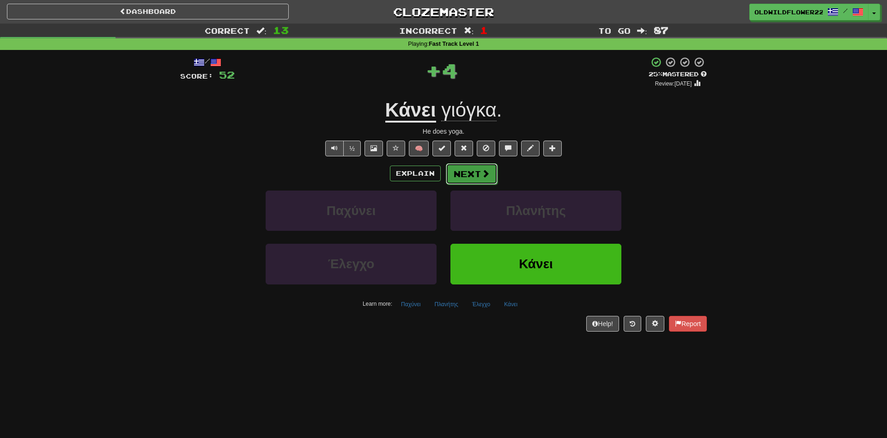
click at [481, 169] on button "Next" at bounding box center [472, 173] width 52 height 21
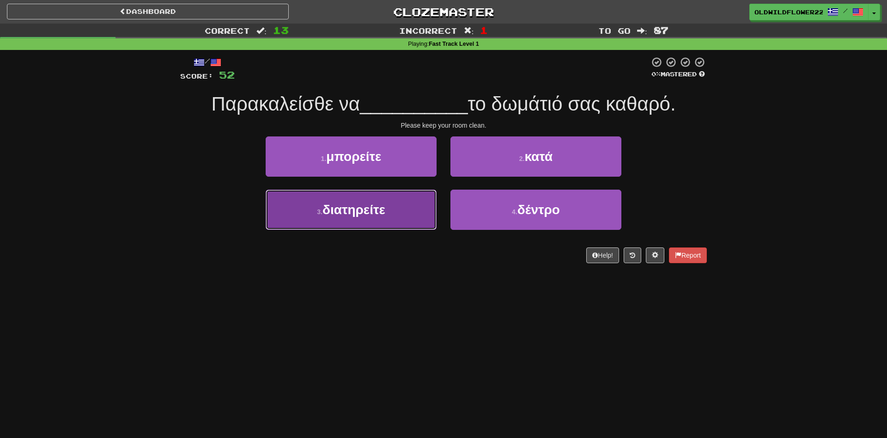
click at [306, 214] on button "3 . διατηρείτε" at bounding box center [351, 210] width 171 height 40
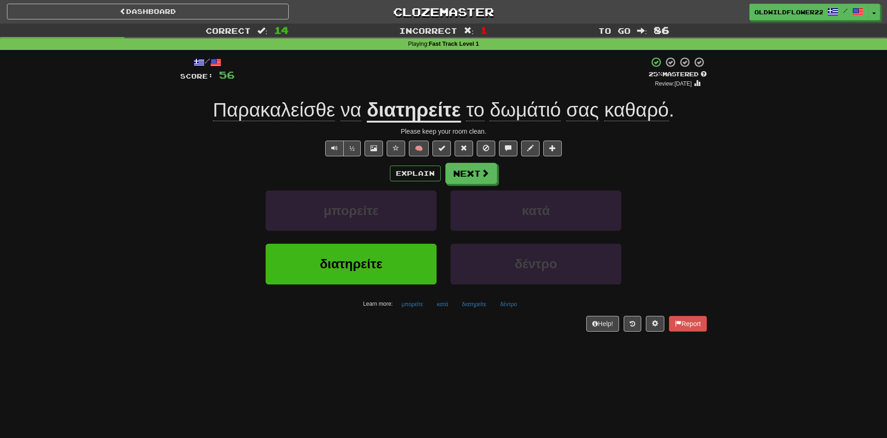
click at [435, 110] on u "διατηρείτε" at bounding box center [414, 111] width 94 height 24
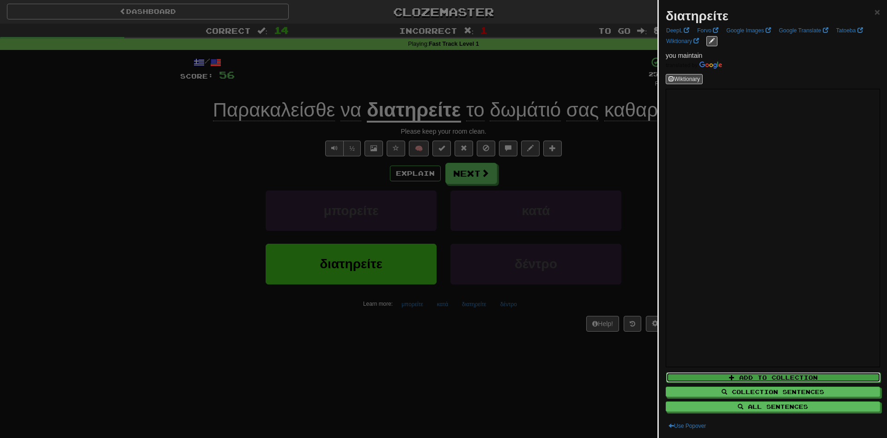
click at [763, 374] on button "Add to Collection" at bounding box center [773, 377] width 214 height 10
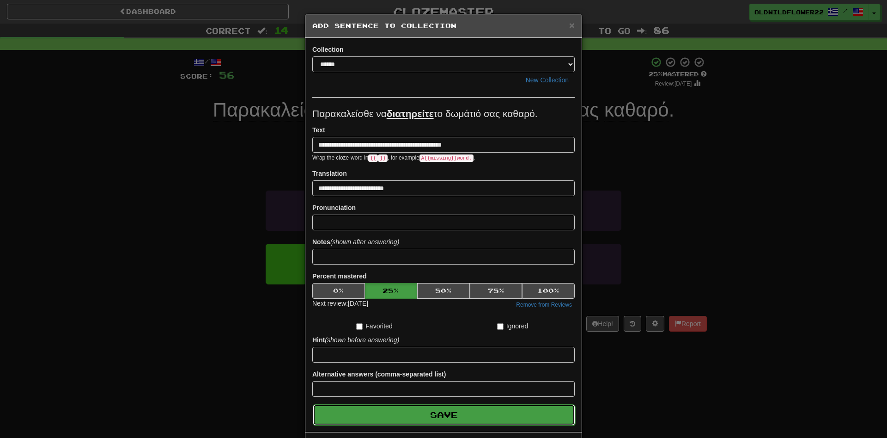
click at [430, 422] on button "Save" at bounding box center [444, 414] width 263 height 21
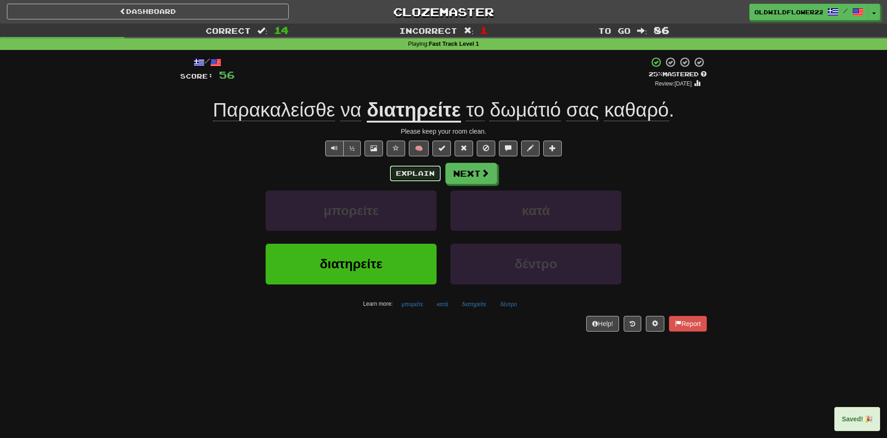
click at [410, 166] on button "Explain" at bounding box center [415, 173] width 51 height 16
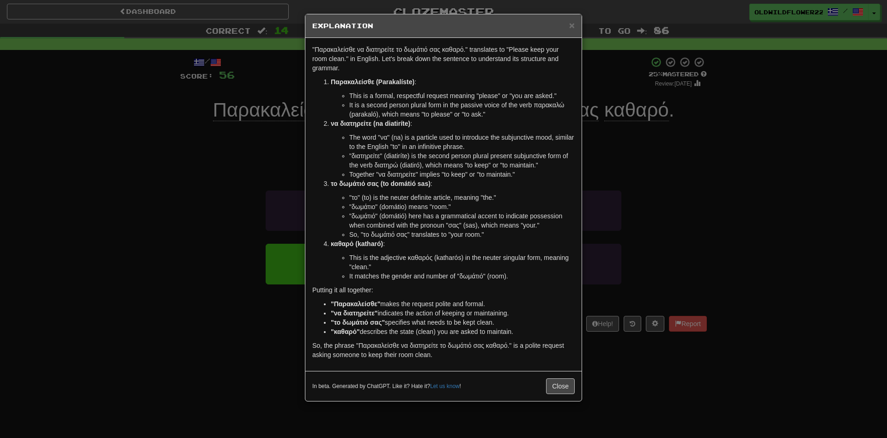
click at [570, 19] on div "× Explanation" at bounding box center [444, 26] width 276 height 24
click at [571, 30] on span "×" at bounding box center [572, 25] width 6 height 11
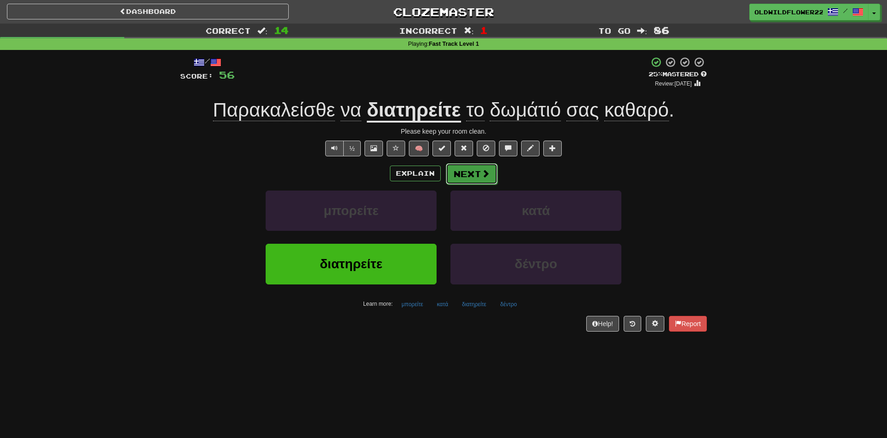
click at [463, 171] on button "Next" at bounding box center [472, 173] width 52 height 21
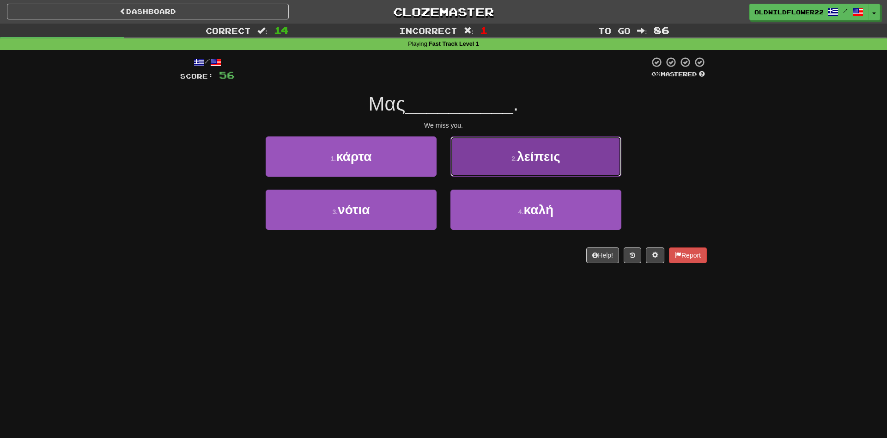
click at [502, 173] on button "2 . λείπεις" at bounding box center [536, 156] width 171 height 40
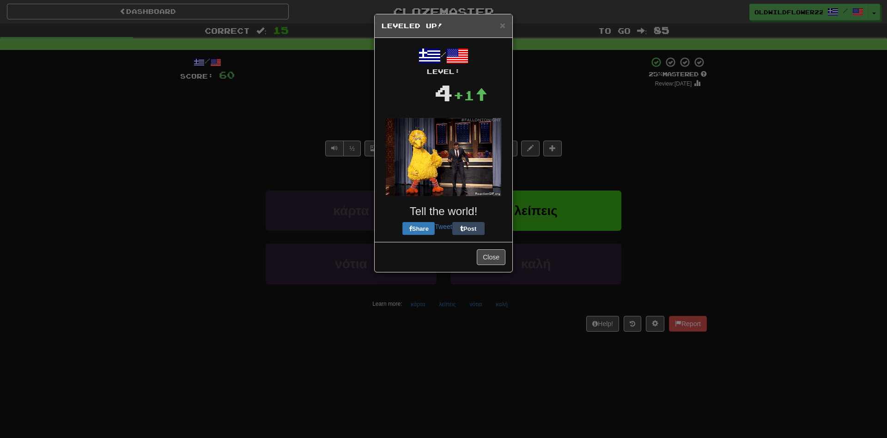
click at [471, 170] on div "× Leveled Up! / Level: 4 +1 Tell the world! Share Tweet Post Close" at bounding box center [443, 219] width 887 height 438
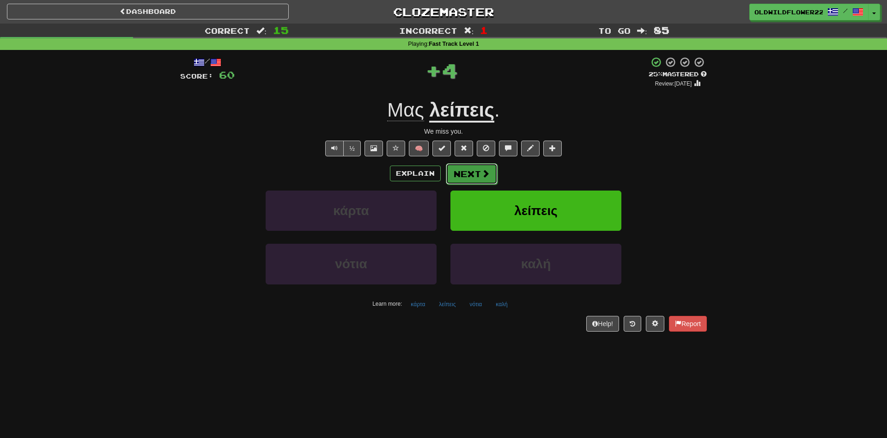
click at [477, 179] on button "Next" at bounding box center [472, 173] width 52 height 21
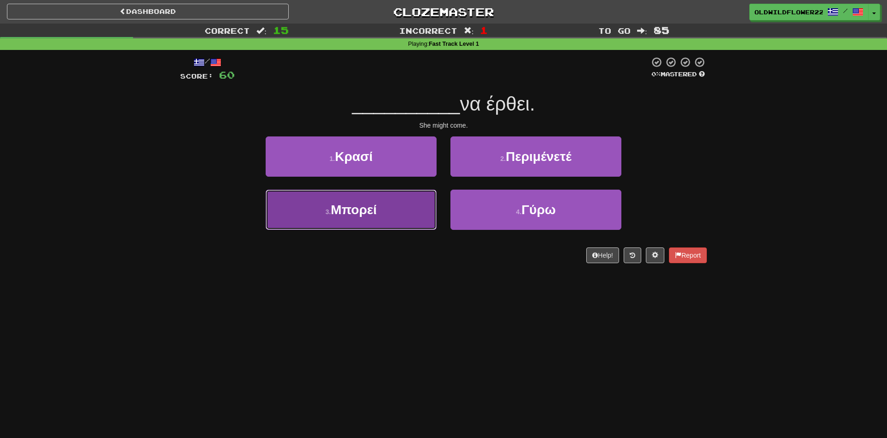
click at [334, 213] on span "Μπορεί" at bounding box center [354, 209] width 46 height 14
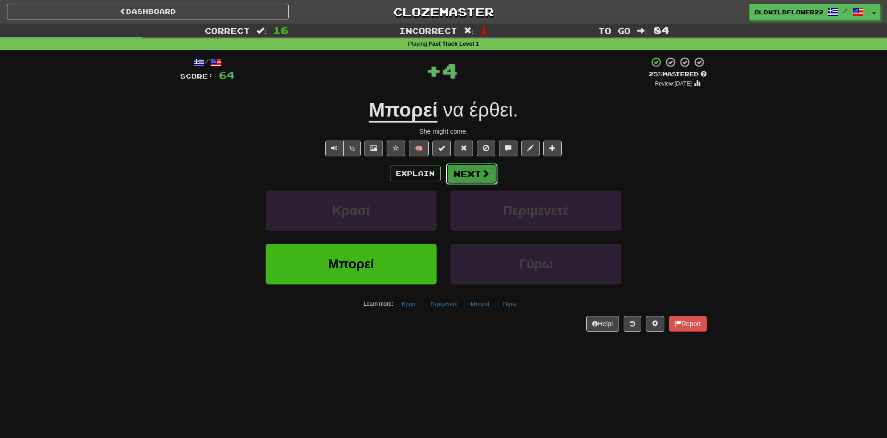
click at [456, 176] on button "Next" at bounding box center [472, 173] width 52 height 21
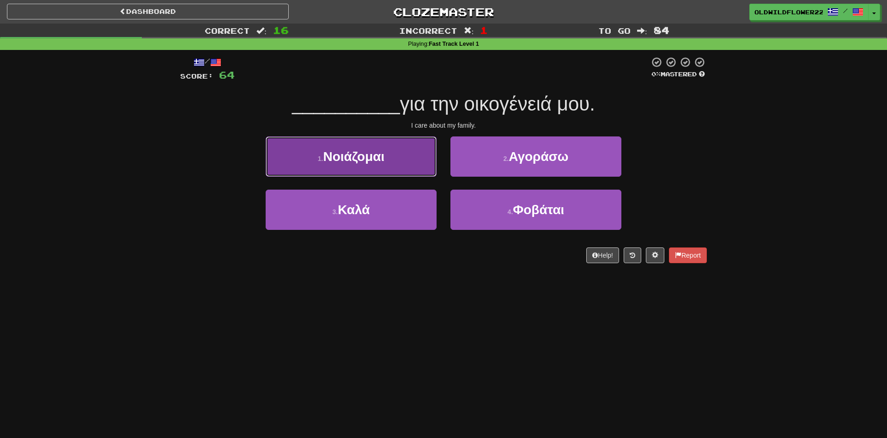
click at [376, 165] on button "1 . Νοιάζομαι" at bounding box center [351, 156] width 171 height 40
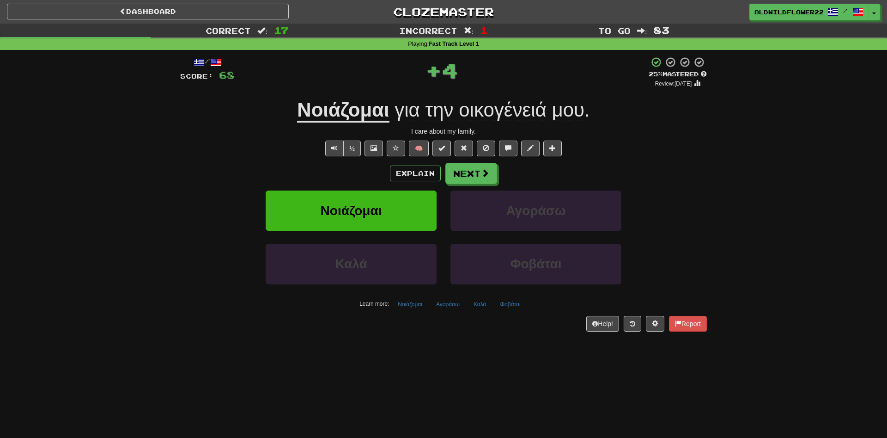
click at [355, 110] on u "Νοιάζομαι" at bounding box center [343, 111] width 92 height 24
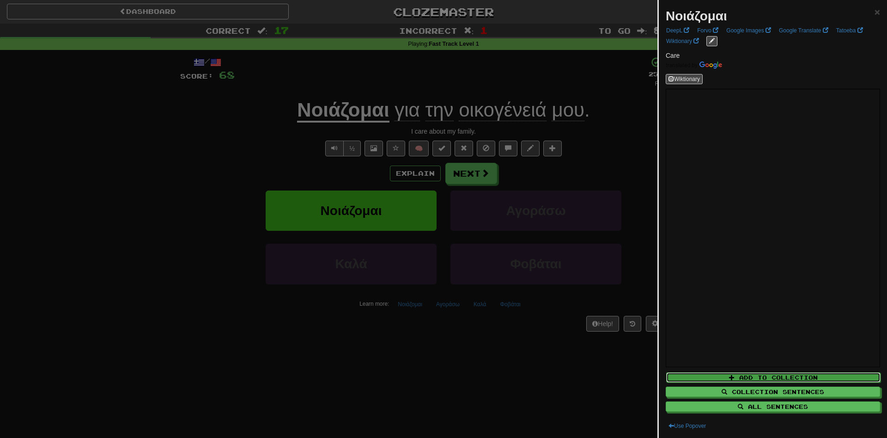
click at [737, 381] on button "Add to Collection" at bounding box center [773, 377] width 214 height 10
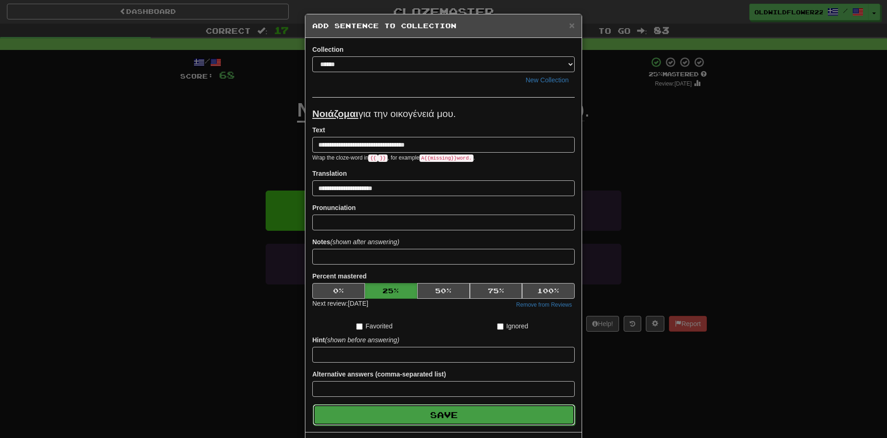
click at [468, 411] on button "Save" at bounding box center [444, 414] width 263 height 21
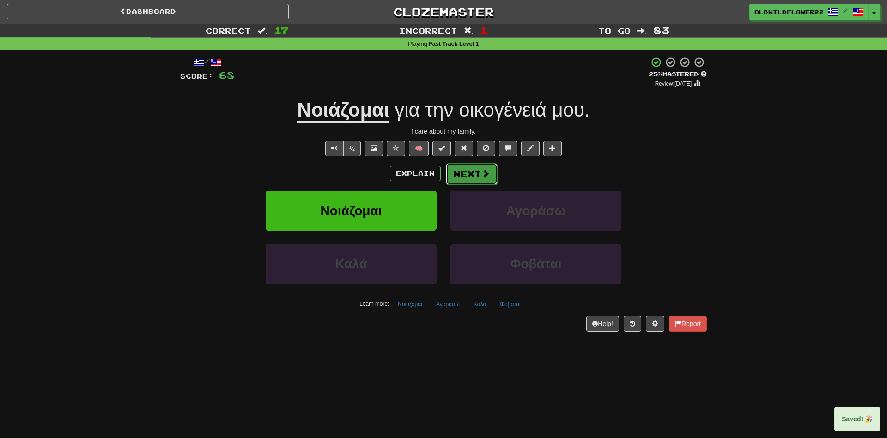
click at [470, 173] on button "Next" at bounding box center [472, 173] width 52 height 21
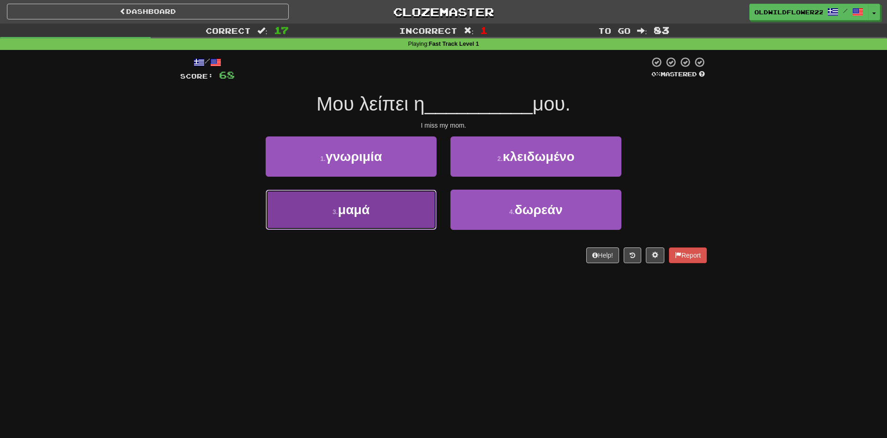
click at [362, 208] on span "μαμά" at bounding box center [354, 209] width 32 height 14
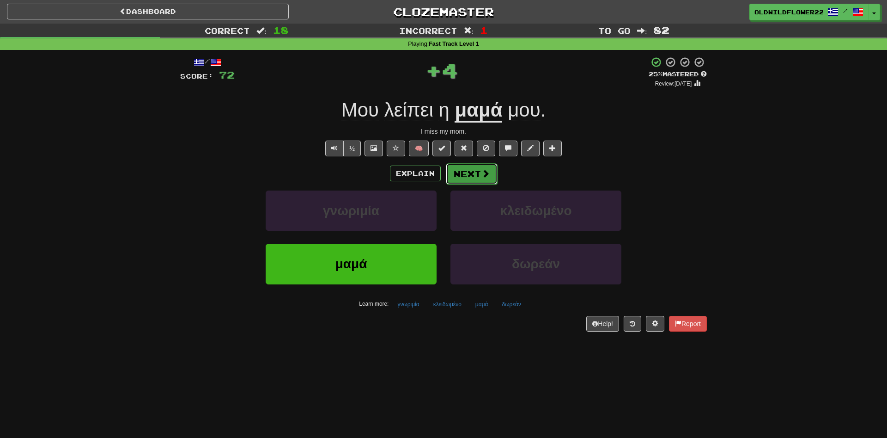
click at [473, 177] on button "Next" at bounding box center [472, 173] width 52 height 21
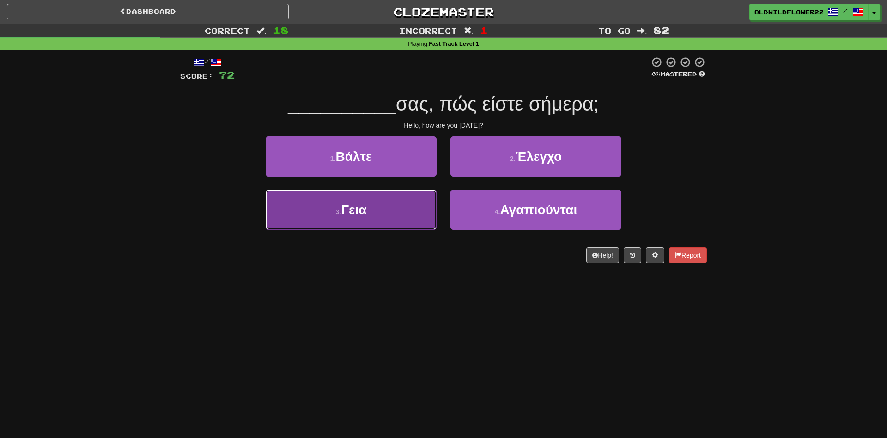
click at [420, 212] on button "3 . Γεια" at bounding box center [351, 210] width 171 height 40
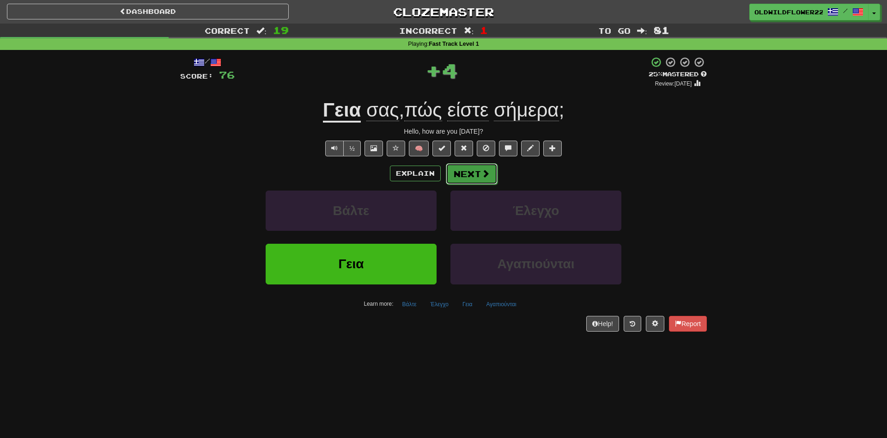
click at [479, 174] on button "Next" at bounding box center [472, 173] width 52 height 21
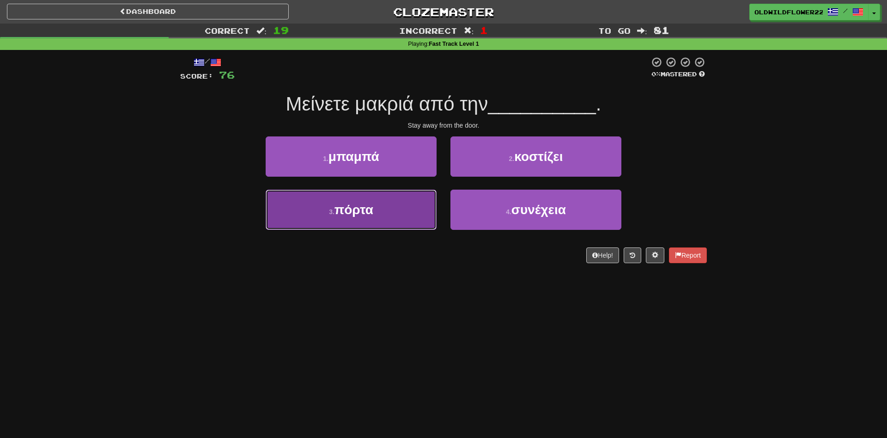
click at [327, 208] on button "3 . πόρτα" at bounding box center [351, 210] width 171 height 40
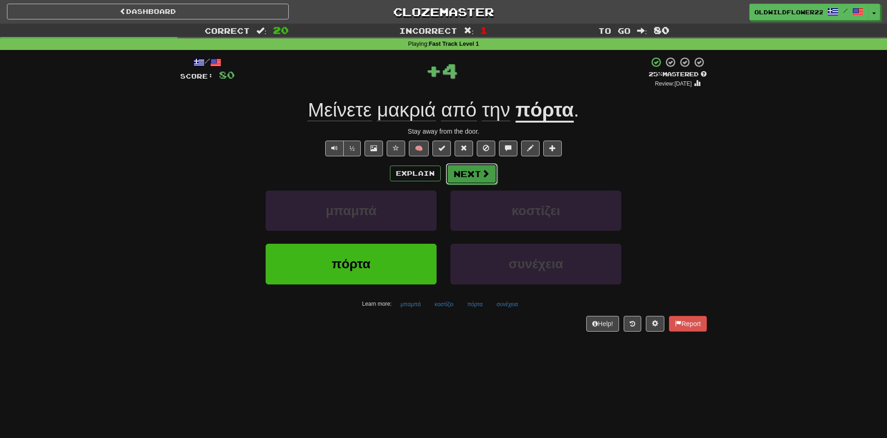
click at [462, 179] on button "Next" at bounding box center [472, 173] width 52 height 21
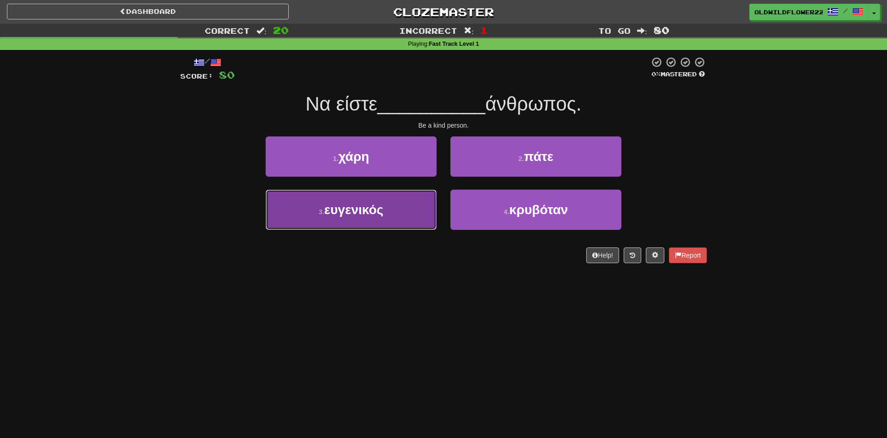
click at [376, 214] on span "ευγενικός" at bounding box center [353, 209] width 59 height 14
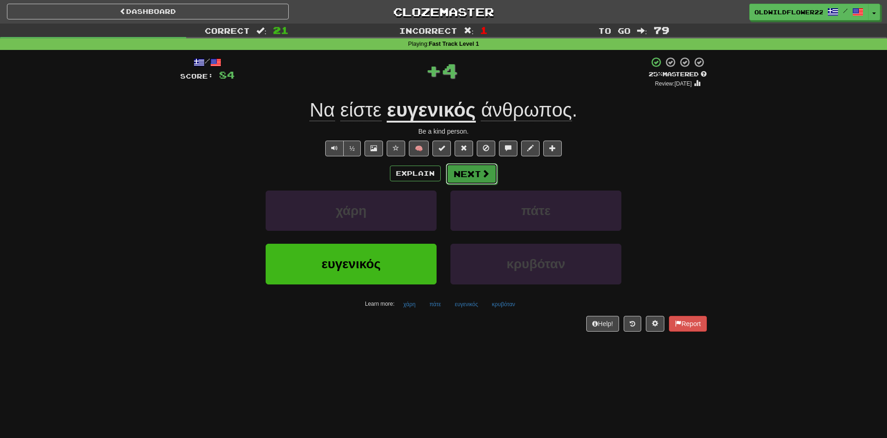
click at [473, 176] on button "Next" at bounding box center [472, 173] width 52 height 21
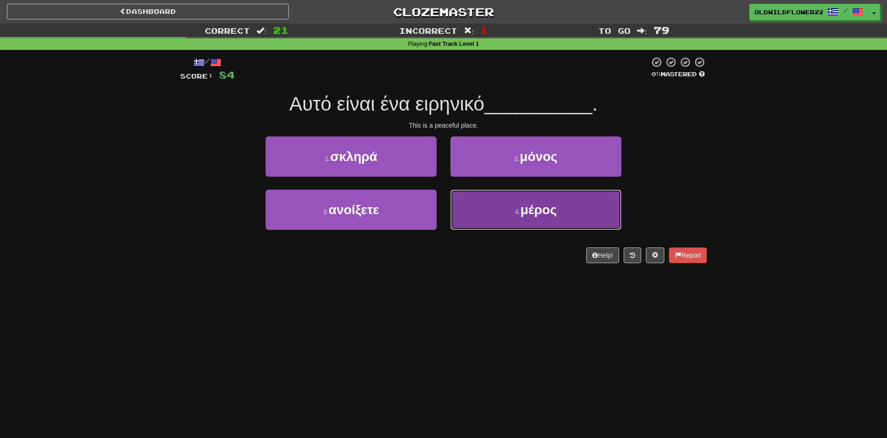
click at [495, 226] on button "4 . μέρος" at bounding box center [536, 210] width 171 height 40
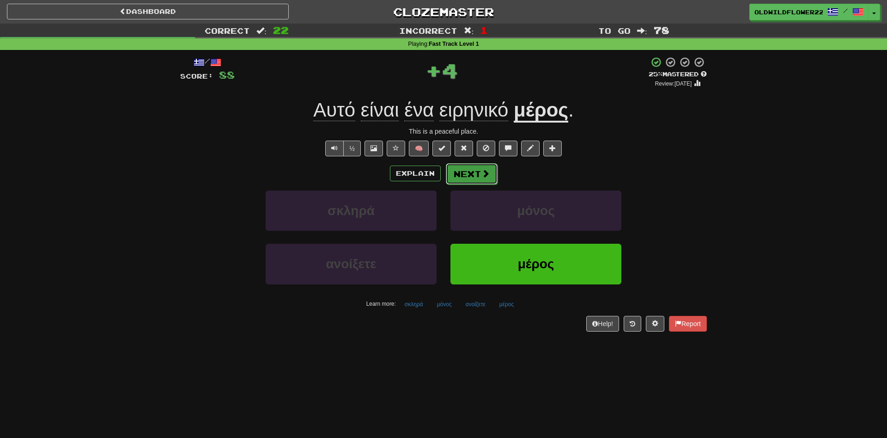
click at [480, 179] on button "Next" at bounding box center [472, 173] width 52 height 21
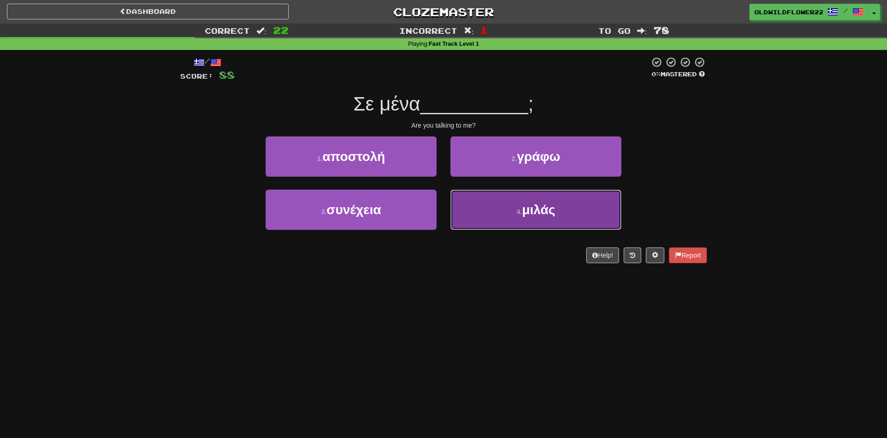
click at [522, 220] on button "4 . μιλάς" at bounding box center [536, 210] width 171 height 40
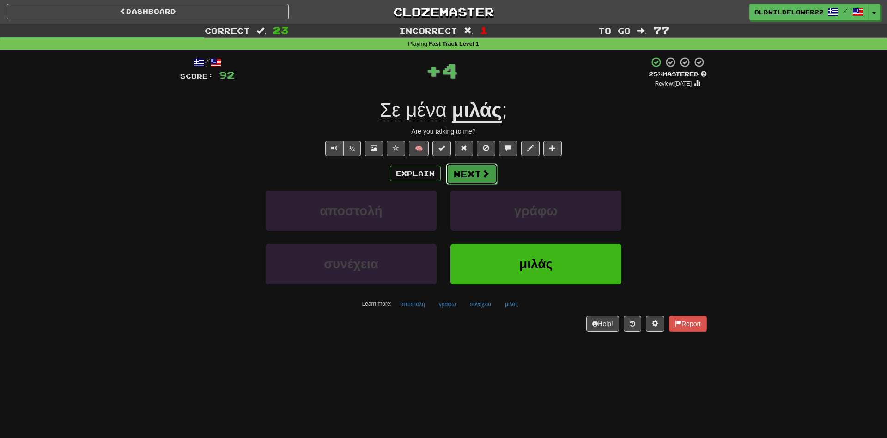
click at [482, 169] on span at bounding box center [486, 173] width 8 height 8
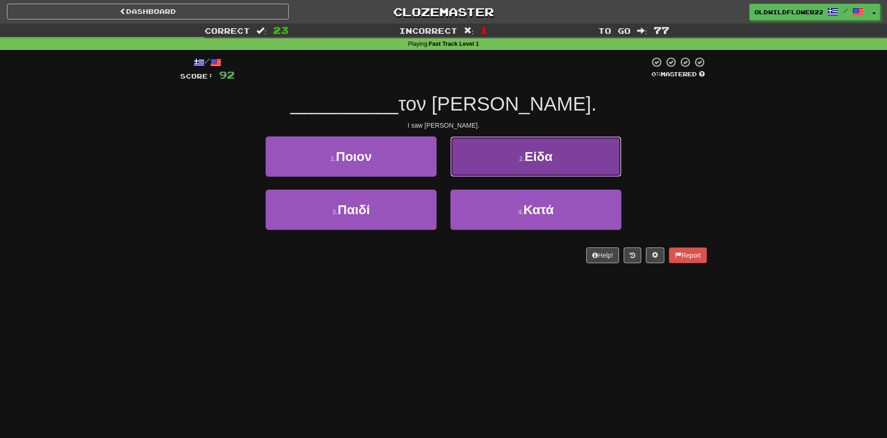
click at [525, 175] on button "2 . Είδα" at bounding box center [536, 156] width 171 height 40
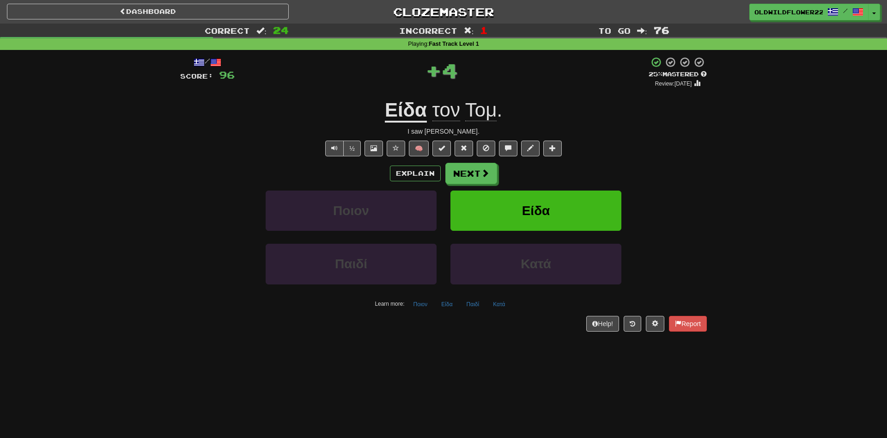
click at [521, 154] on div "½ 🧠" at bounding box center [443, 149] width 527 height 16
click at [480, 173] on button "Next" at bounding box center [472, 173] width 52 height 21
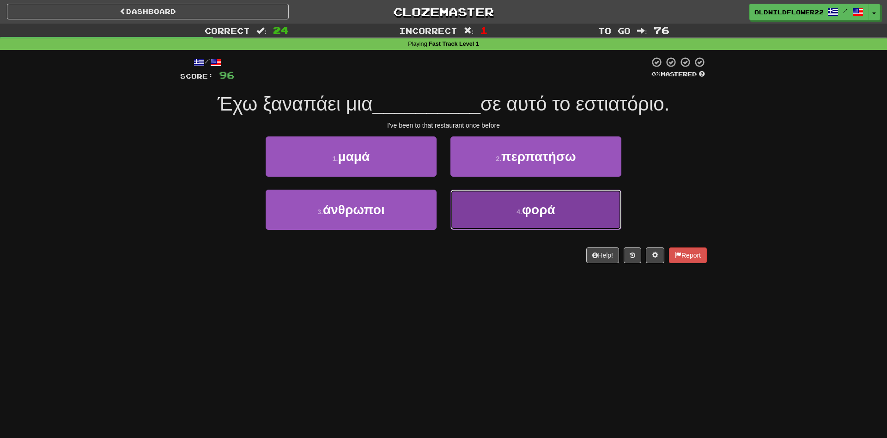
click at [533, 223] on button "4 . φορά" at bounding box center [536, 210] width 171 height 40
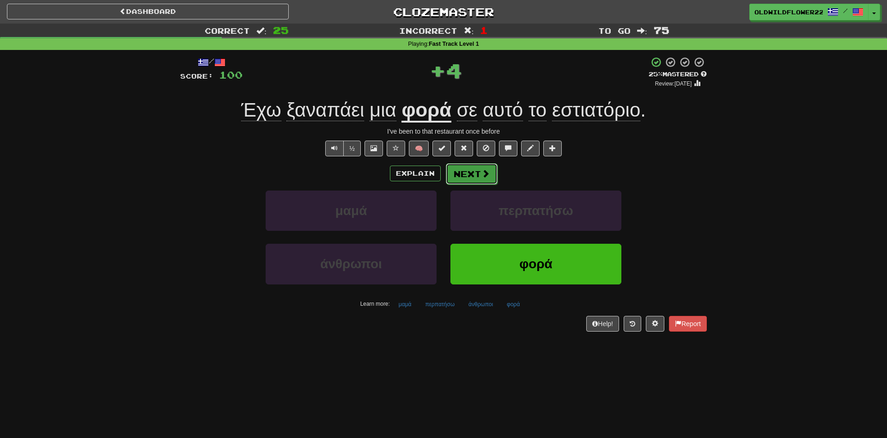
click at [483, 176] on span at bounding box center [486, 173] width 8 height 8
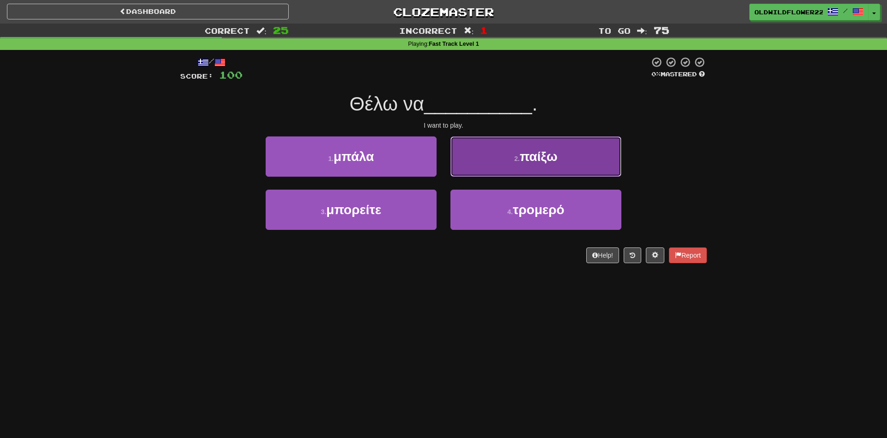
click at [526, 153] on span "παίξω" at bounding box center [539, 156] width 38 height 14
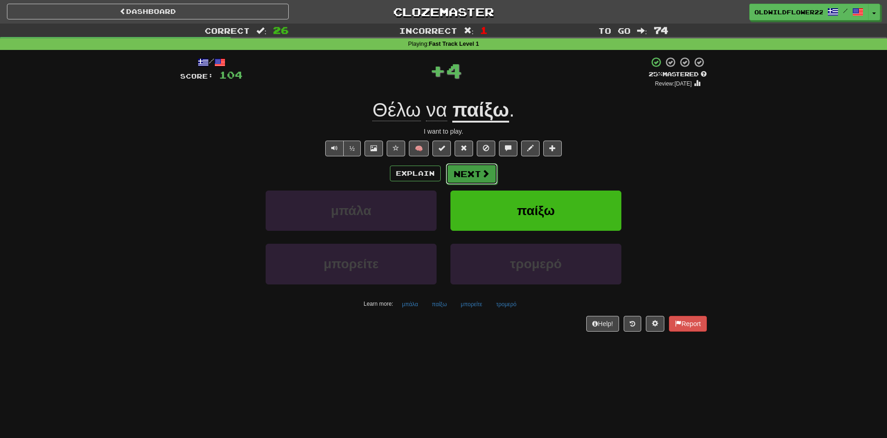
click at [476, 168] on button "Next" at bounding box center [472, 173] width 52 height 21
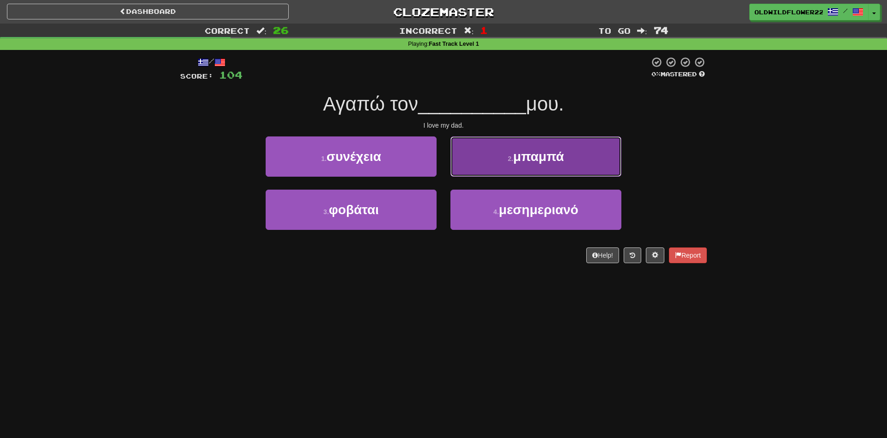
click at [508, 158] on small "2 ." at bounding box center [511, 158] width 6 height 7
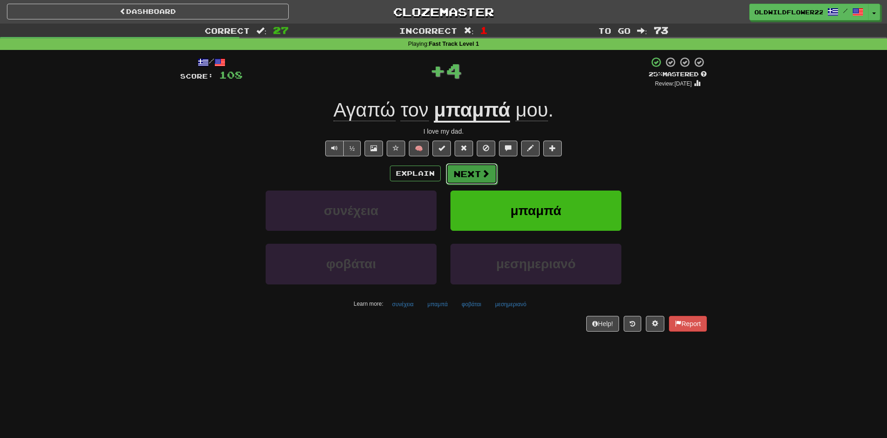
click at [476, 175] on button "Next" at bounding box center [472, 173] width 52 height 21
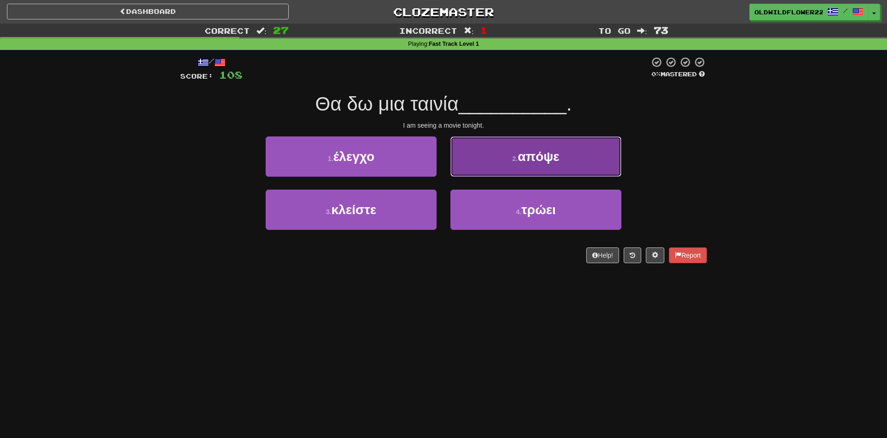
click at [523, 168] on button "2 . απόψε" at bounding box center [536, 156] width 171 height 40
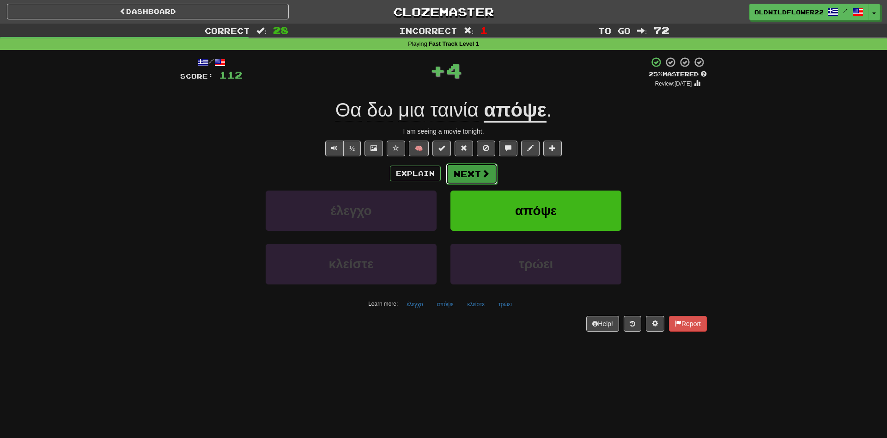
click at [488, 170] on button "Next" at bounding box center [472, 173] width 52 height 21
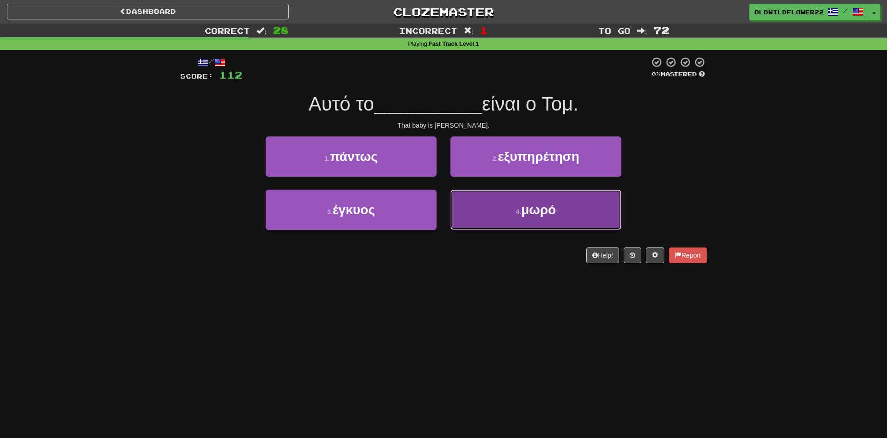
click at [537, 218] on button "4 . μωρό" at bounding box center [536, 210] width 171 height 40
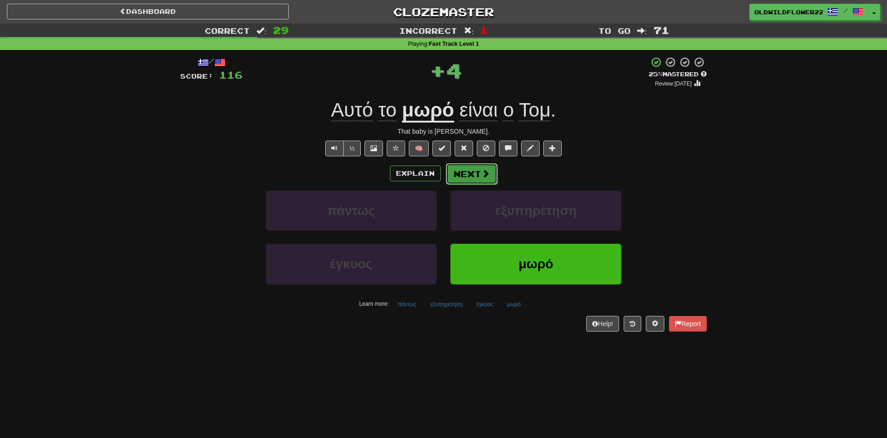
click at [469, 168] on button "Next" at bounding box center [472, 173] width 52 height 21
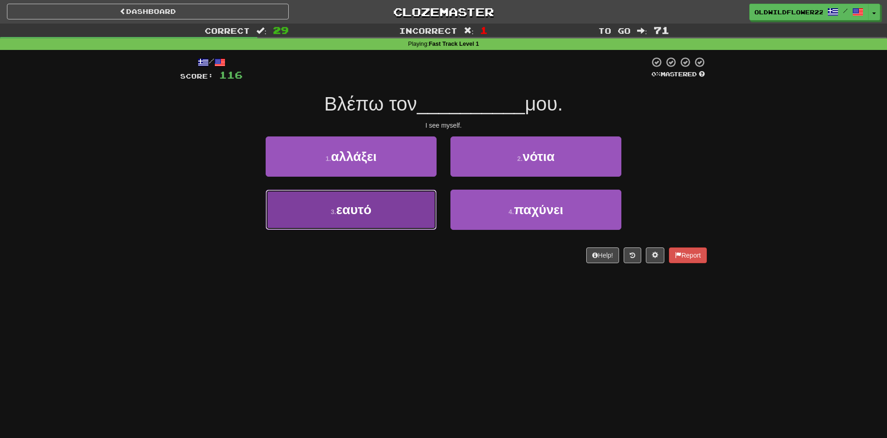
click at [344, 226] on button "3 . εαυτό" at bounding box center [351, 210] width 171 height 40
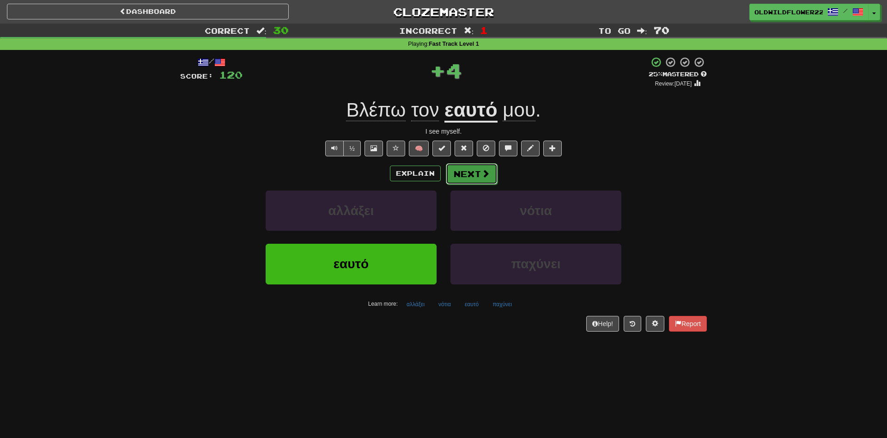
click at [467, 184] on button "Next" at bounding box center [472, 173] width 52 height 21
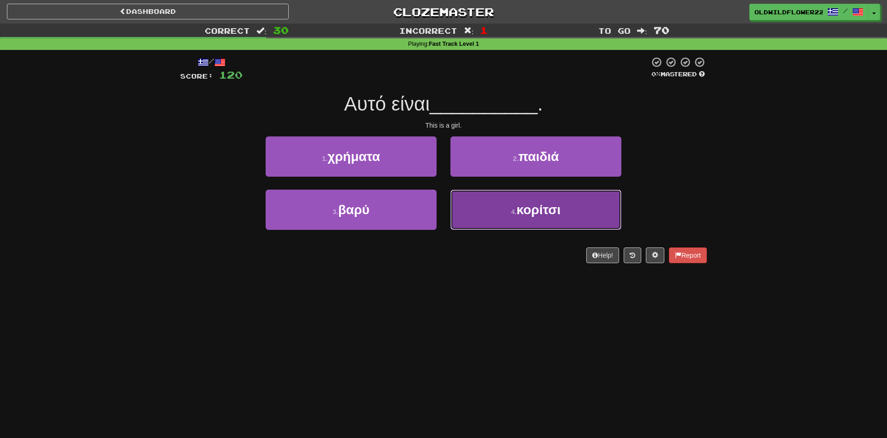
click at [514, 215] on small "4 ." at bounding box center [514, 211] width 6 height 7
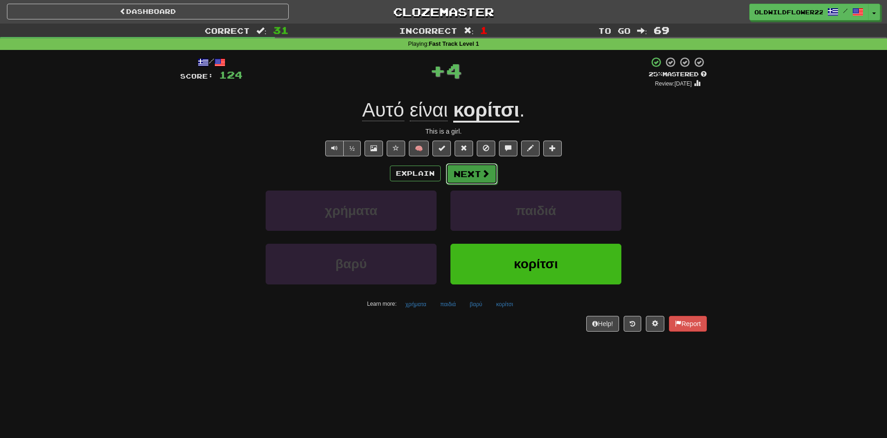
click at [462, 176] on button "Next" at bounding box center [472, 173] width 52 height 21
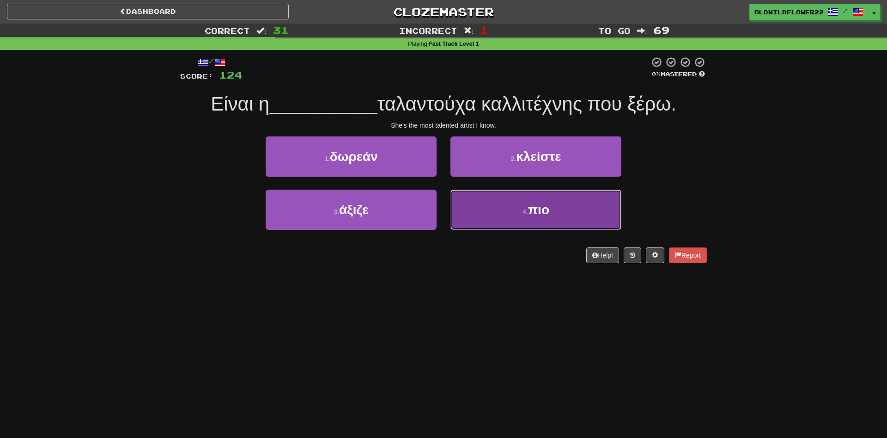
click at [567, 227] on button "4 . πιο" at bounding box center [536, 210] width 171 height 40
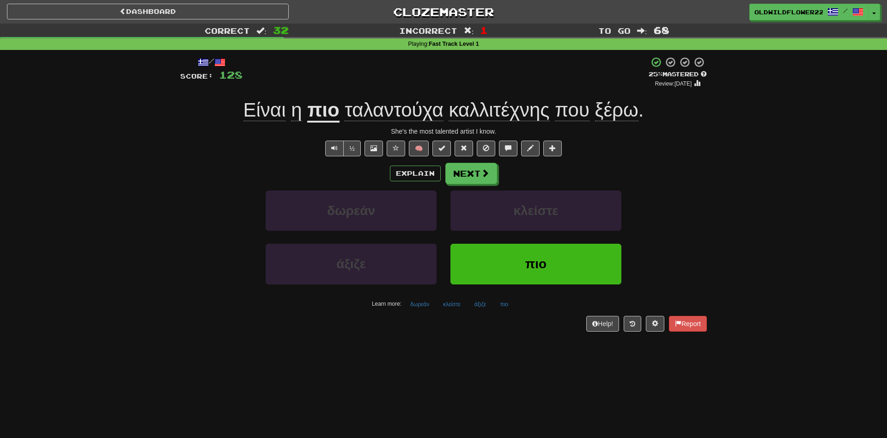
click at [419, 118] on span "ταλαντούχα" at bounding box center [394, 110] width 98 height 22
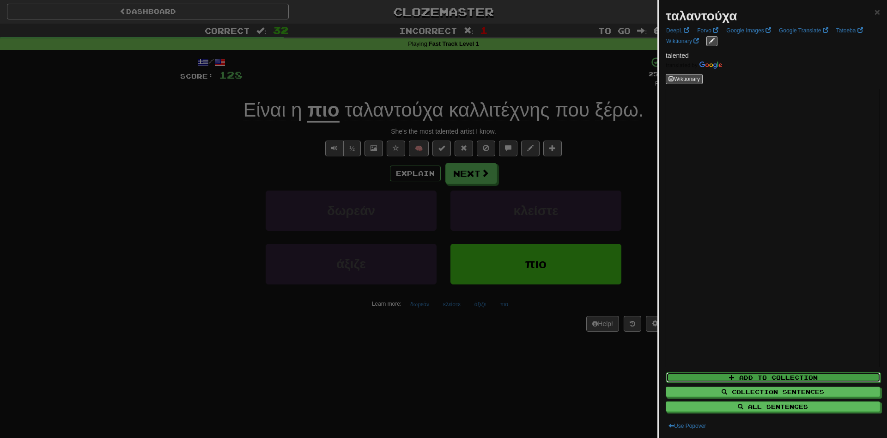
click at [772, 378] on button "Add to Collection" at bounding box center [773, 377] width 214 height 10
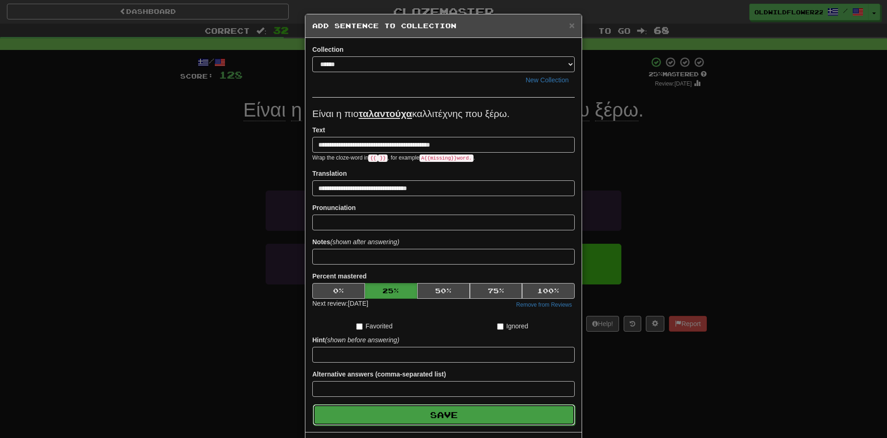
click at [461, 418] on button "Save" at bounding box center [444, 414] width 263 height 21
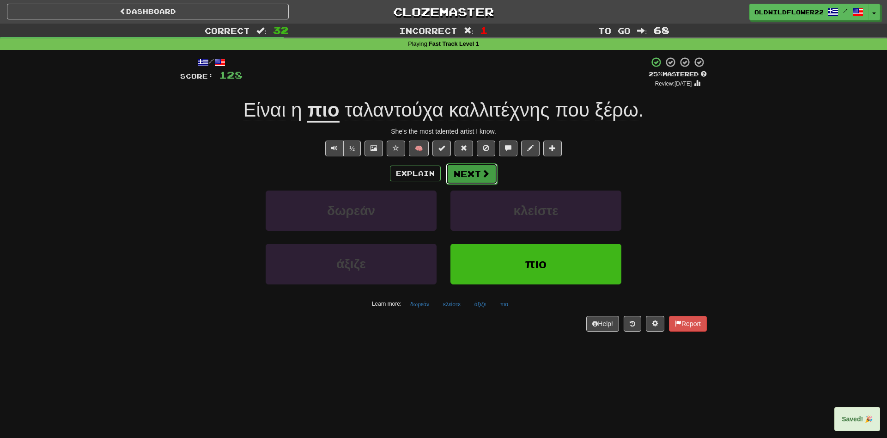
click at [476, 172] on button "Next" at bounding box center [472, 173] width 52 height 21
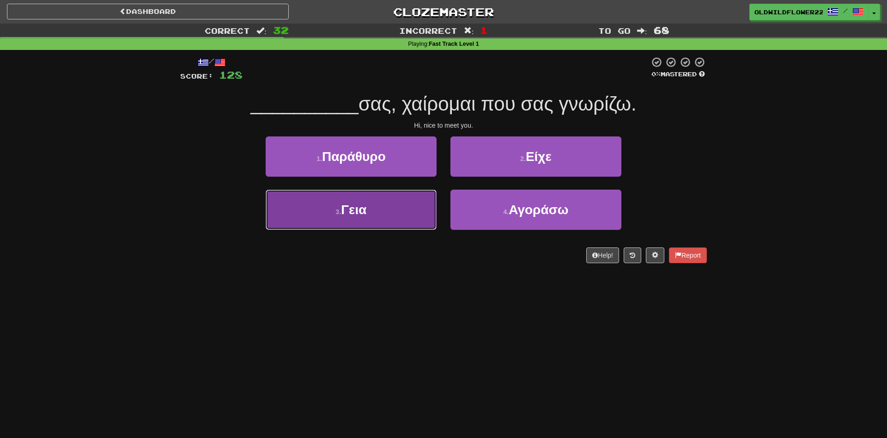
click at [376, 220] on button "3 . Γεια" at bounding box center [351, 210] width 171 height 40
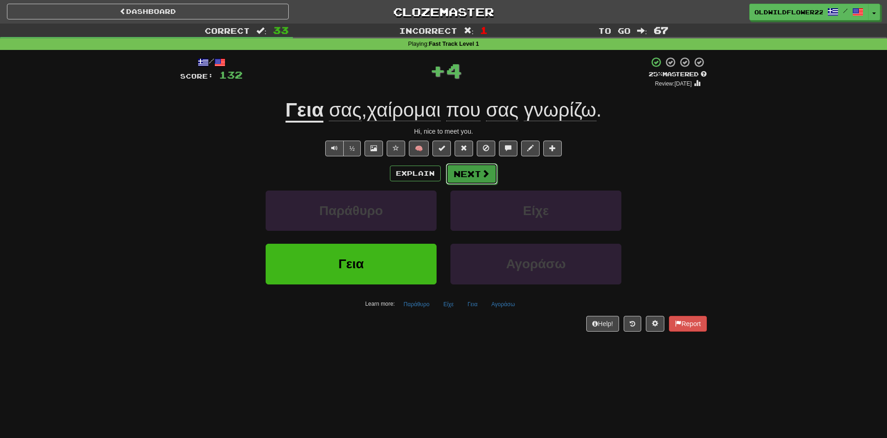
click at [468, 169] on button "Next" at bounding box center [472, 173] width 52 height 21
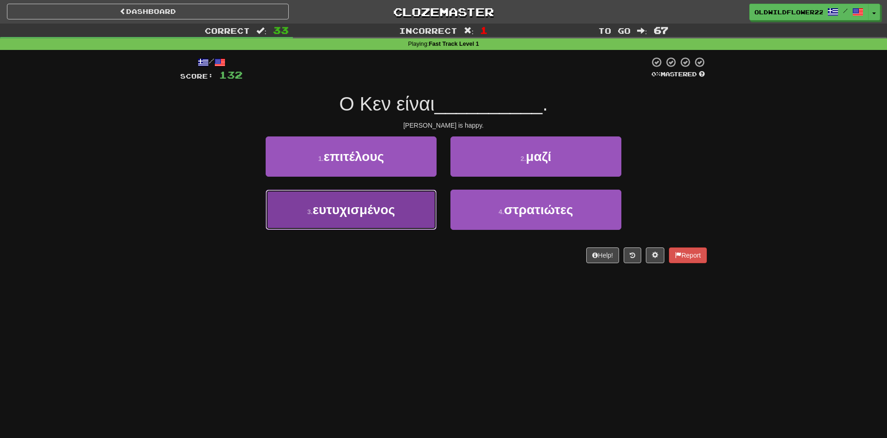
click at [355, 219] on button "3 . ευτυχισμένος" at bounding box center [351, 210] width 171 height 40
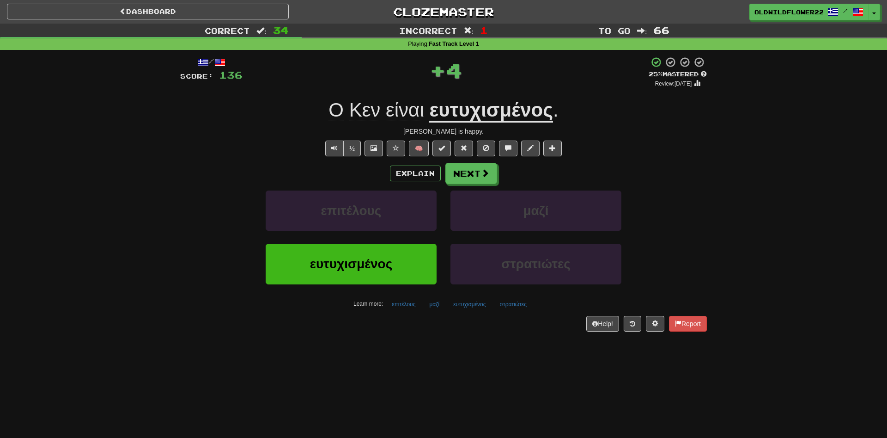
click at [472, 105] on u "ευτυχισμένος" at bounding box center [491, 111] width 124 height 24
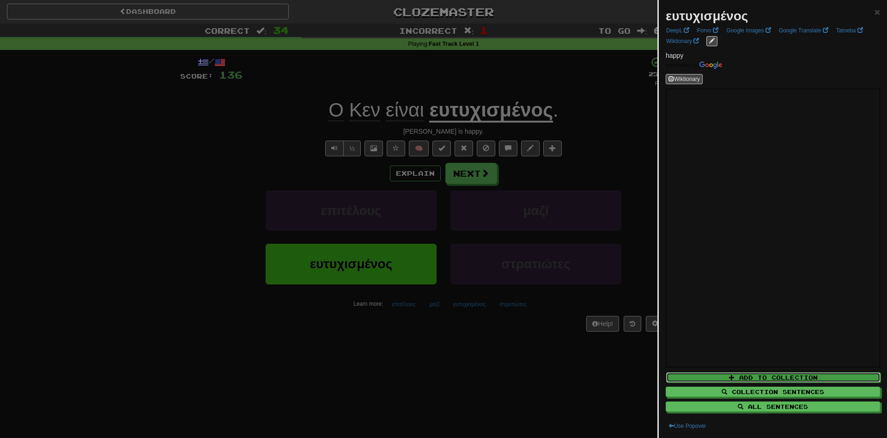
click at [764, 377] on button "Add to Collection" at bounding box center [773, 377] width 214 height 10
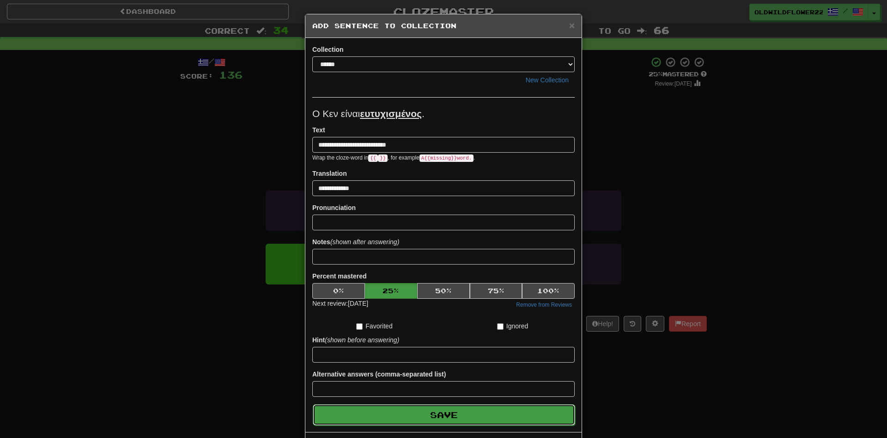
click at [477, 413] on button "Save" at bounding box center [444, 414] width 263 height 21
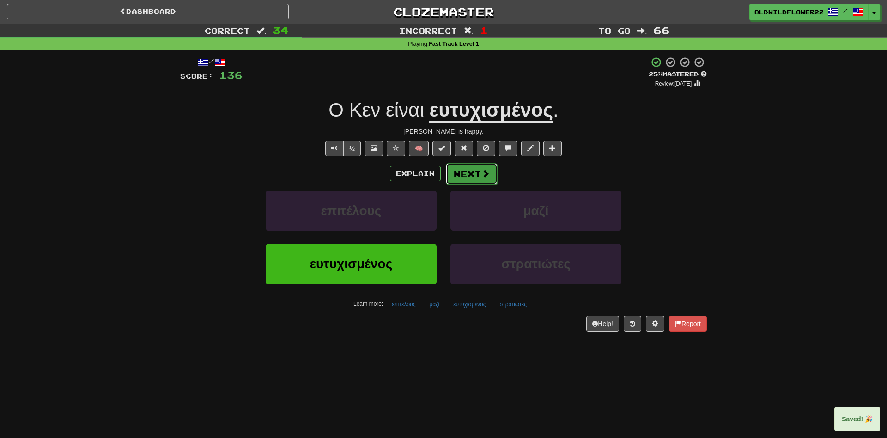
click at [487, 171] on span at bounding box center [486, 173] width 8 height 8
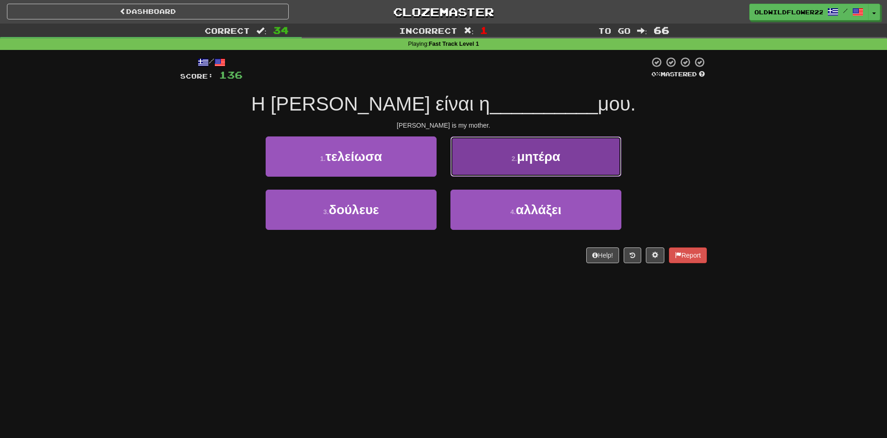
click at [480, 158] on button "2 . μητέρα" at bounding box center [536, 156] width 171 height 40
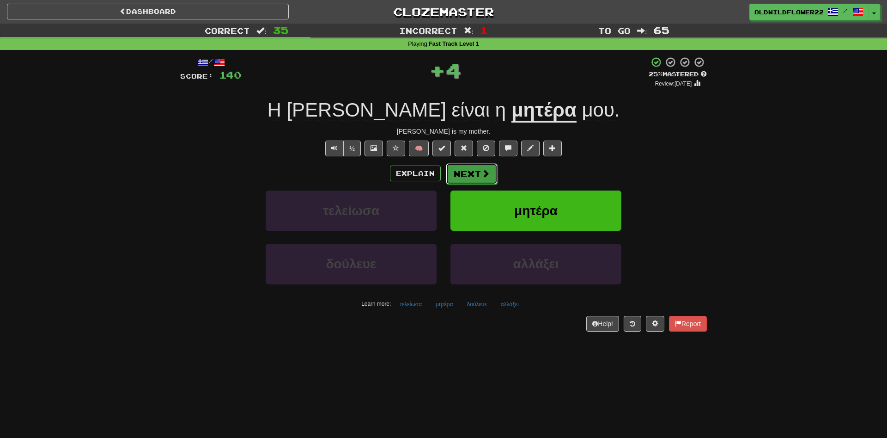
click at [477, 176] on button "Next" at bounding box center [472, 173] width 52 height 21
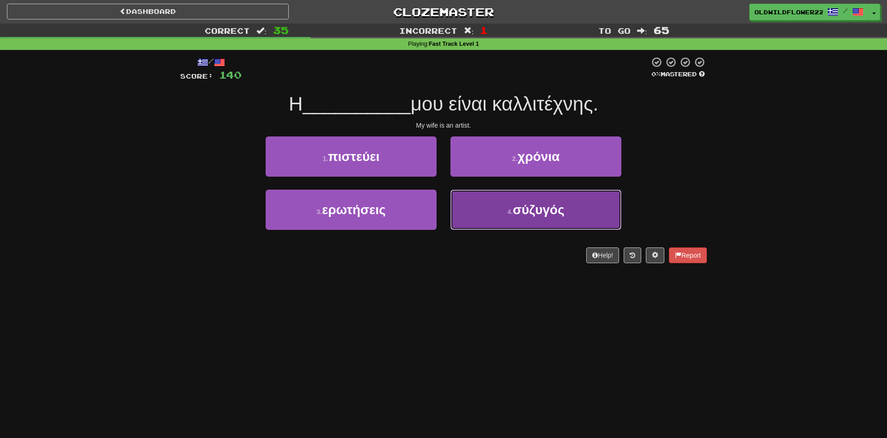
click at [515, 214] on span "σύζυγός" at bounding box center [539, 209] width 52 height 14
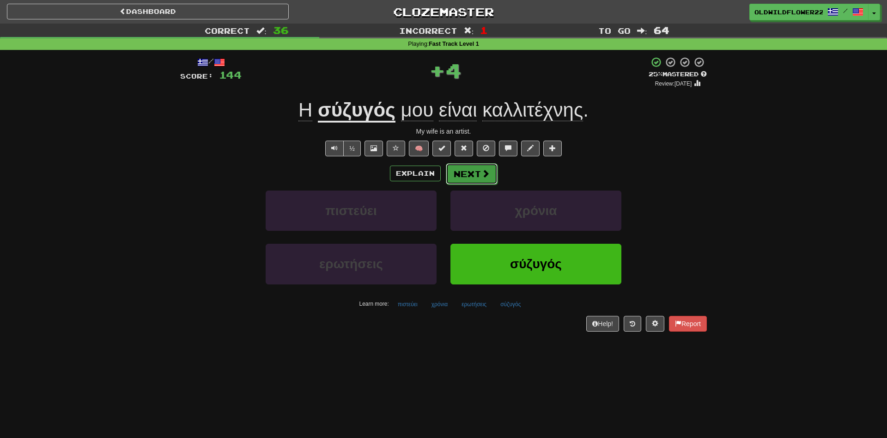
click at [480, 177] on button "Next" at bounding box center [472, 173] width 52 height 21
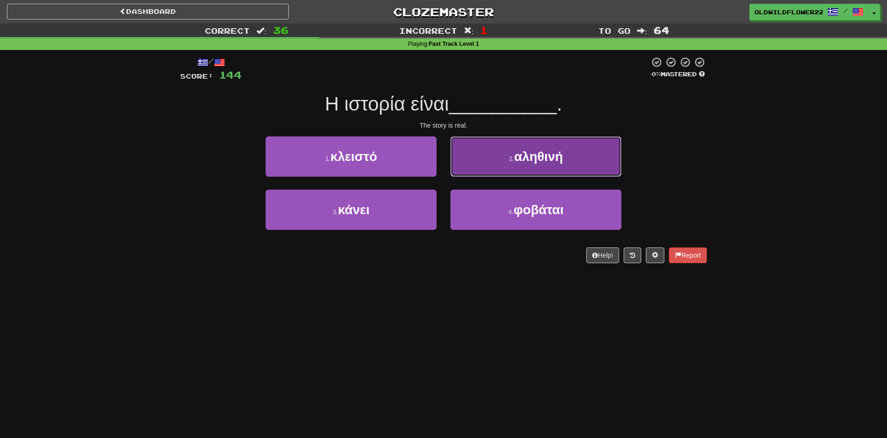
click at [563, 150] on span "αληθινή" at bounding box center [538, 156] width 49 height 14
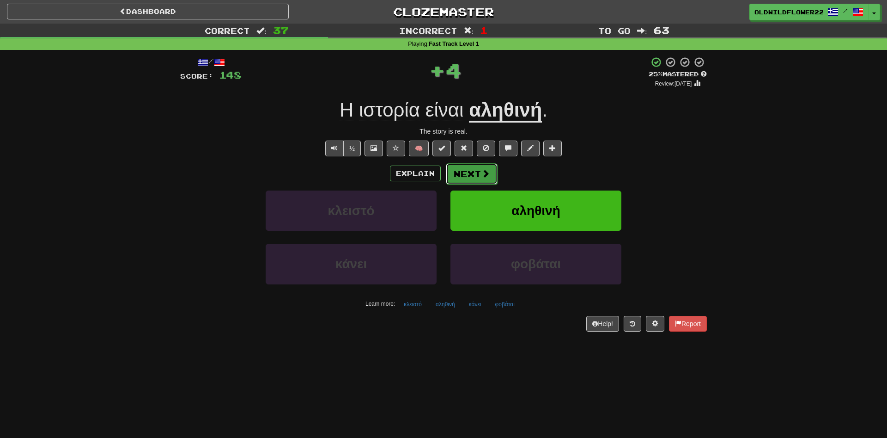
click at [465, 172] on button "Next" at bounding box center [472, 173] width 52 height 21
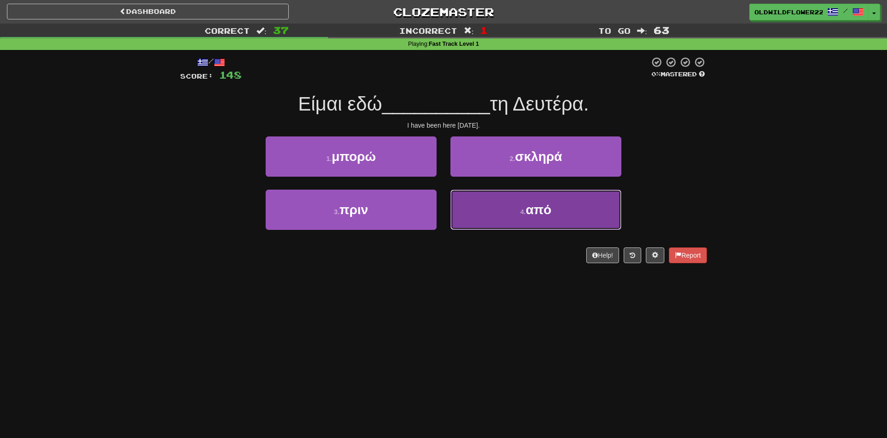
click at [551, 216] on span "από" at bounding box center [539, 209] width 26 height 14
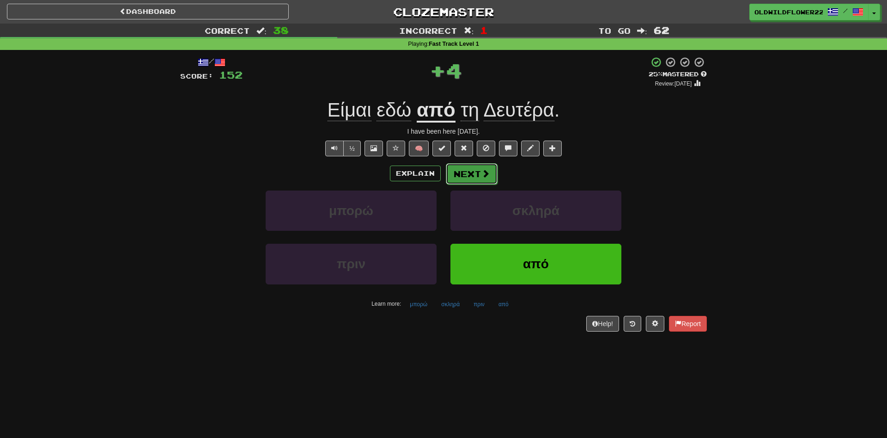
click at [481, 183] on button "Next" at bounding box center [472, 173] width 52 height 21
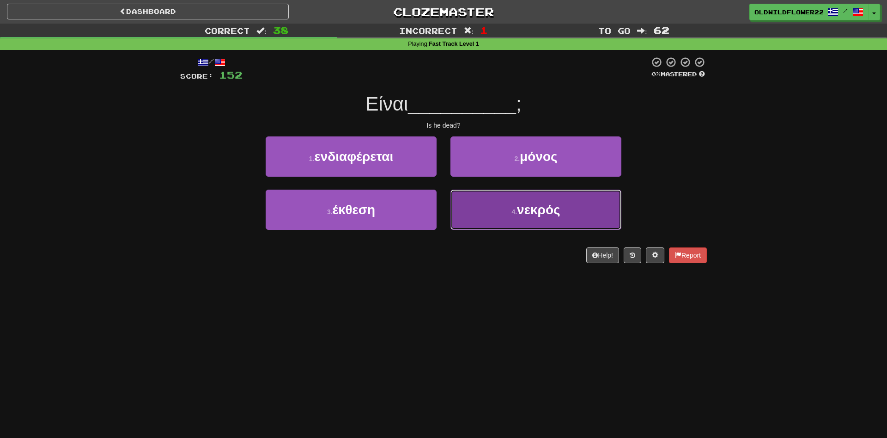
click at [528, 212] on span "νεκρός" at bounding box center [538, 209] width 43 height 14
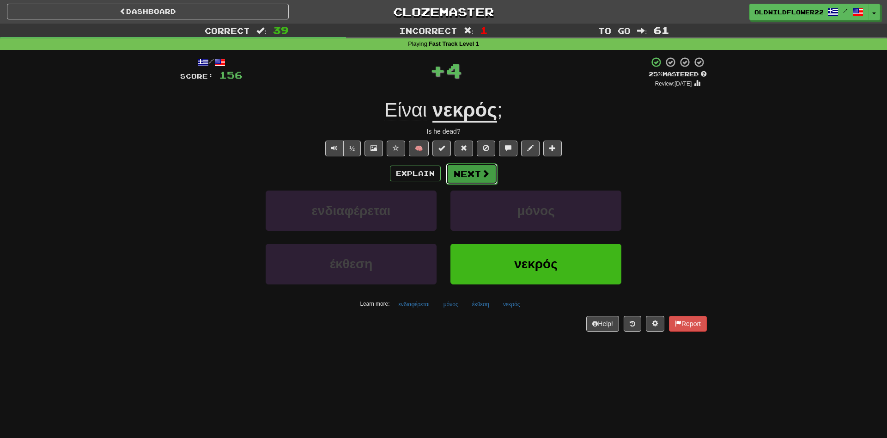
click at [478, 180] on button "Next" at bounding box center [472, 173] width 52 height 21
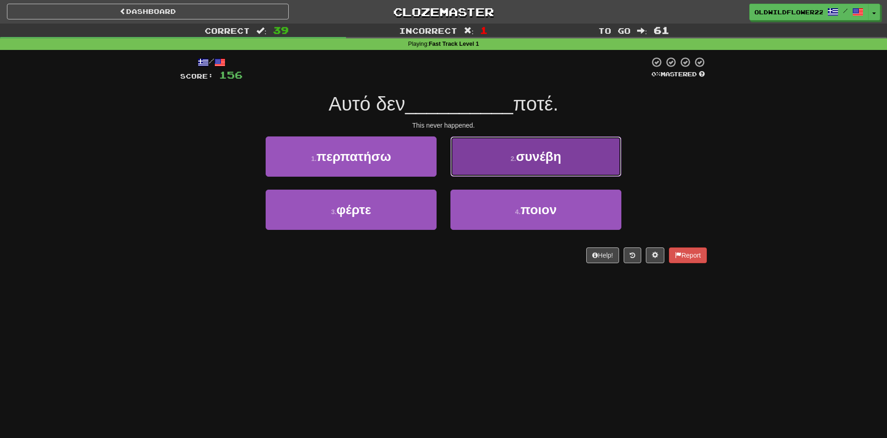
click at [592, 156] on button "2 . συνέβη" at bounding box center [536, 156] width 171 height 40
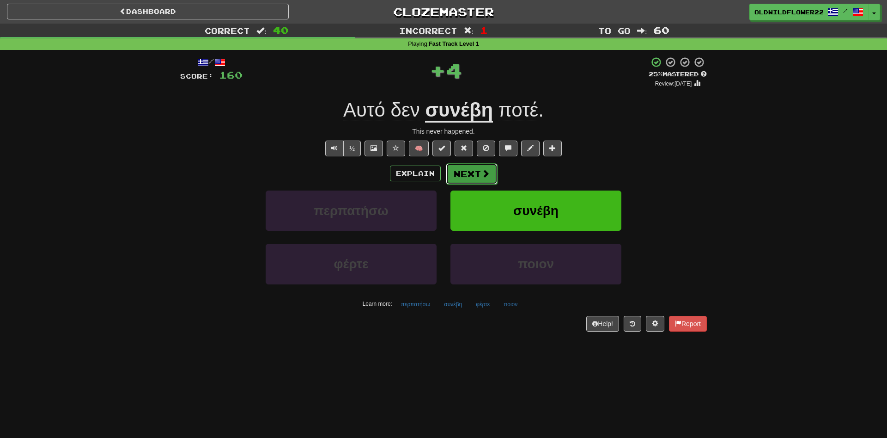
click at [477, 180] on button "Next" at bounding box center [472, 173] width 52 height 21
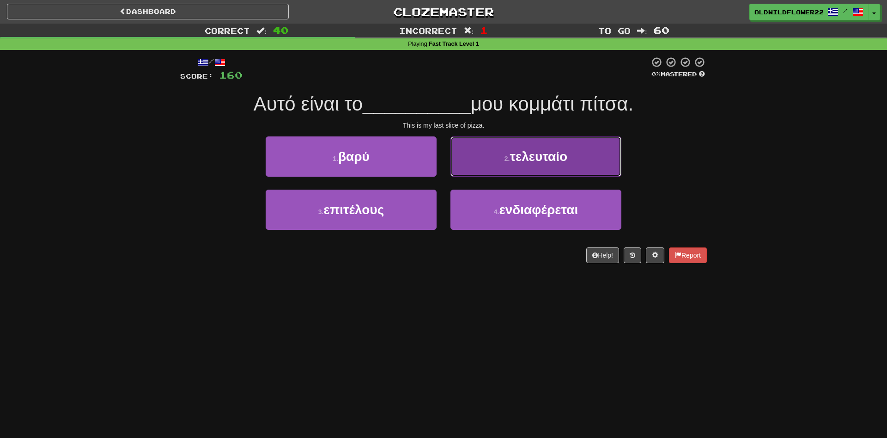
click at [618, 167] on button "2 . τελευταίο" at bounding box center [536, 156] width 171 height 40
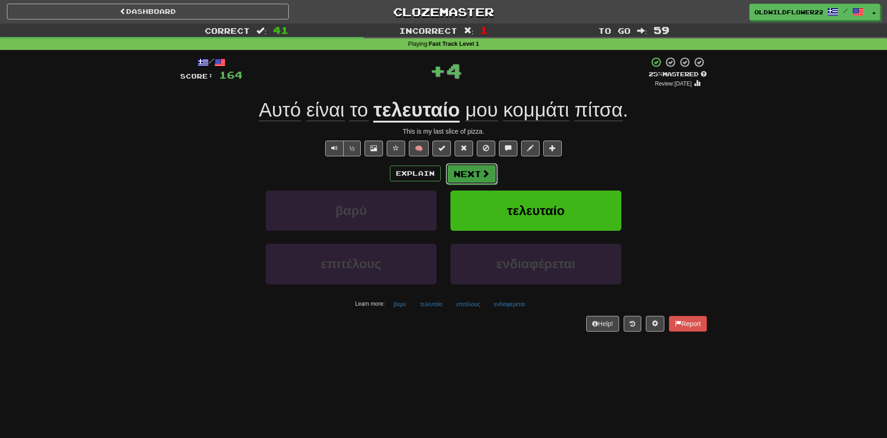
click at [483, 177] on span at bounding box center [486, 173] width 8 height 8
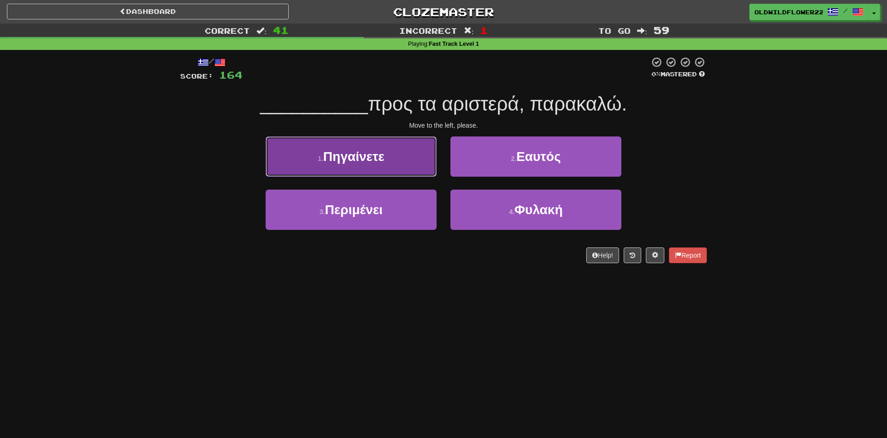
click at [401, 163] on button "1 . Πηγαίνετε" at bounding box center [351, 156] width 171 height 40
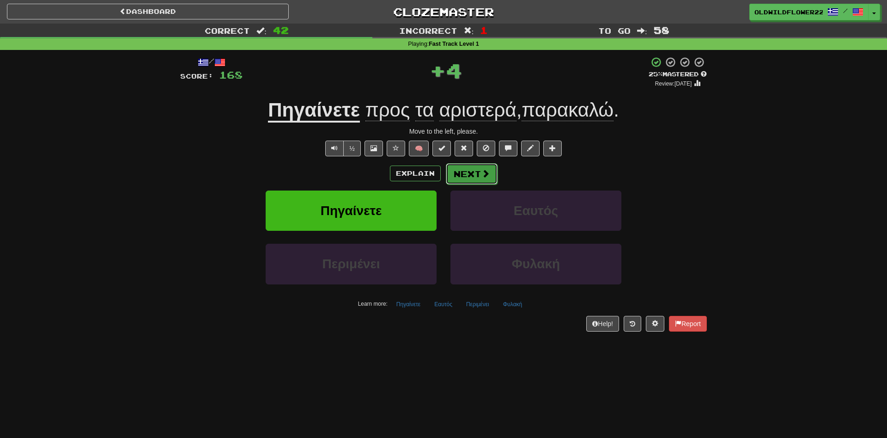
click at [476, 165] on button "Next" at bounding box center [472, 173] width 52 height 21
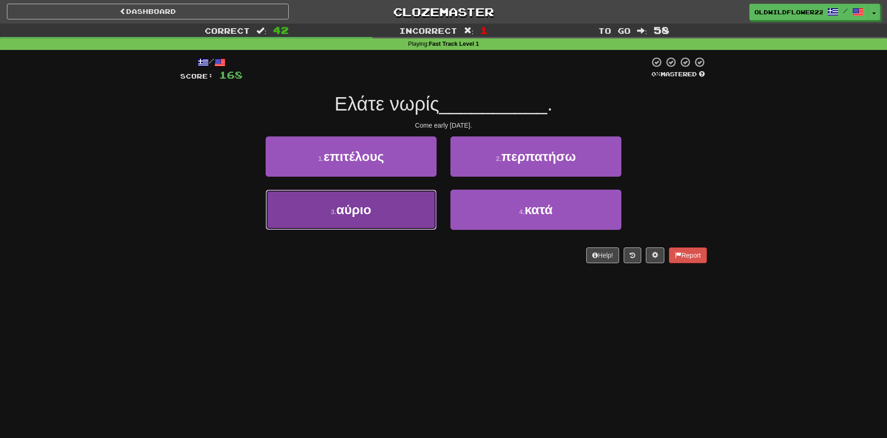
click at [375, 198] on button "3 . αύριο" at bounding box center [351, 210] width 171 height 40
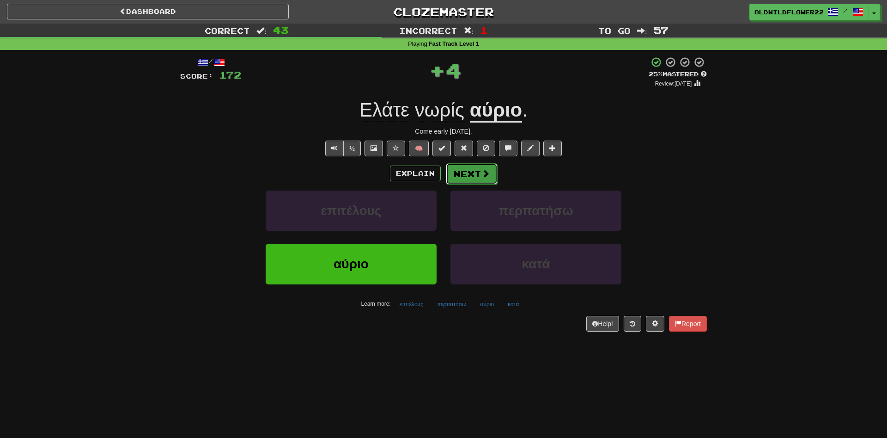
click at [491, 167] on button "Next" at bounding box center [472, 173] width 52 height 21
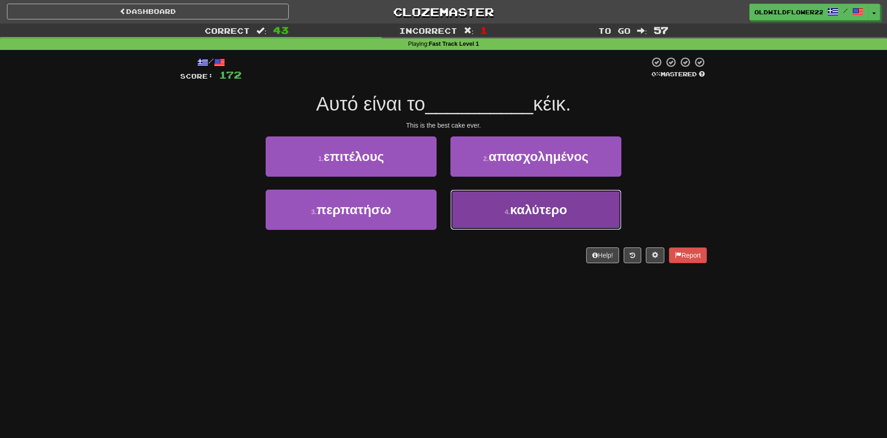
click at [519, 214] on span "καλύτερο" at bounding box center [538, 209] width 57 height 14
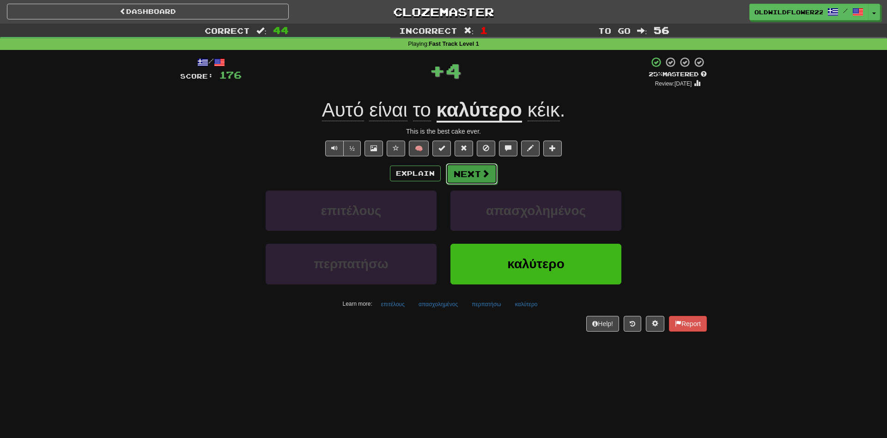
click at [483, 174] on span at bounding box center [486, 173] width 8 height 8
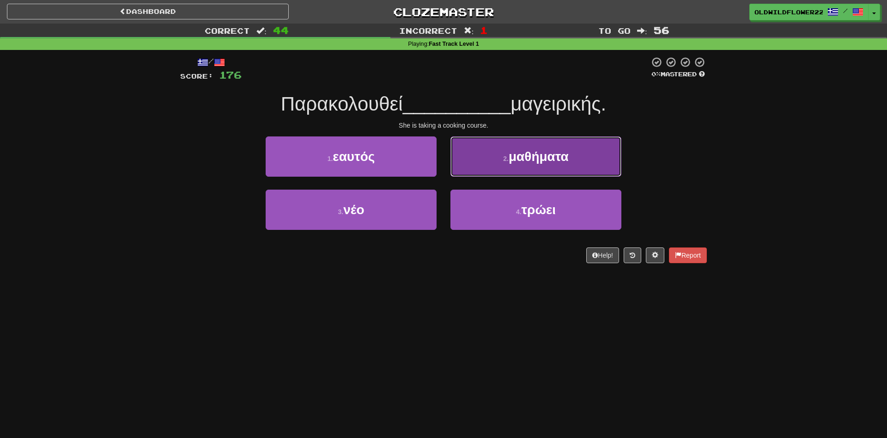
click at [605, 166] on button "2 . μαθήματα" at bounding box center [536, 156] width 171 height 40
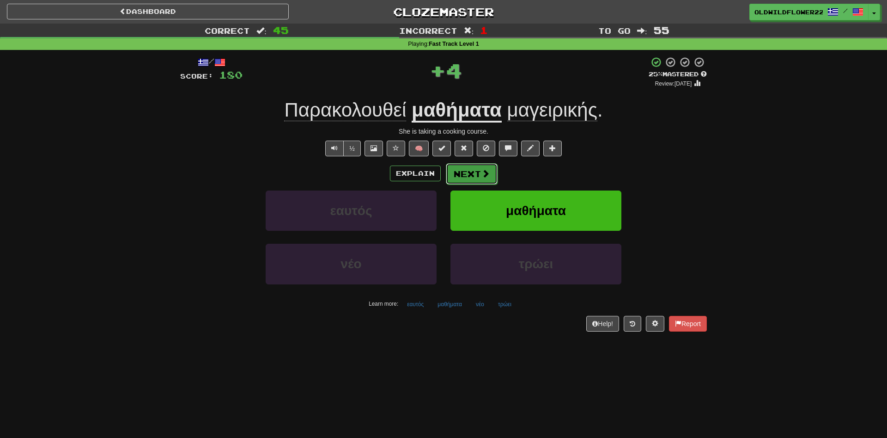
click at [489, 181] on button "Next" at bounding box center [472, 173] width 52 height 21
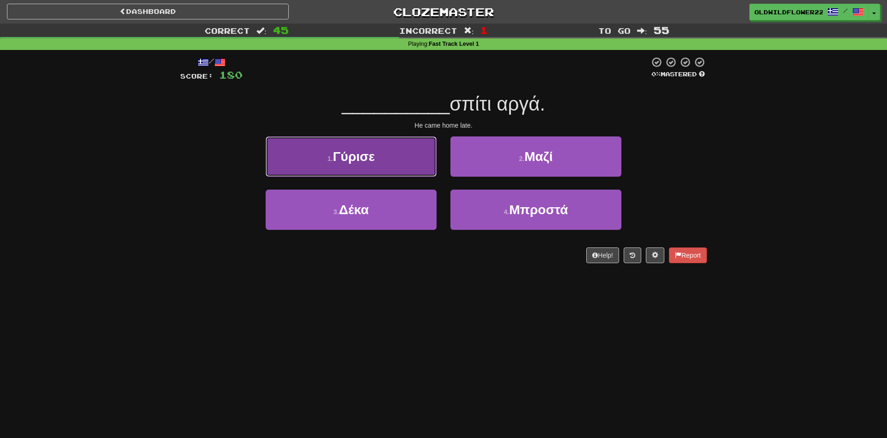
click at [428, 147] on button "1 . Γύρισε" at bounding box center [351, 156] width 171 height 40
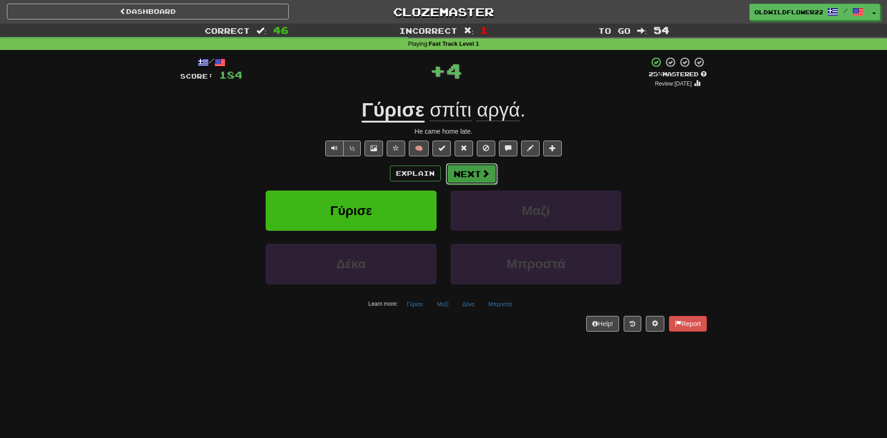
click at [481, 166] on button "Next" at bounding box center [472, 173] width 52 height 21
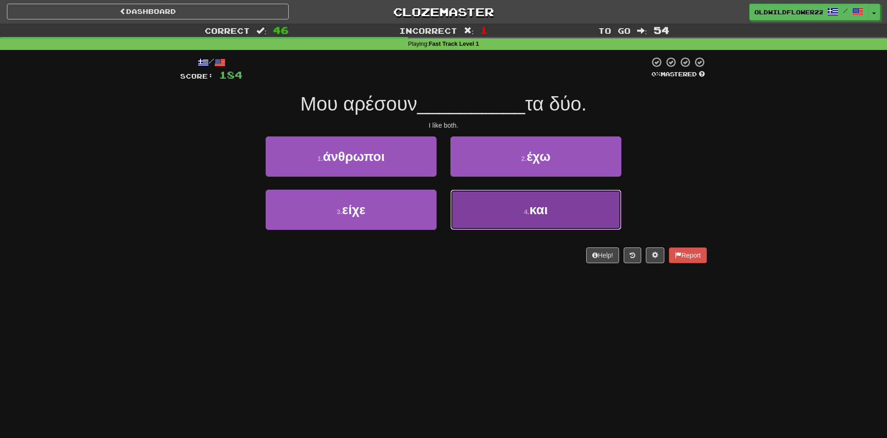
click at [547, 226] on button "4 . και" at bounding box center [536, 210] width 171 height 40
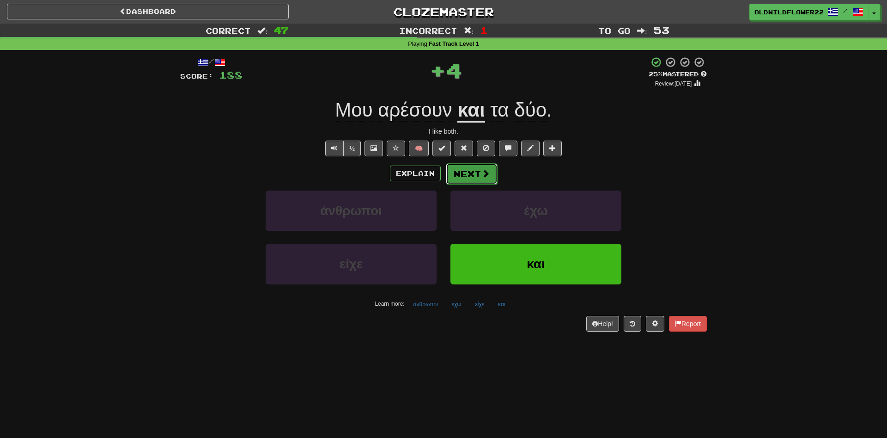
click at [473, 169] on button "Next" at bounding box center [472, 173] width 52 height 21
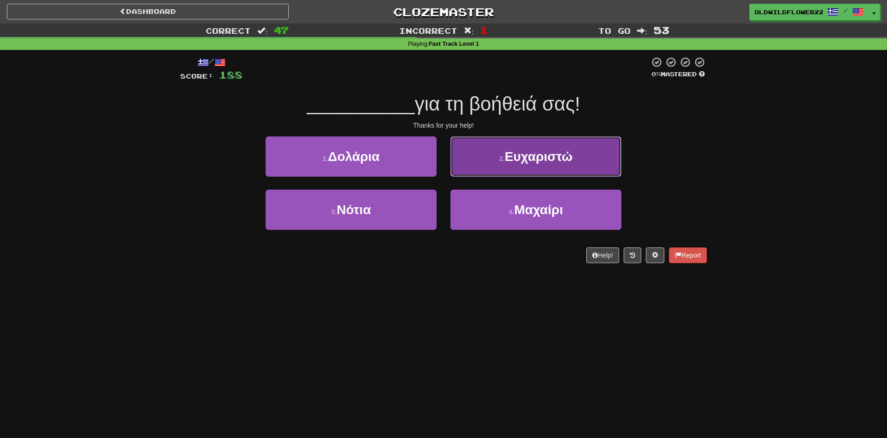
click at [497, 149] on button "2 . Ευχαριστώ" at bounding box center [536, 156] width 171 height 40
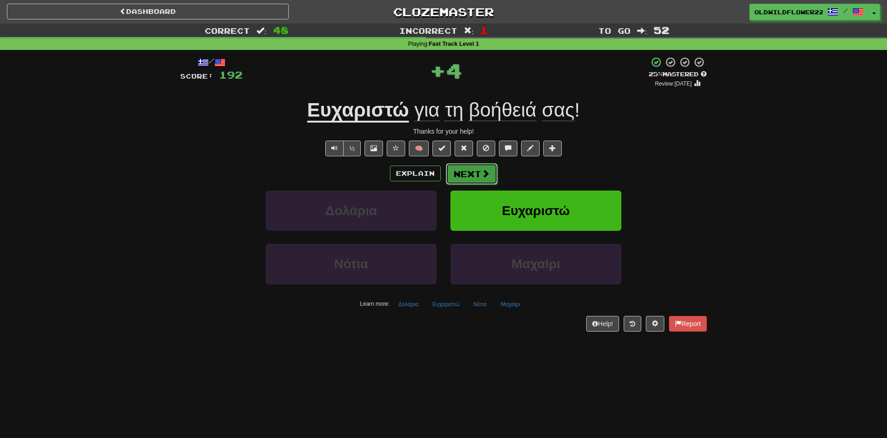
click at [469, 174] on button "Next" at bounding box center [472, 173] width 52 height 21
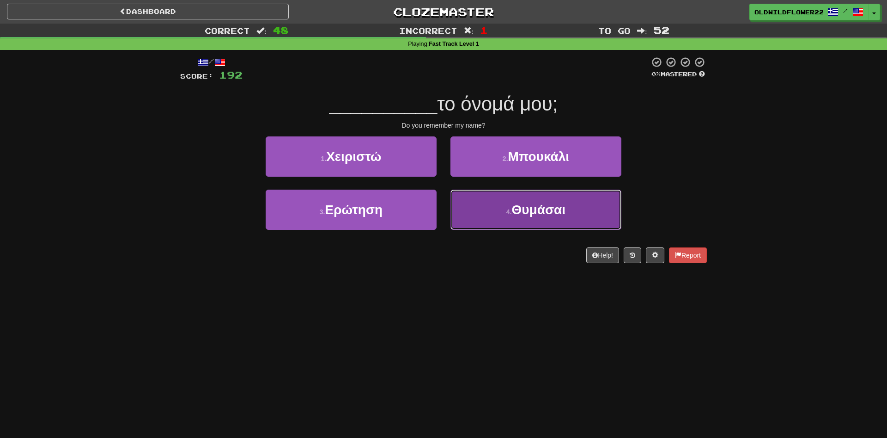
click at [536, 216] on span "Θυμάσαι" at bounding box center [539, 209] width 54 height 14
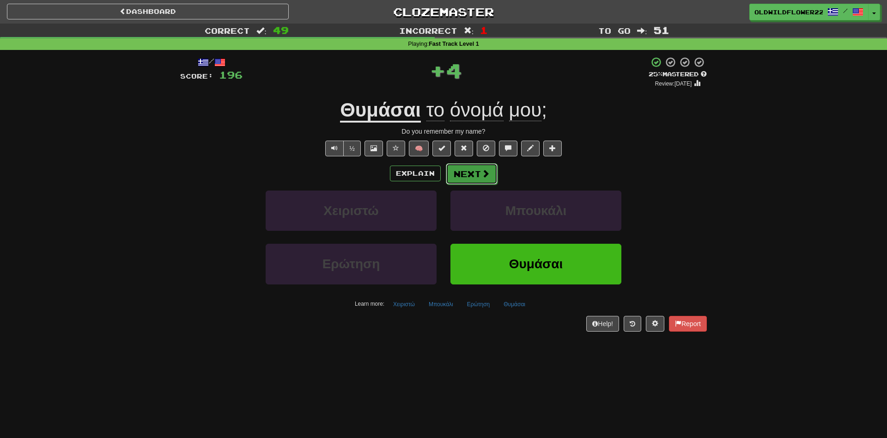
click at [466, 168] on button "Next" at bounding box center [472, 173] width 52 height 21
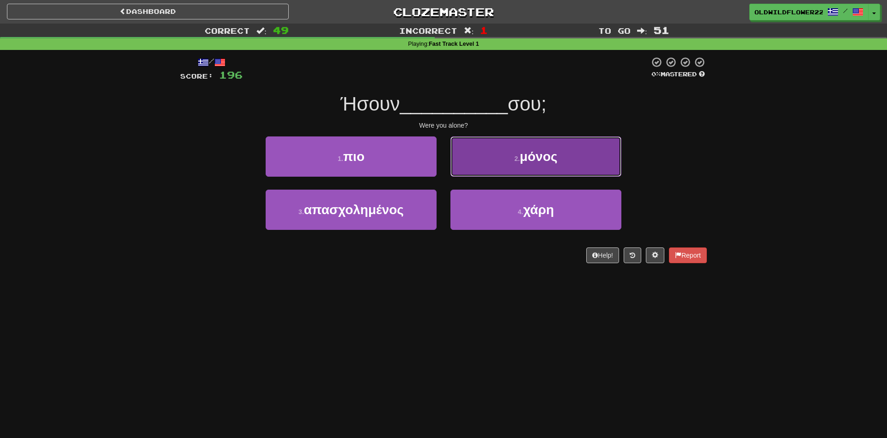
click at [516, 160] on small "2 ." at bounding box center [517, 158] width 6 height 7
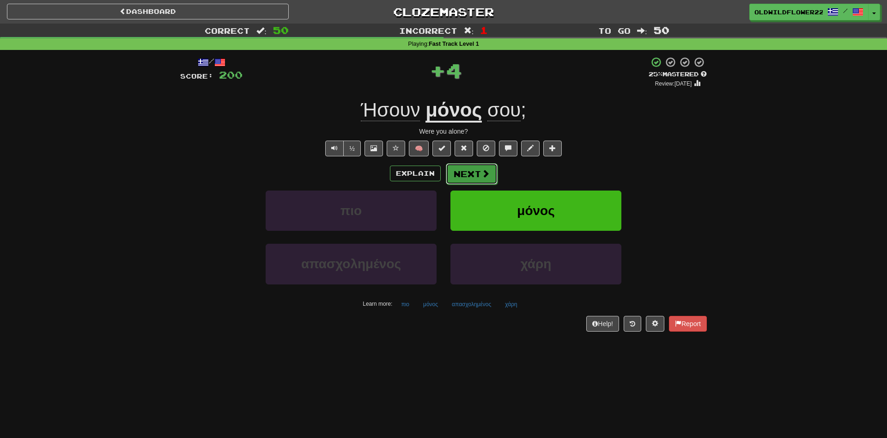
click at [460, 165] on button "Next" at bounding box center [472, 173] width 52 height 21
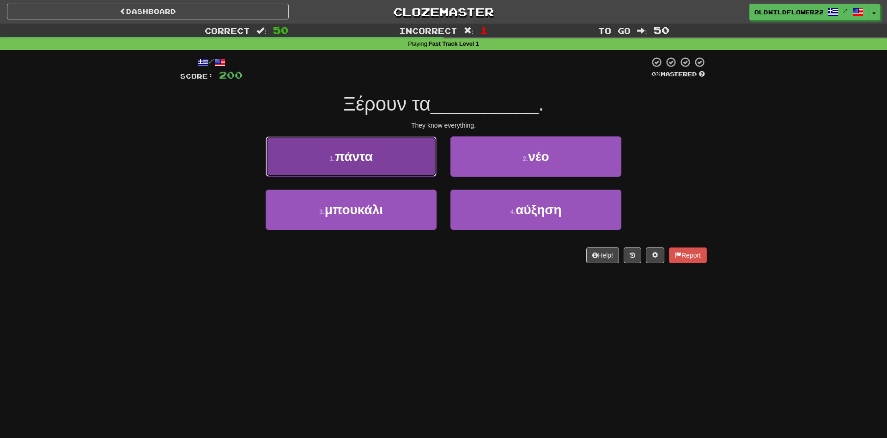
click at [419, 152] on button "1 . πάντα" at bounding box center [351, 156] width 171 height 40
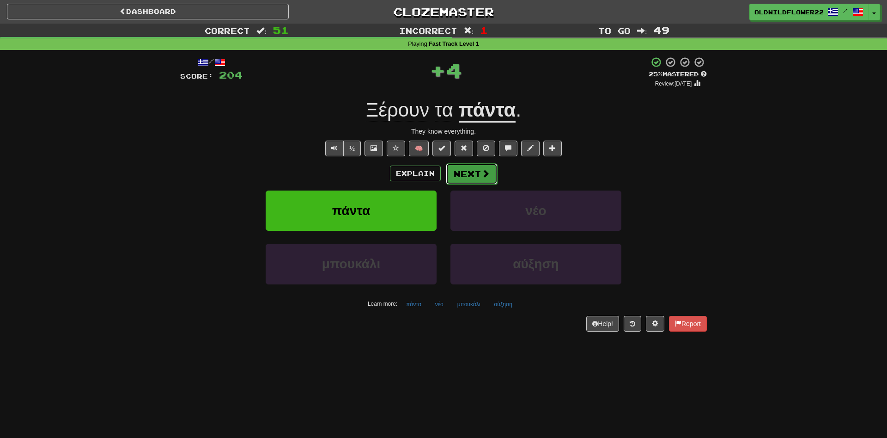
click at [468, 167] on button "Next" at bounding box center [472, 173] width 52 height 21
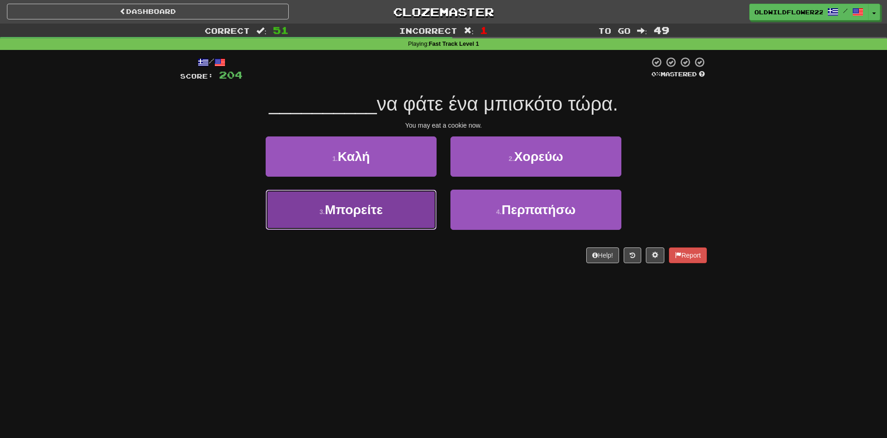
click at [393, 211] on button "3 . Μπορείτε" at bounding box center [351, 210] width 171 height 40
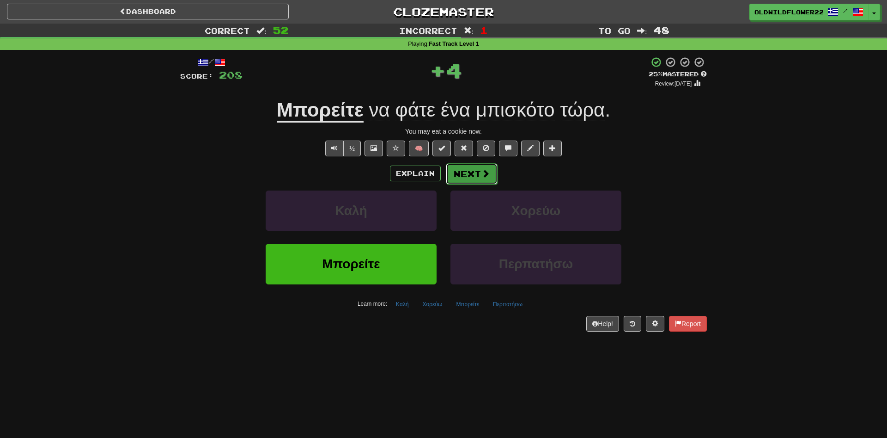
click at [476, 176] on button "Next" at bounding box center [472, 173] width 52 height 21
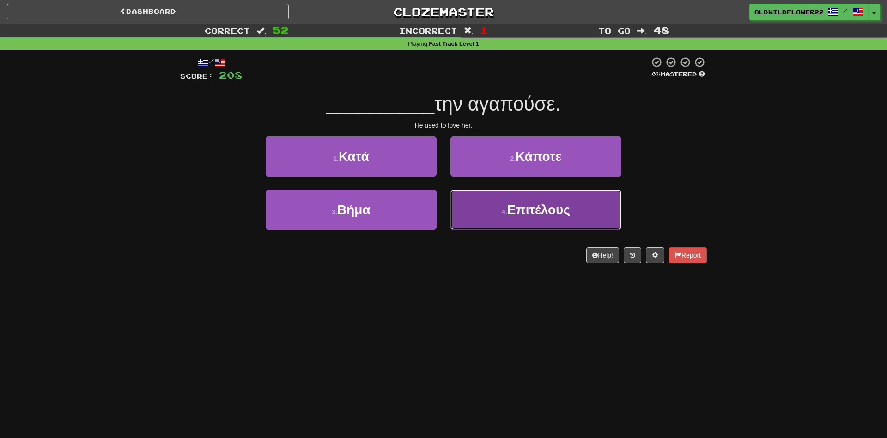
click at [532, 214] on span "Επιτέλους" at bounding box center [538, 209] width 63 height 14
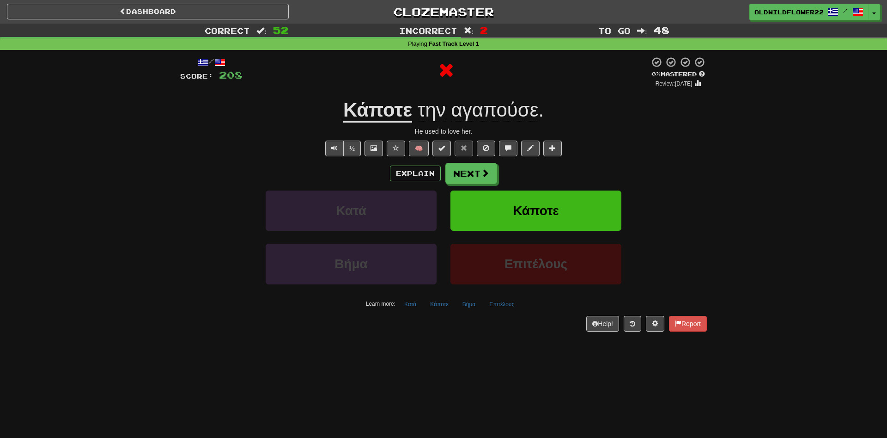
click at [367, 106] on u "Κάποτε" at bounding box center [377, 111] width 69 height 24
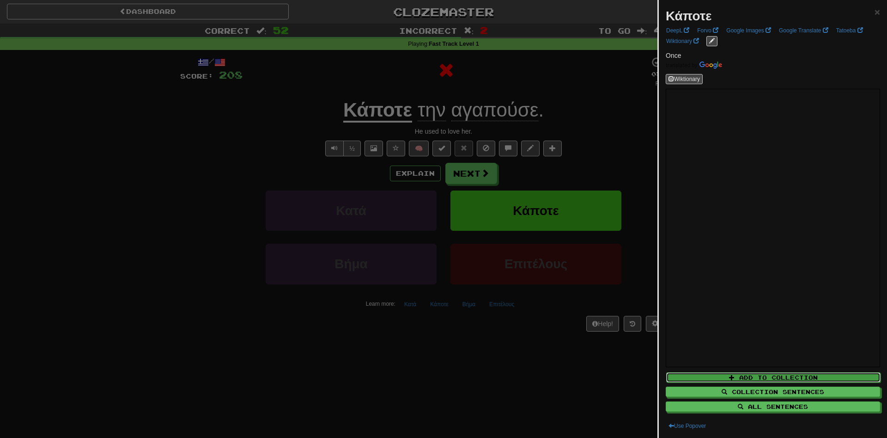
click at [809, 374] on button "Add to Collection" at bounding box center [773, 377] width 214 height 10
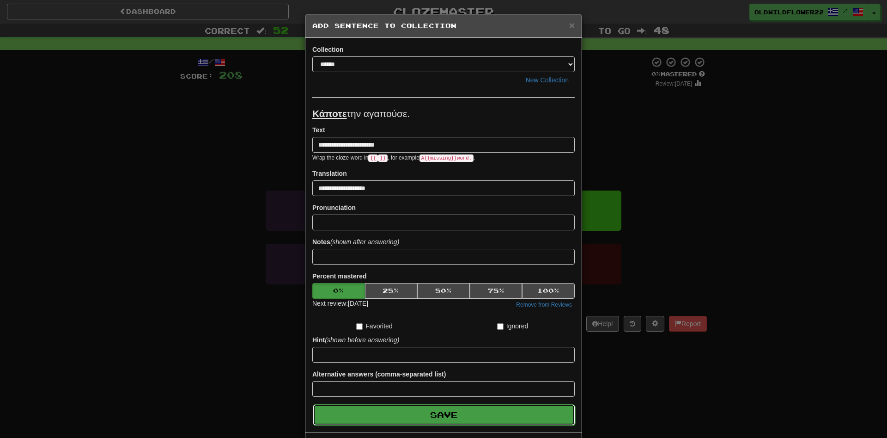
click at [476, 416] on button "Save" at bounding box center [444, 414] width 263 height 21
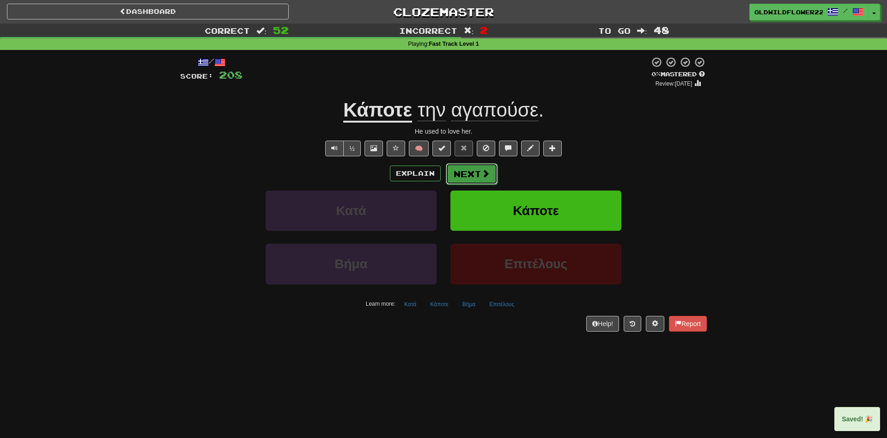
click at [482, 176] on span at bounding box center [486, 173] width 8 height 8
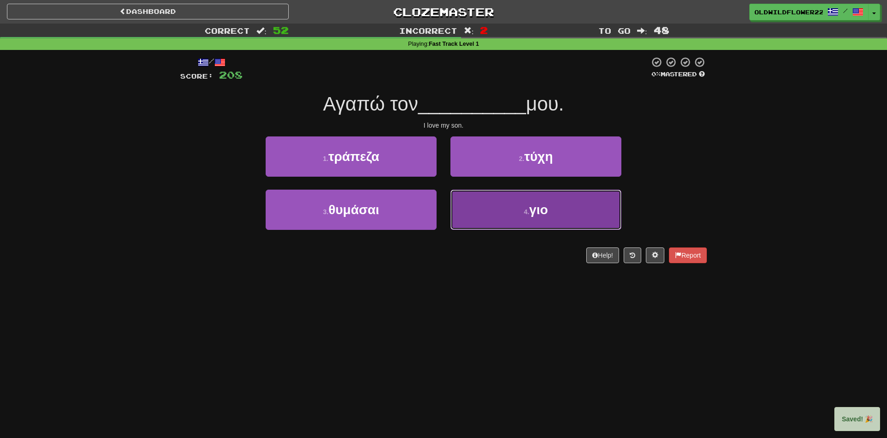
drag, startPoint x: 511, startPoint y: 228, endPoint x: 453, endPoint y: 157, distance: 91.6
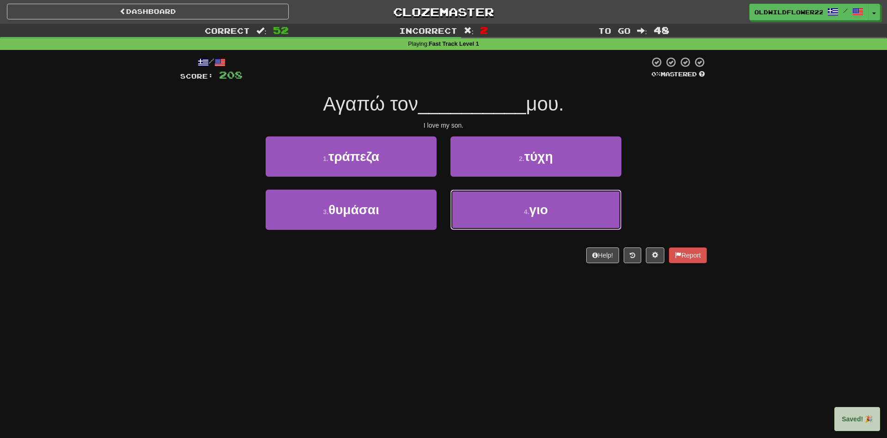
click at [511, 227] on button "4 . γιο" at bounding box center [536, 210] width 171 height 40
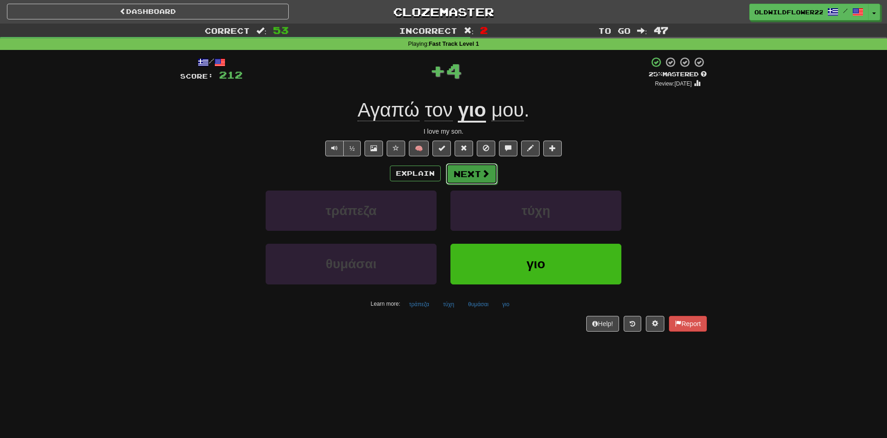
click at [474, 174] on button "Next" at bounding box center [472, 173] width 52 height 21
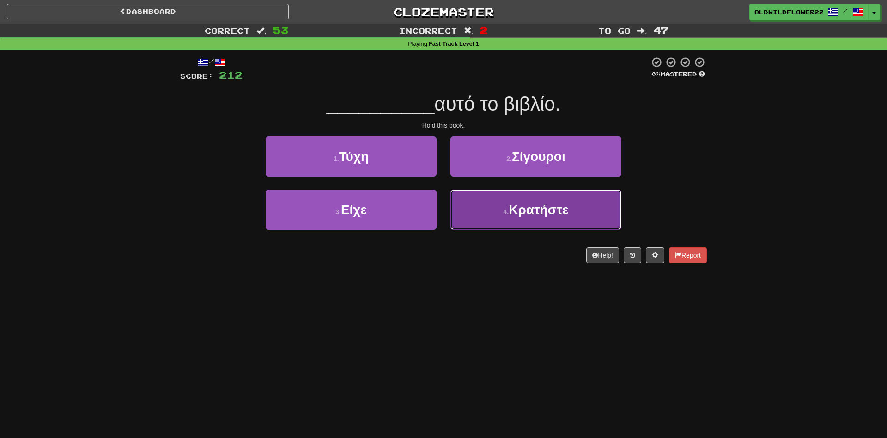
click at [539, 219] on button "4 . Κρατήστε" at bounding box center [536, 210] width 171 height 40
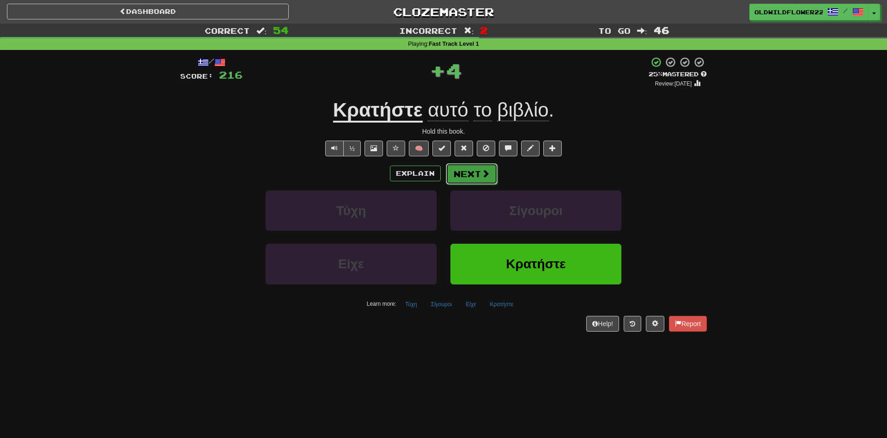
click at [483, 166] on button "Next" at bounding box center [472, 173] width 52 height 21
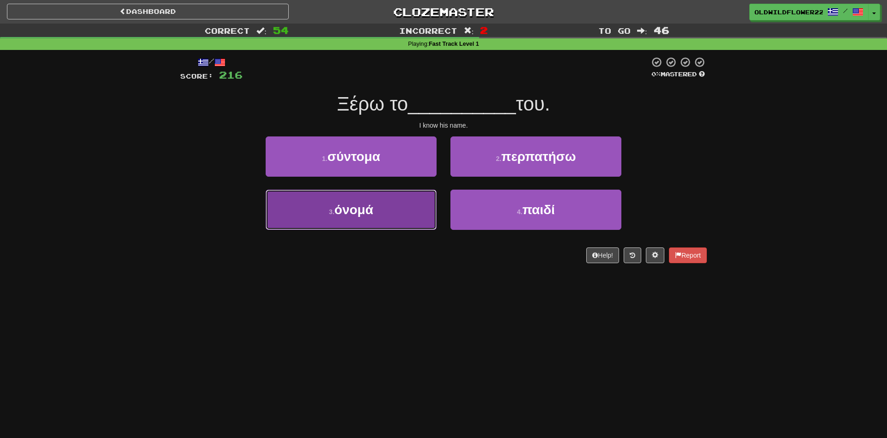
click at [385, 210] on button "3 . όνομά" at bounding box center [351, 210] width 171 height 40
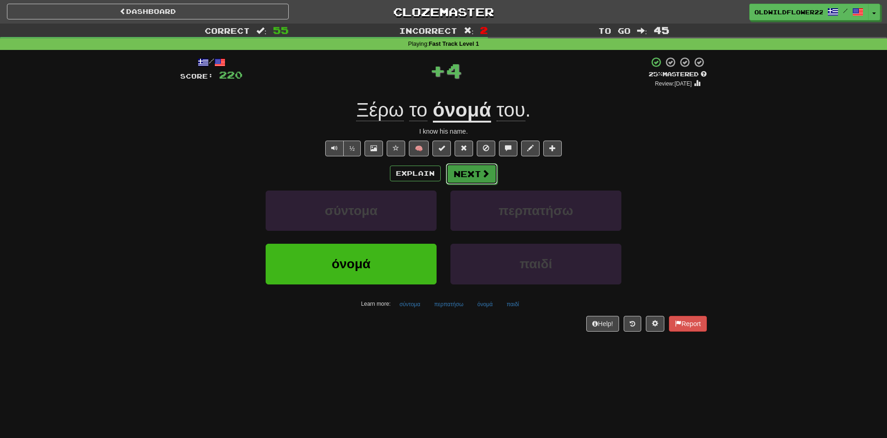
click at [485, 174] on span at bounding box center [486, 173] width 8 height 8
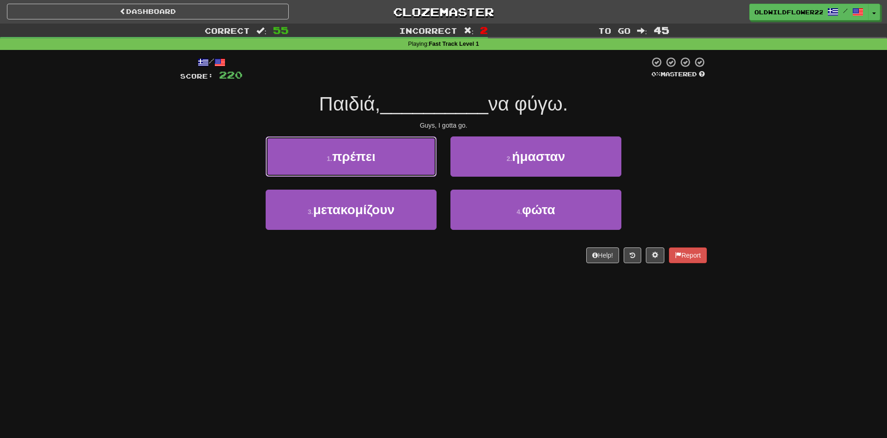
drag, startPoint x: 342, startPoint y: 162, endPoint x: 354, endPoint y: 160, distance: 12.2
click at [341, 163] on span "πρέπει" at bounding box center [353, 156] width 43 height 14
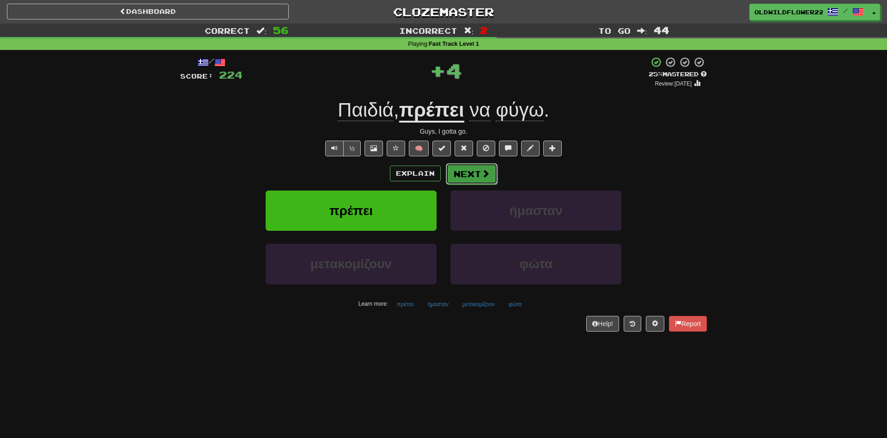
click at [464, 168] on button "Next" at bounding box center [472, 173] width 52 height 21
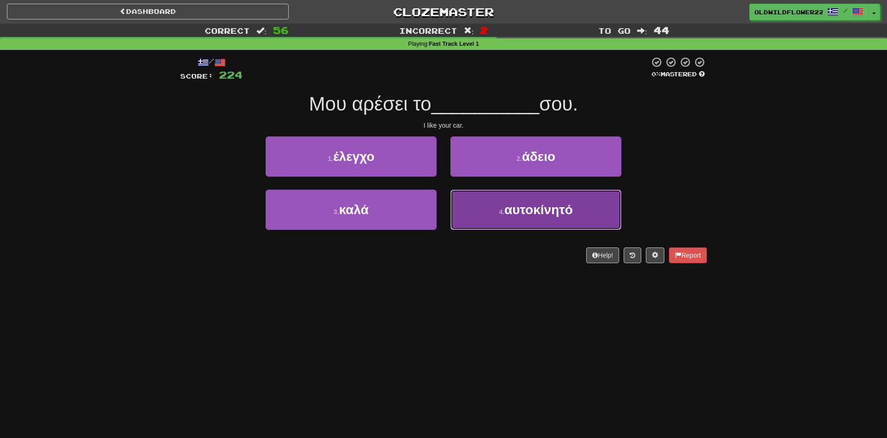
click at [513, 212] on span "αυτοκίνητό" at bounding box center [539, 209] width 68 height 14
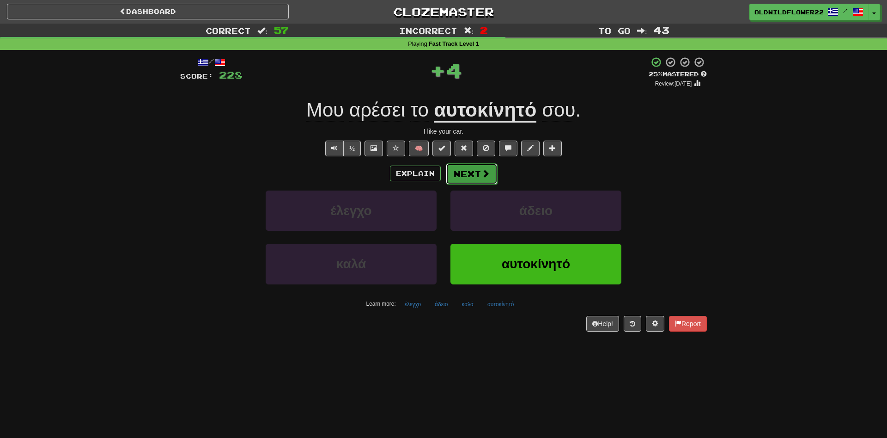
click at [466, 172] on button "Next" at bounding box center [472, 173] width 52 height 21
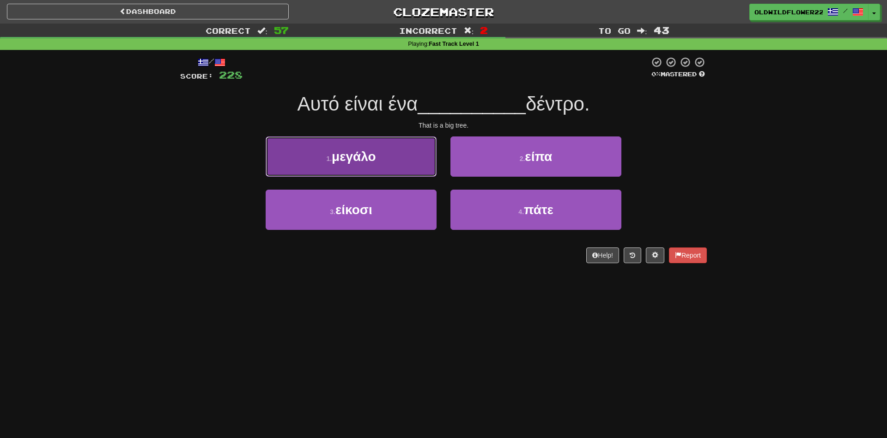
click at [367, 161] on span "μεγάλο" at bounding box center [354, 156] width 44 height 14
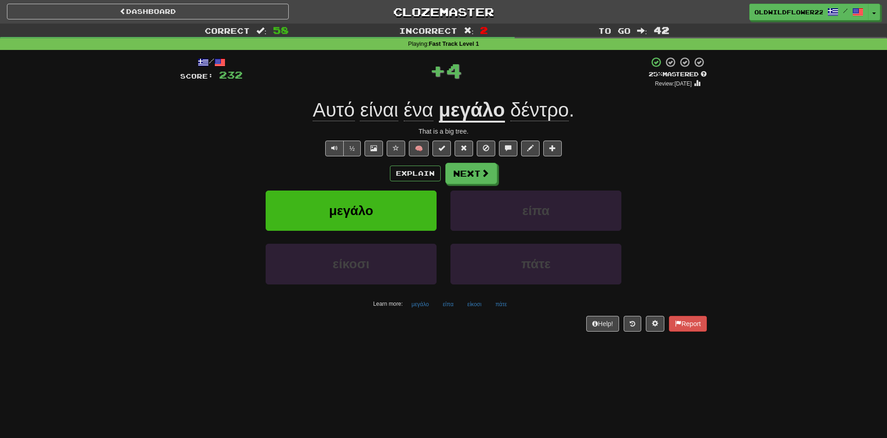
click at [479, 162] on div "/ Score: 232 + 4 25 % Mastered Review: 2025-10-16 Αυτό είναι ένα μεγάλο δέντρο …" at bounding box center [443, 193] width 527 height 275
click at [484, 167] on button "Next" at bounding box center [472, 173] width 52 height 21
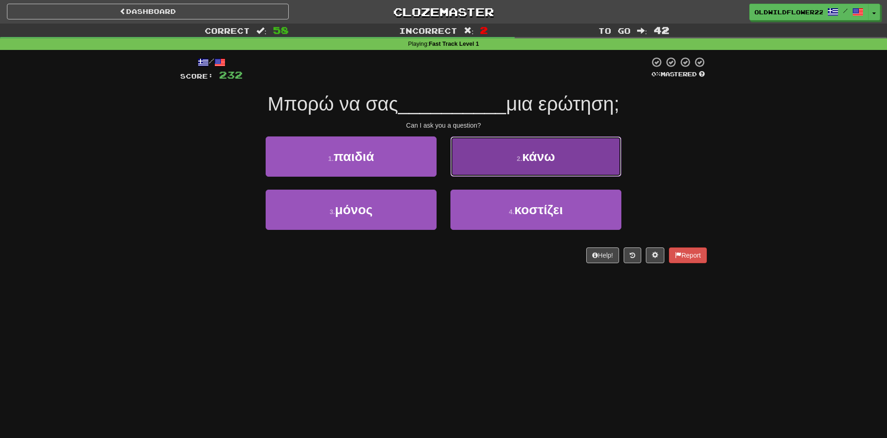
click at [496, 174] on button "2 . κάνω" at bounding box center [536, 156] width 171 height 40
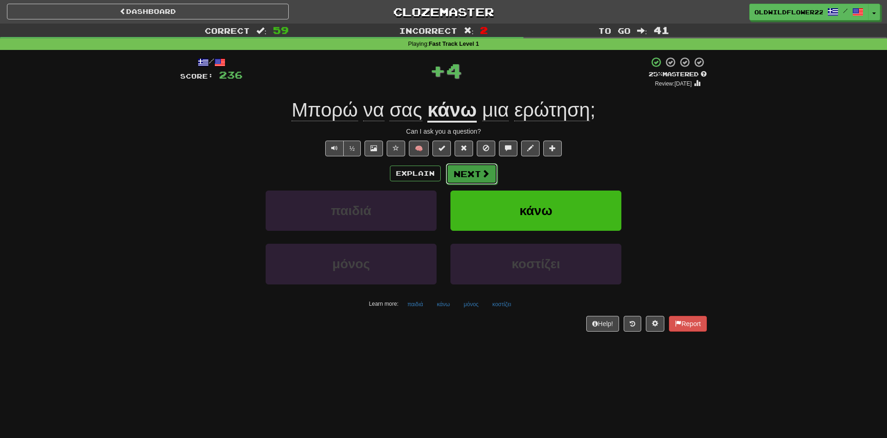
click at [482, 173] on span at bounding box center [486, 173] width 8 height 8
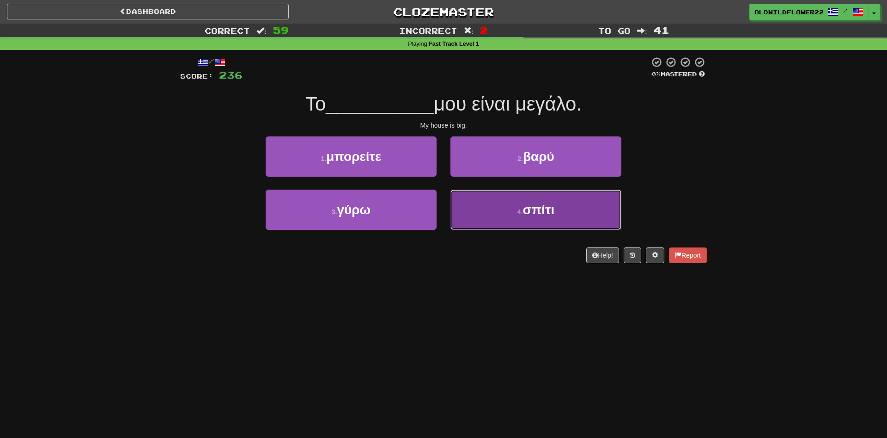
click at [528, 203] on span "σπίτι" at bounding box center [539, 209] width 32 height 14
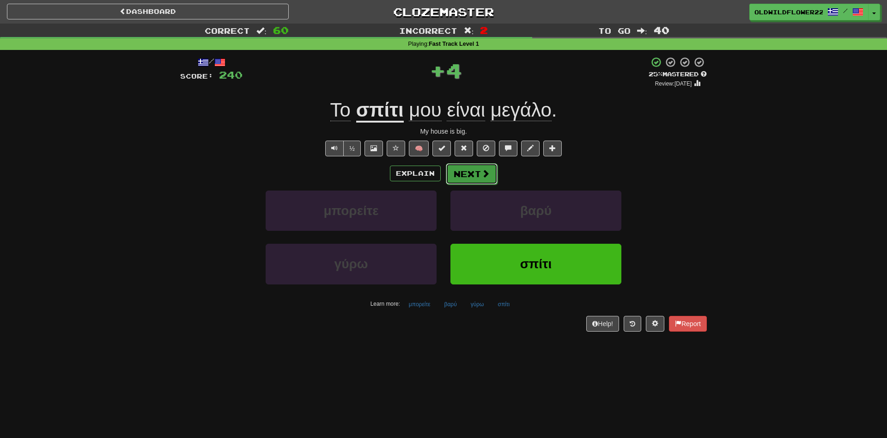
click at [458, 171] on button "Next" at bounding box center [472, 173] width 52 height 21
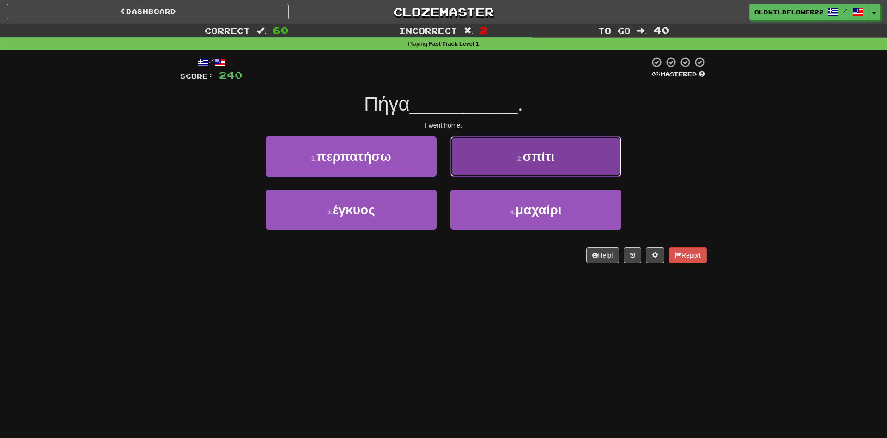
click at [495, 153] on button "2 . σπίτι" at bounding box center [536, 156] width 171 height 40
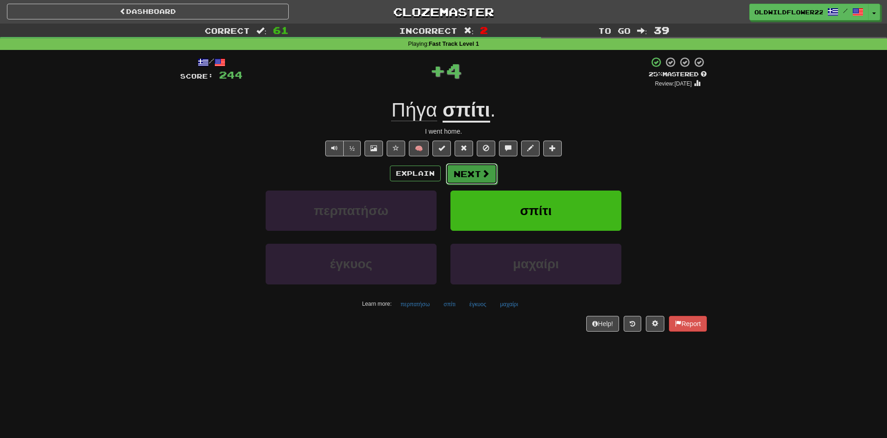
click at [473, 167] on button "Next" at bounding box center [472, 173] width 52 height 21
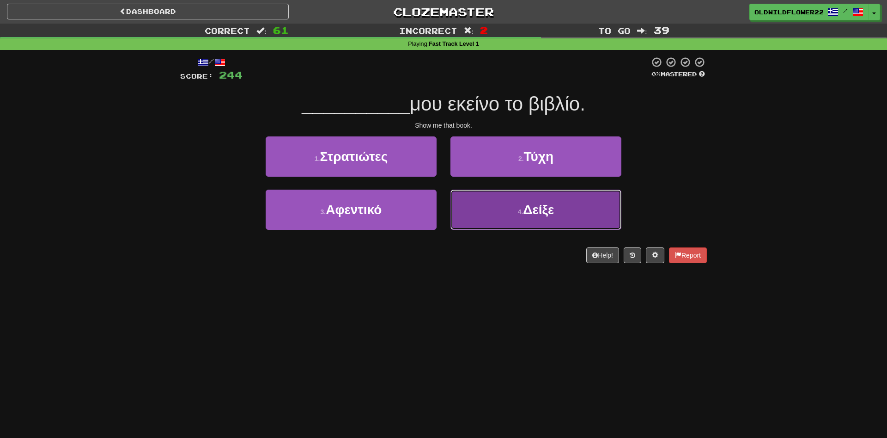
click at [556, 201] on button "4 . Δείξε" at bounding box center [536, 210] width 171 height 40
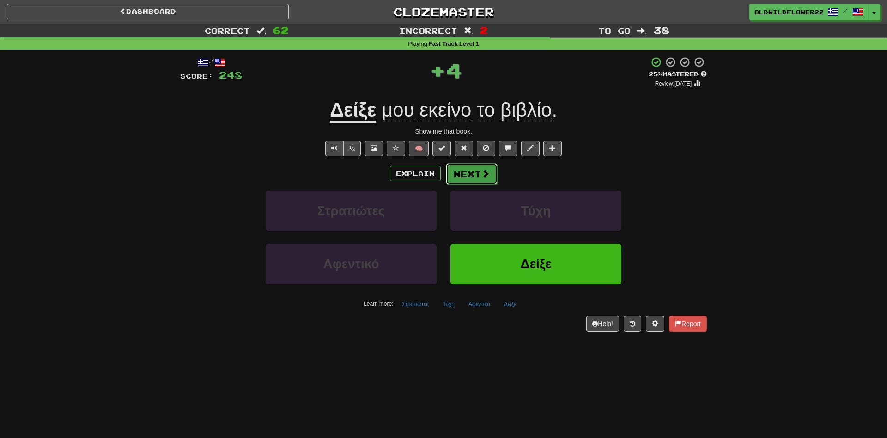
click at [486, 177] on span at bounding box center [486, 173] width 8 height 8
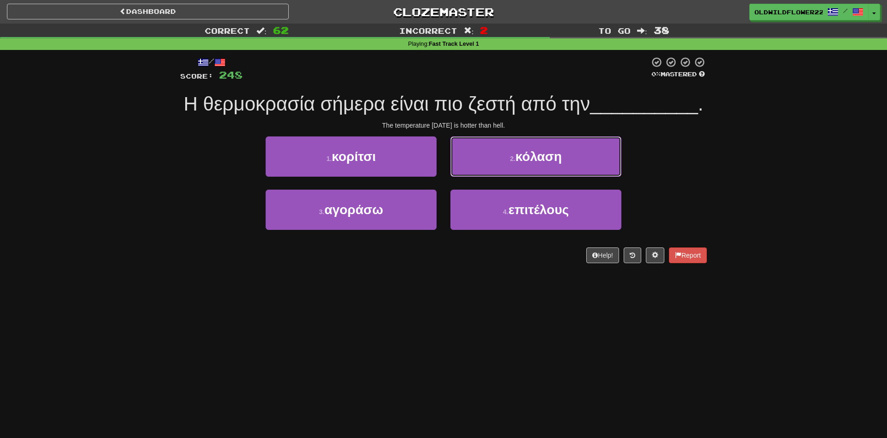
click at [529, 160] on span "κόλαση" at bounding box center [539, 156] width 47 height 14
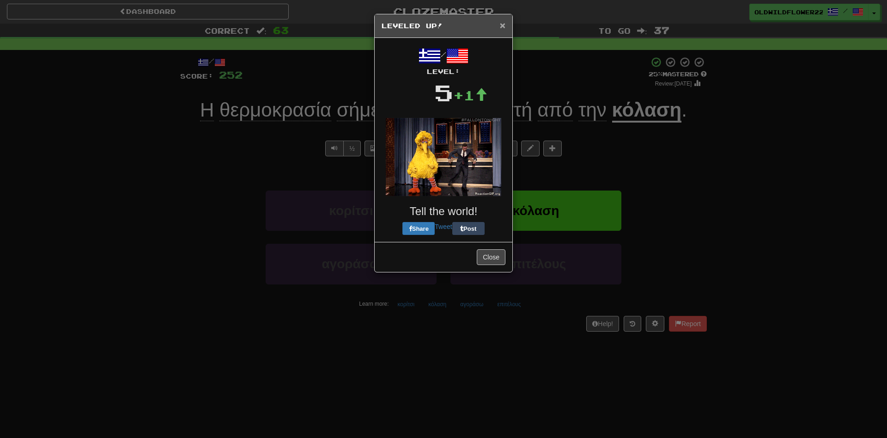
click at [500, 28] on span "×" at bounding box center [503, 25] width 6 height 11
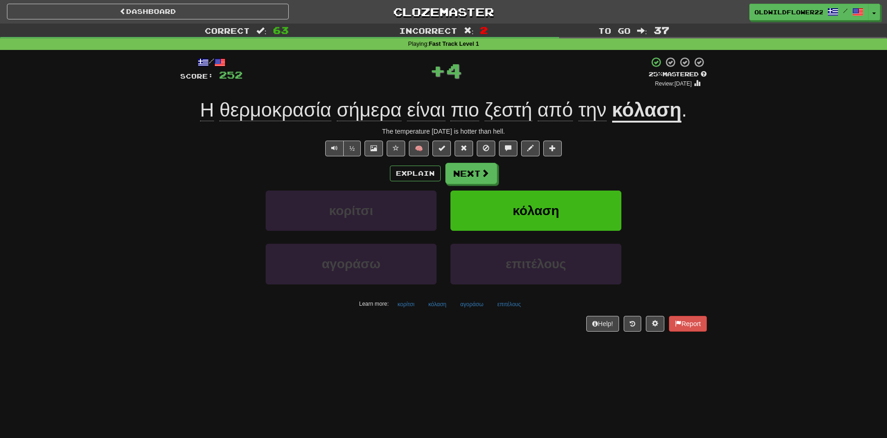
click at [650, 110] on u "κόλαση" at bounding box center [647, 111] width 70 height 24
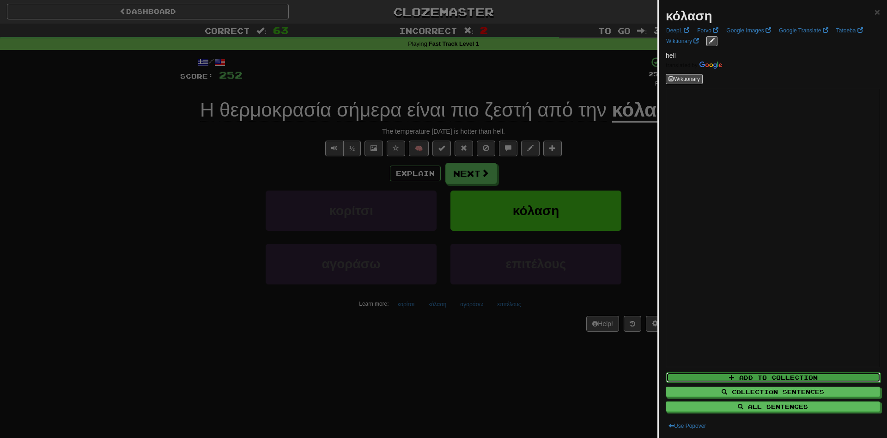
click at [807, 379] on button "Add to Collection" at bounding box center [773, 377] width 214 height 10
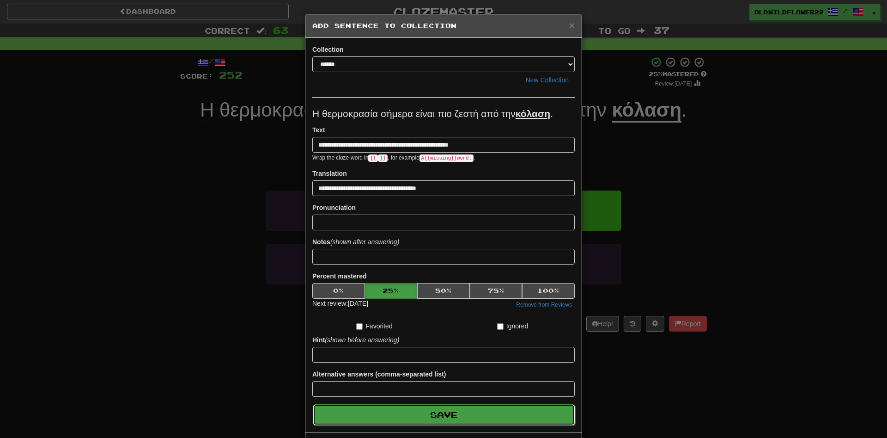
click at [501, 415] on button "Save" at bounding box center [444, 414] width 263 height 21
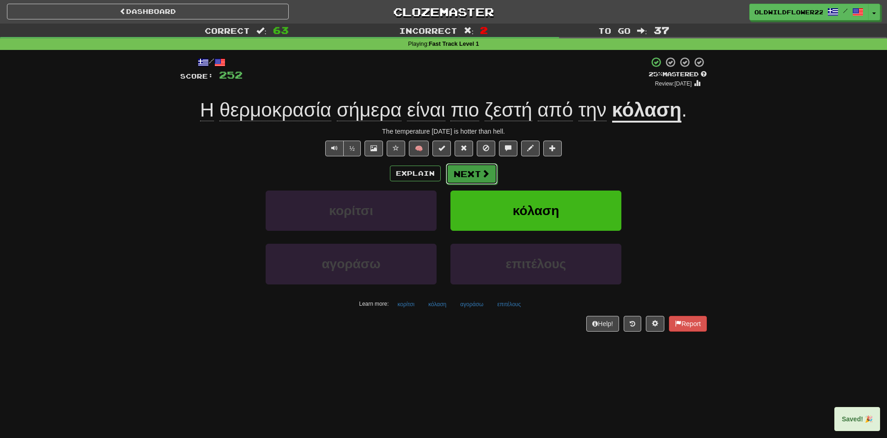
click at [469, 167] on button "Next" at bounding box center [472, 173] width 52 height 21
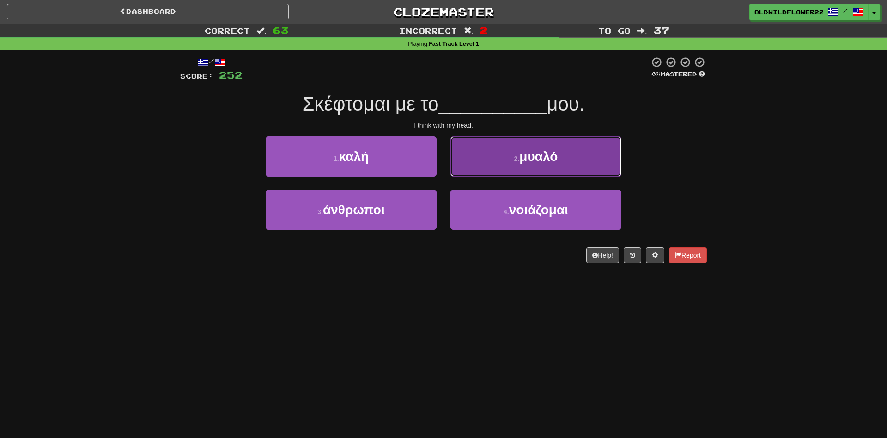
click at [481, 154] on button "2 . μυαλό" at bounding box center [536, 156] width 171 height 40
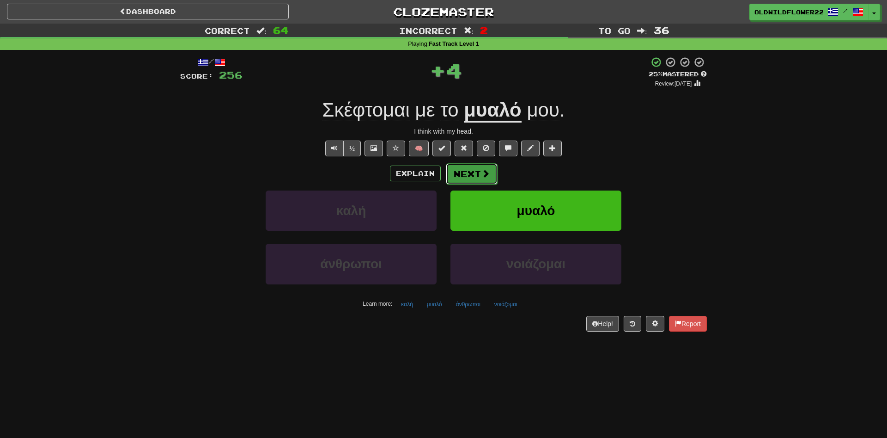
click at [484, 174] on span at bounding box center [486, 173] width 8 height 8
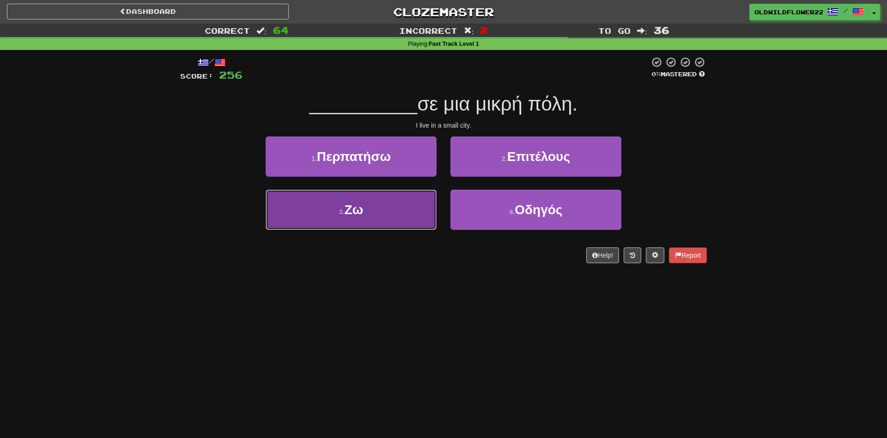
click at [391, 226] on button "3 . Ζω" at bounding box center [351, 210] width 171 height 40
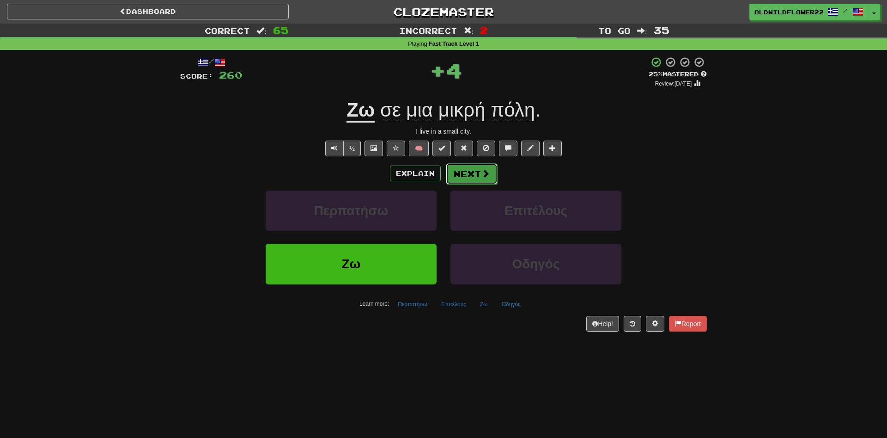
click at [461, 179] on button "Next" at bounding box center [472, 173] width 52 height 21
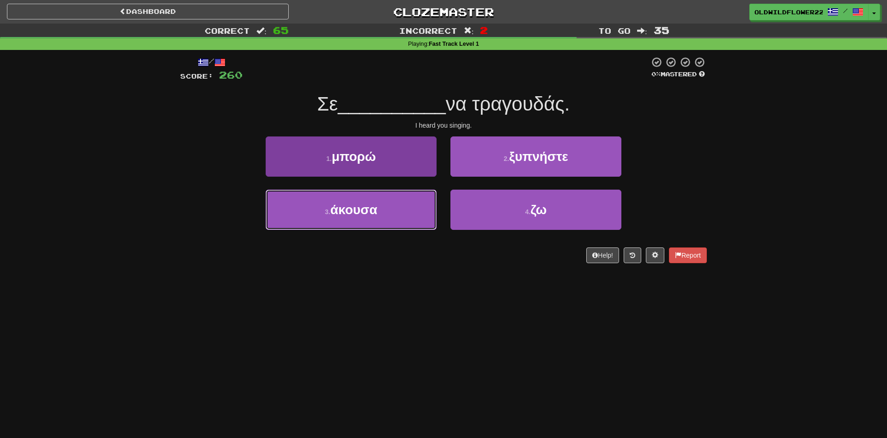
drag, startPoint x: 312, startPoint y: 206, endPoint x: 334, endPoint y: 208, distance: 22.4
click at [316, 206] on button "3 . άκουσα" at bounding box center [351, 210] width 171 height 40
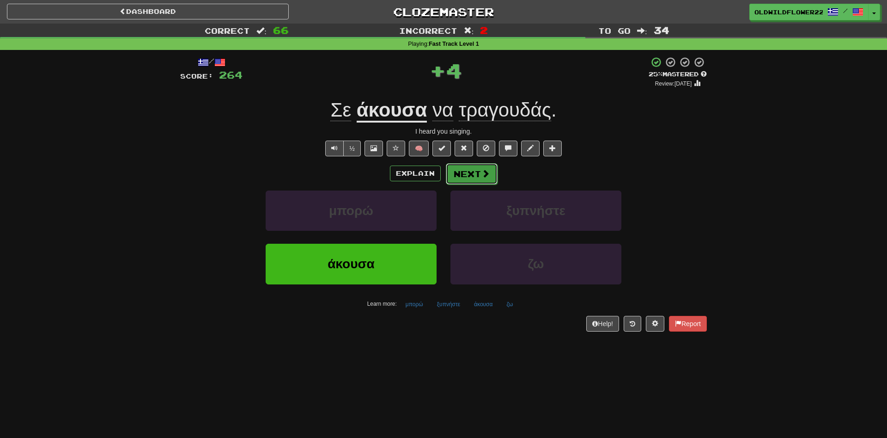
click at [457, 172] on button "Next" at bounding box center [472, 173] width 52 height 21
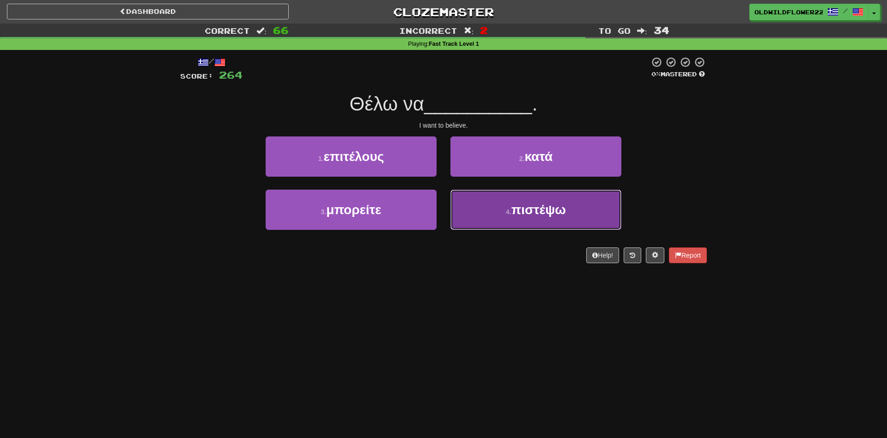
click at [502, 218] on button "4 . πιστέψω" at bounding box center [536, 210] width 171 height 40
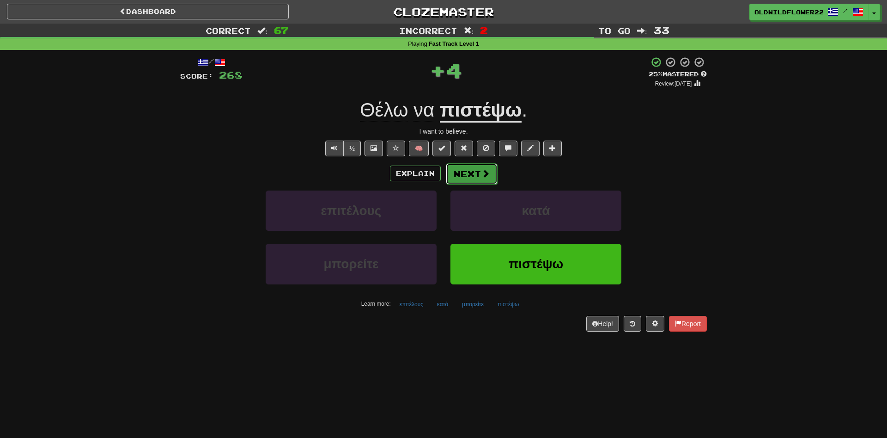
click at [495, 170] on button "Next" at bounding box center [472, 173] width 52 height 21
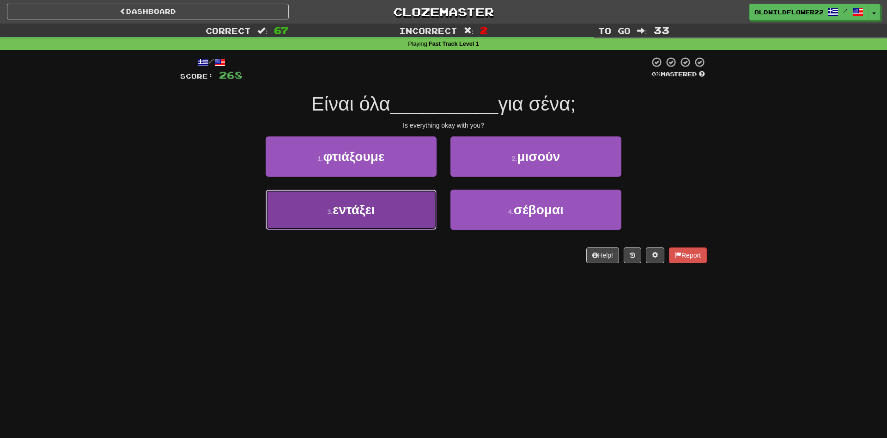
click at [349, 212] on span "εντάξει" at bounding box center [354, 209] width 42 height 14
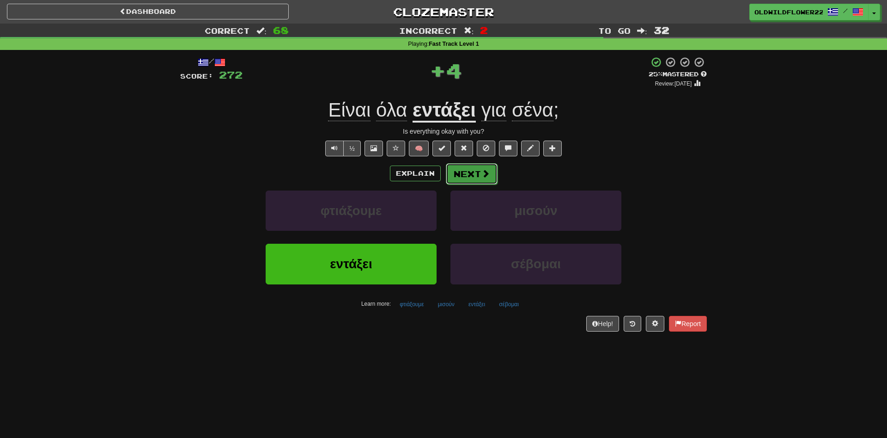
click at [479, 168] on button "Next" at bounding box center [472, 173] width 52 height 21
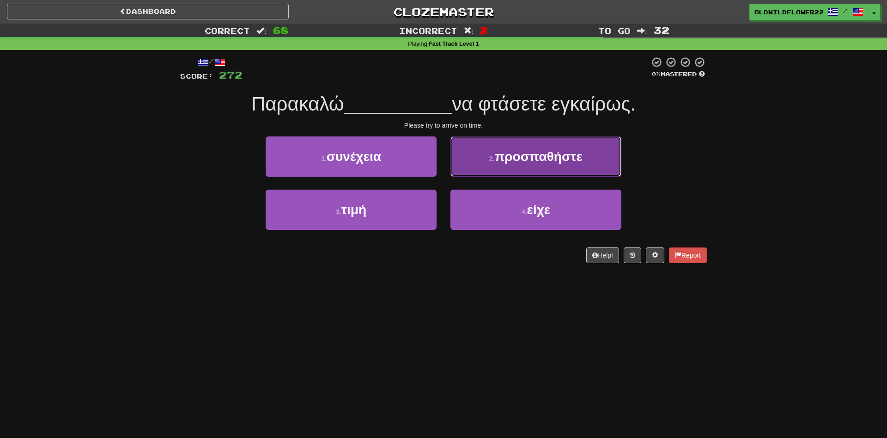
click at [498, 161] on span "προσπαθήστε" at bounding box center [539, 156] width 88 height 14
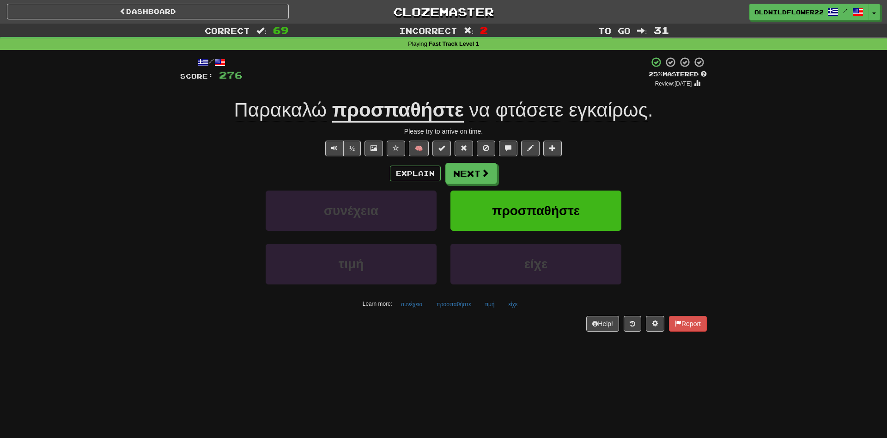
click at [590, 110] on span "εγκαίρως" at bounding box center [608, 110] width 79 height 22
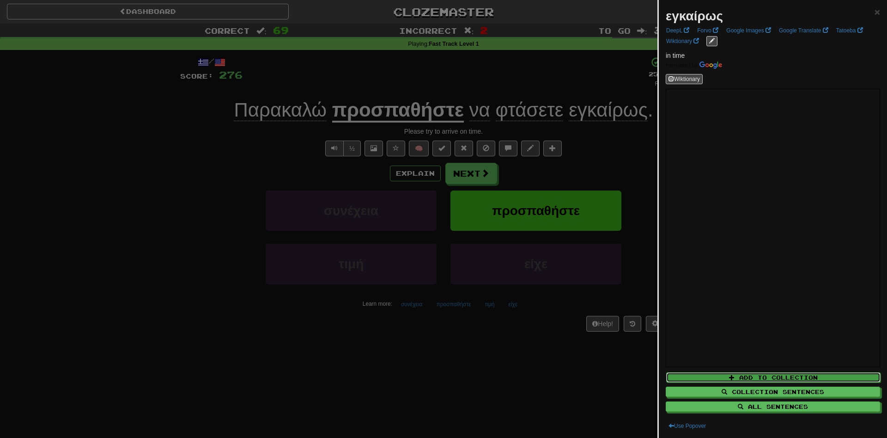
click at [750, 380] on button "Add to Collection" at bounding box center [773, 377] width 214 height 10
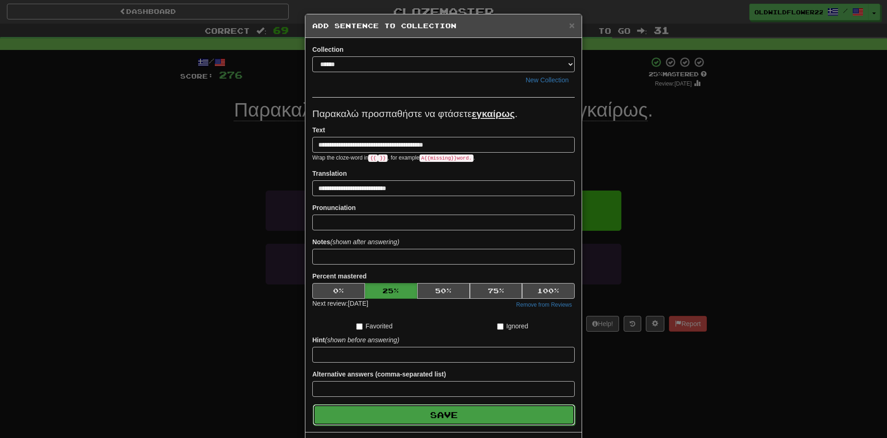
click at [460, 413] on button "Save" at bounding box center [444, 414] width 263 height 21
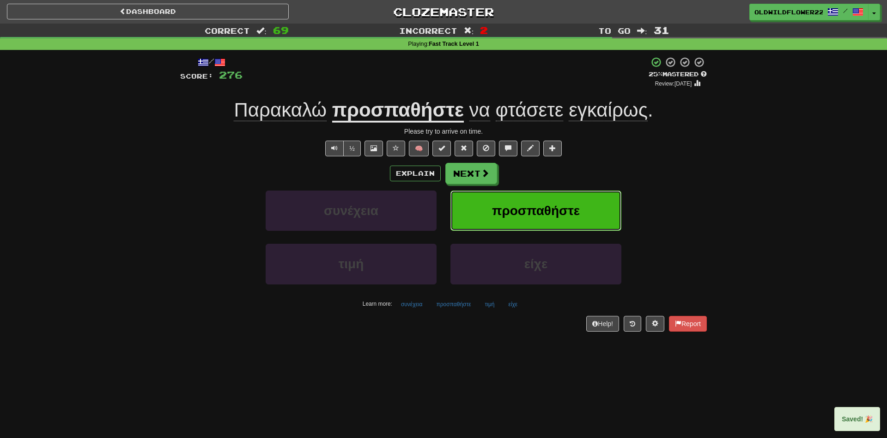
click at [514, 218] on button "προσπαθήστε" at bounding box center [536, 210] width 171 height 40
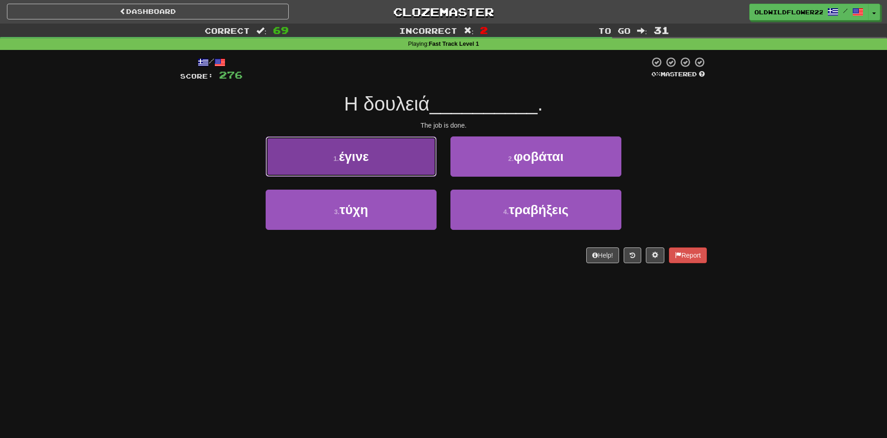
click at [376, 159] on button "1 . έγινε" at bounding box center [351, 156] width 171 height 40
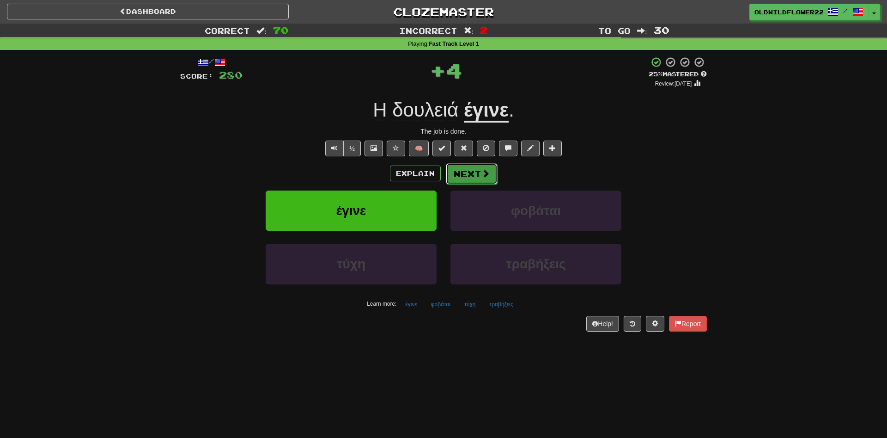
click at [490, 177] on button "Next" at bounding box center [472, 173] width 52 height 21
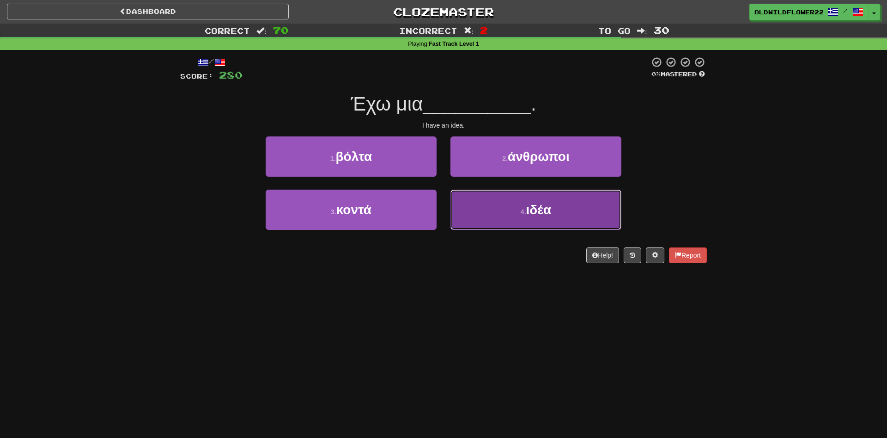
click at [521, 212] on small "4 ." at bounding box center [524, 211] width 6 height 7
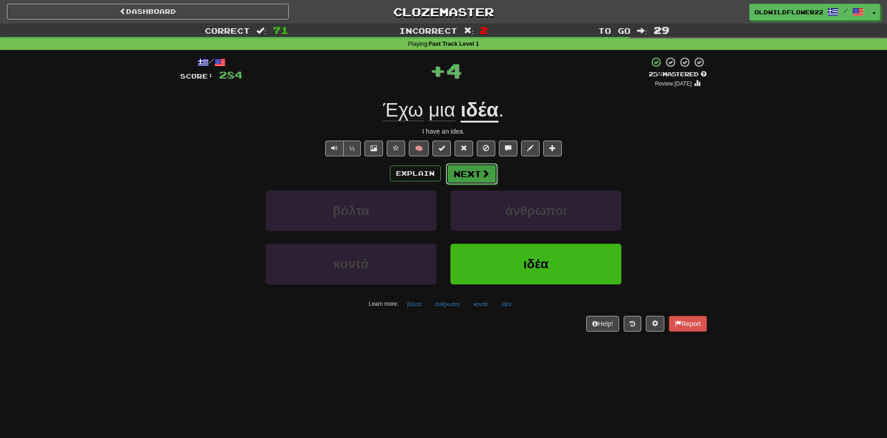
click at [485, 171] on span at bounding box center [486, 173] width 8 height 8
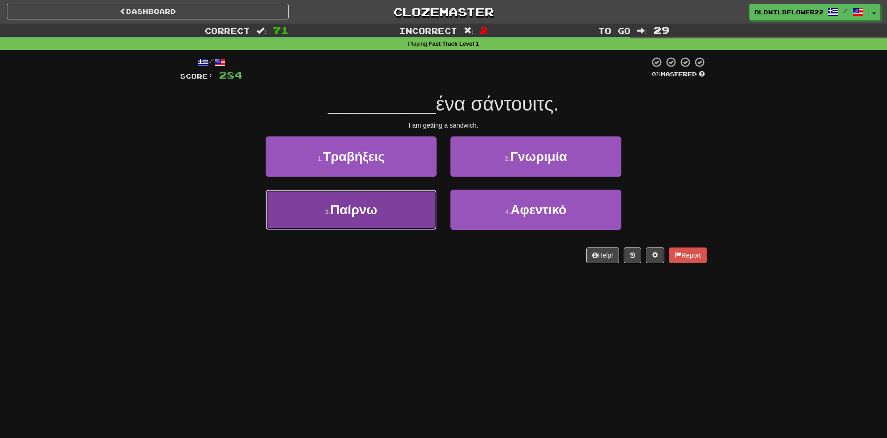
click at [340, 214] on span "Παίρνω" at bounding box center [353, 209] width 47 height 14
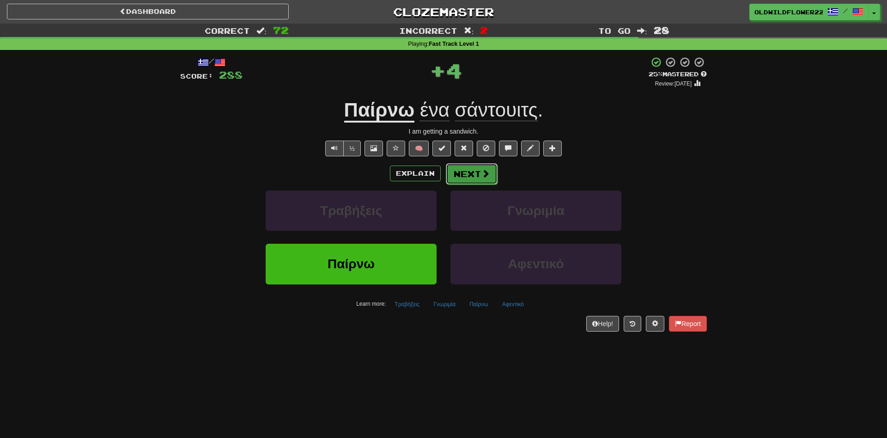
click at [474, 166] on button "Next" at bounding box center [472, 173] width 52 height 21
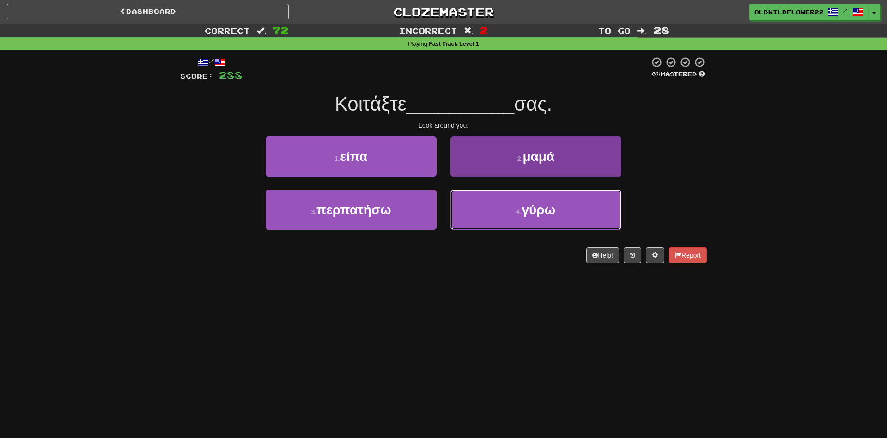
click at [493, 214] on button "4 . γύρω" at bounding box center [536, 210] width 171 height 40
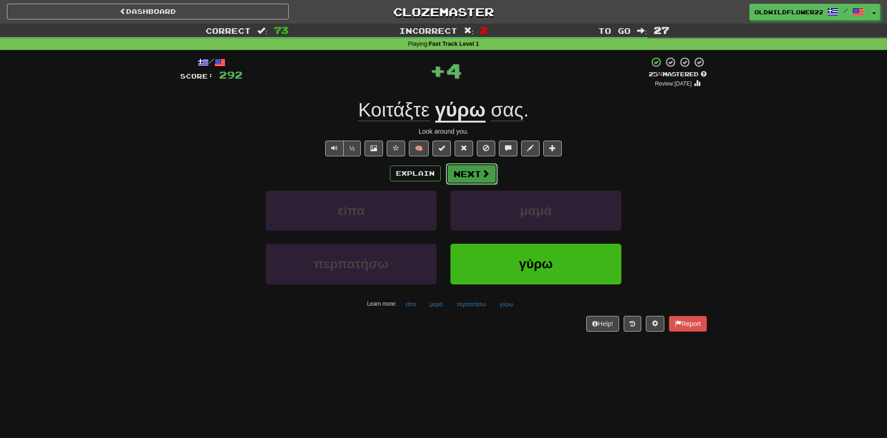
click at [483, 165] on button "Next" at bounding box center [472, 173] width 52 height 21
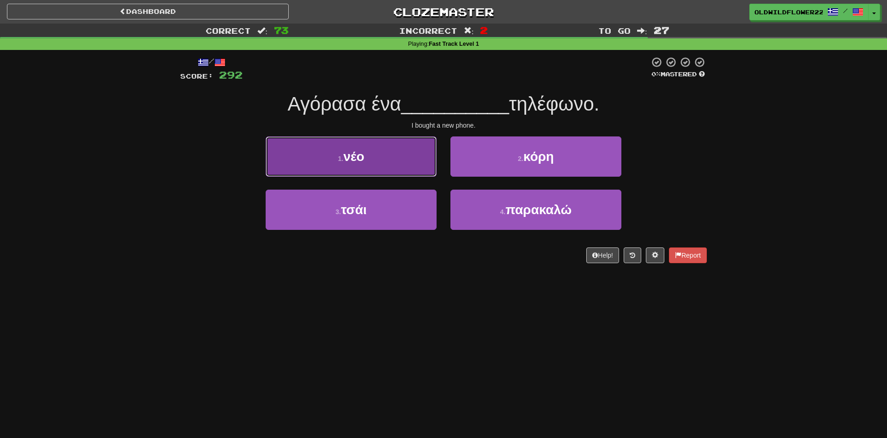
click at [327, 166] on button "1 . νέο" at bounding box center [351, 156] width 171 height 40
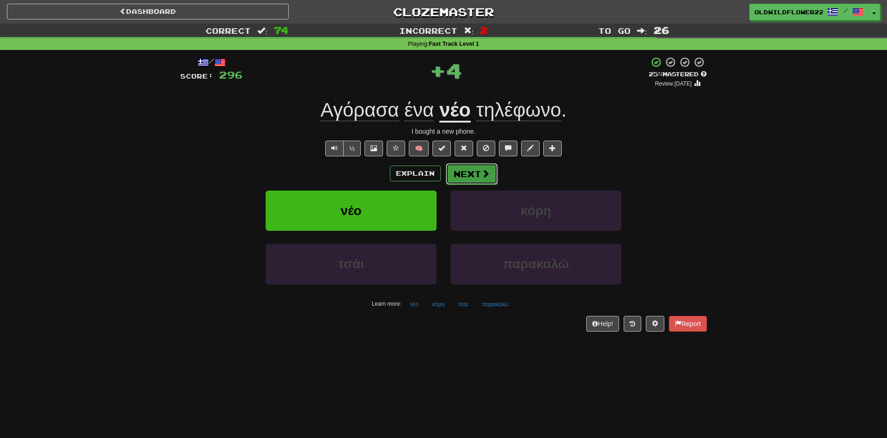
click at [447, 170] on button "Next" at bounding box center [472, 173] width 52 height 21
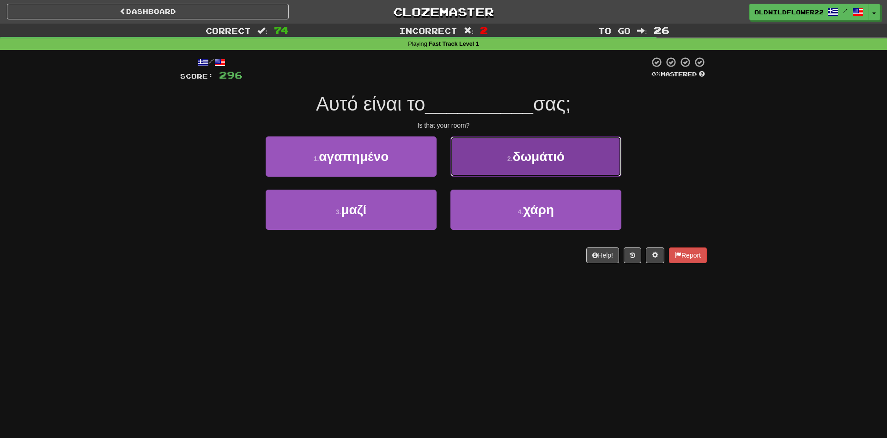
click at [575, 150] on button "2 . δωμάτιό" at bounding box center [536, 156] width 171 height 40
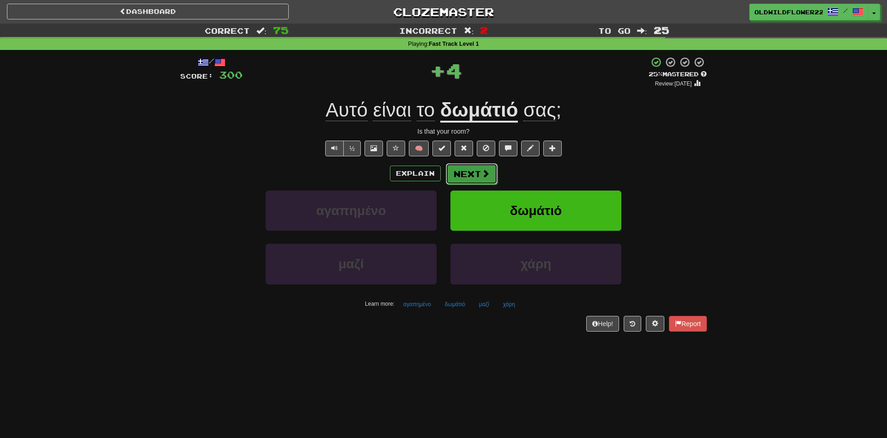
click at [489, 179] on button "Next" at bounding box center [472, 173] width 52 height 21
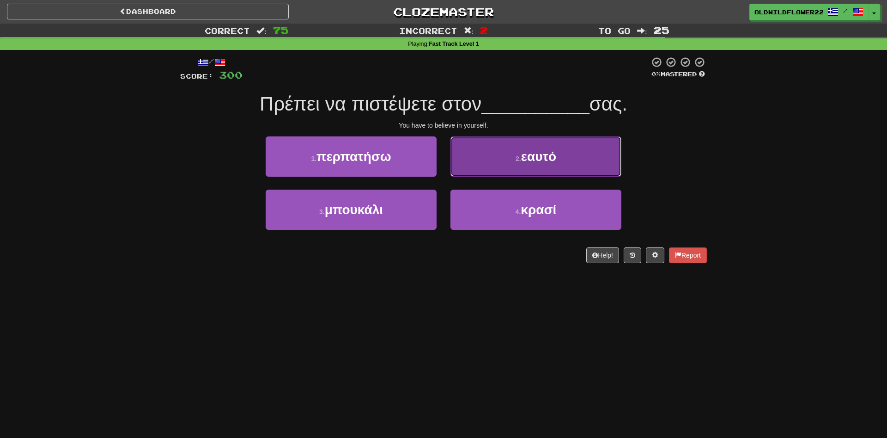
click at [601, 162] on button "2 . εαυτό" at bounding box center [536, 156] width 171 height 40
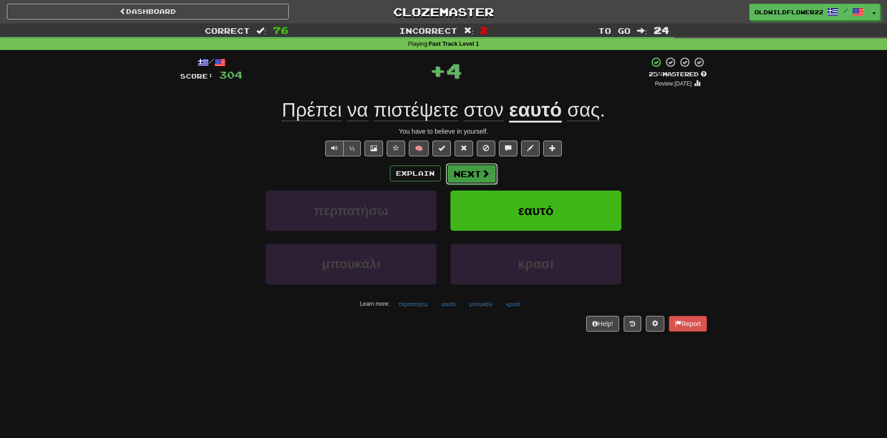
click at [489, 177] on button "Next" at bounding box center [472, 173] width 52 height 21
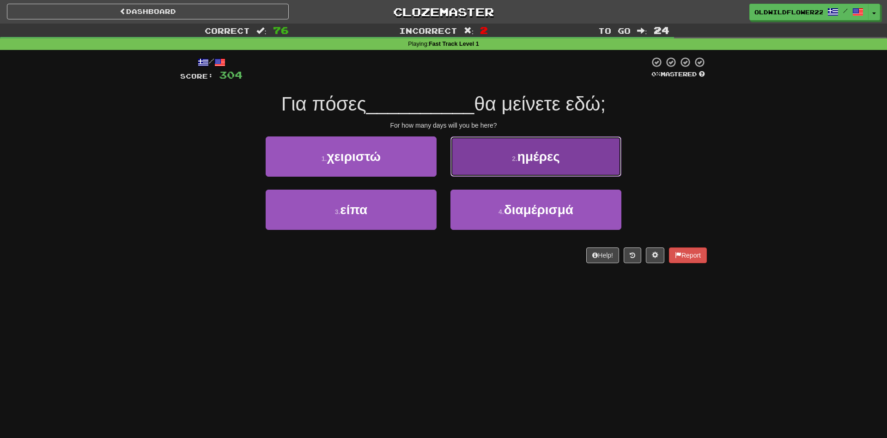
click at [527, 156] on span "ημέρες" at bounding box center [539, 156] width 43 height 14
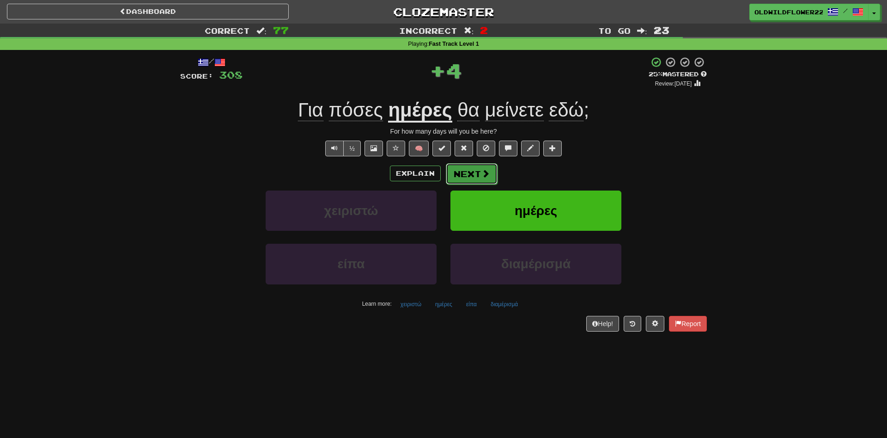
click at [468, 168] on button "Next" at bounding box center [472, 173] width 52 height 21
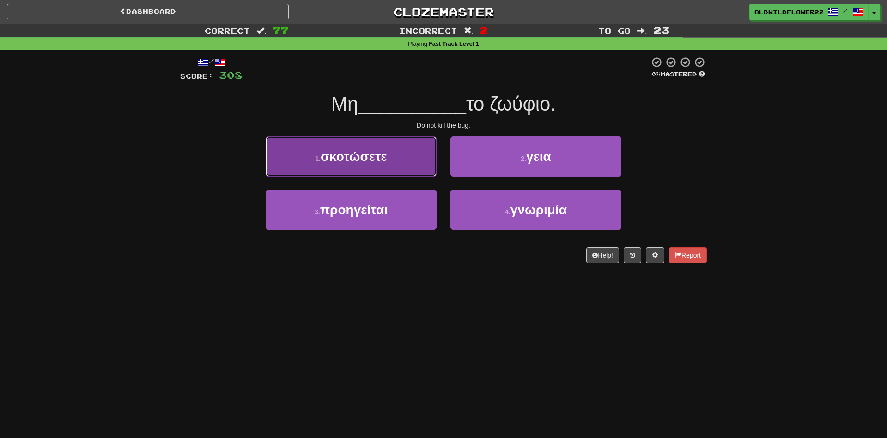
click at [391, 161] on button "1 . σκοτώσετε" at bounding box center [351, 156] width 171 height 40
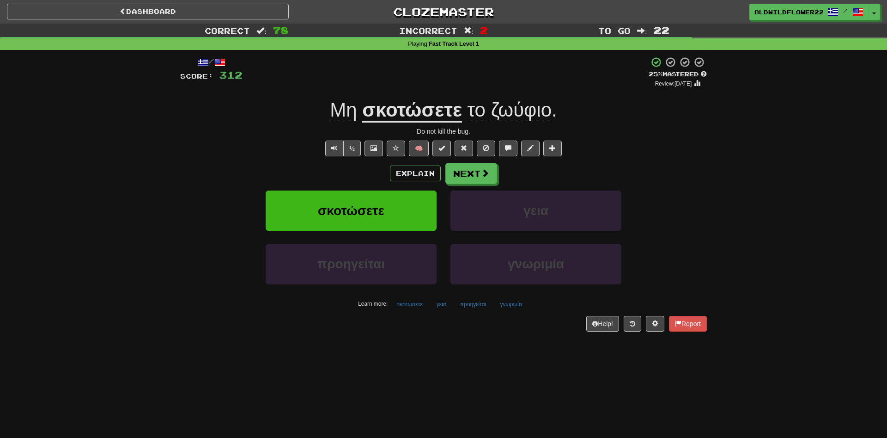
click at [509, 113] on span "ζωύφιο" at bounding box center [521, 110] width 61 height 22
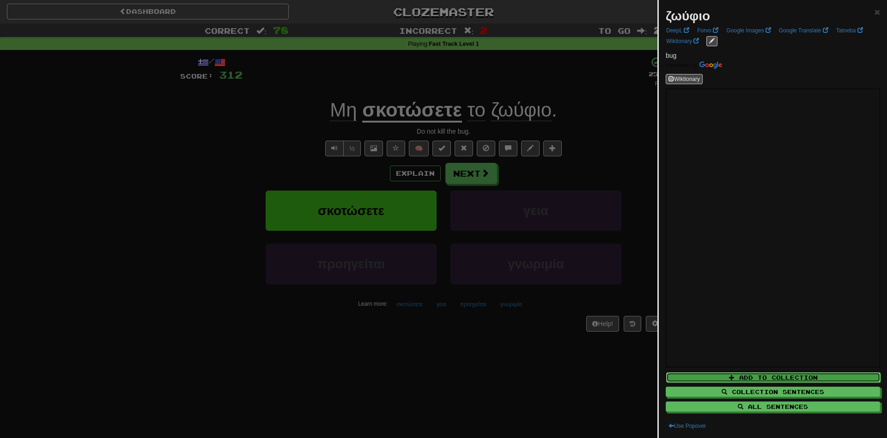
click at [761, 379] on button "Add to Collection" at bounding box center [773, 377] width 214 height 10
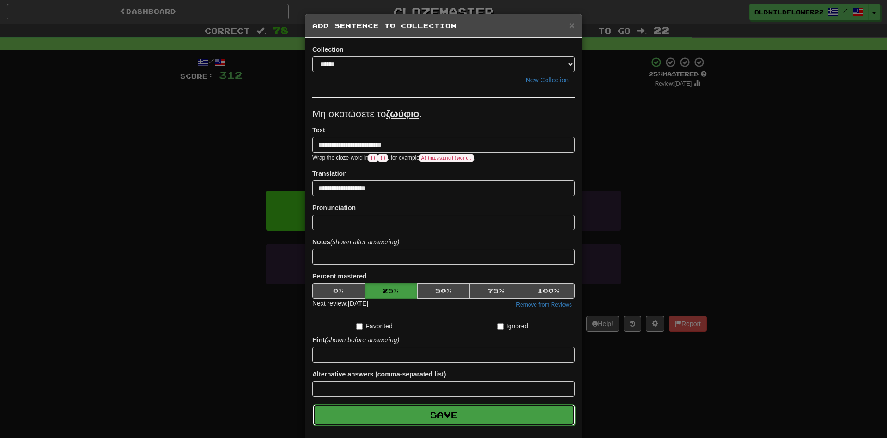
click at [492, 413] on button "Save" at bounding box center [444, 414] width 263 height 21
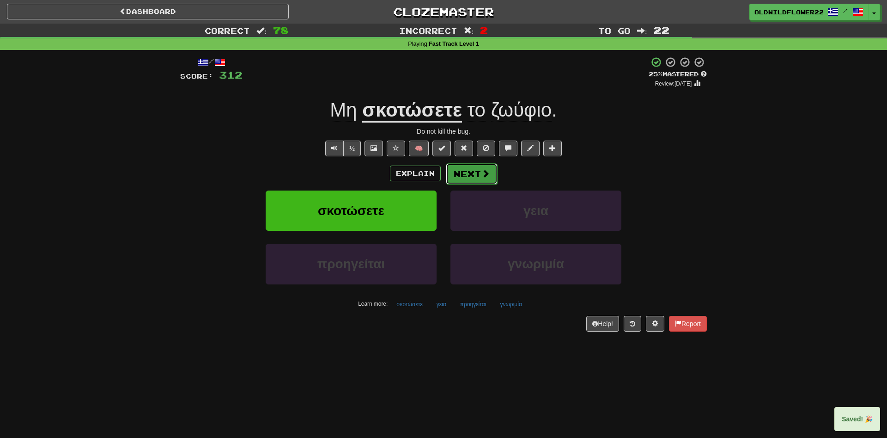
click at [467, 179] on button "Next" at bounding box center [472, 173] width 52 height 21
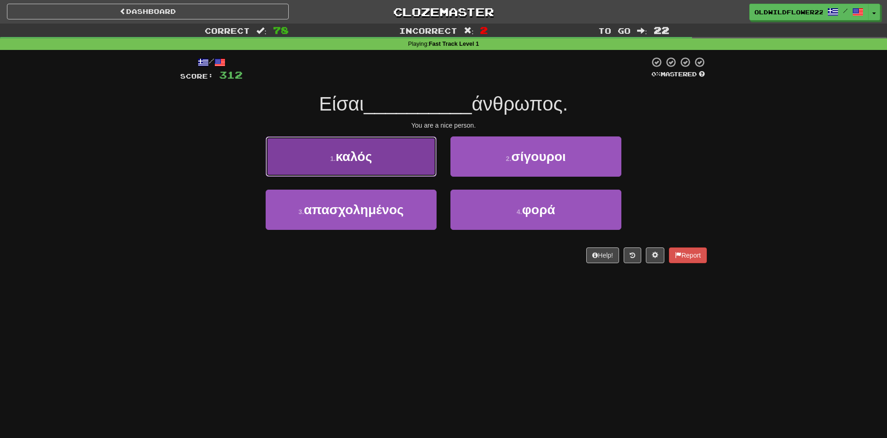
click at [375, 151] on button "1 . καλός" at bounding box center [351, 156] width 171 height 40
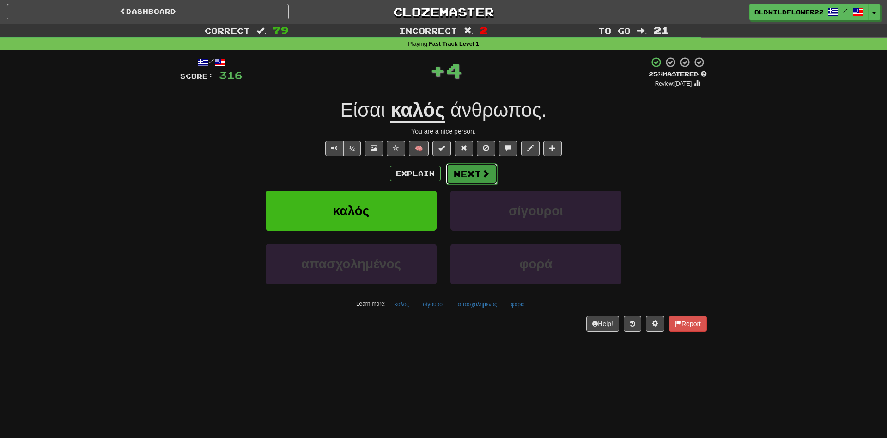
click at [475, 180] on button "Next" at bounding box center [472, 173] width 52 height 21
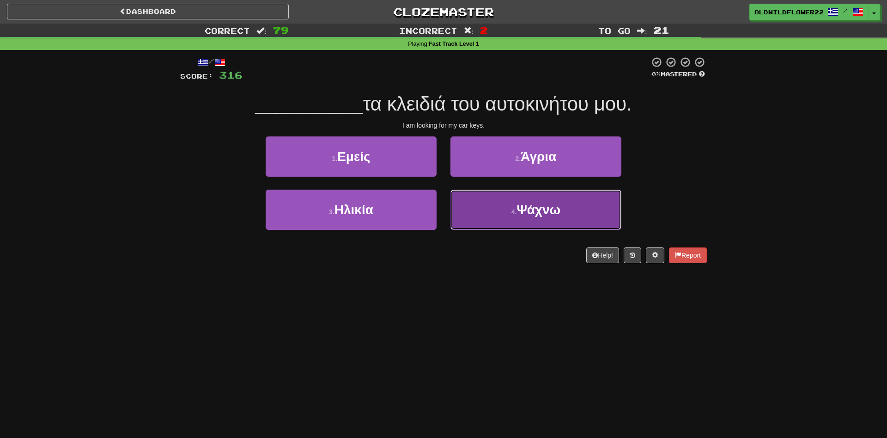
click at [526, 219] on button "4 . Ψάχνω" at bounding box center [536, 210] width 171 height 40
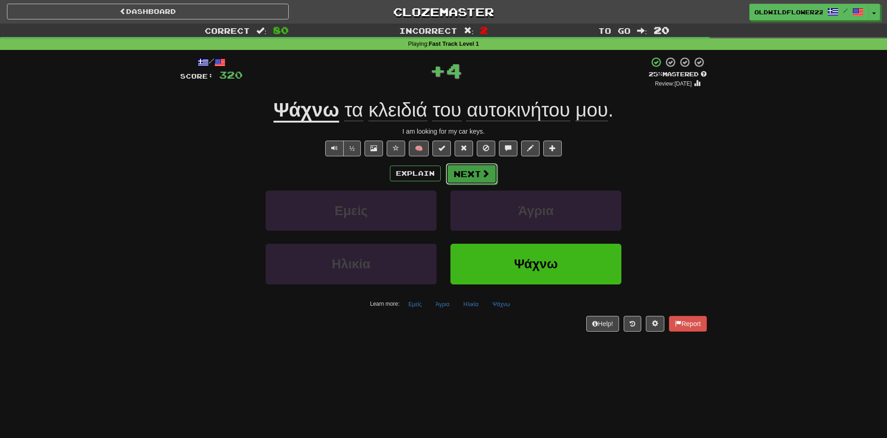
click at [475, 171] on button "Next" at bounding box center [472, 173] width 52 height 21
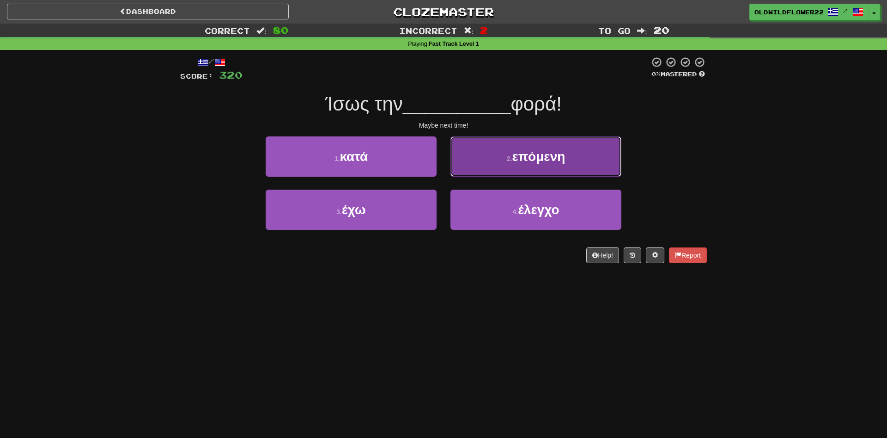
click at [507, 171] on button "2 . επόμενη" at bounding box center [536, 156] width 171 height 40
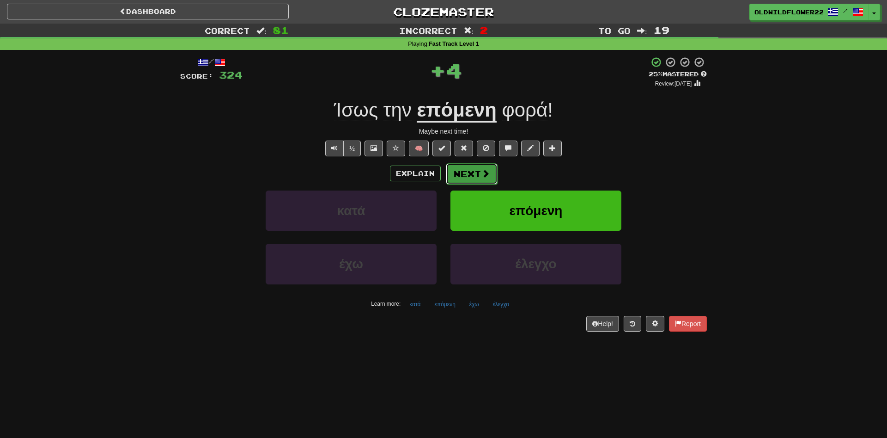
click at [463, 173] on button "Next" at bounding box center [472, 173] width 52 height 21
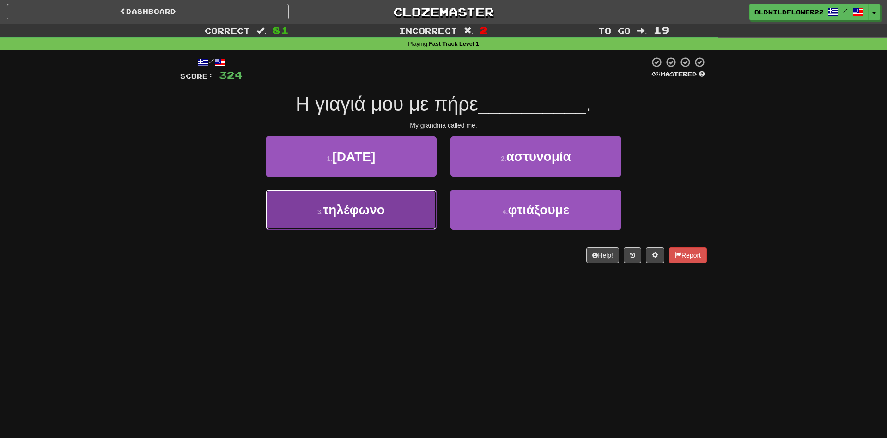
click at [324, 202] on button "3 . τηλέφωνο" at bounding box center [351, 210] width 171 height 40
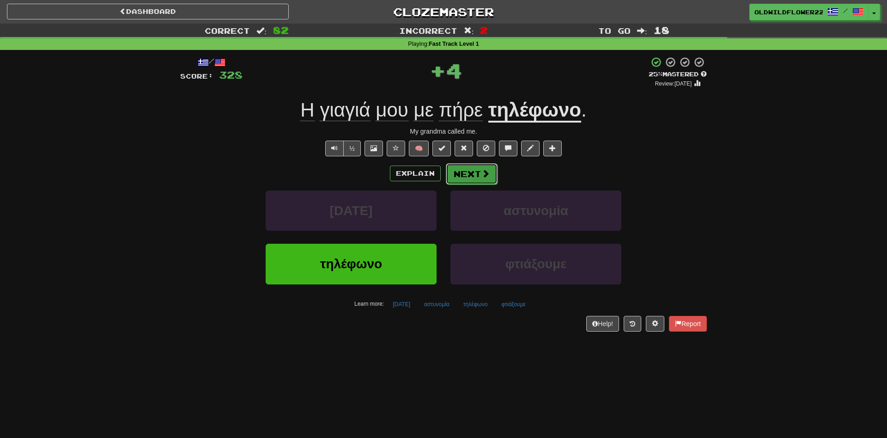
click at [485, 173] on span at bounding box center [486, 173] width 8 height 8
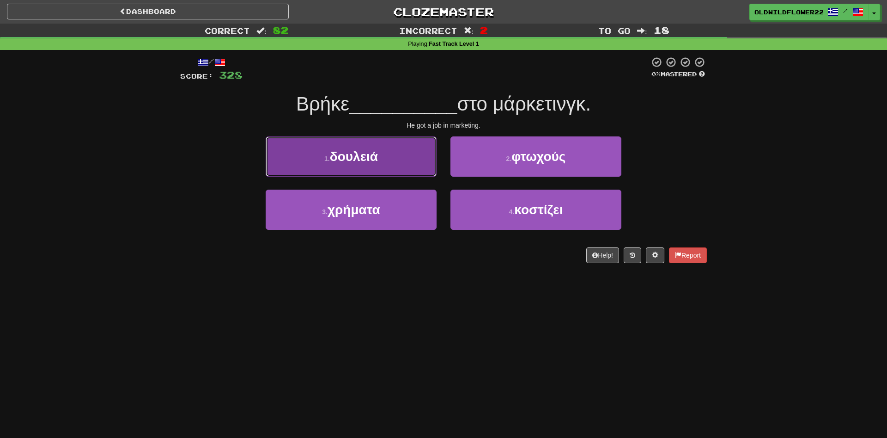
click at [399, 161] on button "1 . δουλειά" at bounding box center [351, 156] width 171 height 40
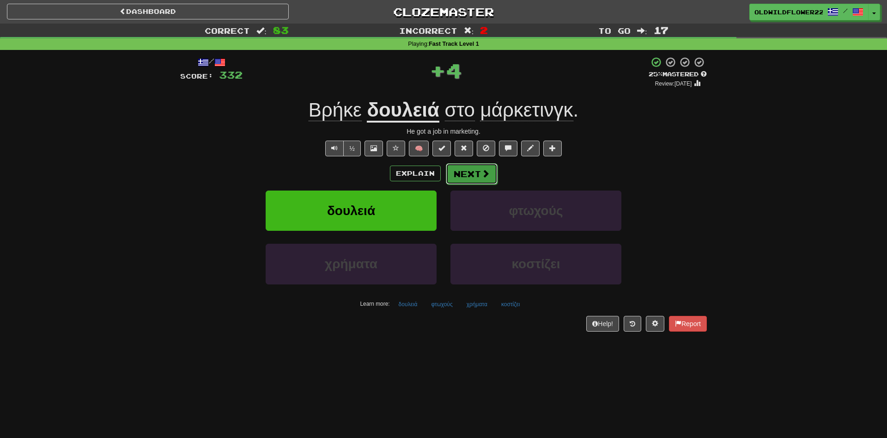
click at [479, 171] on button "Next" at bounding box center [472, 173] width 52 height 21
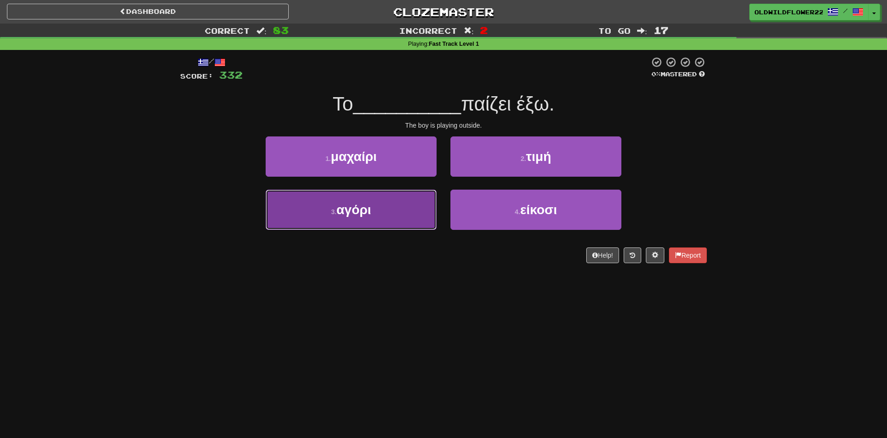
click at [349, 203] on span "αγόρι" at bounding box center [353, 209] width 35 height 14
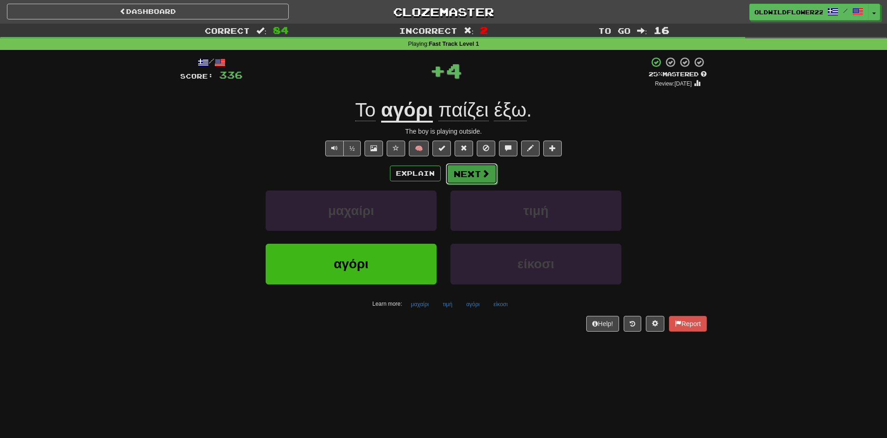
click at [463, 175] on button "Next" at bounding box center [472, 173] width 52 height 21
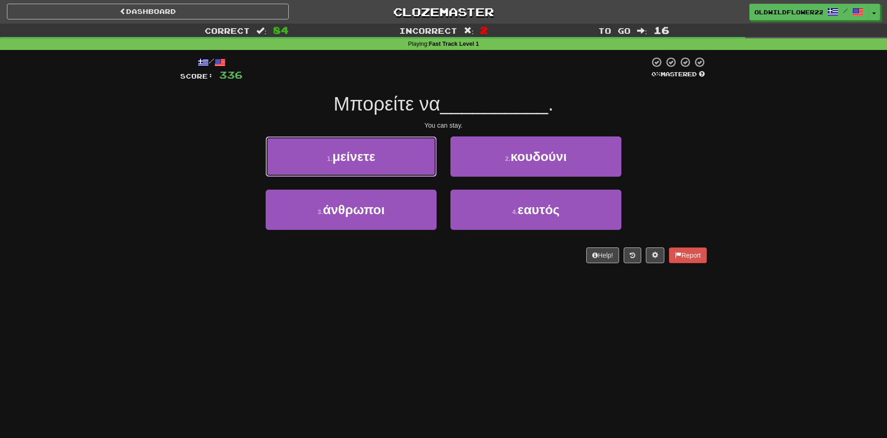
click at [365, 162] on span "μείνετε" at bounding box center [353, 156] width 43 height 14
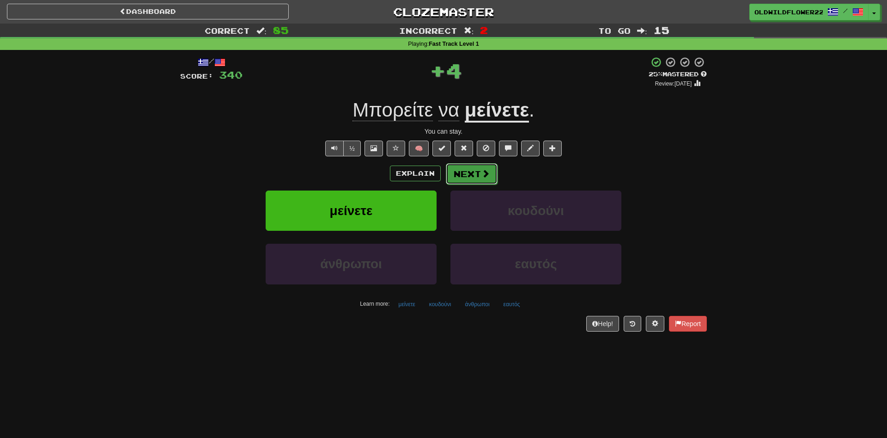
click at [490, 173] on button "Next" at bounding box center [472, 173] width 52 height 21
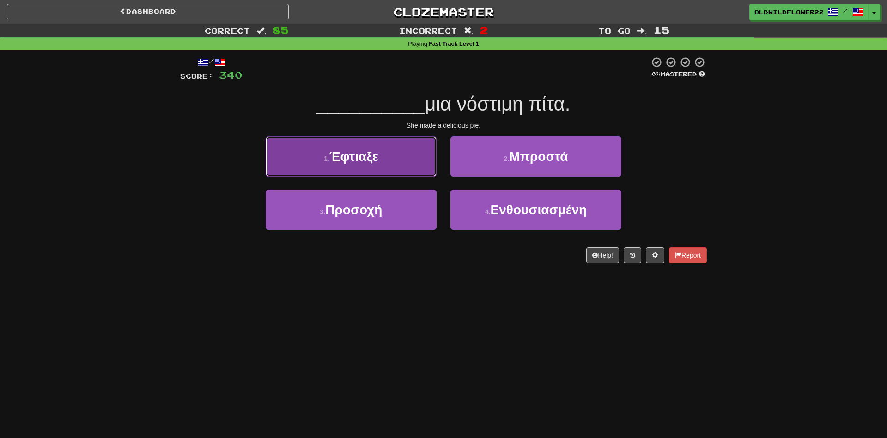
click at [389, 168] on button "1 . Έφτιαξε" at bounding box center [351, 156] width 171 height 40
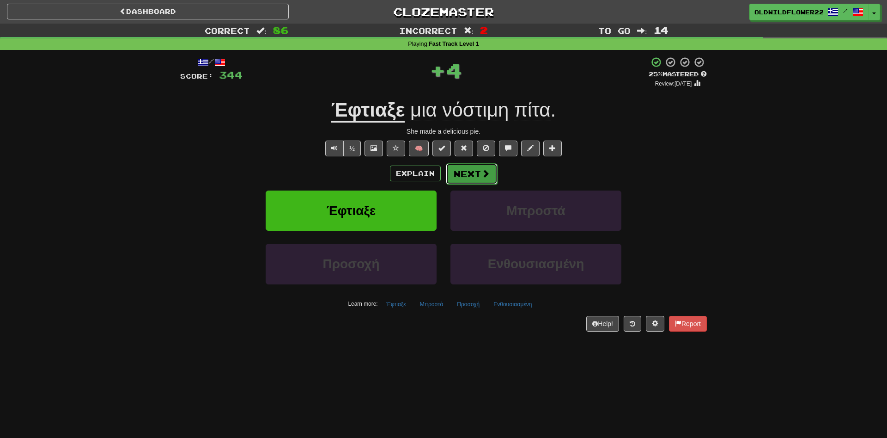
click at [463, 174] on button "Next" at bounding box center [472, 173] width 52 height 21
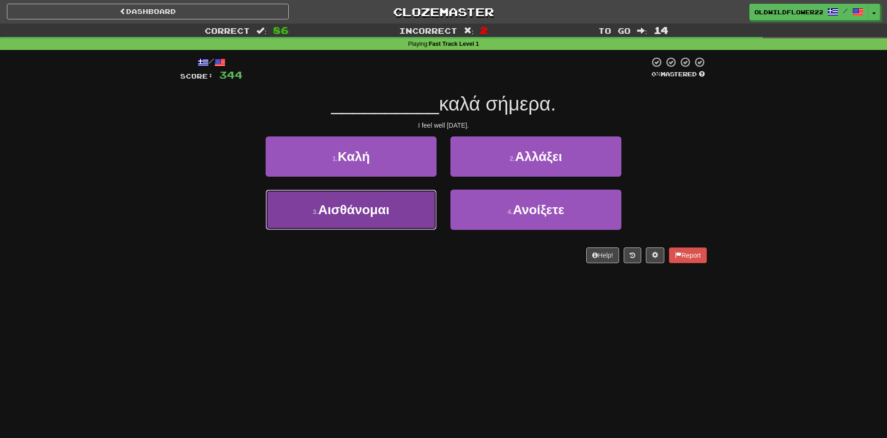
click at [317, 215] on small "3 ." at bounding box center [316, 211] width 6 height 7
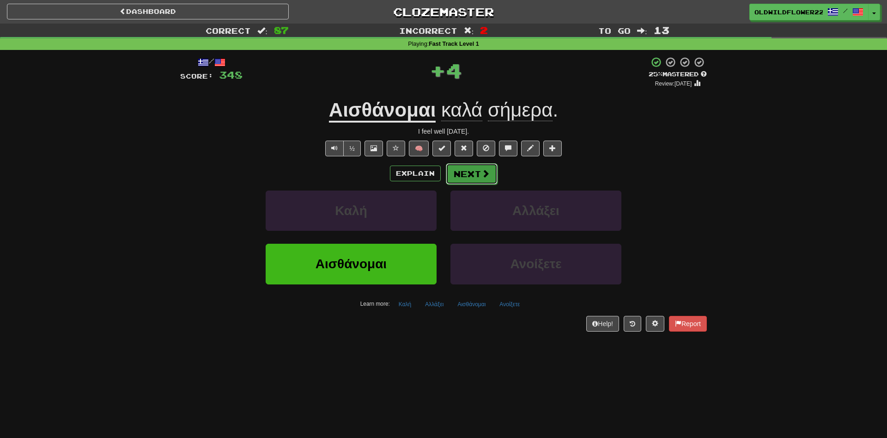
click at [465, 172] on button "Next" at bounding box center [472, 173] width 52 height 21
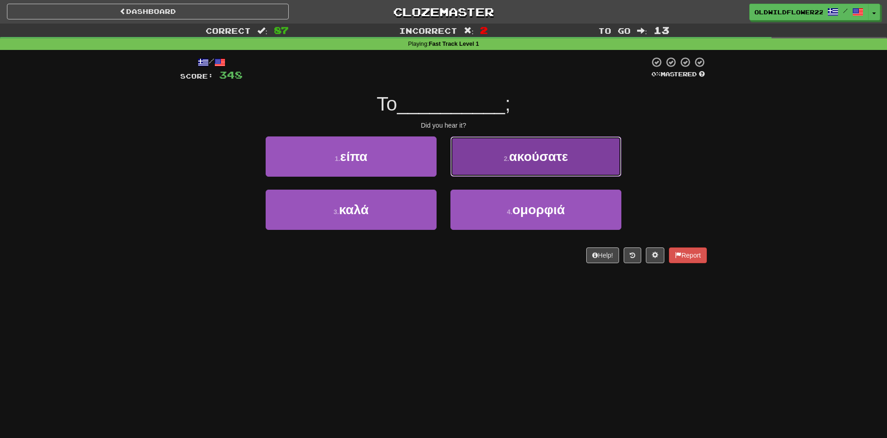
click at [577, 155] on button "2 . ακούσατε" at bounding box center [536, 156] width 171 height 40
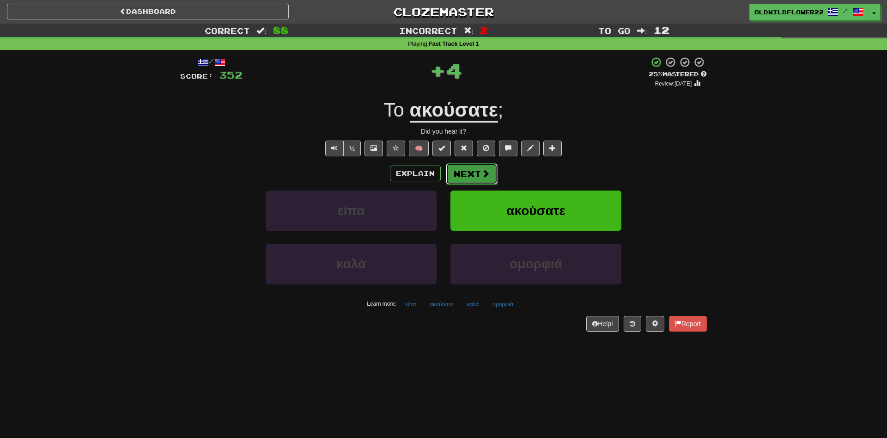
click at [454, 181] on button "Next" at bounding box center [472, 173] width 52 height 21
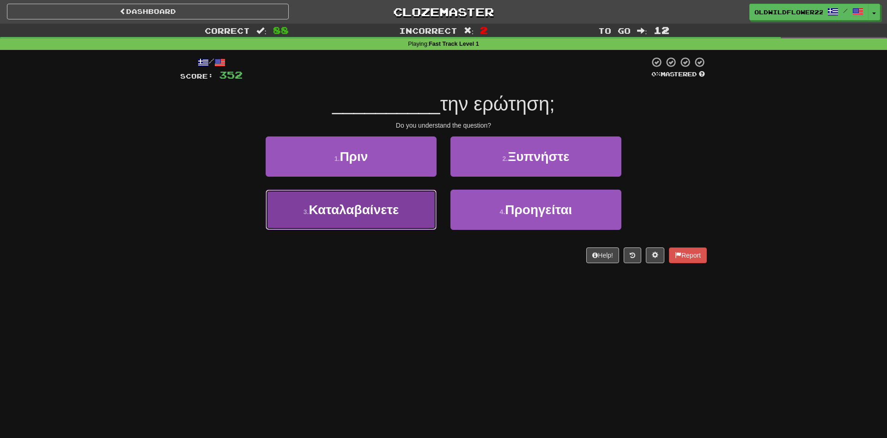
click at [340, 218] on button "3 . Καταλαβαίνετε" at bounding box center [351, 210] width 171 height 40
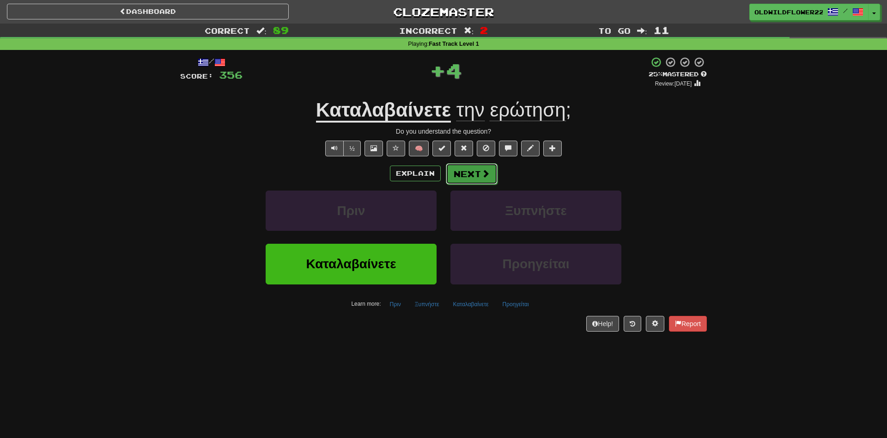
click at [452, 184] on button "Next" at bounding box center [472, 173] width 52 height 21
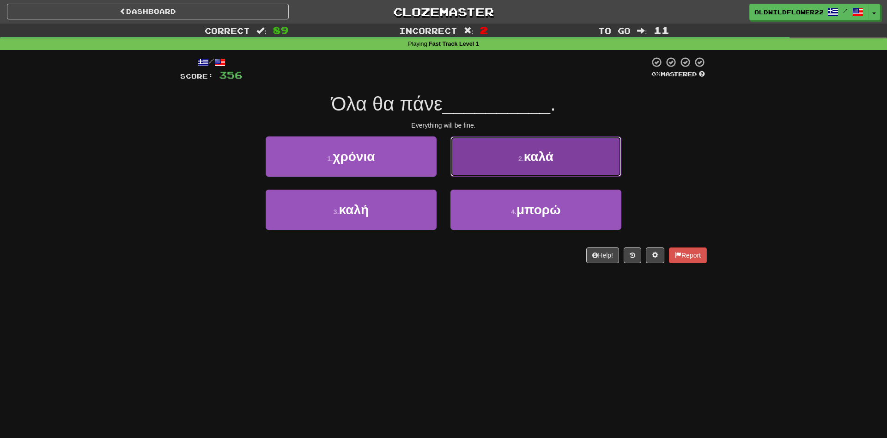
click at [480, 153] on button "2 . καλά" at bounding box center [536, 156] width 171 height 40
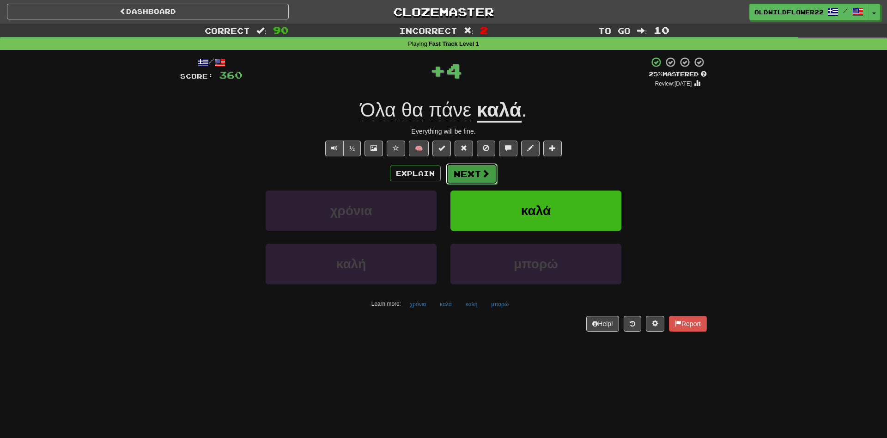
click at [468, 166] on button "Next" at bounding box center [472, 173] width 52 height 21
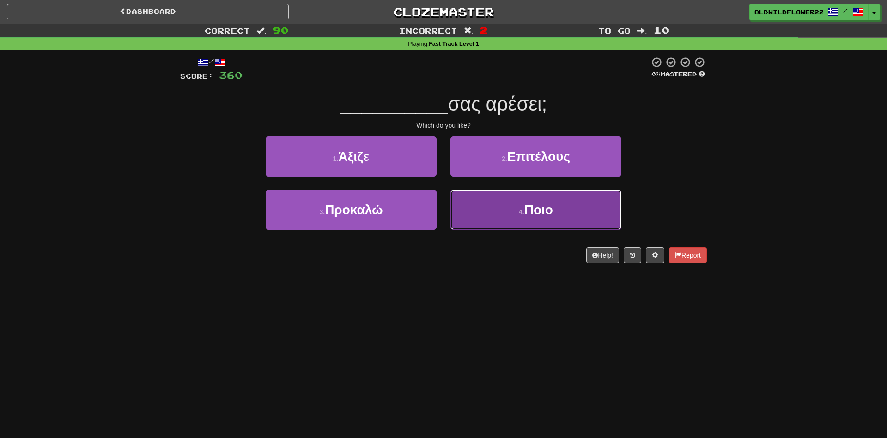
click at [479, 223] on button "4 . Ποιο" at bounding box center [536, 210] width 171 height 40
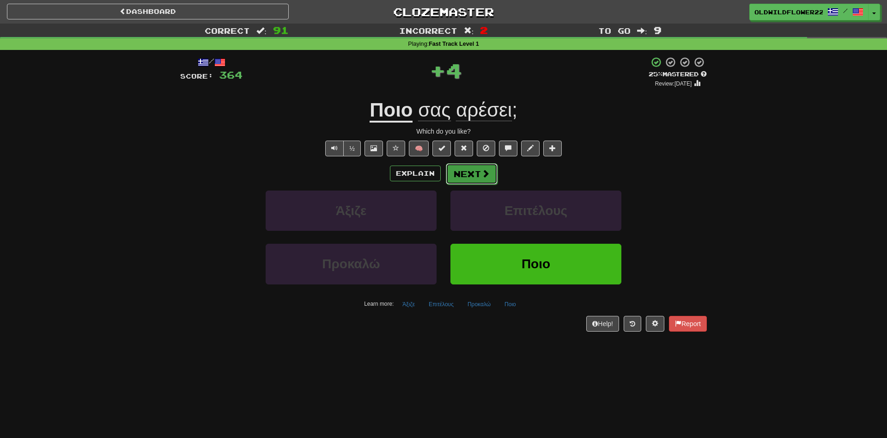
click at [469, 173] on button "Next" at bounding box center [472, 173] width 52 height 21
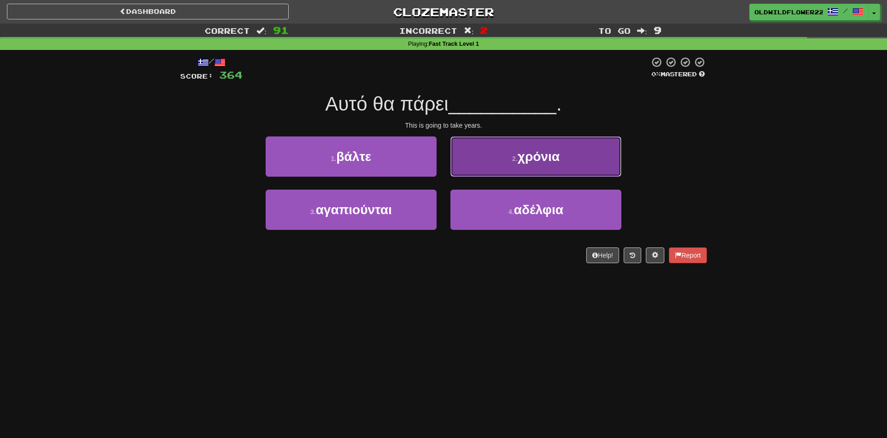
click at [487, 162] on button "2 . χρόνια" at bounding box center [536, 156] width 171 height 40
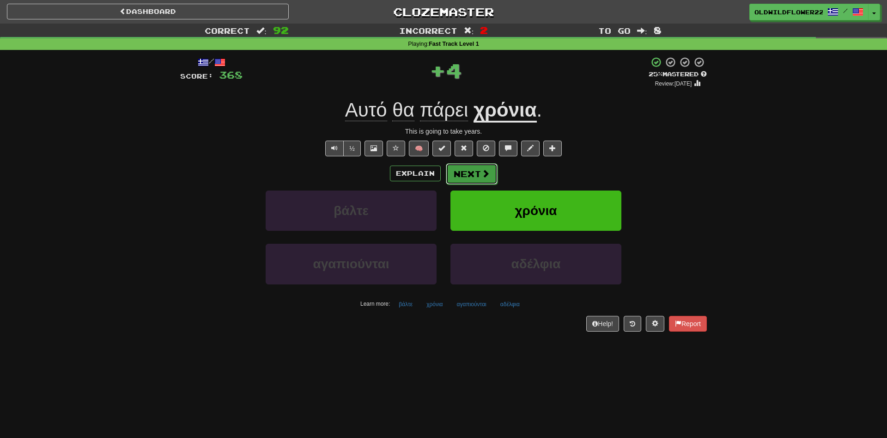
click at [460, 175] on button "Next" at bounding box center [472, 173] width 52 height 21
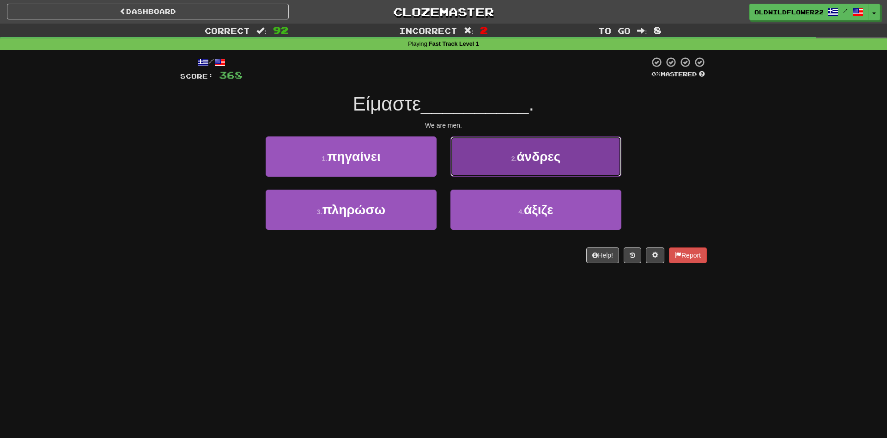
click at [526, 147] on button "2 . άνδρες" at bounding box center [536, 156] width 171 height 40
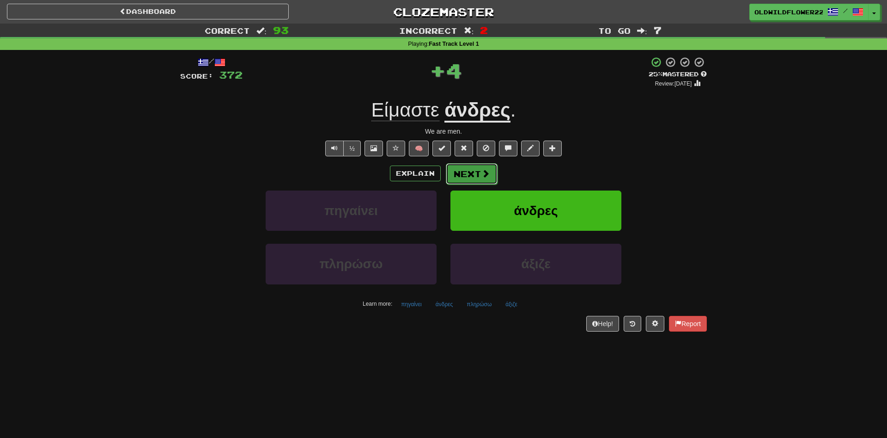
click at [474, 172] on button "Next" at bounding box center [472, 173] width 52 height 21
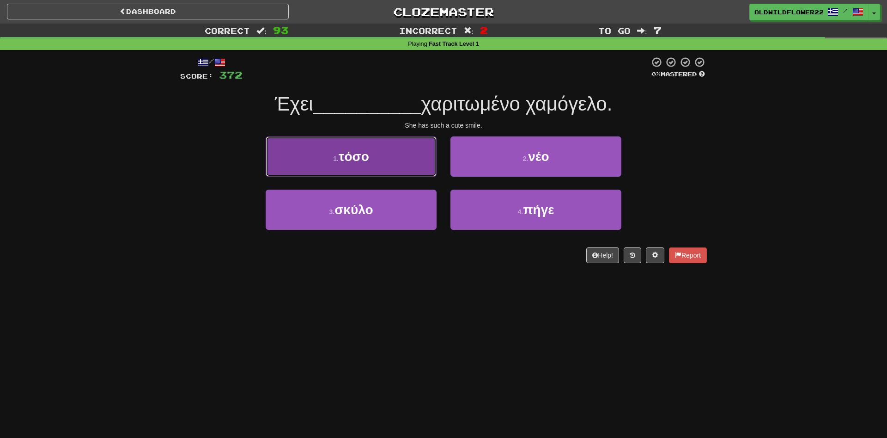
click at [396, 147] on button "1 . τόσο" at bounding box center [351, 156] width 171 height 40
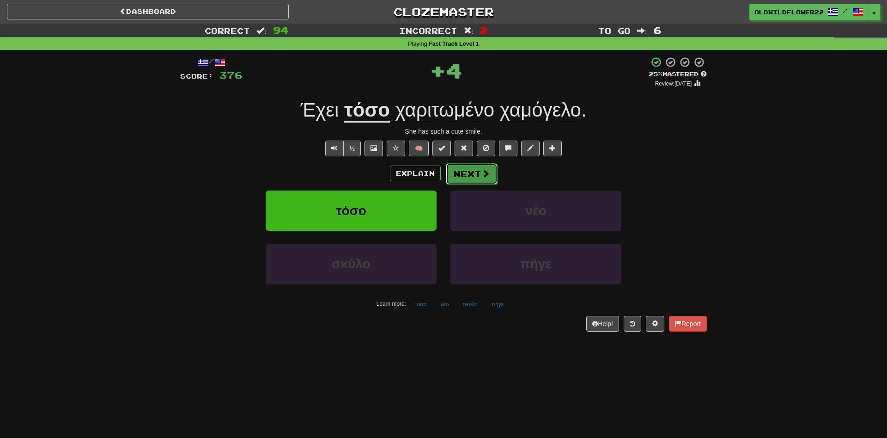
click at [471, 169] on button "Next" at bounding box center [472, 173] width 52 height 21
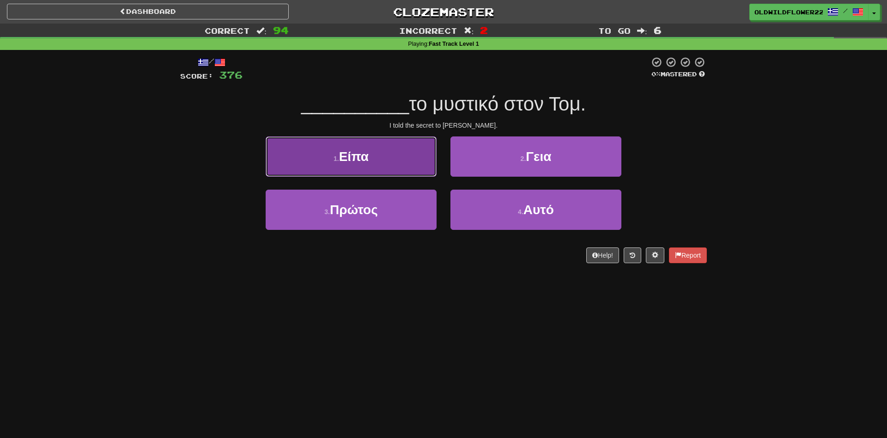
click at [352, 158] on span "Είπα" at bounding box center [354, 156] width 30 height 14
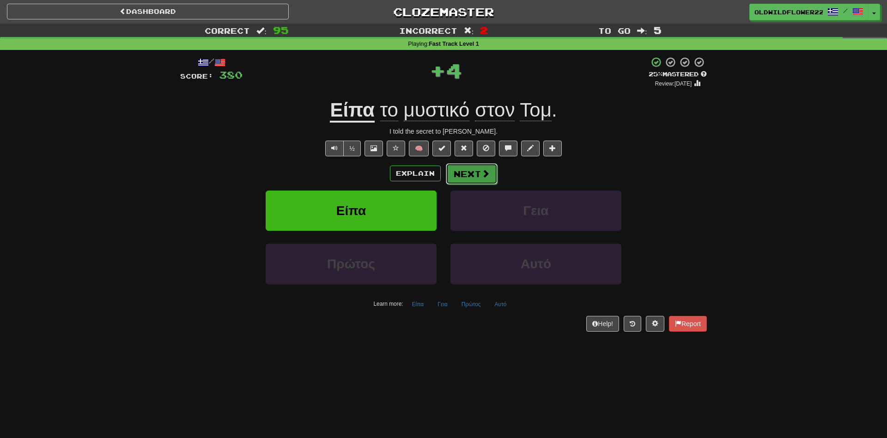
click at [464, 166] on button "Next" at bounding box center [472, 173] width 52 height 21
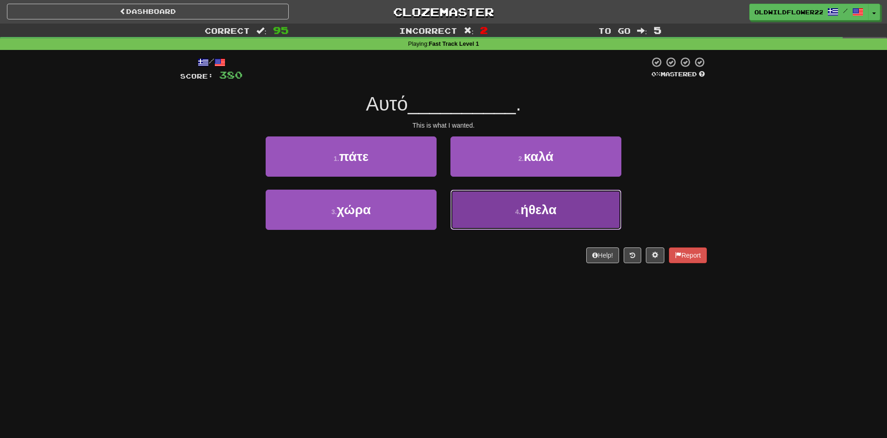
click at [474, 218] on button "4 . ήθελα" at bounding box center [536, 210] width 171 height 40
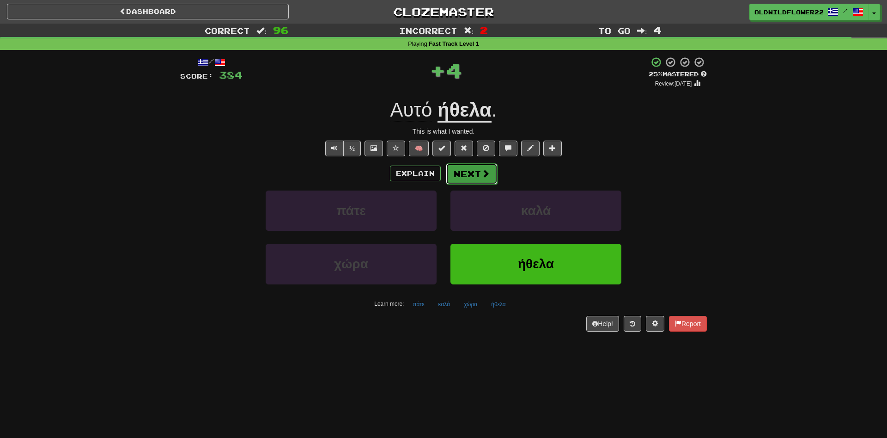
click at [482, 180] on button "Next" at bounding box center [472, 173] width 52 height 21
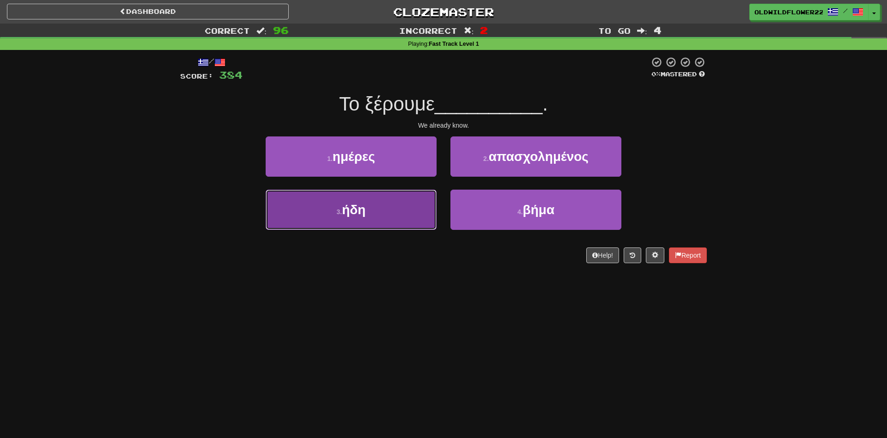
click at [371, 213] on button "3 . ήδη" at bounding box center [351, 210] width 171 height 40
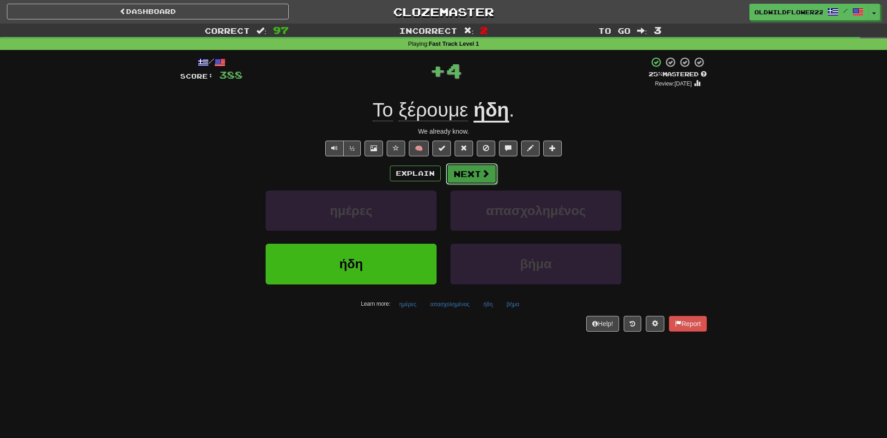
click at [465, 166] on button "Next" at bounding box center [472, 173] width 52 height 21
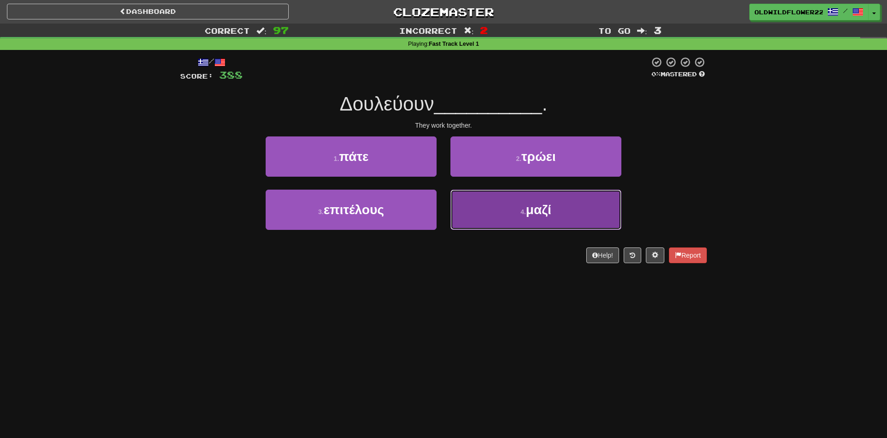
click at [478, 200] on button "4 . μαζί" at bounding box center [536, 210] width 171 height 40
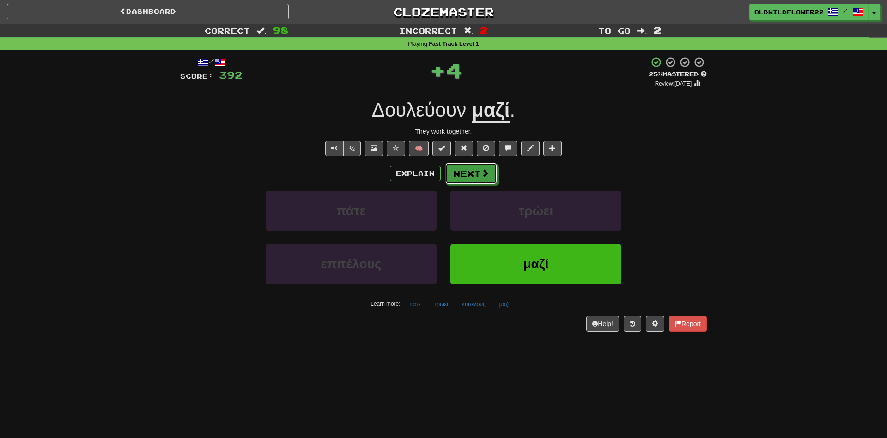
click at [462, 179] on button "Next" at bounding box center [472, 173] width 52 height 21
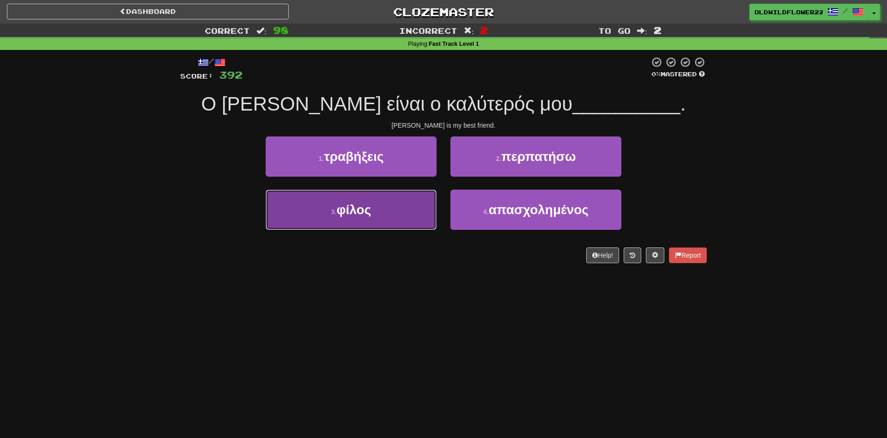
click at [395, 224] on button "3 . φίλος" at bounding box center [351, 210] width 171 height 40
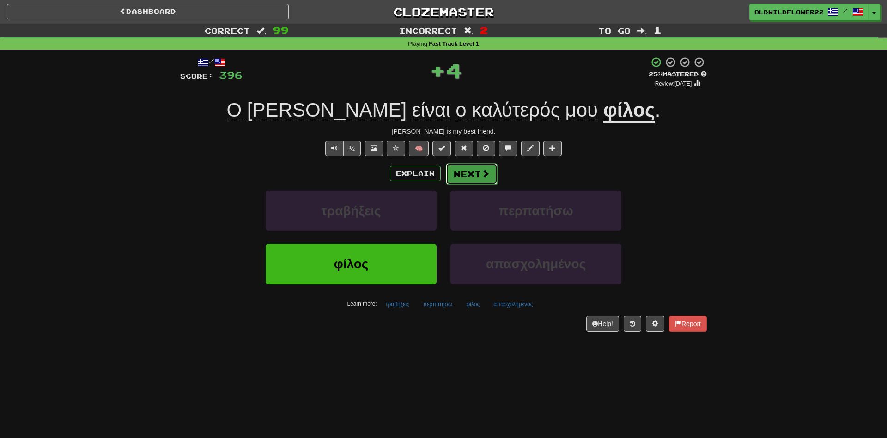
click at [494, 169] on button "Next" at bounding box center [472, 173] width 52 height 21
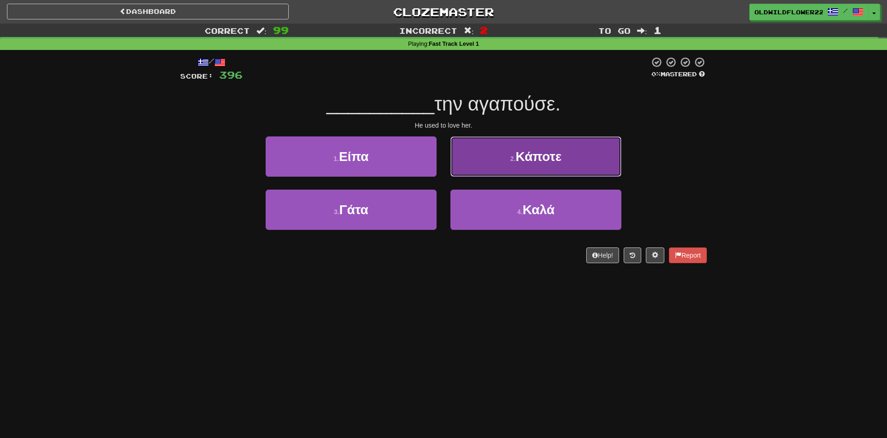
click at [591, 150] on button "2 . Κάποτε" at bounding box center [536, 156] width 171 height 40
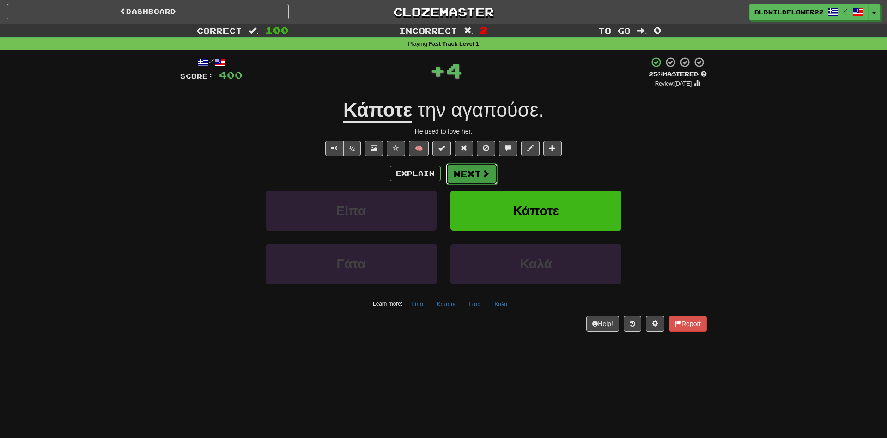
click at [478, 170] on button "Next" at bounding box center [472, 173] width 52 height 21
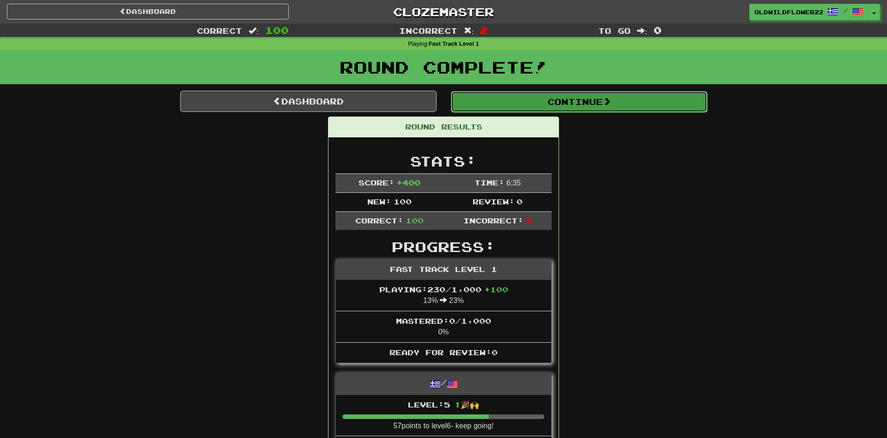
click at [540, 110] on button "Continue" at bounding box center [579, 101] width 257 height 21
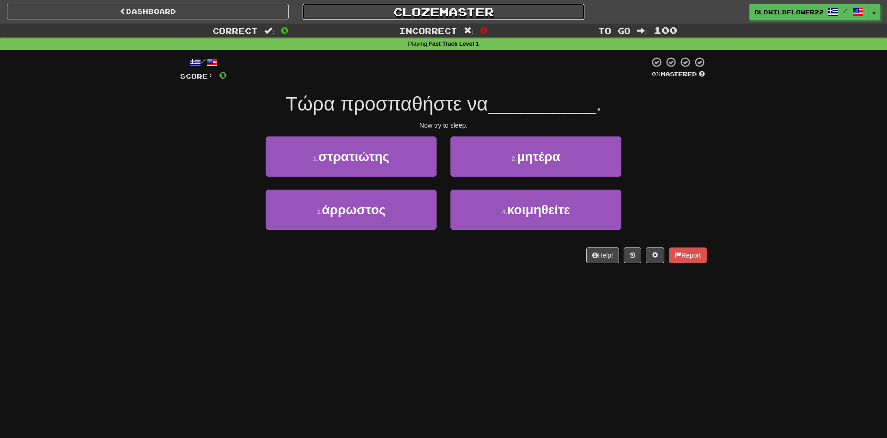
click at [433, 10] on link "Clozemaster" at bounding box center [444, 12] width 282 height 16
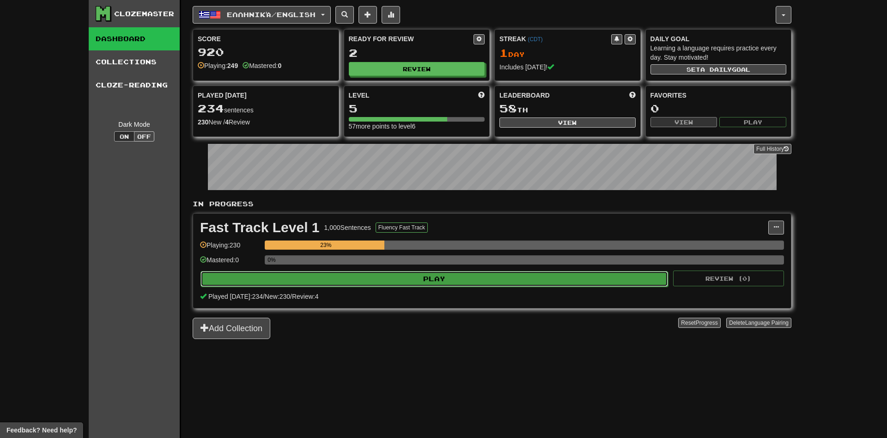
click at [392, 275] on button "Play" at bounding box center [435, 279] width 468 height 16
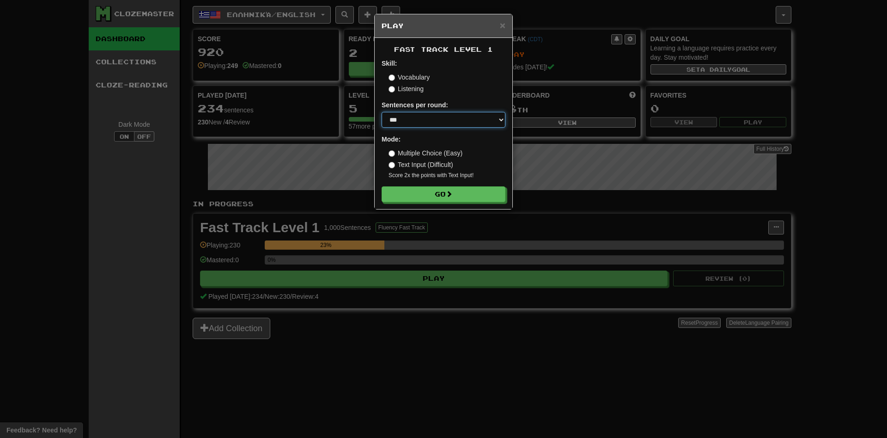
click at [382, 112] on select "* ** ** ** ** ** *** ********" at bounding box center [444, 120] width 124 height 16
select select "**"
click option "**" at bounding box center [0, 0] width 0 height 0
click at [440, 193] on button "Go" at bounding box center [444, 195] width 124 height 16
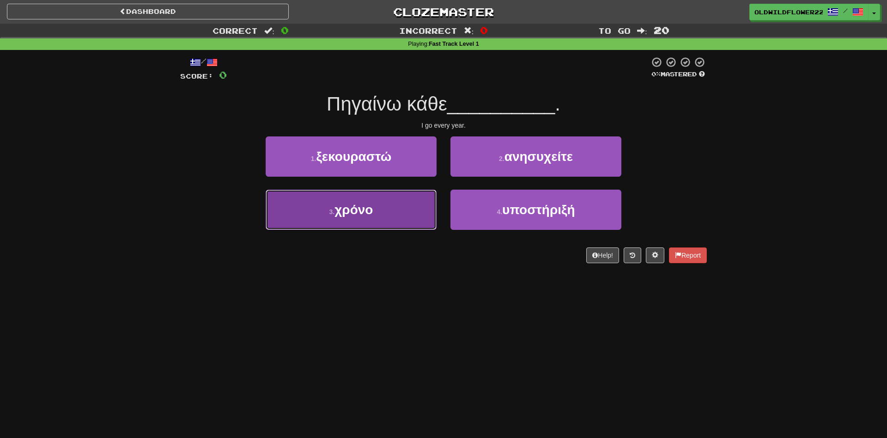
click at [360, 210] on span "χρόνο" at bounding box center [354, 209] width 38 height 14
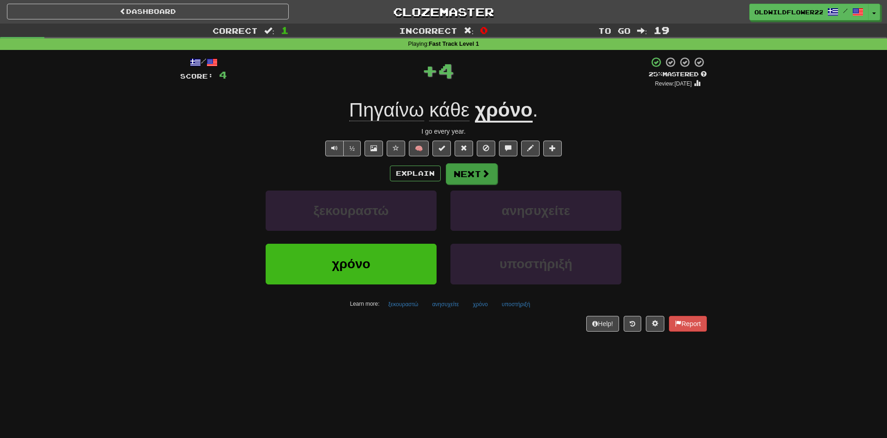
click at [474, 183] on div "Explain Next" at bounding box center [443, 173] width 527 height 21
click at [480, 172] on button "Next" at bounding box center [472, 173] width 52 height 21
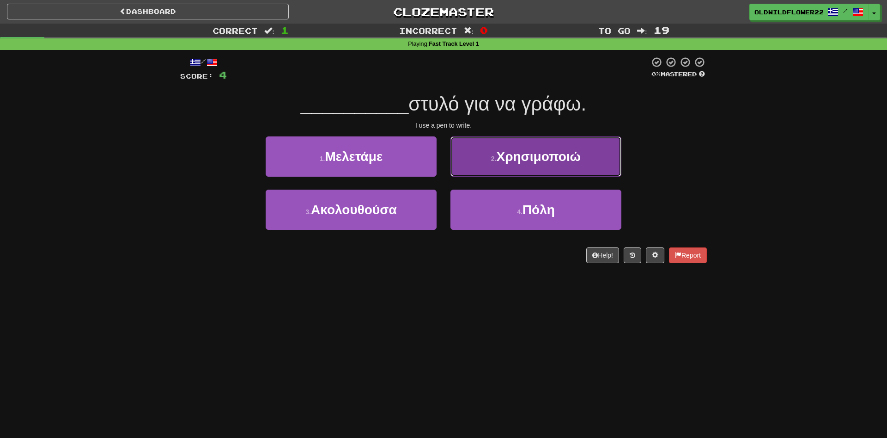
click at [516, 163] on span "Χρησιμοποιώ" at bounding box center [539, 156] width 85 height 14
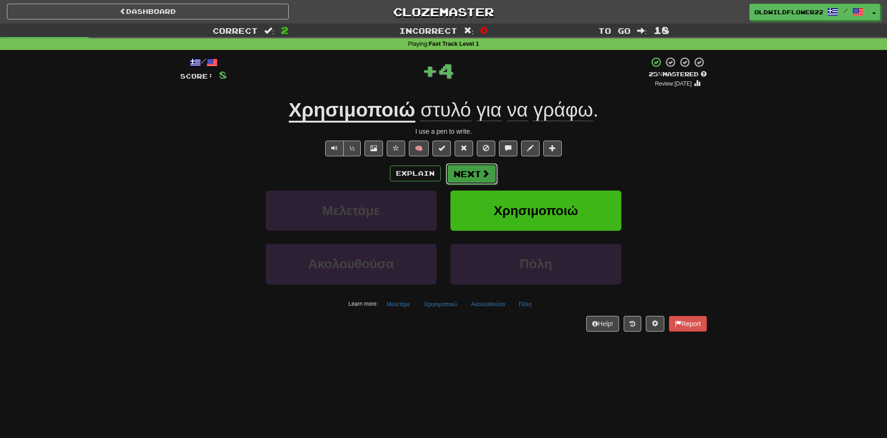
click at [480, 165] on button "Next" at bounding box center [472, 173] width 52 height 21
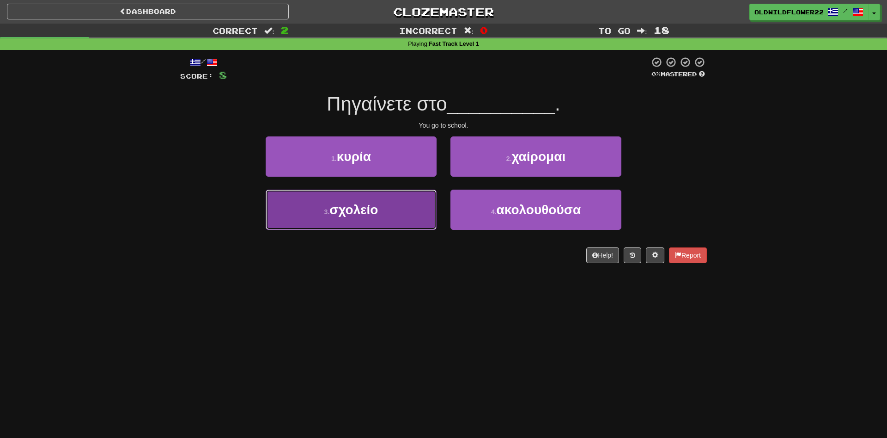
click at [376, 215] on span "σχολείο" at bounding box center [354, 209] width 49 height 14
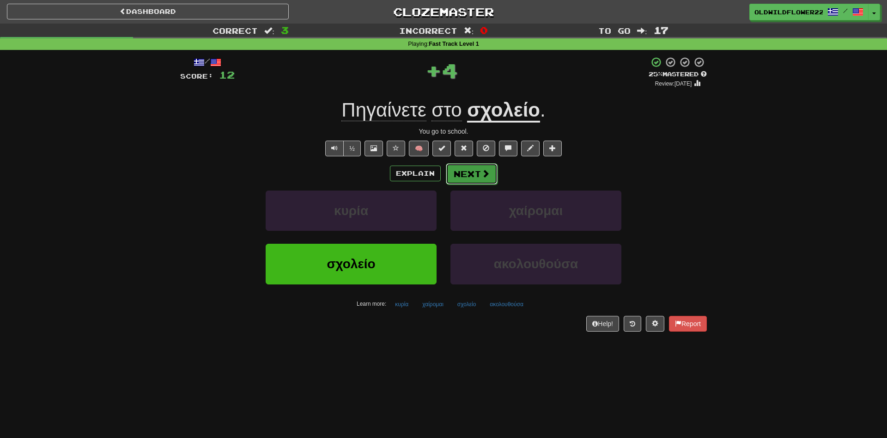
click at [480, 170] on button "Next" at bounding box center [472, 173] width 52 height 21
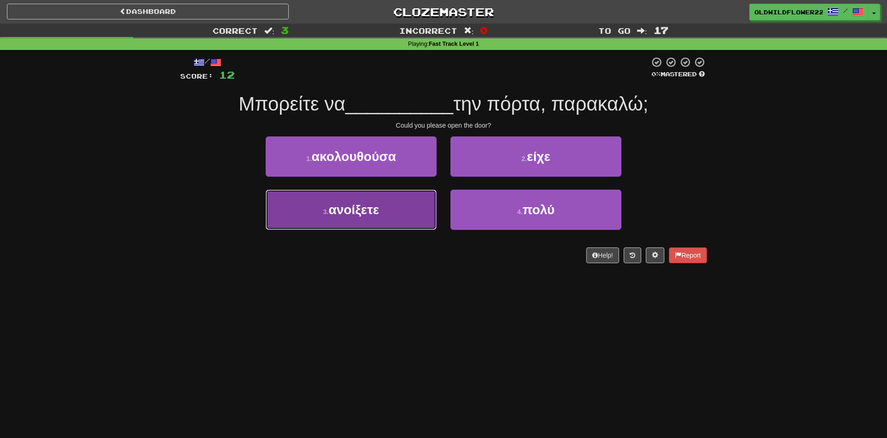
click at [350, 208] on span "ανοίξετε" at bounding box center [354, 209] width 50 height 14
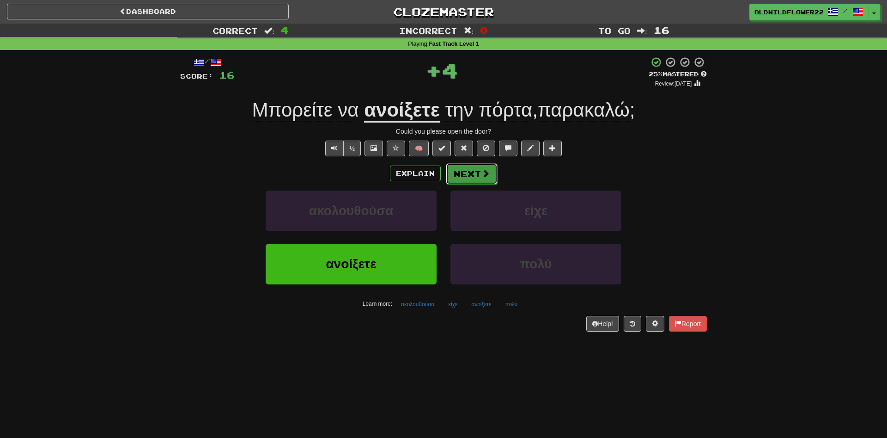
click at [455, 181] on button "Next" at bounding box center [472, 173] width 52 height 21
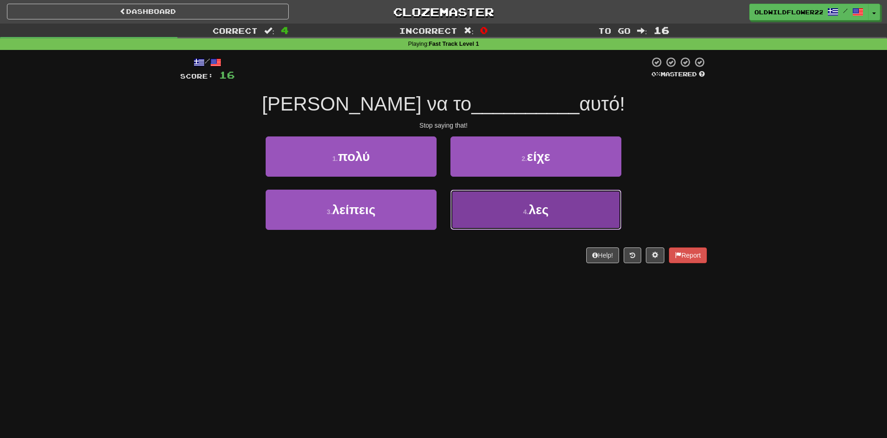
click at [494, 214] on button "4 . λες" at bounding box center [536, 210] width 171 height 40
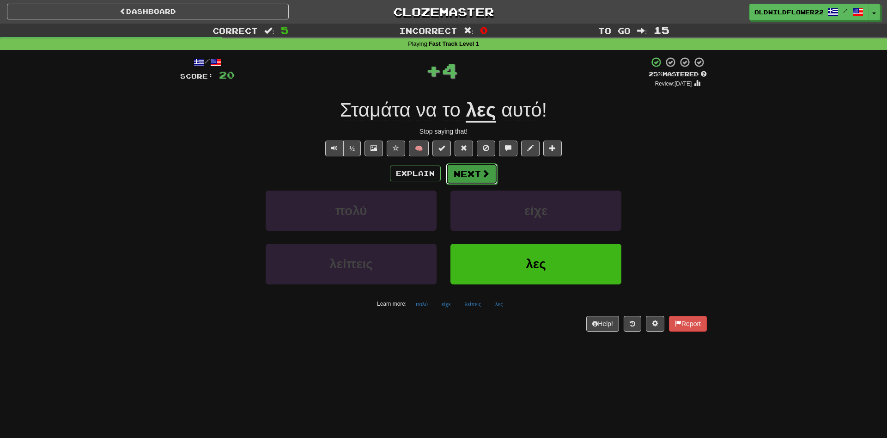
click at [482, 178] on button "Next" at bounding box center [472, 173] width 52 height 21
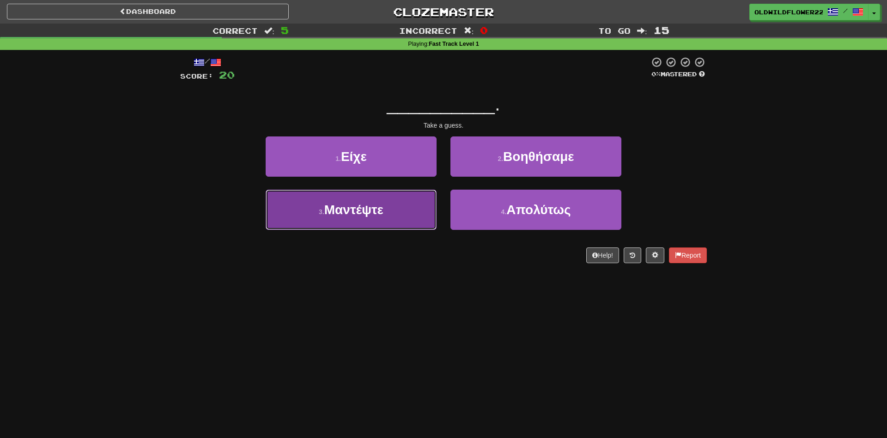
click at [338, 224] on button "3 . Μαντέψτε" at bounding box center [351, 210] width 171 height 40
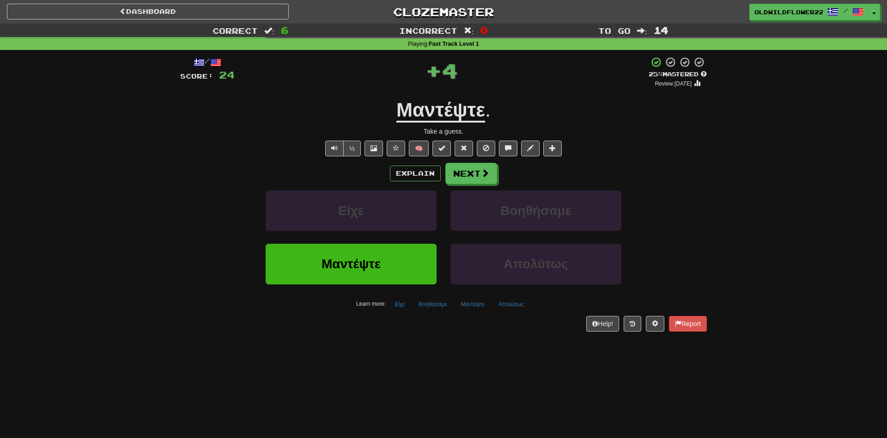
click at [468, 110] on u "Μαντέψτε" at bounding box center [441, 111] width 89 height 24
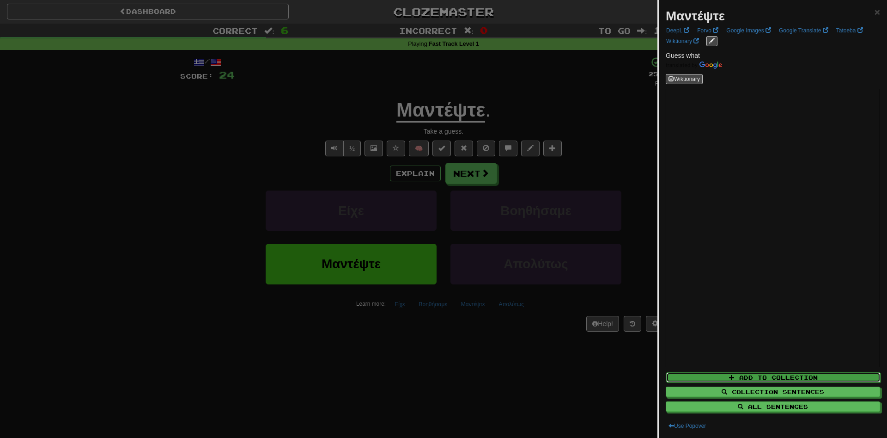
click at [771, 377] on button "Add to Collection" at bounding box center [773, 377] width 214 height 10
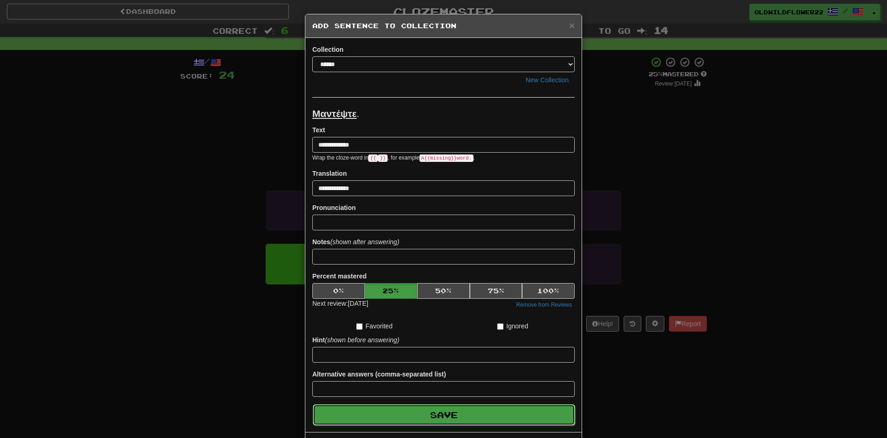
click at [459, 410] on button "Save" at bounding box center [444, 414] width 263 height 21
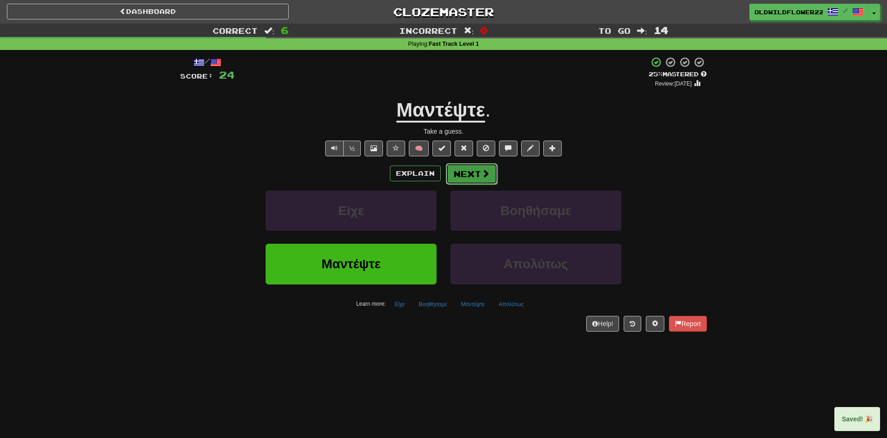
click at [472, 178] on button "Next" at bounding box center [472, 173] width 52 height 21
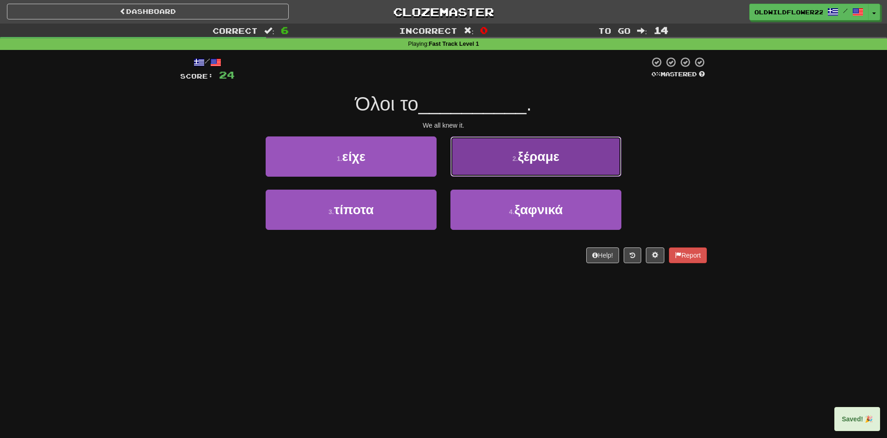
click at [524, 167] on button "2 . ξέραμε" at bounding box center [536, 156] width 171 height 40
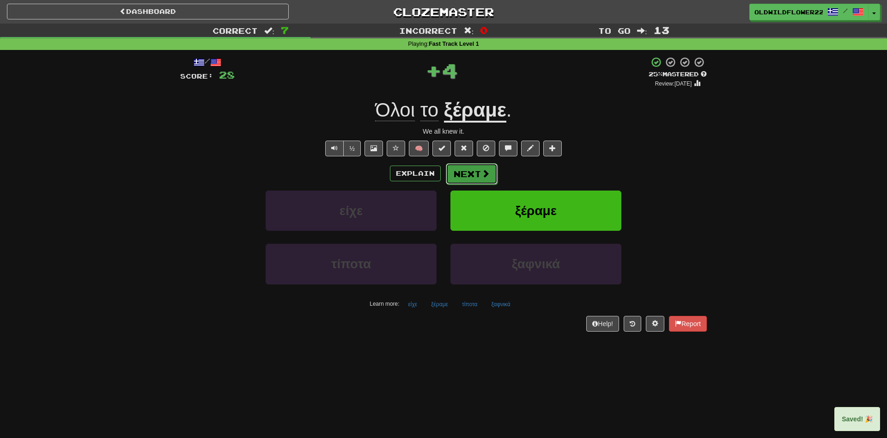
click at [476, 170] on button "Next" at bounding box center [472, 173] width 52 height 21
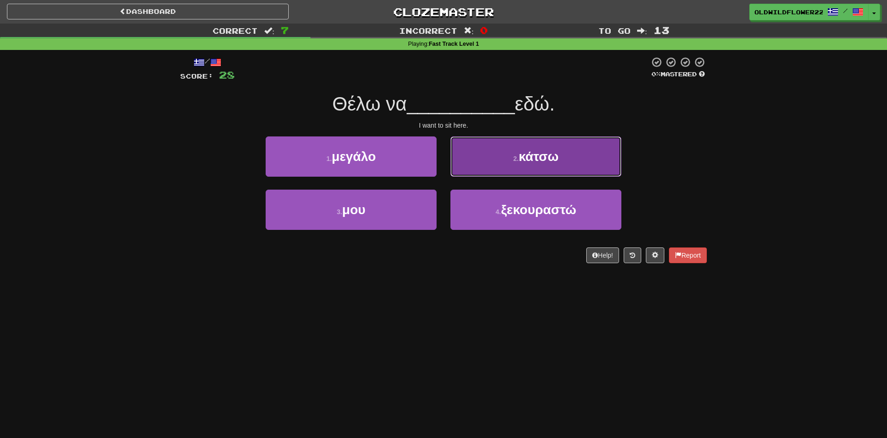
click at [530, 171] on button "2 . κάτσω" at bounding box center [536, 156] width 171 height 40
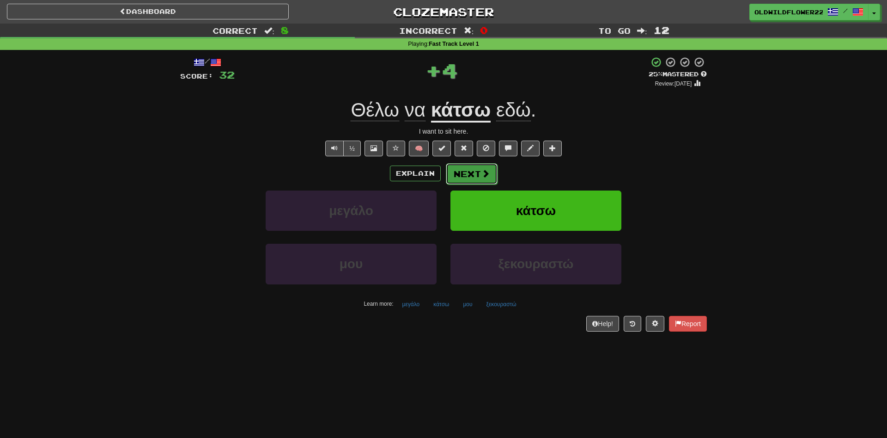
click at [482, 170] on span at bounding box center [486, 173] width 8 height 8
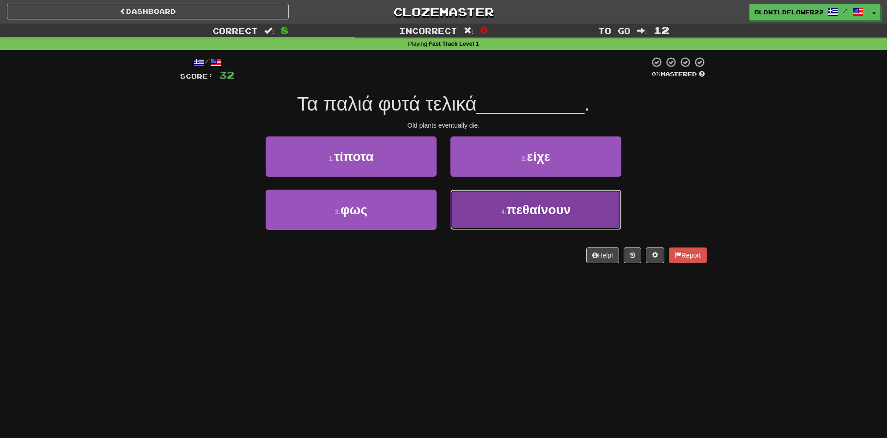
click at [518, 205] on span "πεθαίνουν" at bounding box center [539, 209] width 64 height 14
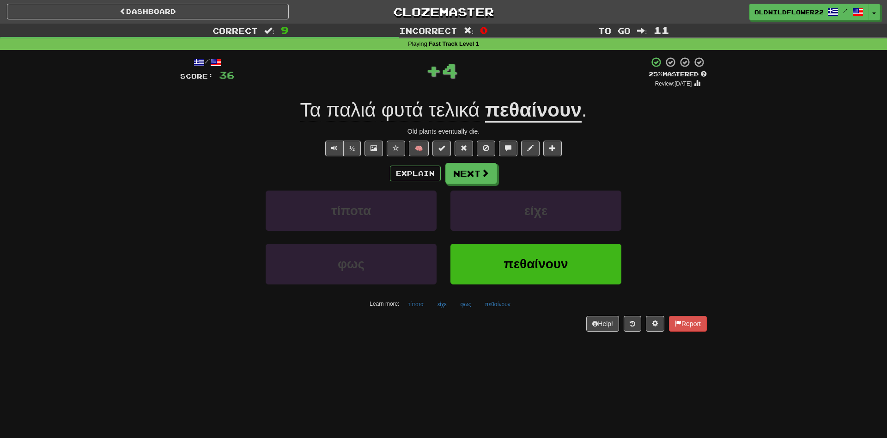
click at [500, 183] on div "Explain Next" at bounding box center [443, 173] width 527 height 21
click at [470, 168] on button "Next" at bounding box center [472, 173] width 52 height 21
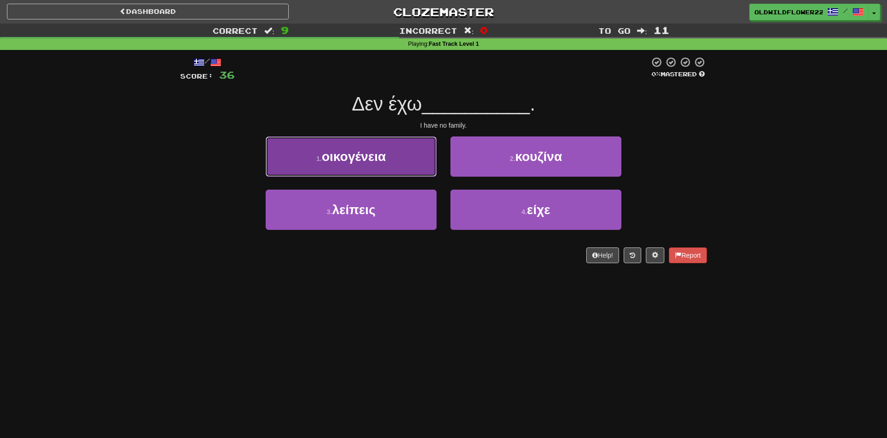
click at [297, 164] on button "1 . οικογένεια" at bounding box center [351, 156] width 171 height 40
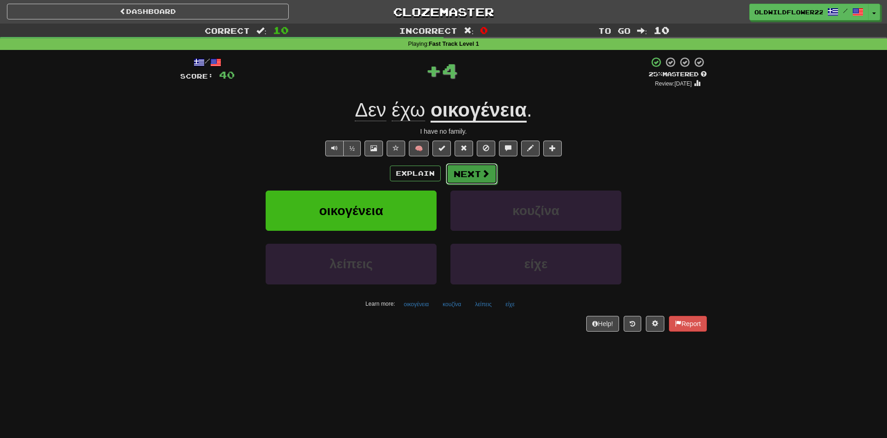
click at [468, 167] on button "Next" at bounding box center [472, 173] width 52 height 21
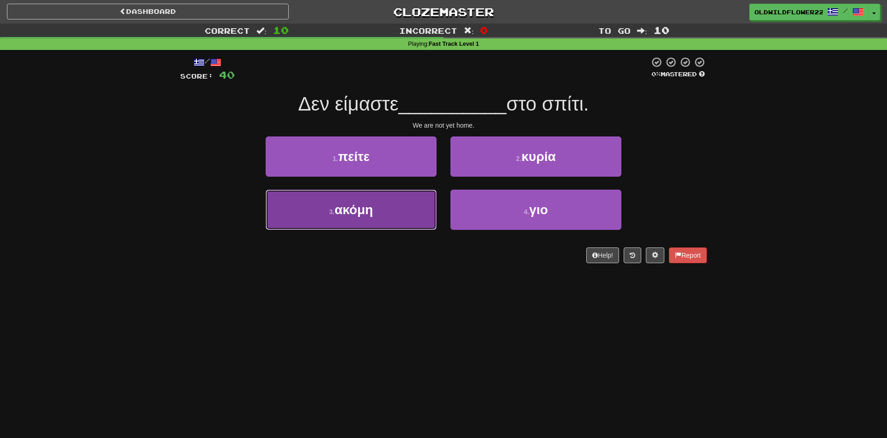
click at [357, 211] on span "ακόμη" at bounding box center [354, 209] width 38 height 14
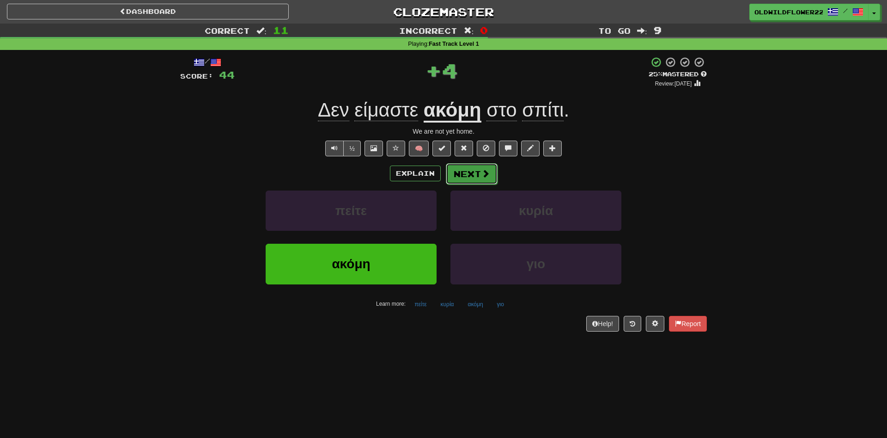
click at [485, 174] on span at bounding box center [486, 173] width 8 height 8
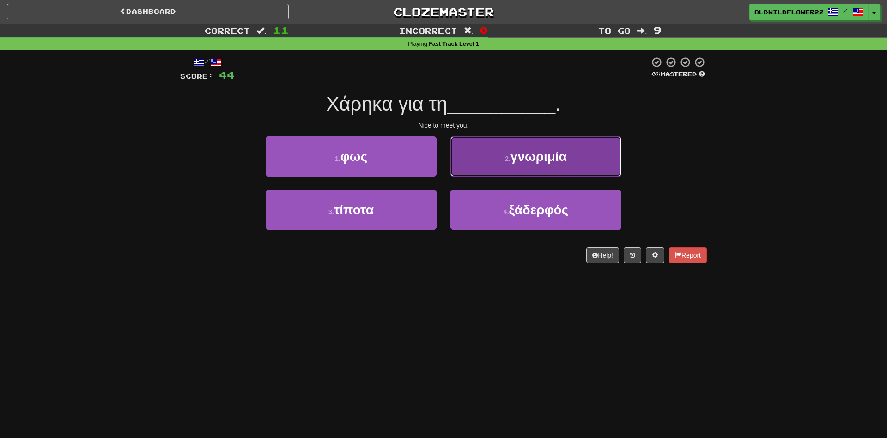
click at [488, 162] on button "2 . γνωριμία" at bounding box center [536, 156] width 171 height 40
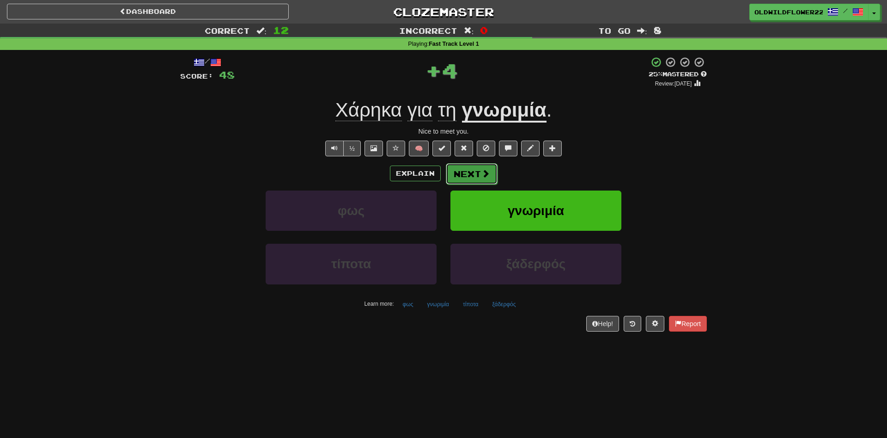
click at [470, 169] on button "Next" at bounding box center [472, 173] width 52 height 21
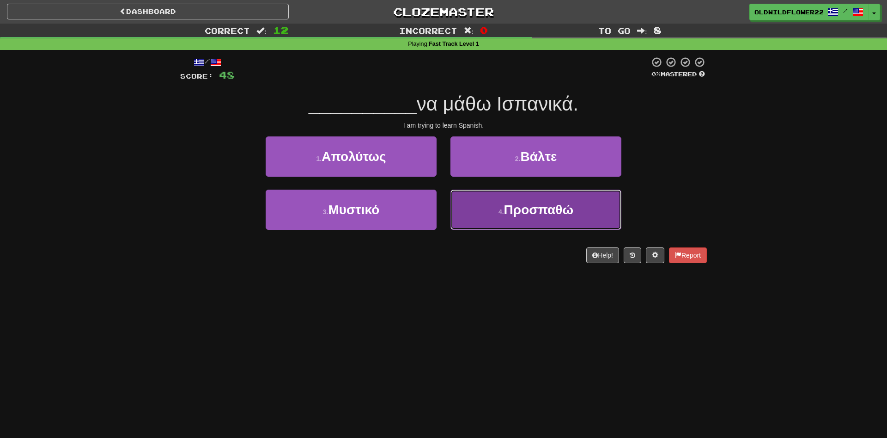
click at [560, 208] on span "Προσπαθώ" at bounding box center [538, 209] width 69 height 14
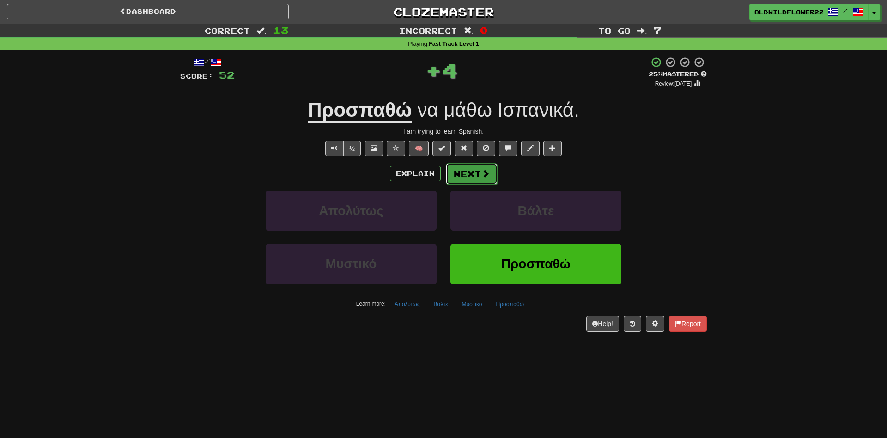
click at [468, 171] on button "Next" at bounding box center [472, 173] width 52 height 21
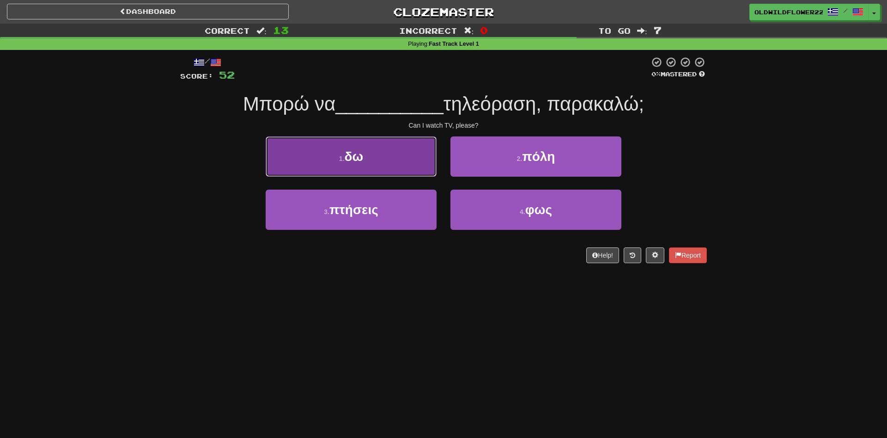
click at [306, 151] on button "1 . δω" at bounding box center [351, 156] width 171 height 40
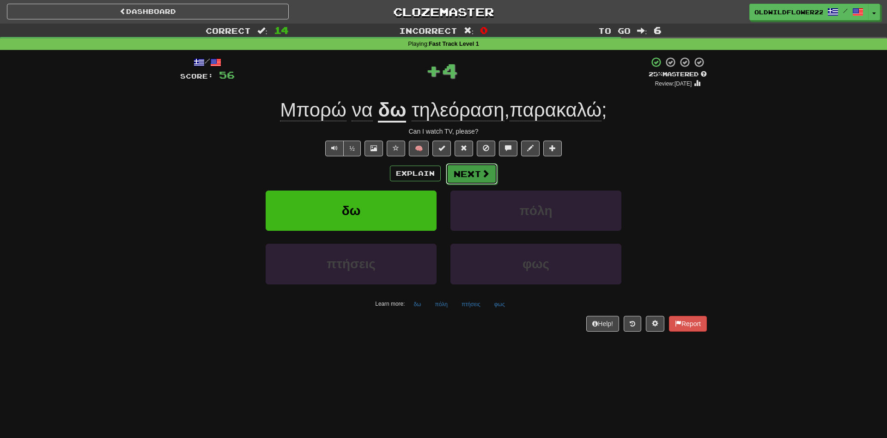
click at [471, 170] on button "Next" at bounding box center [472, 173] width 52 height 21
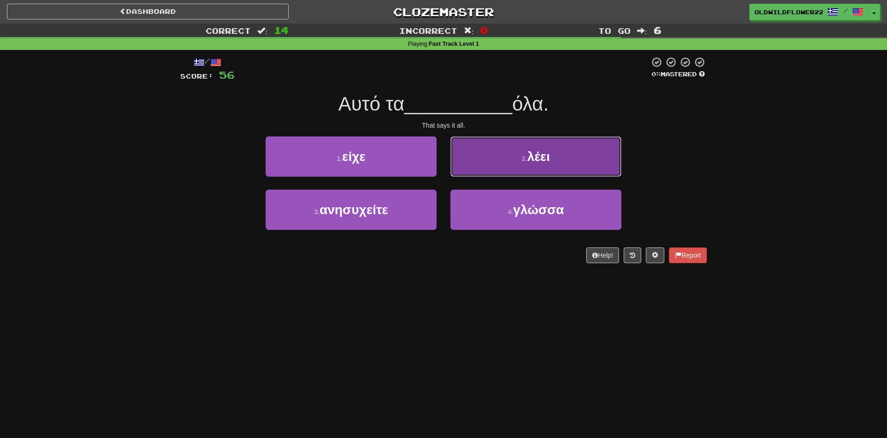
click at [546, 174] on button "2 . λέει" at bounding box center [536, 156] width 171 height 40
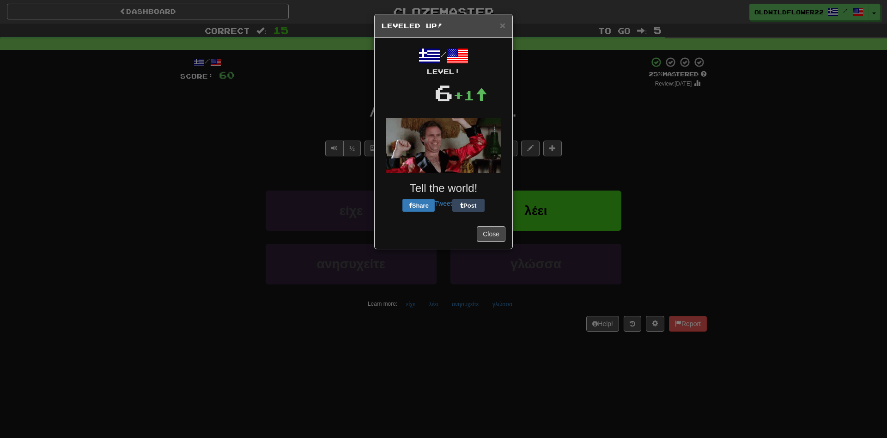
click at [478, 173] on div "/ Level: 6 +1 Tell the world! Share Tweet Post" at bounding box center [444, 128] width 124 height 167
click at [496, 236] on button "Close" at bounding box center [491, 236] width 29 height 16
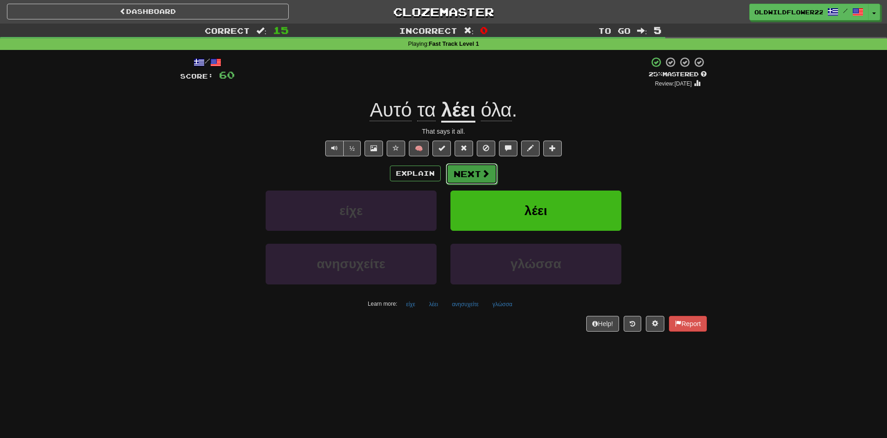
click at [473, 178] on button "Next" at bounding box center [472, 173] width 52 height 21
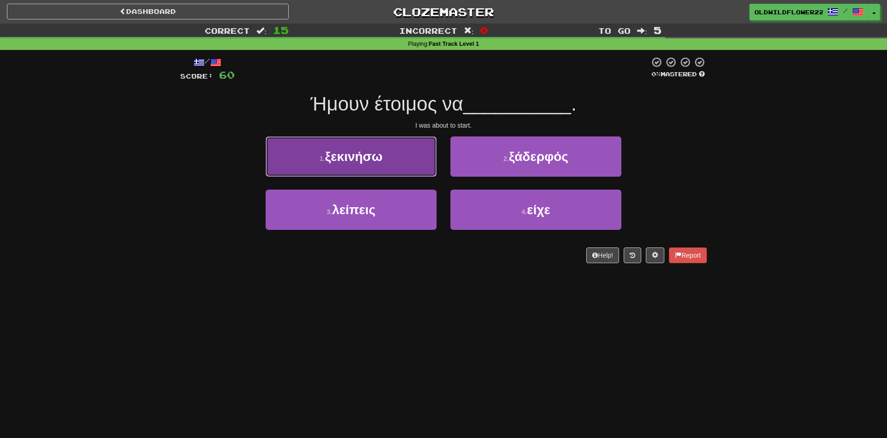
click at [371, 161] on span "ξεκινήσω" at bounding box center [354, 156] width 58 height 14
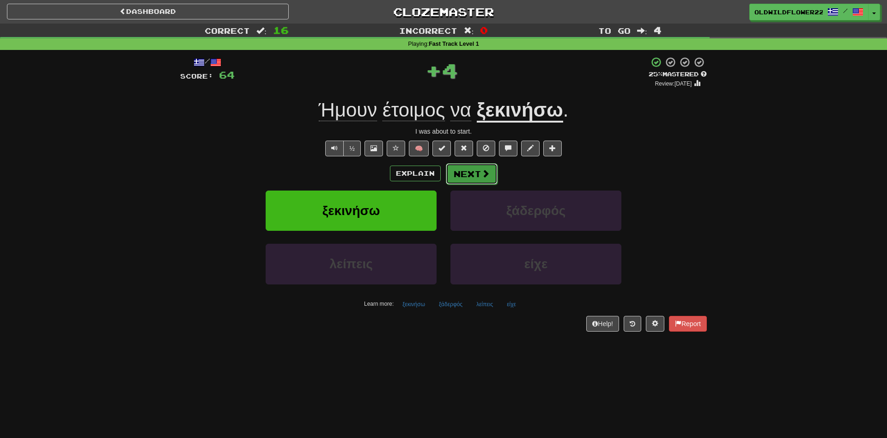
click at [465, 177] on button "Next" at bounding box center [472, 173] width 52 height 21
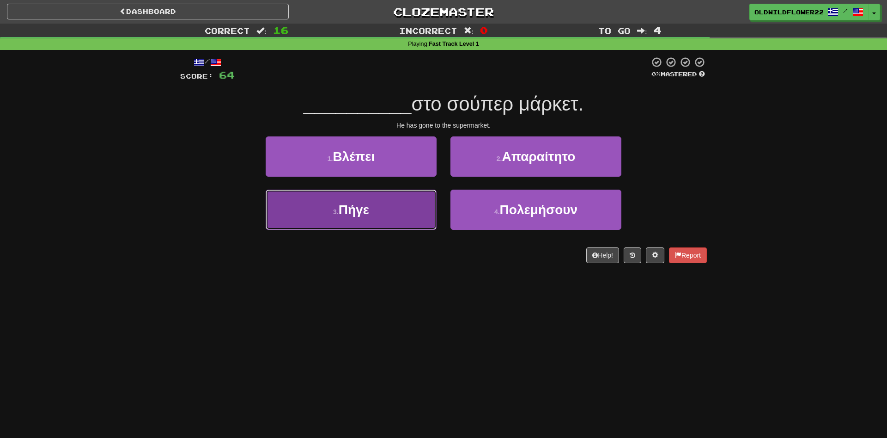
click at [390, 222] on button "3 . Πήγε" at bounding box center [351, 210] width 171 height 40
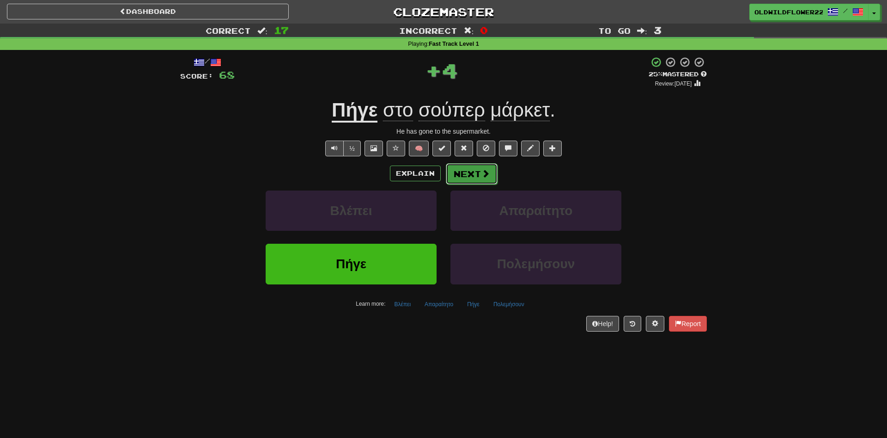
click at [478, 170] on button "Next" at bounding box center [472, 173] width 52 height 21
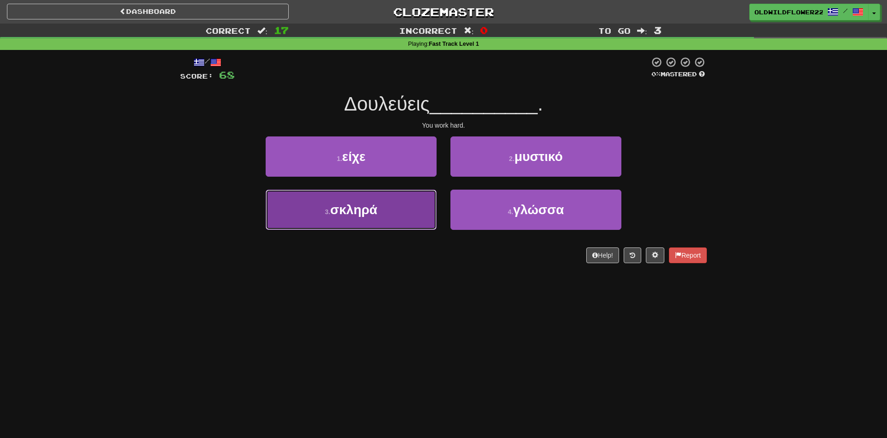
click at [423, 194] on button "3 . σκληρά" at bounding box center [351, 210] width 171 height 40
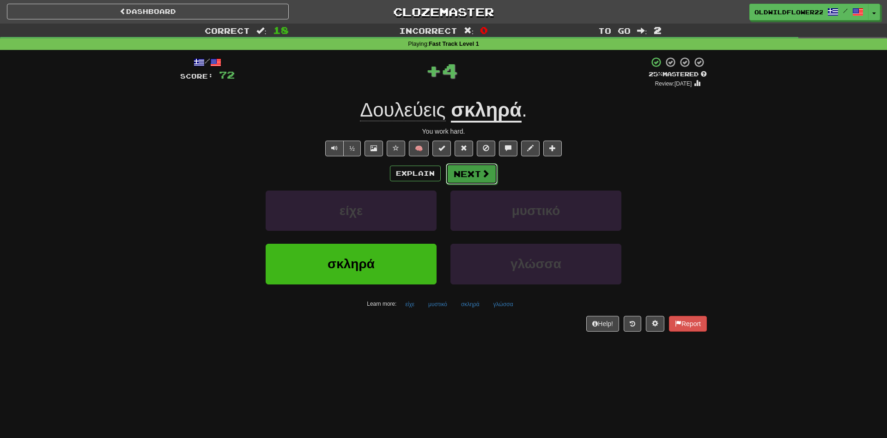
click at [467, 169] on button "Next" at bounding box center [472, 173] width 52 height 21
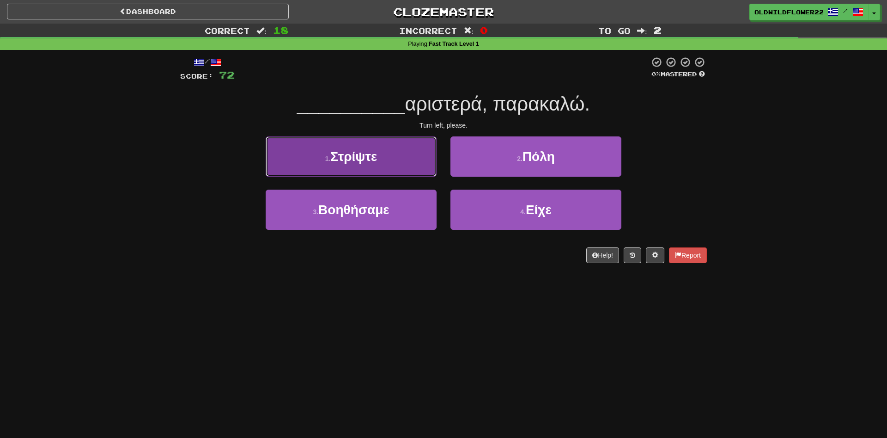
click at [399, 167] on button "1 . Στρίψτε" at bounding box center [351, 156] width 171 height 40
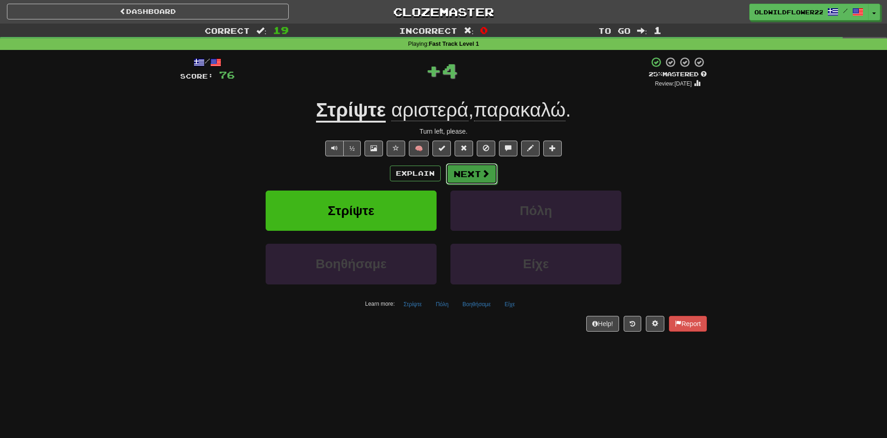
click at [468, 172] on button "Next" at bounding box center [472, 173] width 52 height 21
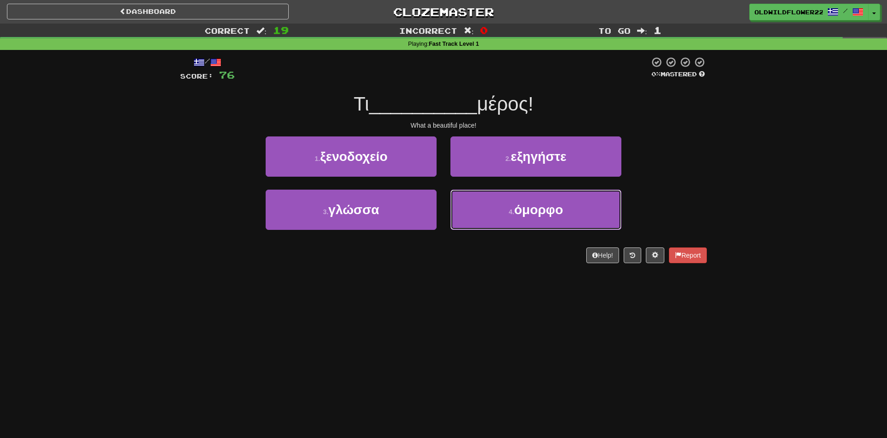
drag, startPoint x: 503, startPoint y: 196, endPoint x: 501, endPoint y: 186, distance: 10.8
click at [503, 196] on button "4 . όμορφο" at bounding box center [536, 210] width 171 height 40
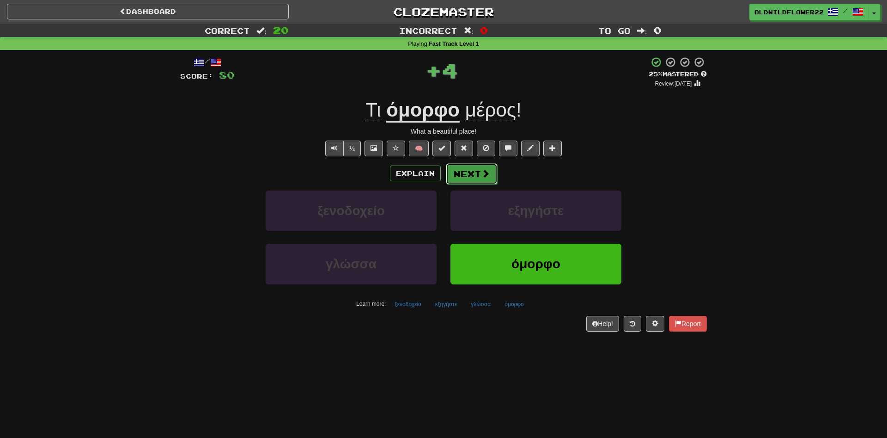
click at [474, 172] on button "Next" at bounding box center [472, 173] width 52 height 21
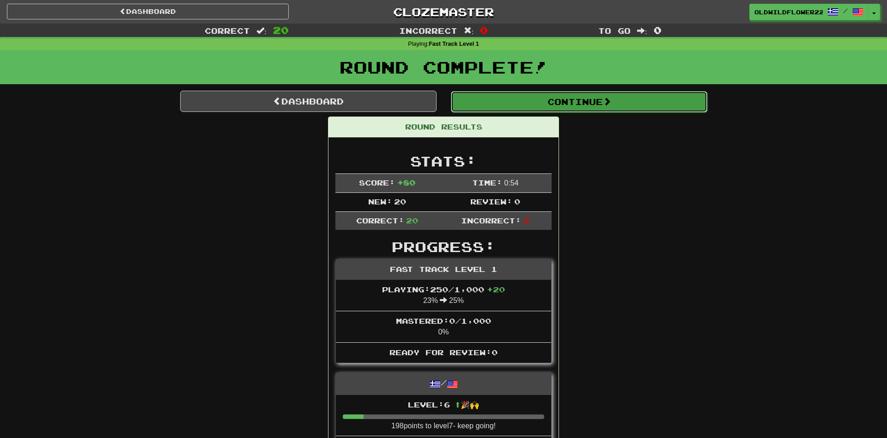
click at [635, 98] on button "Continue" at bounding box center [579, 101] width 257 height 21
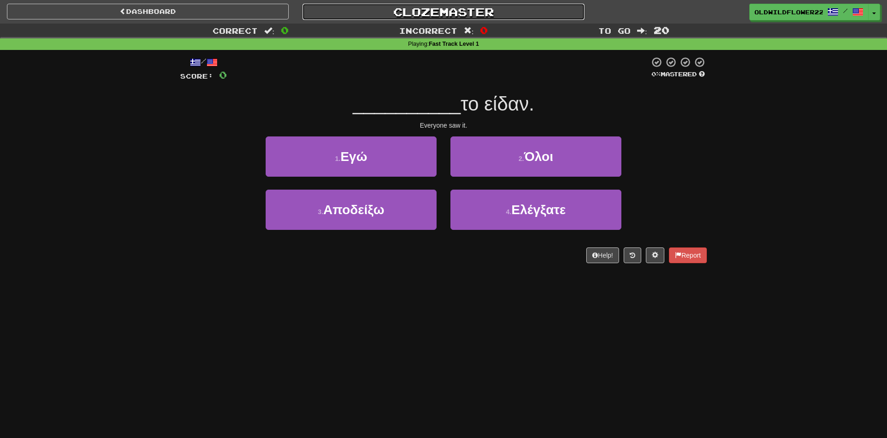
click at [462, 12] on link "Clozemaster" at bounding box center [444, 12] width 282 height 16
